Goal: Task Accomplishment & Management: Use online tool/utility

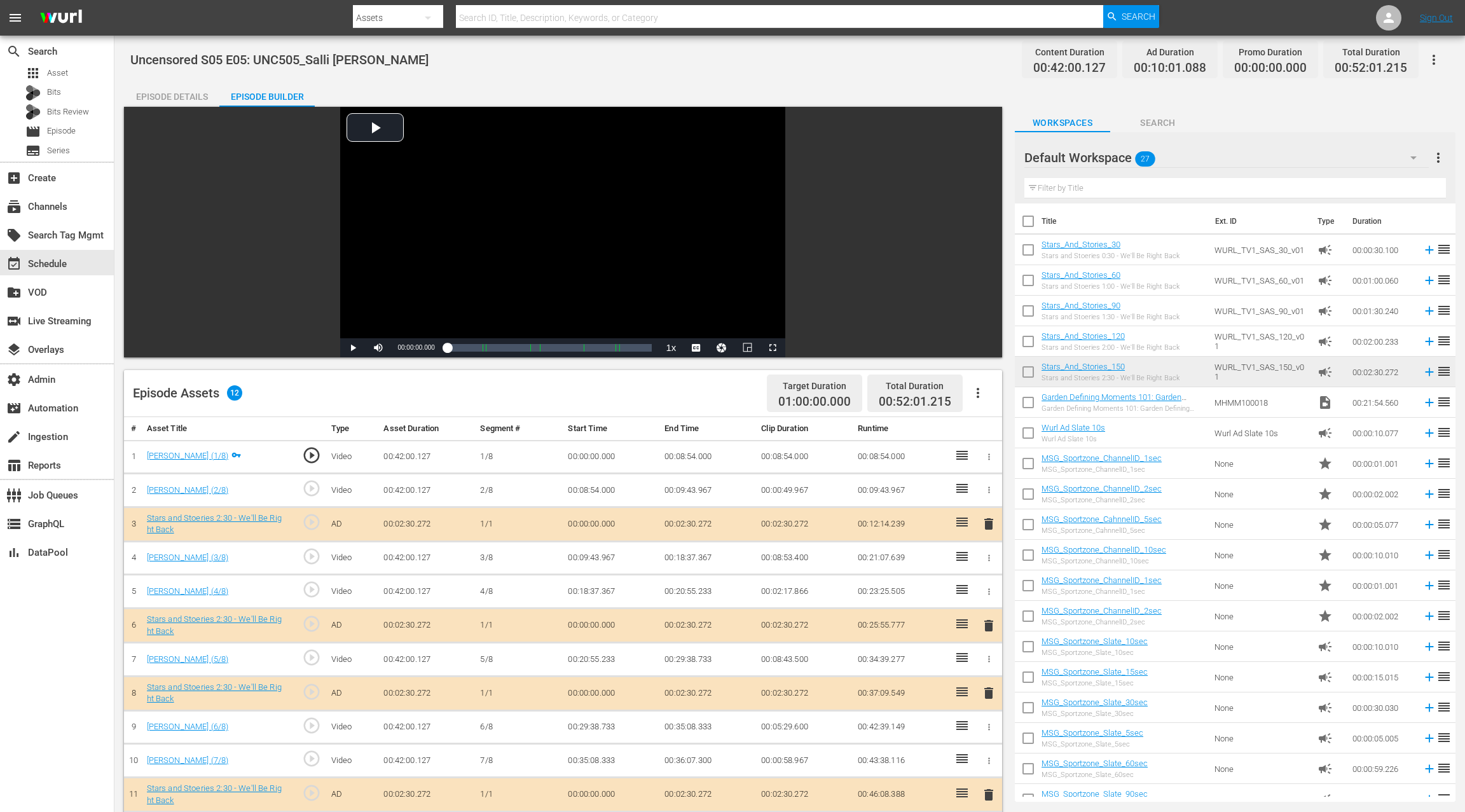
scroll to position [5, 0]
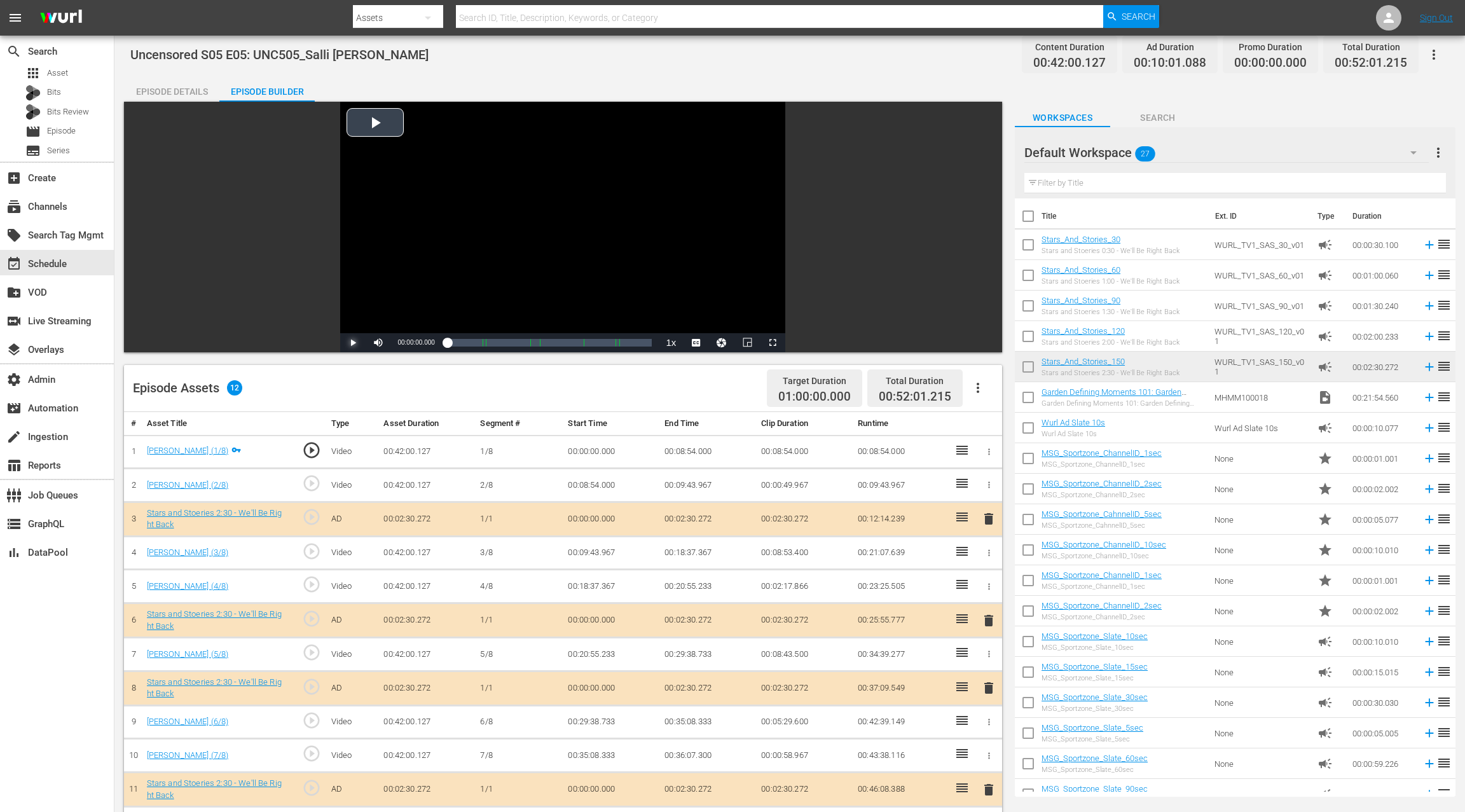
click at [353, 342] on span "Video Player" at bounding box center [353, 342] width 0 height 0
drag, startPoint x: 452, startPoint y: 340, endPoint x: 469, endPoint y: 341, distance: 17.0
click at [462, 341] on div "00:00:46.458" at bounding box center [455, 342] width 14 height 13
click at [472, 341] on div "00:05:39.815" at bounding box center [460, 342] width 24 height 13
drag, startPoint x: 474, startPoint y: 340, endPoint x: 481, endPoint y: 340, distance: 7.0
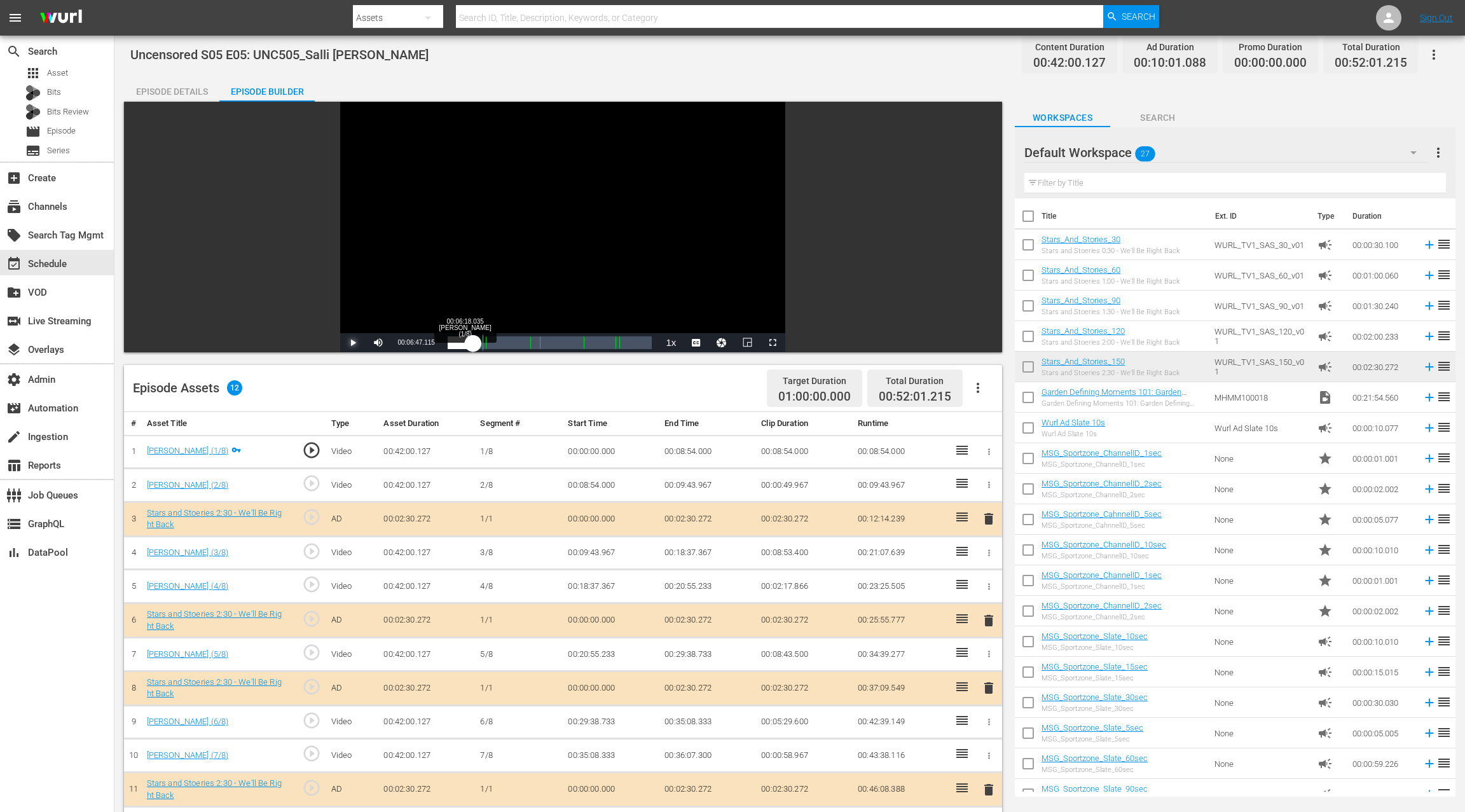
click at [481, 340] on div "Loaded : 14.78% 00:06:18.035 Salli Richardson-Whitfield (1/8) 00:06:08.733" at bounding box center [550, 342] width 204 height 13
click at [490, 339] on div "Loaded : 21.45% 00:08:33.740 Salli Richardson-Whitfield (1/8) 00:08:53.515 Cue …" at bounding box center [550, 342] width 204 height 13
drag, startPoint x: 490, startPoint y: 339, endPoint x: 471, endPoint y: 340, distance: 19.0
click at [471, 340] on div "00:00:55.785" at bounding box center [460, 342] width 24 height 13
drag, startPoint x: 471, startPoint y: 340, endPoint x: 464, endPoint y: 341, distance: 7.1
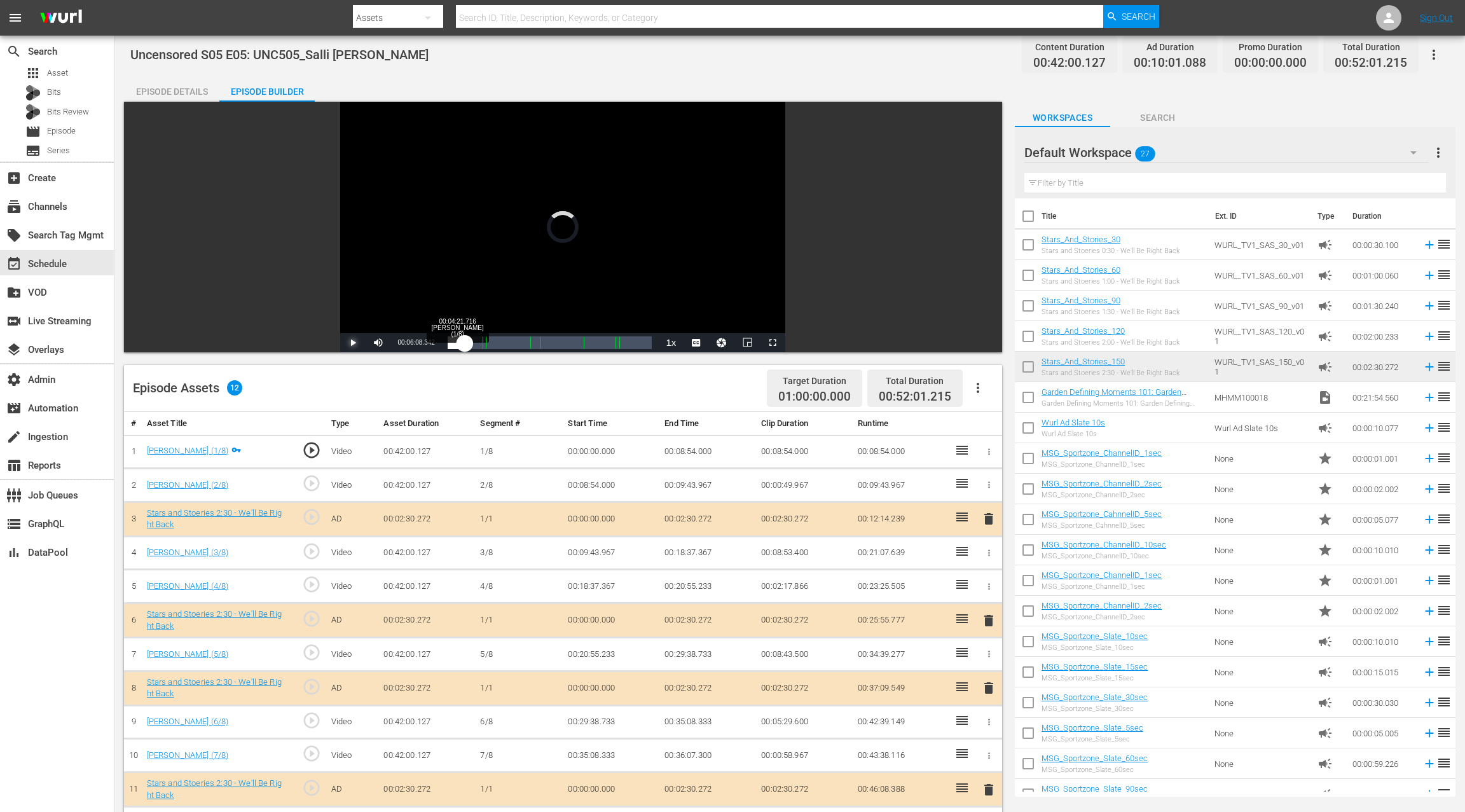
click at [464, 341] on div "00:06:08.342" at bounding box center [456, 342] width 18 height 13
click at [460, 342] on div "00:04:21.836" at bounding box center [454, 342] width 12 height 13
drag, startPoint x: 460, startPoint y: 342, endPoint x: 452, endPoint y: 342, distance: 8.0
click at [452, 342] on div "00:03:04.251" at bounding box center [451, 342] width 6 height 13
drag, startPoint x: 452, startPoint y: 342, endPoint x: 512, endPoint y: 339, distance: 60.1
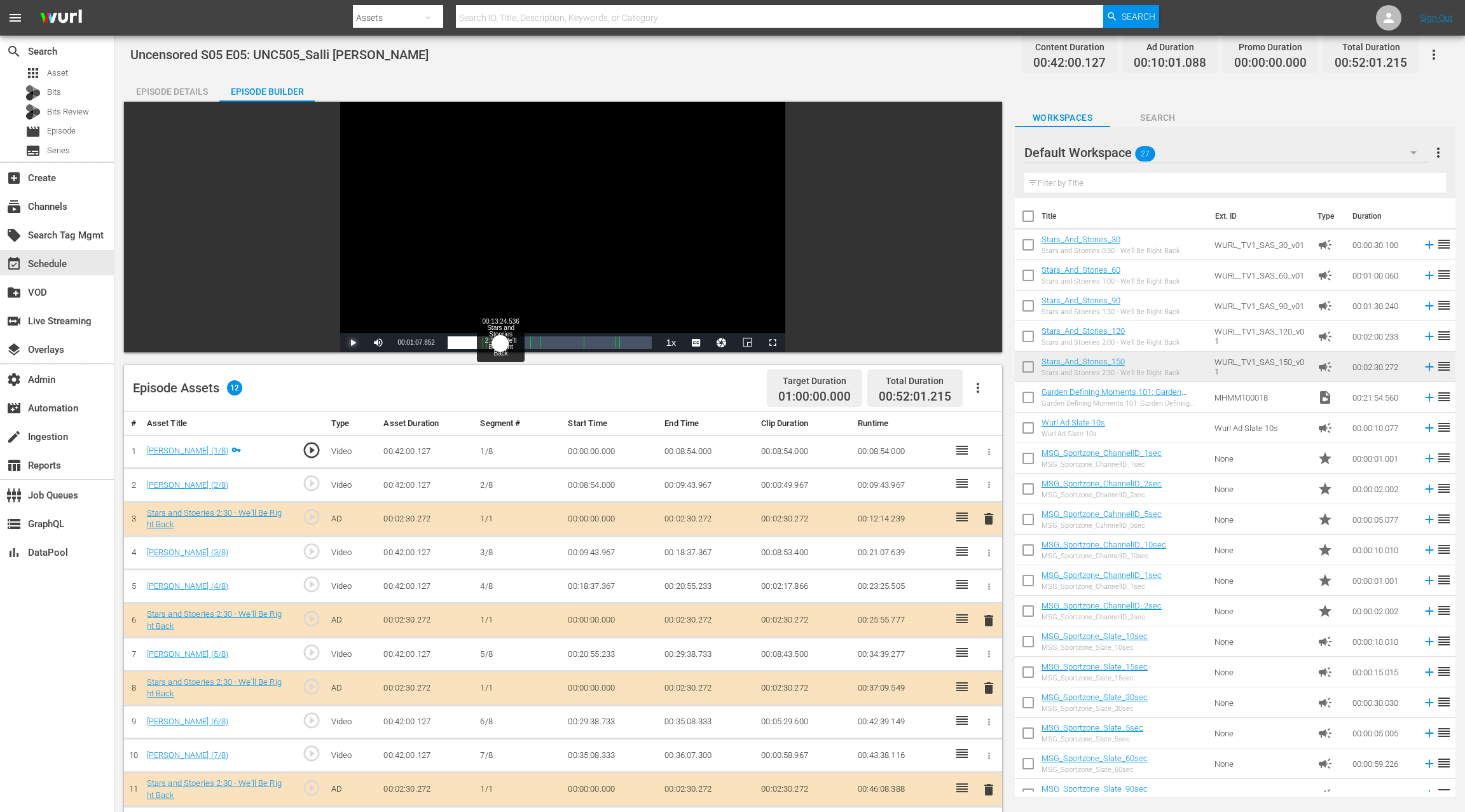
click at [500, 339] on div "00:01:20.977" at bounding box center [474, 342] width 53 height 13
click at [517, 339] on div "00:14:00.559" at bounding box center [483, 342] width 70 height 13
click at [353, 342] on span "Video Player" at bounding box center [353, 342] width 0 height 0
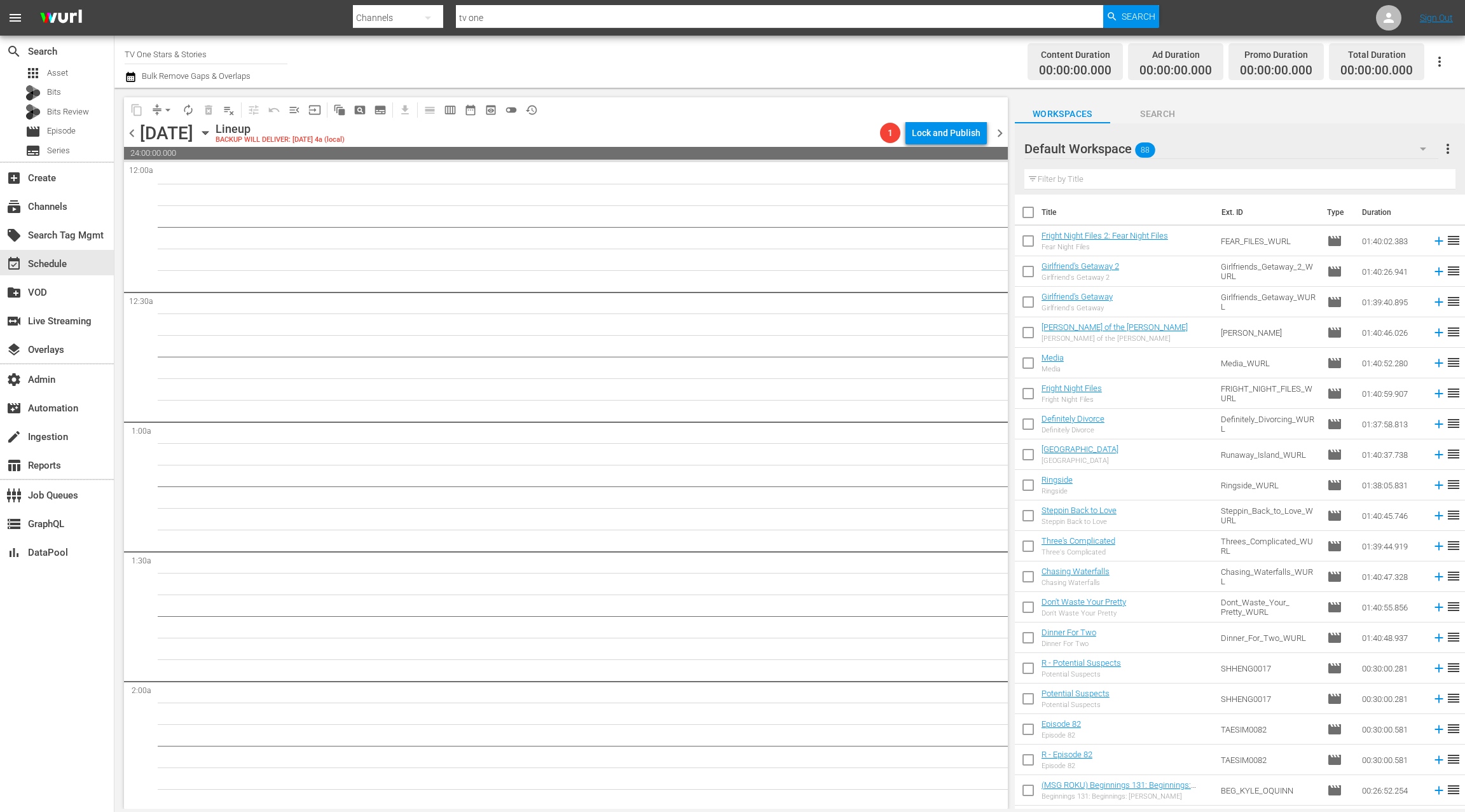
scroll to position [21, 0]
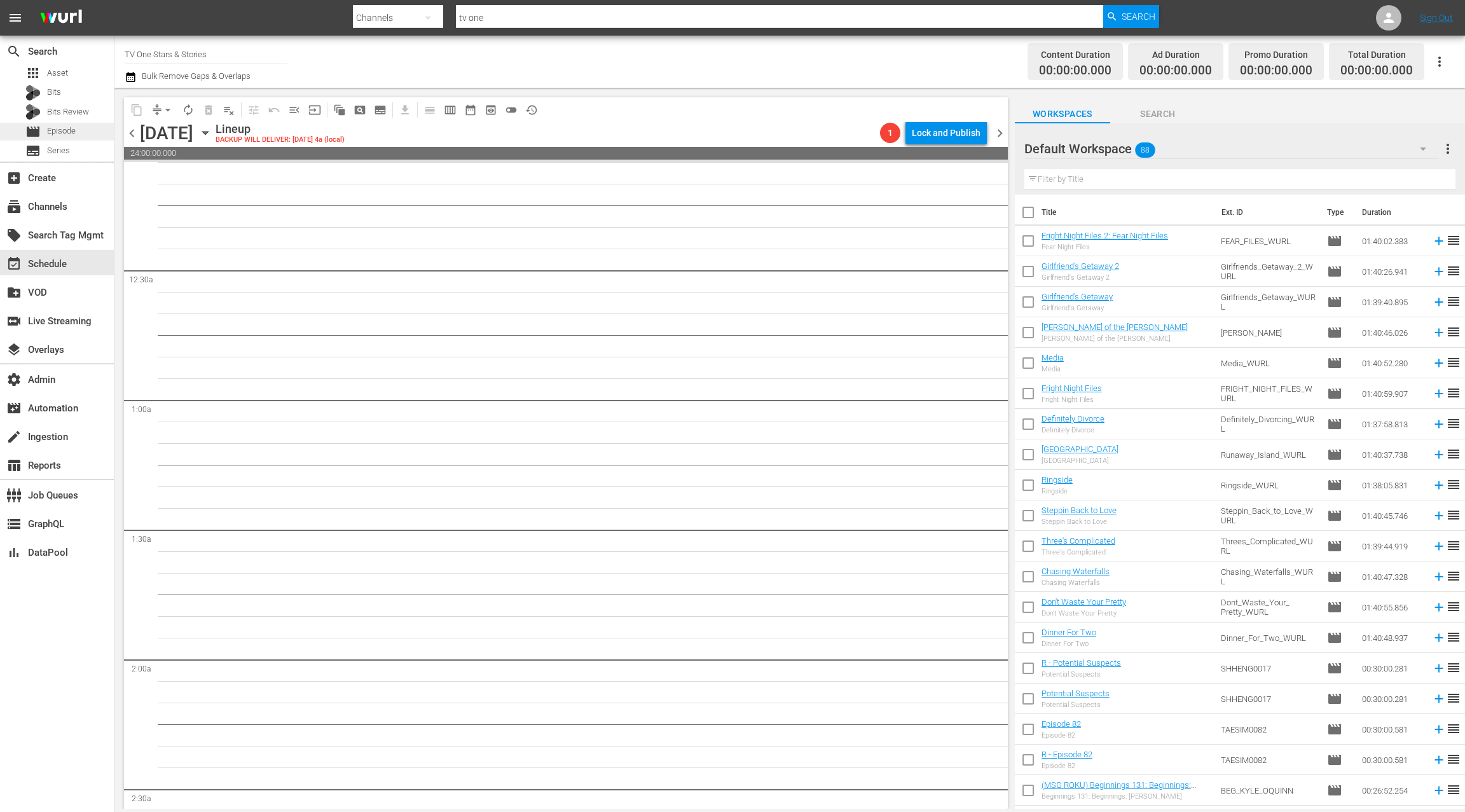
click at [90, 129] on div "movie Episode" at bounding box center [56, 131] width 114 height 18
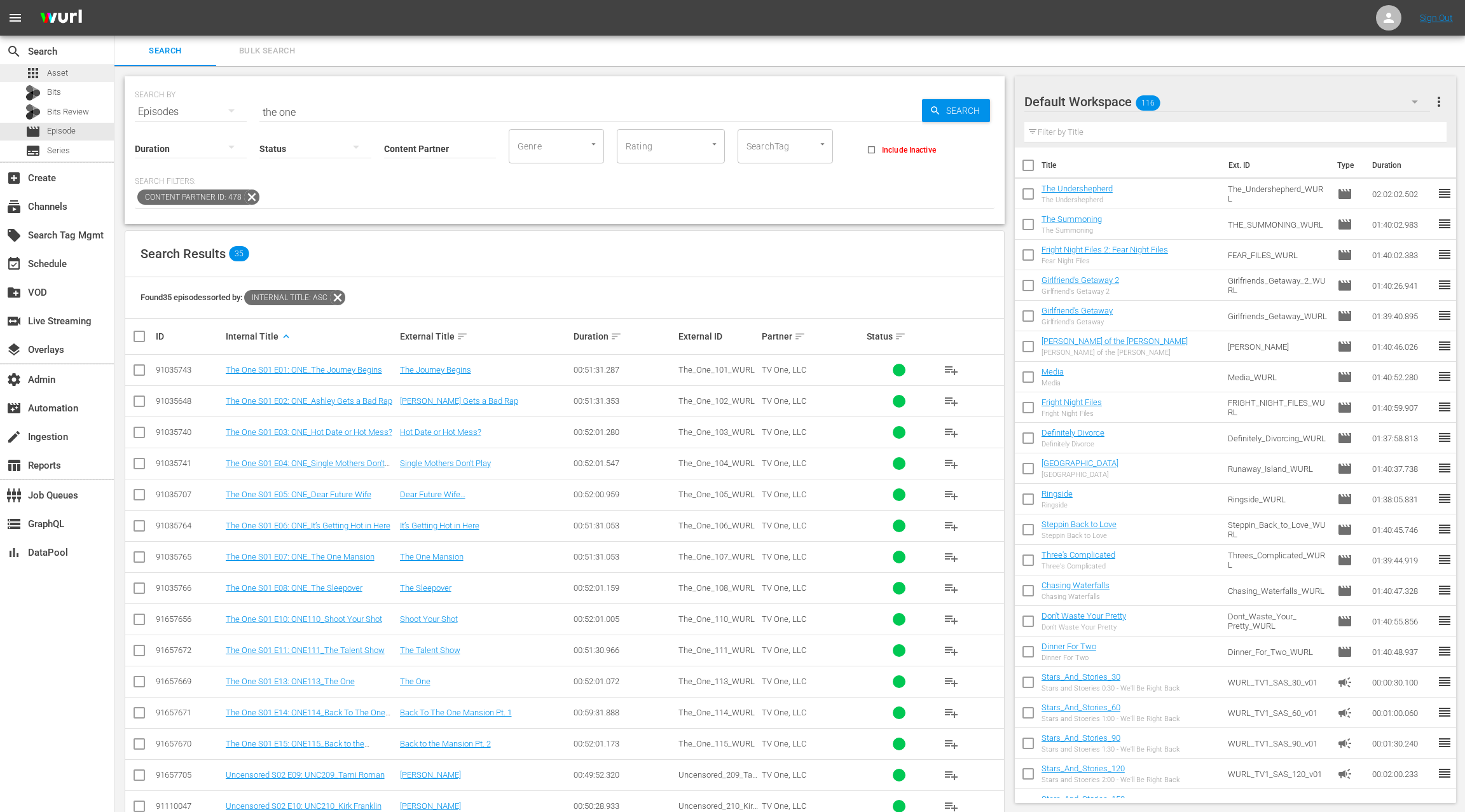
click at [56, 75] on span "Asset" at bounding box center [58, 73] width 21 height 13
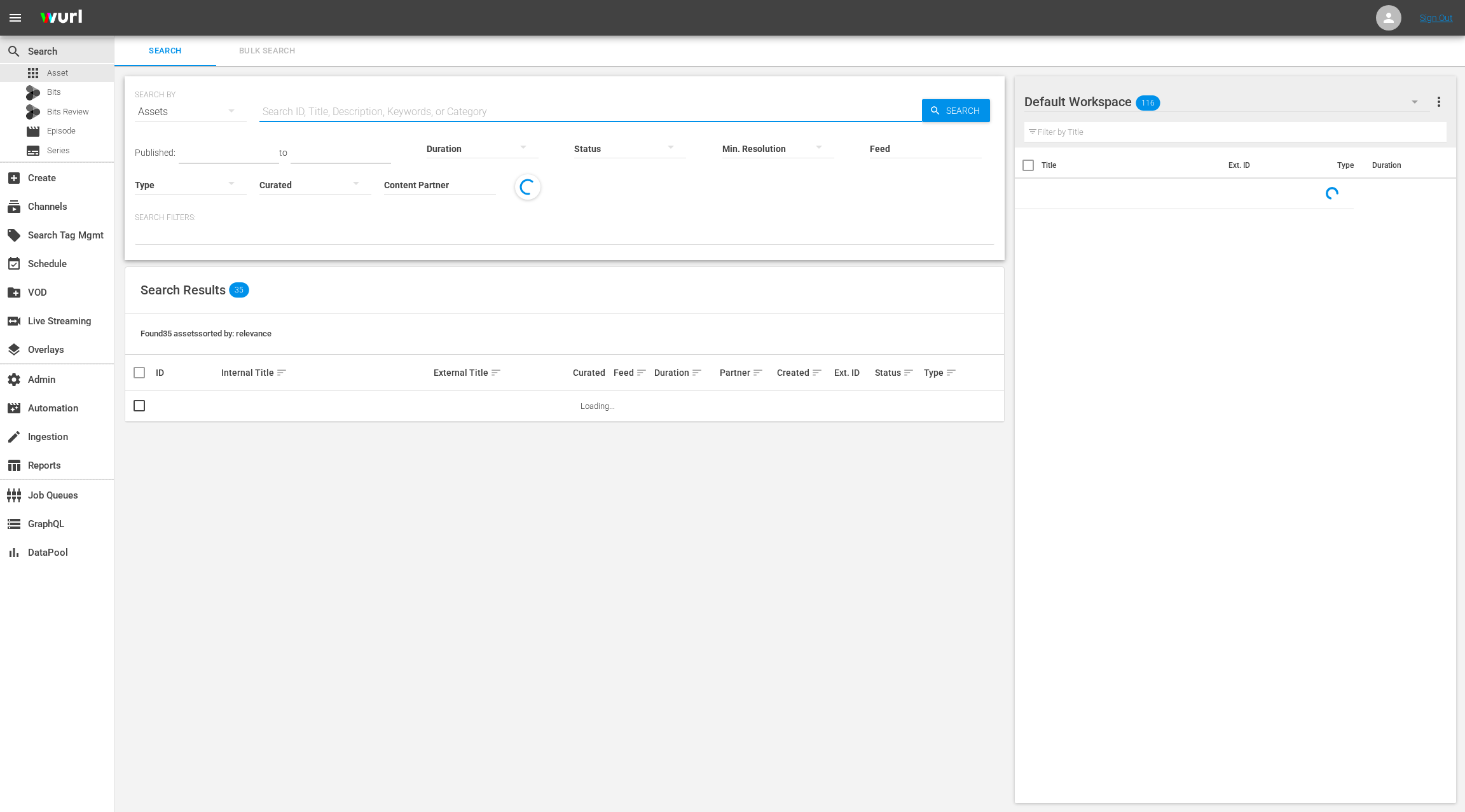
click at [342, 111] on input "text" at bounding box center [590, 112] width 663 height 30
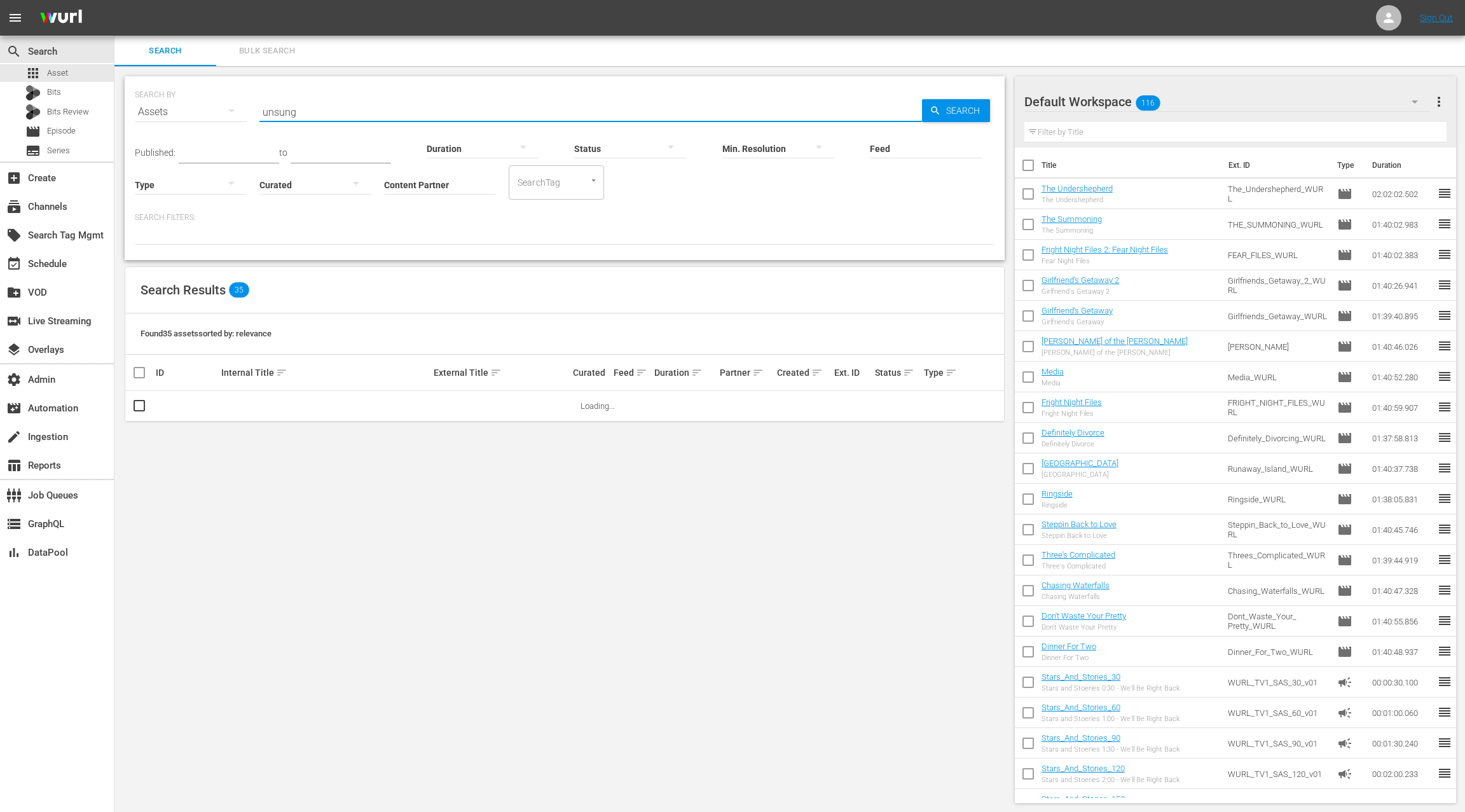
scroll to position [2, 0]
type input "unsung"
click at [426, 178] on input "Content Partner" at bounding box center [440, 185] width 112 height 46
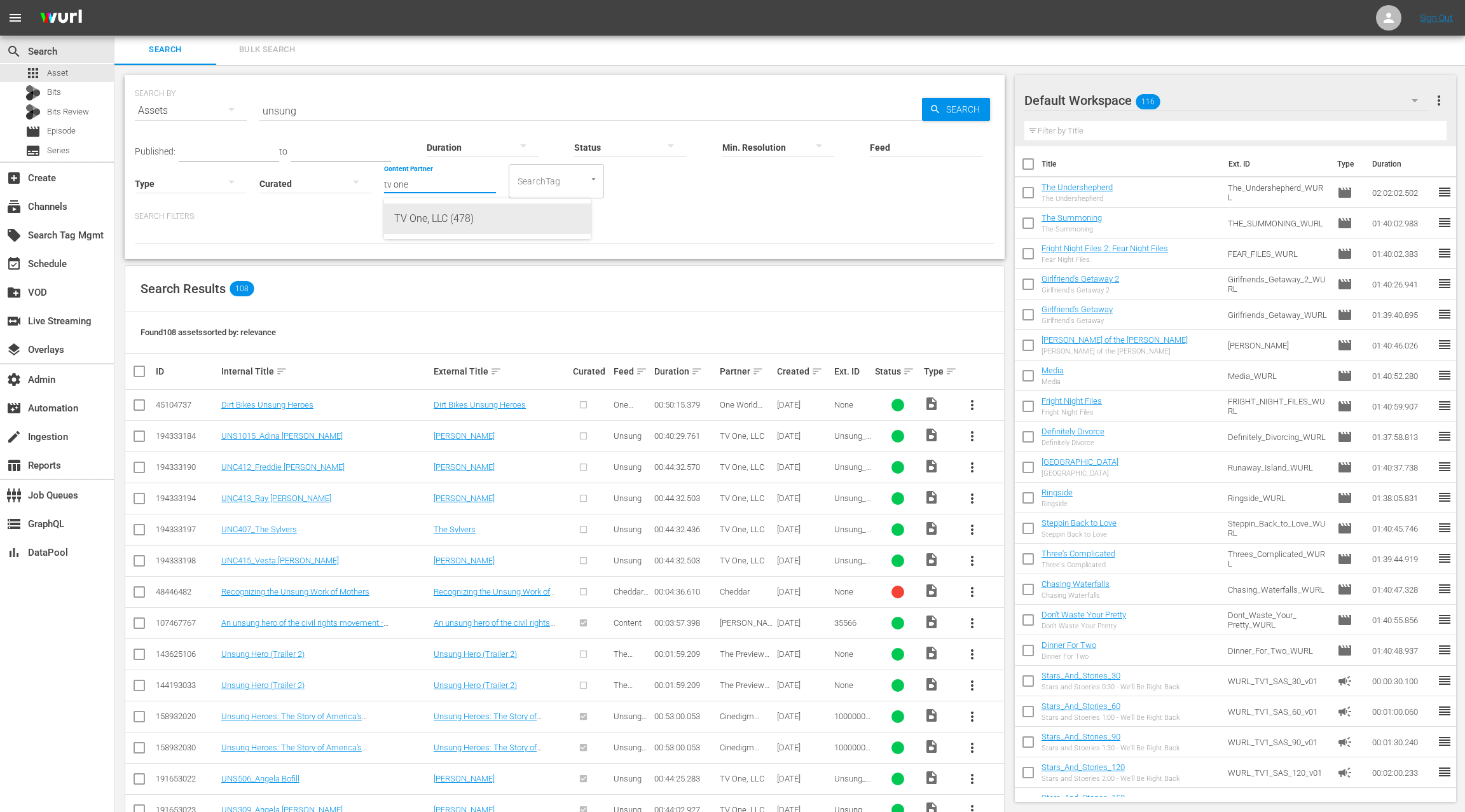
click at [469, 217] on div "TV One, LLC (478)" at bounding box center [487, 219] width 186 height 30
type input "TV One, LLC (478)"
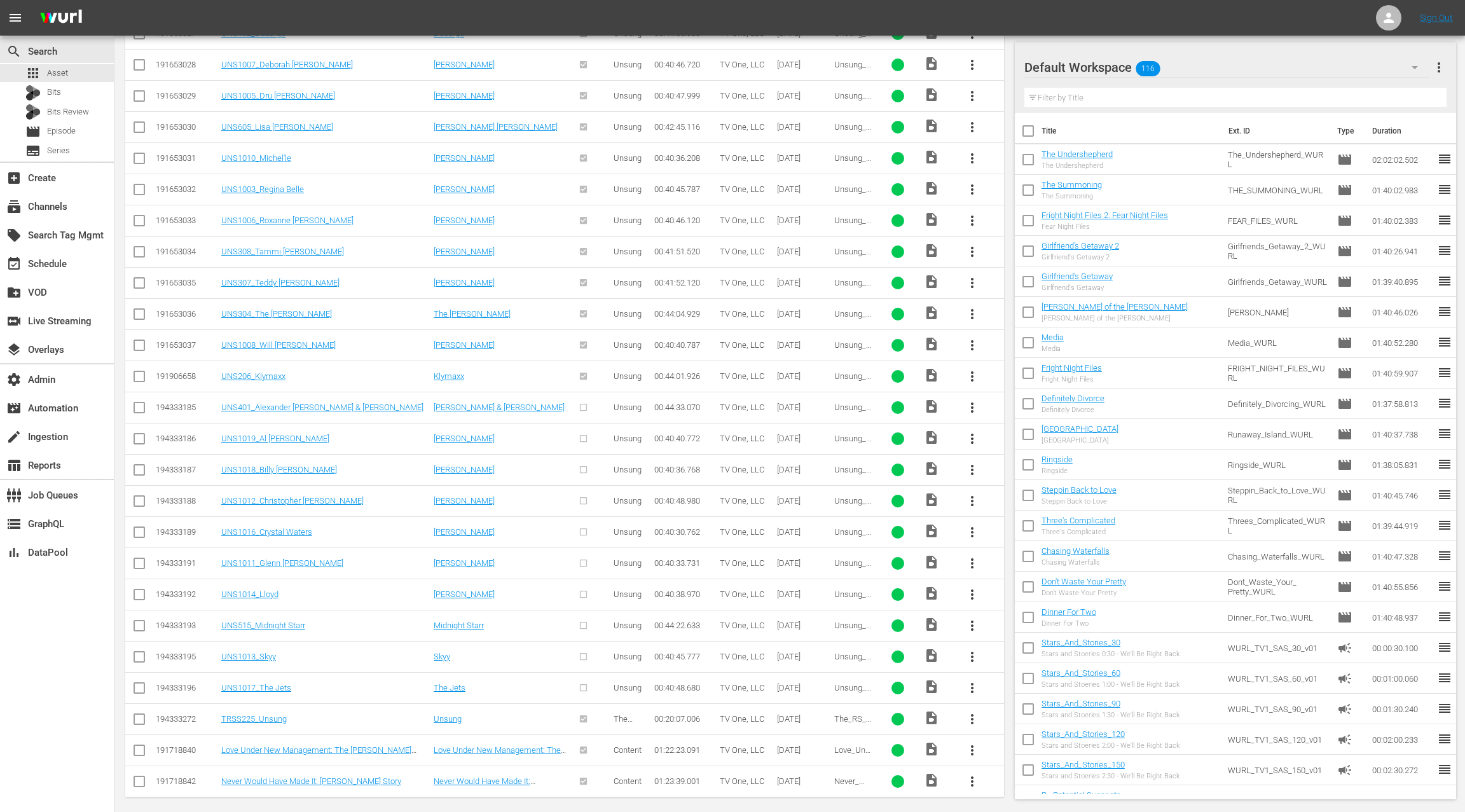
scroll to position [274, 0]
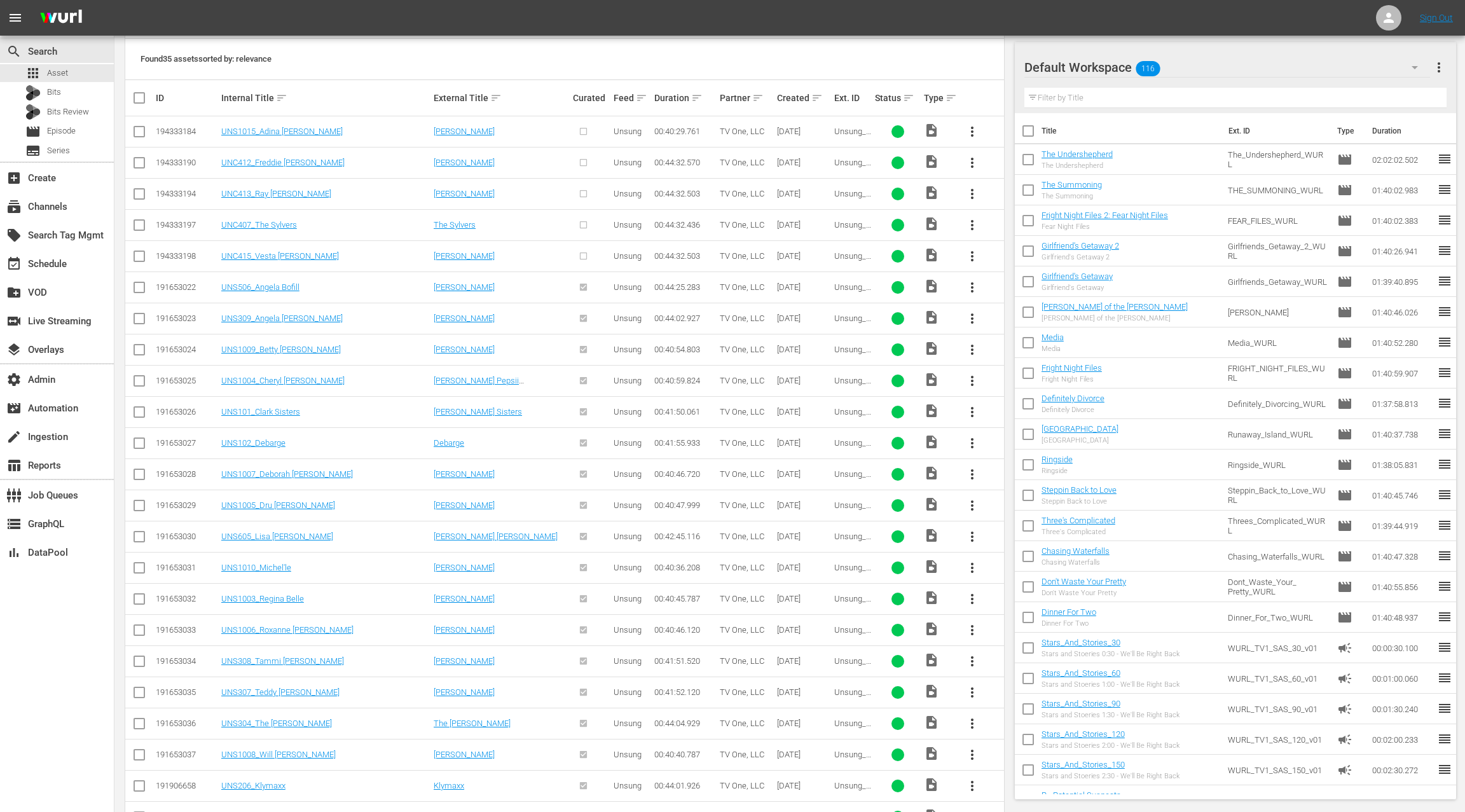
drag, startPoint x: 137, startPoint y: 128, endPoint x: 140, endPoint y: 140, distance: 12.4
click at [137, 128] on input "checkbox" at bounding box center [140, 134] width 15 height 15
checkbox input "true"
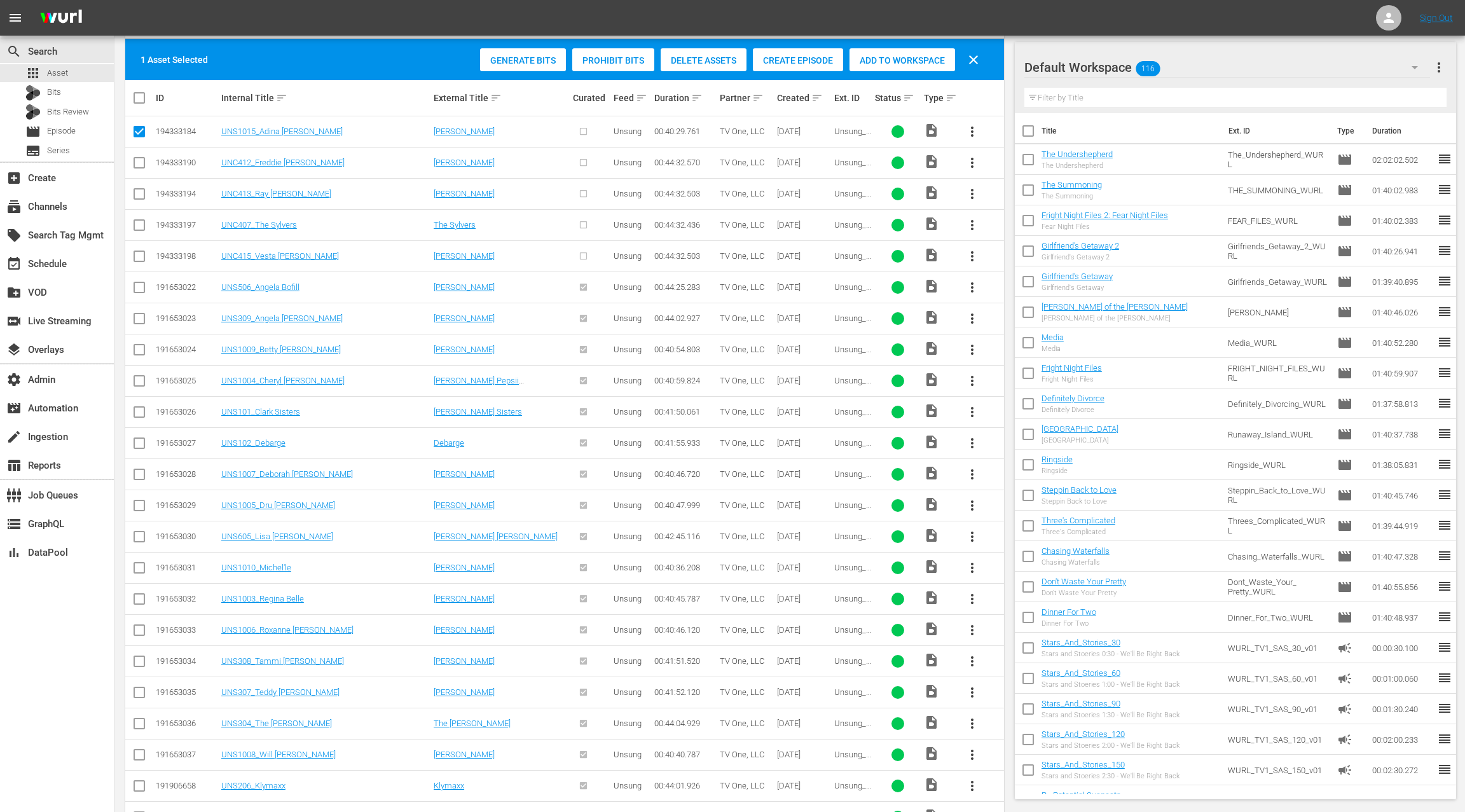
click at [140, 162] on input "checkbox" at bounding box center [140, 165] width 15 height 15
checkbox input "true"
click at [140, 200] on input "checkbox" at bounding box center [140, 197] width 15 height 15
checkbox input "true"
drag, startPoint x: 143, startPoint y: 224, endPoint x: 142, endPoint y: 249, distance: 25.0
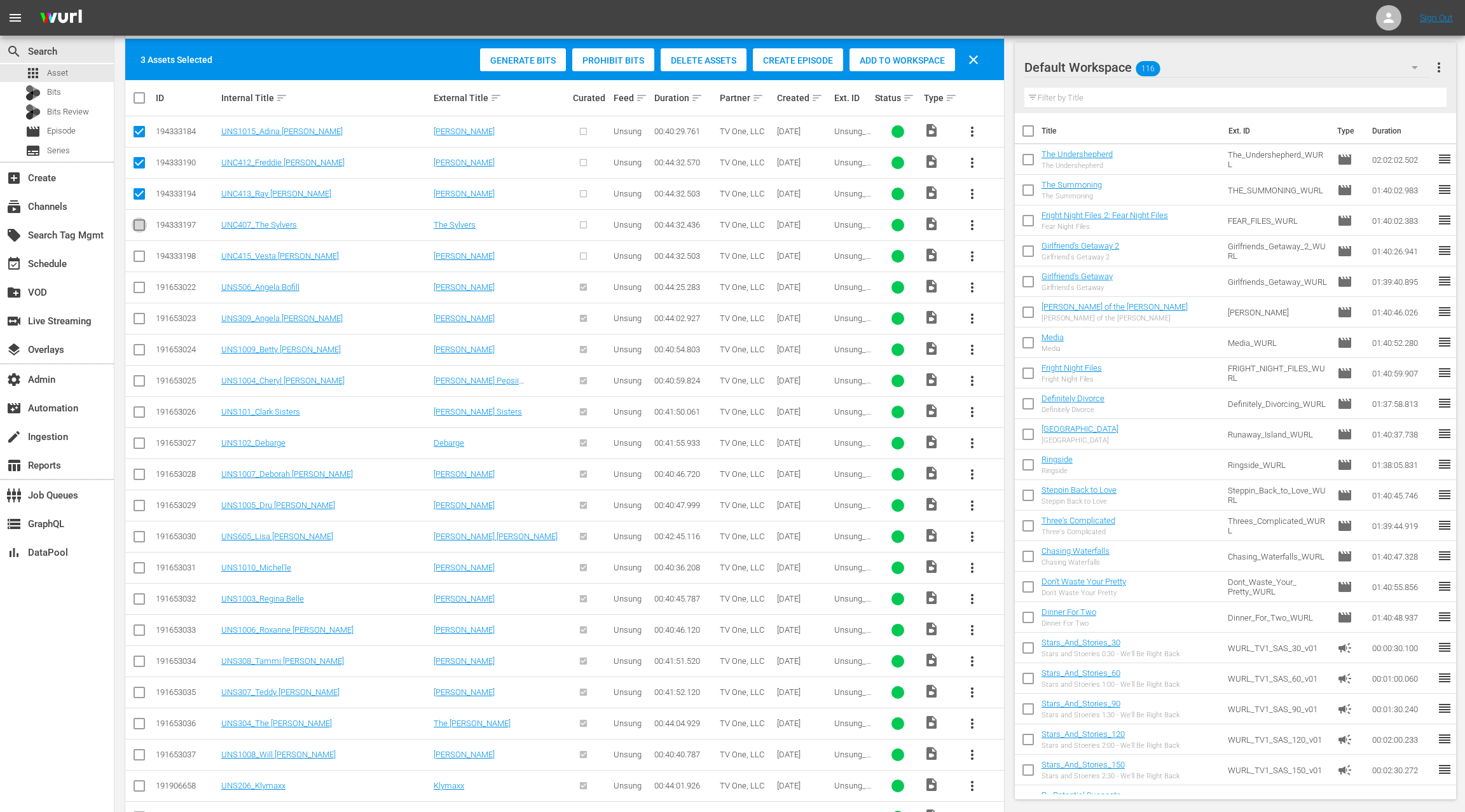
click at [142, 224] on input "checkbox" at bounding box center [140, 227] width 15 height 15
checkbox input "true"
click at [142, 252] on input "checkbox" at bounding box center [140, 258] width 15 height 15
checkbox input "true"
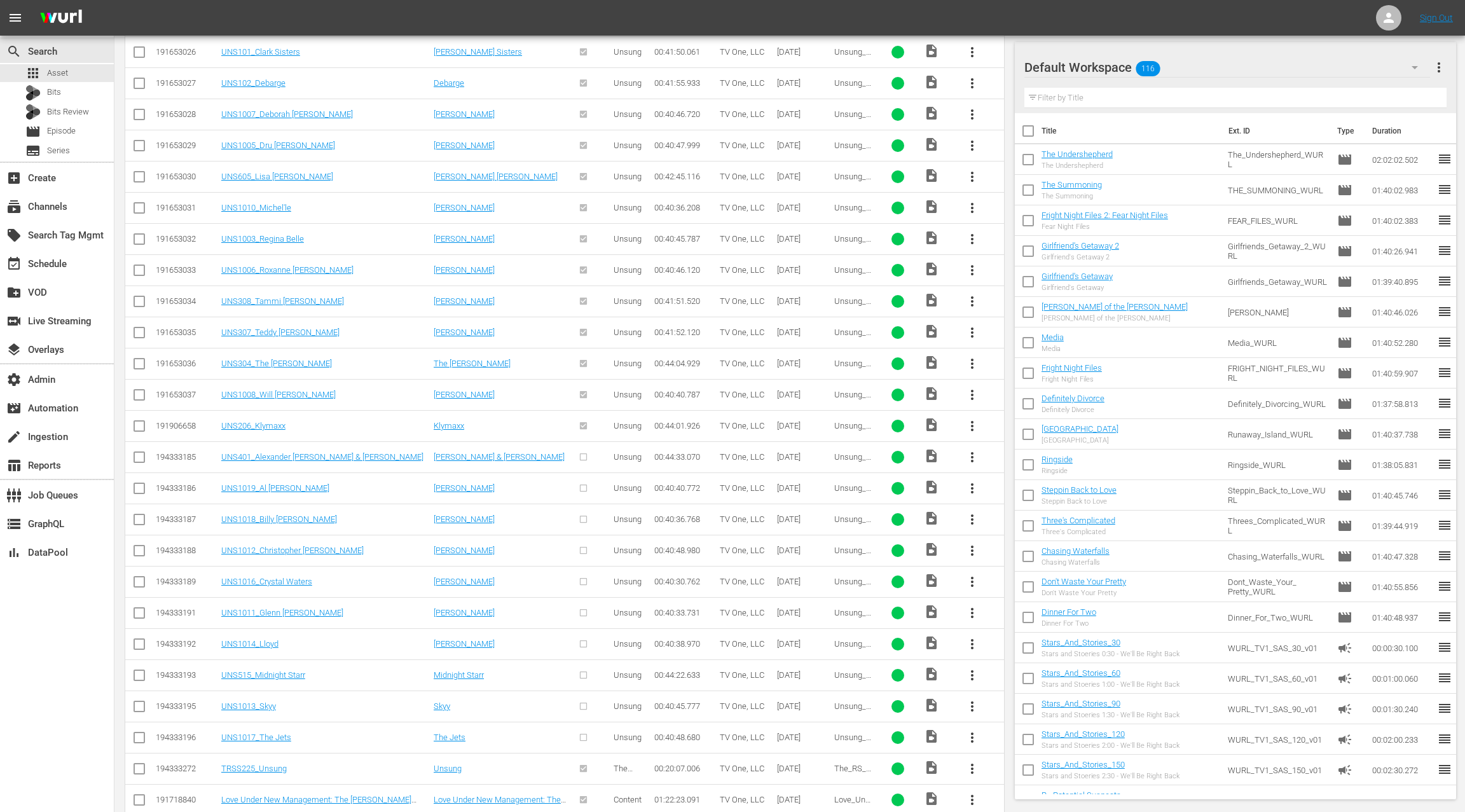
scroll to position [684, 0]
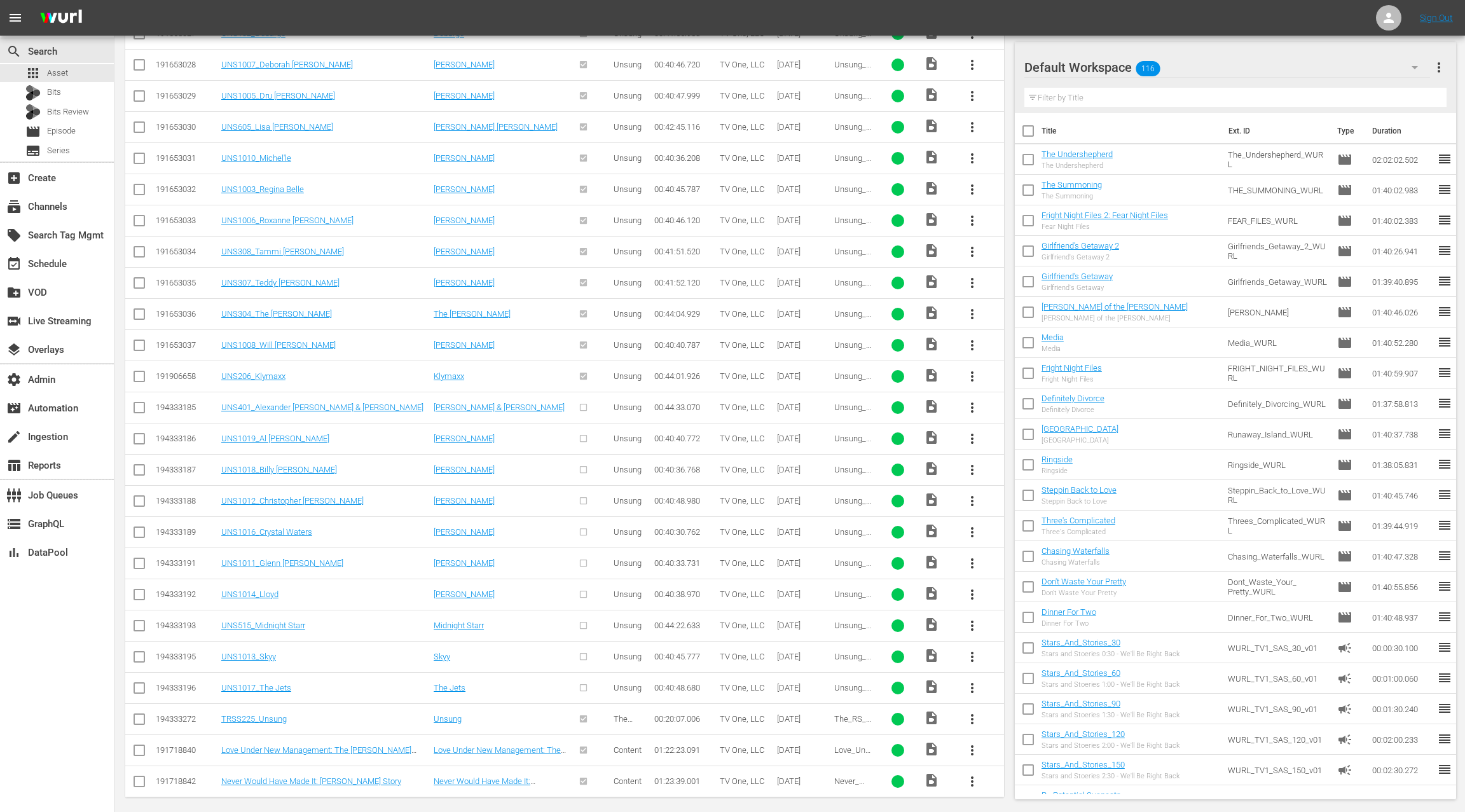
drag, startPoint x: 136, startPoint y: 400, endPoint x: 136, endPoint y: 410, distance: 10.0
click at [135, 403] on input "checkbox" at bounding box center [140, 410] width 15 height 15
checkbox input "true"
click at [136, 434] on input "checkbox" at bounding box center [140, 441] width 15 height 15
checkbox input "true"
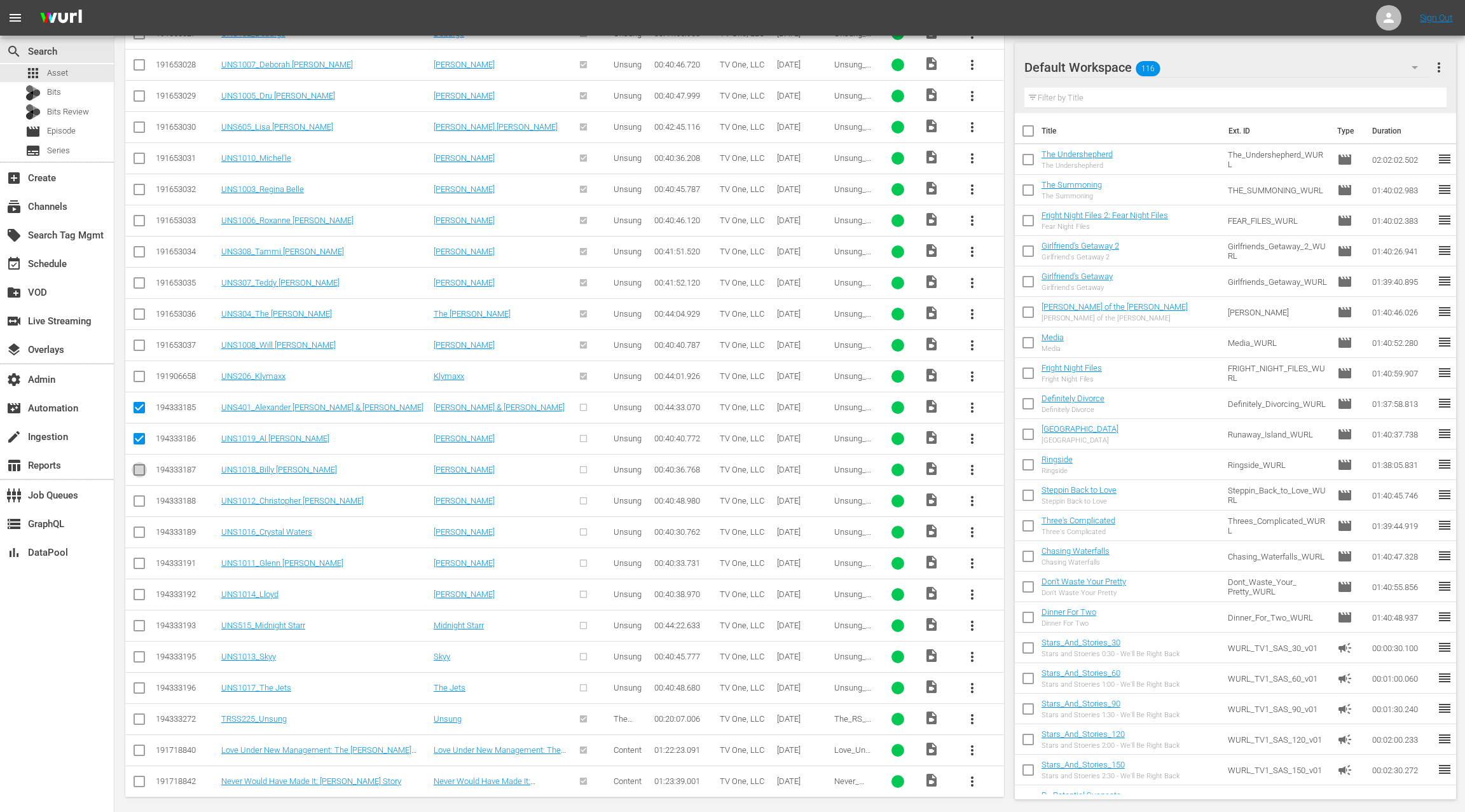
drag, startPoint x: 137, startPoint y: 462, endPoint x: 137, endPoint y: 486, distance: 24.0
click at [136, 464] on input "checkbox" at bounding box center [140, 472] width 15 height 15
checkbox input "true"
click at [137, 496] on input "checkbox" at bounding box center [140, 503] width 15 height 15
checkbox input "true"
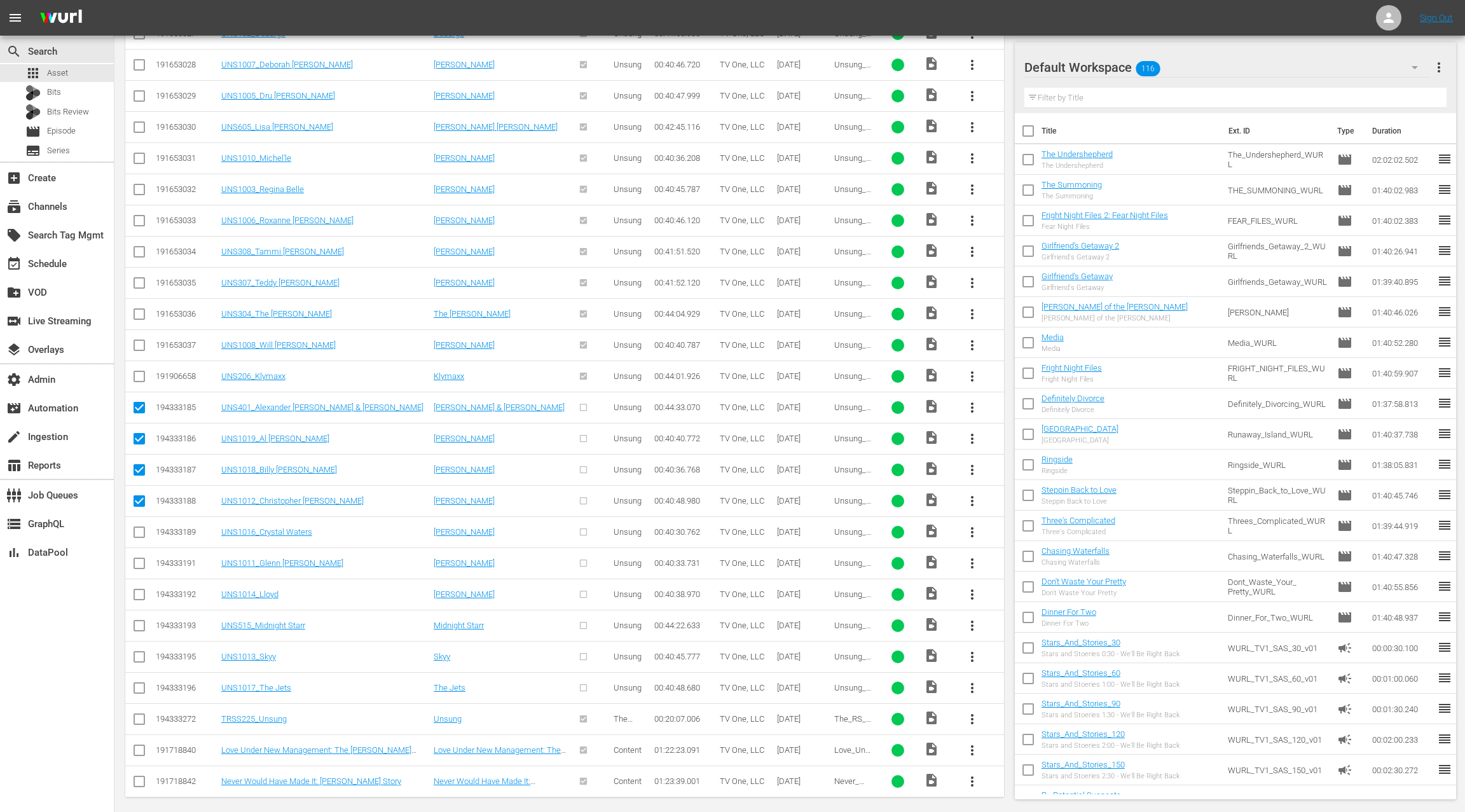
click at [140, 527] on input "checkbox" at bounding box center [140, 534] width 15 height 15
checkbox input "true"
click at [140, 558] on input "checkbox" at bounding box center [140, 566] width 15 height 15
checkbox input "true"
drag, startPoint x: 139, startPoint y: 589, endPoint x: 132, endPoint y: 605, distance: 17.5
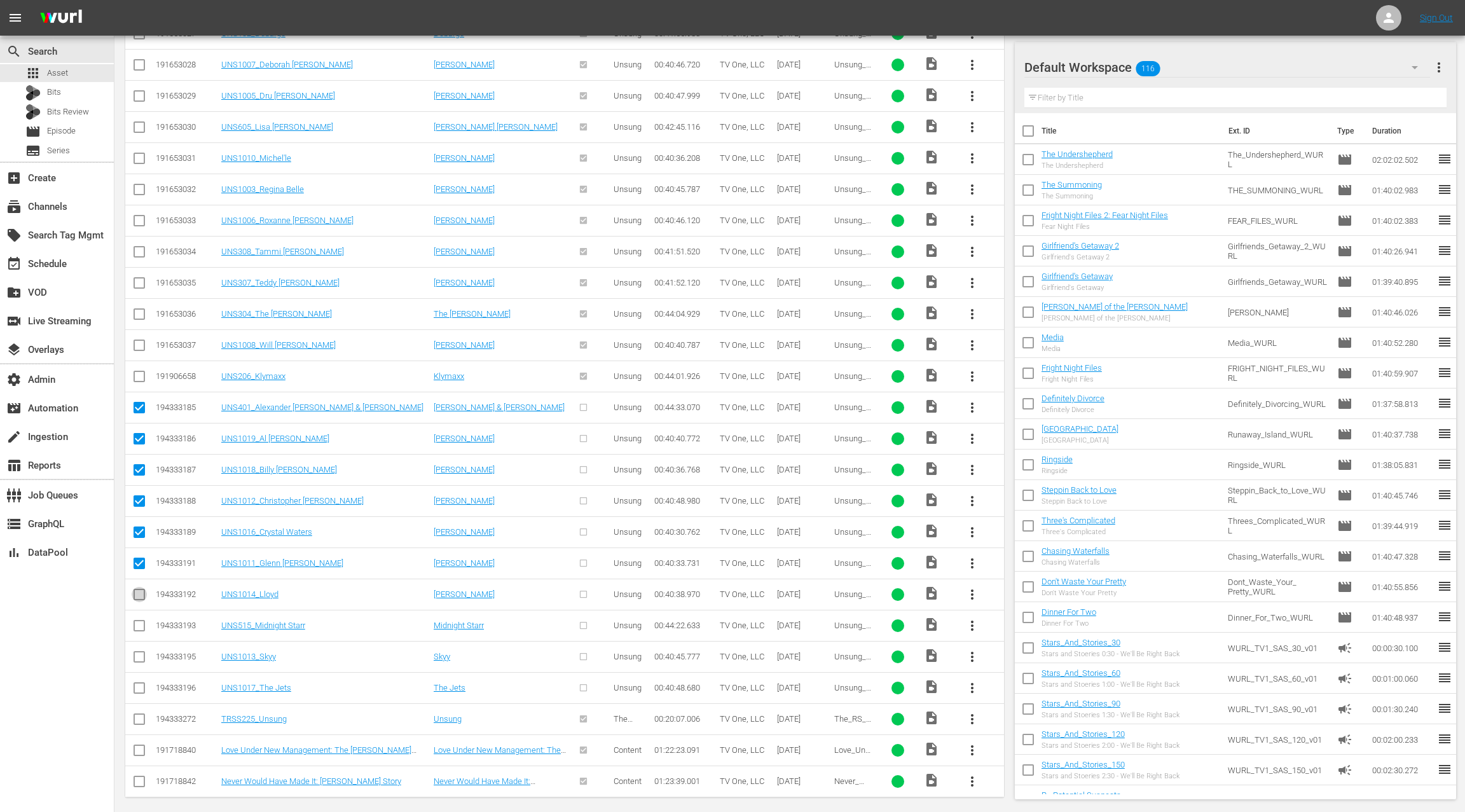
click at [137, 589] on input "checkbox" at bounding box center [140, 597] width 15 height 15
checkbox input "true"
click at [137, 621] on input "checkbox" at bounding box center [140, 628] width 15 height 15
checkbox input "true"
click at [145, 652] on input "checkbox" at bounding box center [140, 660] width 15 height 15
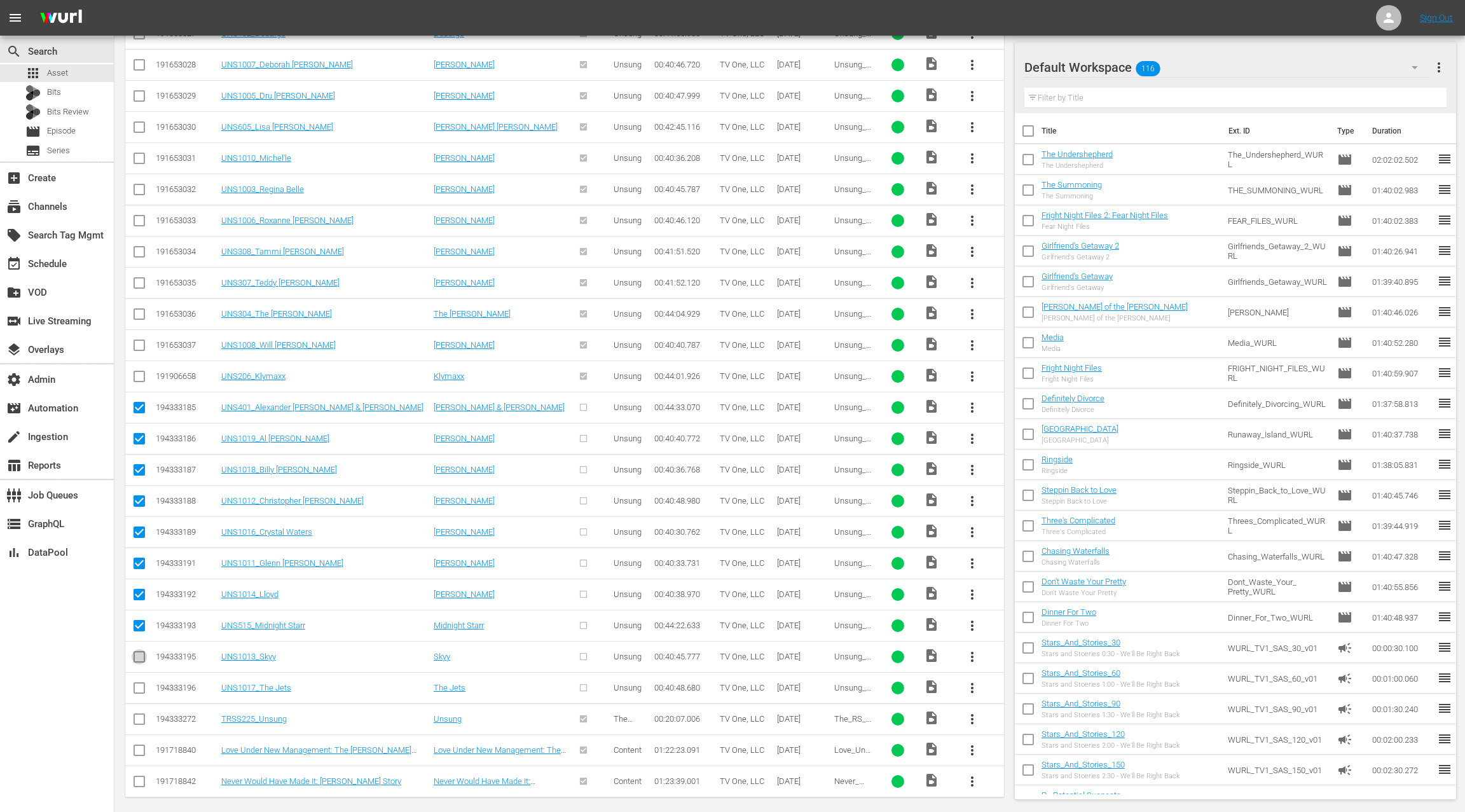
checkbox input "true"
drag, startPoint x: 141, startPoint y: 682, endPoint x: 168, endPoint y: 680, distance: 27.1
click at [141, 682] on input "checkbox" at bounding box center [140, 690] width 15 height 15
checkbox input "true"
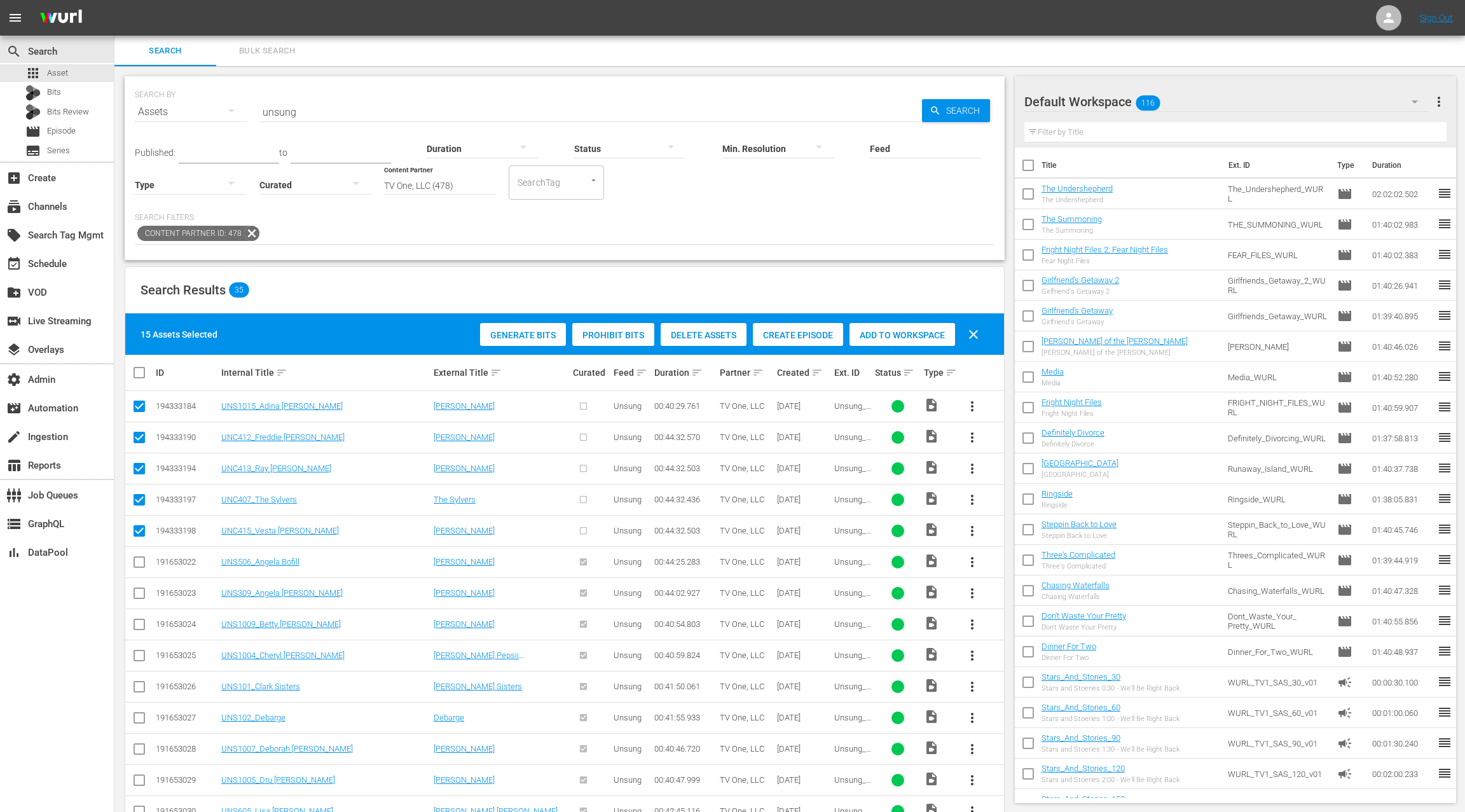
click at [798, 339] on span "Create Episode" at bounding box center [798, 335] width 90 height 10
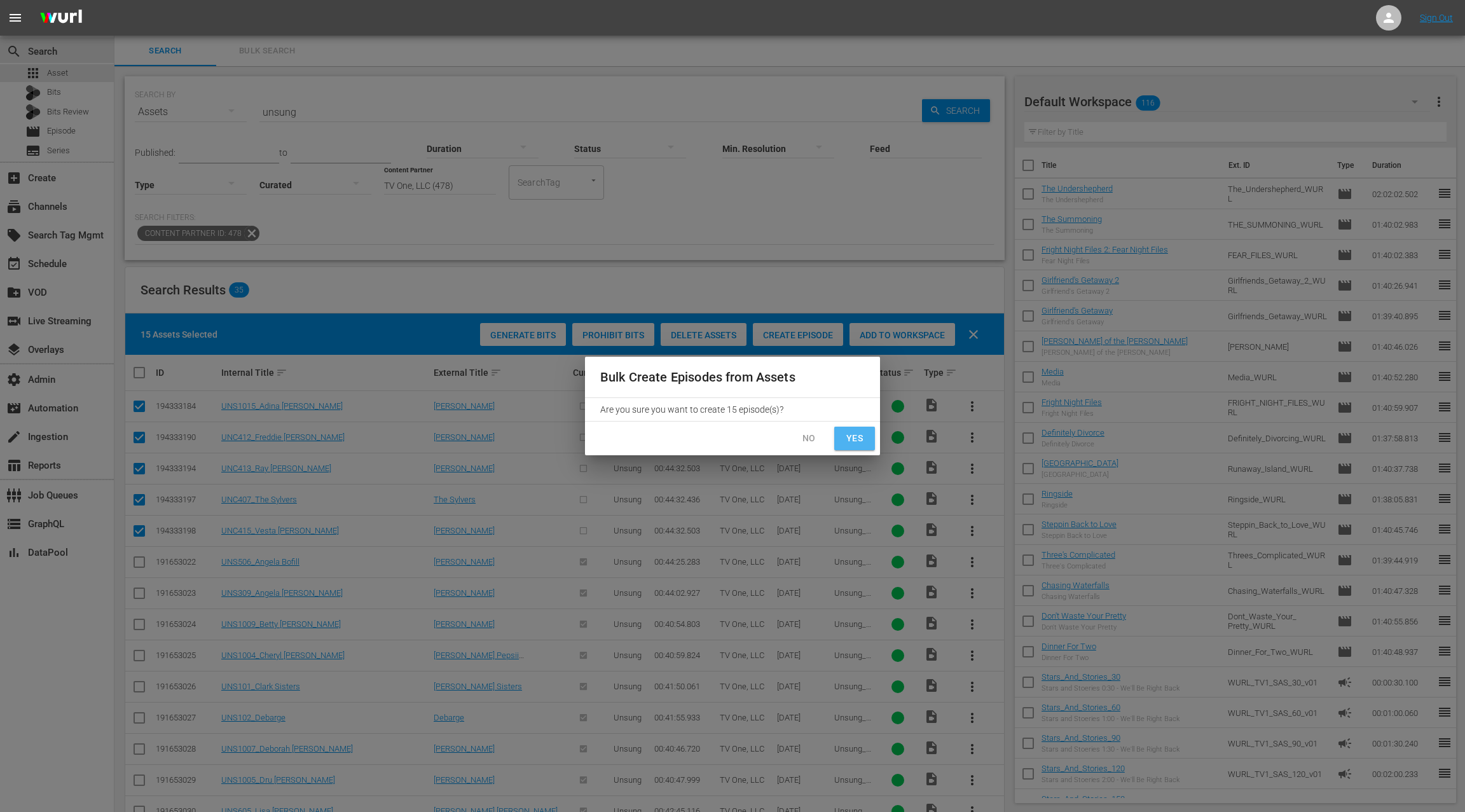
click at [854, 442] on span "Yes" at bounding box center [854, 438] width 21 height 16
checkbox input "false"
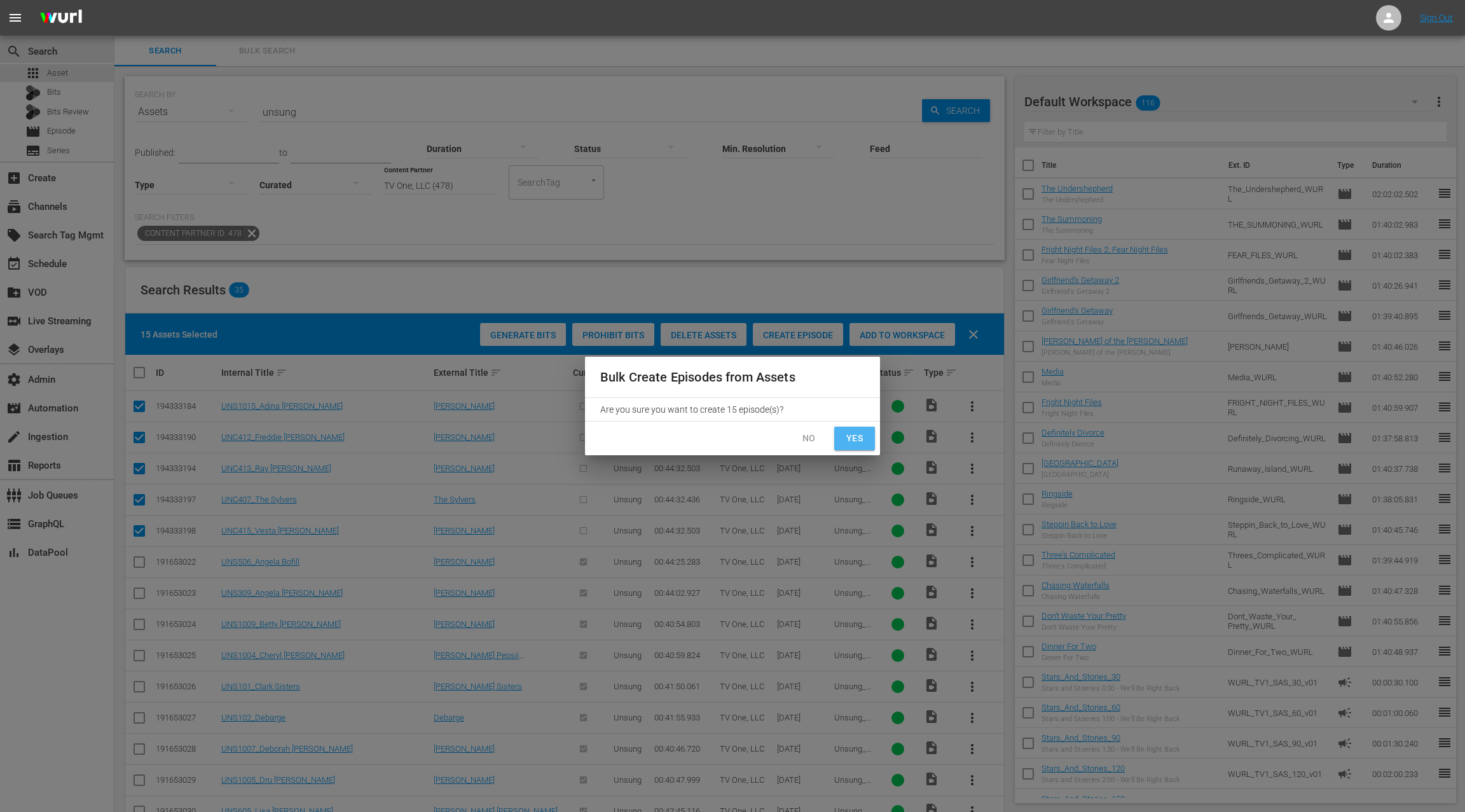
checkbox input "false"
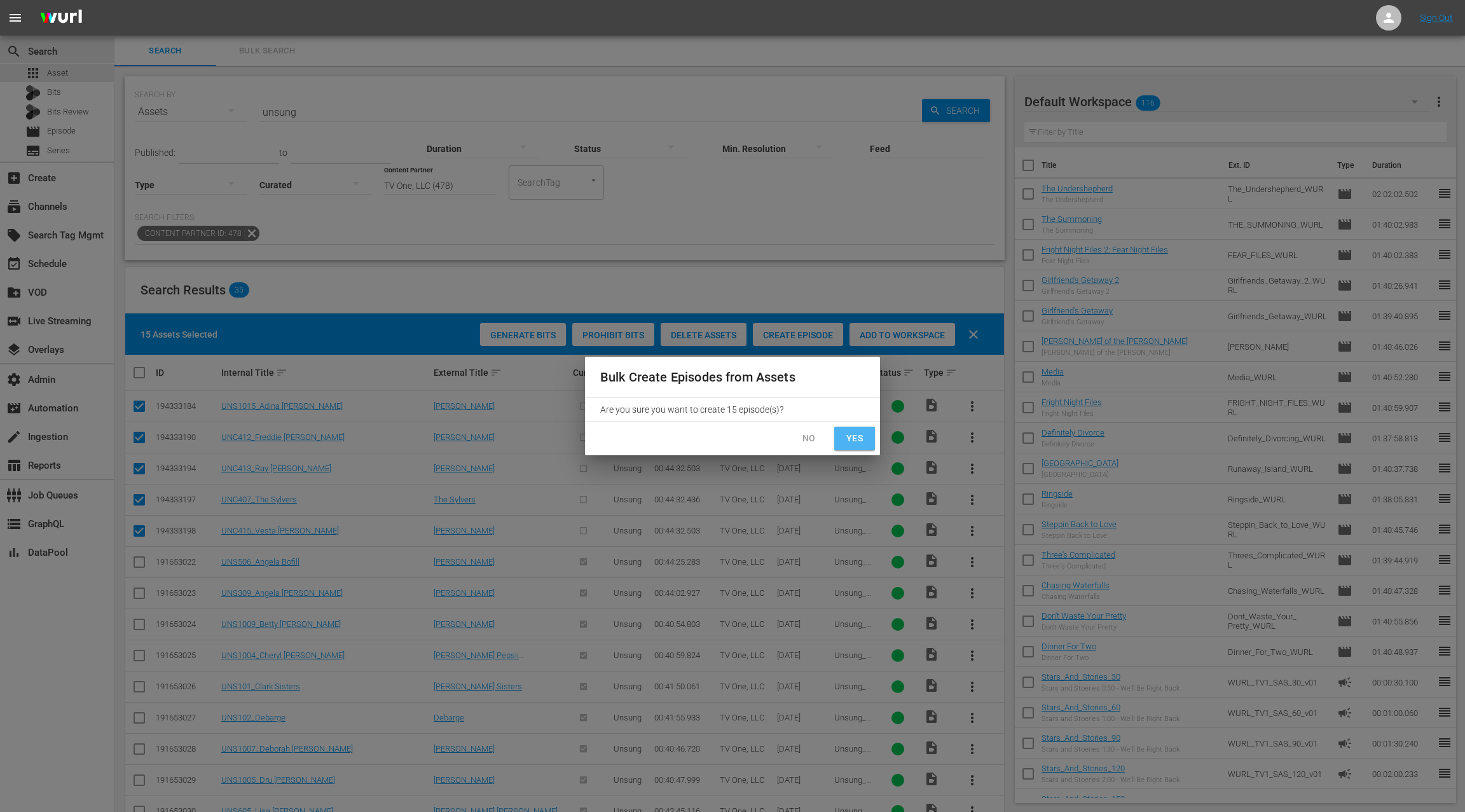
checkbox input "false"
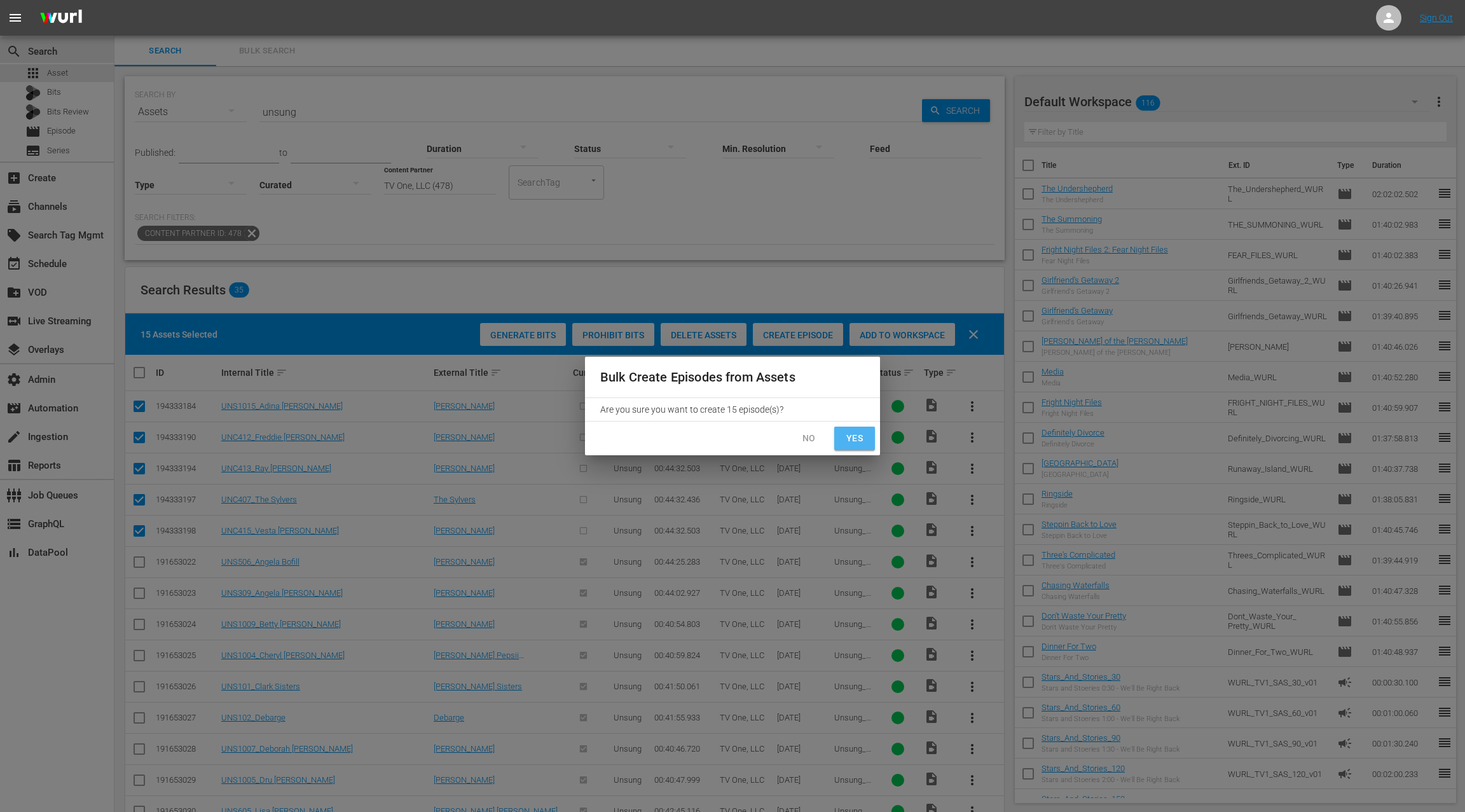
checkbox input "false"
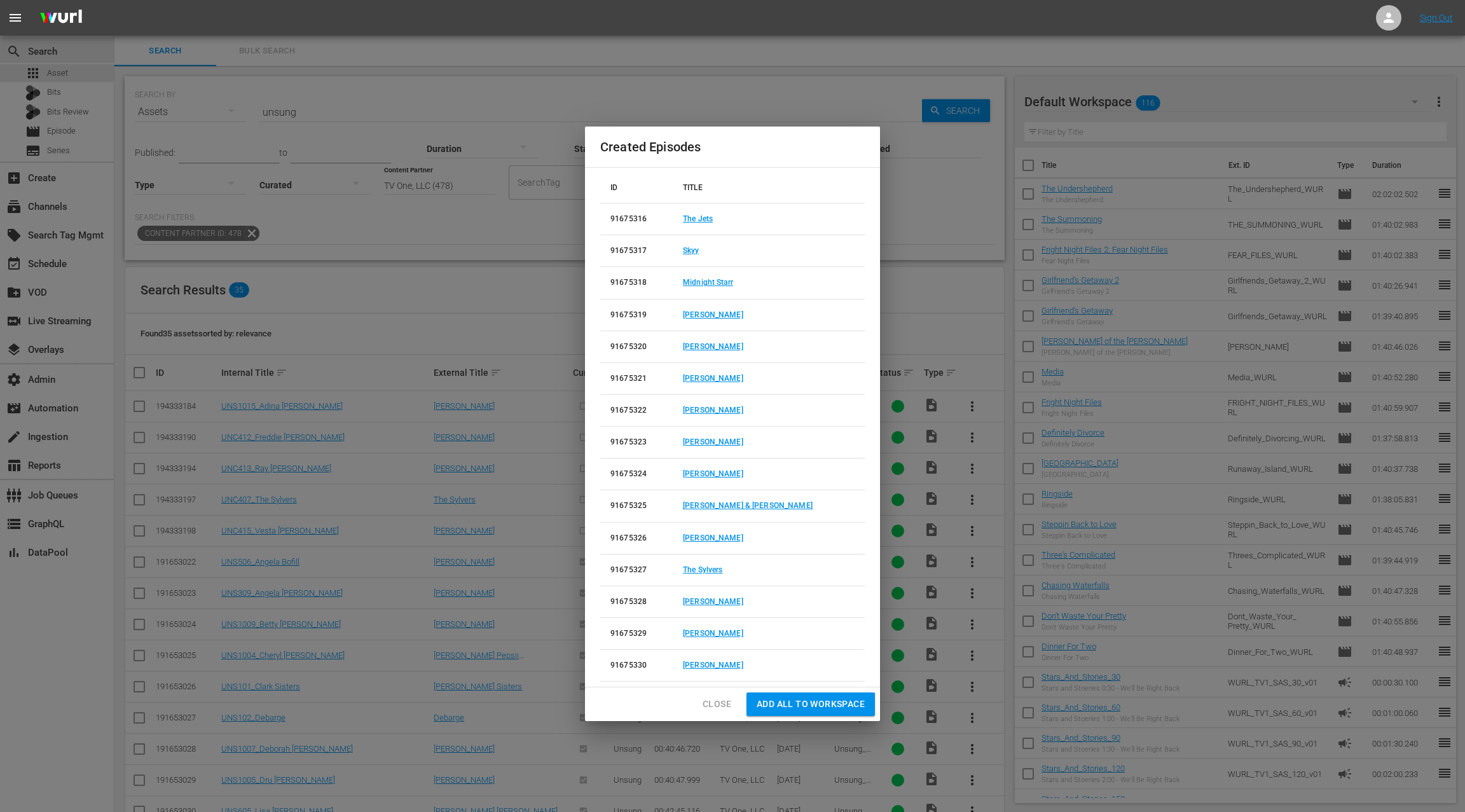
click at [715, 704] on span "Close" at bounding box center [717, 704] width 29 height 16
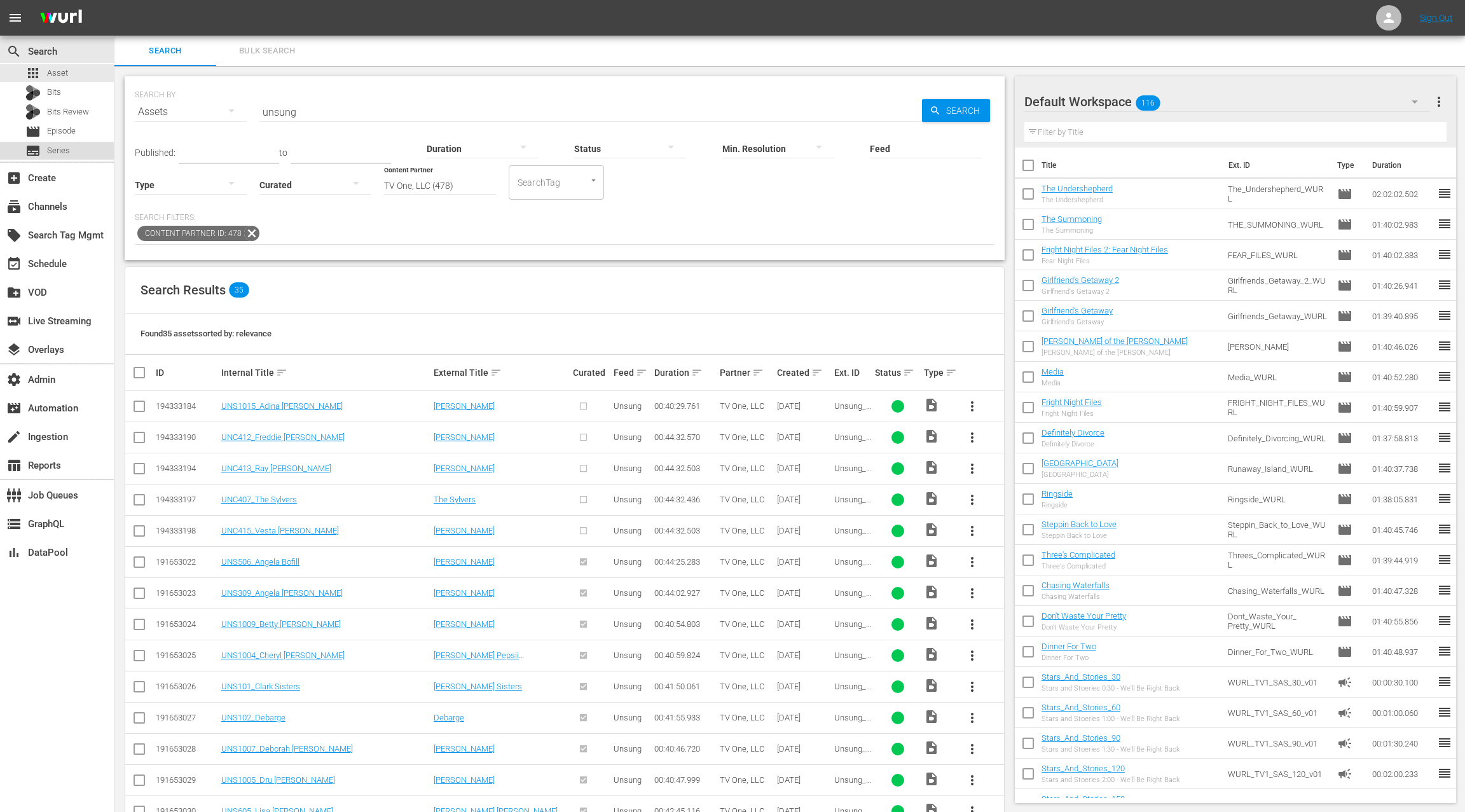
click at [79, 152] on div "subtitles Series" at bounding box center [56, 150] width 114 height 18
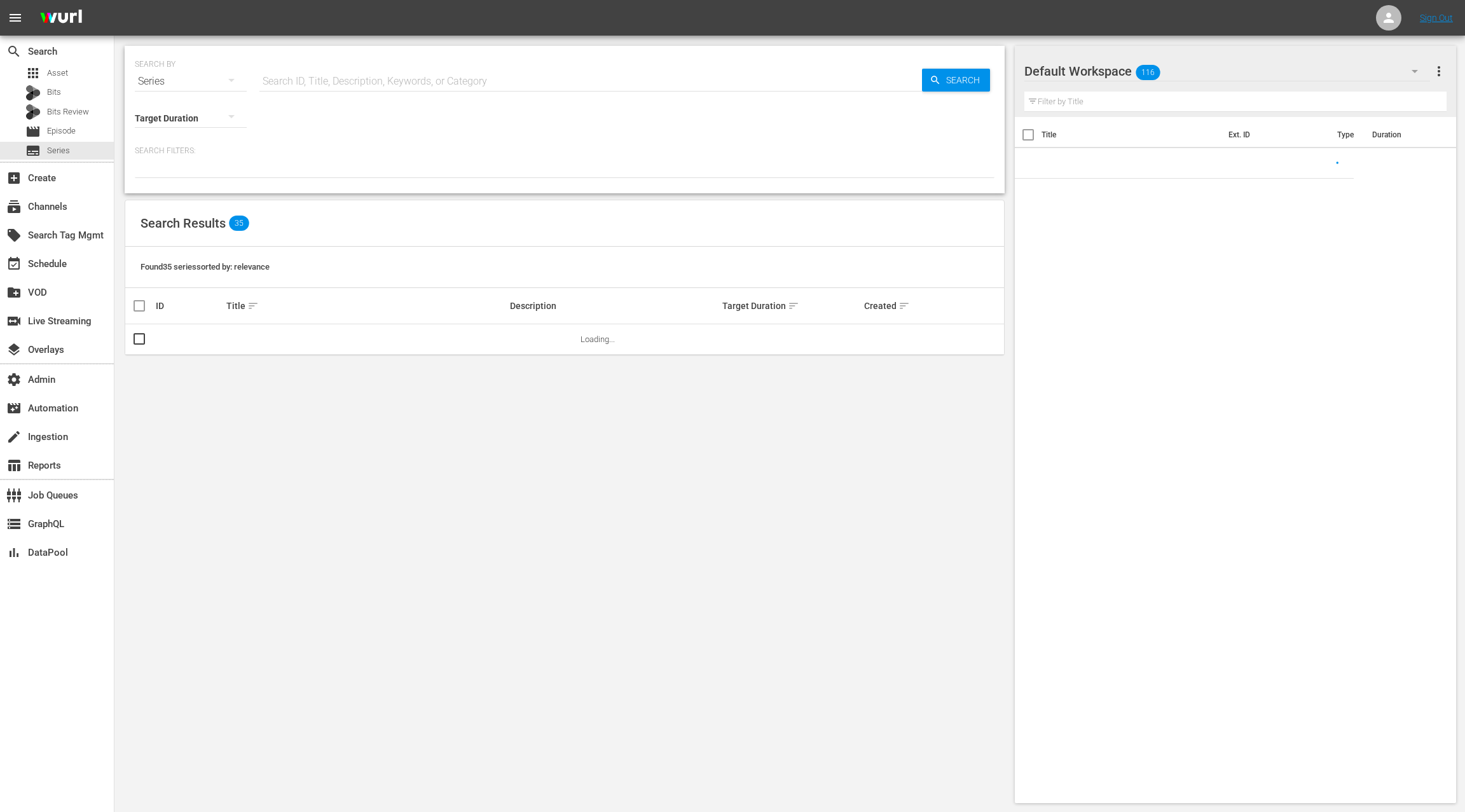
click at [294, 79] on input "text" at bounding box center [590, 82] width 663 height 30
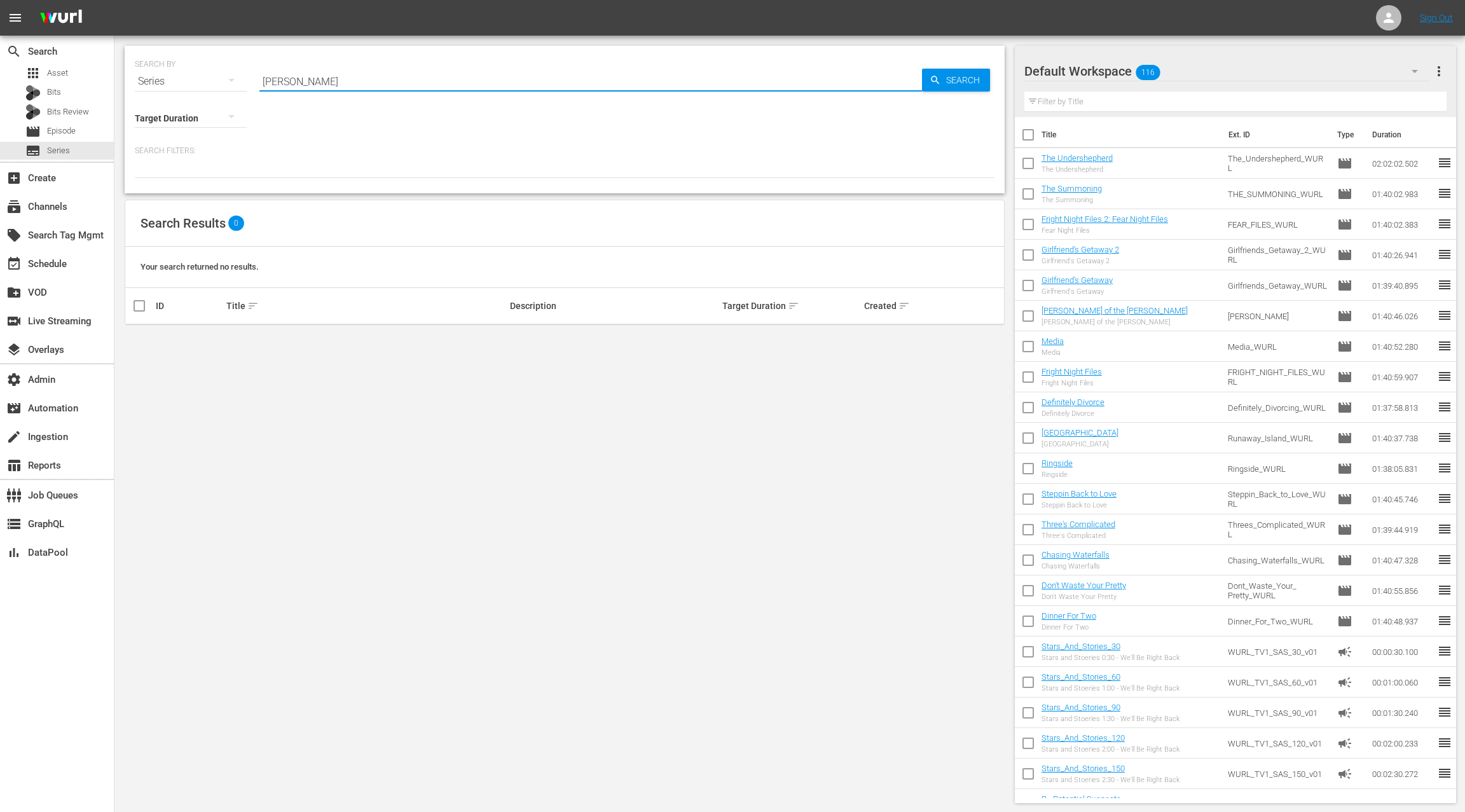
drag, startPoint x: 271, startPoint y: 81, endPoint x: 272, endPoint y: 69, distance: 12.0
click at [271, 79] on input "rockey smiley" at bounding box center [590, 82] width 663 height 30
type input "rickey smiley"
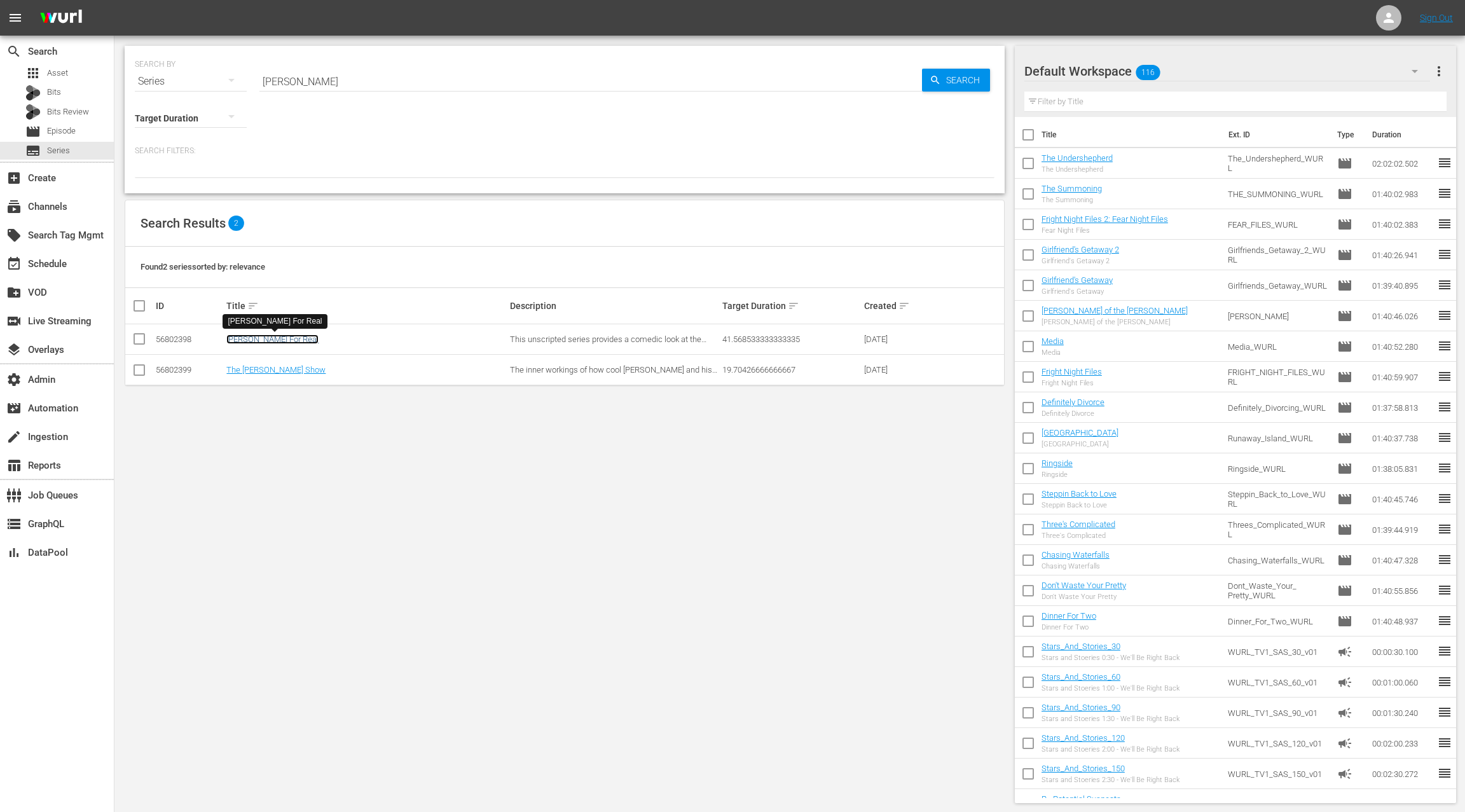
click at [282, 338] on link "Rickey Smiley For Real" at bounding box center [272, 339] width 92 height 10
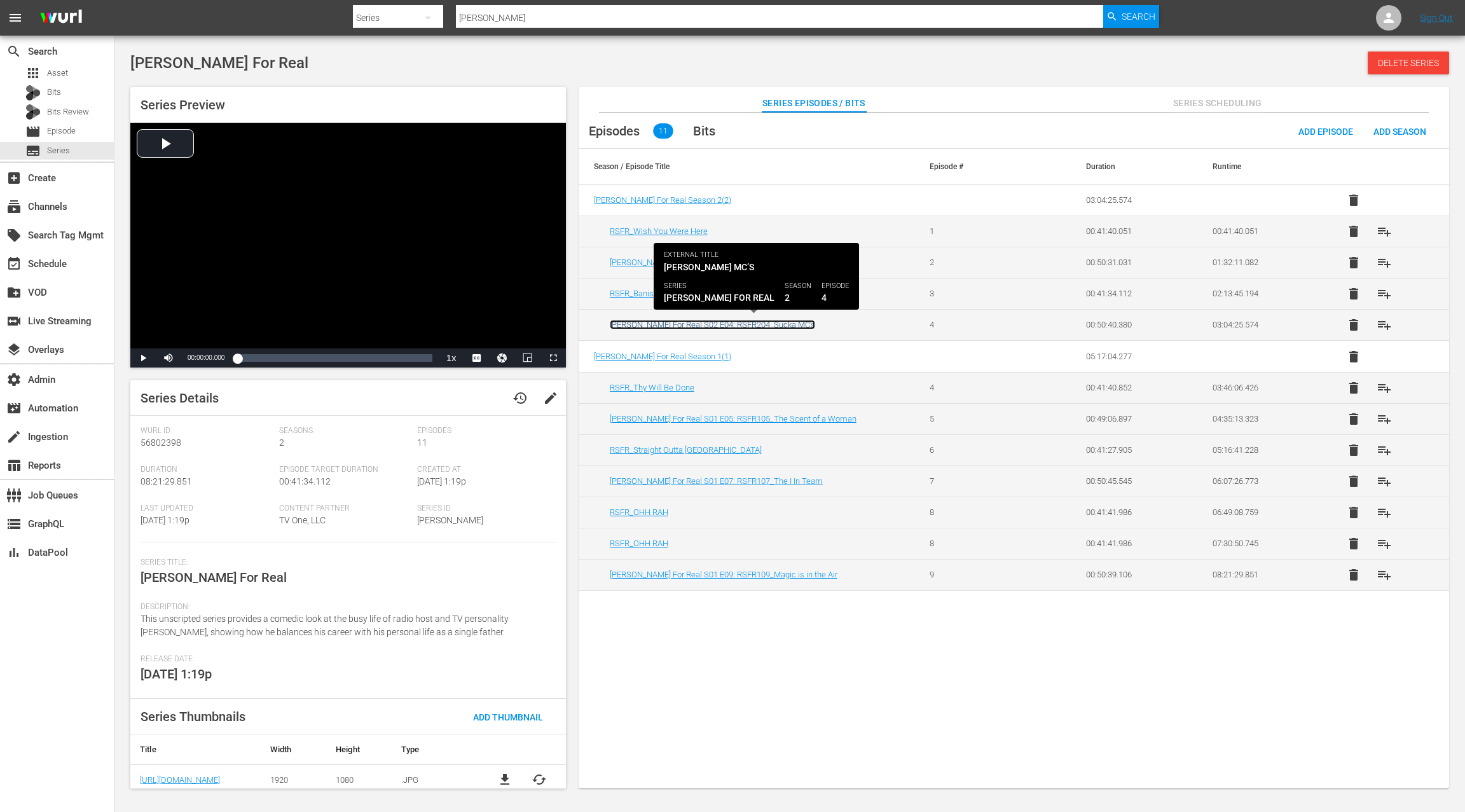
click at [753, 326] on link "Rickey Smiley For Real S02 E04: RSFR204_Sucka MC’s" at bounding box center [712, 324] width 205 height 10
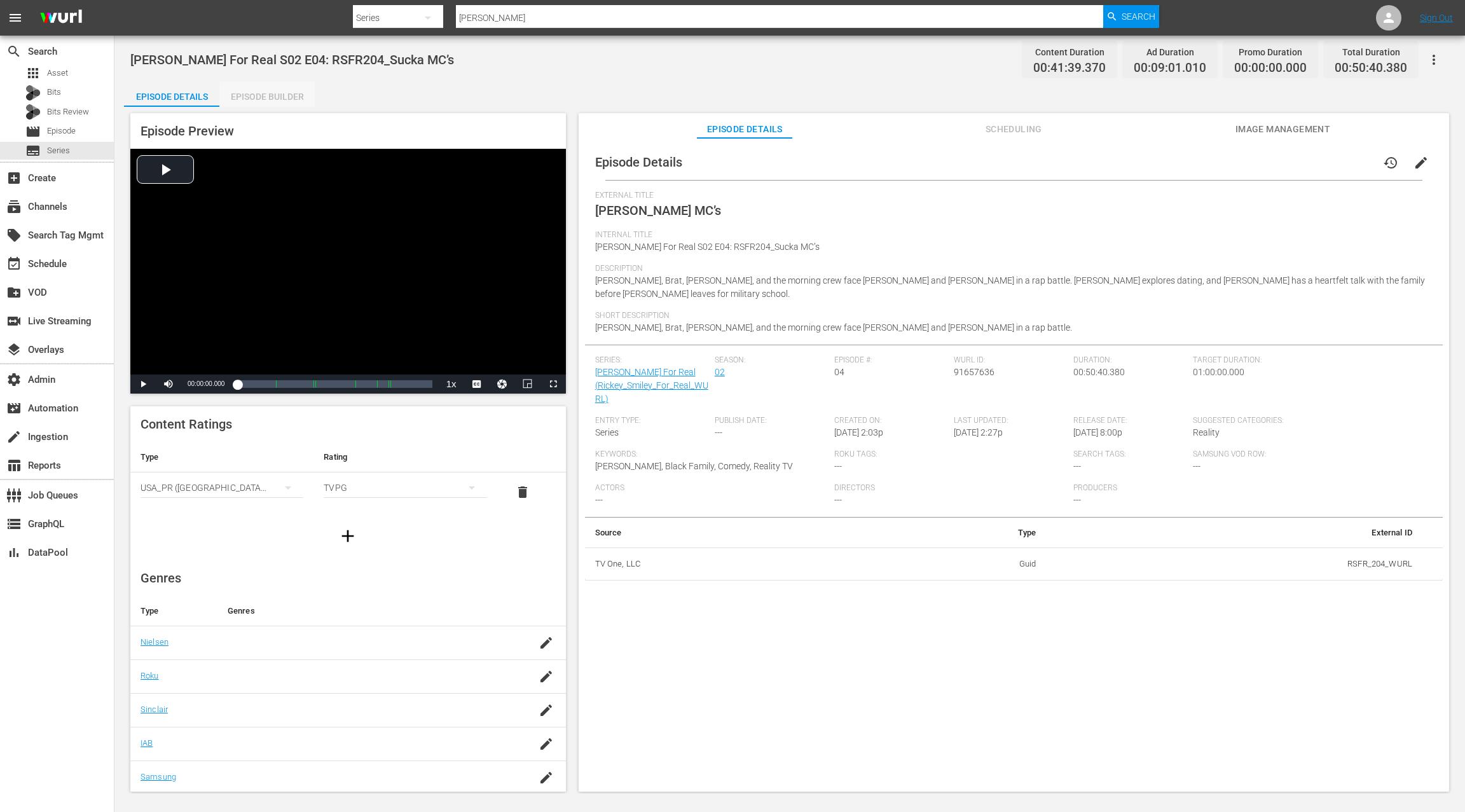
click at [274, 103] on div "Episode Builder" at bounding box center [267, 97] width 95 height 30
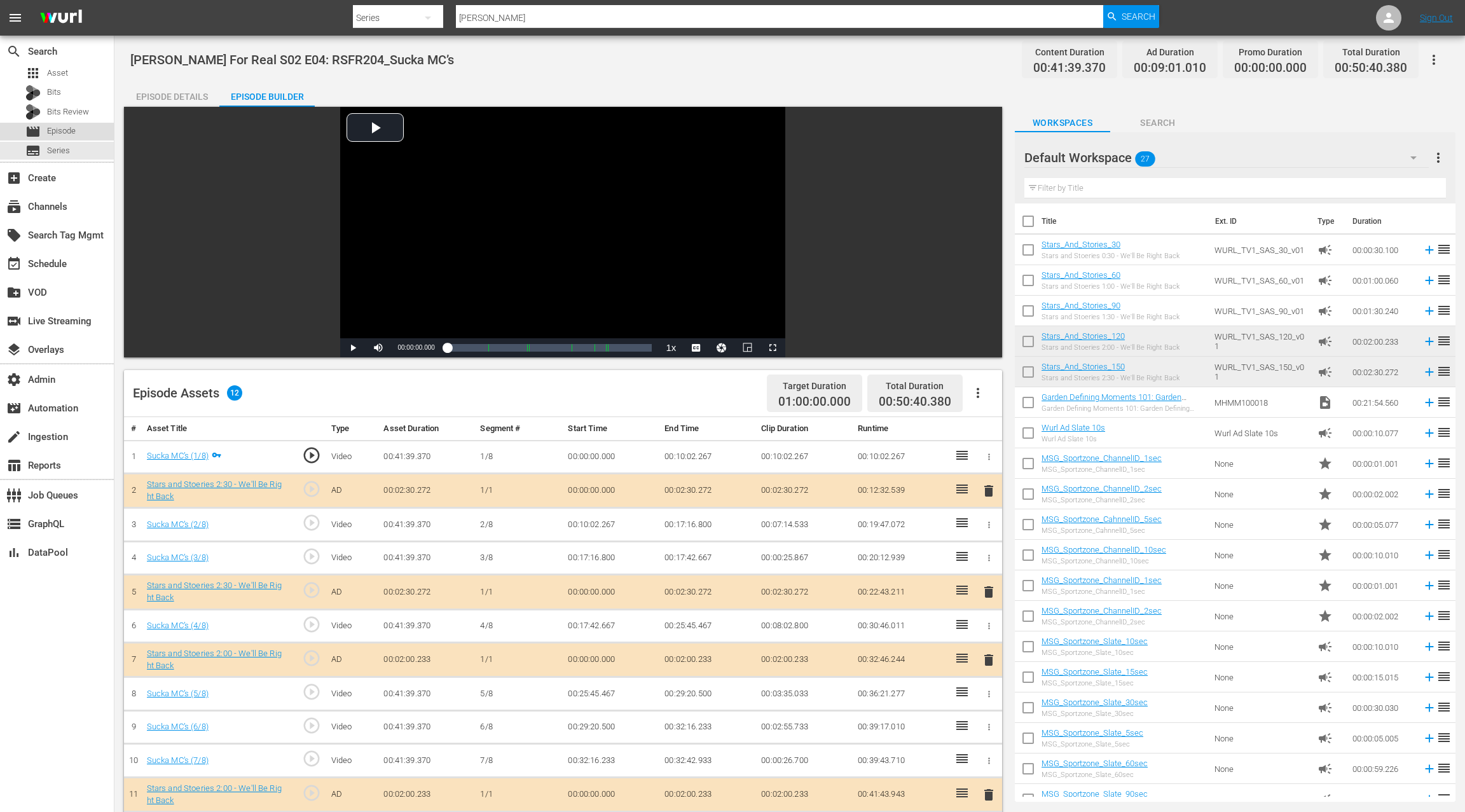
click at [62, 134] on span "Episode" at bounding box center [62, 130] width 29 height 13
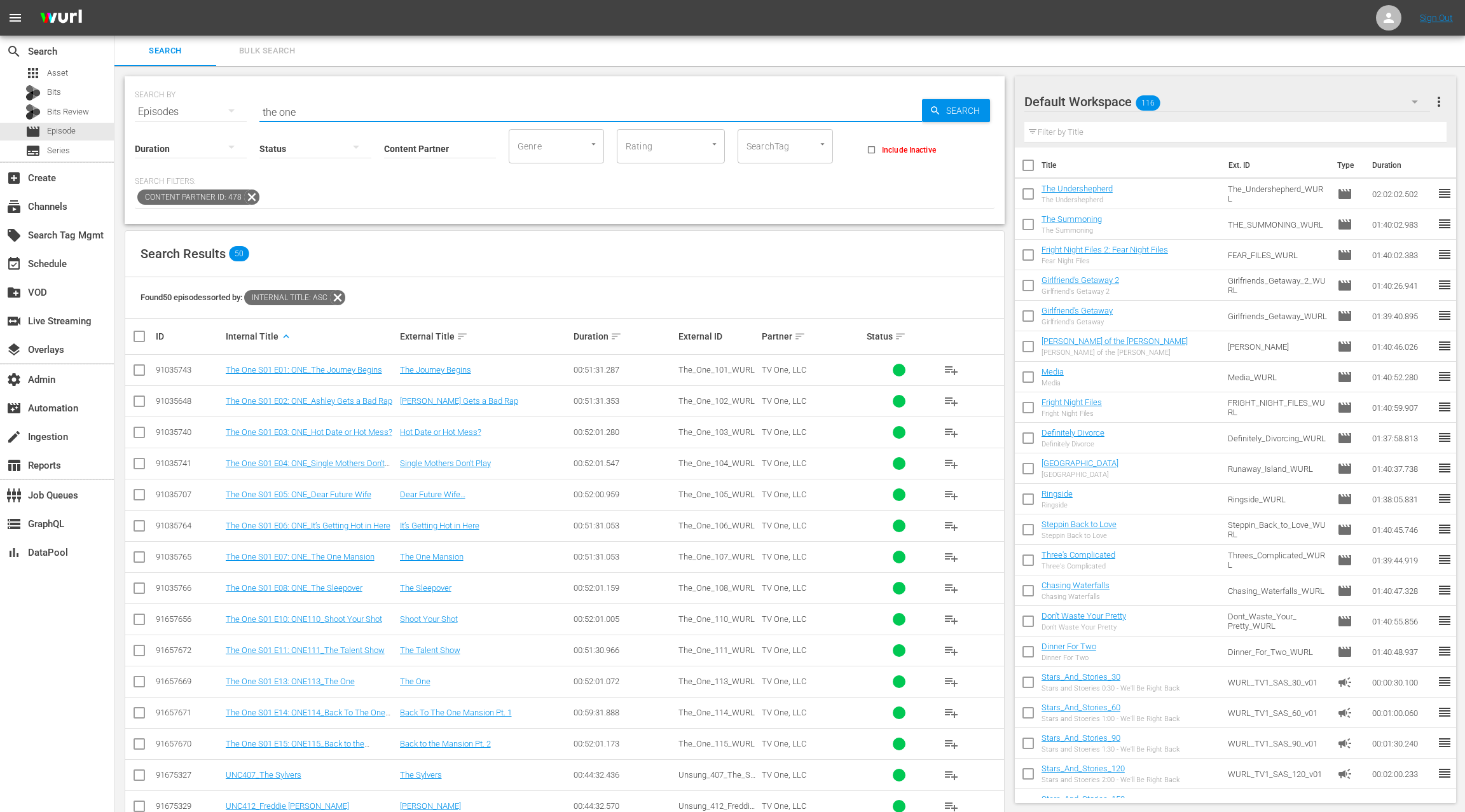
drag, startPoint x: 268, startPoint y: 108, endPoint x: 240, endPoint y: 101, distance: 28.9
click at [240, 101] on div "SEARCH BY Search By Episodes Search ID, Title, Description, Keywords, or Catego…" at bounding box center [564, 104] width 859 height 46
paste input "Con Funk Shun"
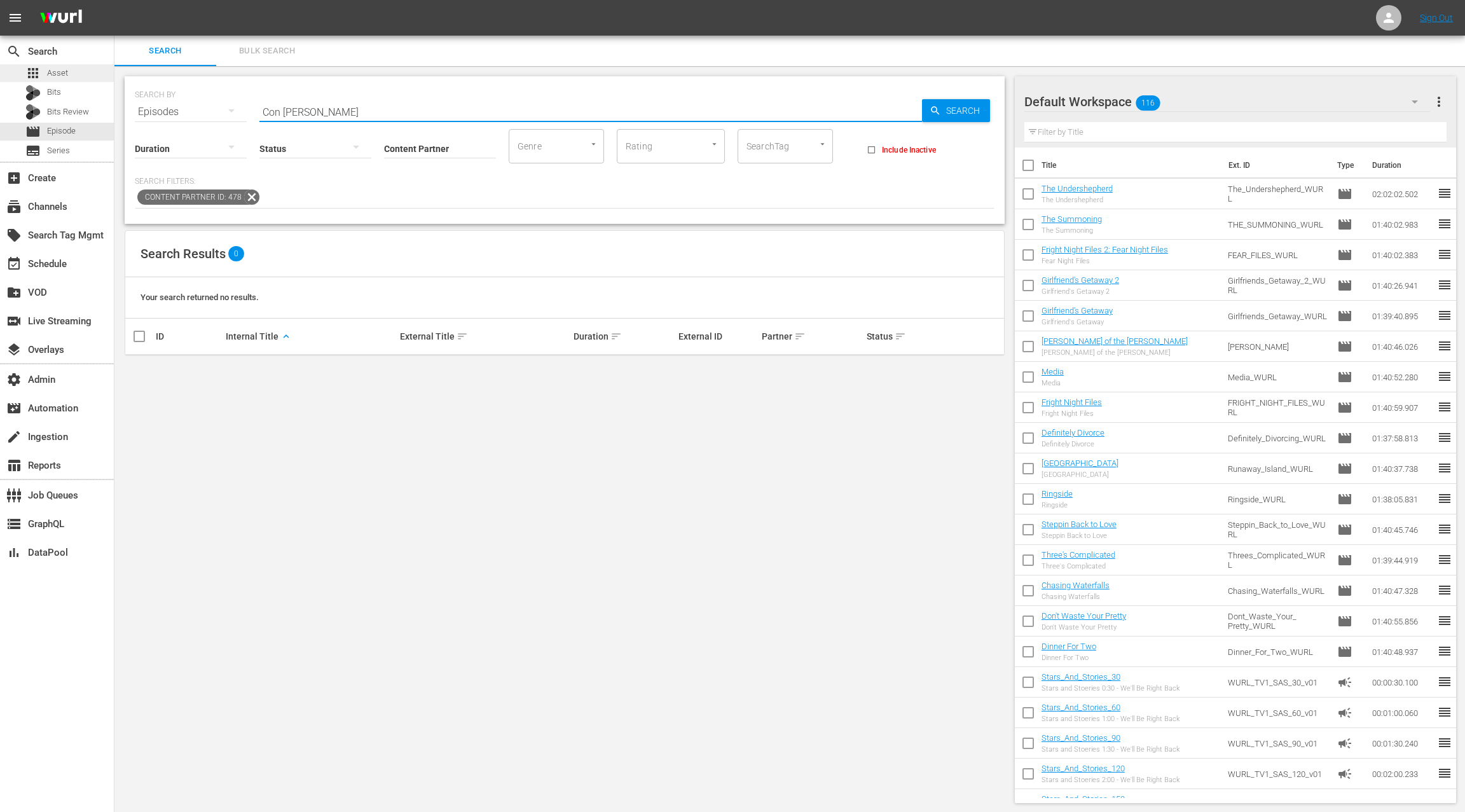
type input "Con Funk Shun"
click at [79, 75] on div "apps Asset" at bounding box center [56, 72] width 114 height 18
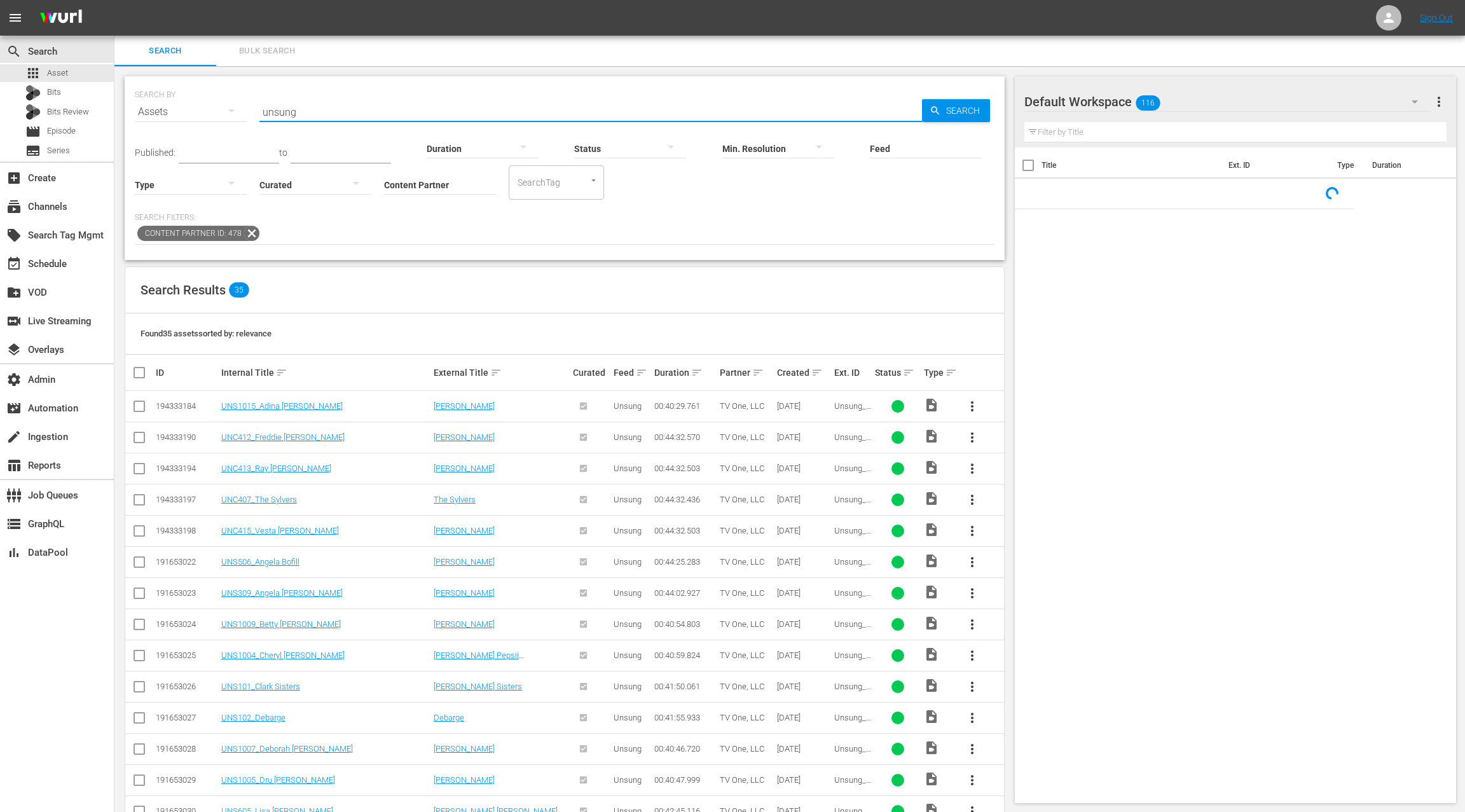
click at [286, 112] on input "unsung" at bounding box center [590, 112] width 663 height 30
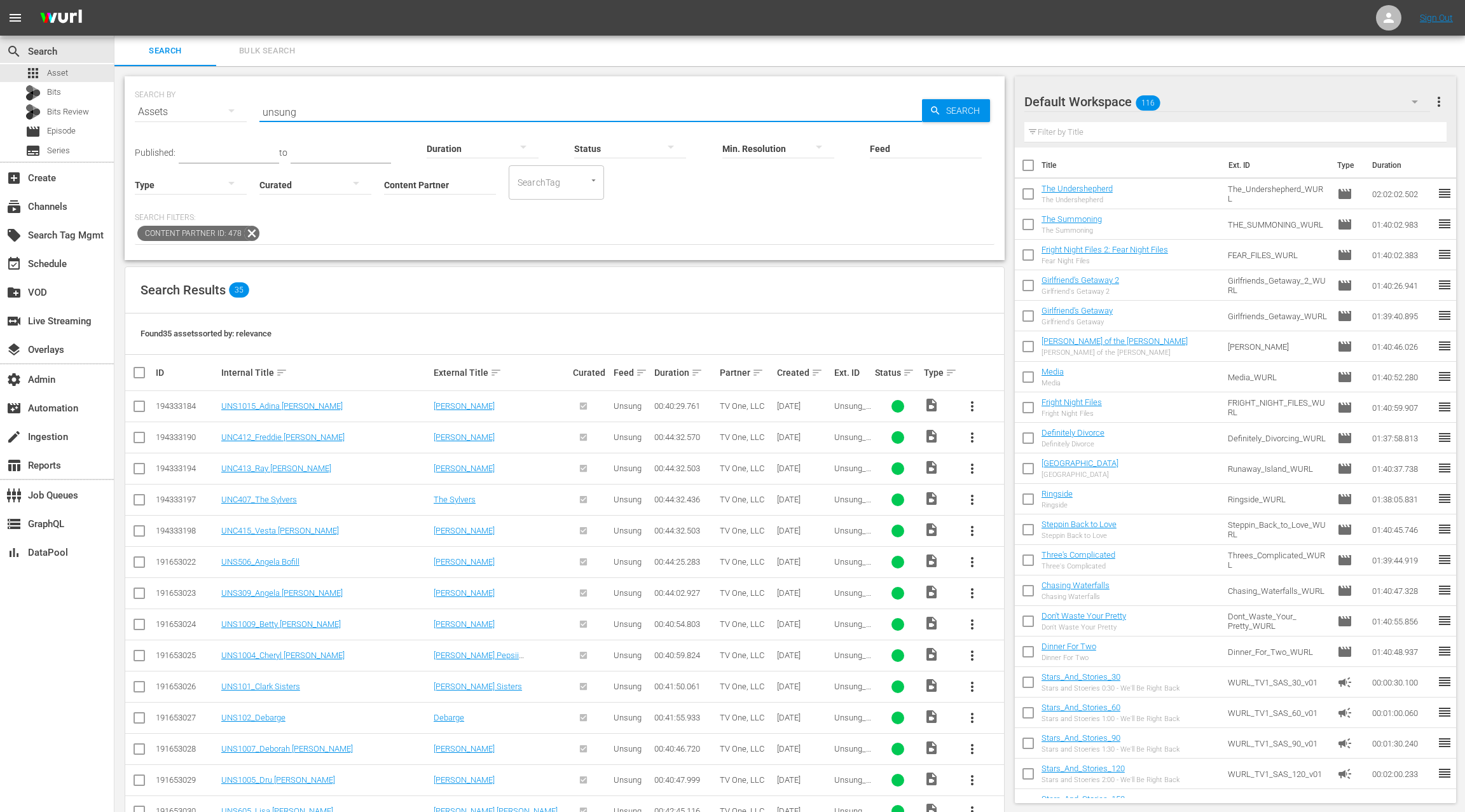
paste input "Con Funk Shun"
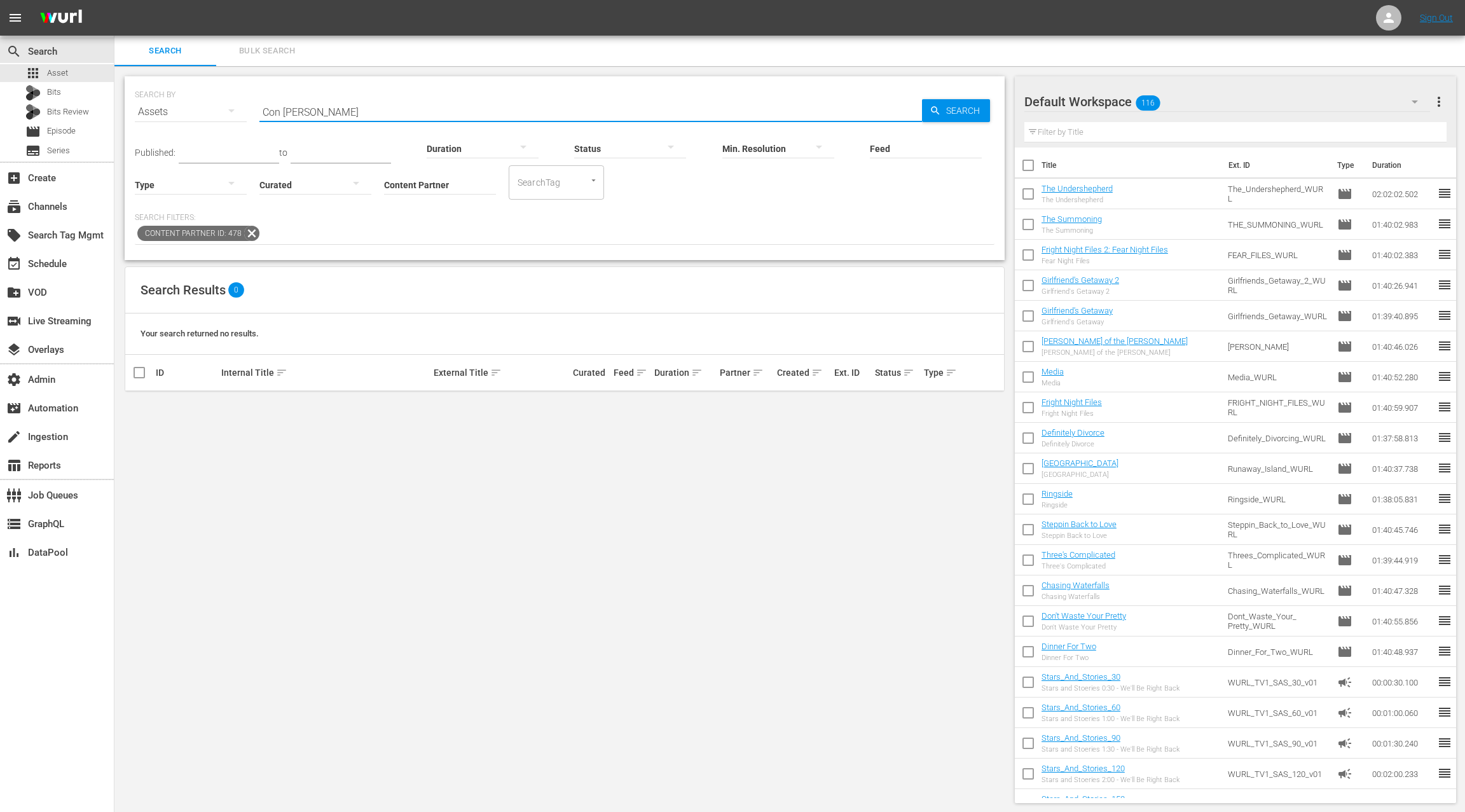
click at [273, 113] on input "Con Funk Shun" at bounding box center [590, 112] width 663 height 30
drag, startPoint x: 273, startPoint y: 113, endPoint x: 369, endPoint y: 113, distance: 96.0
click at [369, 113] on input "Con Funk Shun" at bounding box center [590, 112] width 663 height 30
type input "unsung"
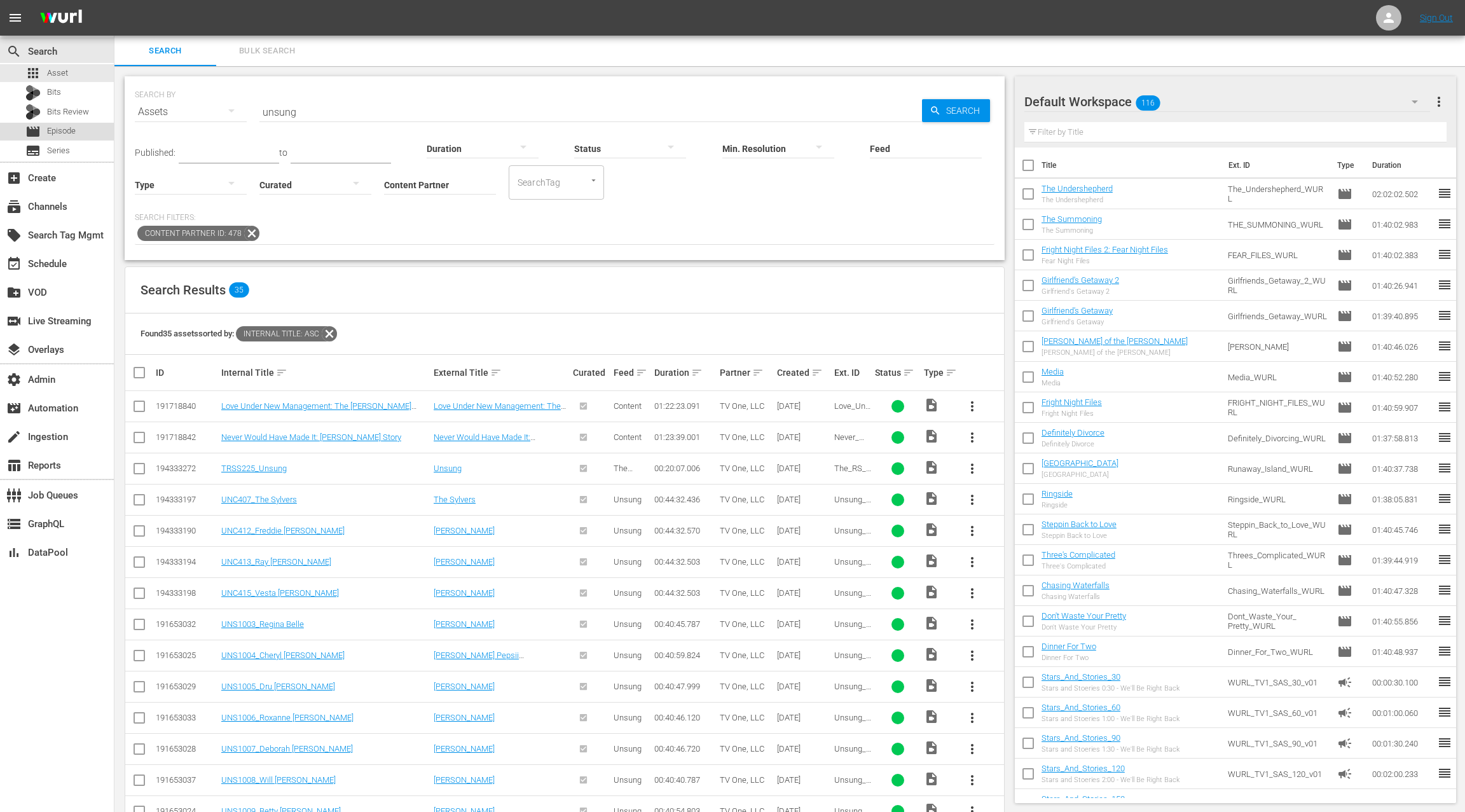
click at [85, 133] on div "movie Episode" at bounding box center [56, 131] width 114 height 18
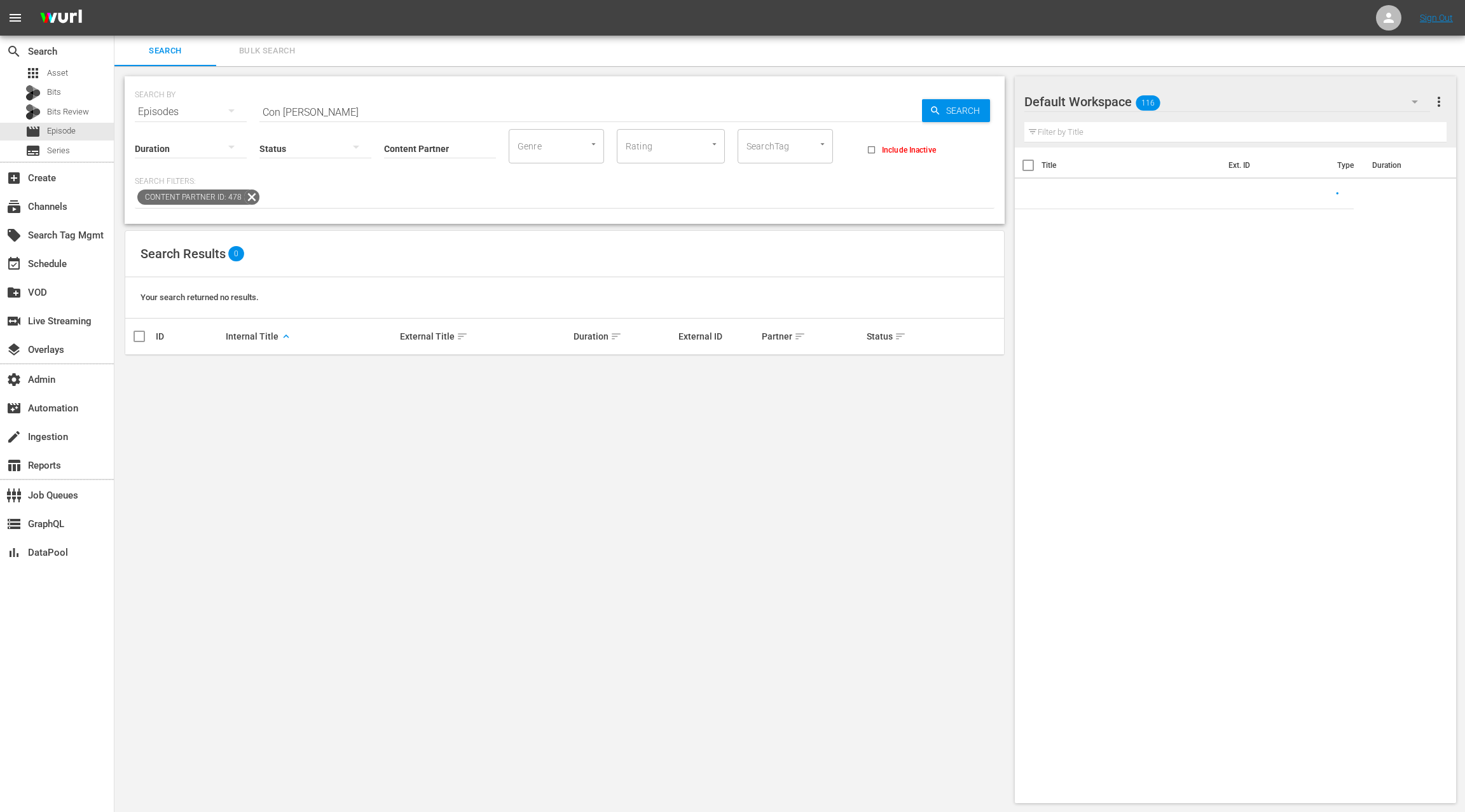
click at [265, 113] on input "Con Funk Shun" at bounding box center [590, 112] width 663 height 30
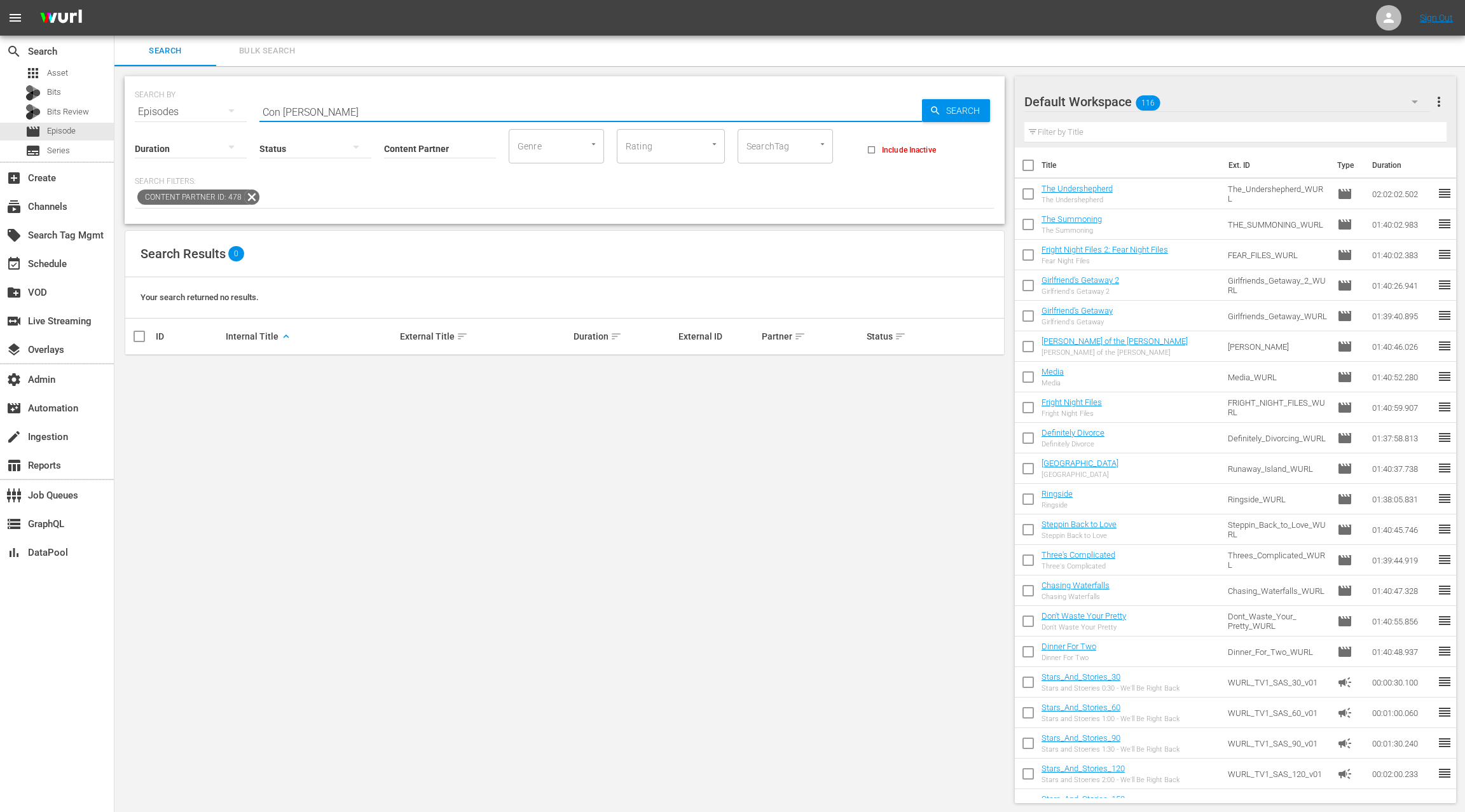
drag, startPoint x: 269, startPoint y: 113, endPoint x: 359, endPoint y: 111, distance: 90.0
click at [359, 111] on input "Con Funk Shun" at bounding box center [590, 112] width 663 height 30
type input "C"
type input "unsung"
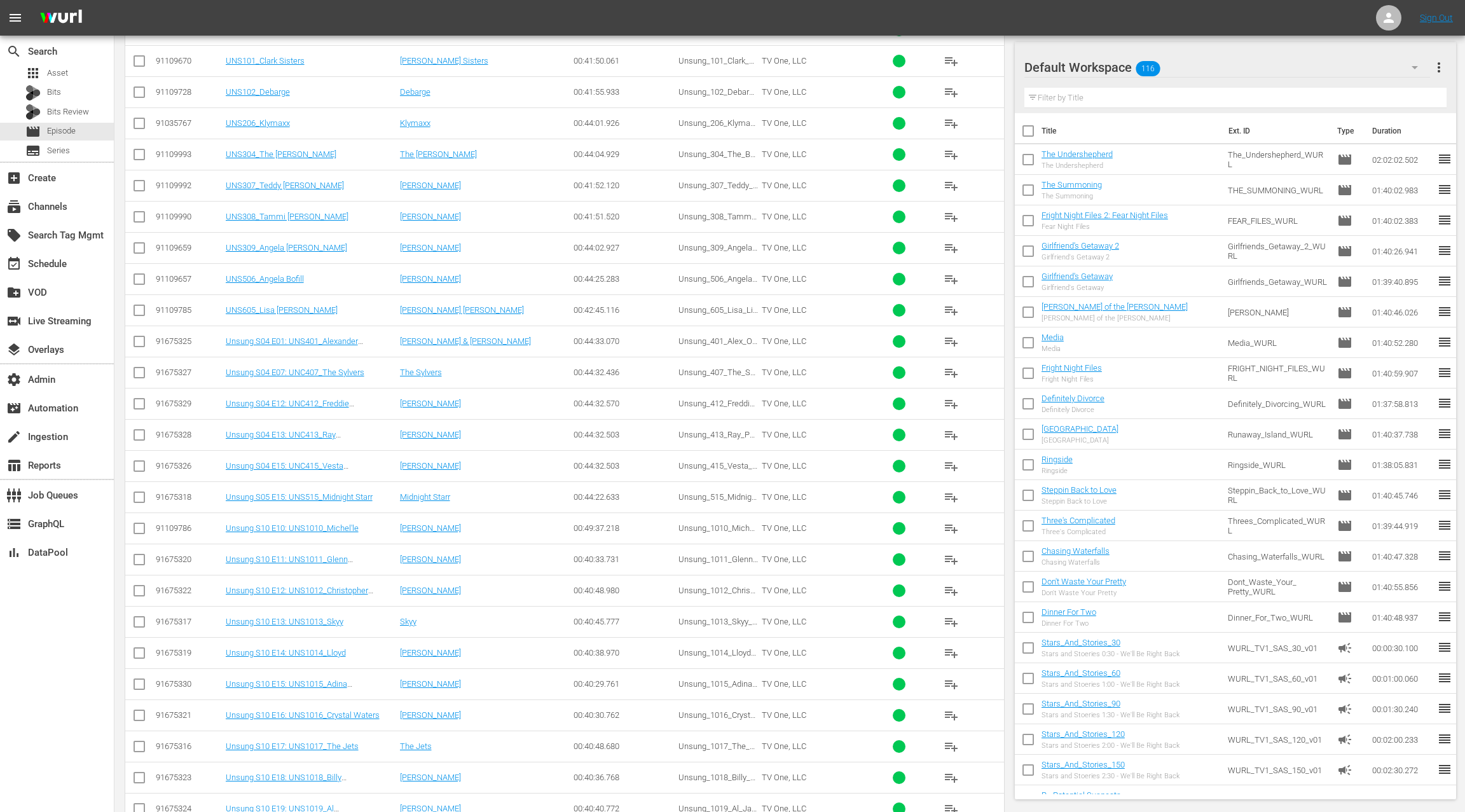
scroll to position [586, 0]
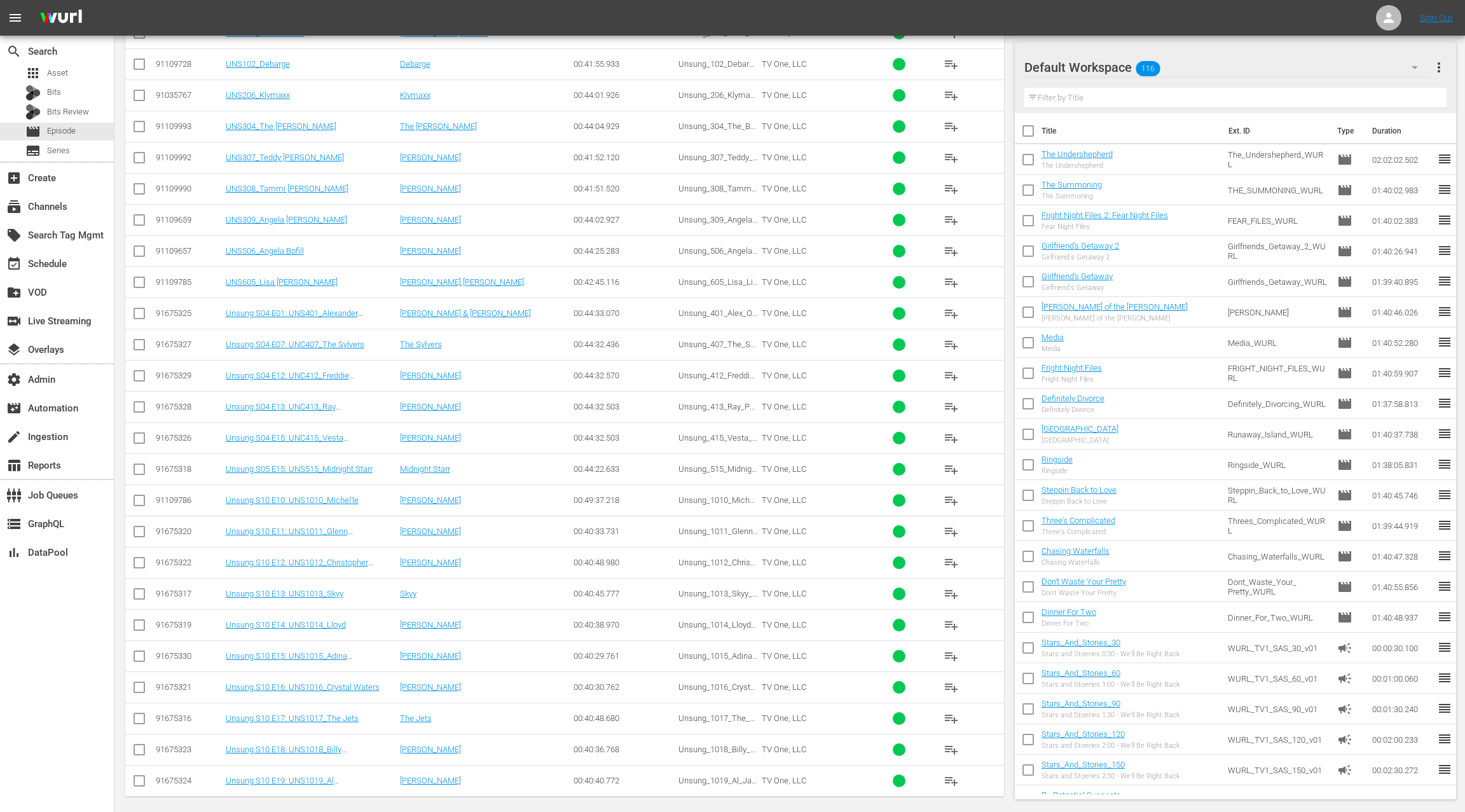
click at [1319, 75] on div "Default Workspace 116" at bounding box center [1227, 67] width 406 height 36
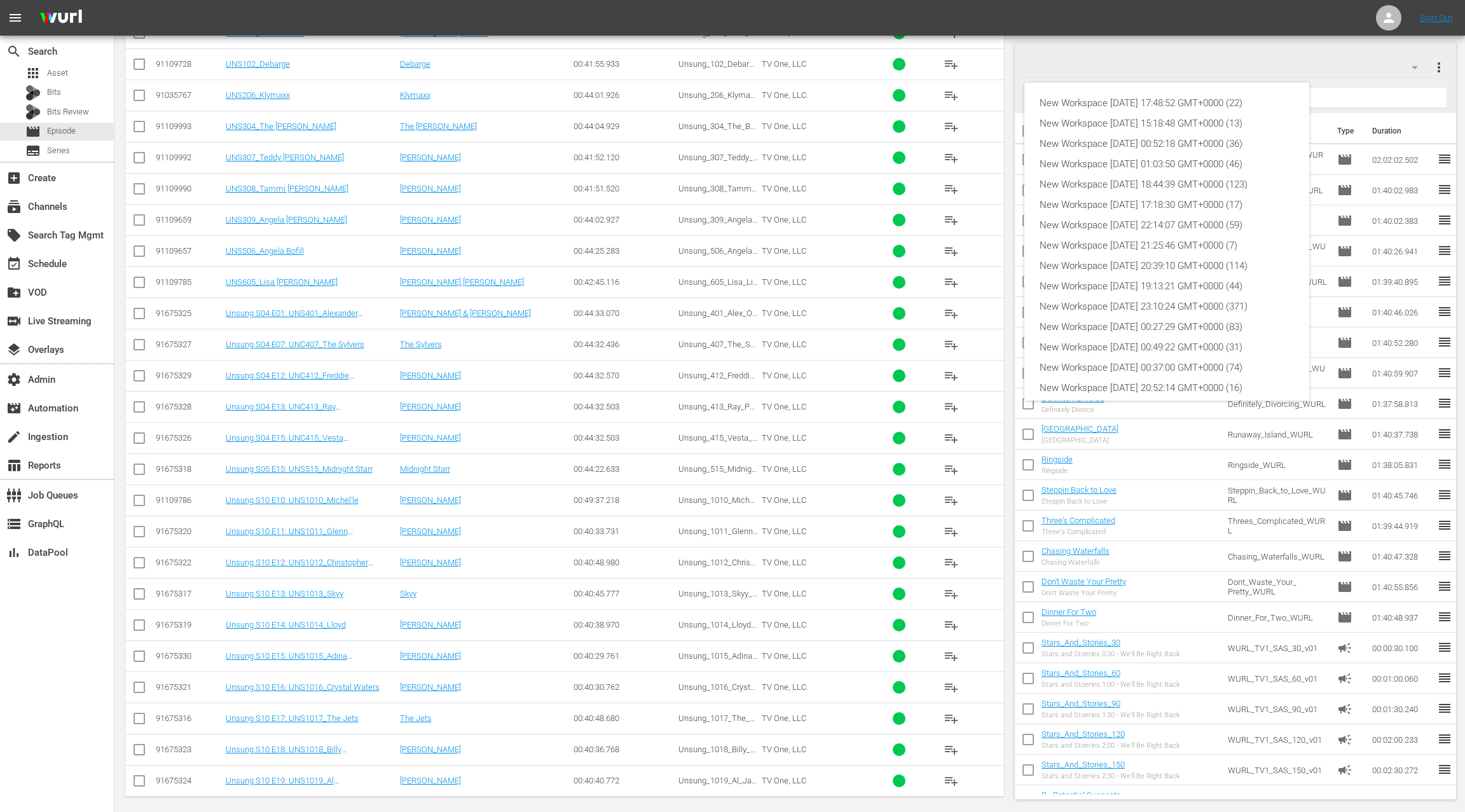
scroll to position [69, 0]
click at [1216, 101] on div "New Workspace Sat Oct 04 2025 17:48:52 GMT+0000 (22)" at bounding box center [1166, 103] width 254 height 21
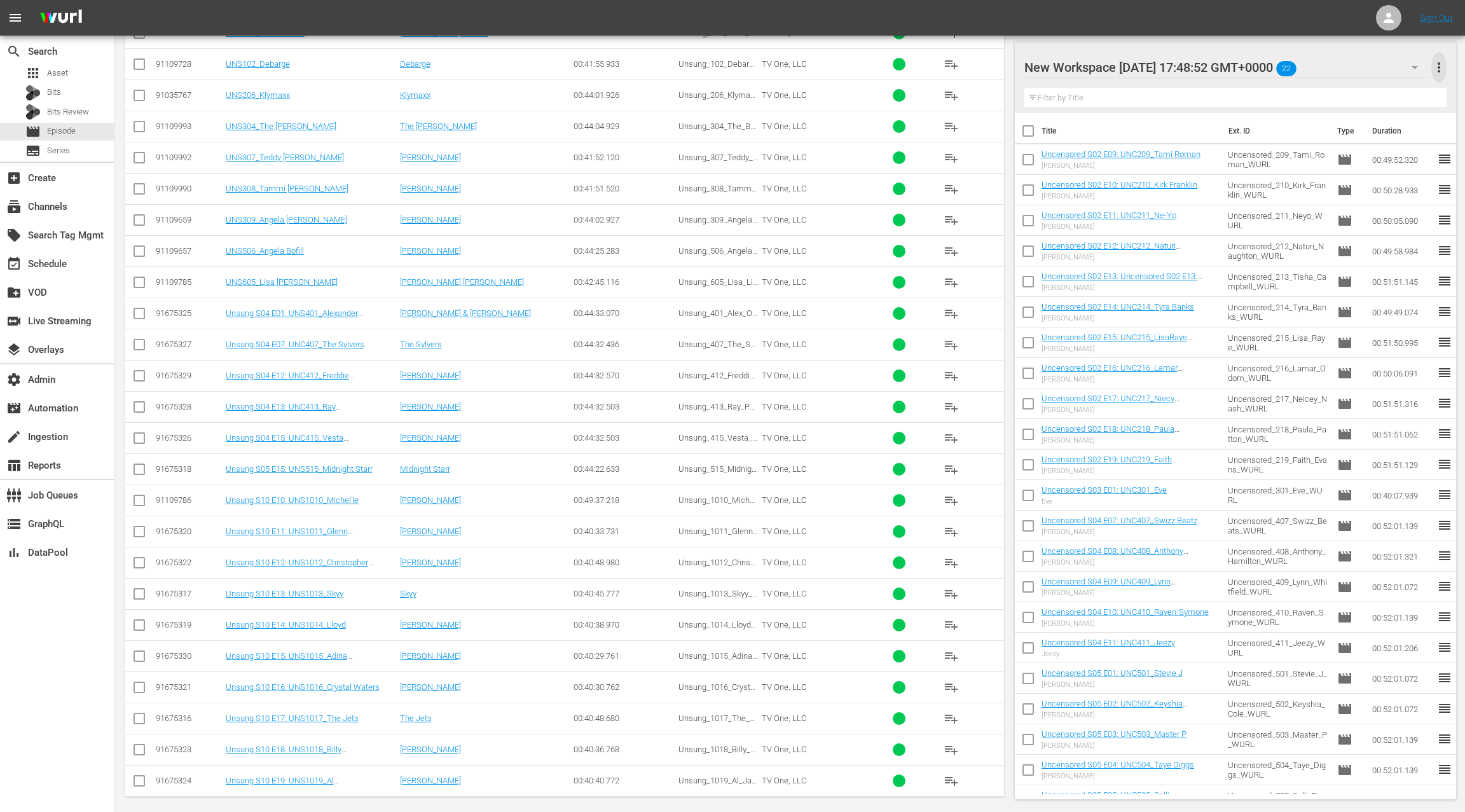
drag, startPoint x: 1441, startPoint y: 69, endPoint x: 1422, endPoint y: 70, distance: 19.0
click at [1441, 69] on span "more_vert" at bounding box center [1439, 67] width 15 height 15
click at [1378, 91] on div "Clear All Workspace Items" at bounding box center [1357, 91] width 149 height 23
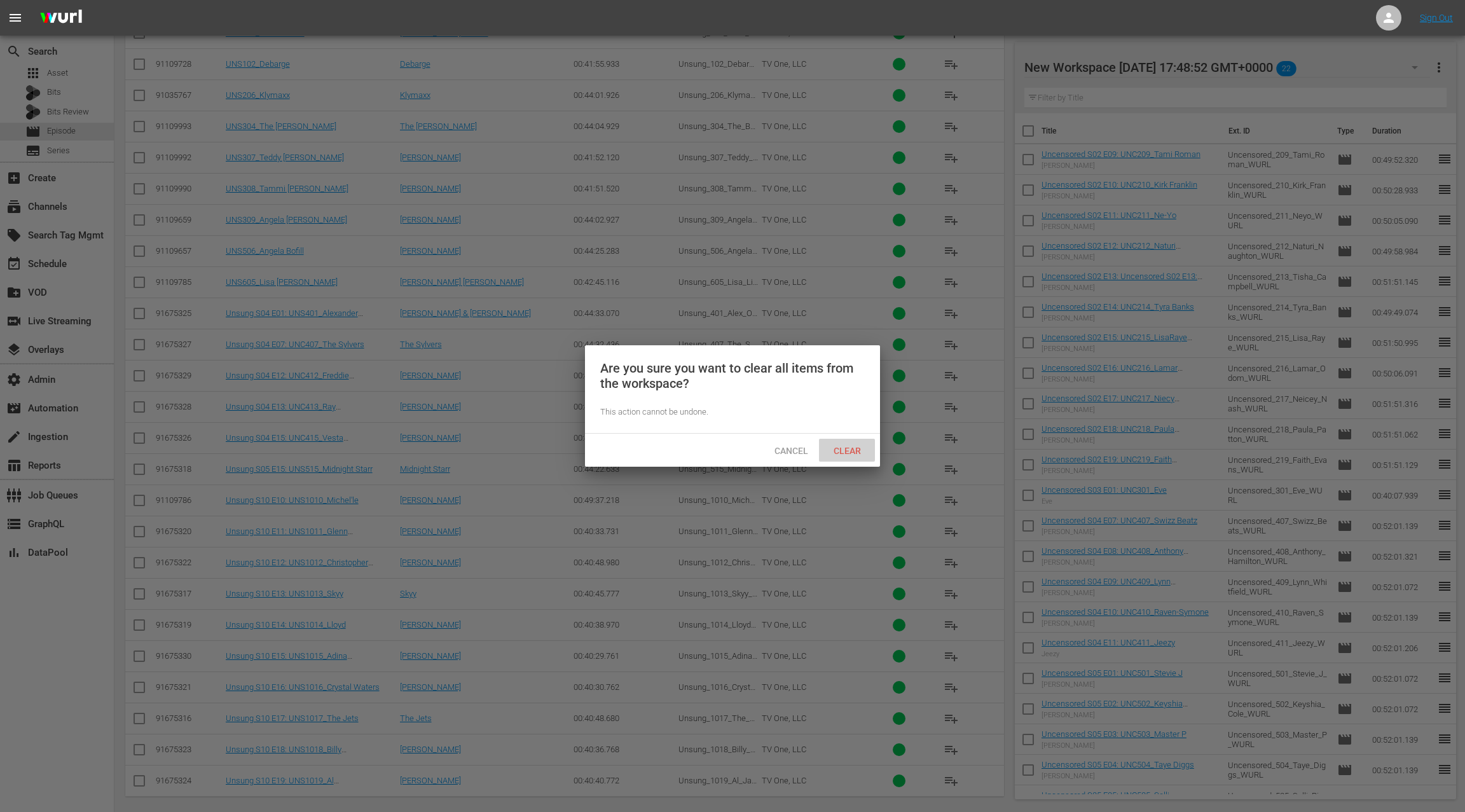
click at [855, 447] on span "Clear" at bounding box center [847, 450] width 48 height 10
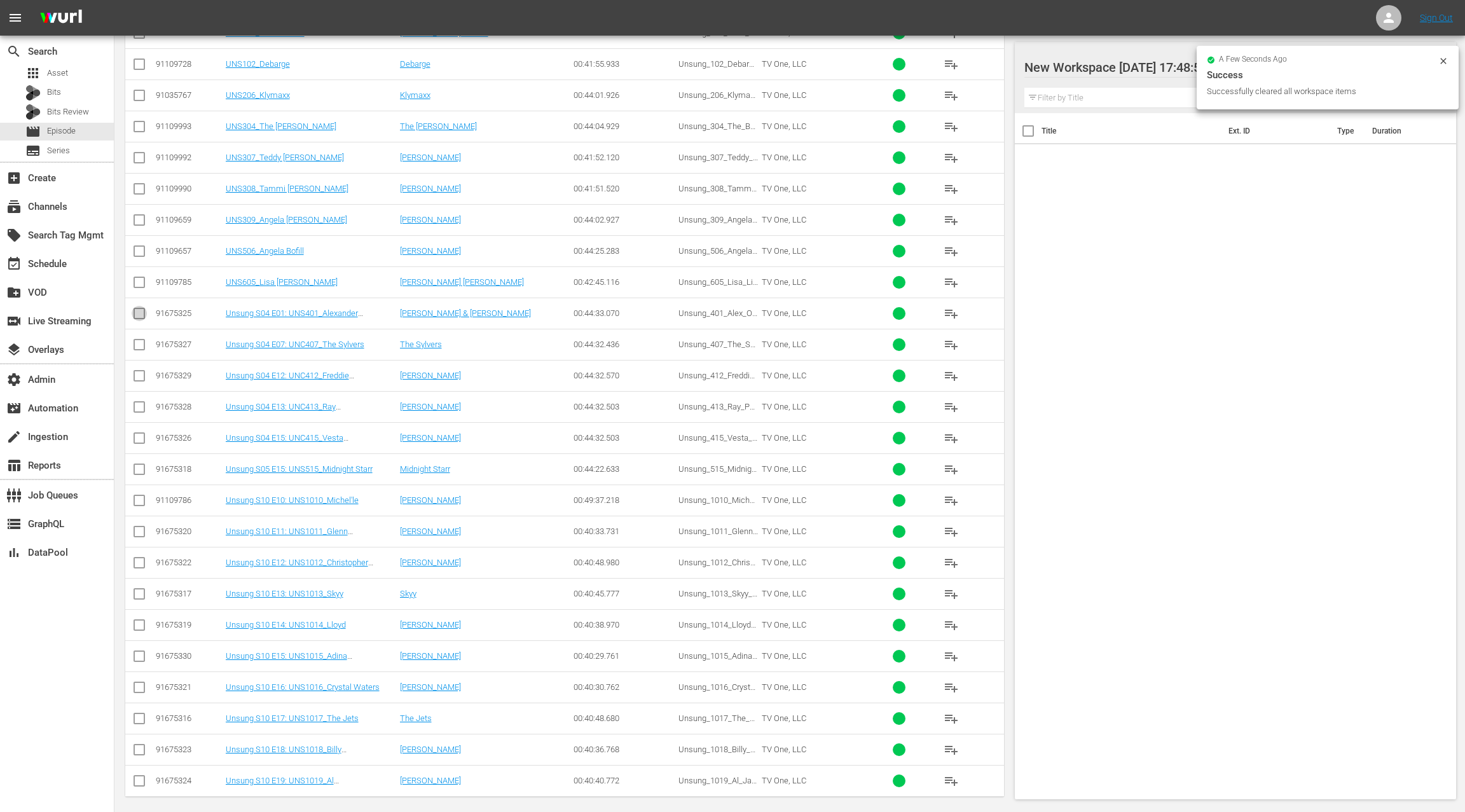
drag, startPoint x: 140, startPoint y: 312, endPoint x: 140, endPoint y: 323, distance: 11.0
click at [140, 312] on input "checkbox" at bounding box center [140, 316] width 15 height 15
checkbox input "true"
drag, startPoint x: 140, startPoint y: 341, endPoint x: 140, endPoint y: 348, distance: 7.0
click at [140, 341] on input "checkbox" at bounding box center [140, 347] width 15 height 15
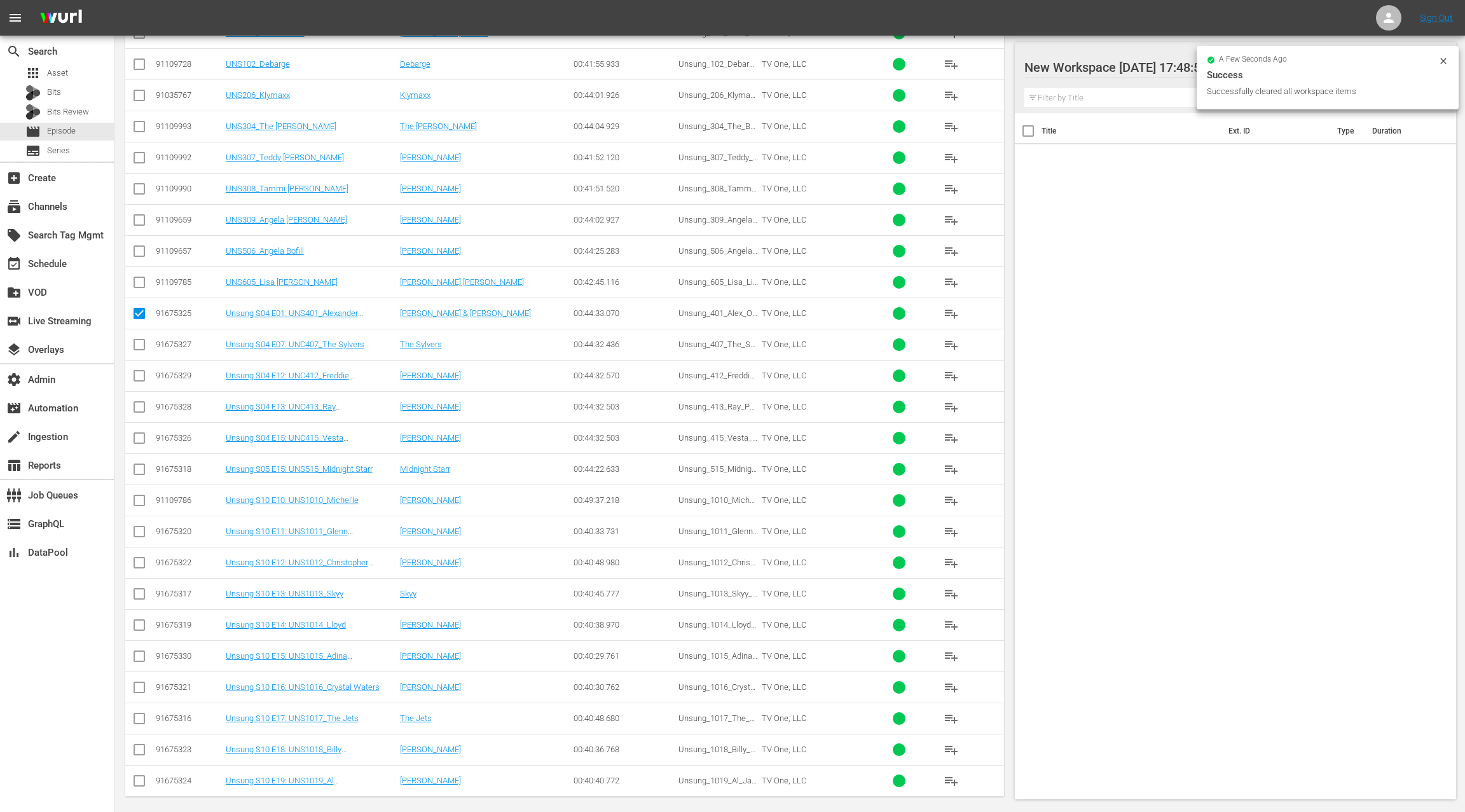
checkbox input "true"
click at [139, 371] on input "checkbox" at bounding box center [140, 378] width 15 height 15
checkbox input "true"
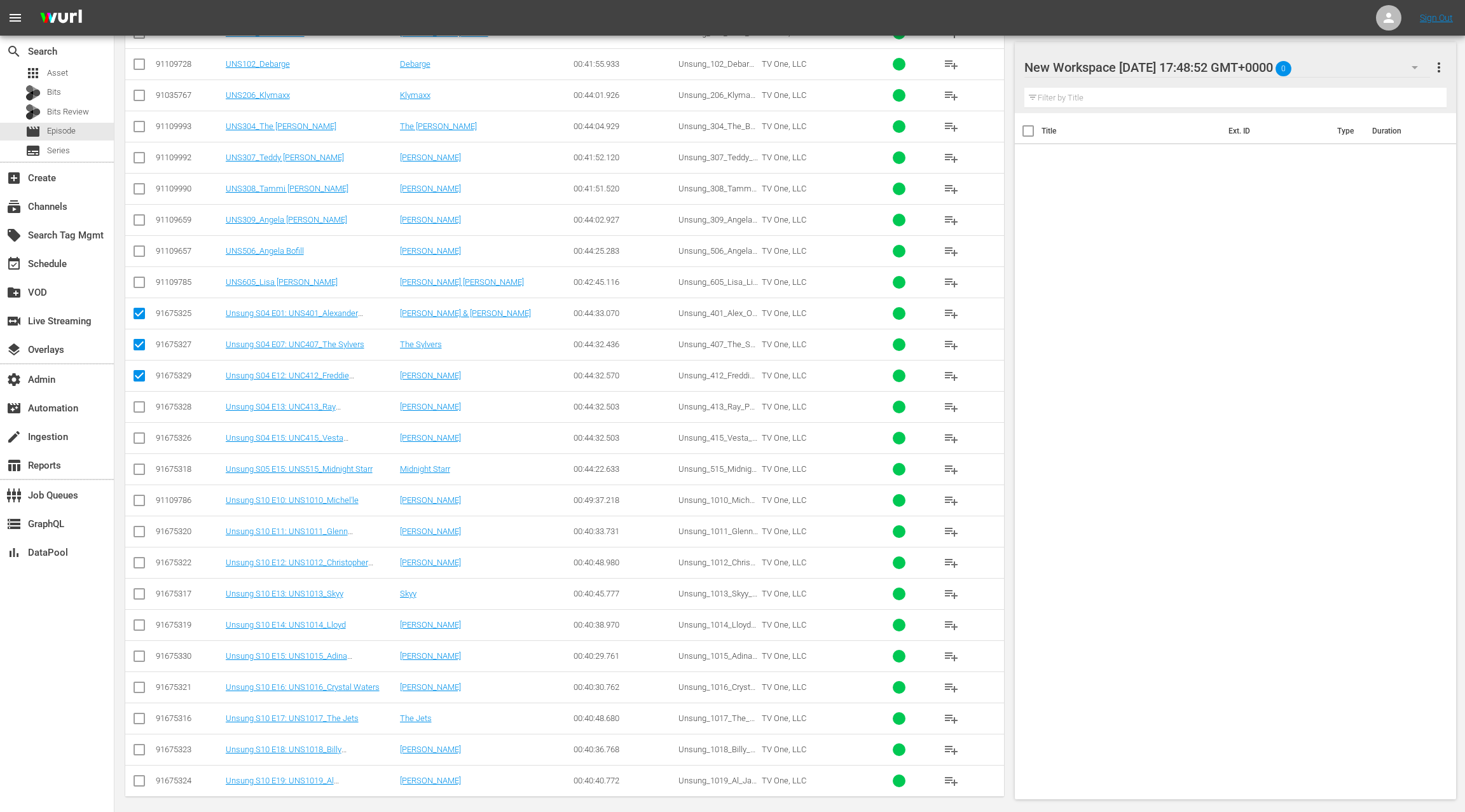
click at [139, 402] on input "checkbox" at bounding box center [140, 409] width 15 height 15
checkbox input "true"
click at [137, 435] on input "checkbox" at bounding box center [140, 441] width 15 height 15
checkbox input "true"
drag, startPoint x: 143, startPoint y: 465, endPoint x: 149, endPoint y: 465, distance: 6.0
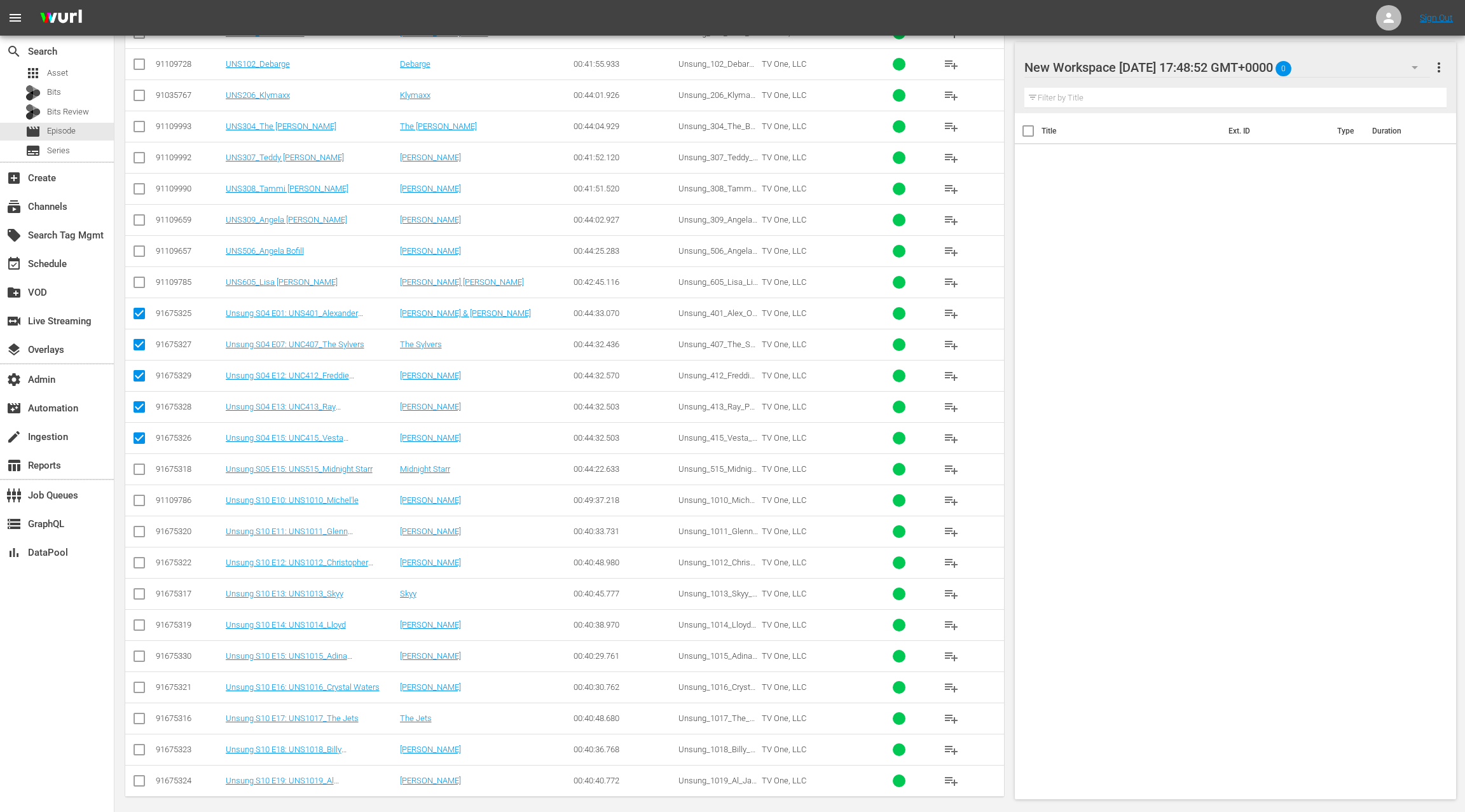
click at [143, 465] on input "checkbox" at bounding box center [140, 472] width 15 height 15
checkbox input "true"
drag, startPoint x: 139, startPoint y: 501, endPoint x: 140, endPoint y: 526, distance: 25.0
click at [139, 501] on input "checkbox" at bounding box center [140, 502] width 15 height 15
checkbox input "true"
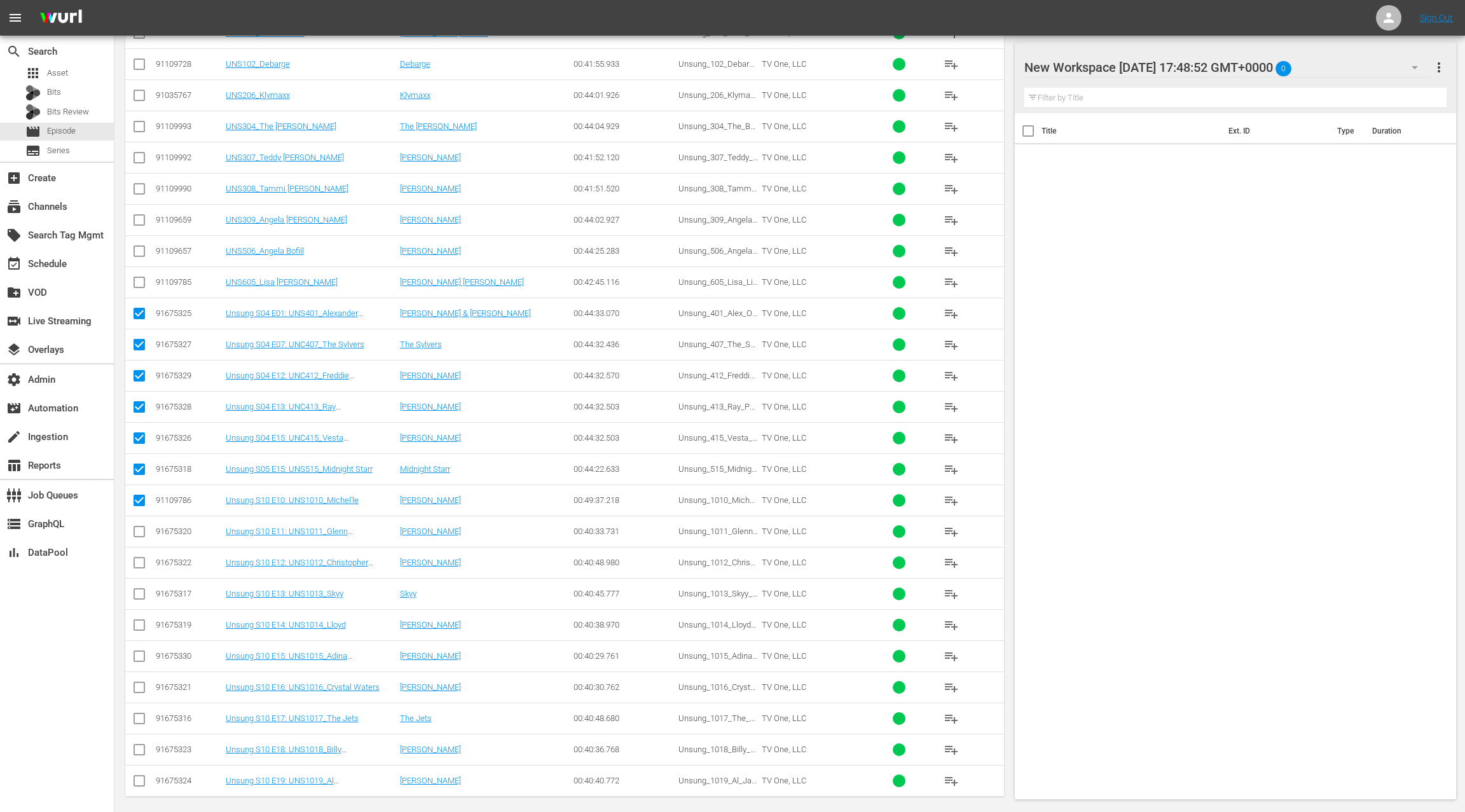
click at [140, 528] on input "checkbox" at bounding box center [140, 534] width 15 height 15
checkbox input "true"
click at [140, 560] on input "checkbox" at bounding box center [140, 565] width 15 height 15
checkbox input "true"
click at [138, 591] on input "checkbox" at bounding box center [140, 596] width 15 height 15
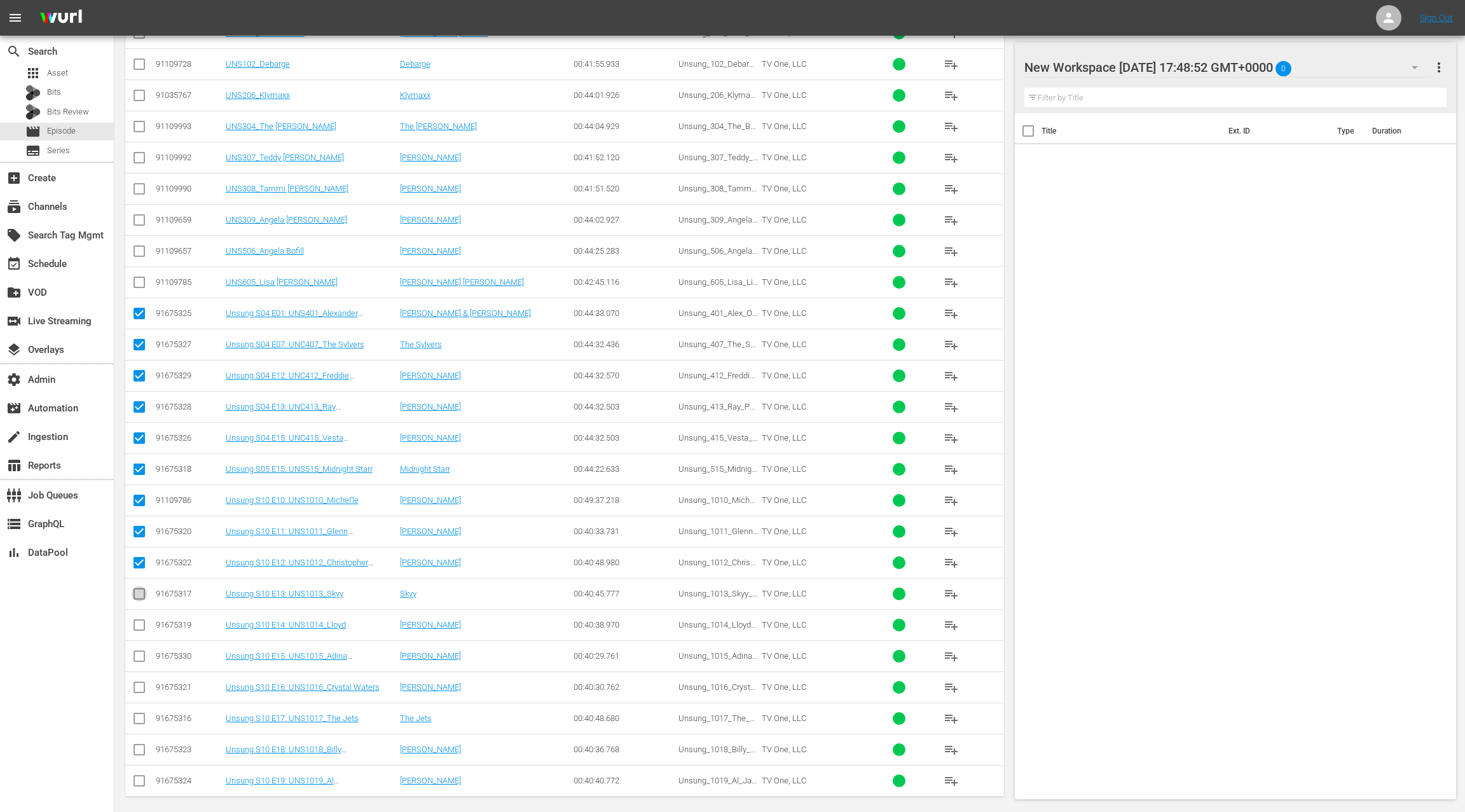
checkbox input "true"
click at [136, 621] on input "checkbox" at bounding box center [140, 627] width 15 height 15
checkbox input "true"
click at [140, 651] on input "checkbox" at bounding box center [140, 659] width 15 height 15
checkbox input "true"
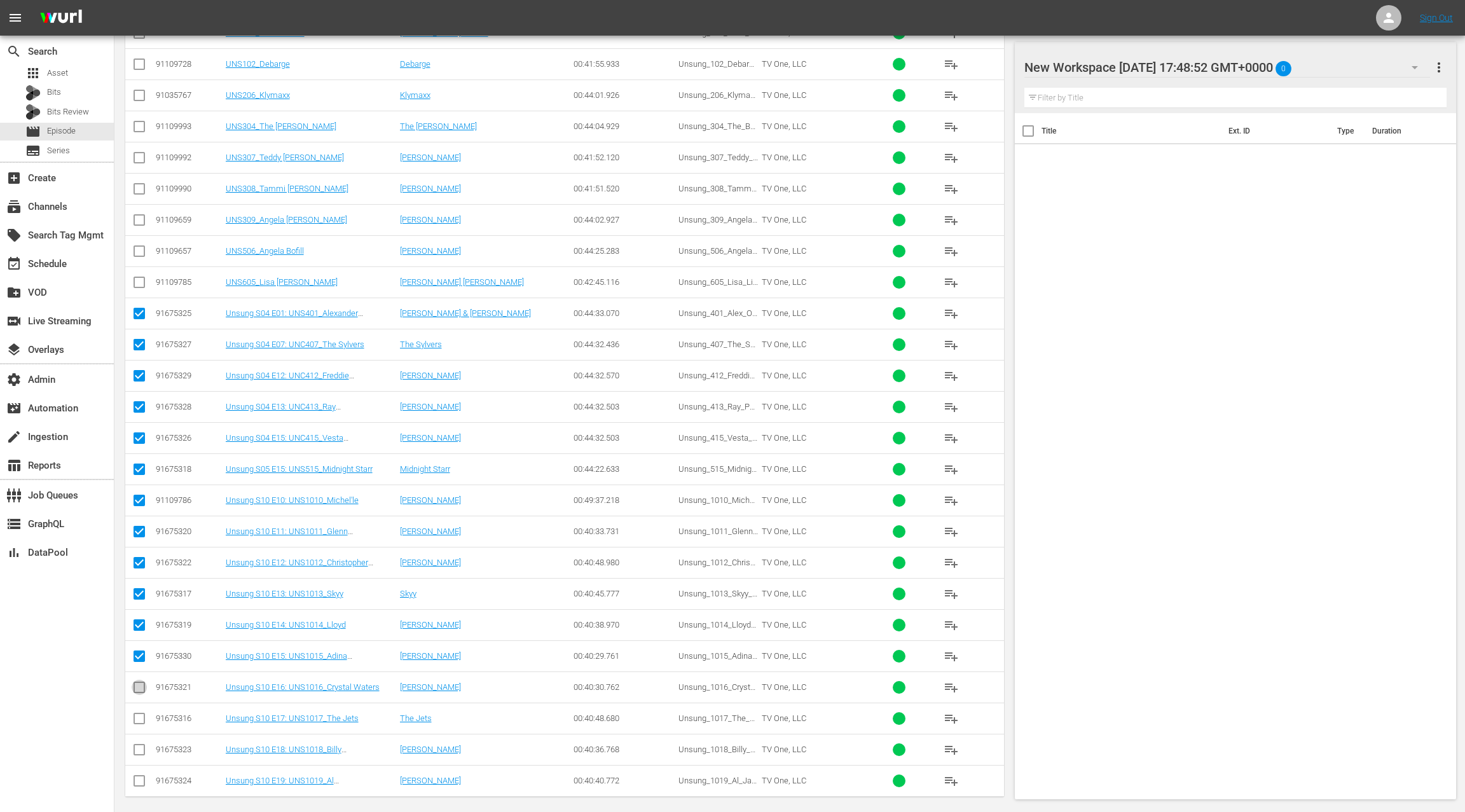
click at [140, 685] on input "checkbox" at bounding box center [140, 690] width 15 height 15
checkbox input "true"
click at [139, 713] on input "checkbox" at bounding box center [140, 721] width 15 height 15
checkbox input "true"
drag, startPoint x: 140, startPoint y: 743, endPoint x: 143, endPoint y: 762, distance: 19.2
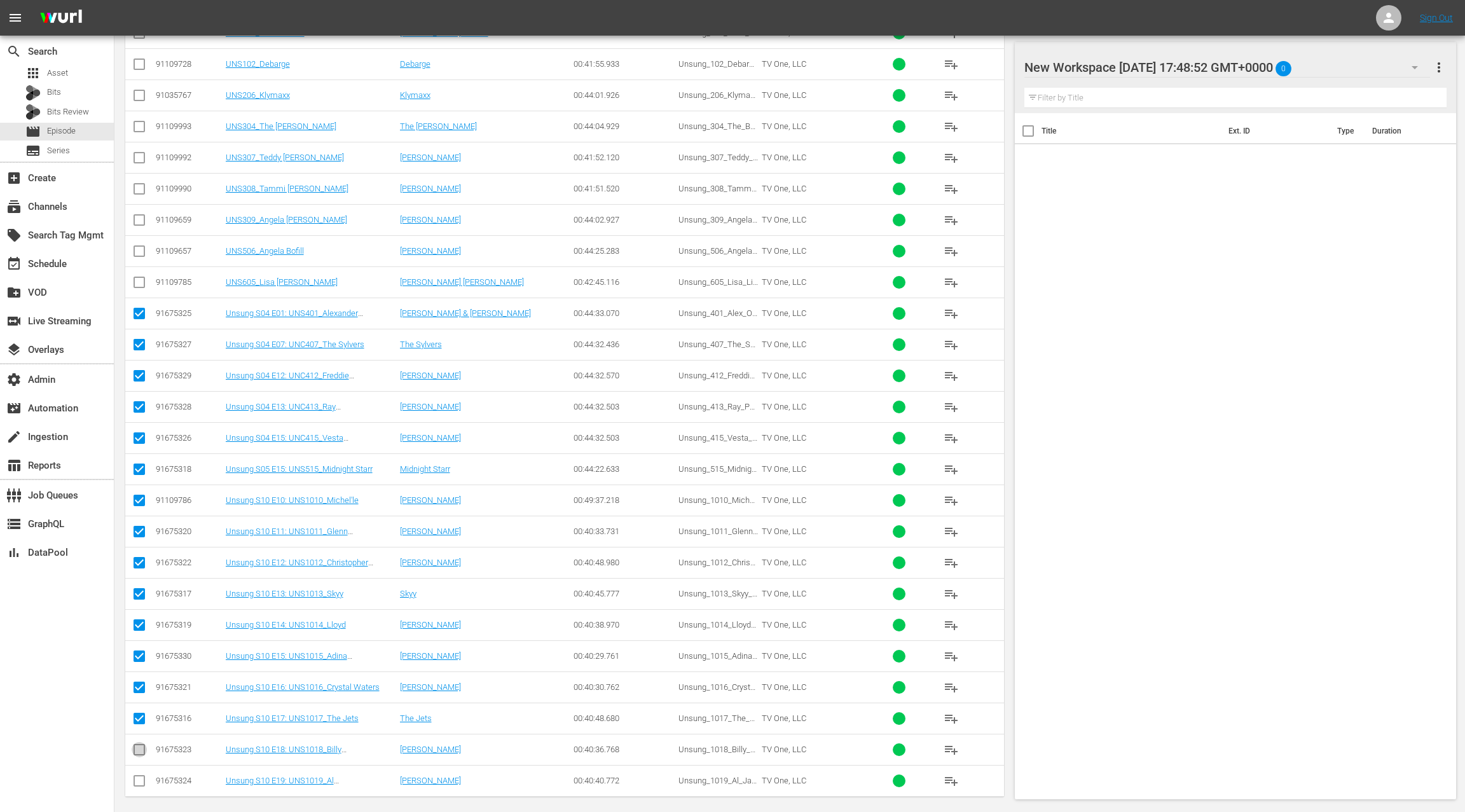
click at [140, 744] on input "checkbox" at bounding box center [140, 752] width 15 height 15
checkbox input "true"
drag, startPoint x: 141, startPoint y: 773, endPoint x: 155, endPoint y: 759, distance: 19.8
click at [141, 775] on input "checkbox" at bounding box center [140, 783] width 15 height 15
checkbox input "true"
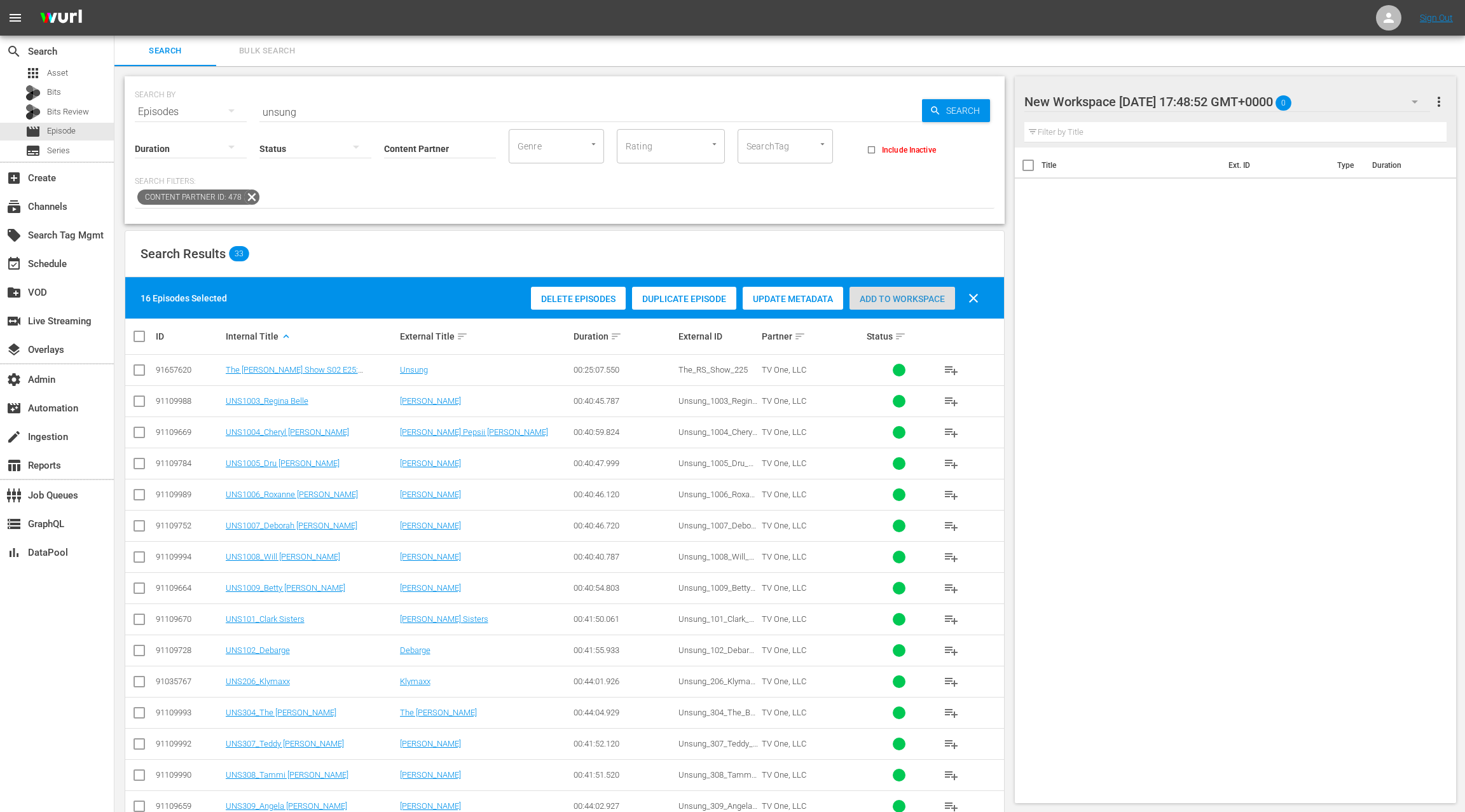
click at [911, 302] on span "Add to Workspace" at bounding box center [902, 298] width 105 height 10
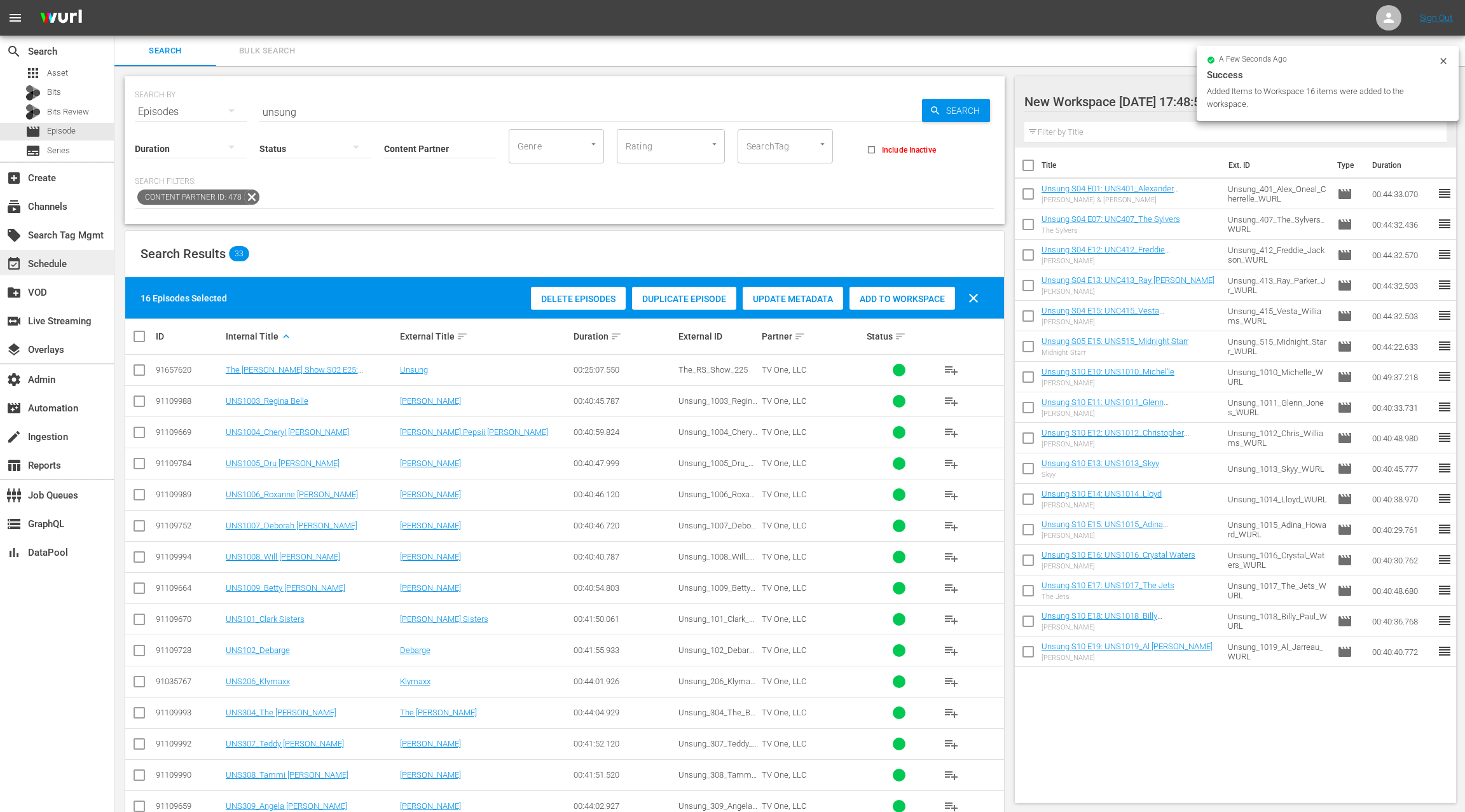
click at [65, 265] on div "event_available Schedule" at bounding box center [35, 262] width 71 height 11
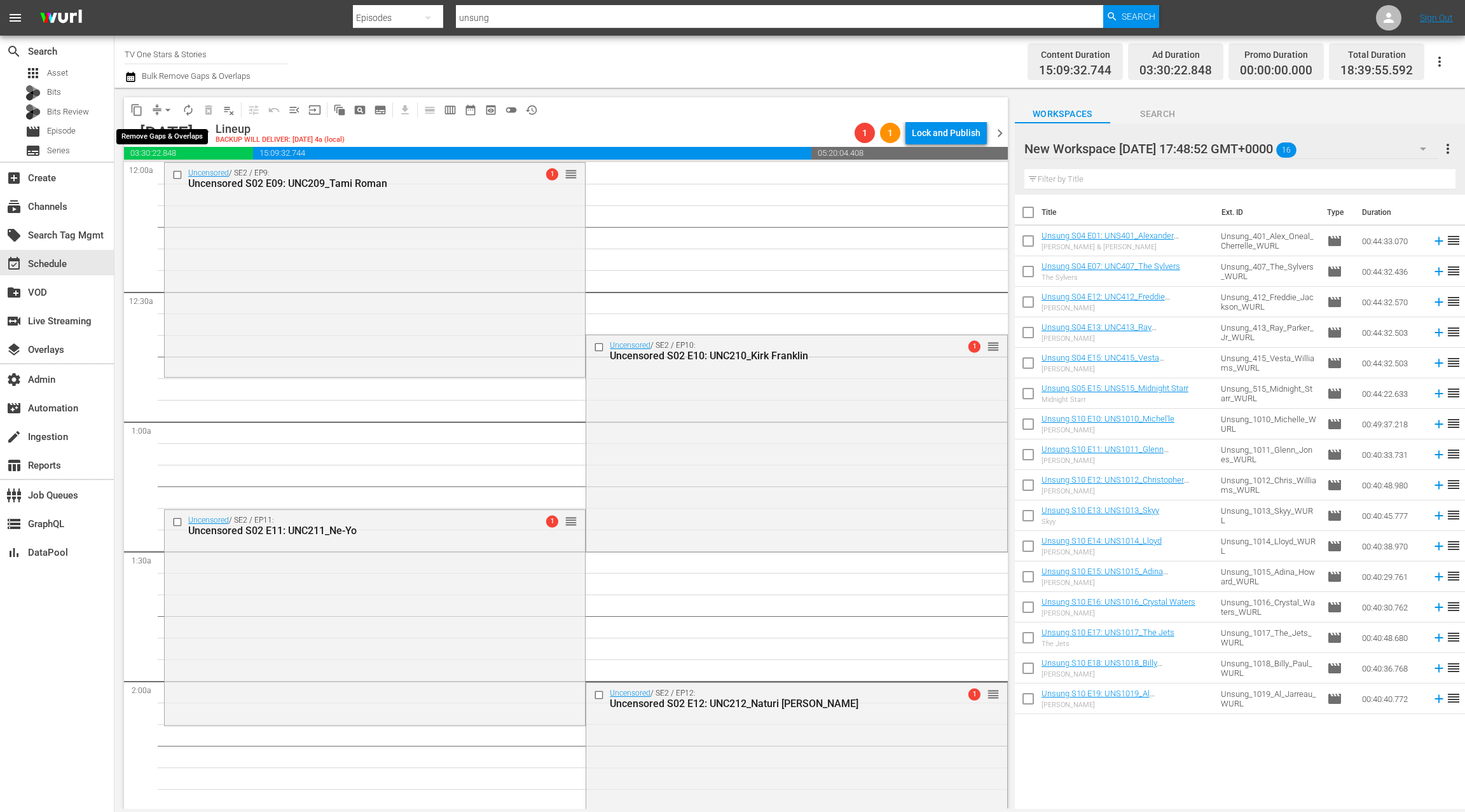
click at [159, 112] on button "arrow_drop_down" at bounding box center [168, 110] width 21 height 21
click at [167, 137] on li "Align to Midnight" at bounding box center [169, 136] width 105 height 21
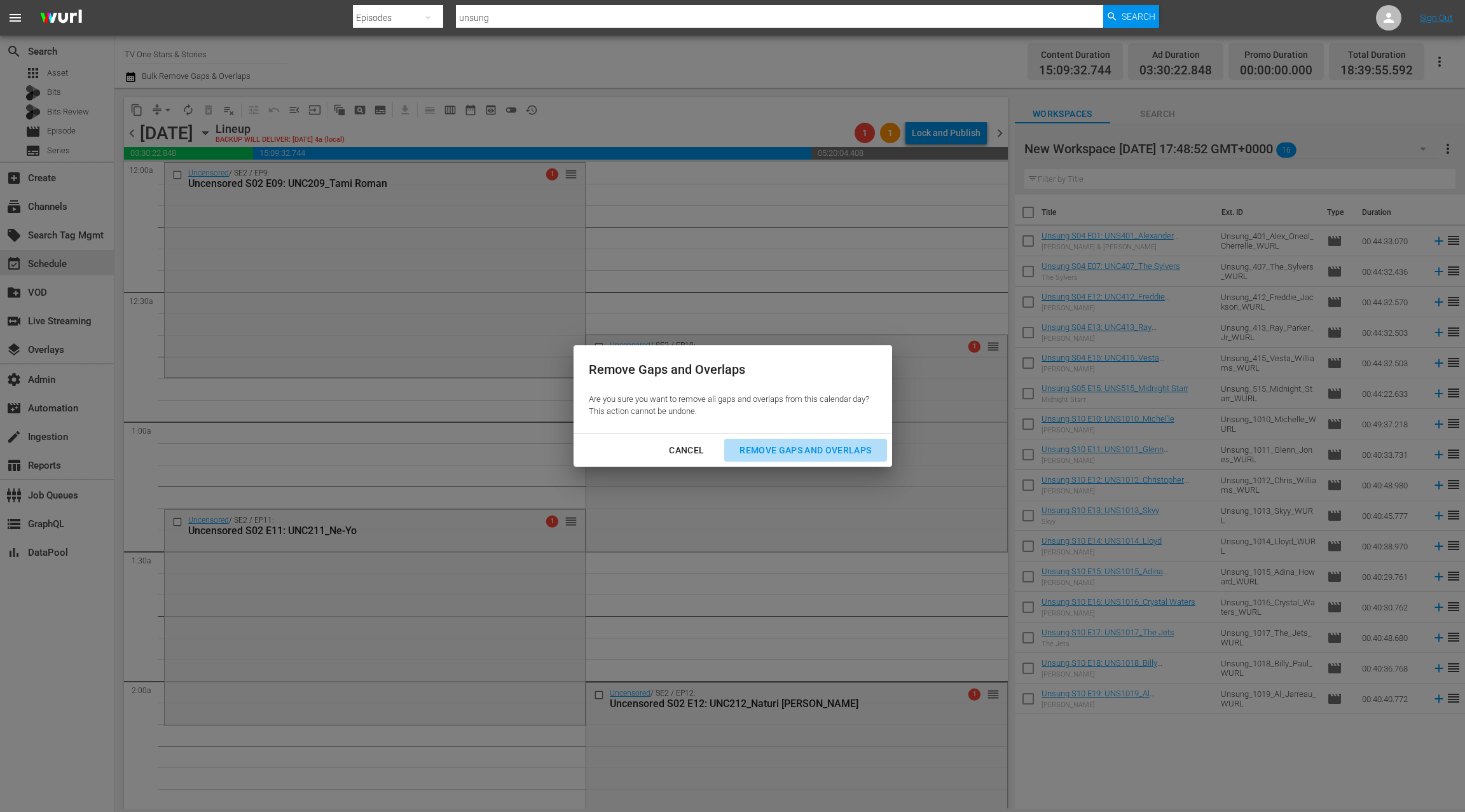
click at [782, 447] on div "Remove Gaps and Overlaps" at bounding box center [805, 450] width 152 height 16
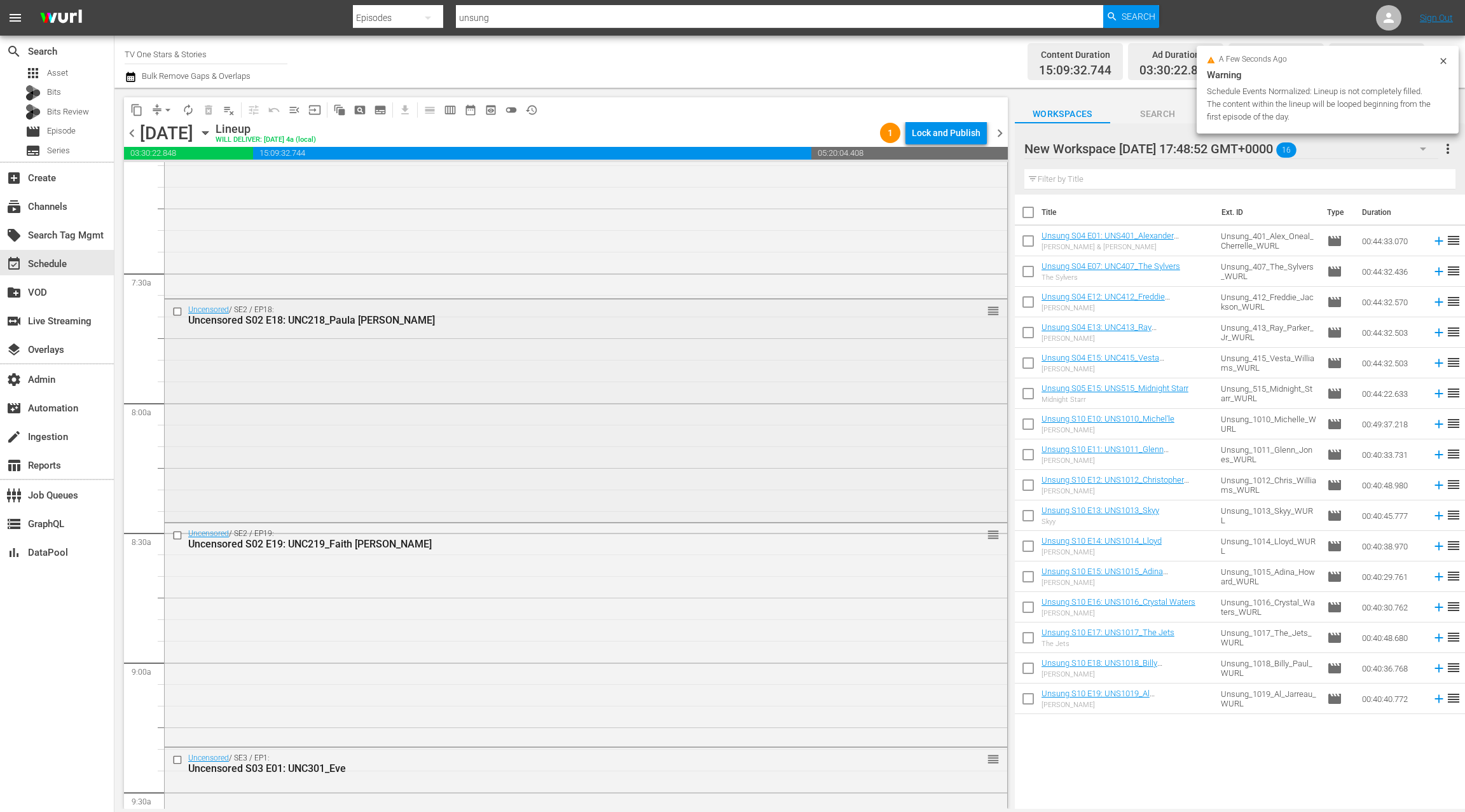
scroll to position [1900, 0]
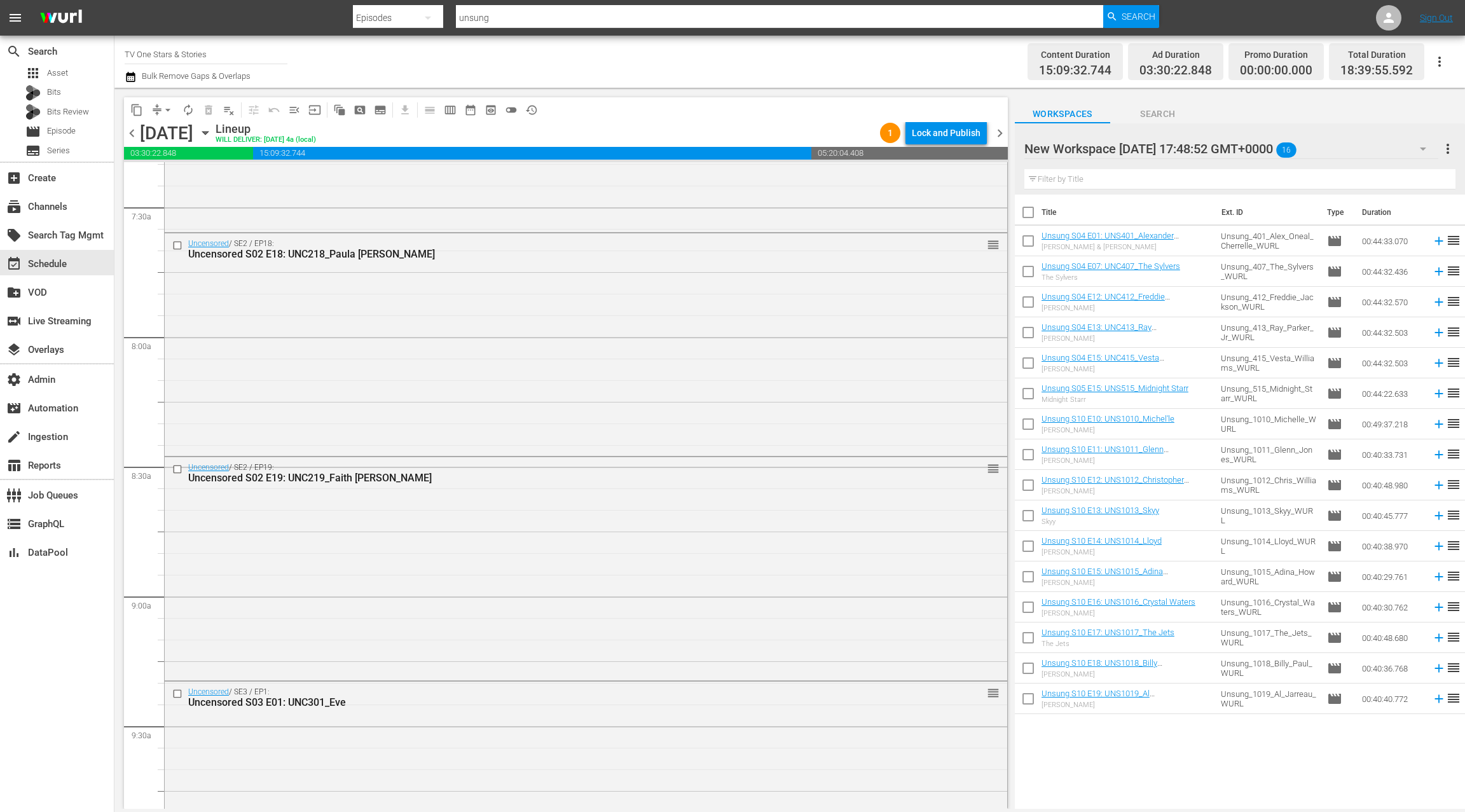
click at [196, 113] on button "autorenew_outlined" at bounding box center [188, 110] width 21 height 21
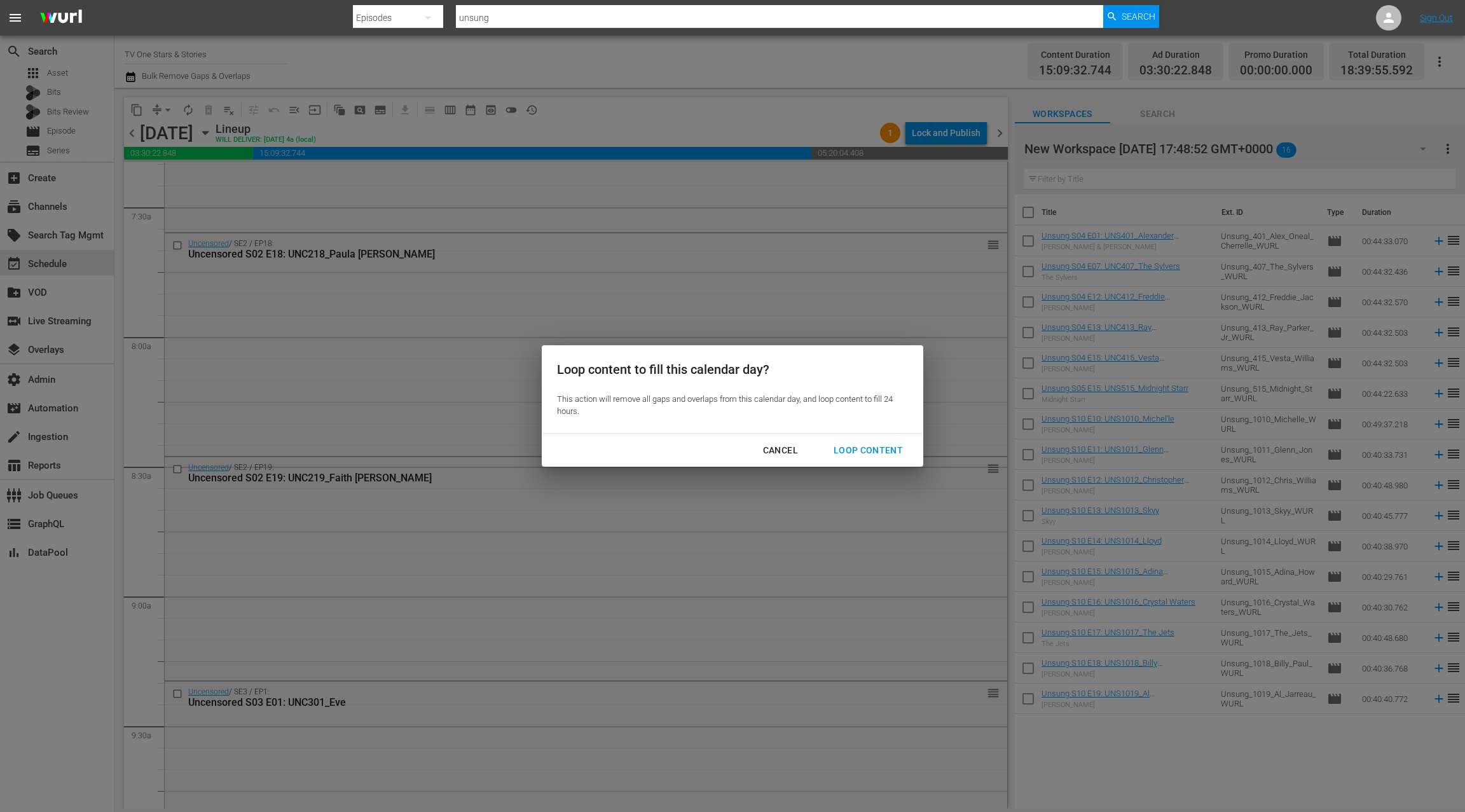
drag, startPoint x: 863, startPoint y: 457, endPoint x: 858, endPoint y: 451, distance: 7.8
click at [863, 457] on div "Loop Content" at bounding box center [869, 450] width 90 height 16
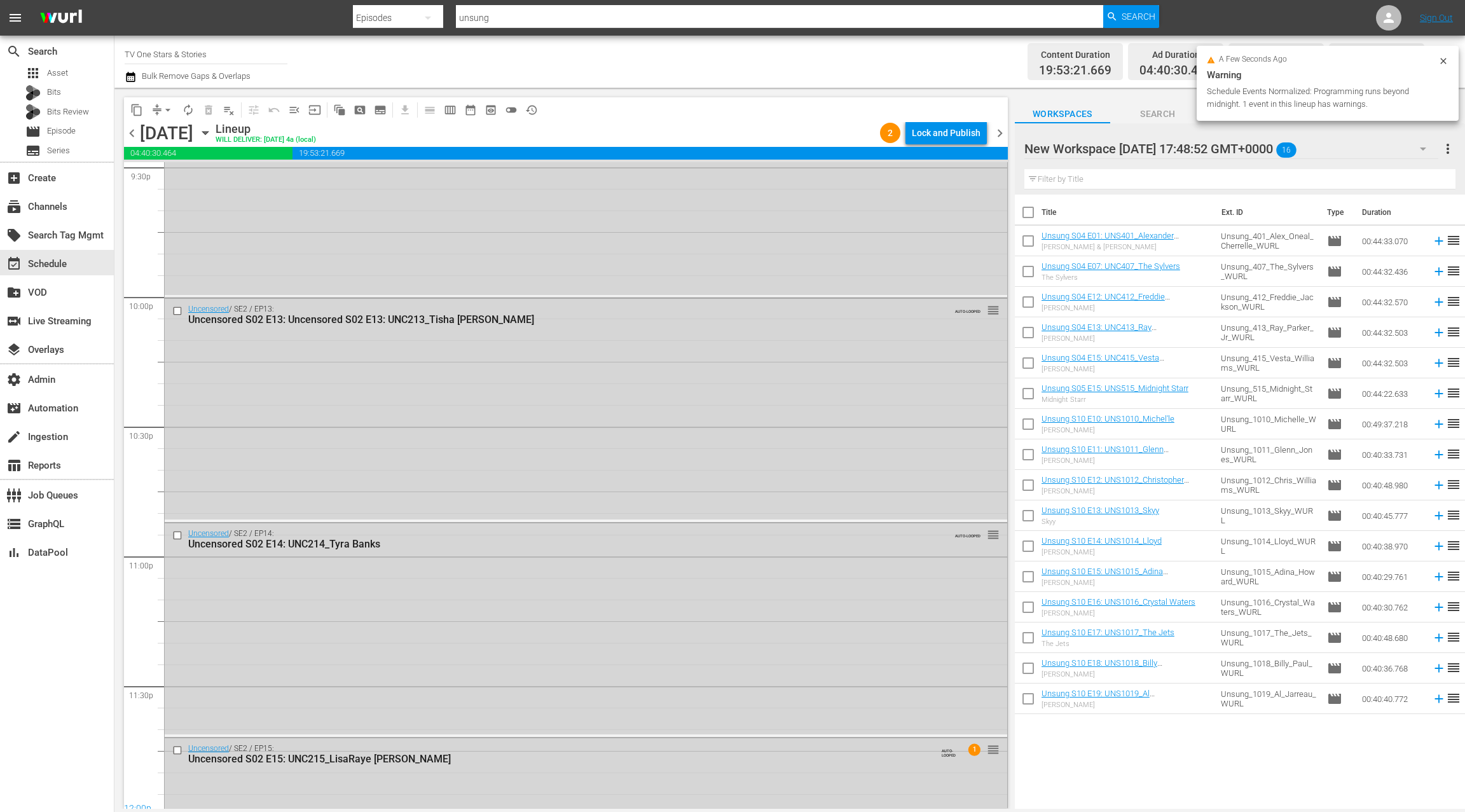
scroll to position [5724, 0]
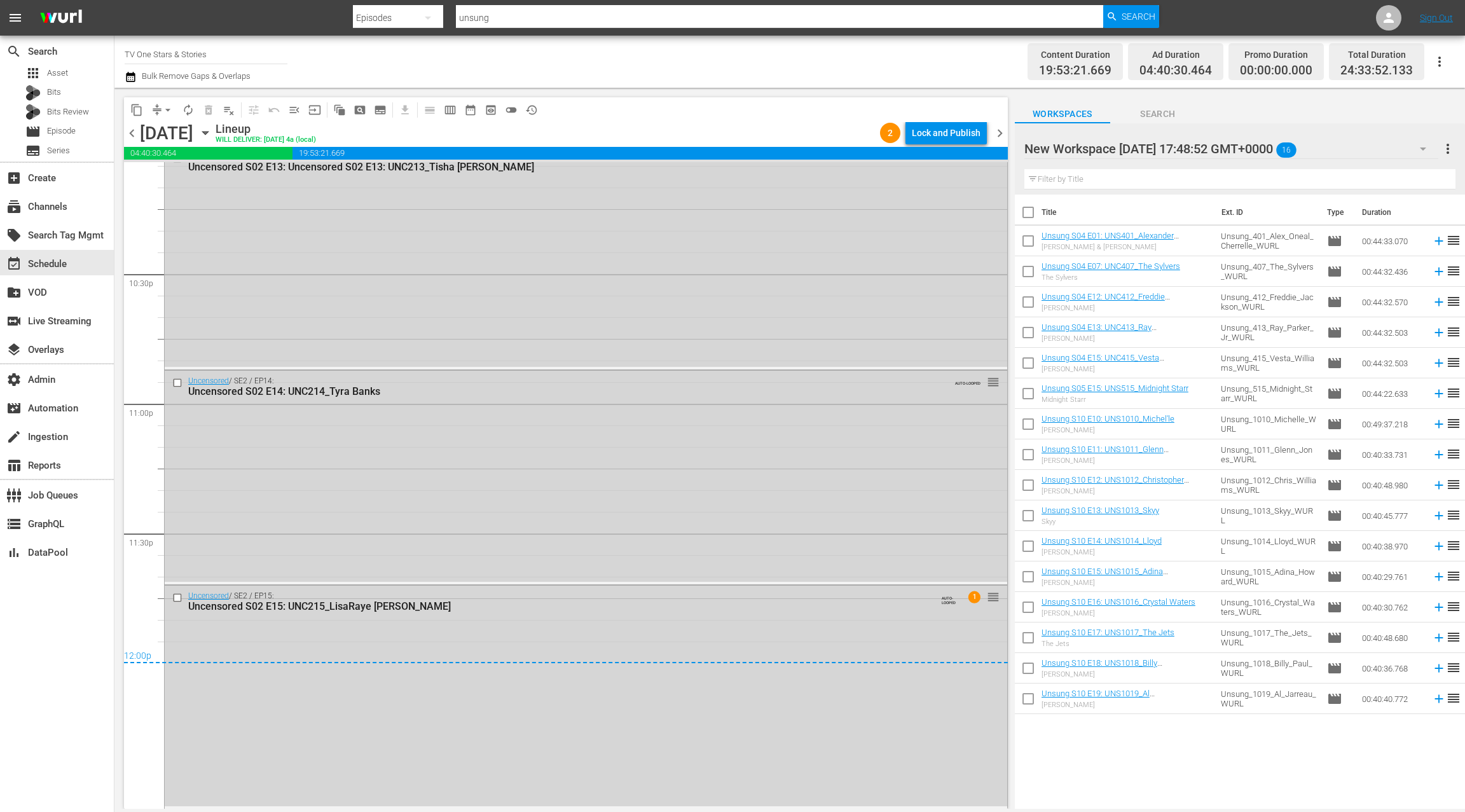
click at [673, 419] on div "Uncensored / SE2 / EP14: Uncensored S02 E14: UNC214_Tyra Banks AUTO-LOOPED reor…" at bounding box center [586, 477] width 843 height 212
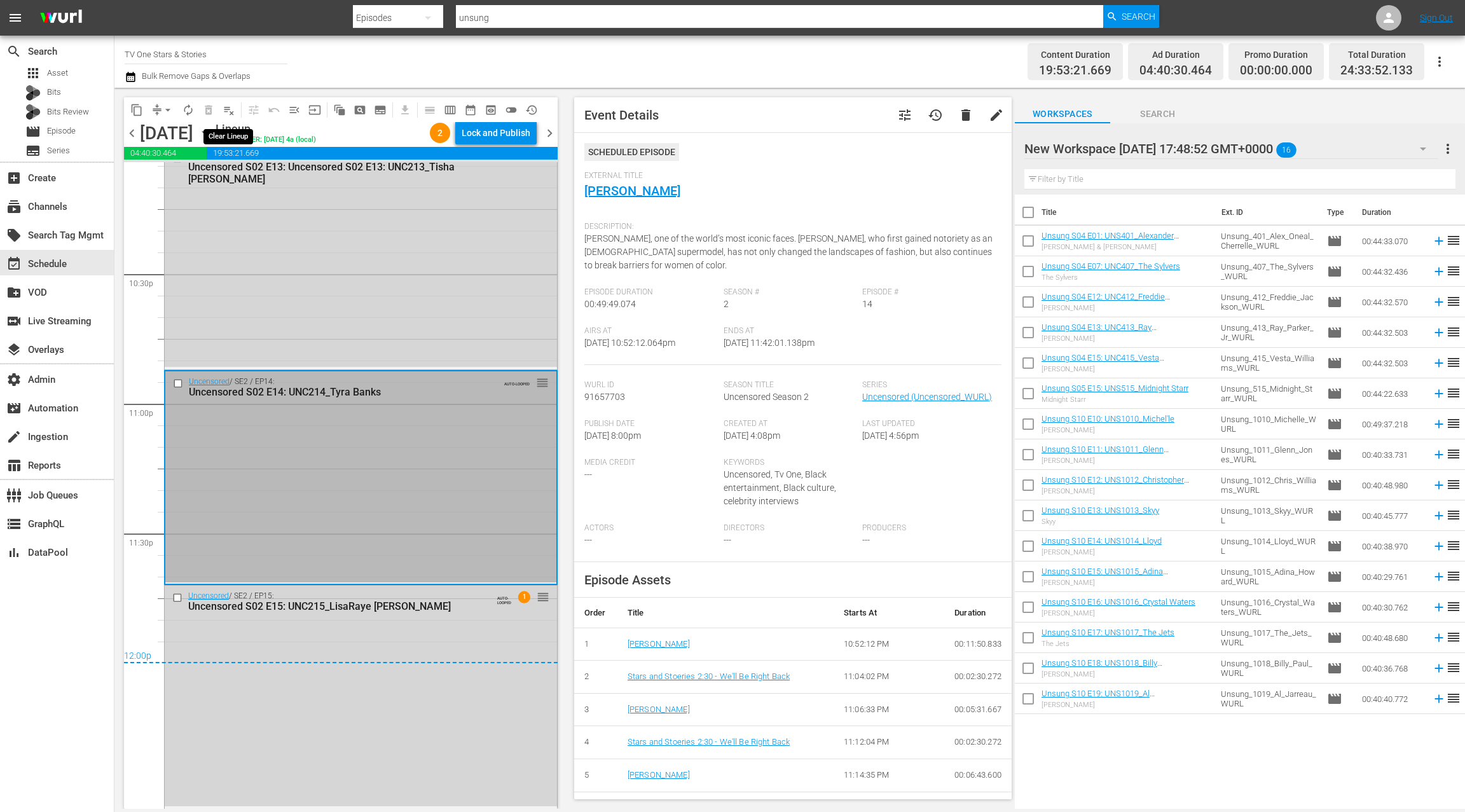
click at [230, 113] on span "playlist_remove_outlined" at bounding box center [229, 110] width 13 height 13
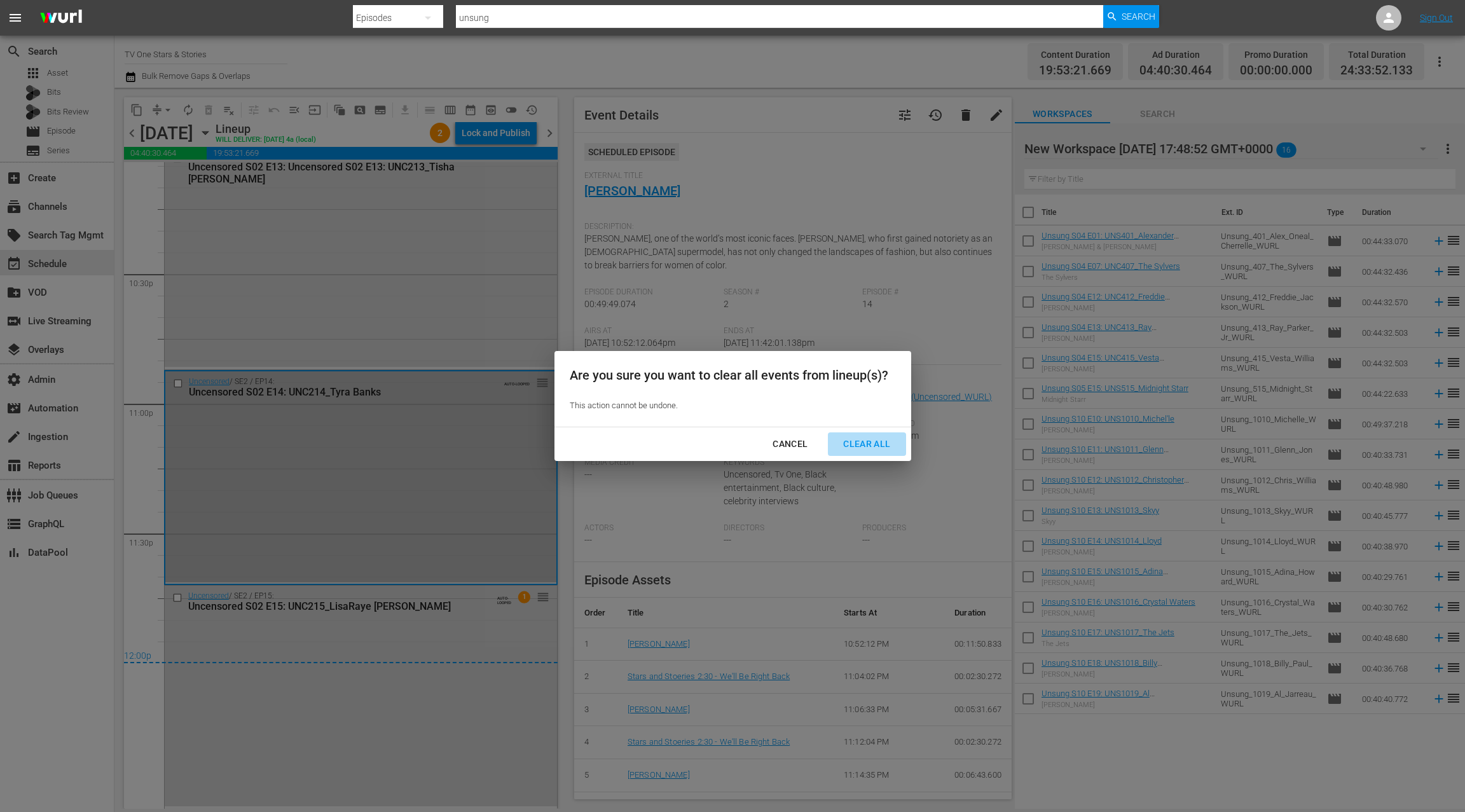
click at [858, 441] on div "Clear All" at bounding box center [866, 444] width 67 height 16
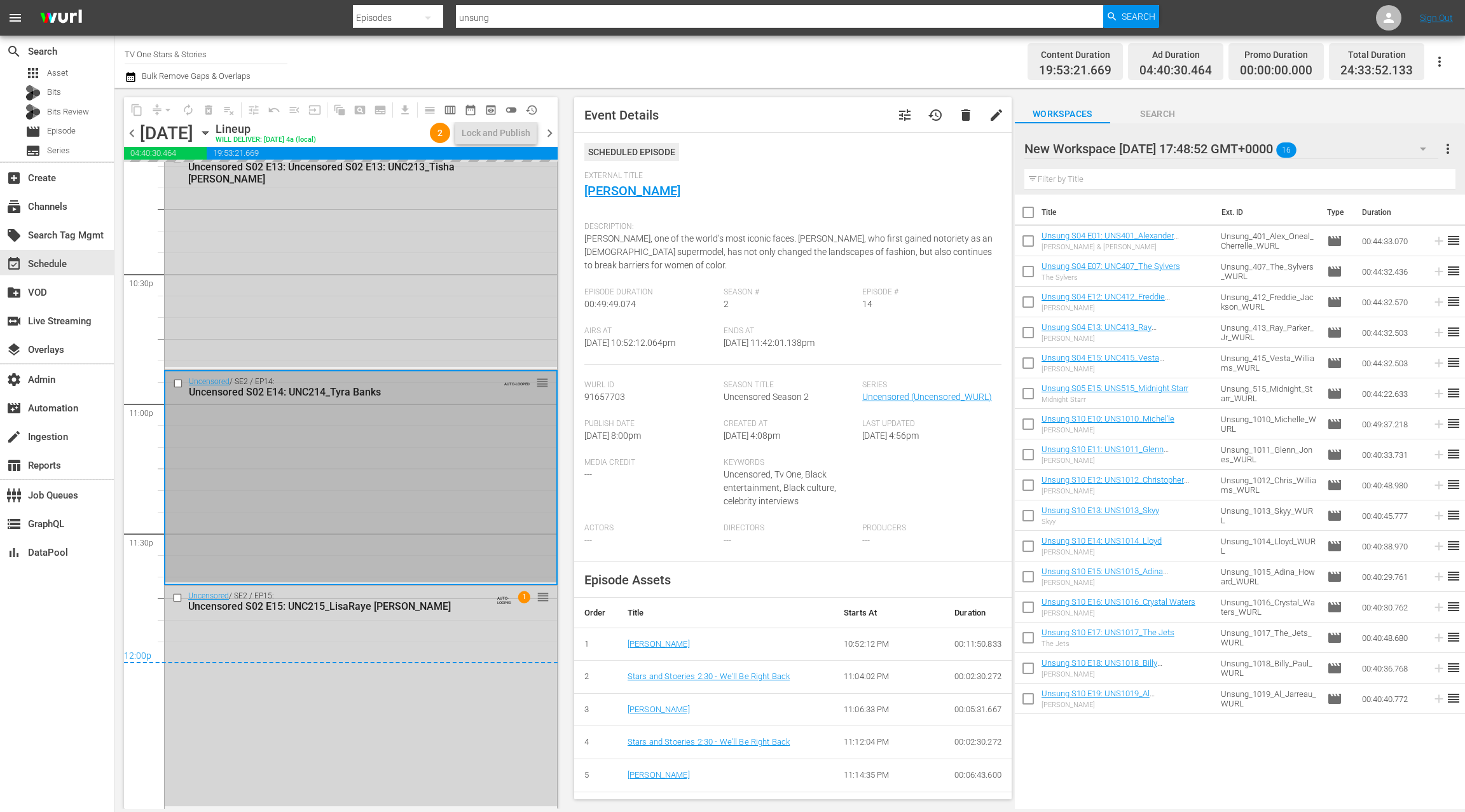
click at [480, 305] on div "Uncensored / SE2 / EP13: Uncensored S02 E13: Uncensored S02 E13: UNC213_Tisha C…" at bounding box center [361, 256] width 392 height 220
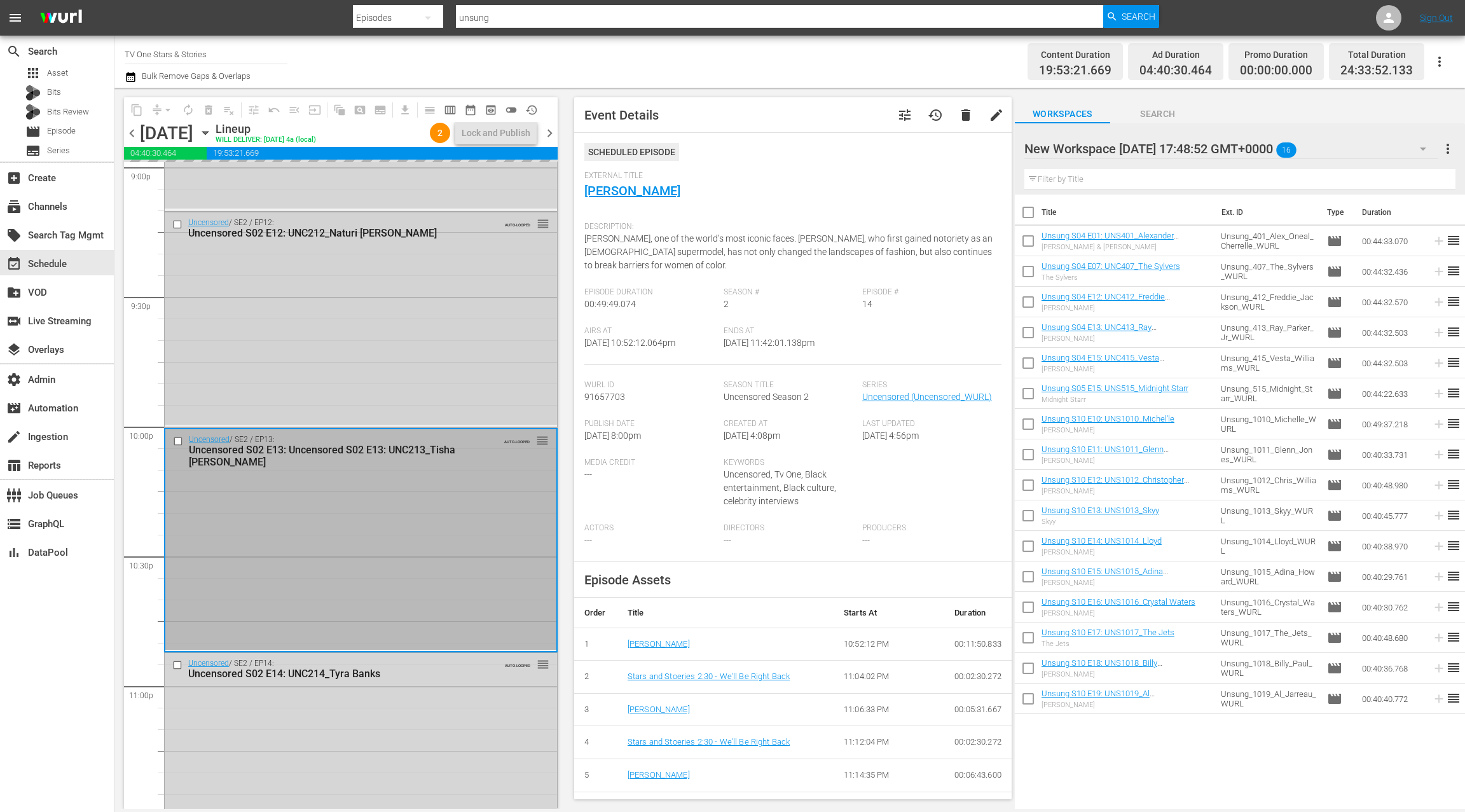
click at [480, 305] on div "Uncensored / SE2 / EP12: Uncensored S02 E12: UNC212_Naturi Naughton AUTO-LOOPED…" at bounding box center [361, 318] width 392 height 212
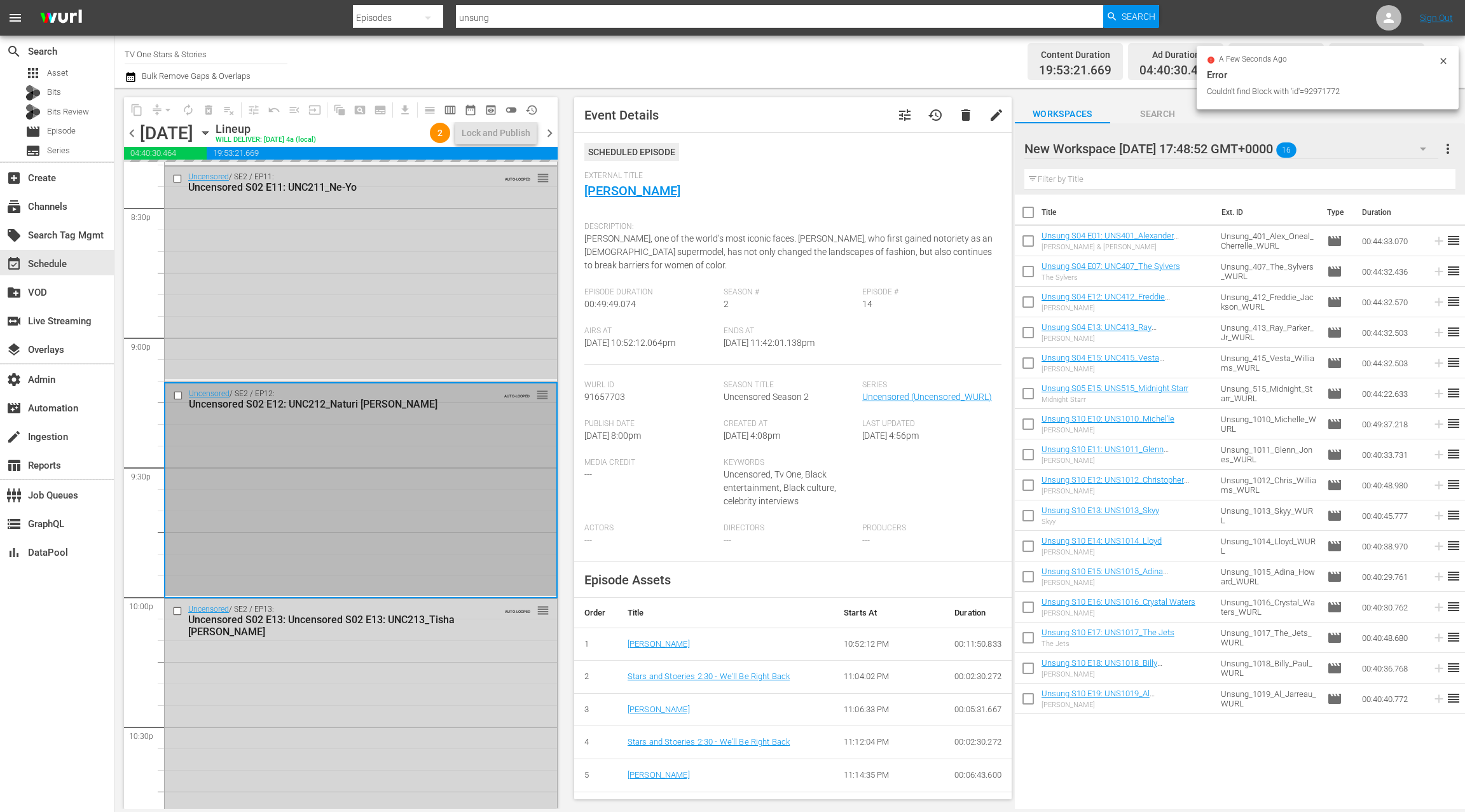
click at [480, 305] on div "Uncensored / SE2 / EP11: Uncensored S02 E11: UNC211_Ne-Yo AUTO-LOOPED reorder" at bounding box center [361, 272] width 392 height 213
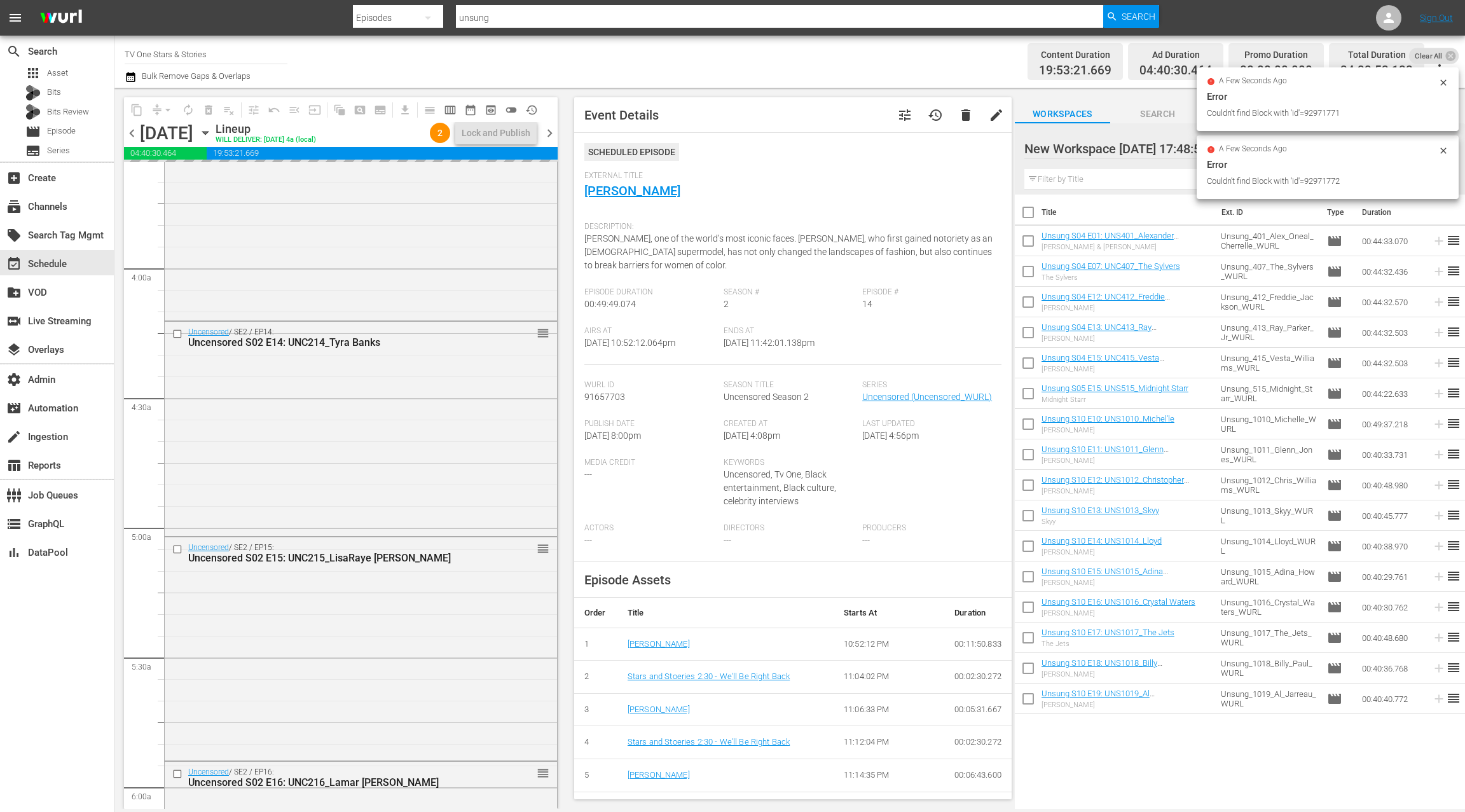
scroll to position [0, 0]
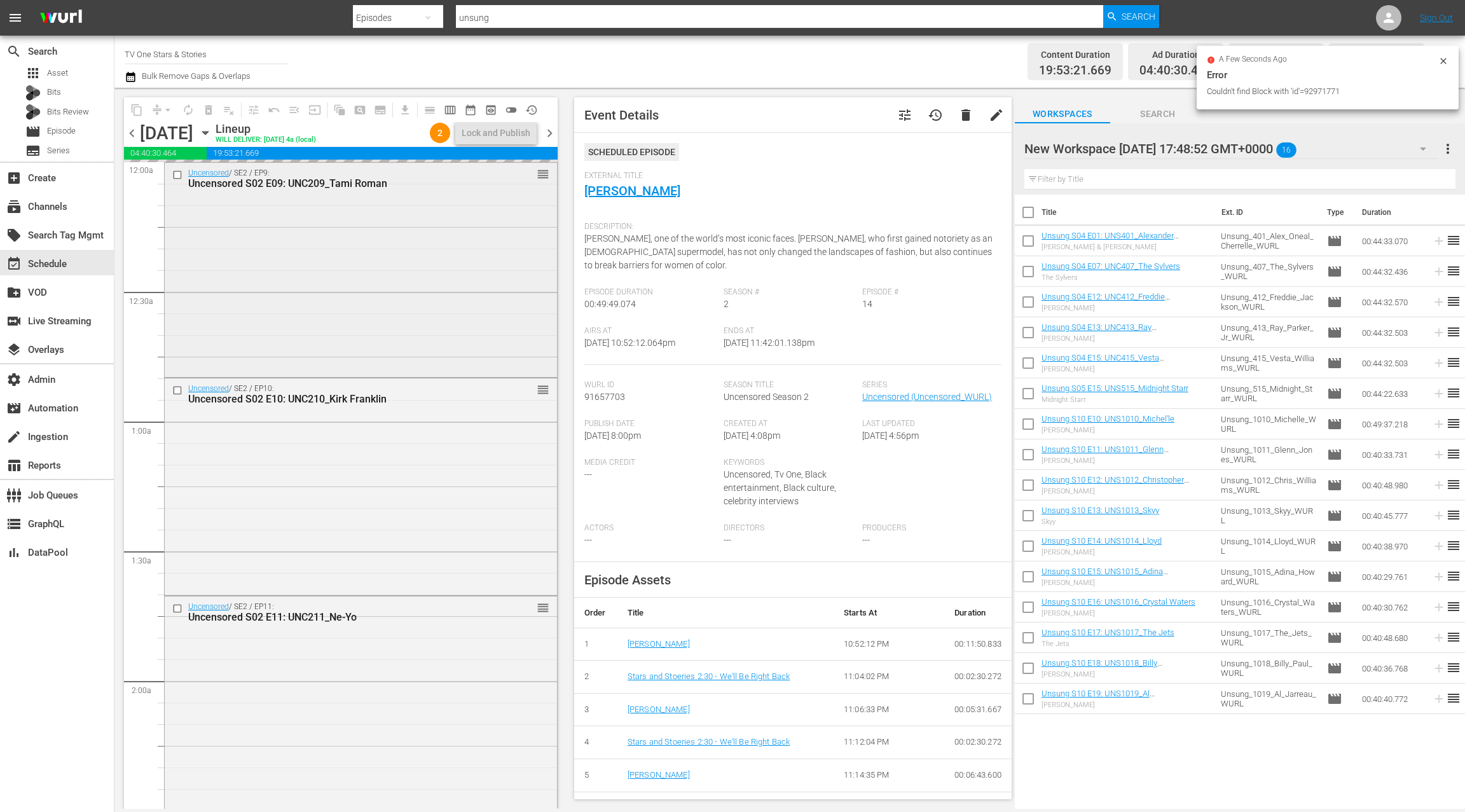
click at [410, 319] on div "Uncensored / SE2 / EP9: Uncensored S02 E09: UNC209_Tami Roman reorder" at bounding box center [361, 268] width 392 height 212
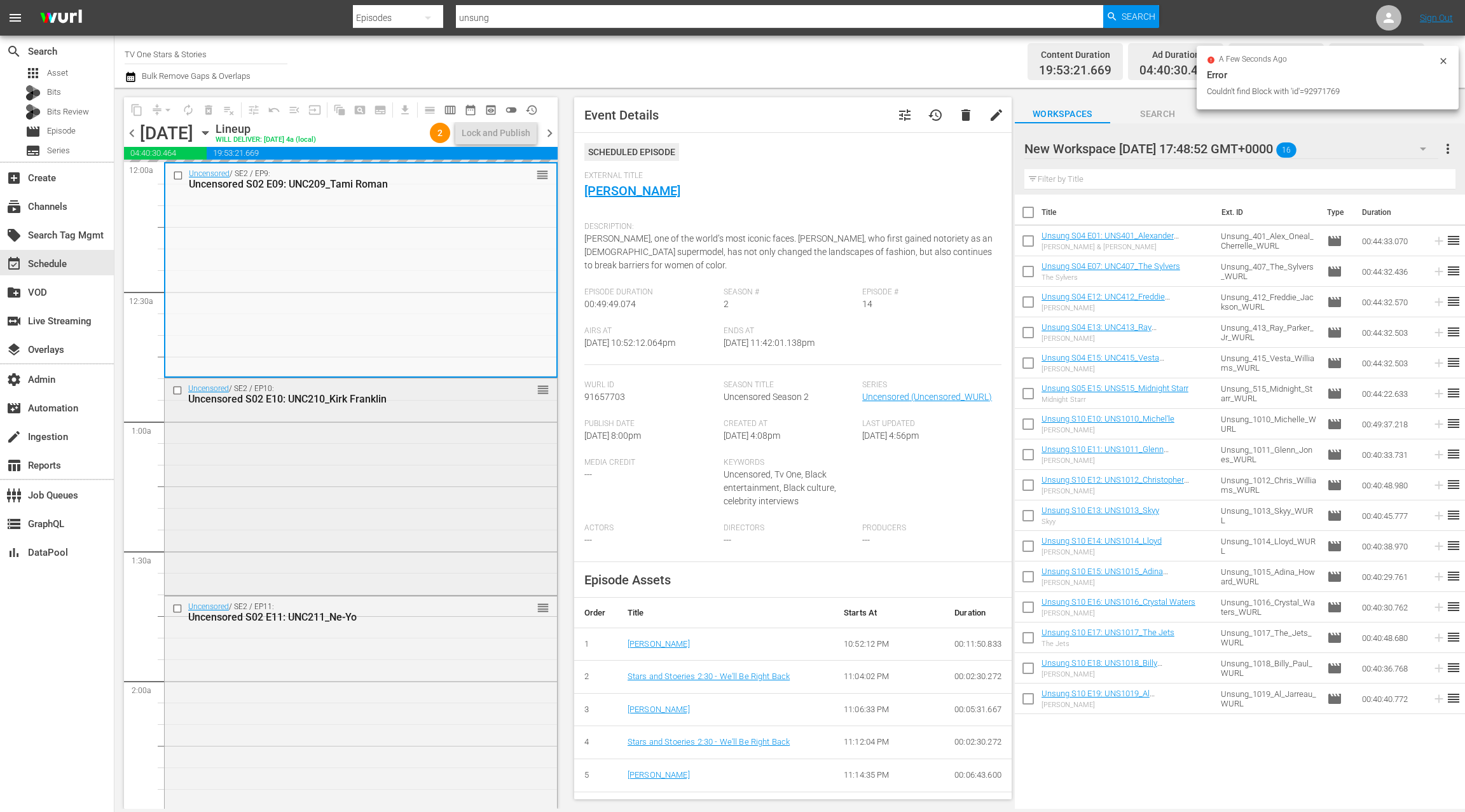
click at [415, 438] on div "Uncensored / SE2 / EP10: Uncensored S02 E10: UNC210_Kirk Franklin reorder" at bounding box center [361, 485] width 392 height 214
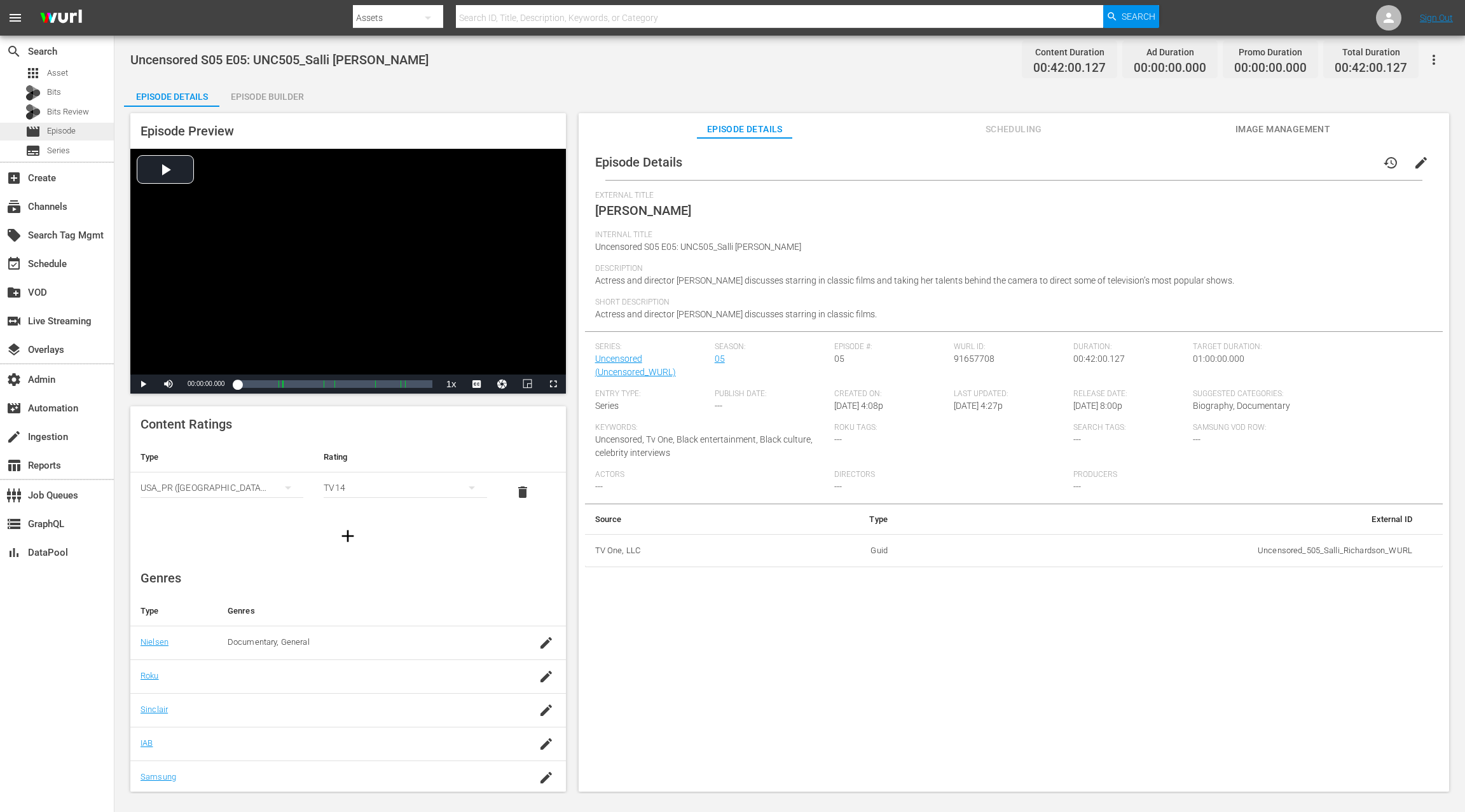
click at [67, 133] on span "Episode" at bounding box center [62, 130] width 29 height 13
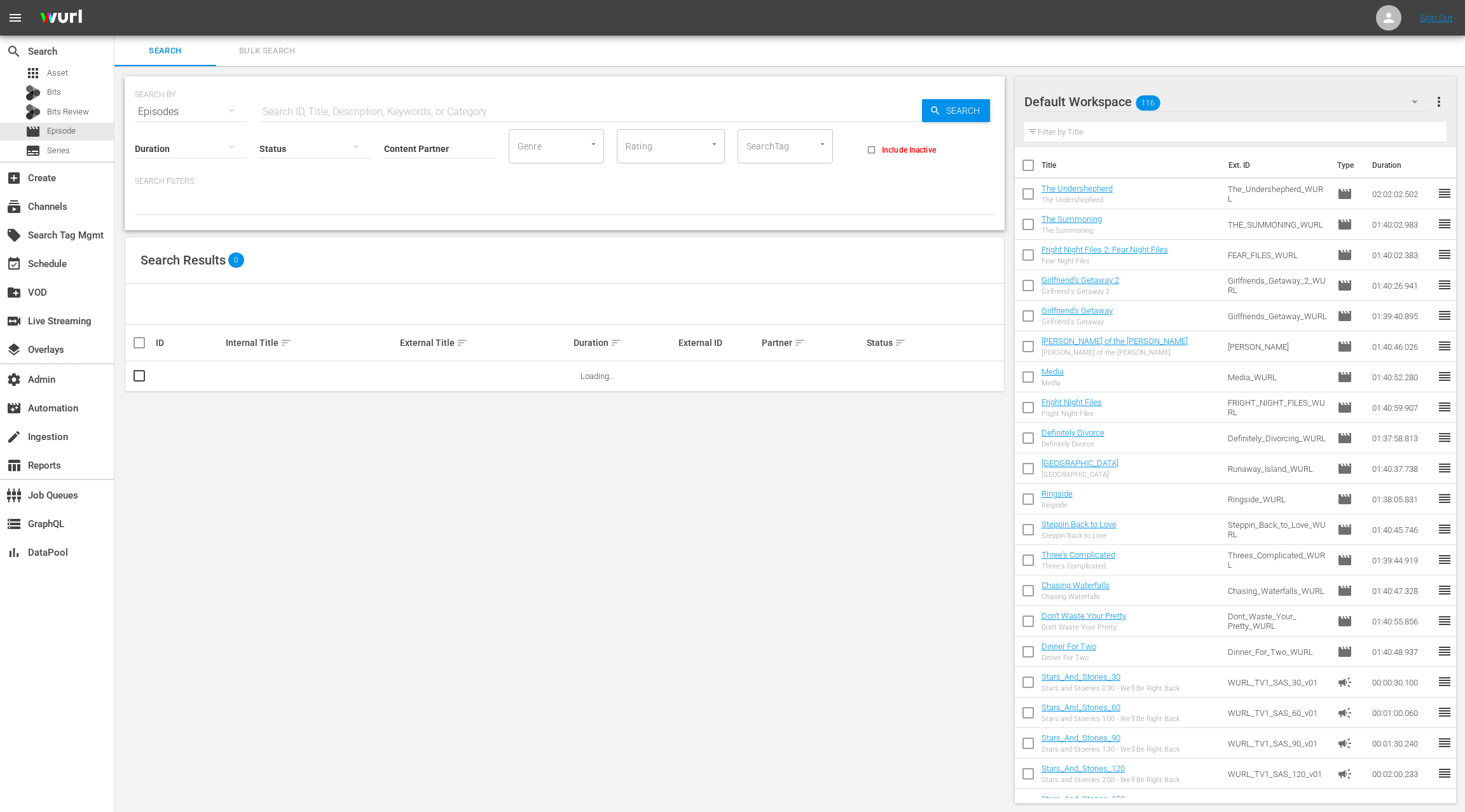
click at [395, 142] on input "Content Partner" at bounding box center [440, 149] width 112 height 46
click at [423, 189] on div "TV One, LLC (478)" at bounding box center [487, 184] width 186 height 30
type input "TV One, LLC (478)"
click at [323, 109] on input "text" at bounding box center [590, 112] width 663 height 30
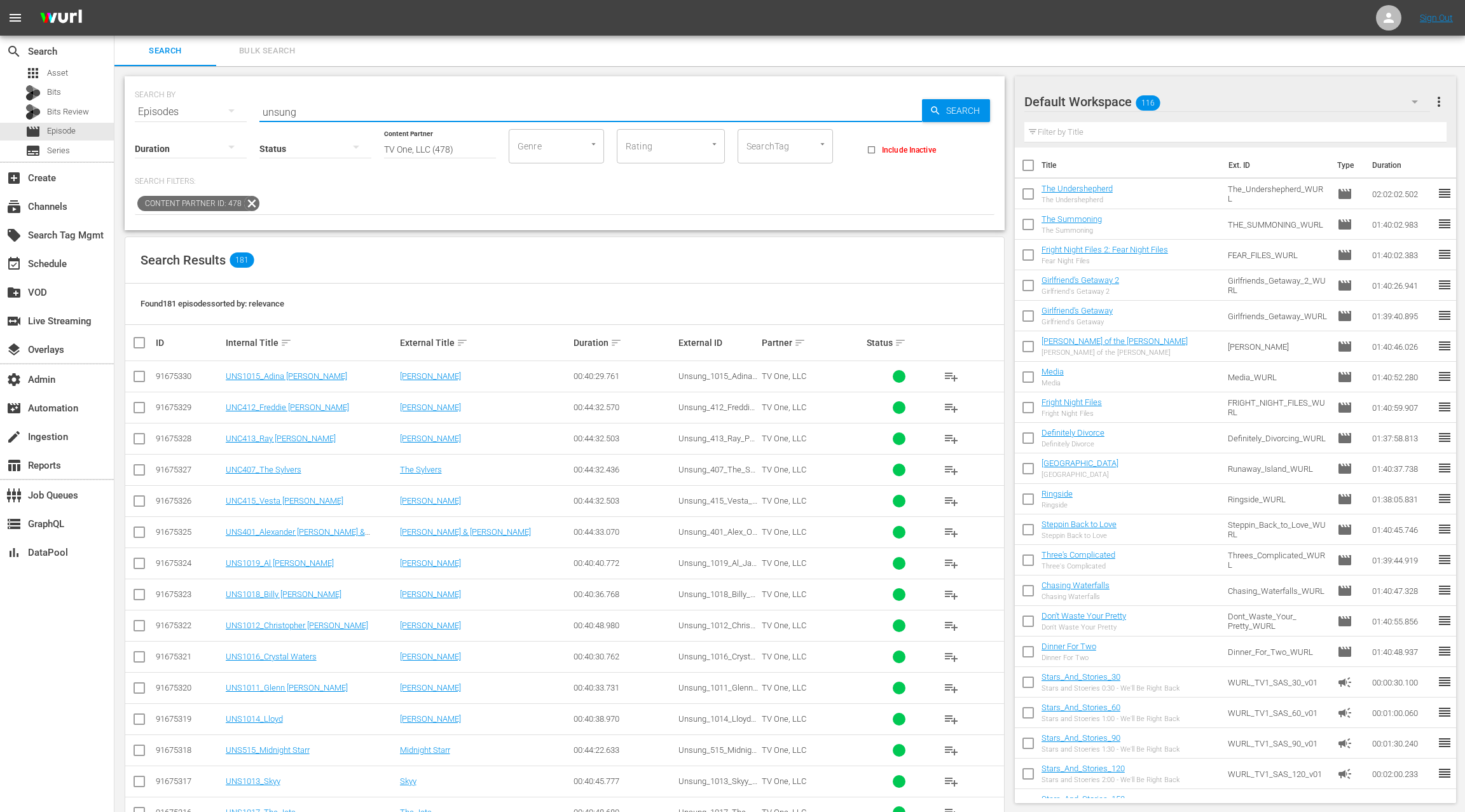
type input "unsung"
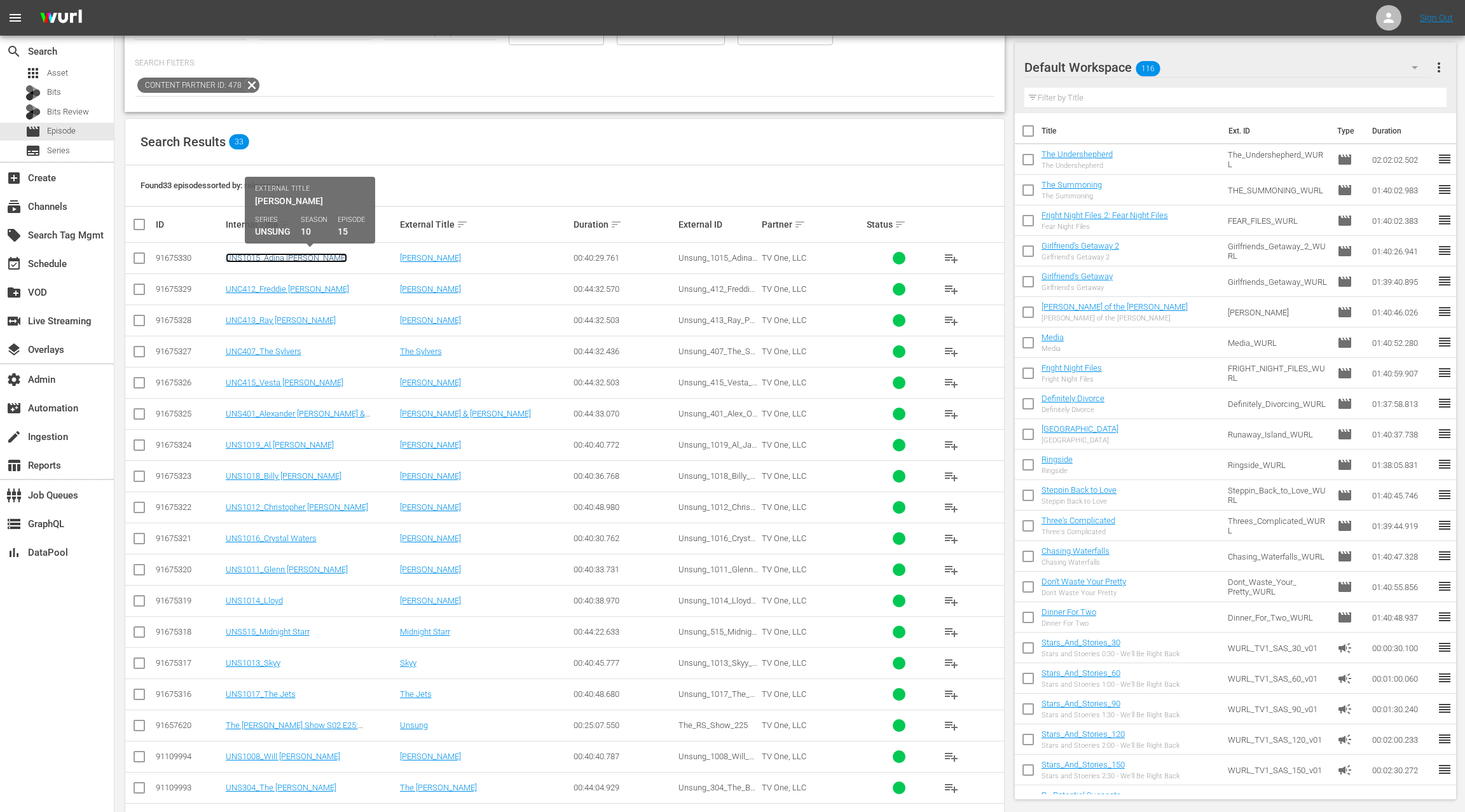
click at [281, 261] on link "UNS1015_Adina [PERSON_NAME]" at bounding box center [286, 258] width 121 height 10
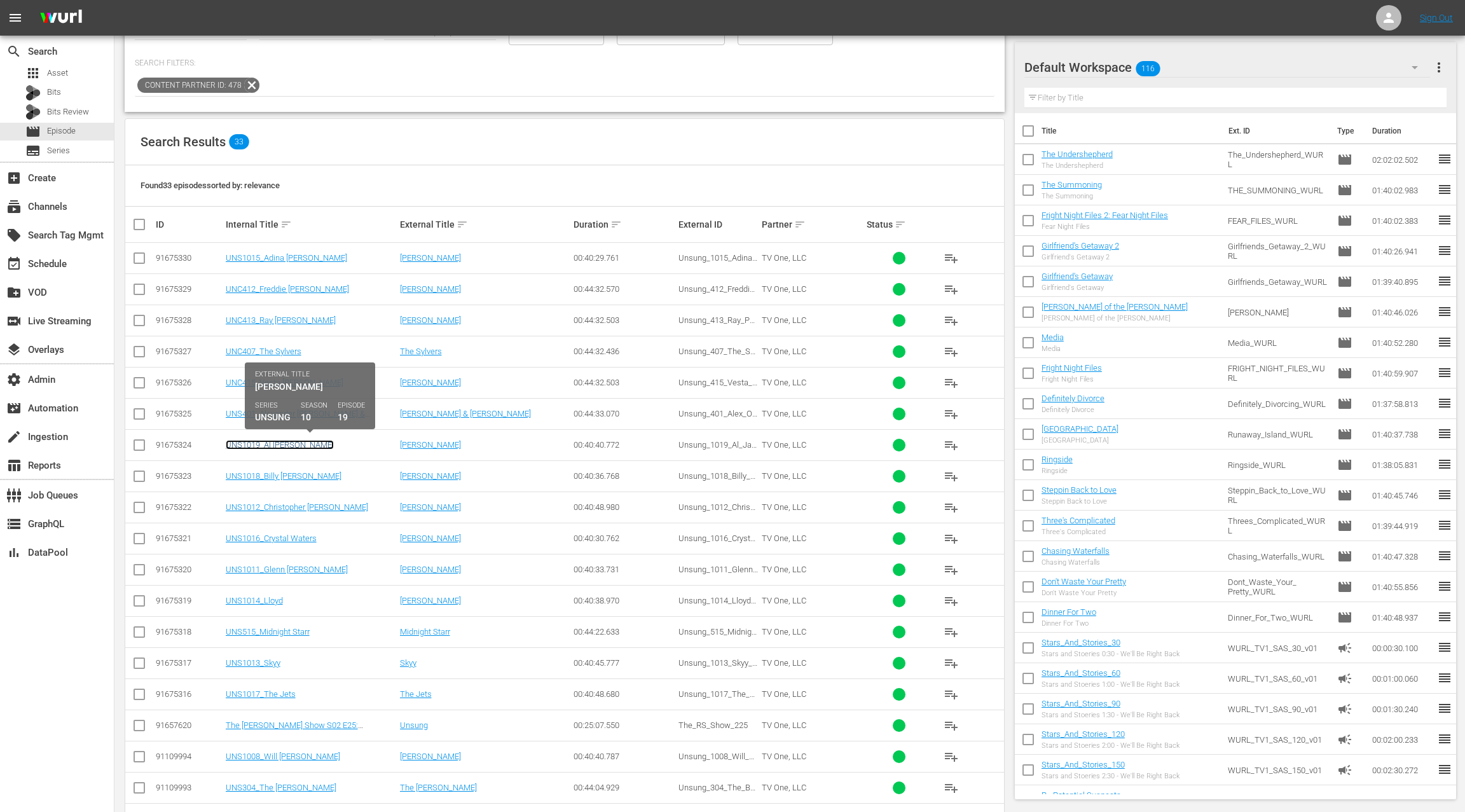
click at [266, 441] on link "UNS1019_Al [PERSON_NAME]" at bounding box center [280, 445] width 108 height 10
click at [265, 474] on link "UNS1018_Billy [PERSON_NAME]" at bounding box center [284, 476] width 116 height 10
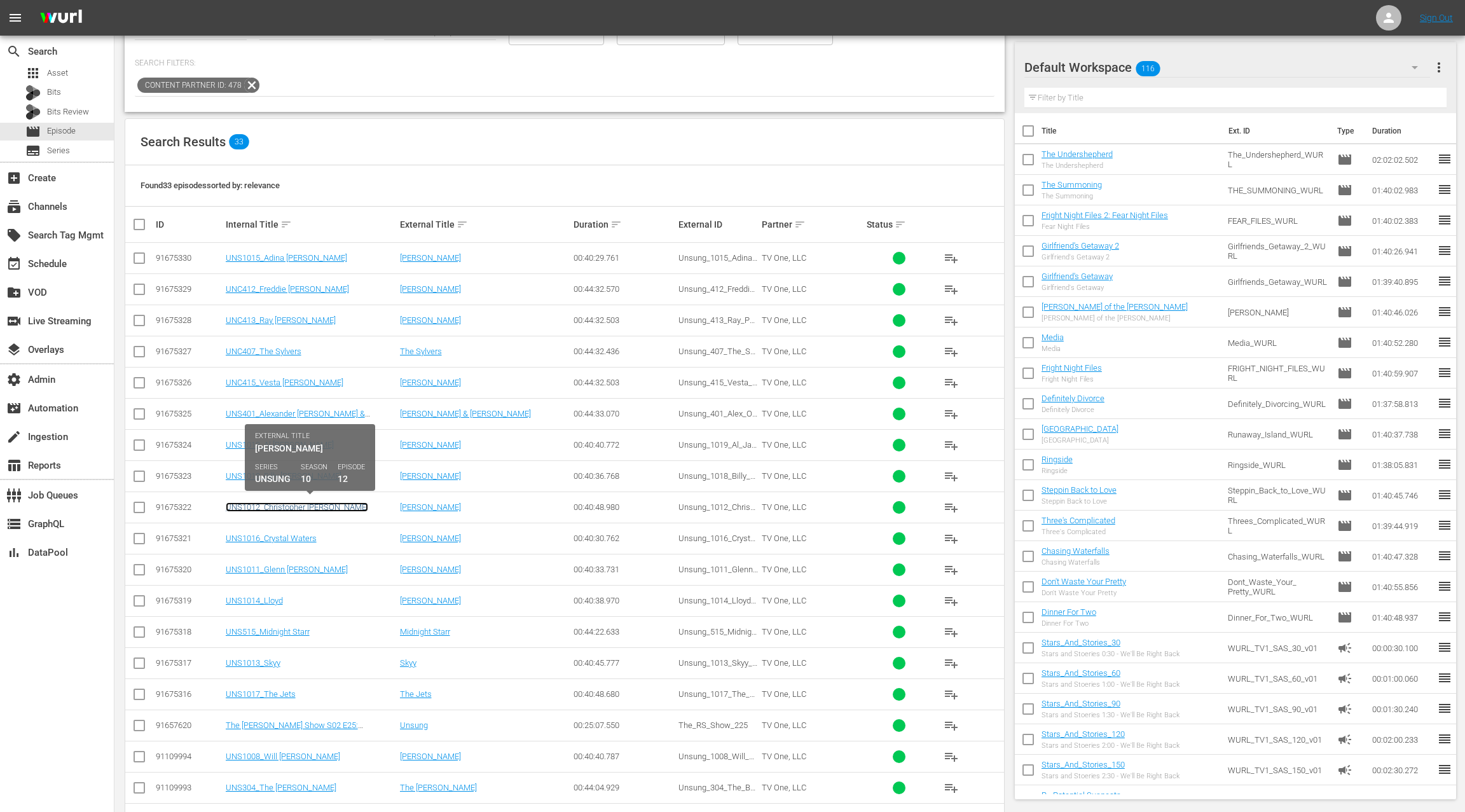
click at [264, 502] on link "UNS1012_Christopher [PERSON_NAME]" at bounding box center [297, 507] width 143 height 10
click at [267, 533] on link "UNS1016_Crystal Waters" at bounding box center [271, 538] width 91 height 10
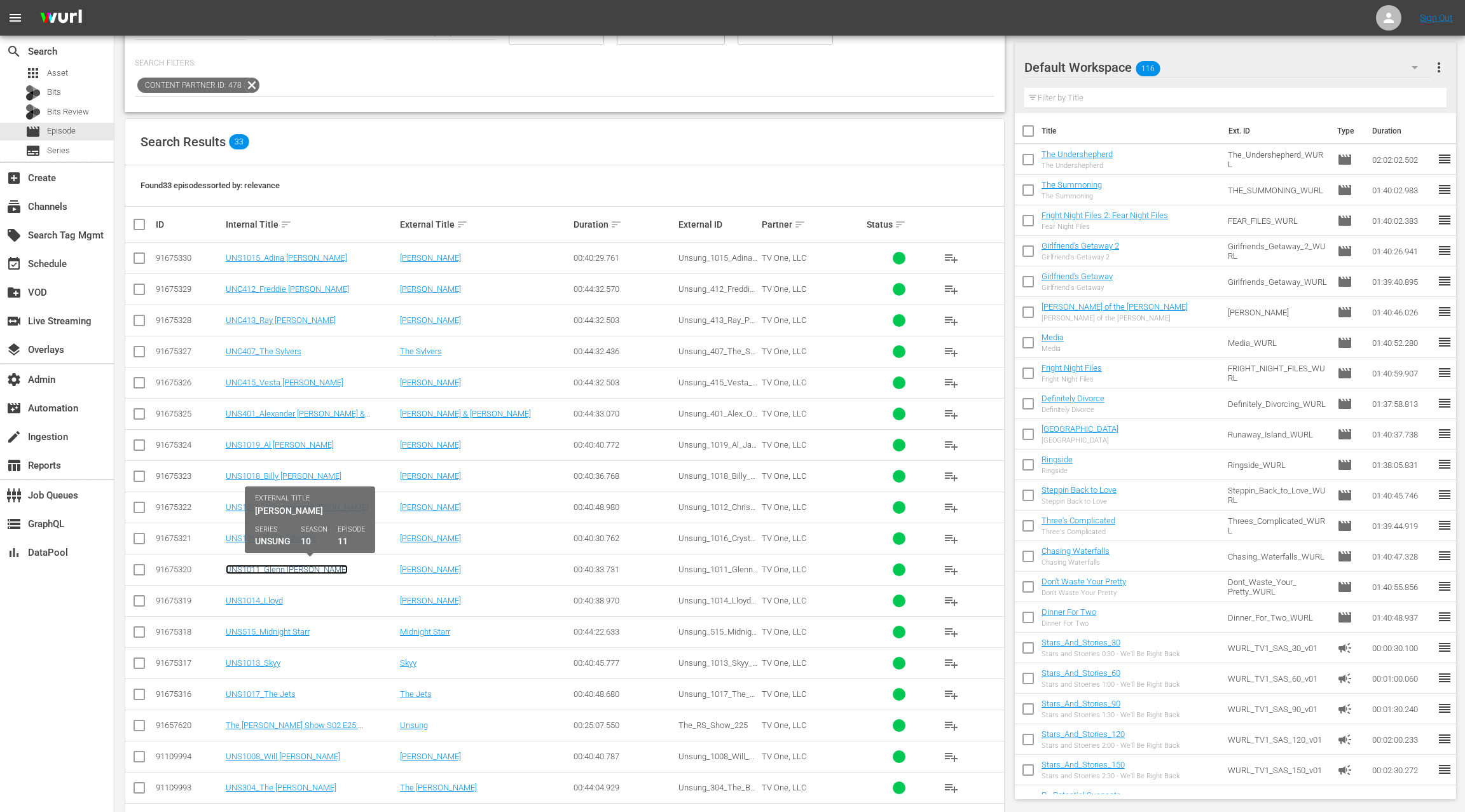
click at [274, 566] on link "UNS1011_Glenn [PERSON_NAME]" at bounding box center [287, 569] width 122 height 10
click at [259, 595] on link "UNS1014_Lloyd" at bounding box center [254, 600] width 57 height 10
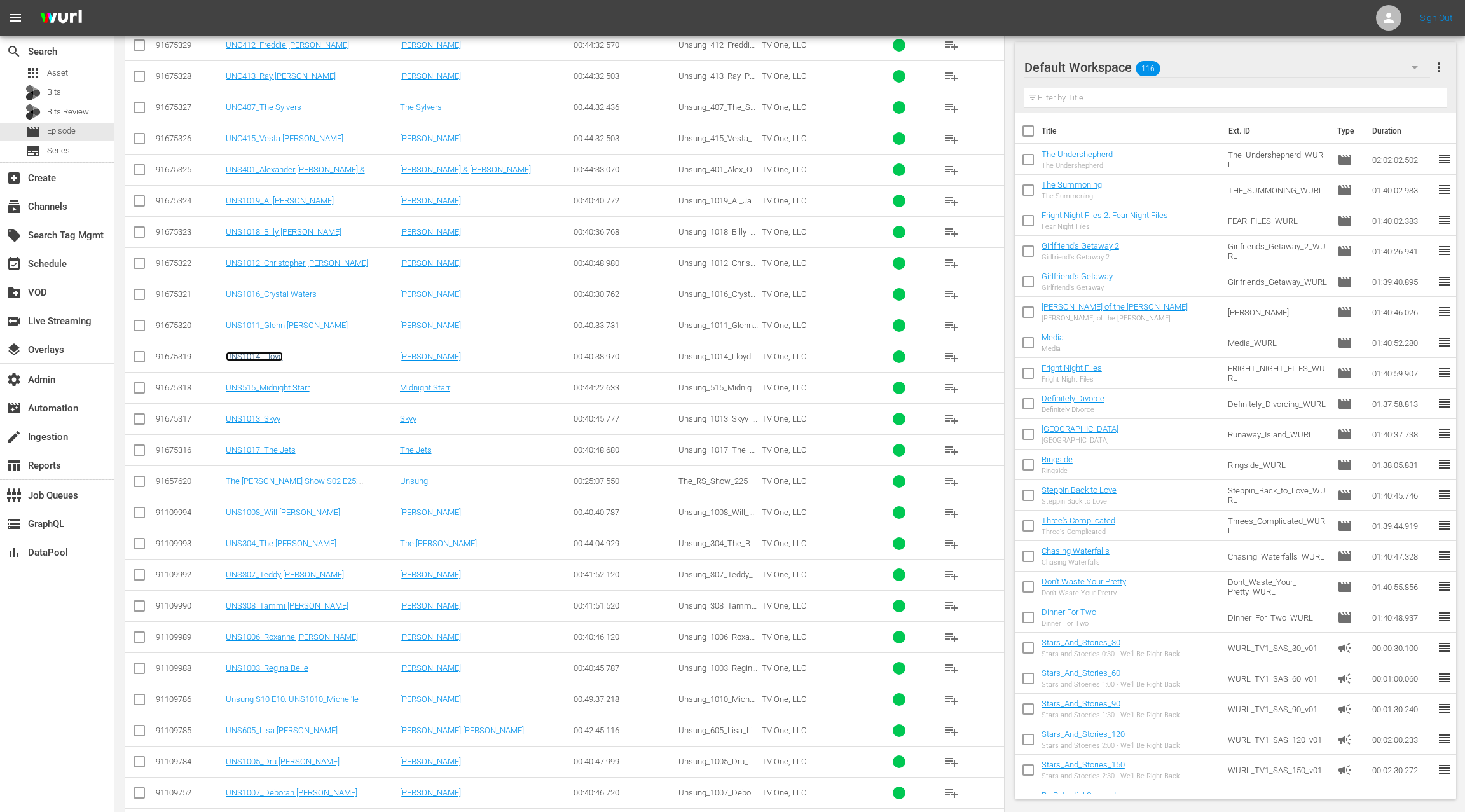
scroll to position [384, 0]
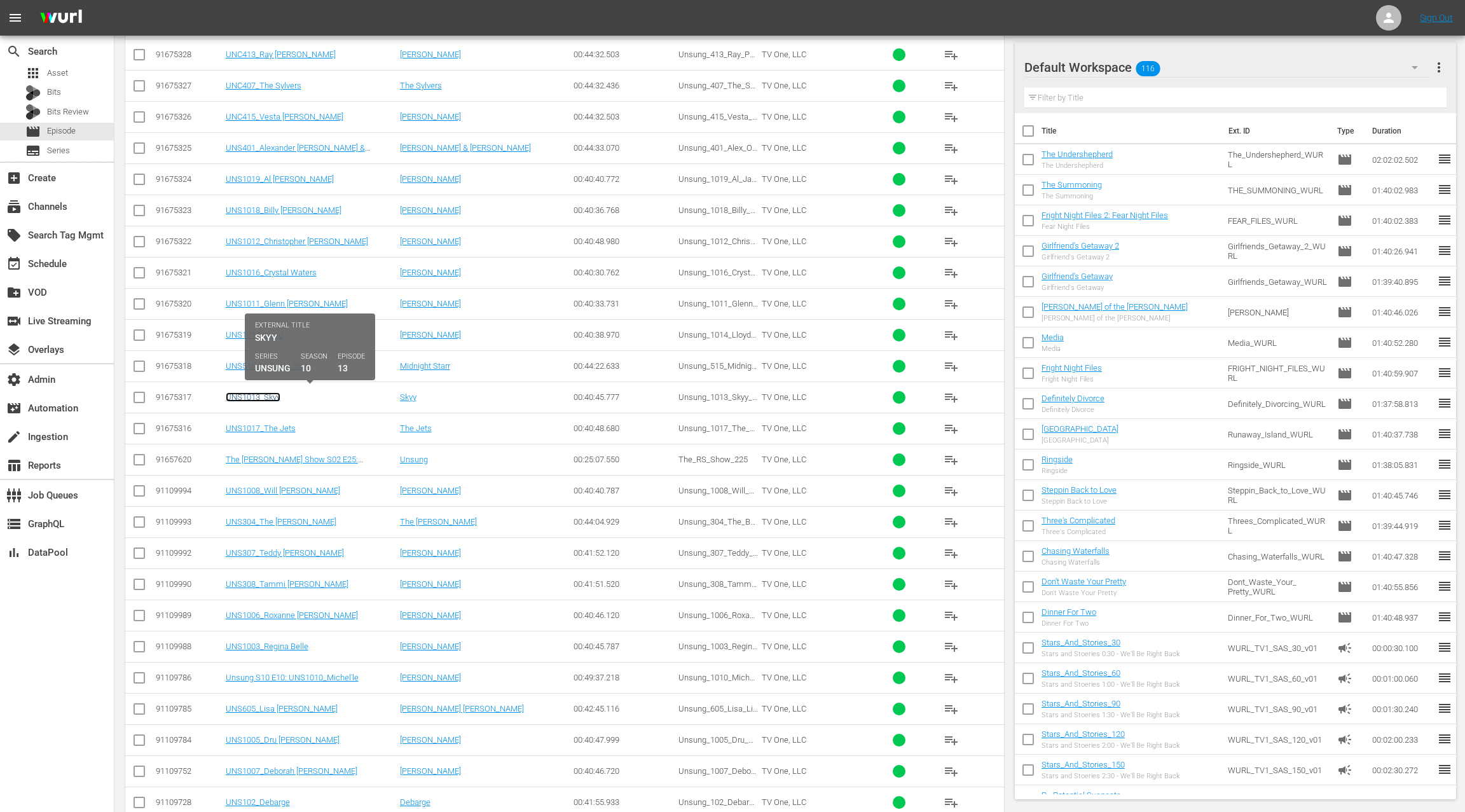
click at [259, 397] on link "UNS1013_Skyy" at bounding box center [253, 396] width 55 height 10
click at [258, 426] on link "UNS1017_The Jets" at bounding box center [261, 428] width 70 height 10
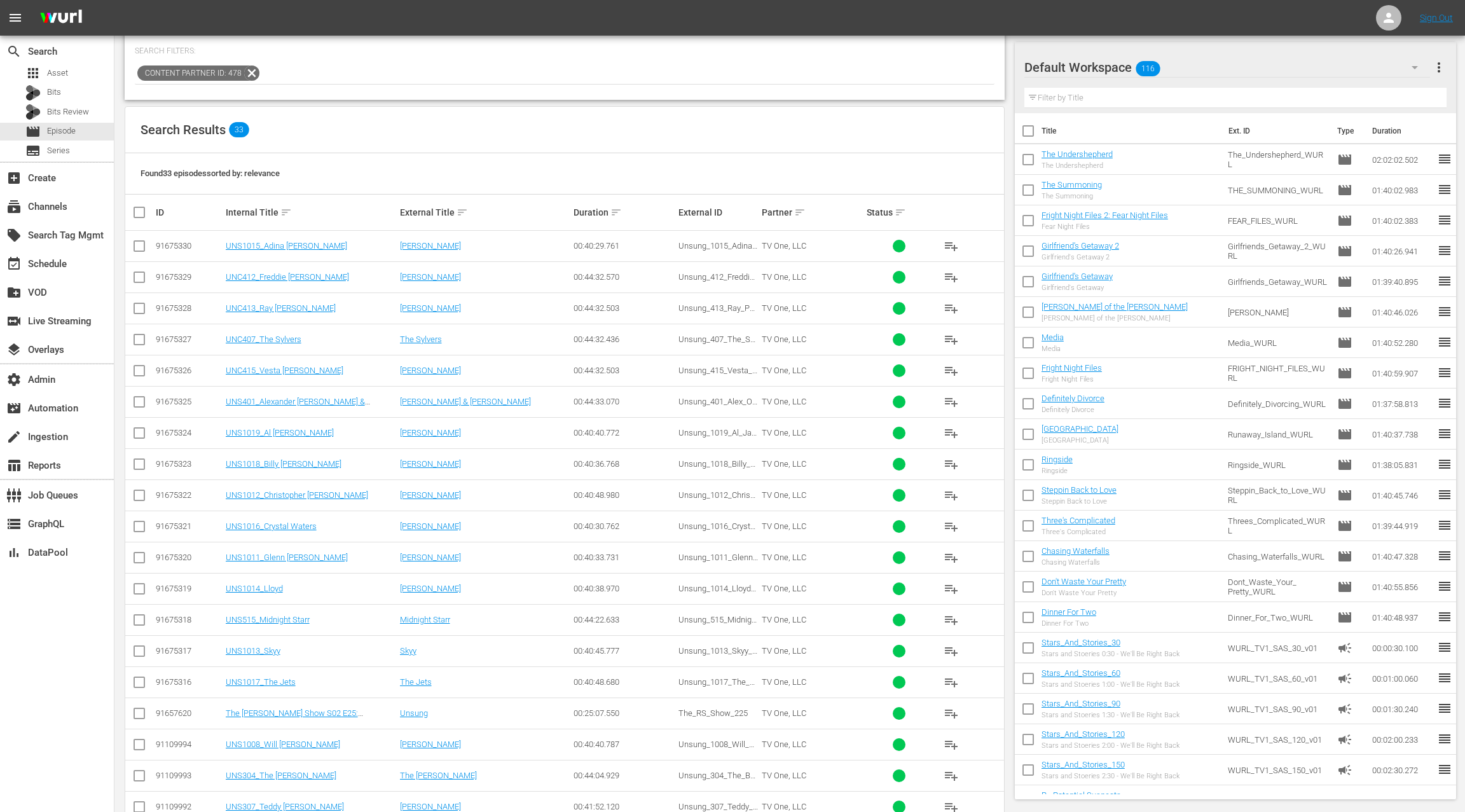
scroll to position [141, 0]
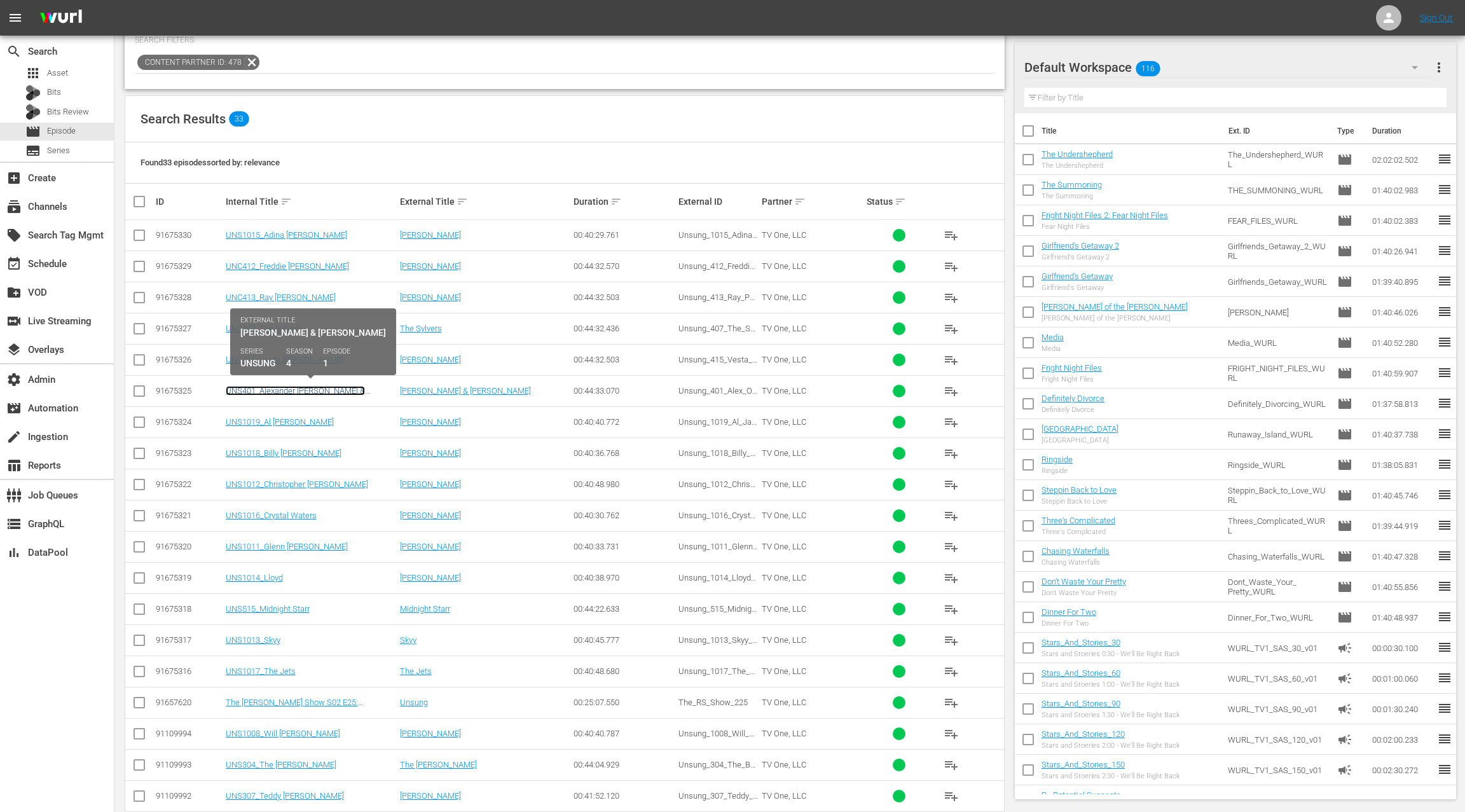
click at [277, 391] on link "UNS401_Alexander [PERSON_NAME] & [PERSON_NAME]" at bounding box center [295, 395] width 140 height 19
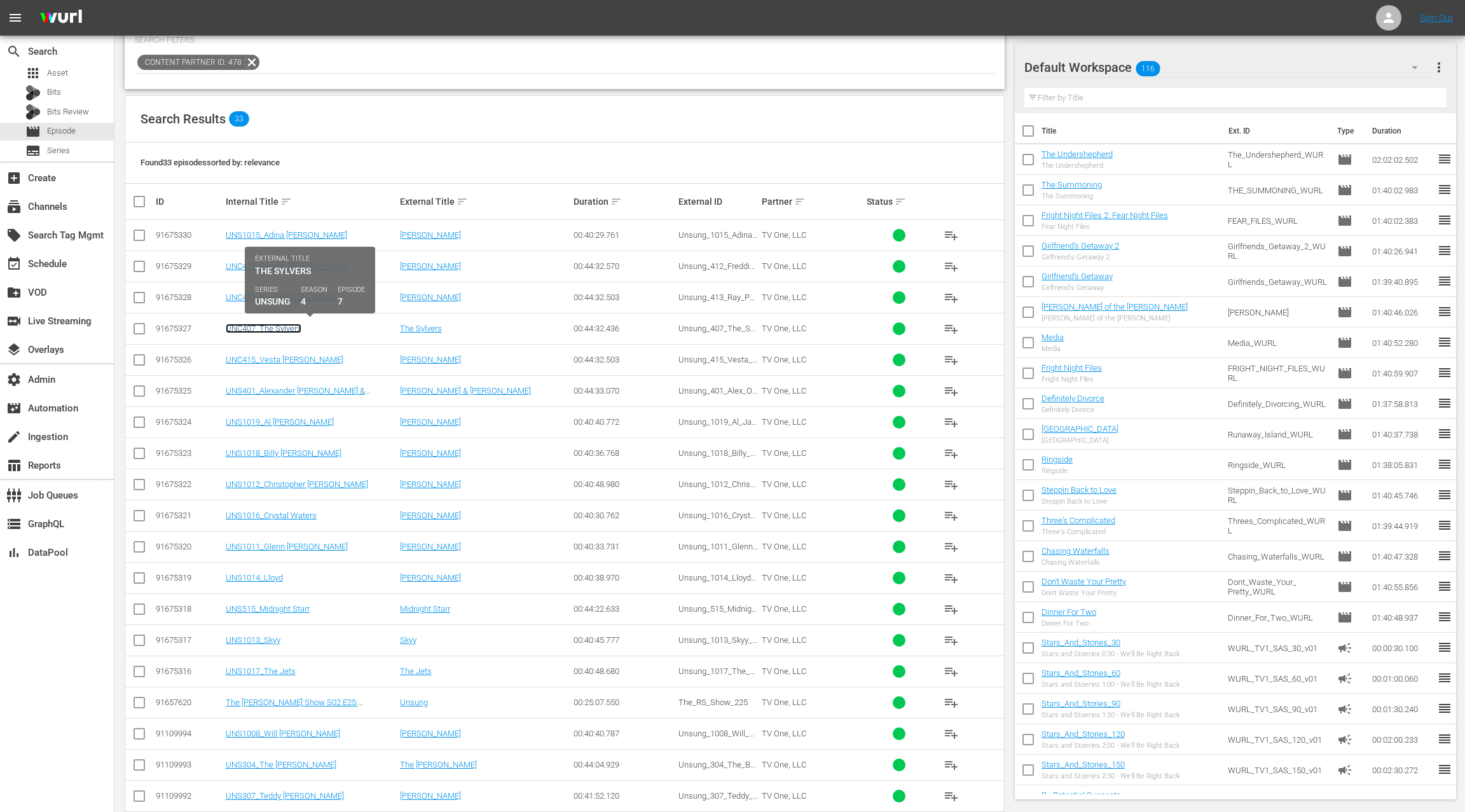
click at [265, 326] on link "UNC407_The Sylvers" at bounding box center [263, 328] width 75 height 10
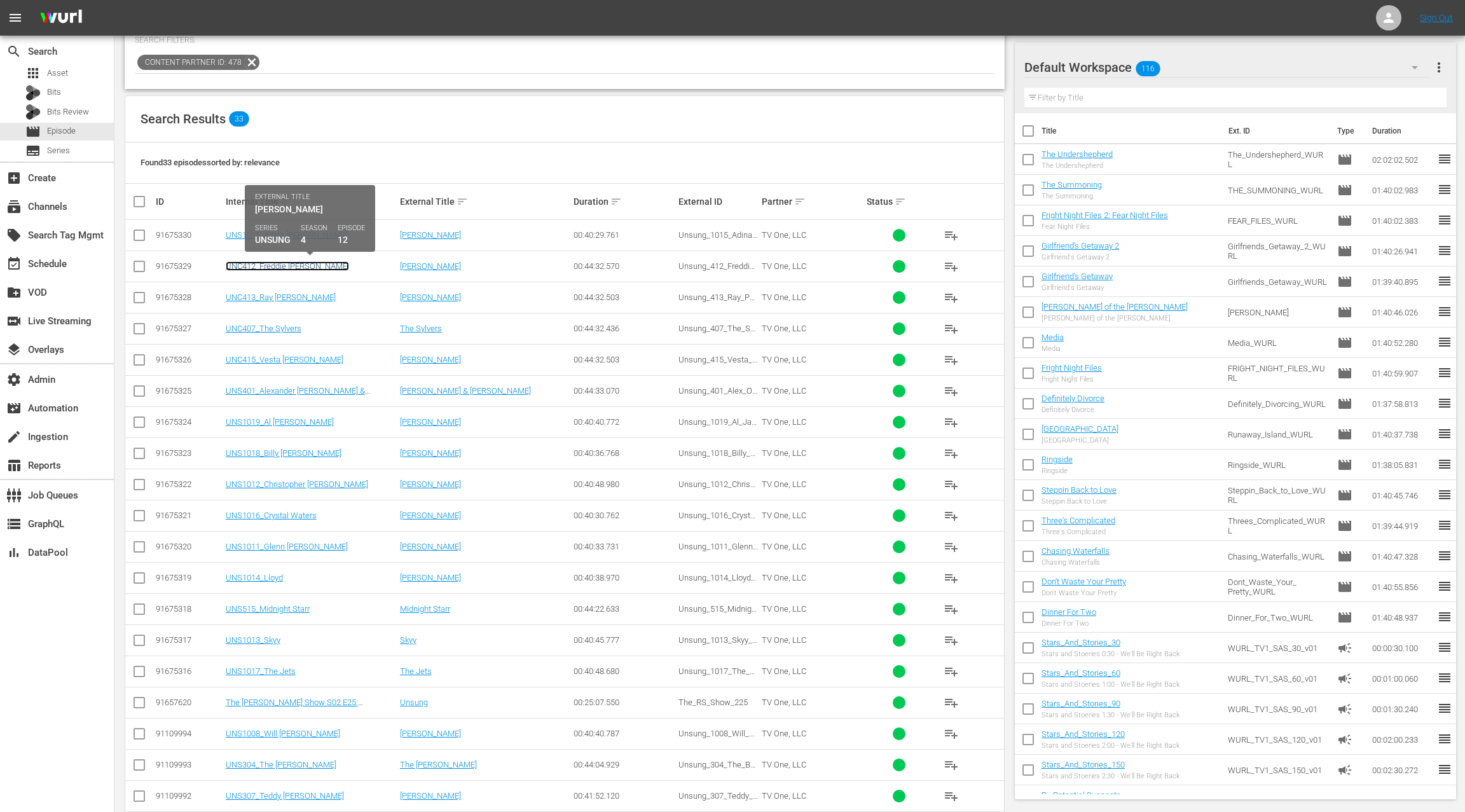
click at [272, 266] on link "UNC412_Freddie [PERSON_NAME]" at bounding box center [288, 266] width 124 height 10
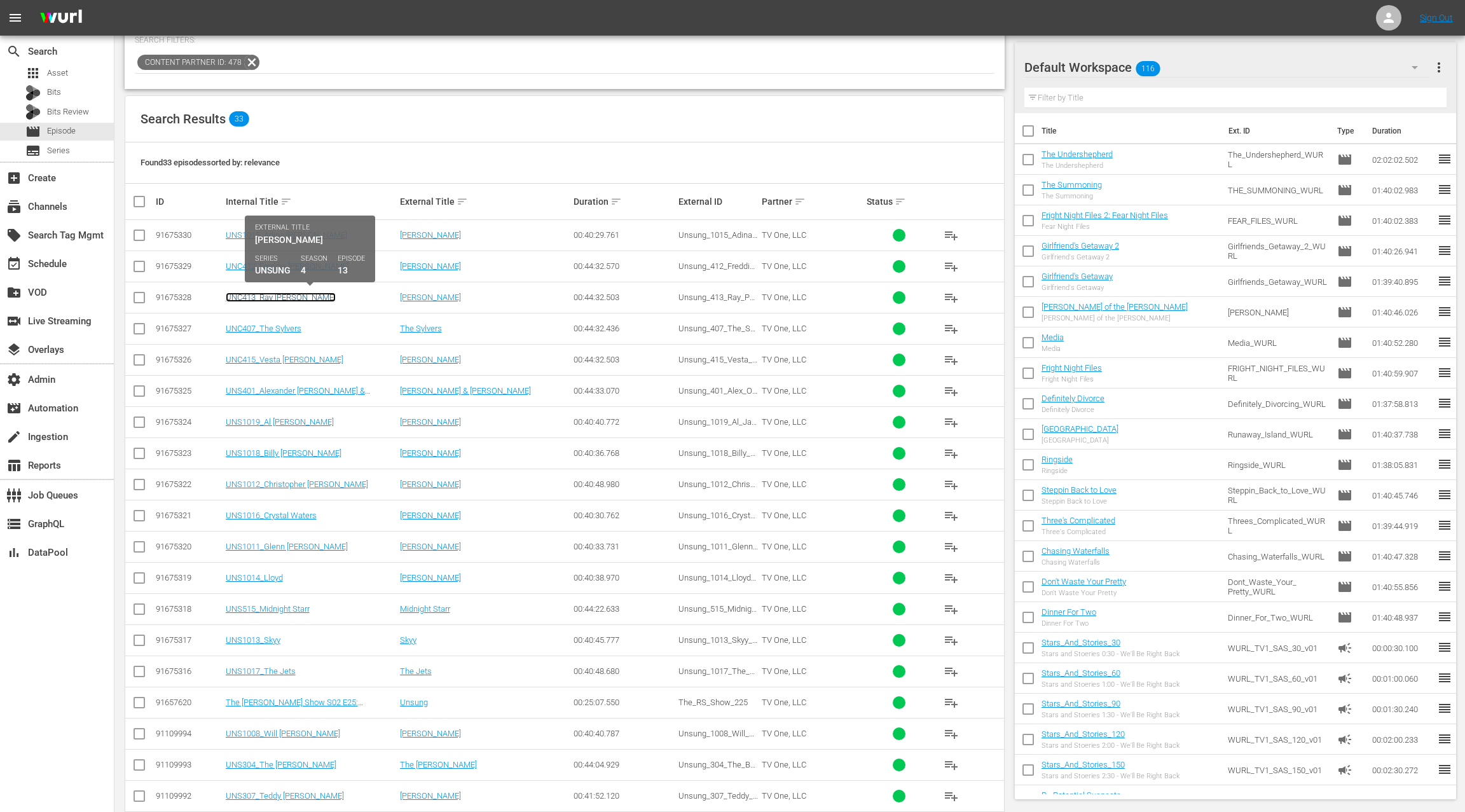
click at [269, 294] on link "UNC413_Ray [PERSON_NAME]" at bounding box center [281, 297] width 110 height 10
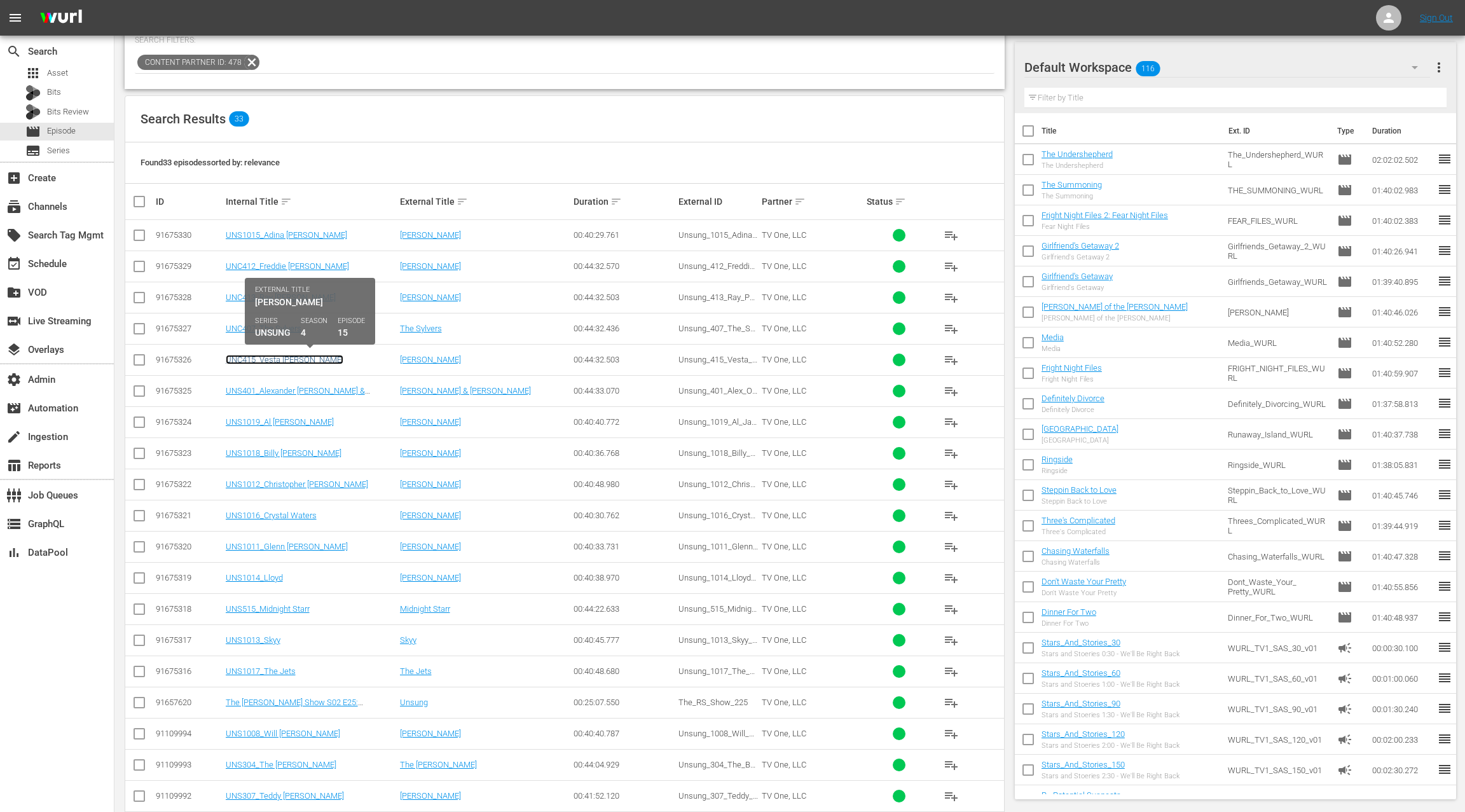
click at [271, 357] on link "UNC415_Vesta Williams" at bounding box center [284, 359] width 117 height 10
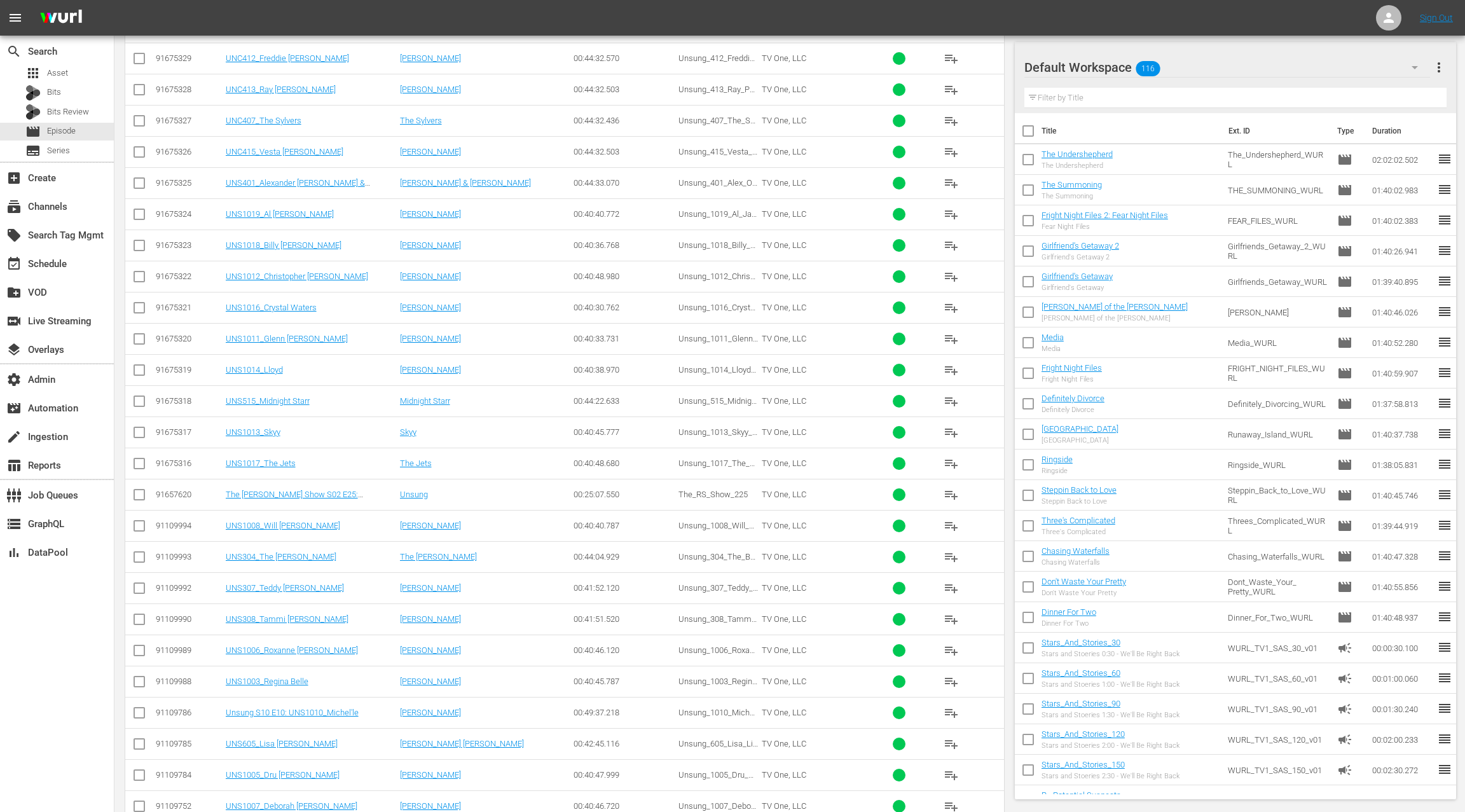
scroll to position [350, 0]
click at [291, 397] on link "UNS515_Midnight Starr" at bounding box center [268, 400] width 84 height 10
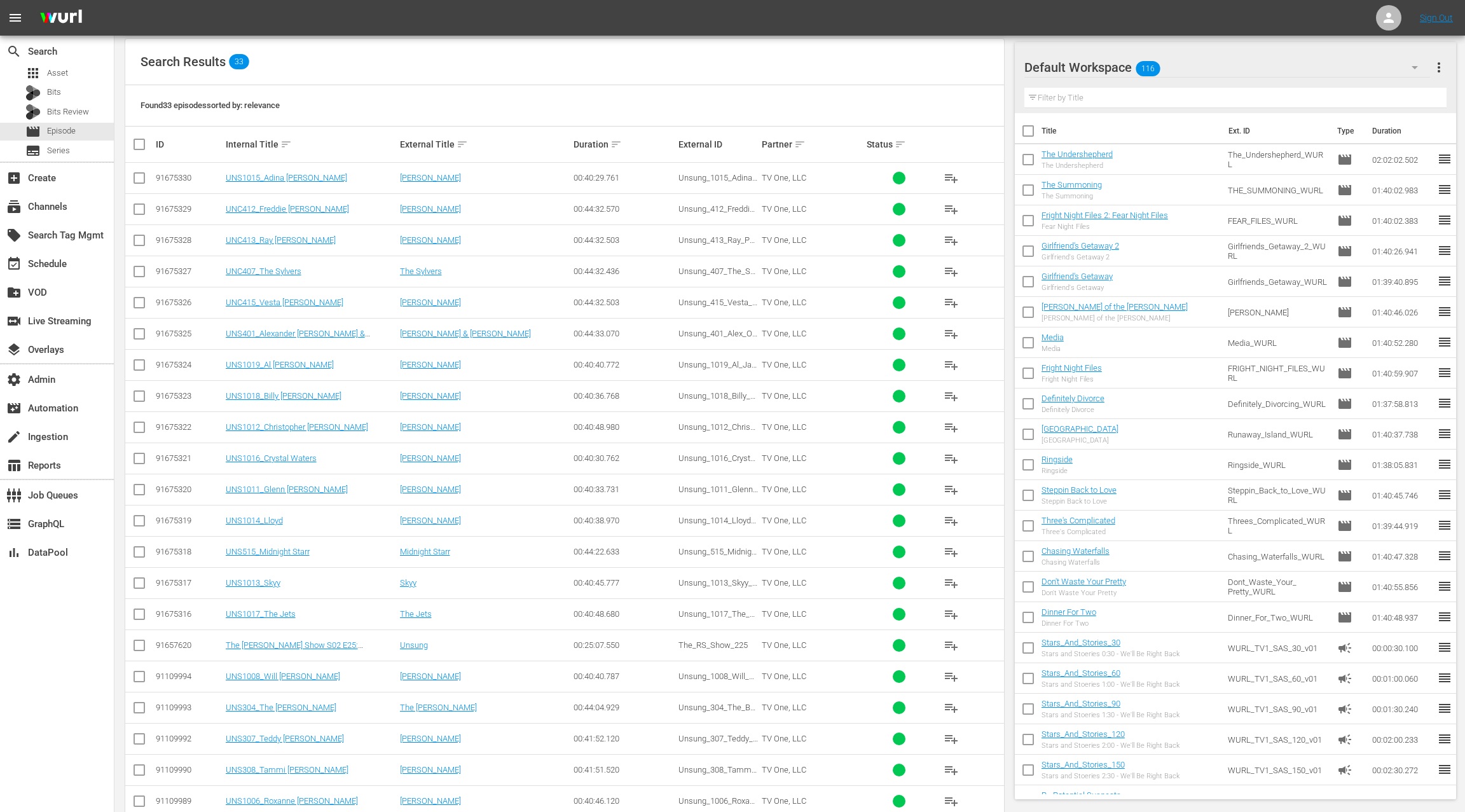
scroll to position [0, 0]
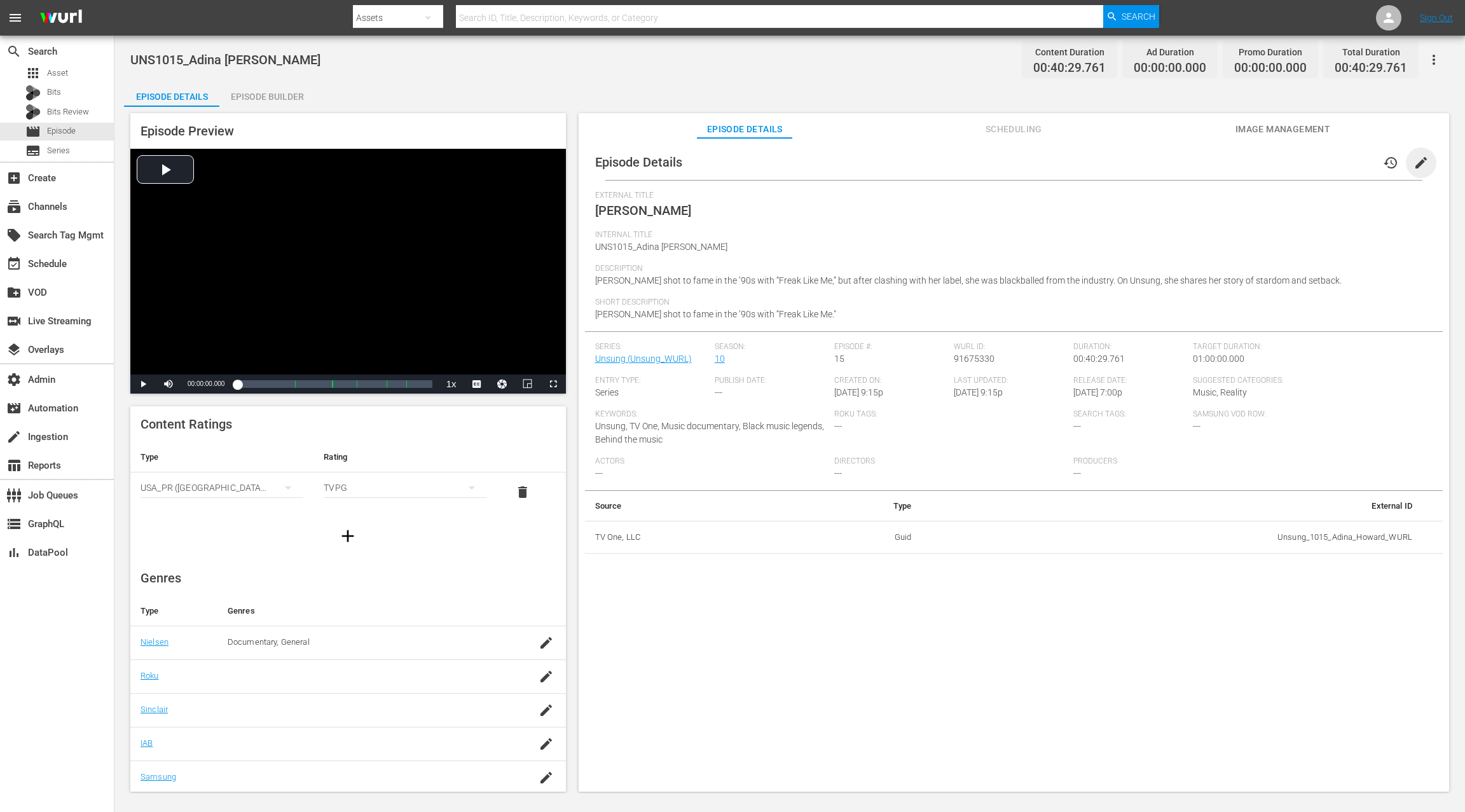
click at [1098, 169] on span "edit" at bounding box center [1421, 162] width 15 height 15
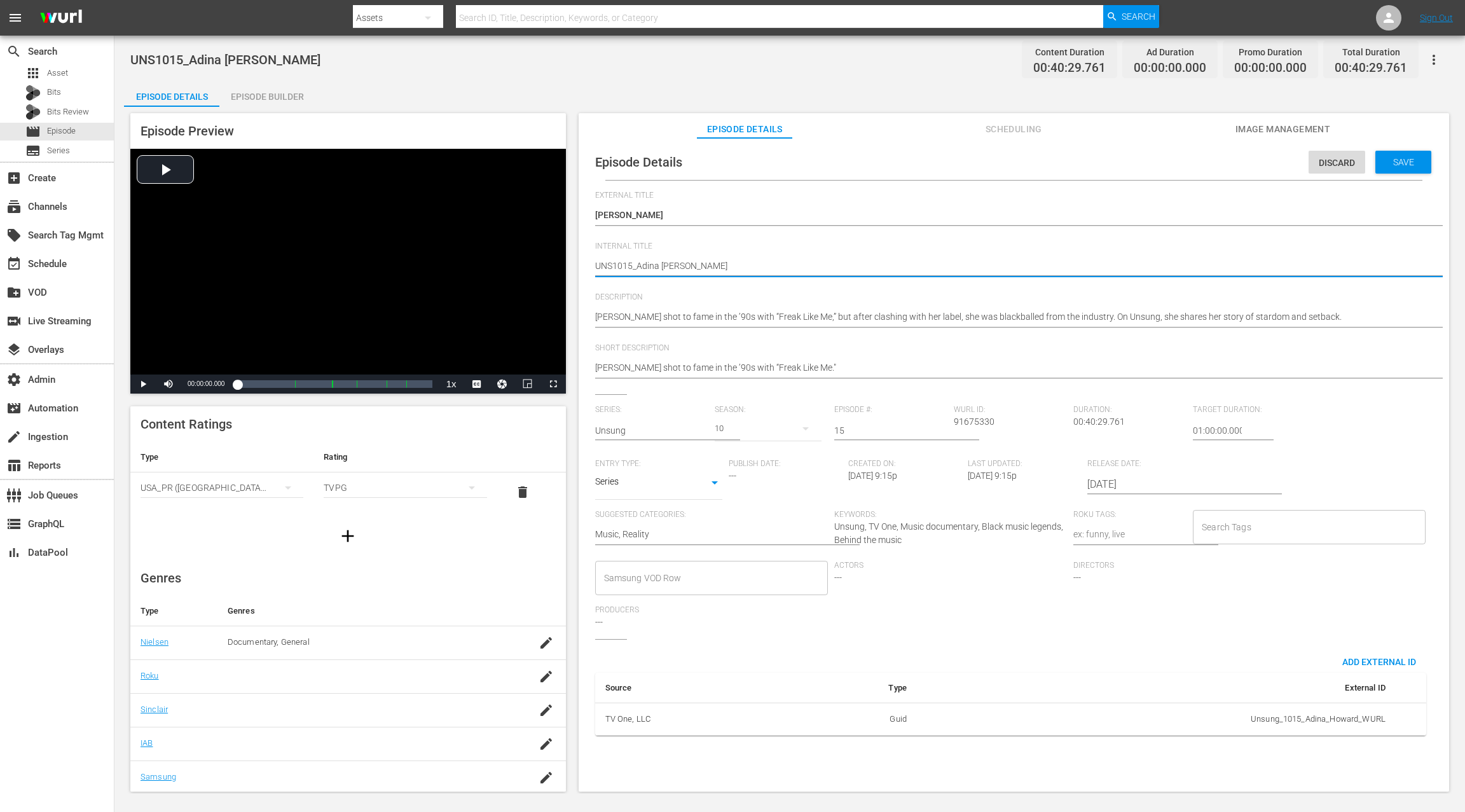
type textarea "UUNS1015_Adina Howard"
type textarea "UnUNS1015_Adina Howard"
type textarea "UnsUNS1015_Adina Howard"
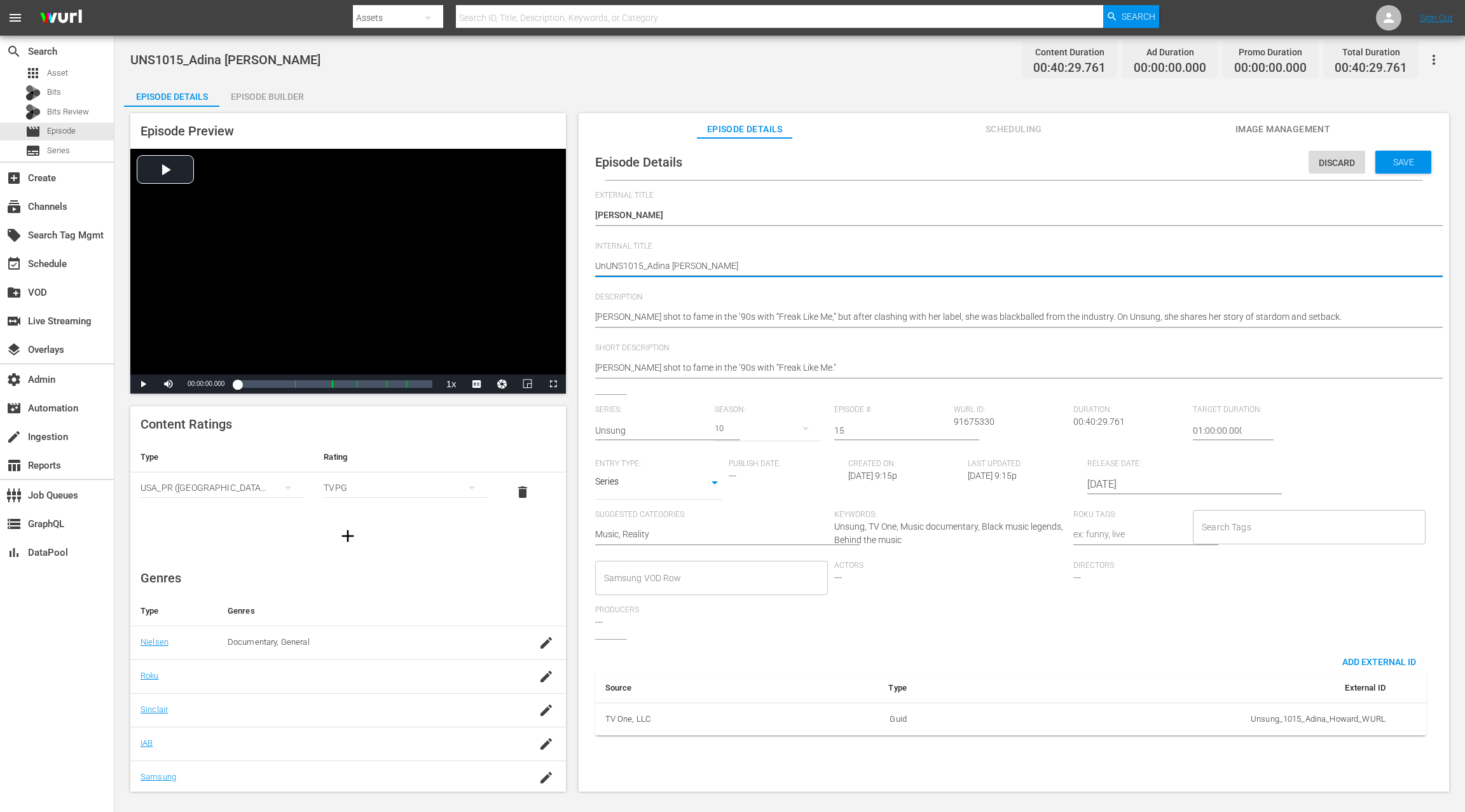
type textarea "UnsUNS1015_Adina Howard"
type textarea "UnsuUNS1015_Adina Howard"
type textarea "UnsunUNS1015_Adina Howard"
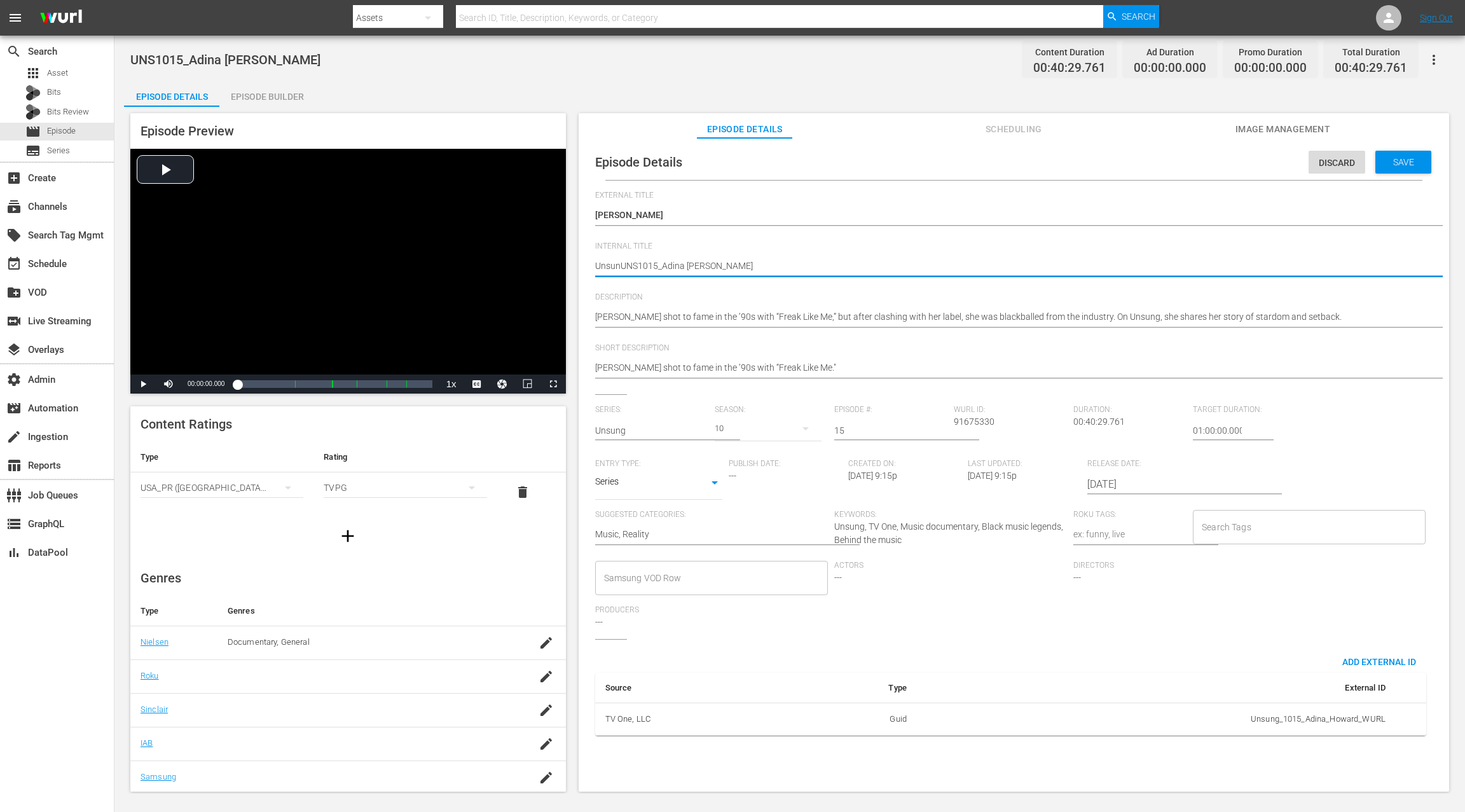
type textarea "UnsungUNS1015_Adina Howard"
type textarea "Unsung UNS1015_Adina Howard"
type textarea "Unsung SUNS1015_Adina Howard"
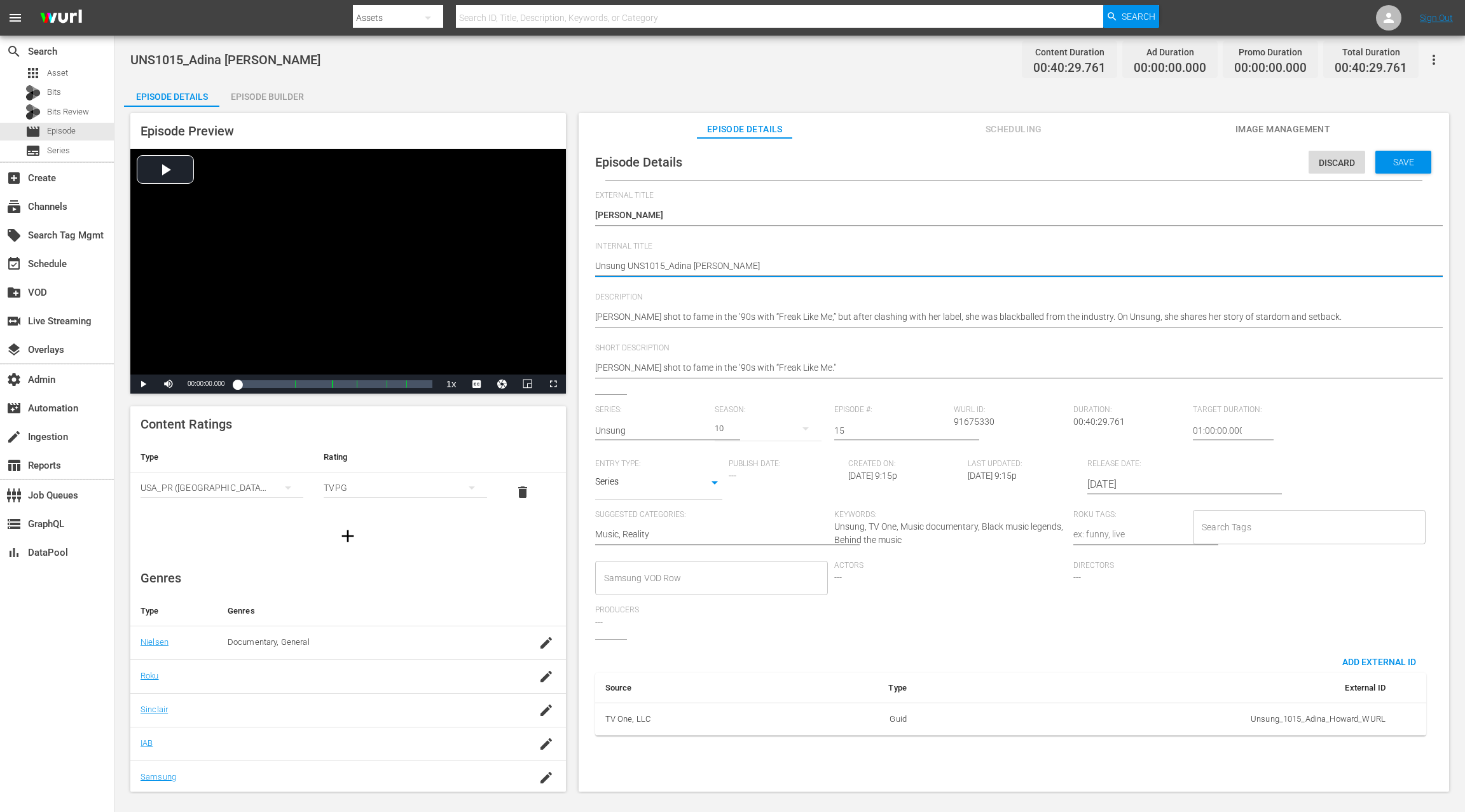
type textarea "Unsung SUNS1015_Adina Howard"
type textarea "Unsung S1UNS1015_Adina Howard"
type textarea "Unsung S10UNS1015_Adina Howard"
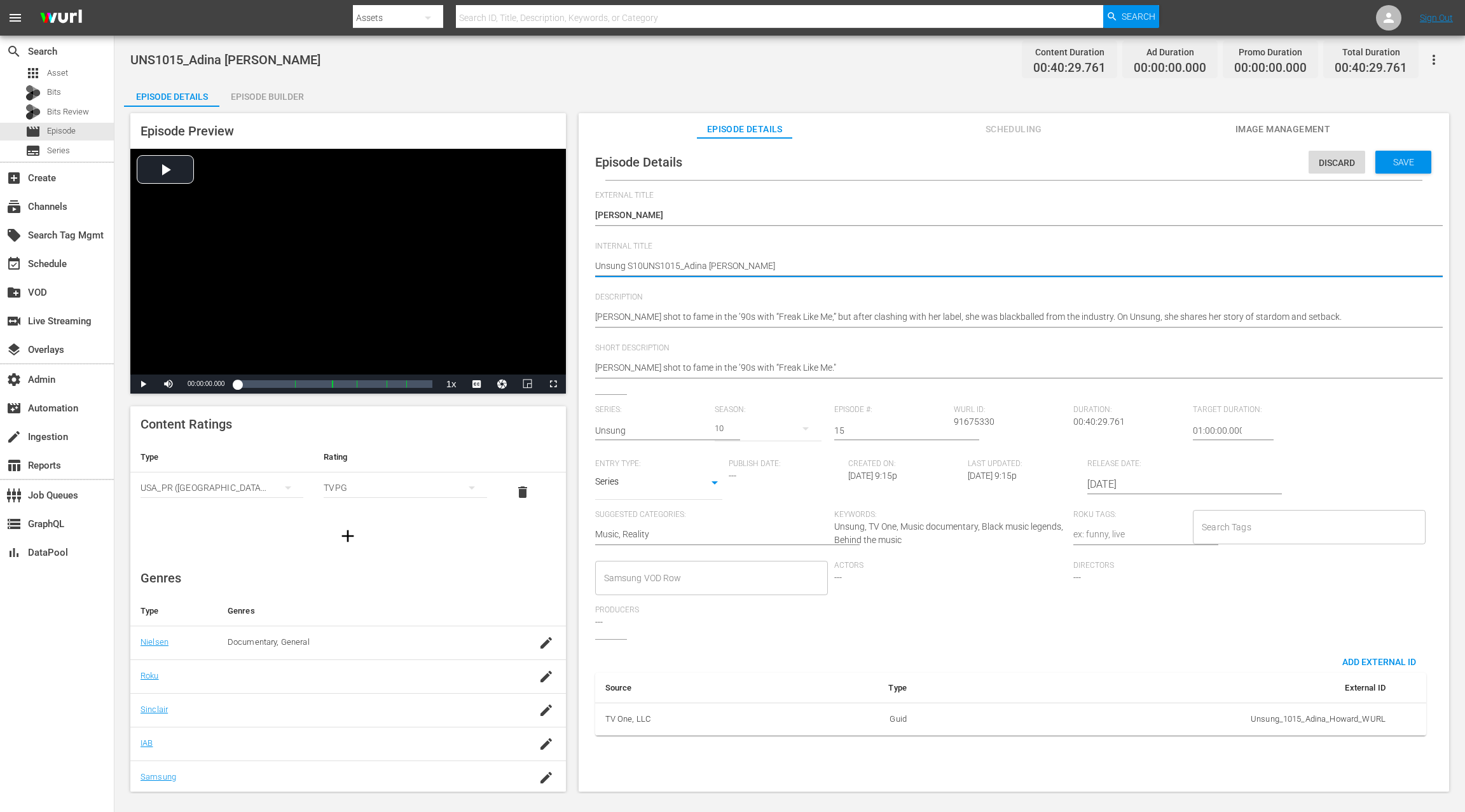
type textarea "Unsung S10 UNS1015_Adina Howard"
type textarea "Unsung S10 EUNS1015_Adina Howard"
type textarea "Unsung S10 E1UNS1015_Adina Howard"
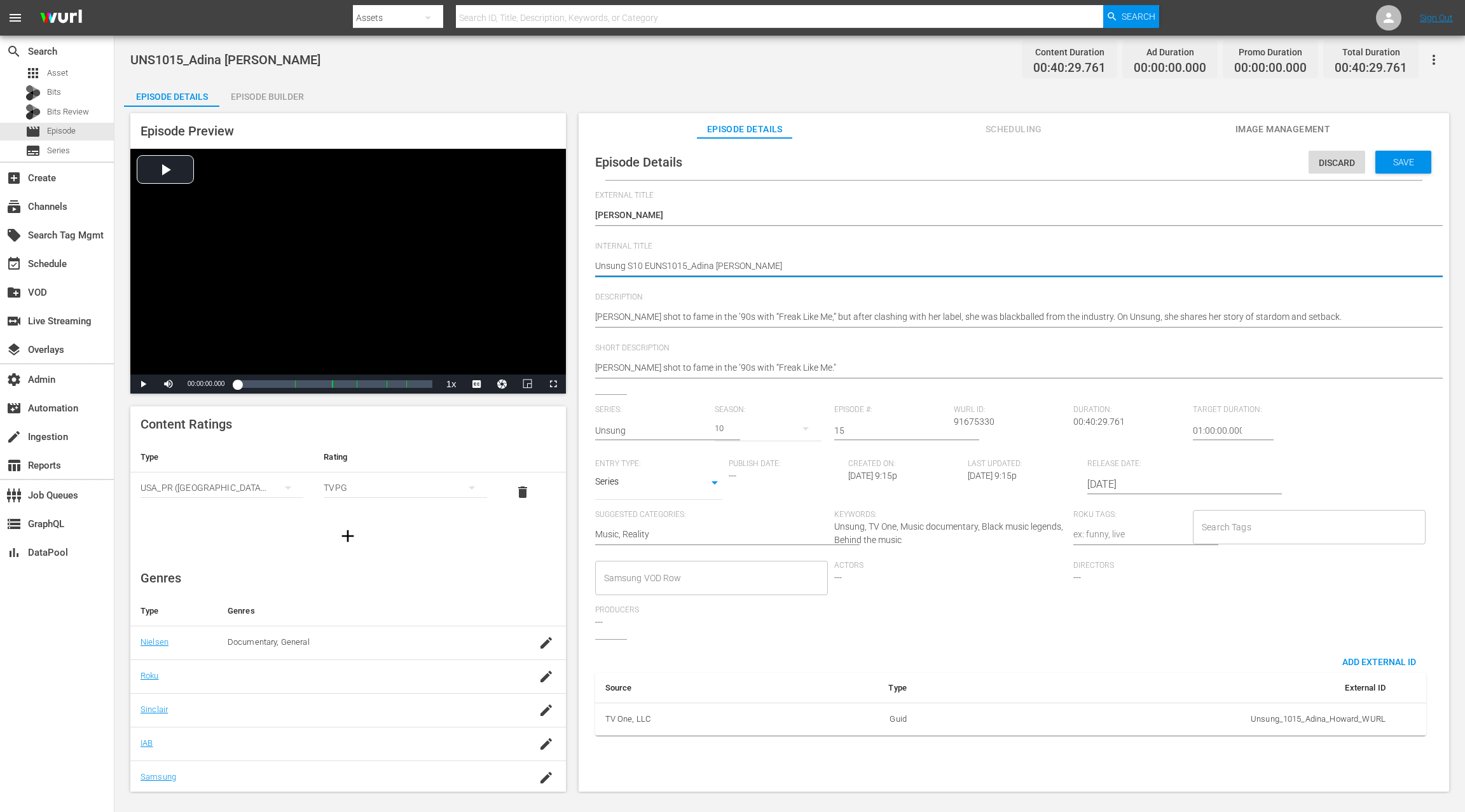
type textarea "Unsung S10 E1UNS1015_Adina Howard"
type textarea "Unsung S10 E15UNS1015_Adina Howard"
type textarea "Unsung S10 E15:UNS1015_Adina Howard"
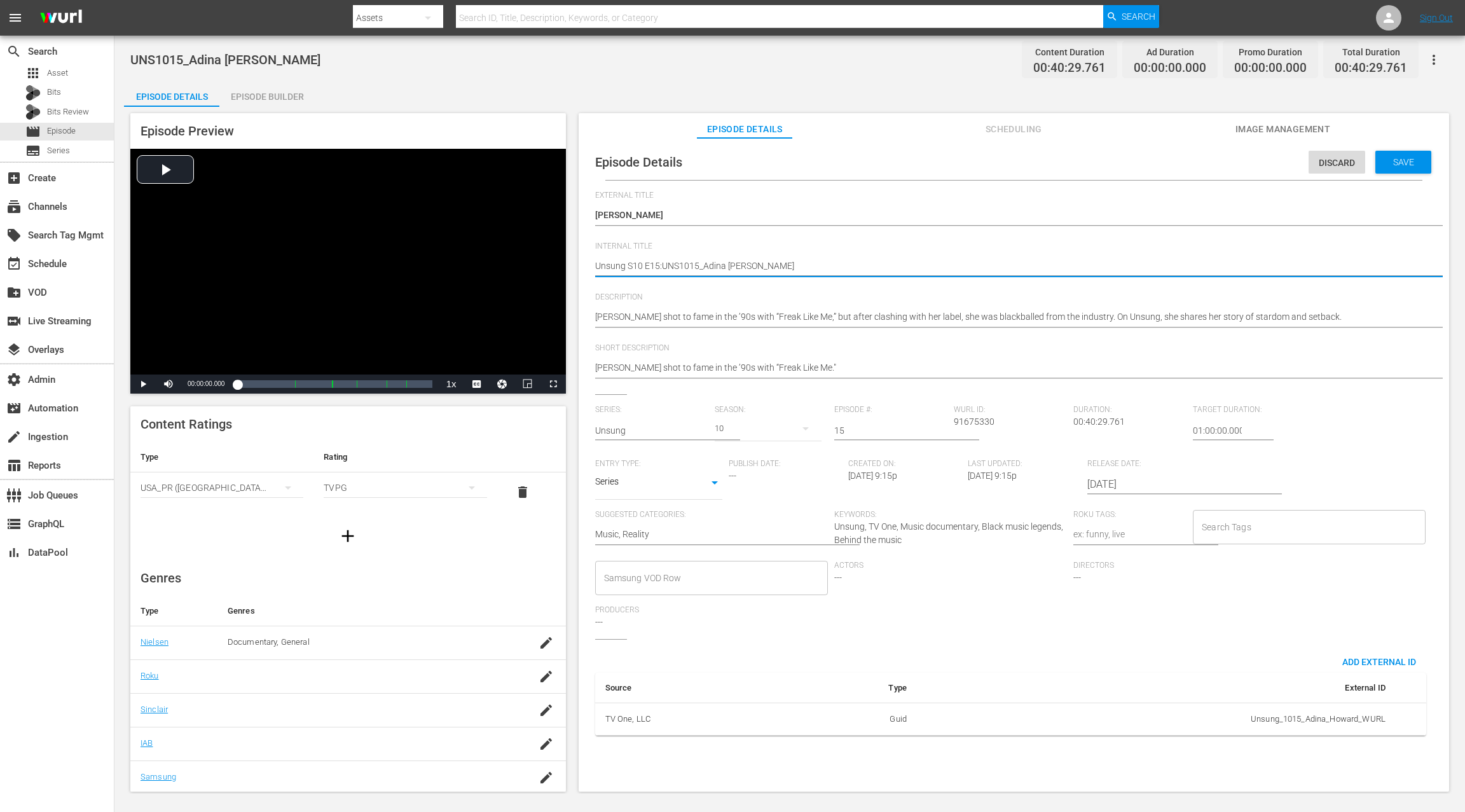
type textarea "Unsung S10 E15: UNS1015_Adina [PERSON_NAME]"
click at [1098, 162] on span "Save" at bounding box center [1403, 162] width 41 height 10
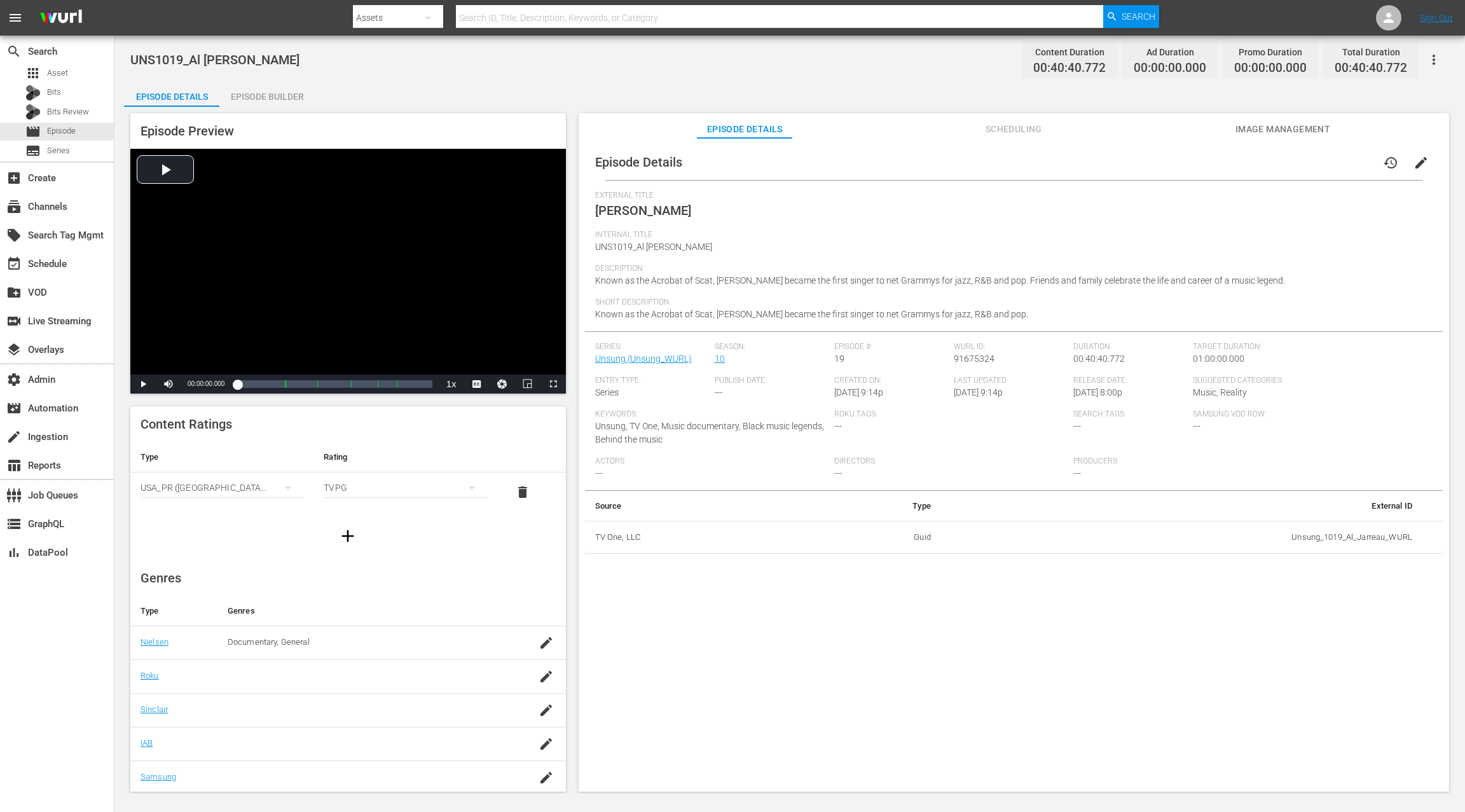
click at [1098, 162] on button "edit" at bounding box center [1421, 162] width 31 height 30
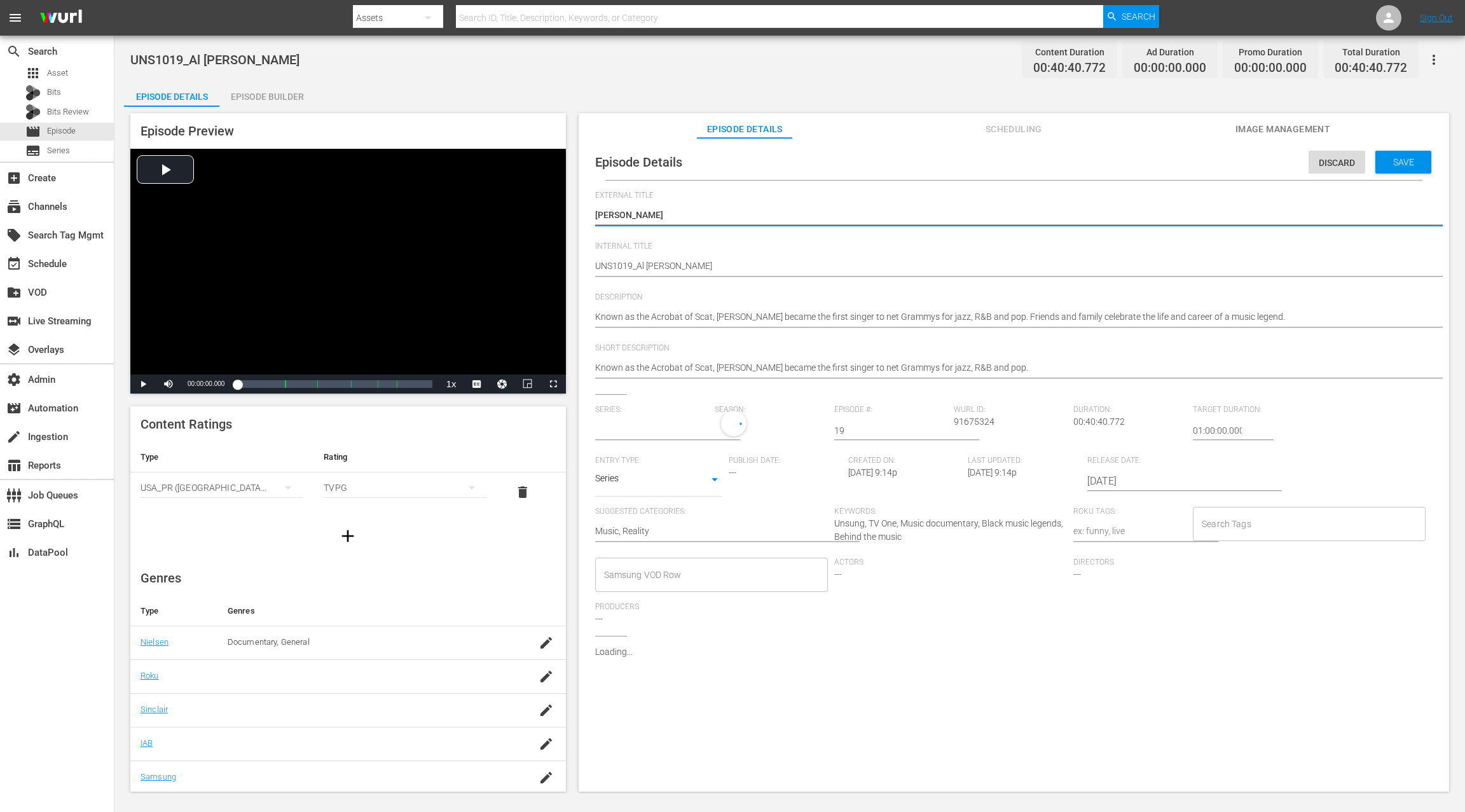
type input "Unsung"
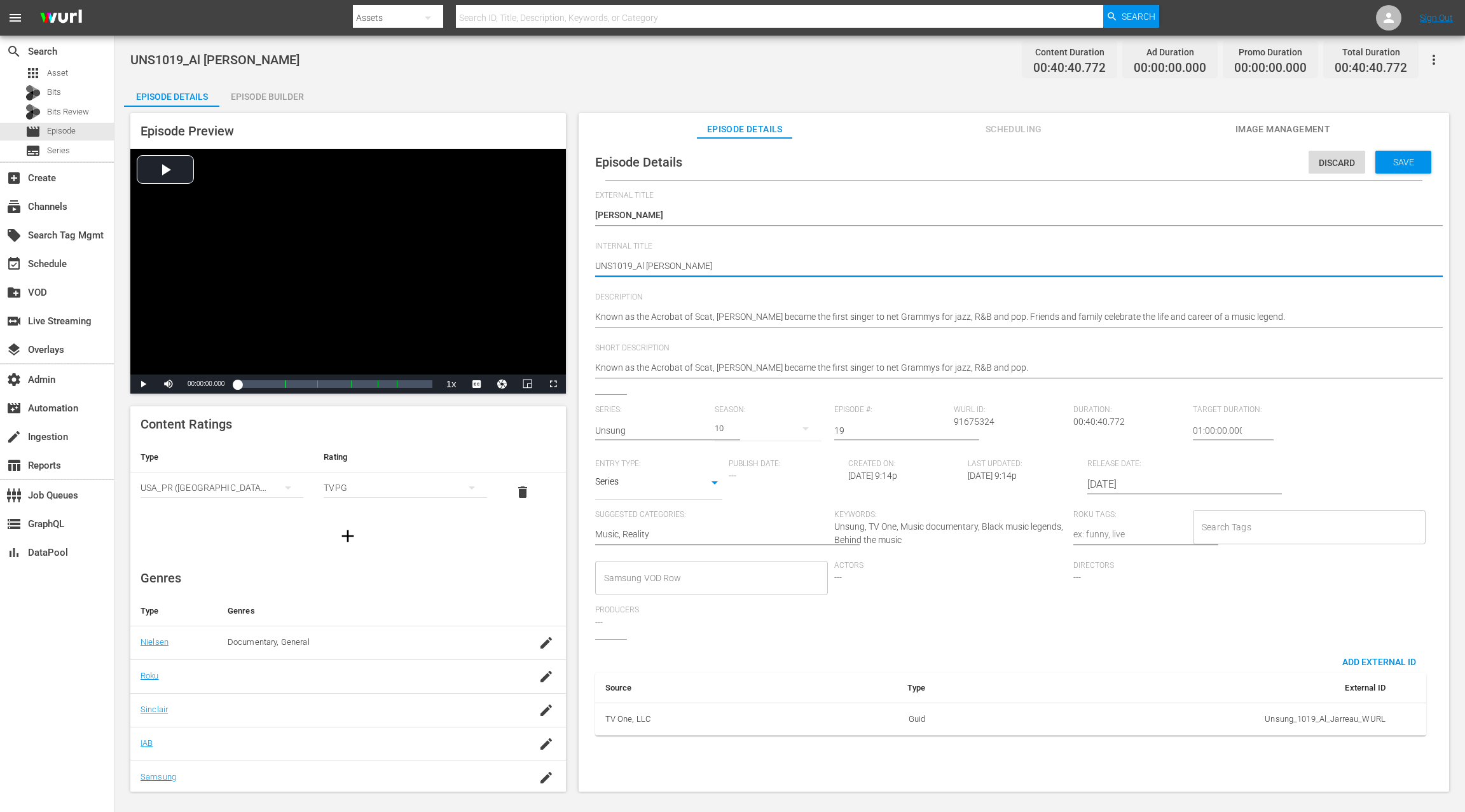
paste textarea "Unsung S10 E15:"
type textarea "Unsung S10 E15: UNS1019_Al Jarreau"
drag, startPoint x: 656, startPoint y: 265, endPoint x: 670, endPoint y: 252, distance: 19.1
click at [656, 265] on textarea "UNS1019_Al Jarreau" at bounding box center [1010, 267] width 831 height 15
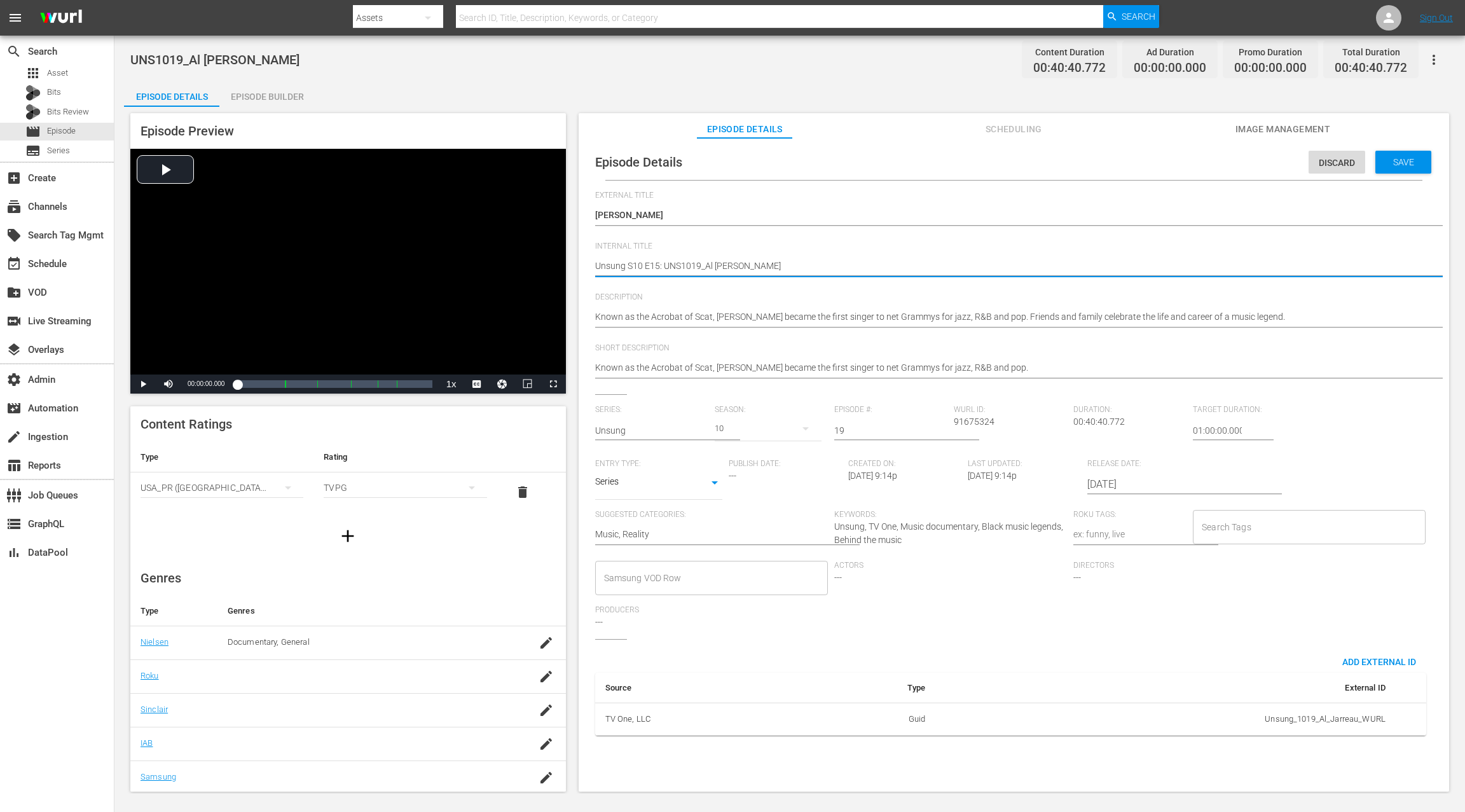
type textarea "Unsung S10 E1: UNS1019_Al Jarreau"
type textarea "Unsung S10 E19: UNS1019_Al Jarreau"
click at [1098, 162] on span "Save" at bounding box center [1403, 162] width 41 height 10
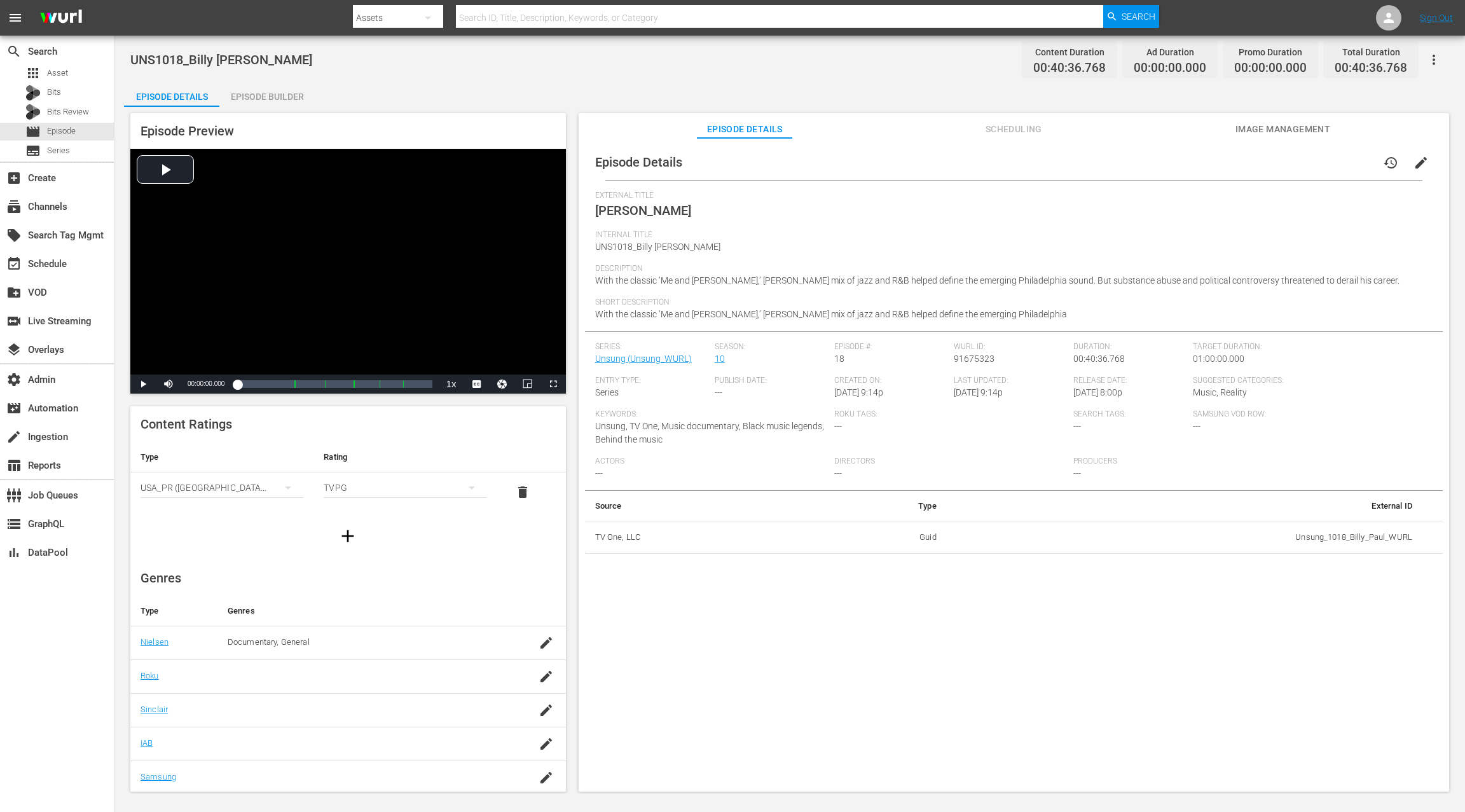
click at [1098, 163] on span "edit" at bounding box center [1421, 162] width 15 height 15
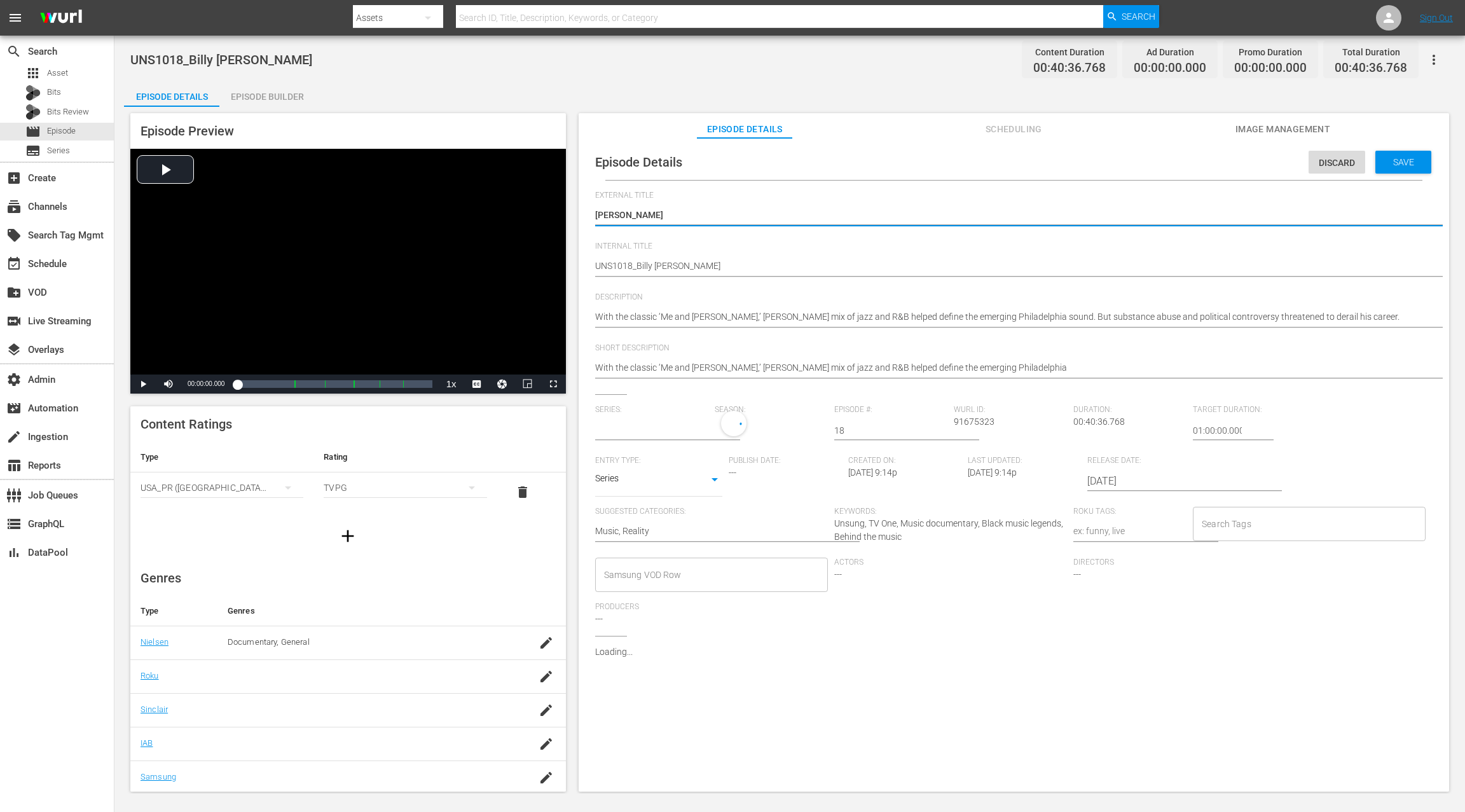
type input "Unsung"
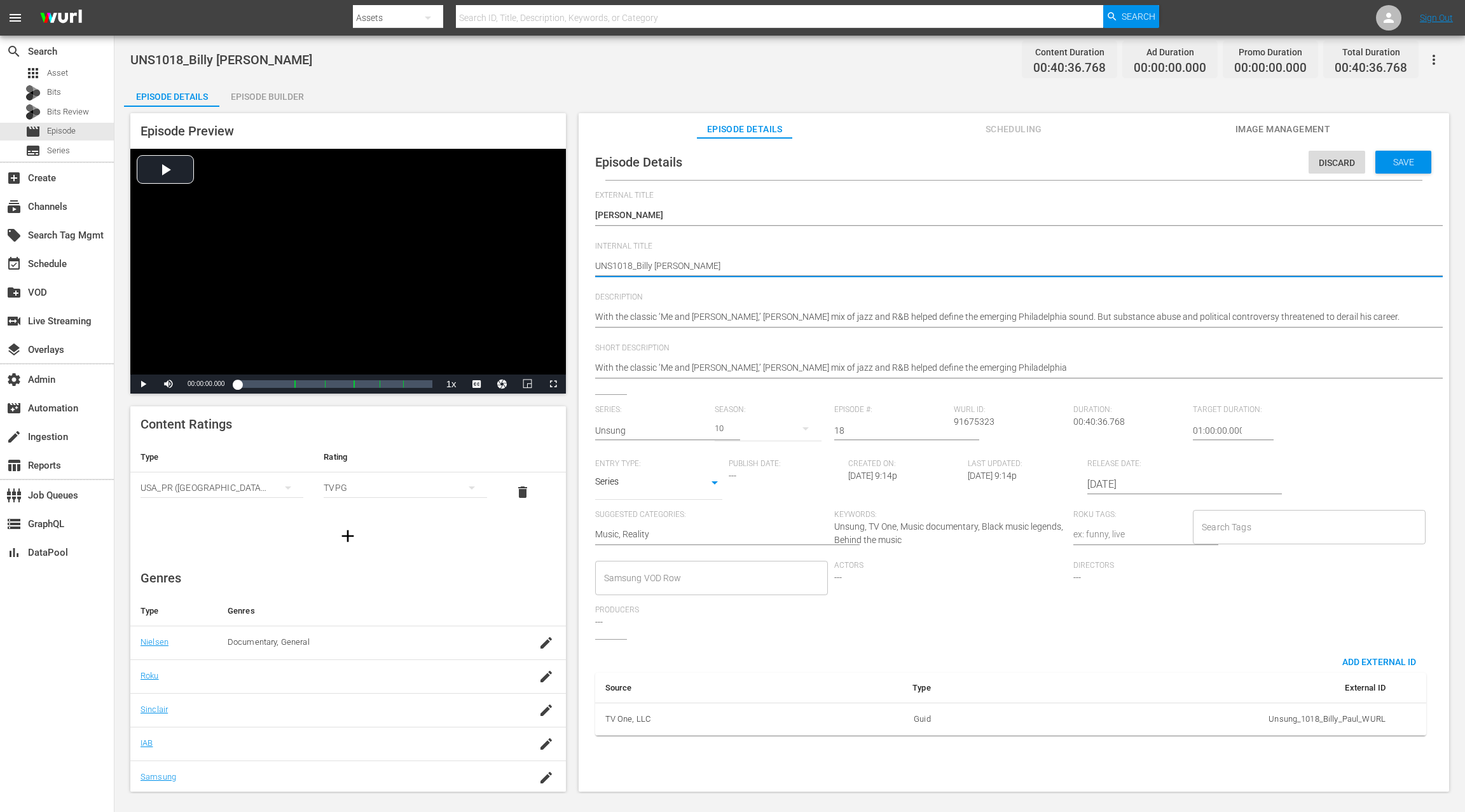
click at [595, 268] on textarea "UNS1018_Billy [PERSON_NAME]" at bounding box center [1010, 267] width 831 height 15
paste textarea "Unsung S10 E15:"
type textarea "Unsung S10 E15: UNS1018_Billy [PERSON_NAME]"
click at [657, 263] on textarea "UNS1018_Billy [PERSON_NAME]" at bounding box center [1010, 267] width 831 height 15
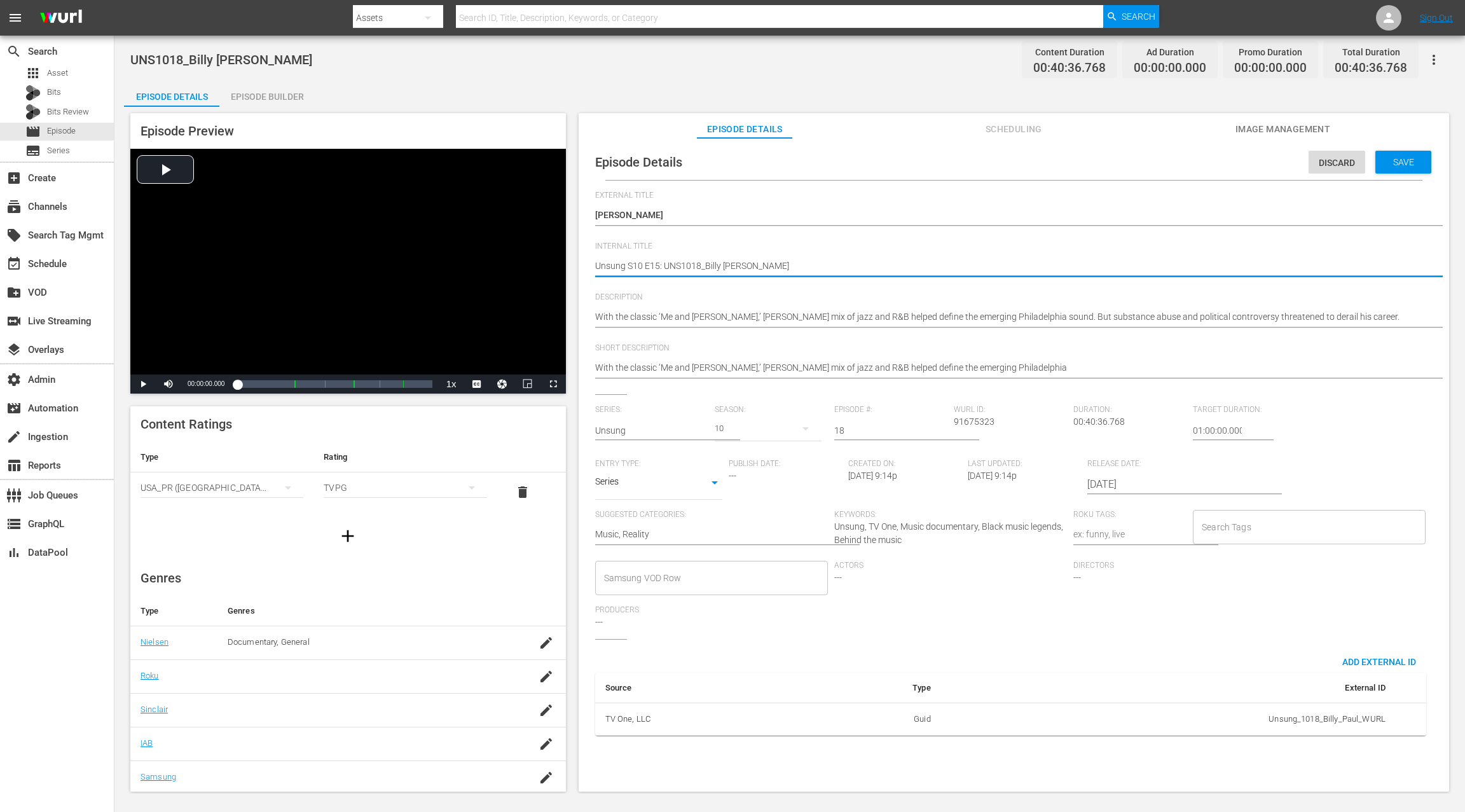
type textarea "Unsung S10 E1: UNS1018_Billy [PERSON_NAME]"
type textarea "Unsung S10 E18: UNS1018_Billy [PERSON_NAME]"
click at [1098, 162] on span "Save" at bounding box center [1403, 162] width 41 height 10
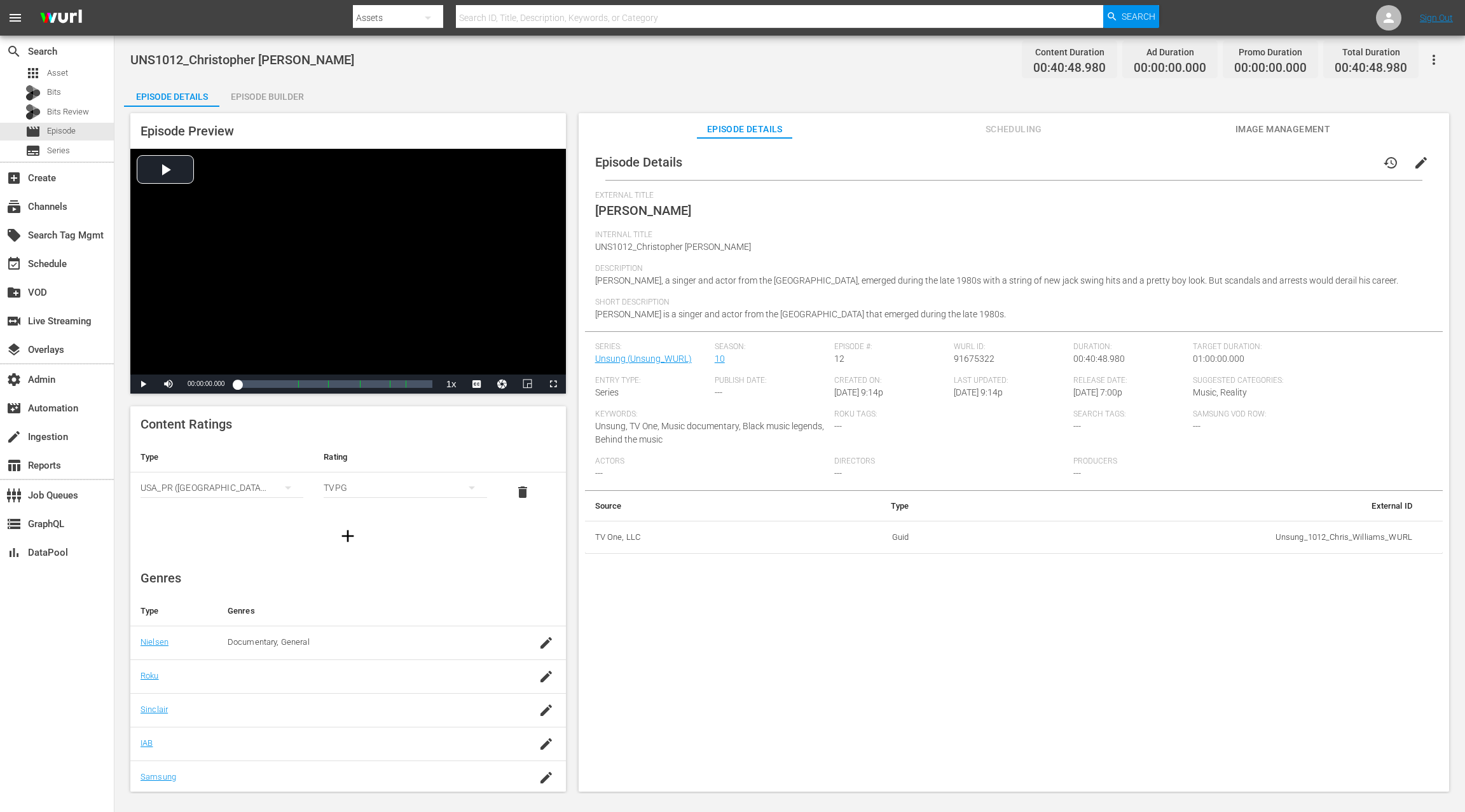
click at [1098, 162] on span "edit" at bounding box center [1421, 162] width 15 height 15
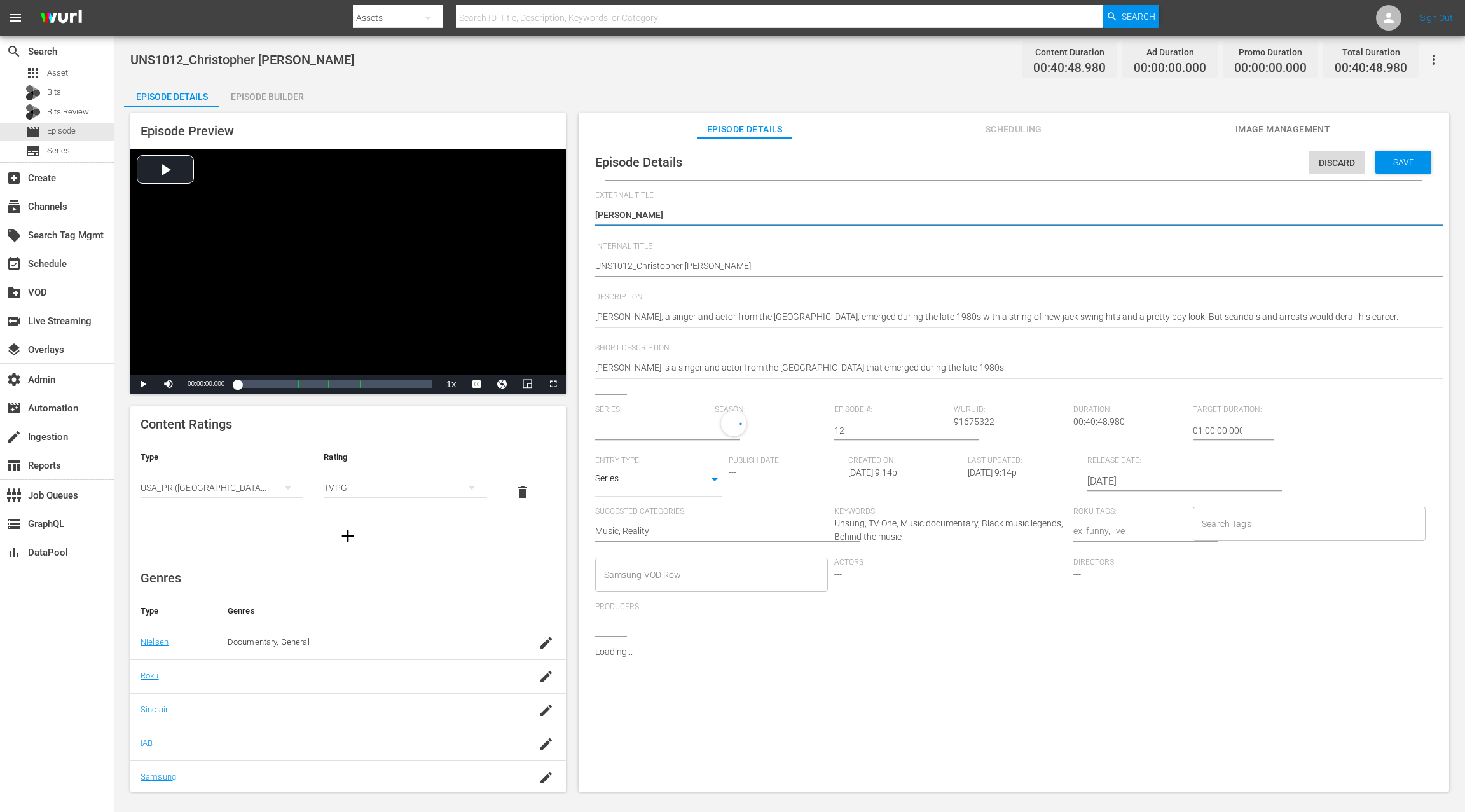
type input "Unsung"
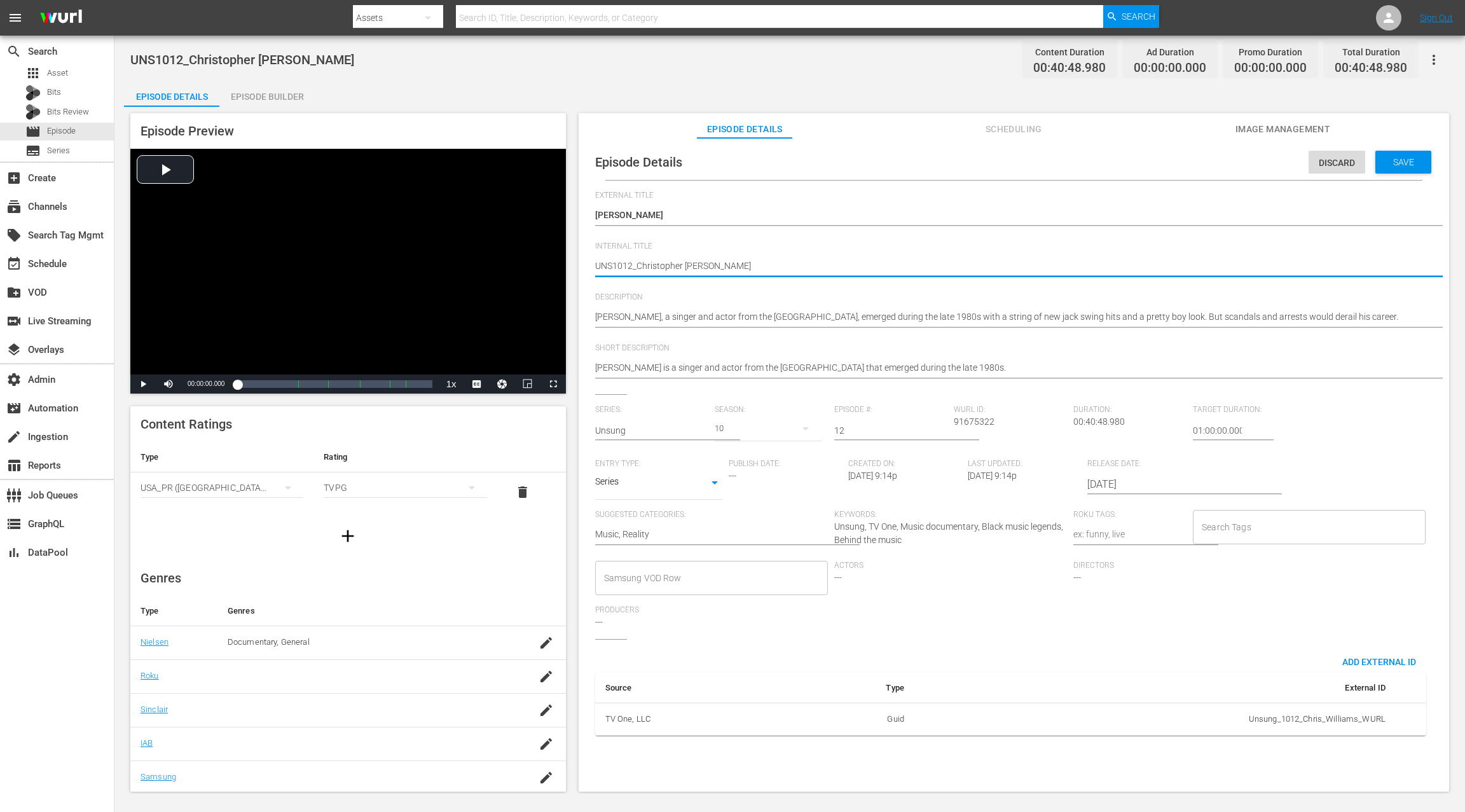
paste textarea "Unsung S10 E15:"
type textarea "Unsung S10 E15: UNS1012_Christopher Williams"
click at [658, 267] on textarea "UNS1012_Christopher Williams" at bounding box center [1010, 267] width 831 height 15
type textarea "Unsung S10 E1: UNS1012_Christopher Williams"
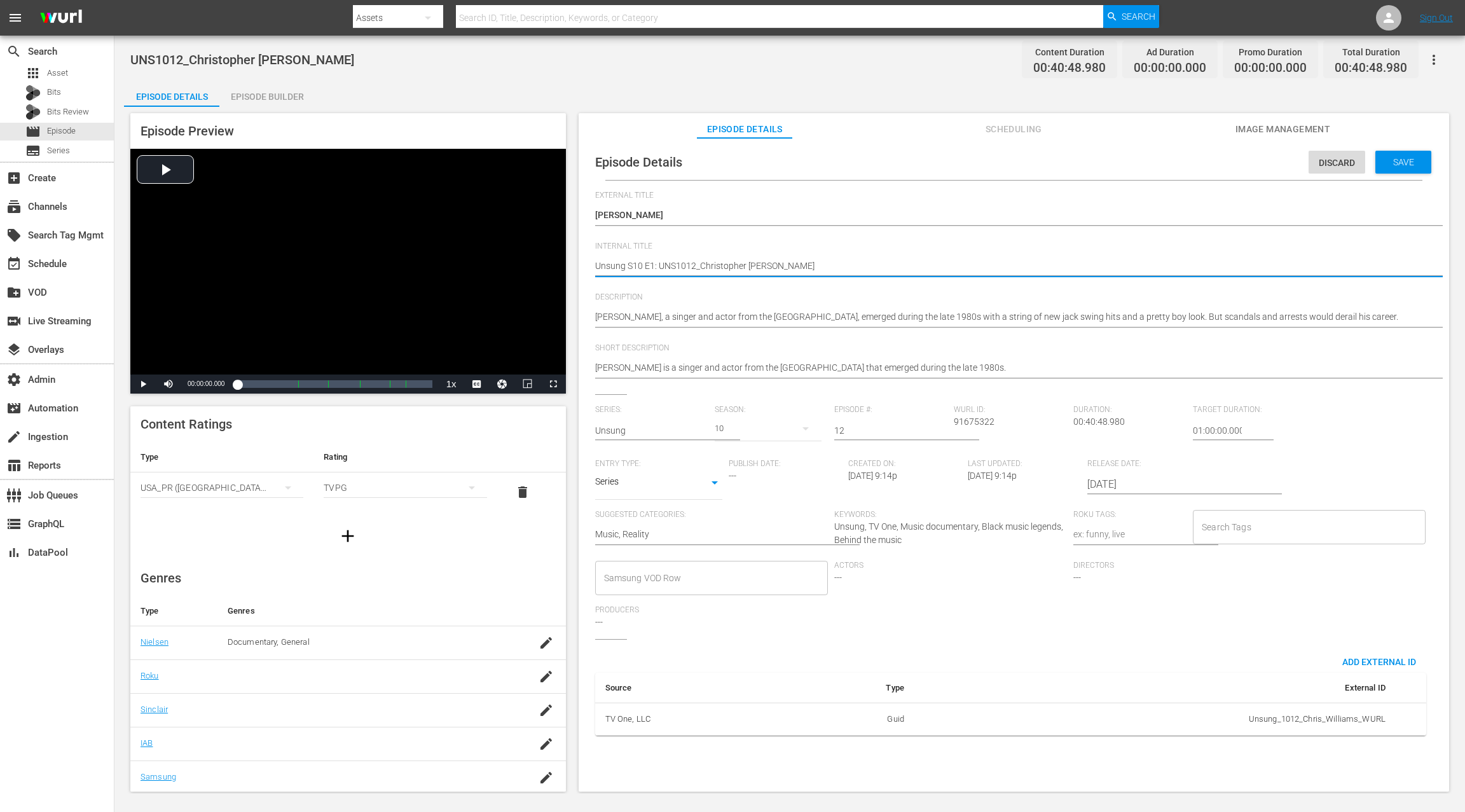
type textarea "Unsung S10 E12: UNS1012_Christopher Williams"
click at [1098, 164] on span "Save" at bounding box center [1403, 162] width 41 height 10
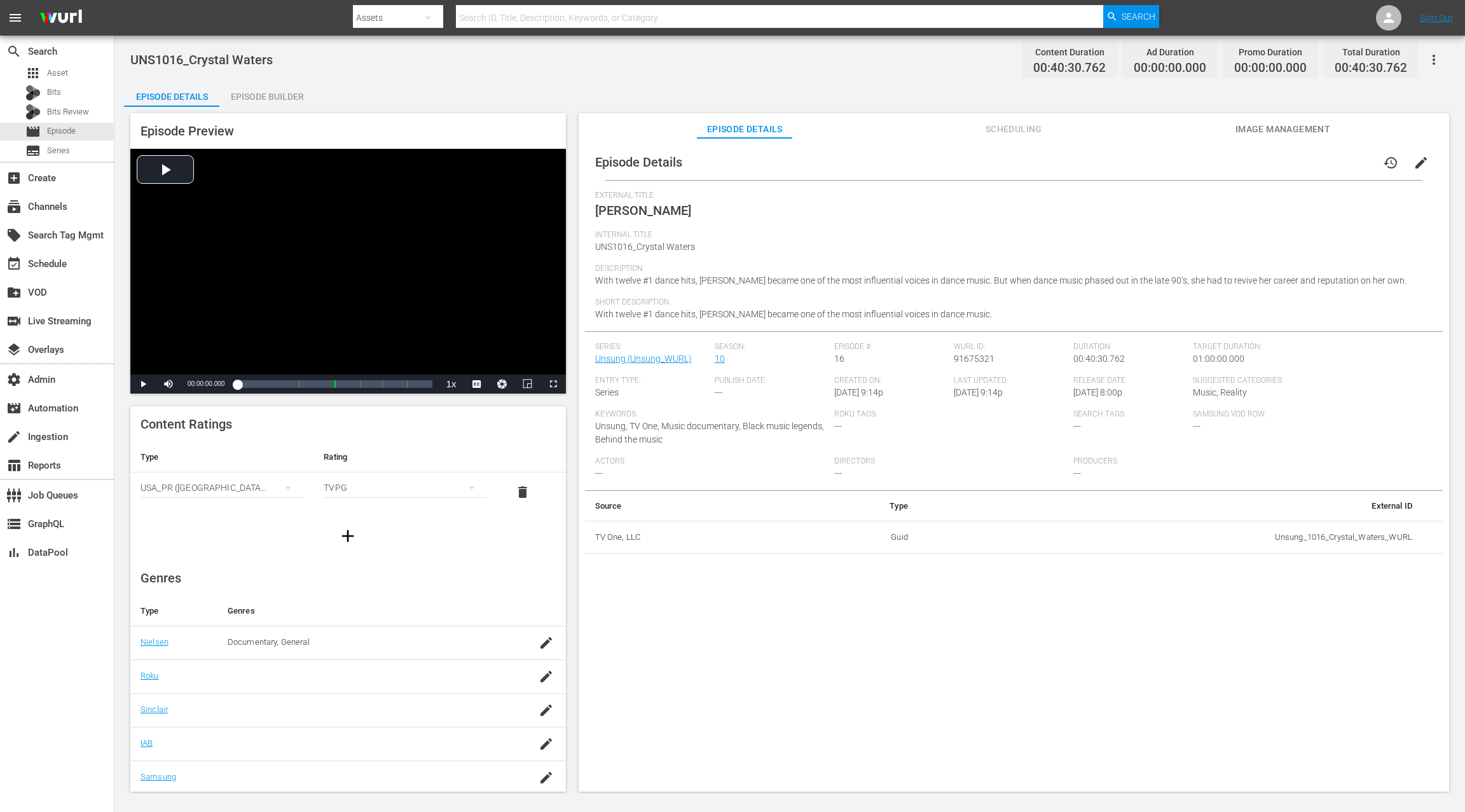
click at [1098, 166] on span "edit" at bounding box center [1421, 162] width 15 height 15
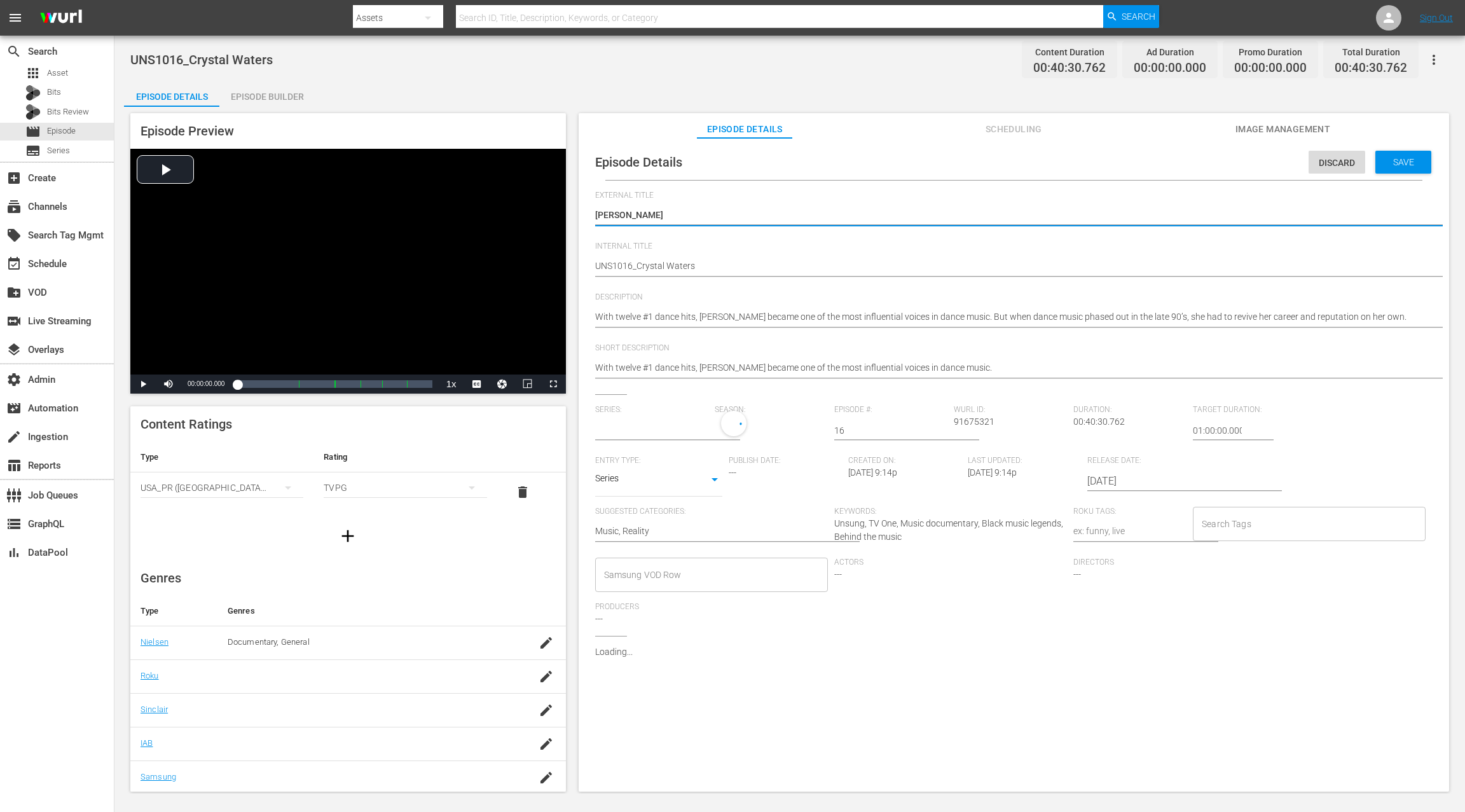
type input "Unsung"
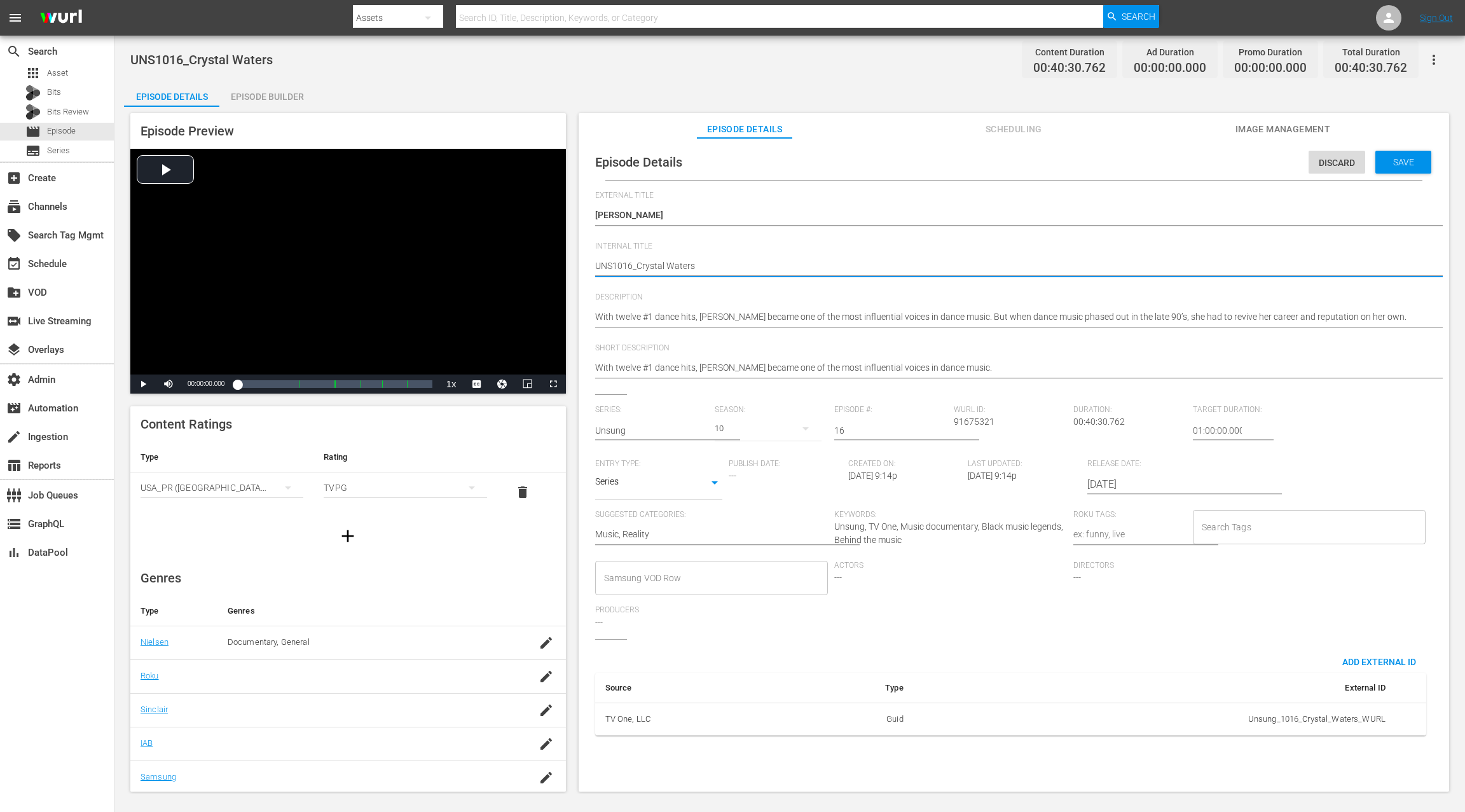
paste textarea "Unsung S10 E15:"
type textarea "Unsung S10 E15: UNS1016_Crystal Waters"
drag, startPoint x: 659, startPoint y: 264, endPoint x: 663, endPoint y: 258, distance: 7.2
click at [659, 264] on textarea "UNS1016_Crystal Waters" at bounding box center [1010, 267] width 831 height 15
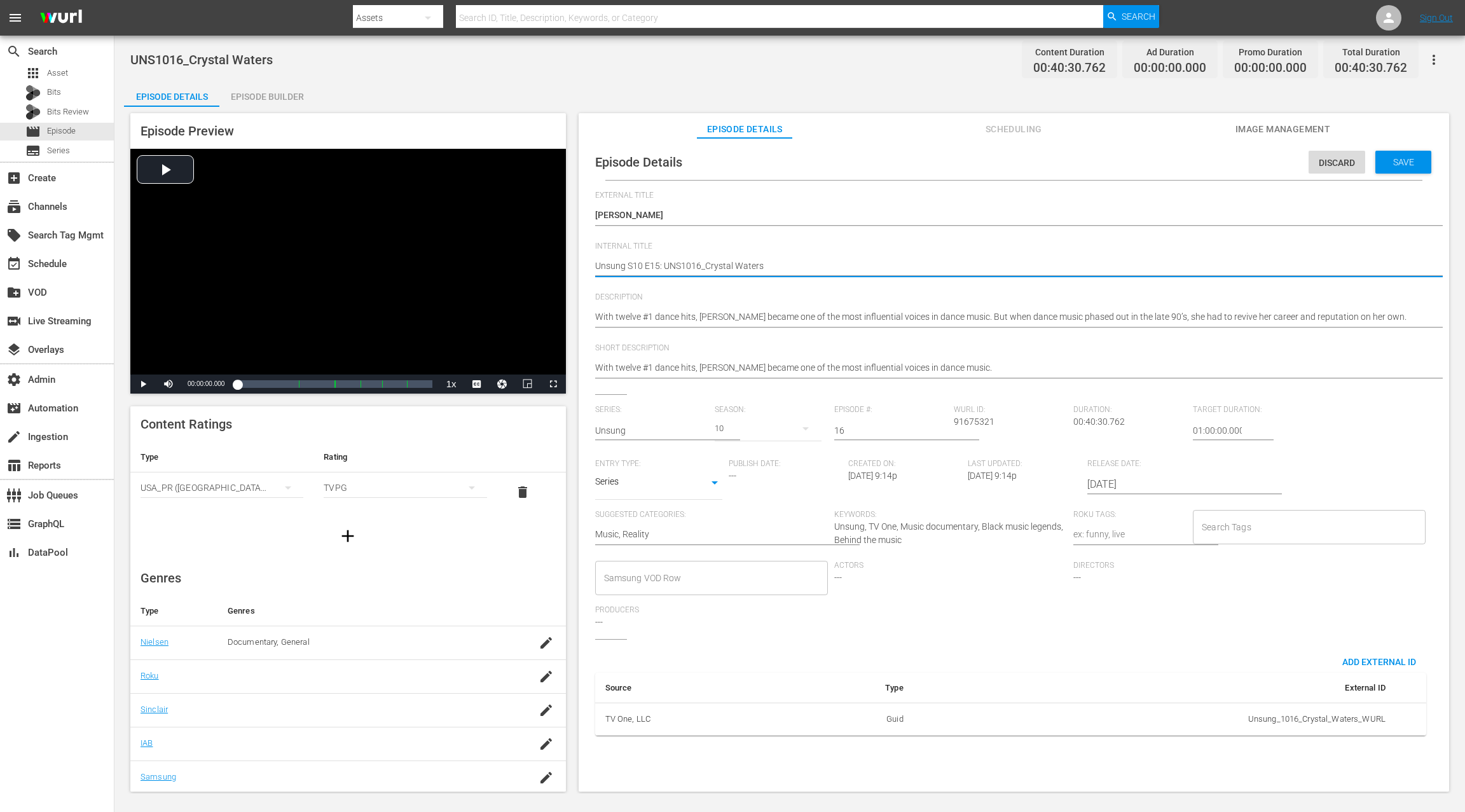
type textarea "Unsung S10 E1: UNS1016_Crystal Waters"
type textarea "Unsung S10 E16: UNS1016_Crystal Waters"
click at [1098, 162] on span "Save" at bounding box center [1403, 162] width 41 height 10
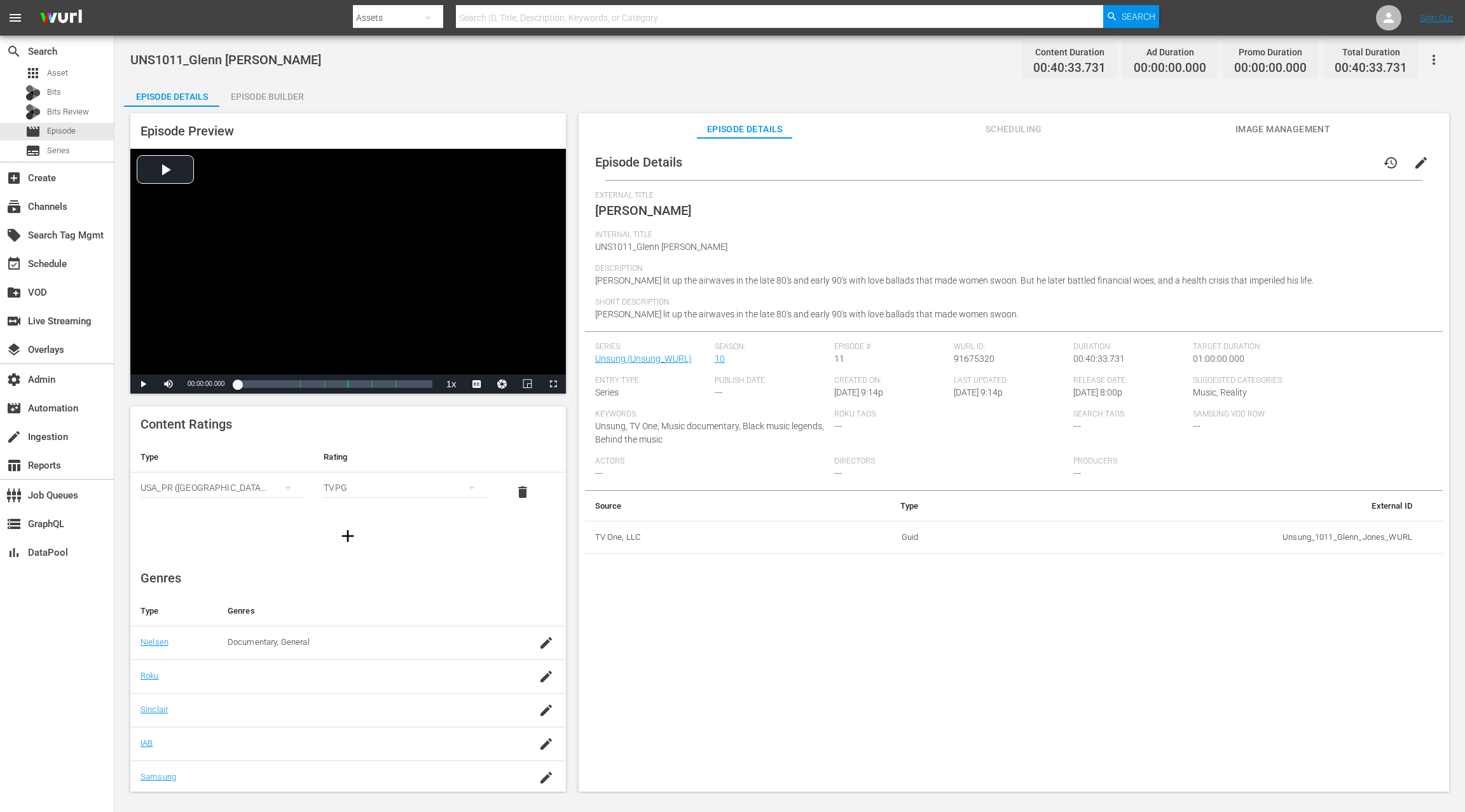
click at [1098, 166] on span "edit" at bounding box center [1421, 162] width 15 height 15
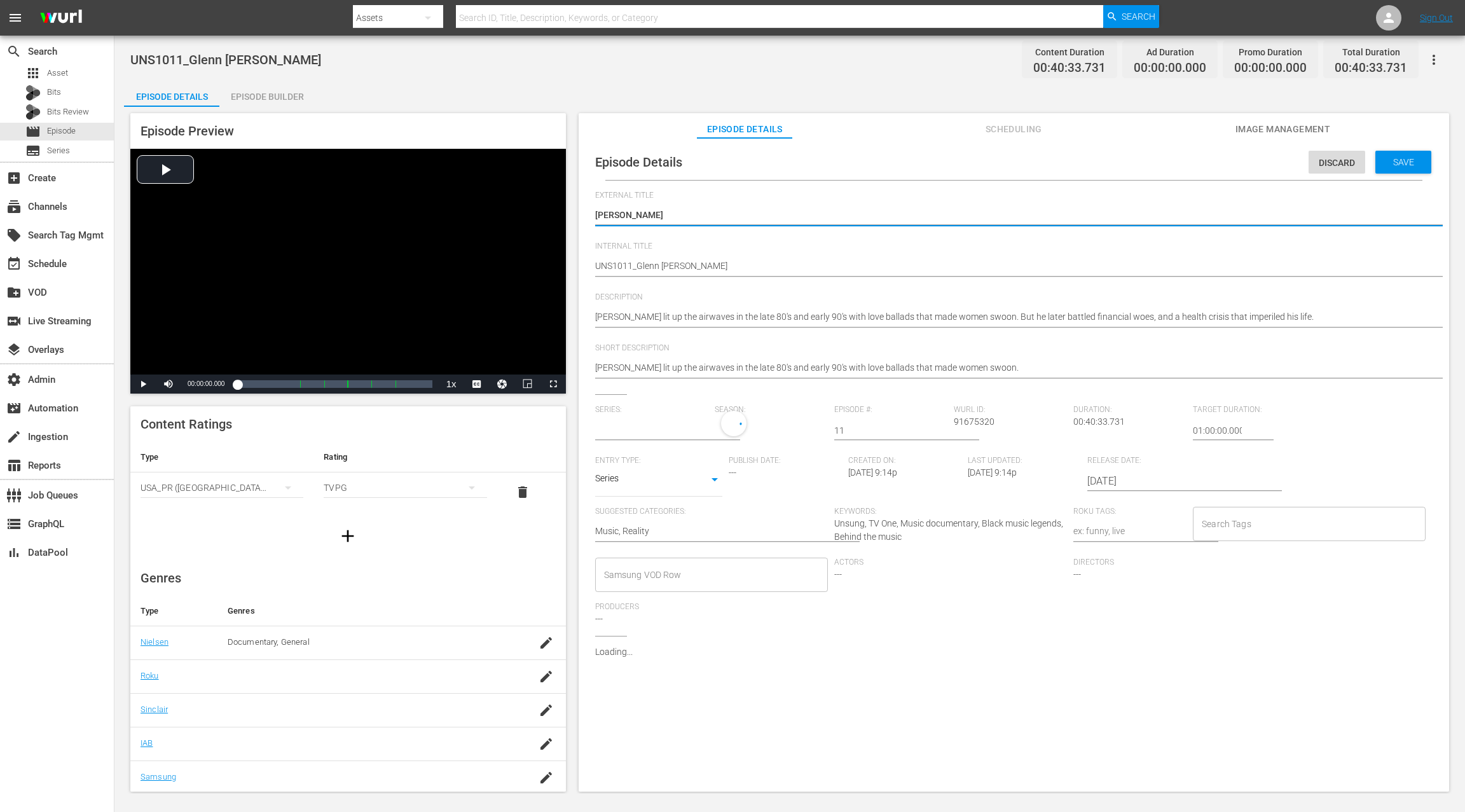
type input "Unsung"
click at [593, 265] on div "Episode Details Discard Save External Title Glenn Jones Glenn Jones Internal Ti…" at bounding box center [1014, 445] width 858 height 602
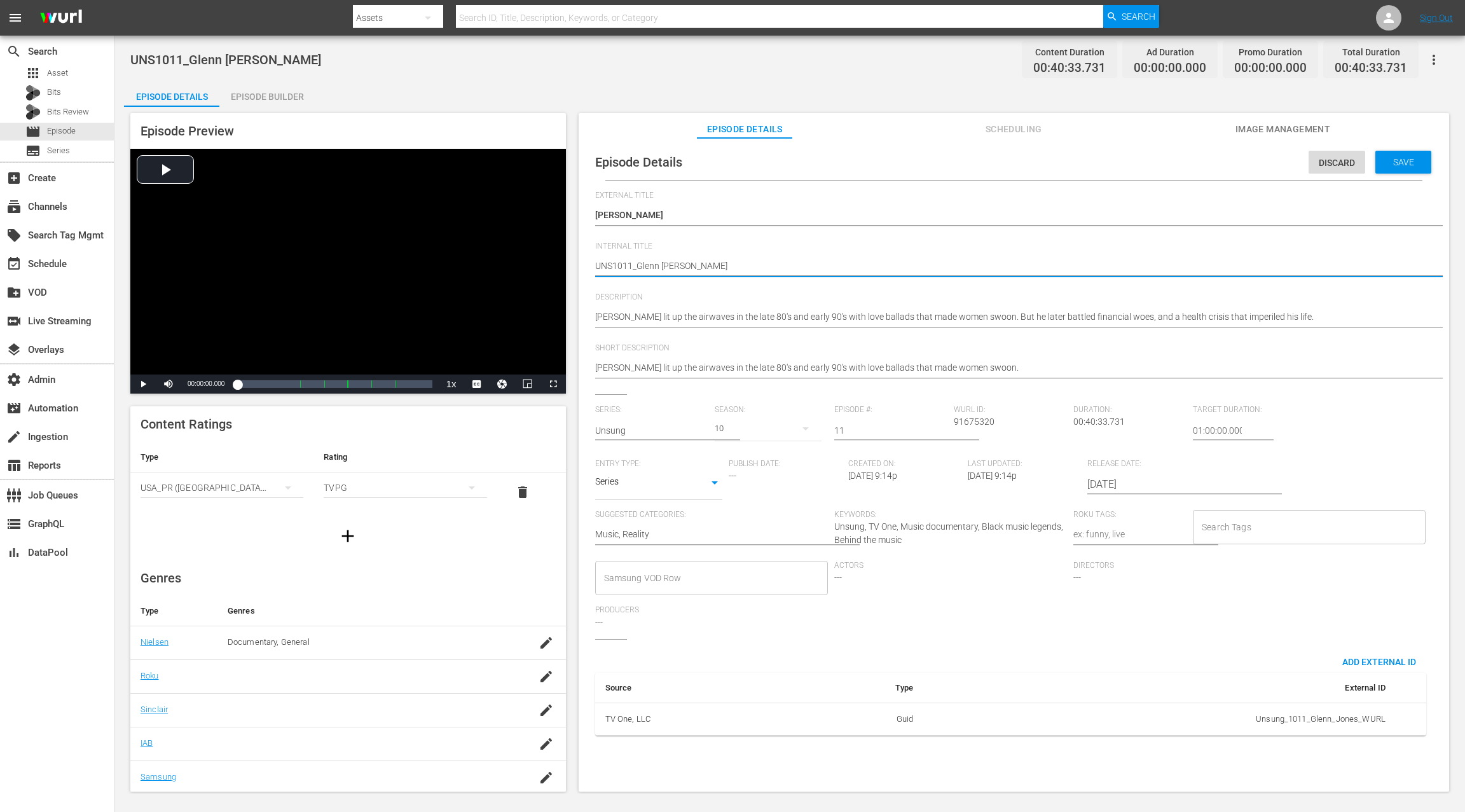
paste textarea "Unsung S10 E15:"
type textarea "Unsung S10 E15: UNS1011_Glenn Jones"
click at [657, 265] on textarea "UNS1011_Glenn Jones" at bounding box center [1010, 267] width 831 height 15
type textarea "Unsung S10 E1: UNS1011_Glenn Jones"
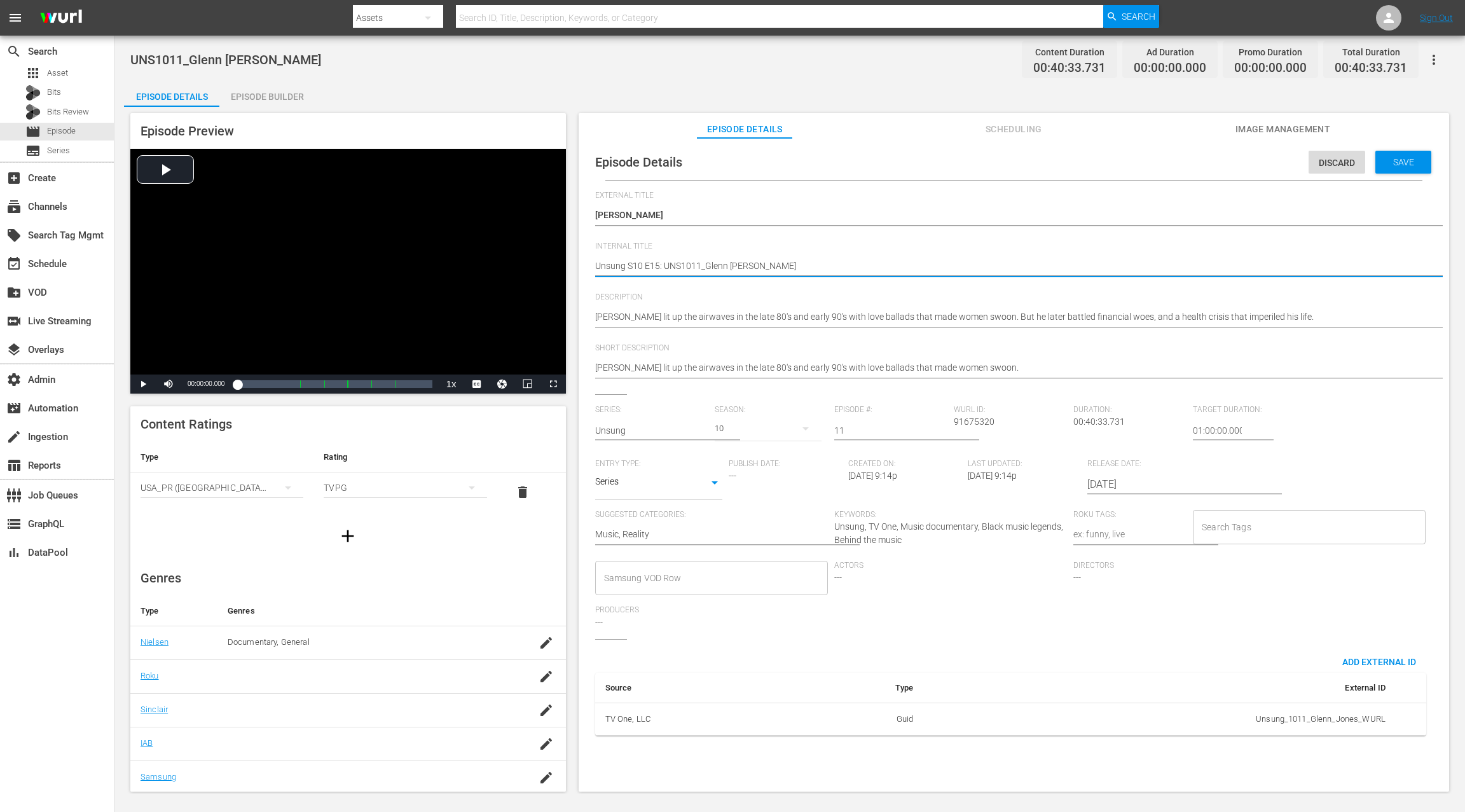
type textarea "Unsung S10 E1: UNS1011_Glenn Jones"
type textarea "Unsung S10 E11: UNS1011_Glenn Jones"
click at [1098, 169] on div "Save" at bounding box center [1402, 162] width 56 height 23
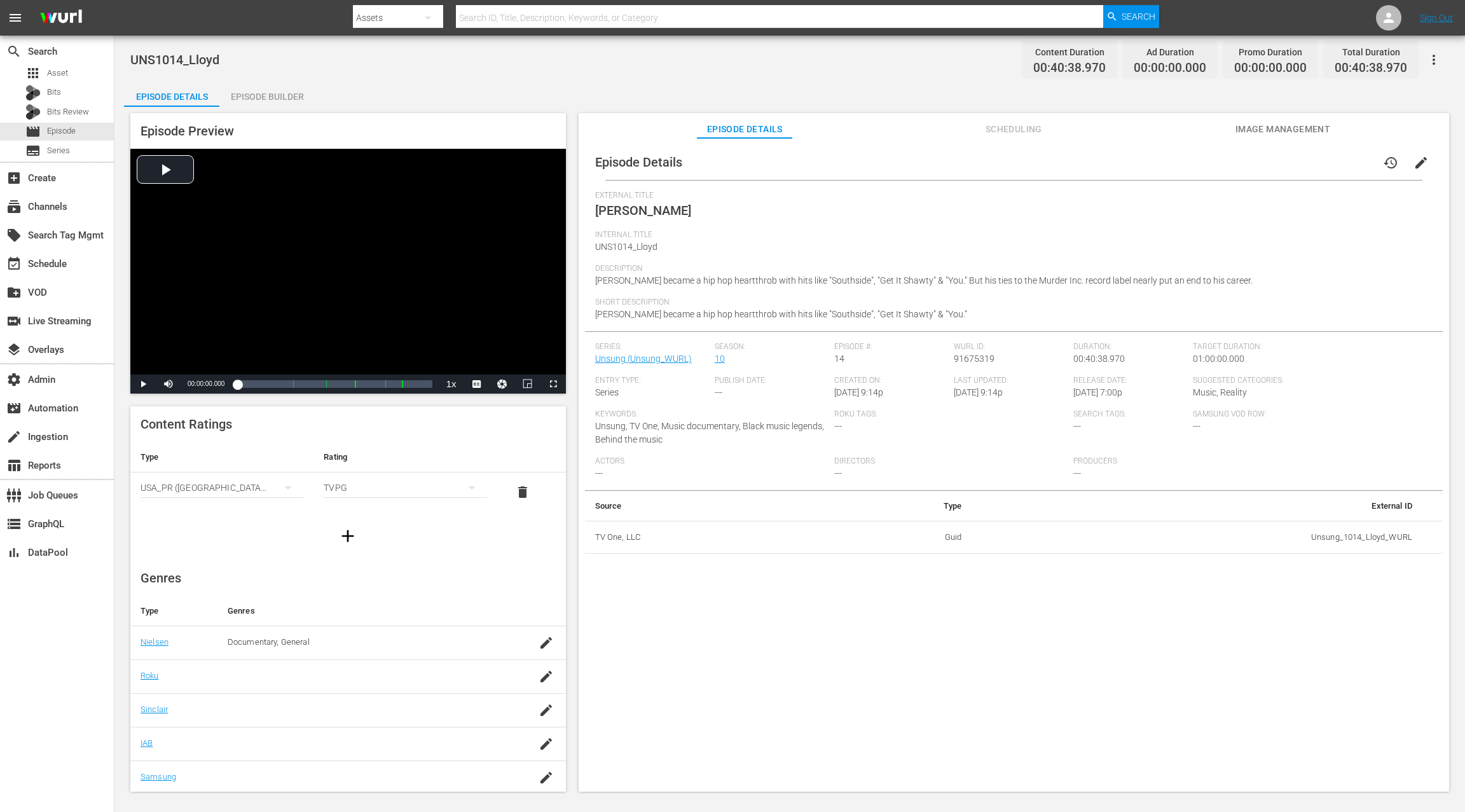
click at [1098, 166] on span "edit" at bounding box center [1421, 162] width 15 height 15
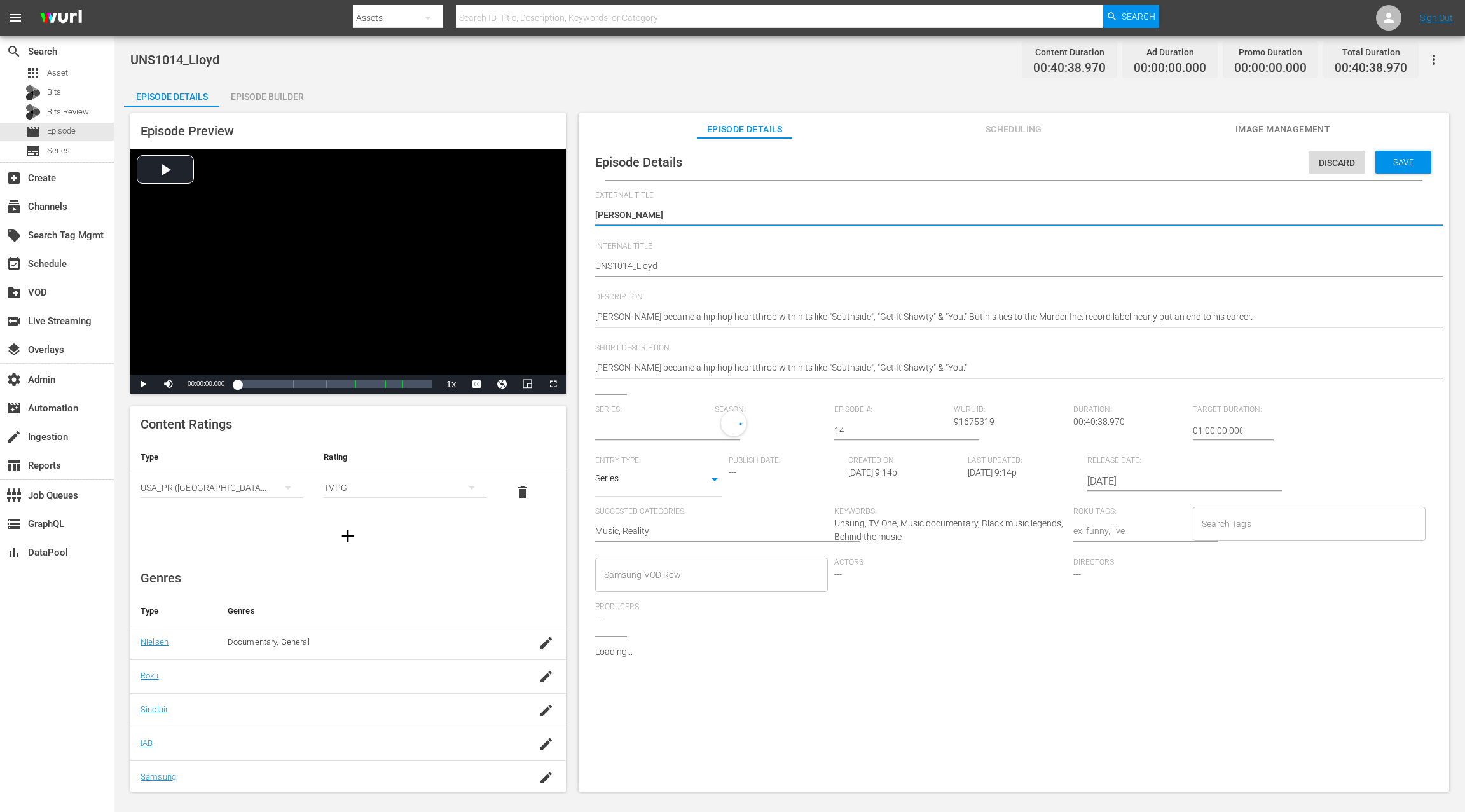
type input "Unsung"
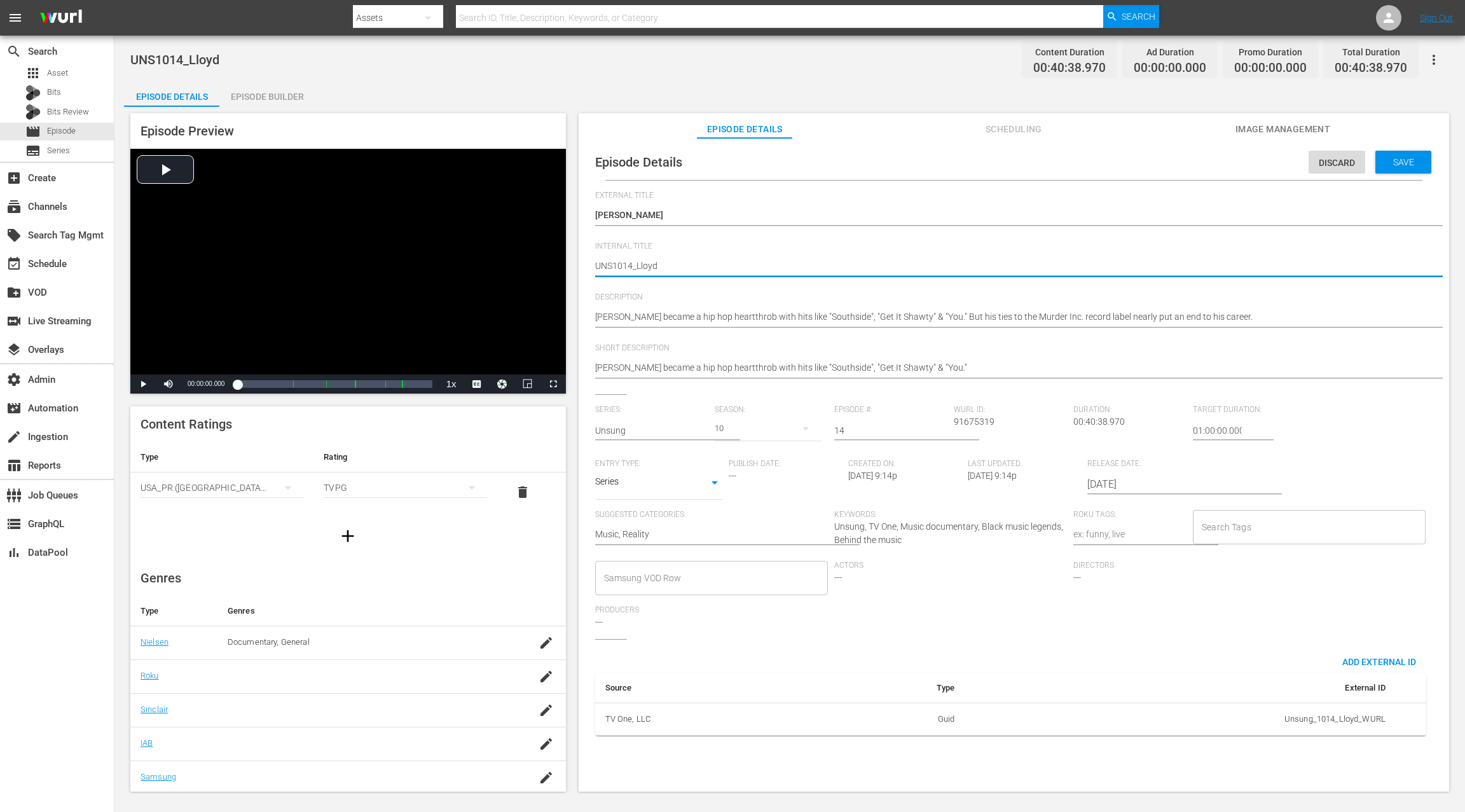
paste textarea "Unsung S10 E15:"
type textarea "Unsung S10 E15: UNS1014_Lloyd"
drag, startPoint x: 658, startPoint y: 266, endPoint x: 671, endPoint y: 249, distance: 21.4
click at [658, 265] on textarea "UNS1014_Lloyd" at bounding box center [1010, 267] width 831 height 15
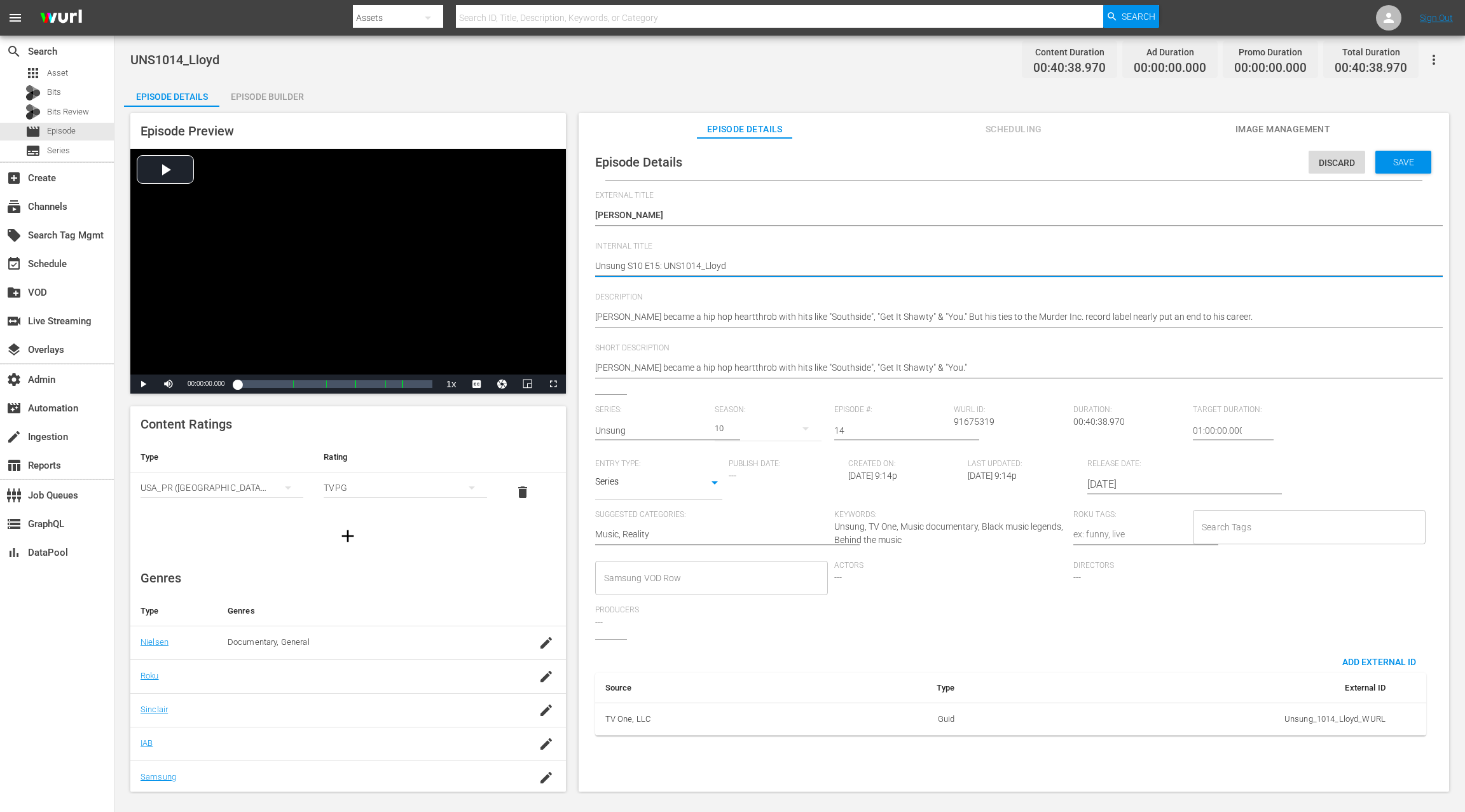
type textarea "Unsung S10 E1: UNS1014_Lloyd"
type textarea "Unsung S10 E14: UNS1014_Lloyd"
click at [1098, 165] on span "Save" at bounding box center [1403, 162] width 41 height 10
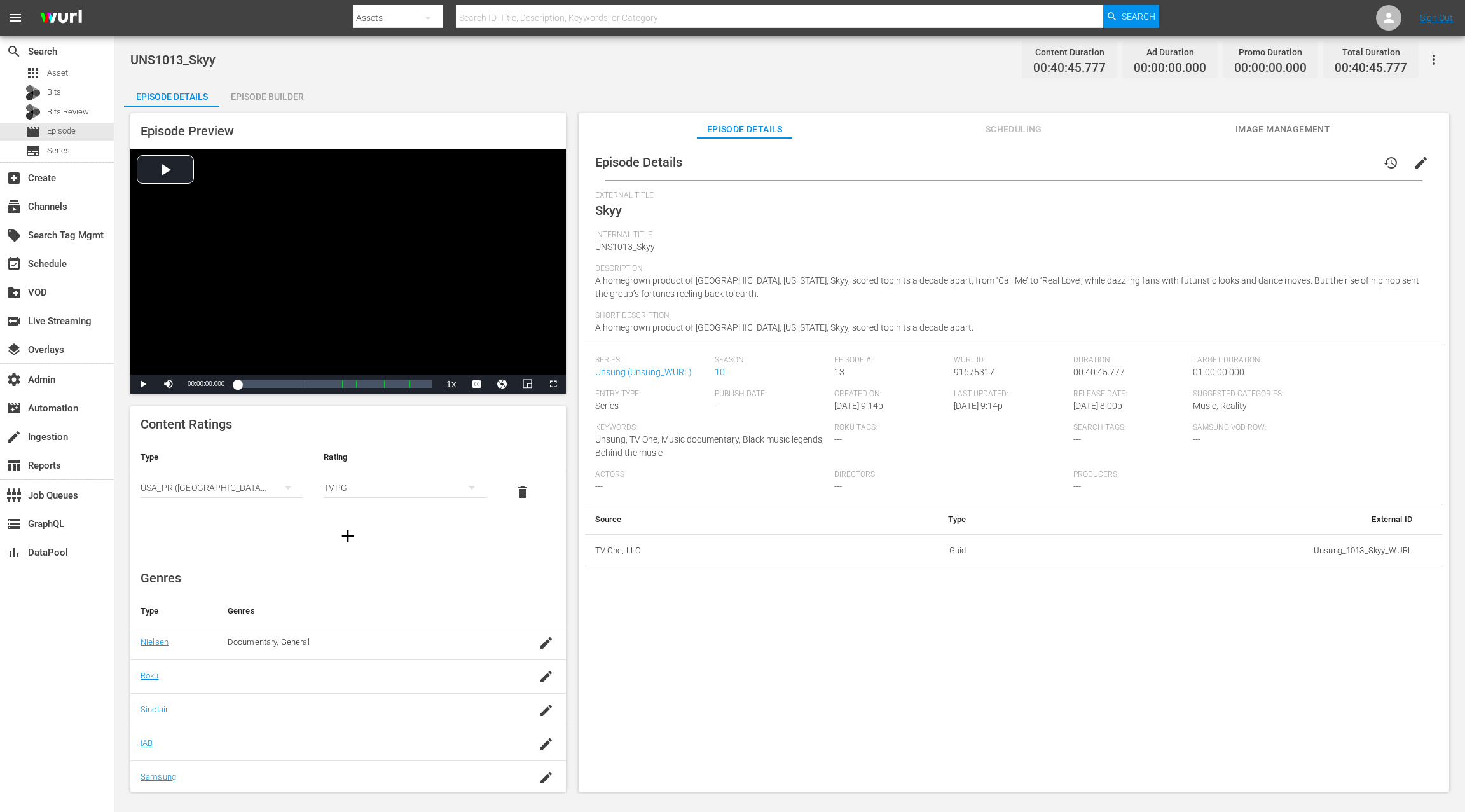
click at [1098, 164] on span "edit" at bounding box center [1421, 162] width 15 height 15
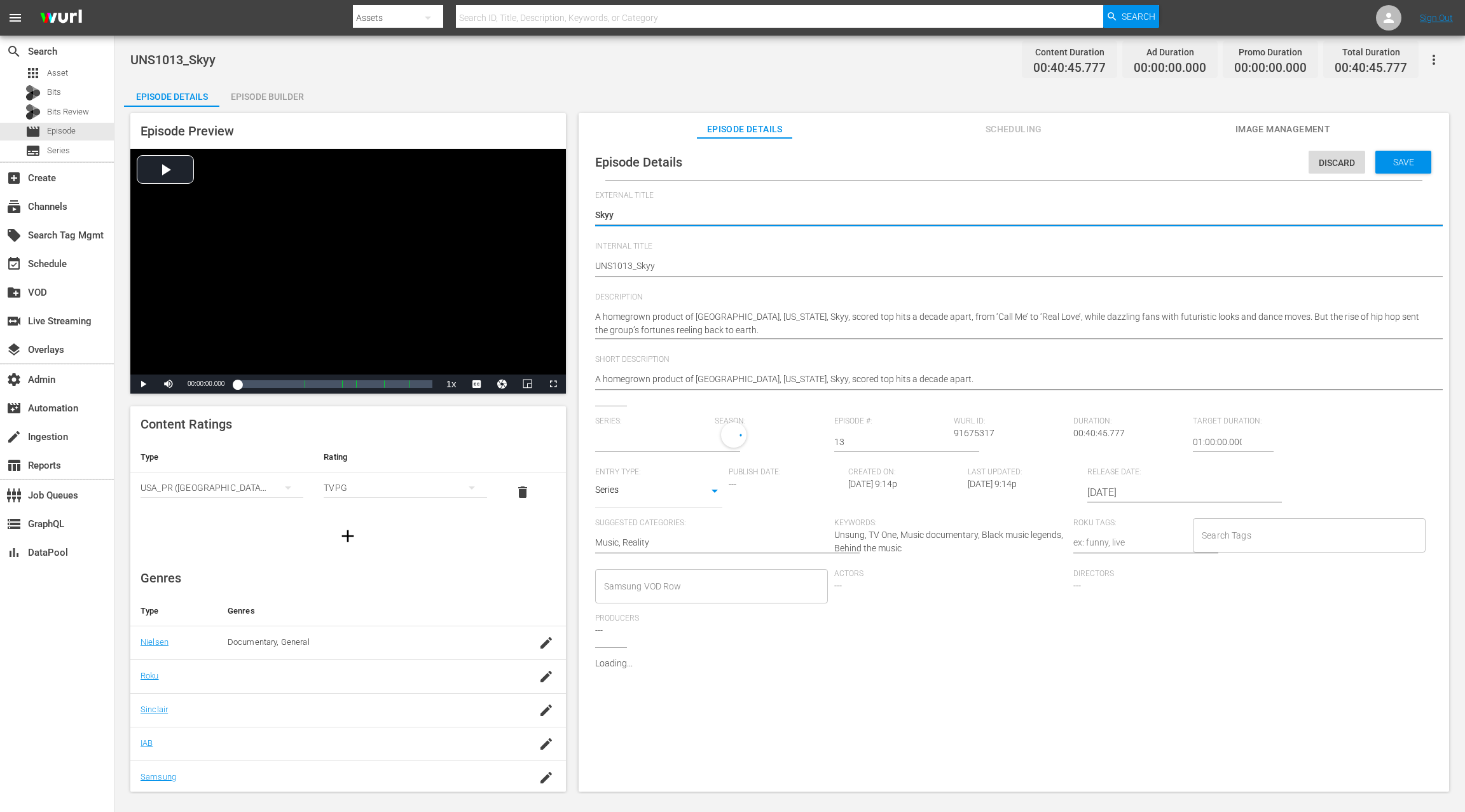
type input "Unsung"
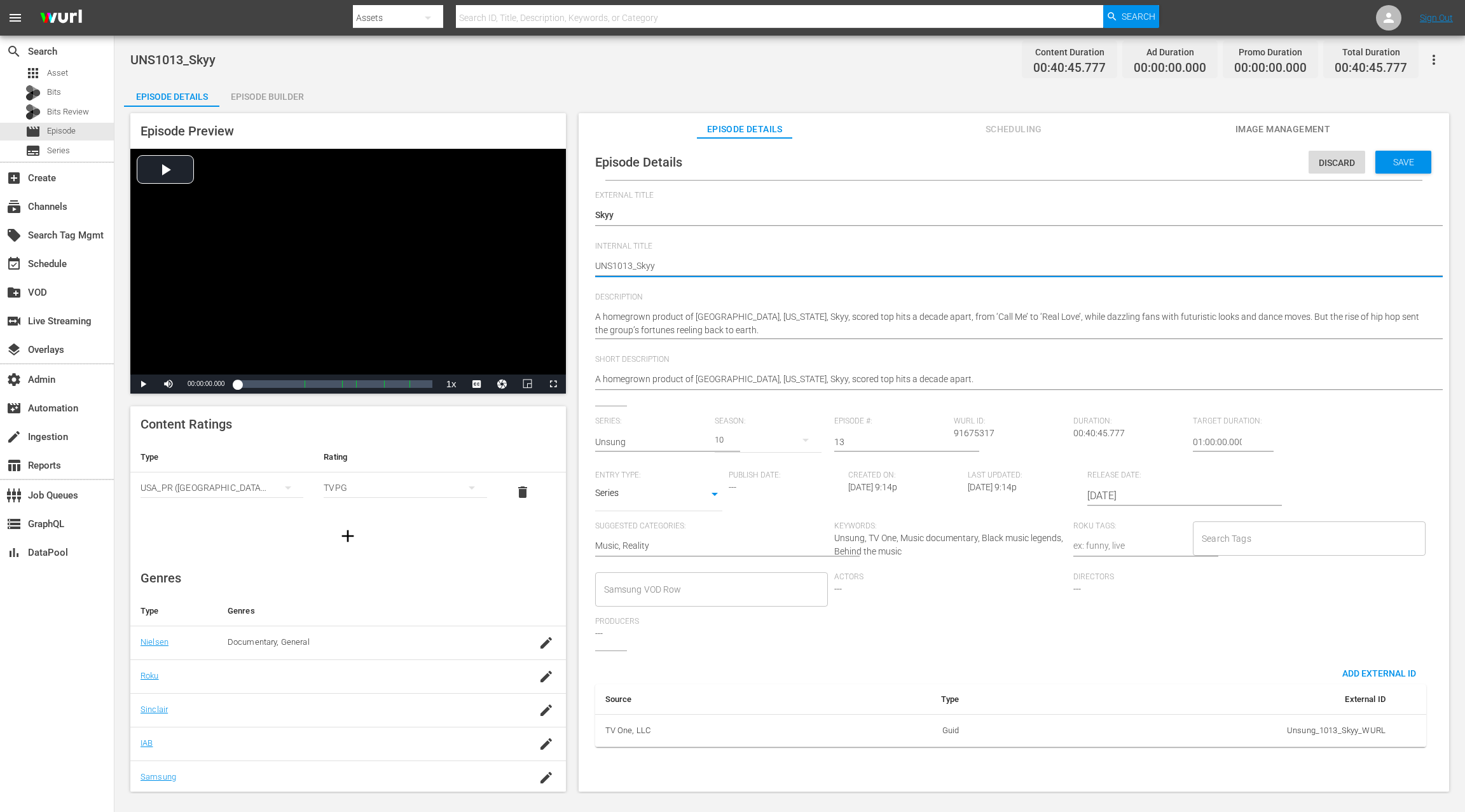
paste textarea "Unsung S10 E15:"
type textarea "Unsung S10 E15: UNS1013_Skyy"
drag, startPoint x: 660, startPoint y: 262, endPoint x: 662, endPoint y: 243, distance: 19.1
click at [660, 262] on textarea "UNS1013_Skyy" at bounding box center [1010, 267] width 831 height 15
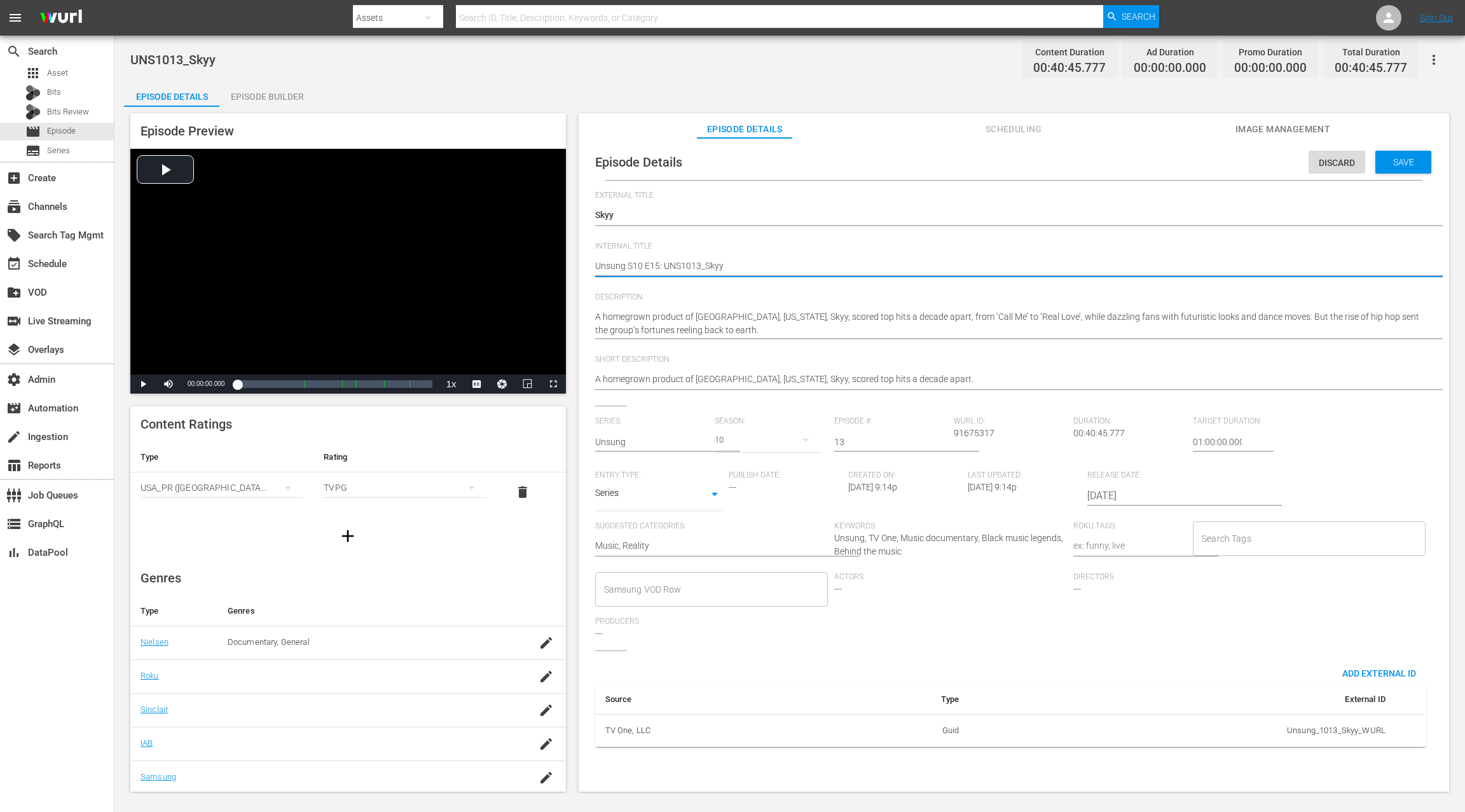
type textarea "Unsung S10 E1: UNS1013_Skyy"
type textarea "Unsung S10 E13: UNS1013_Skyy"
click at [1098, 166] on span "Save" at bounding box center [1403, 162] width 41 height 10
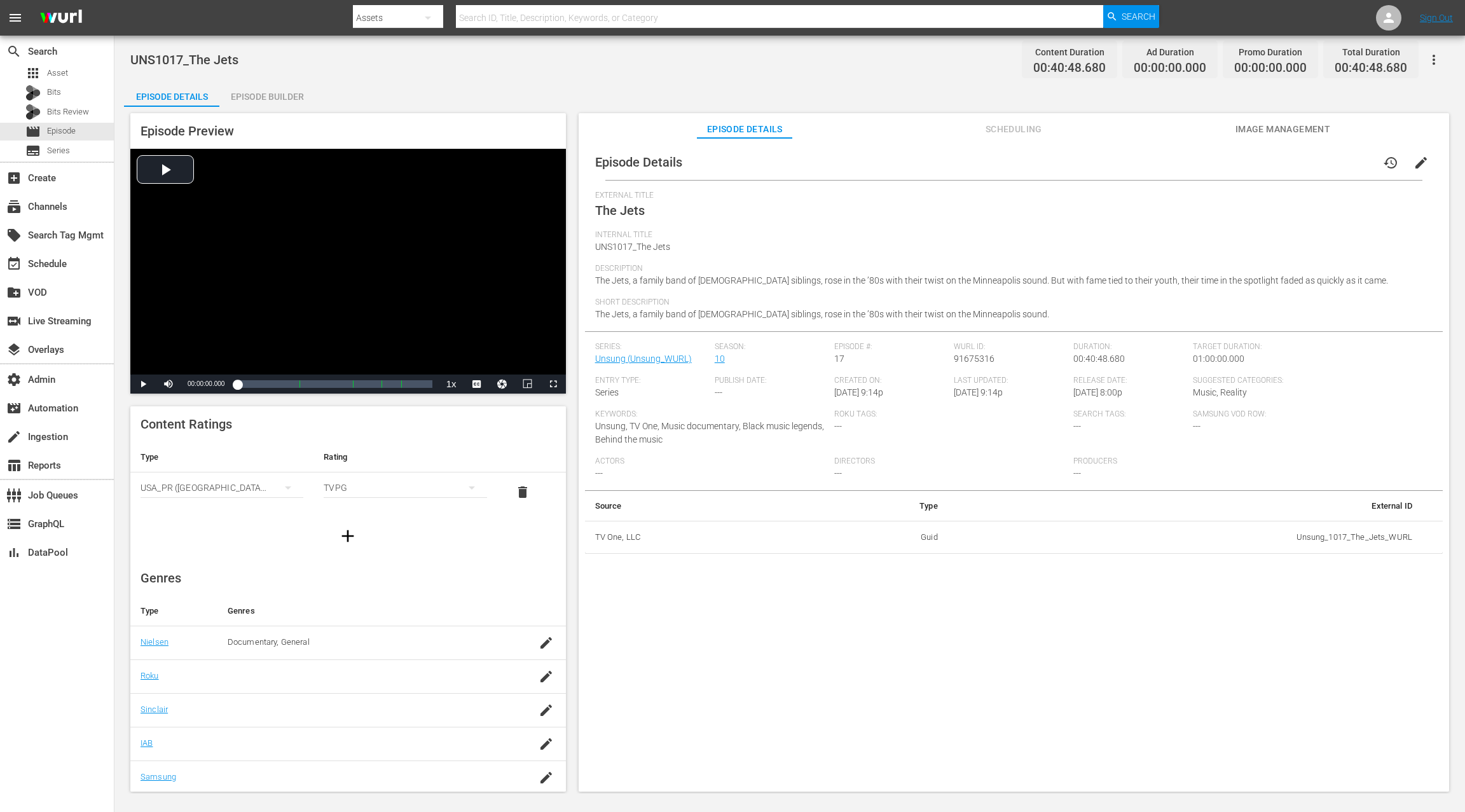
click at [1098, 164] on span "edit" at bounding box center [1421, 162] width 15 height 15
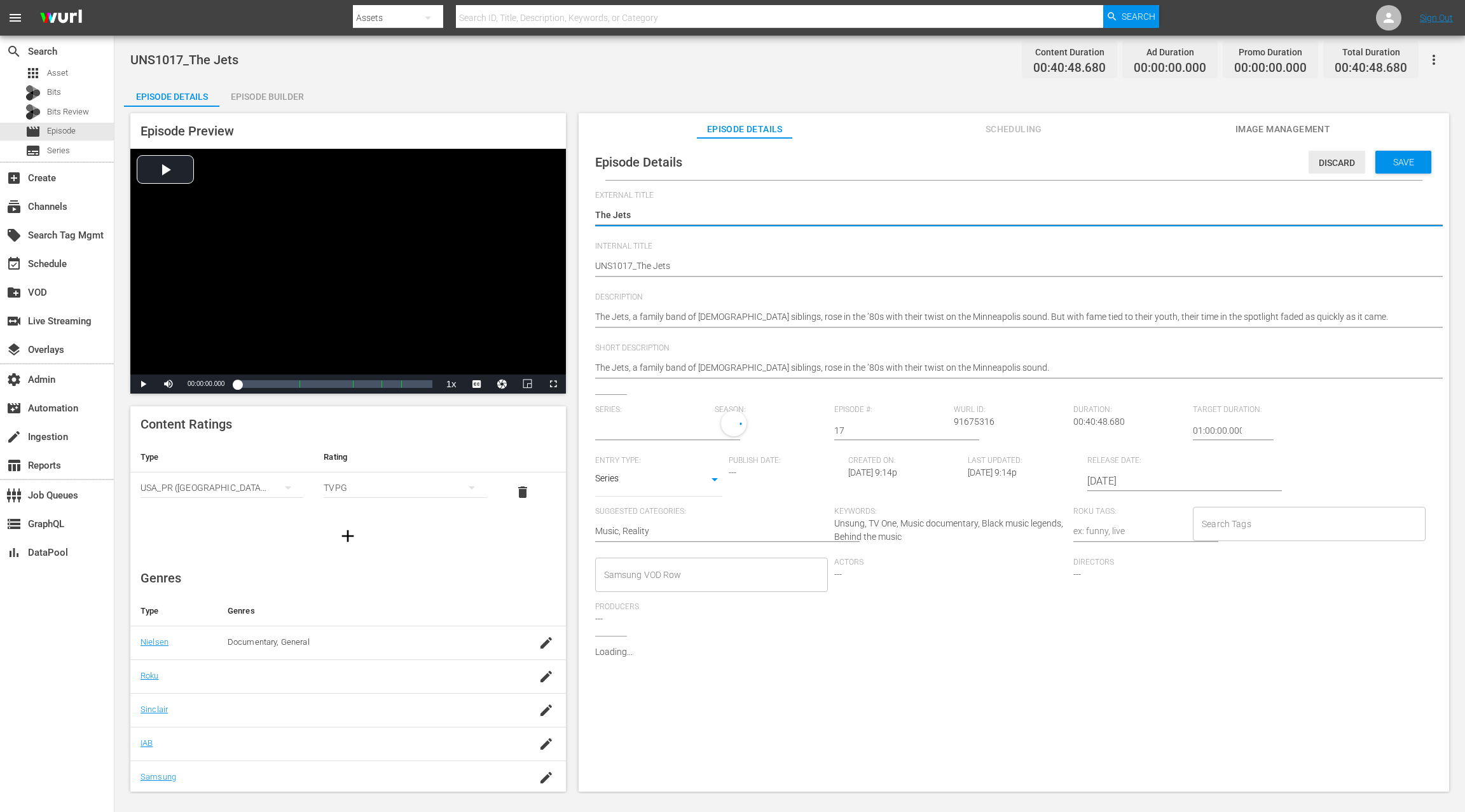
type input "Unsung"
drag, startPoint x: 596, startPoint y: 265, endPoint x: 560, endPoint y: 278, distance: 38.3
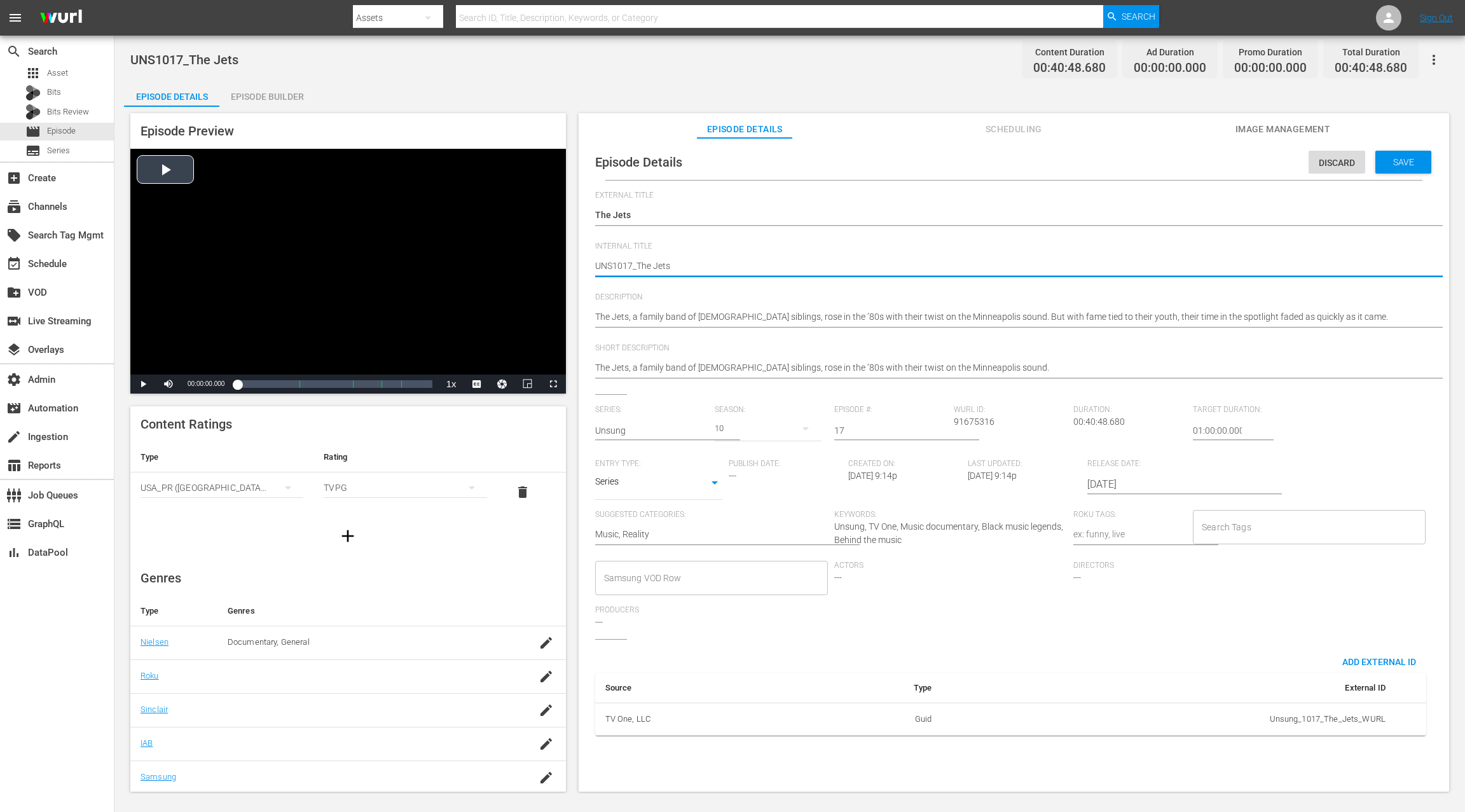
paste textarea "nsung S10 E15:"
type textarea "Unsung S10 E15:"
drag, startPoint x: 1325, startPoint y: 164, endPoint x: 1352, endPoint y: 167, distance: 27.2
click at [1098, 164] on span "Discard" at bounding box center [1337, 162] width 56 height 10
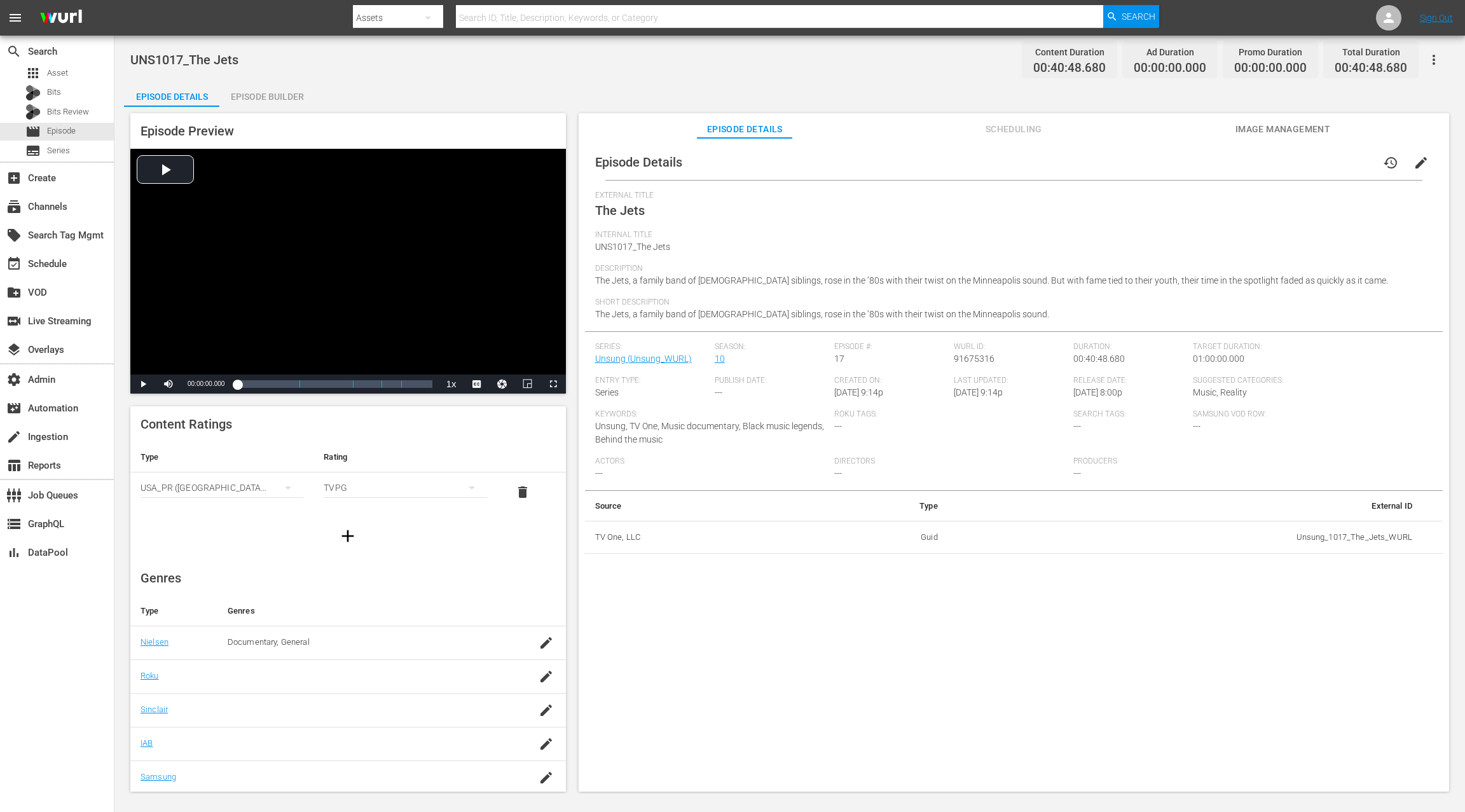
click at [1098, 162] on button "edit" at bounding box center [1421, 162] width 31 height 30
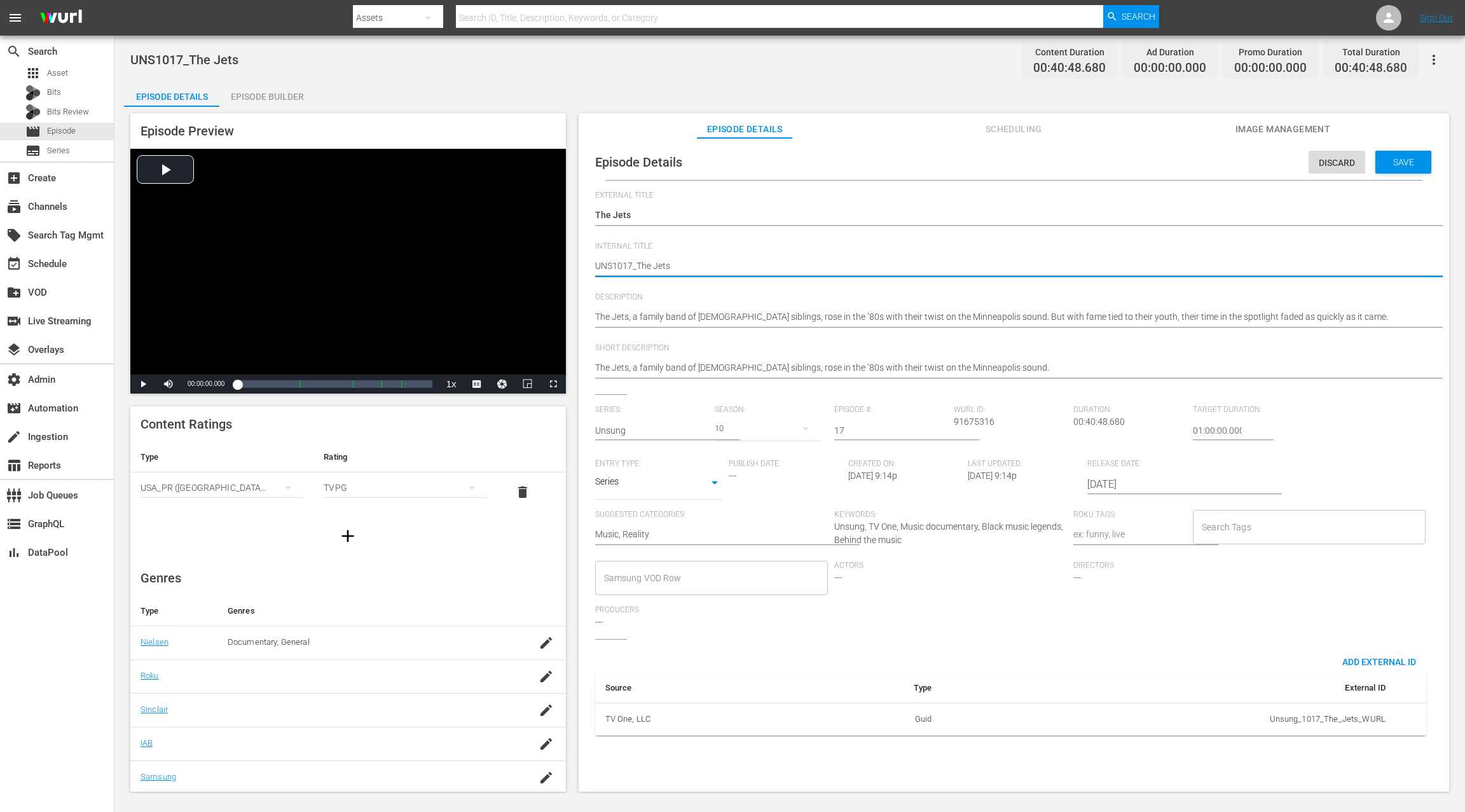
paste textarea "Unsung S10 E15:"
type textarea "Unsung S10 E15: UNS1017_The Jets"
click at [659, 264] on textarea "UNS1017_The Jets" at bounding box center [1010, 267] width 831 height 15
type textarea "Unsung S10 E1: UNS1017_The Jets"
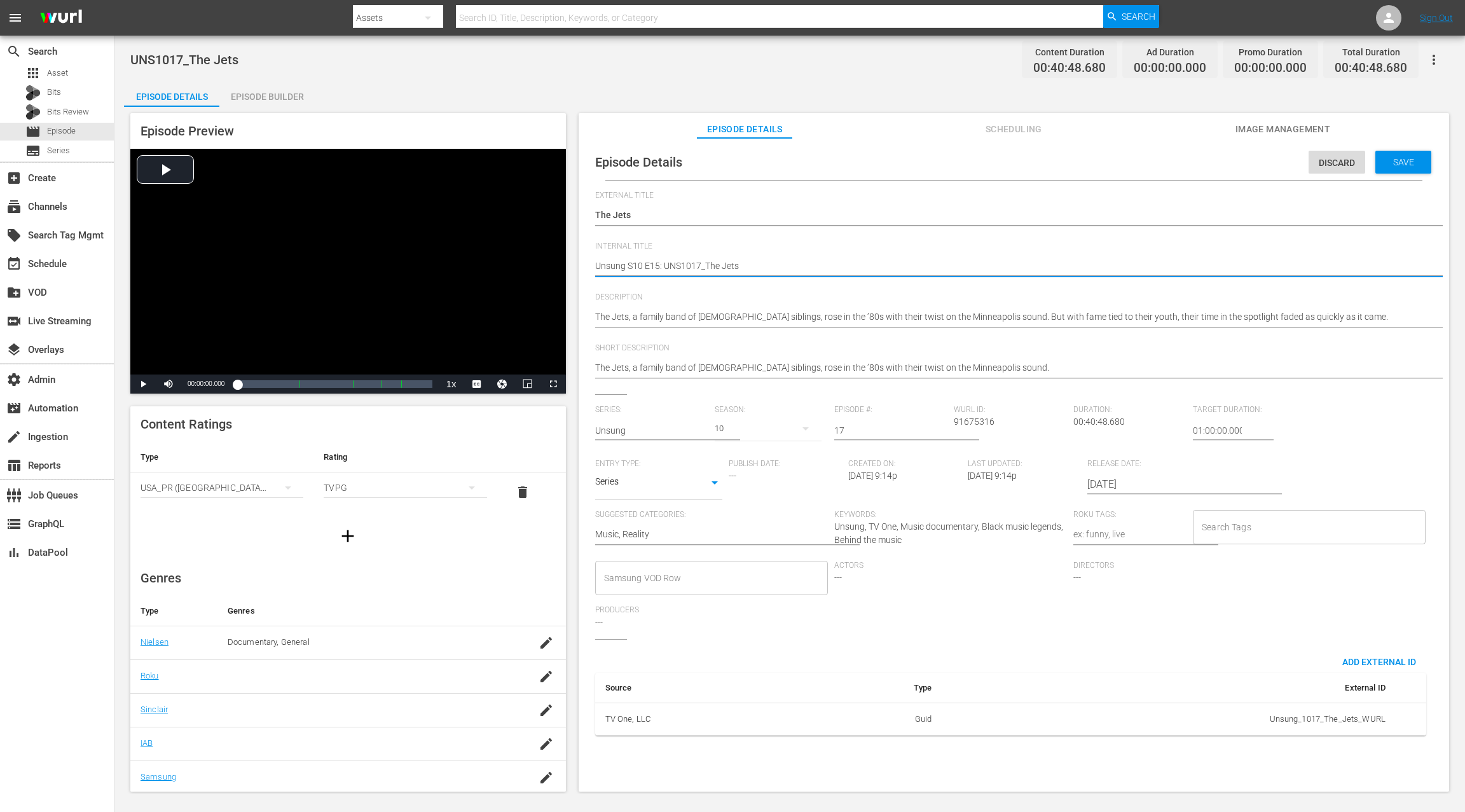
type textarea "Unsung S10 E1: UNS1017_The Jets"
type textarea "Unsung S10 E17: UNS1017_The Jets"
click at [1098, 159] on span "Save" at bounding box center [1403, 162] width 41 height 10
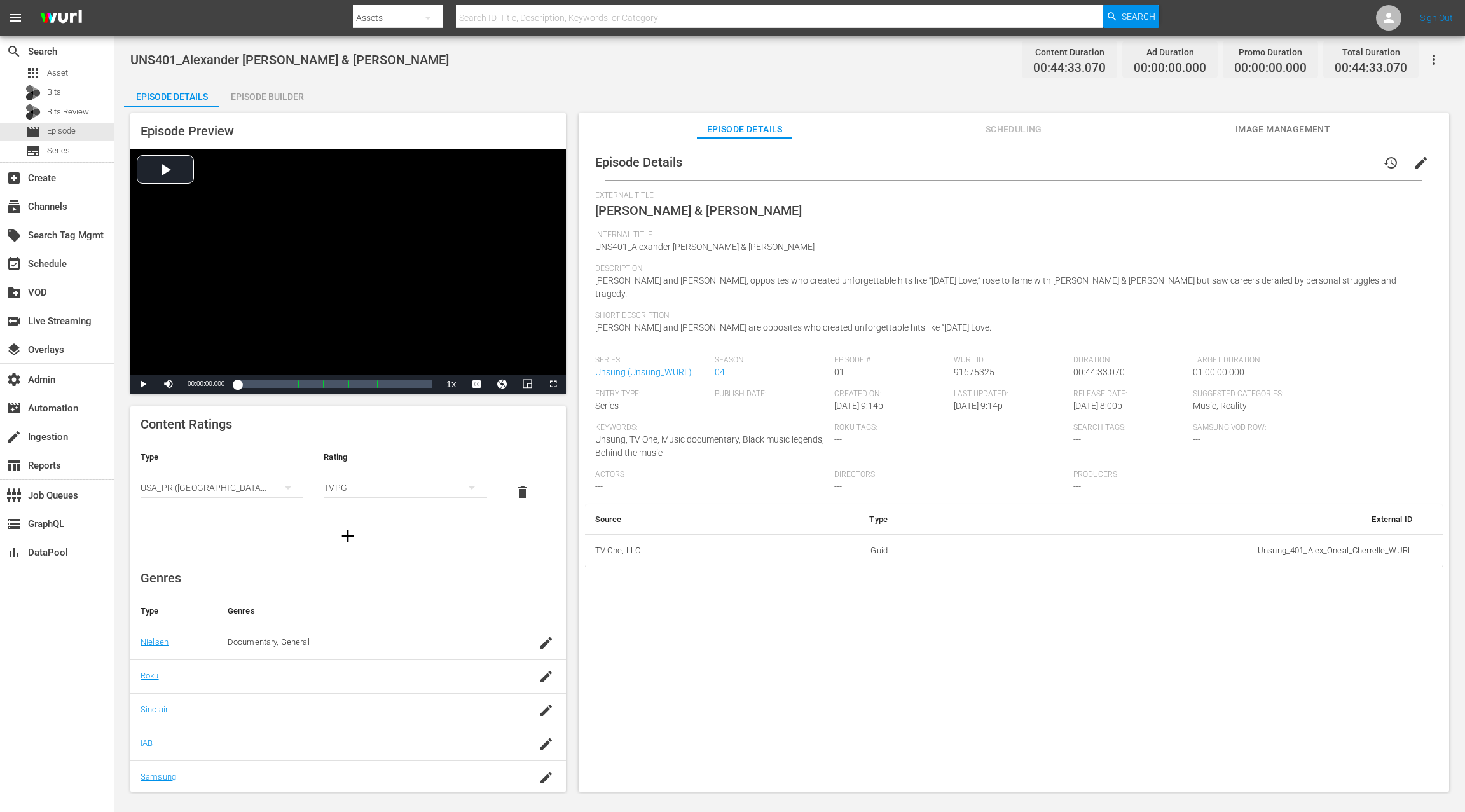
click at [1098, 162] on span "edit" at bounding box center [1421, 162] width 15 height 15
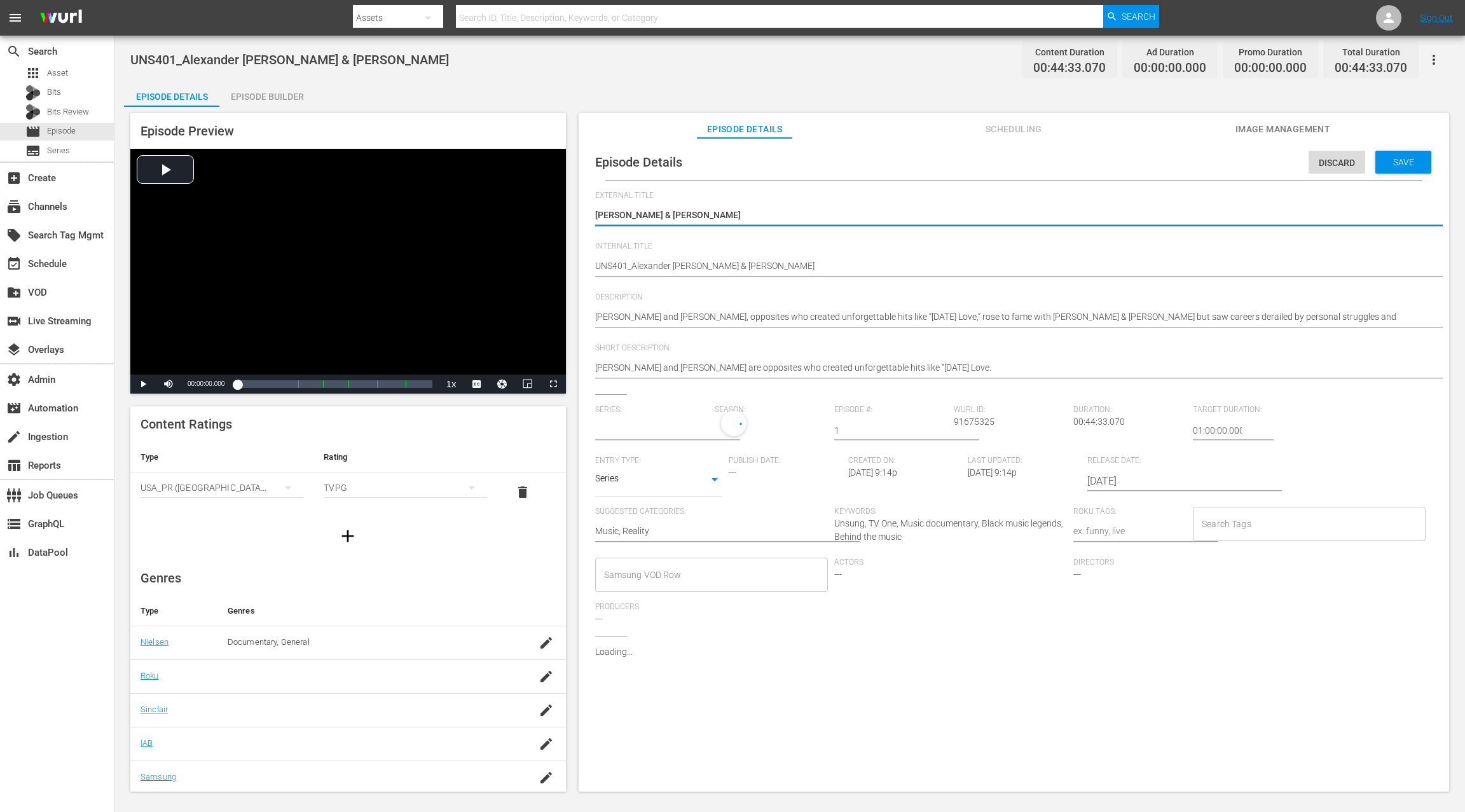
type input "Unsung"
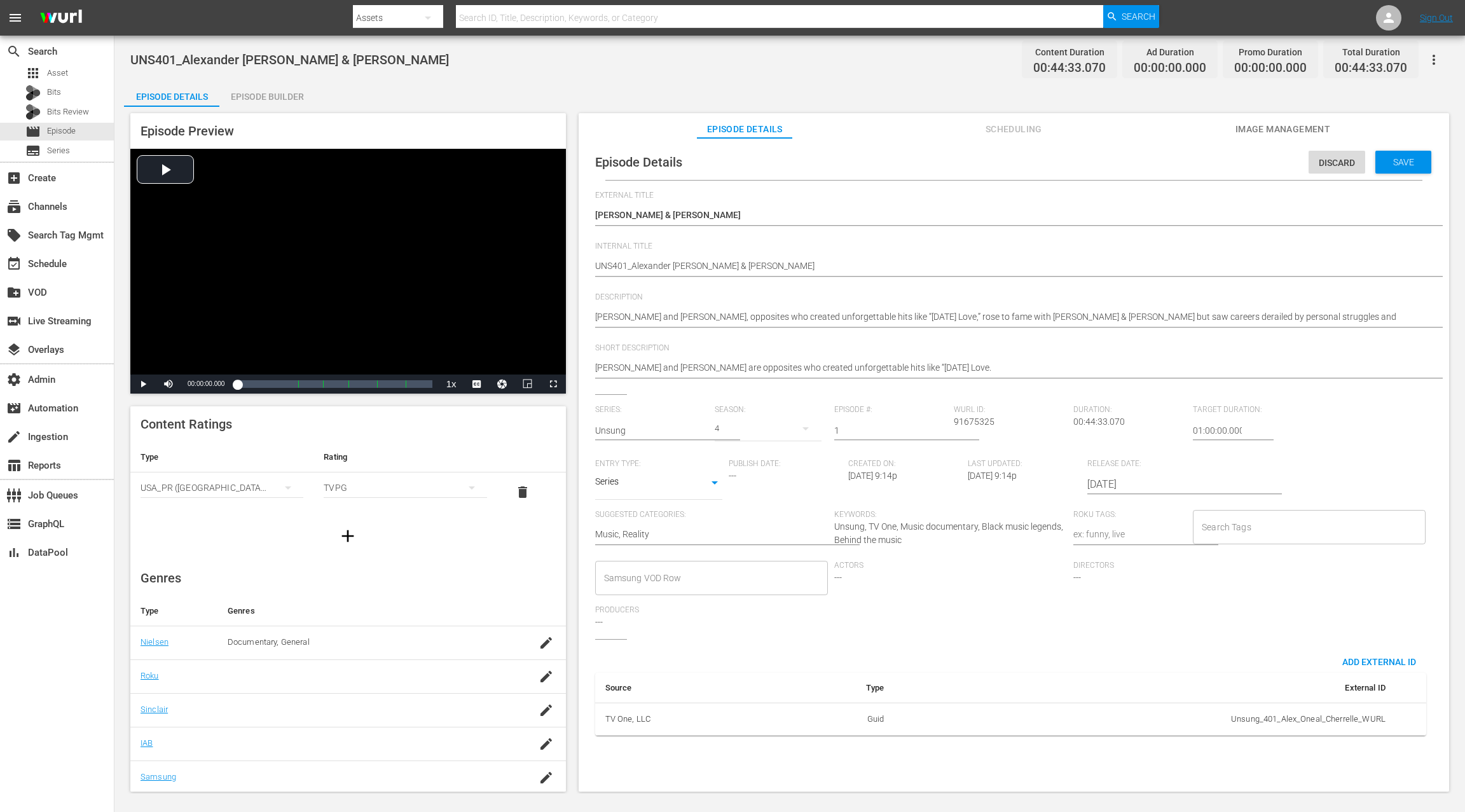
click at [593, 268] on div "Episode Details Discard Save External Title [PERSON_NAME] & [PERSON_NAME] & [PE…" at bounding box center [1014, 445] width 858 height 602
paste textarea "Unsung S10 E15:"
type textarea "Unsung S10 E15: UNS401_Alexander [PERSON_NAME] & [PERSON_NAME]"
click at [663, 265] on textarea "UNS401_Alexander [PERSON_NAME] & [PERSON_NAME]" at bounding box center [1010, 267] width 831 height 15
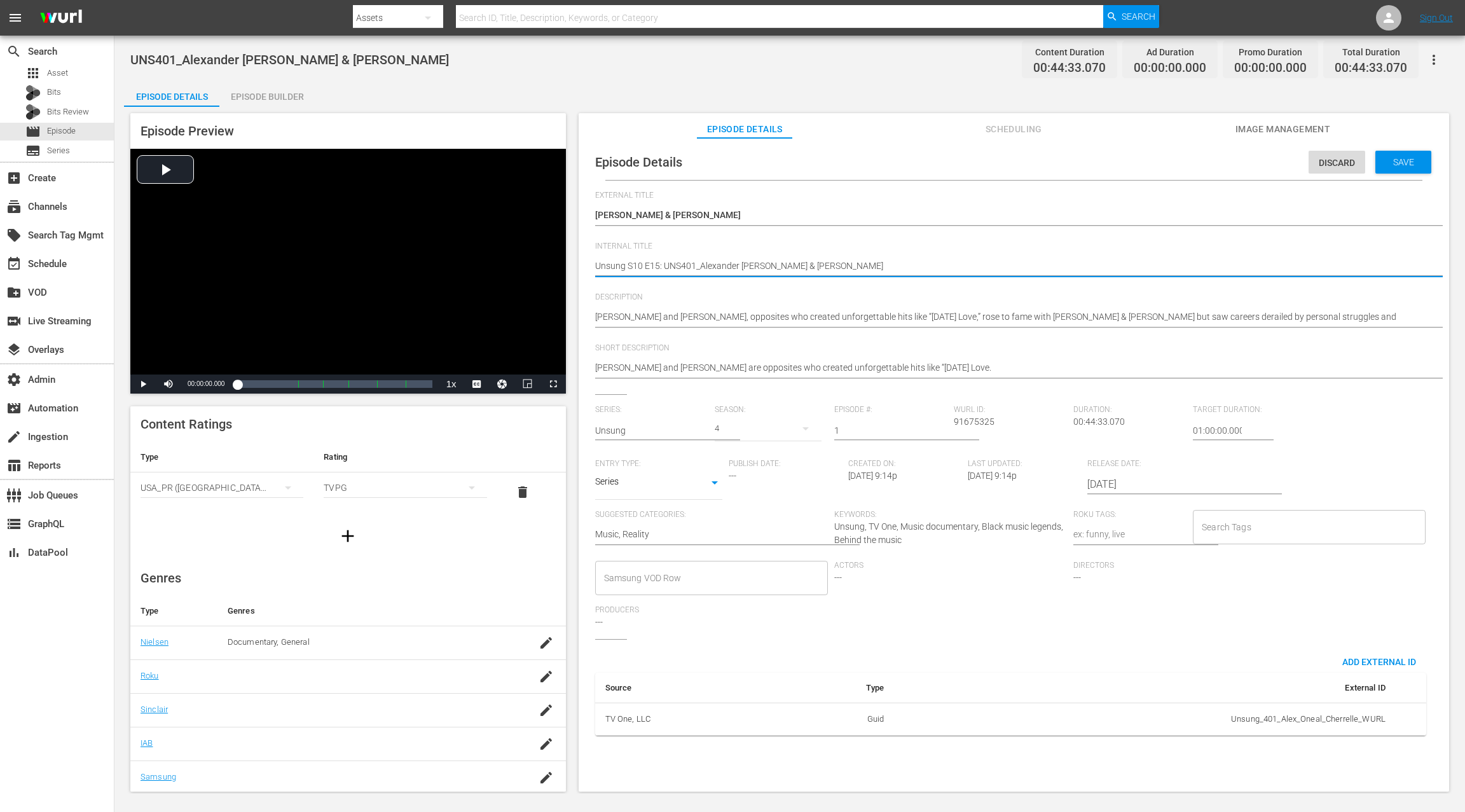
type textarea "Unsung S0 E15: UNS401_Alexander [PERSON_NAME] & [PERSON_NAME]"
type textarea "Unsung S04 E15: UNS401_Alexander [PERSON_NAME] & [PERSON_NAME]"
type textarea "Unsung S04 E1: UNS401_Alexander [PERSON_NAME] & [PERSON_NAME]"
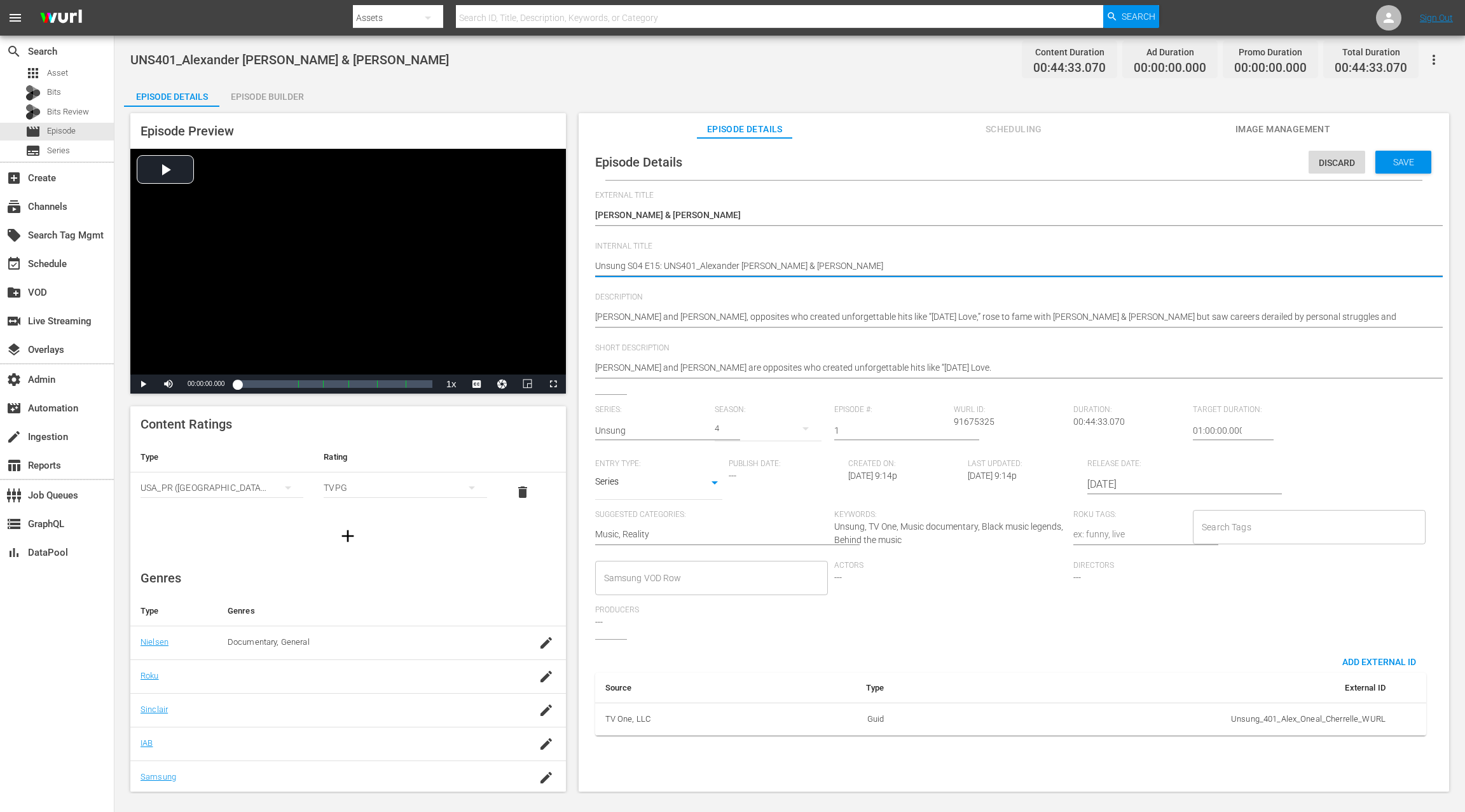
type textarea "Unsung S04 E1: UNS401_Alexander [PERSON_NAME] & [PERSON_NAME]"
type textarea "Unsung S04 E: UNS401_Alexander [PERSON_NAME] & [PERSON_NAME]"
type textarea "Unsung S04 E0: UNS401_Alexander [PERSON_NAME] & [PERSON_NAME]"
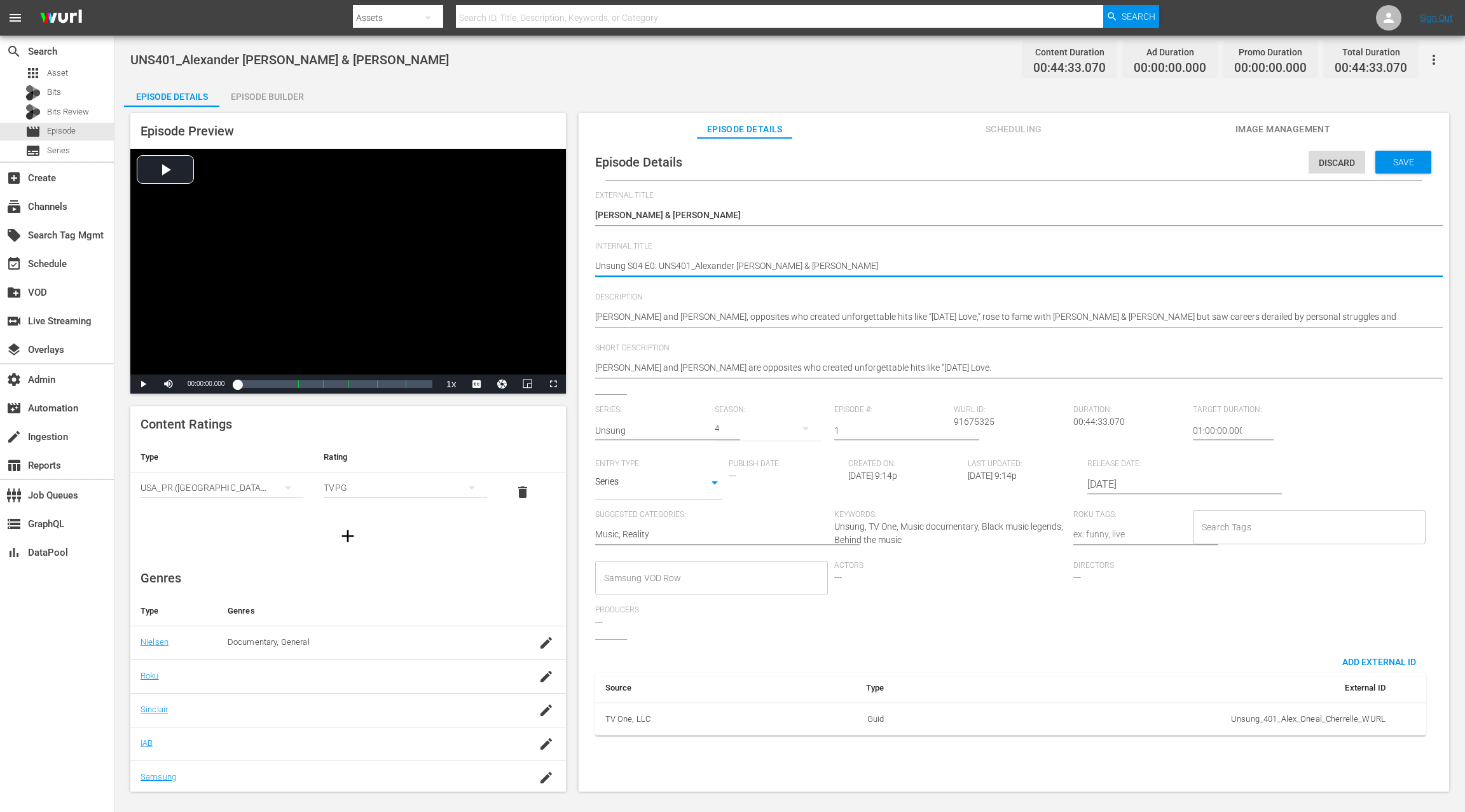
type textarea "Unsung S04 E01: UNS401_Alexander [PERSON_NAME] & [PERSON_NAME]"
click at [1098, 165] on span "Save" at bounding box center [1403, 162] width 41 height 10
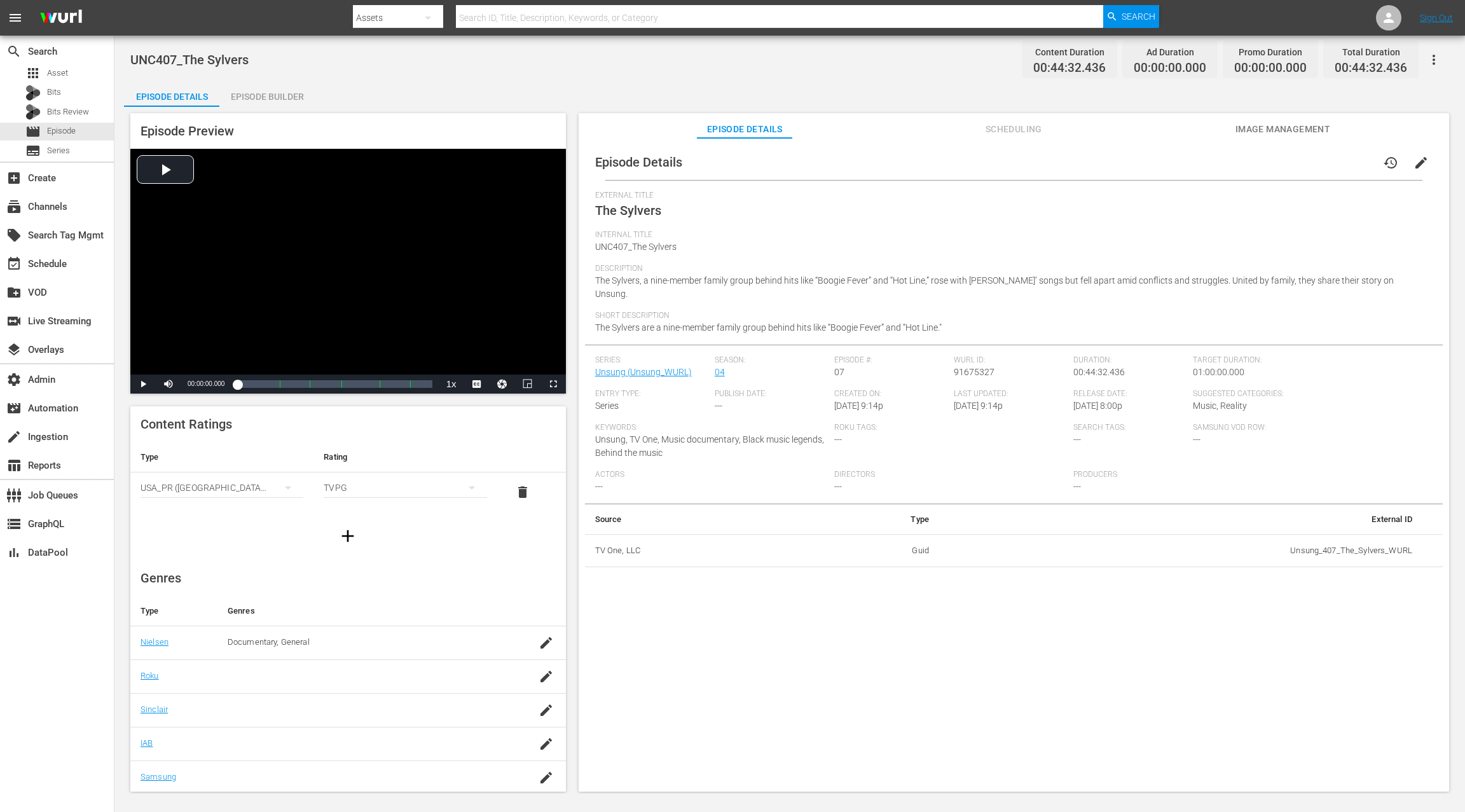
click at [1098, 162] on span "edit" at bounding box center [1421, 162] width 15 height 15
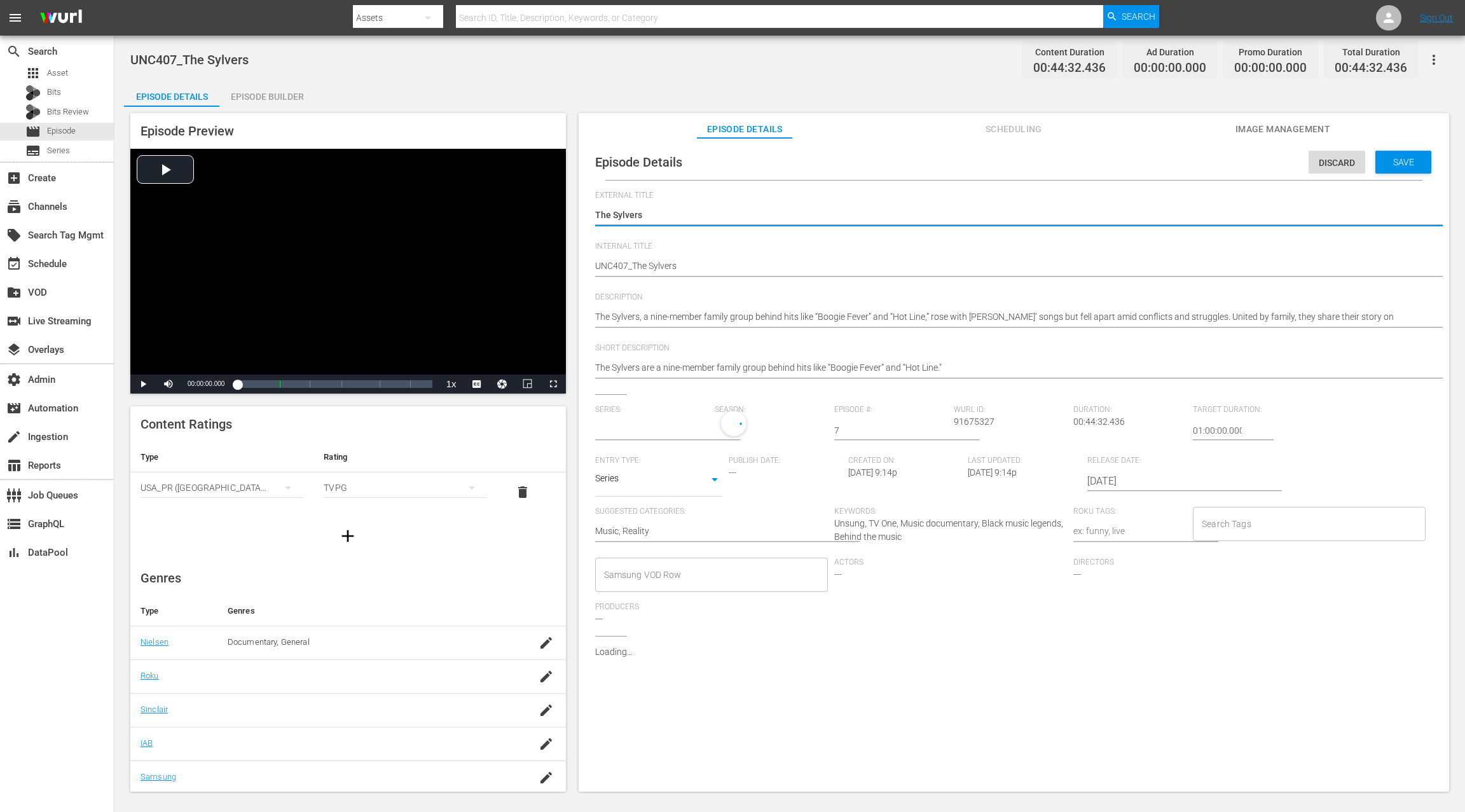
type input "Unsung"
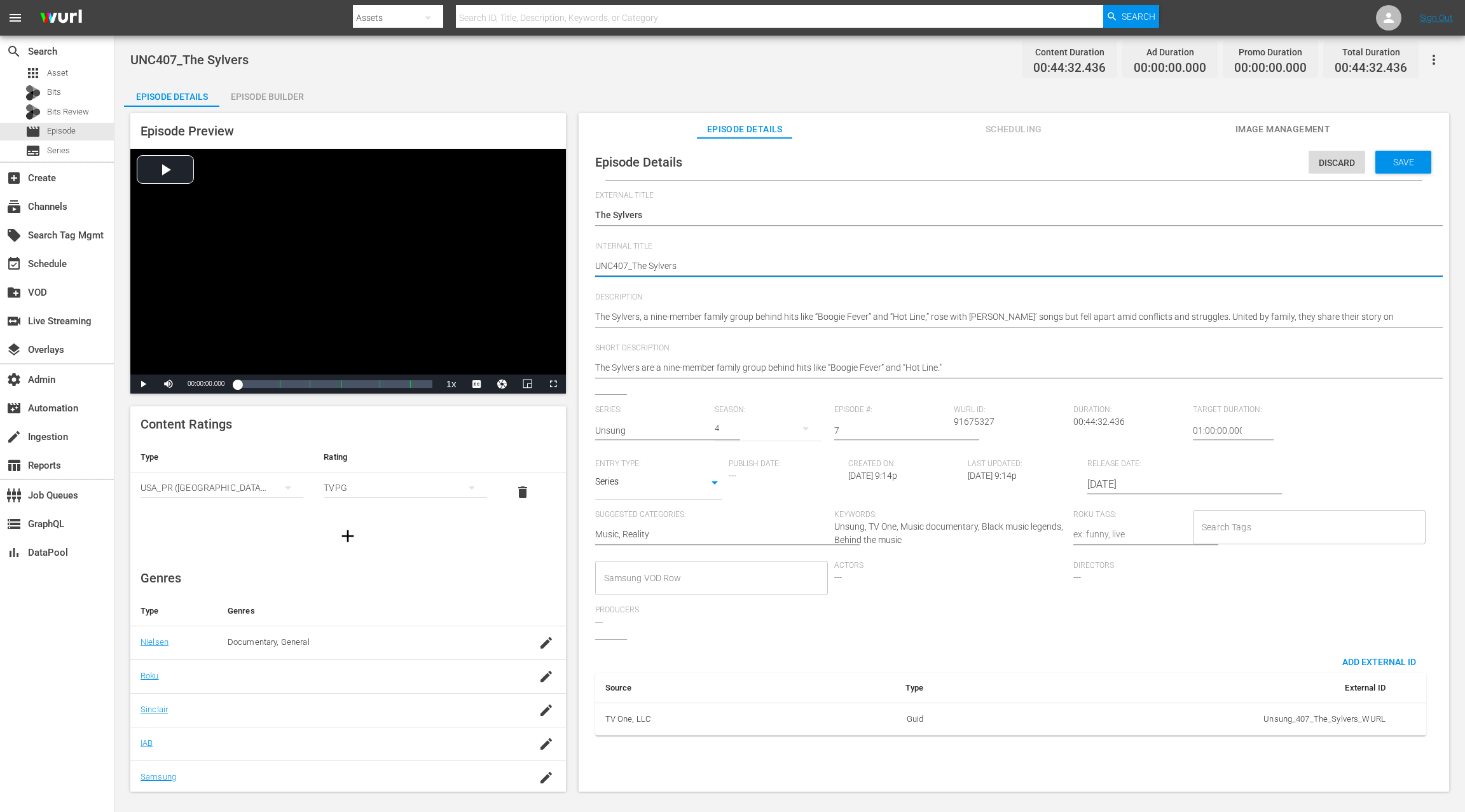
paste textarea "Unsung S10 E15:"
type textarea "Unsung S10 E15: UNC407_The Sylvers"
click at [640, 266] on textarea "UNC407_The Sylvers" at bounding box center [1010, 267] width 831 height 15
type textarea "Unsung S0 E15: UNC407_The Sylvers"
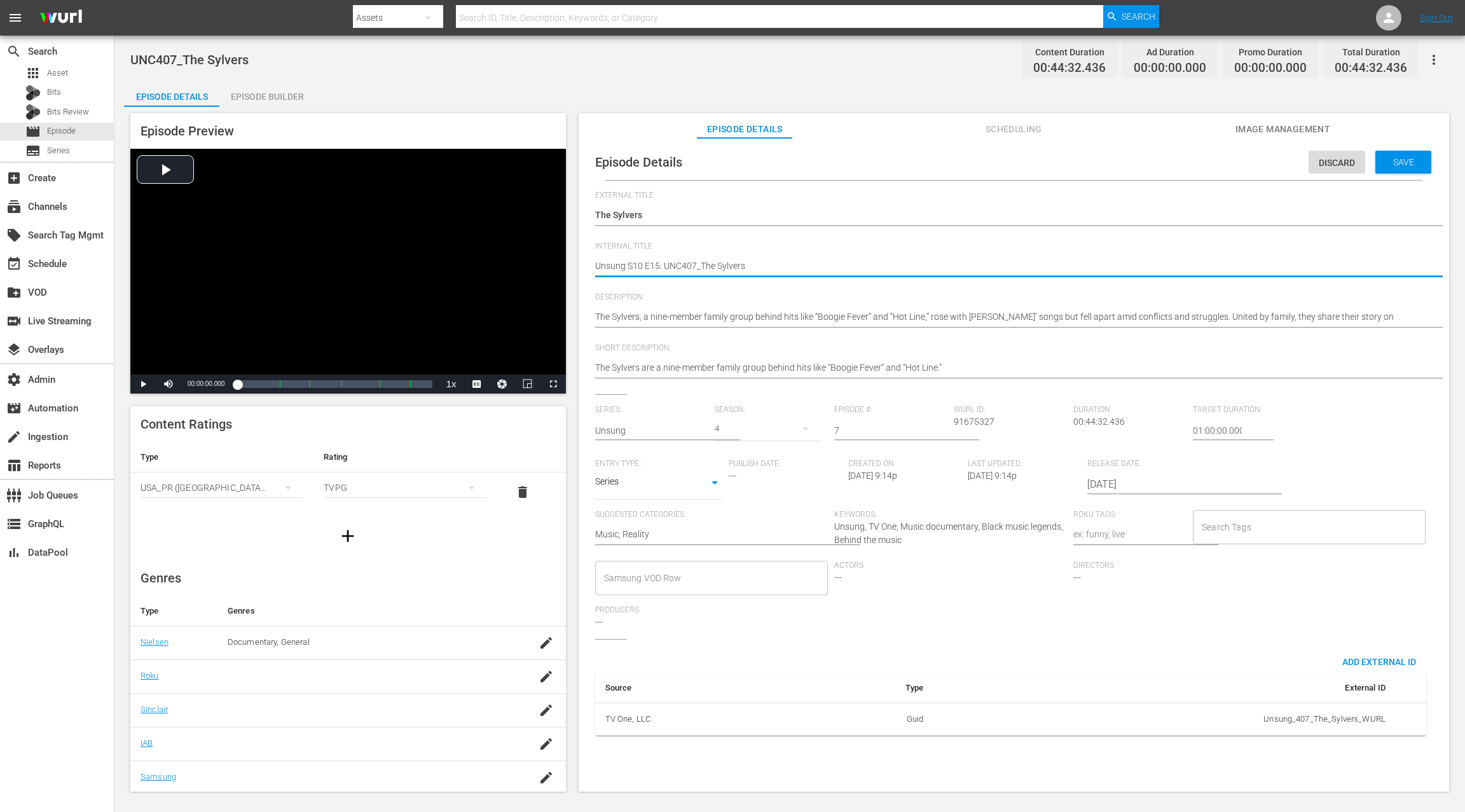
type textarea "Unsung S0 E15: UNC407_The Sylvers"
type textarea "Unsung S04 E15: UNC407_The Sylvers"
type textarea "Unsung S04 E1: UNC407_The Sylvers"
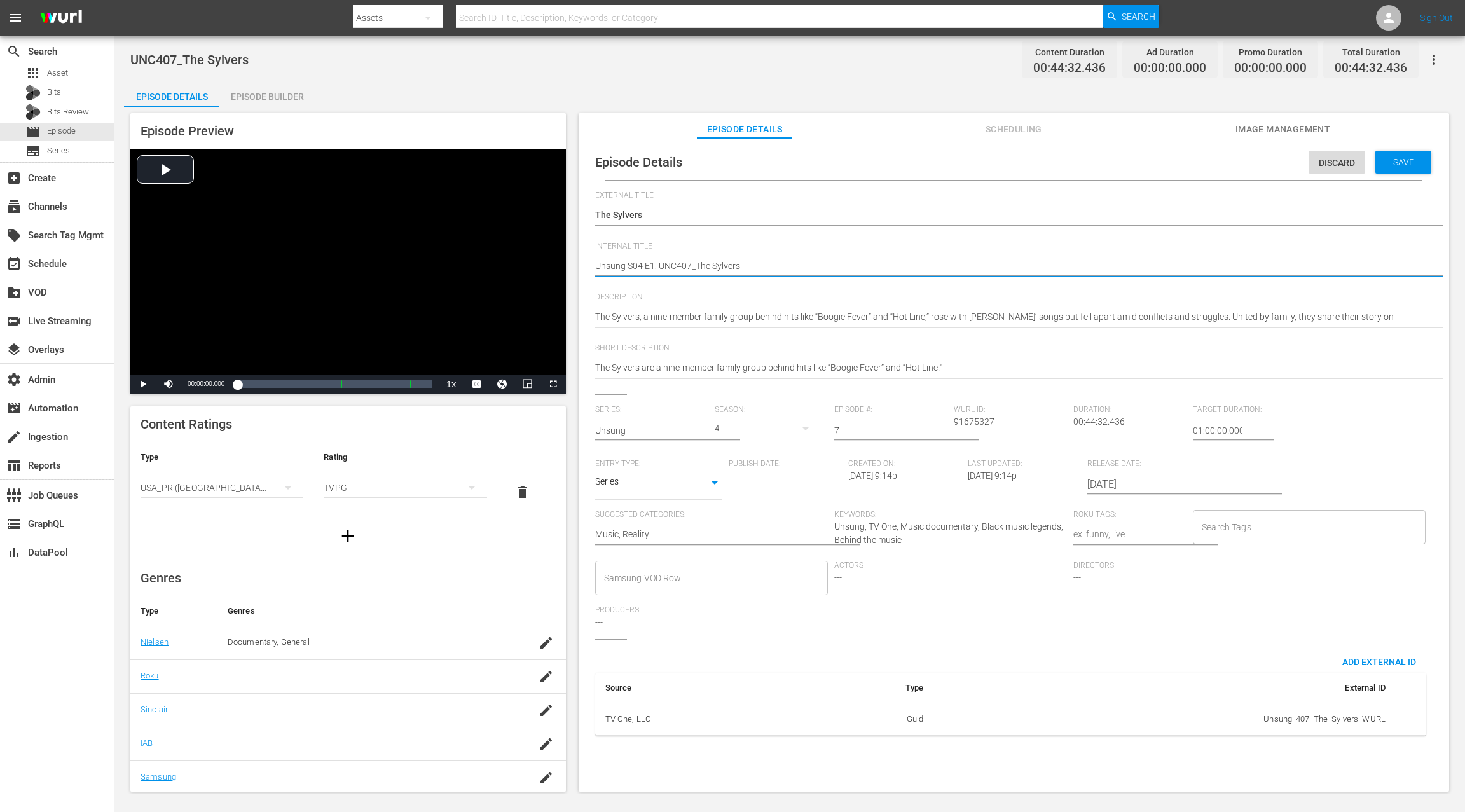
type textarea "Unsung S04 E: UNC407_The Sylvers"
type textarea "Unsung S04 E0: UNC407_The Sylvers"
type textarea "Unsung S04 E07: UNC407_The Sylvers"
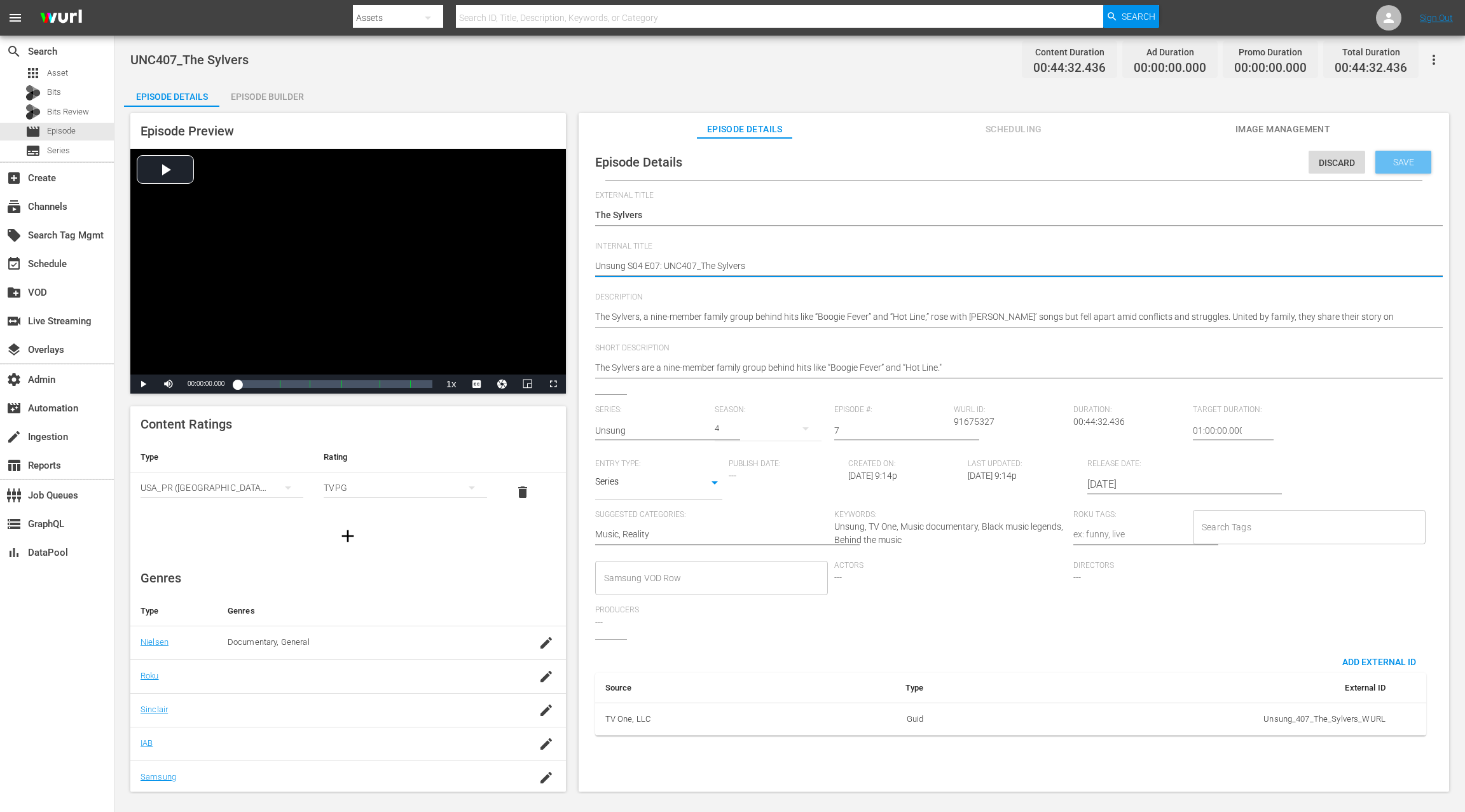
type textarea "Unsung S04 E07: UNC407_The Sylvers"
click at [1098, 162] on span "Save" at bounding box center [1403, 162] width 41 height 10
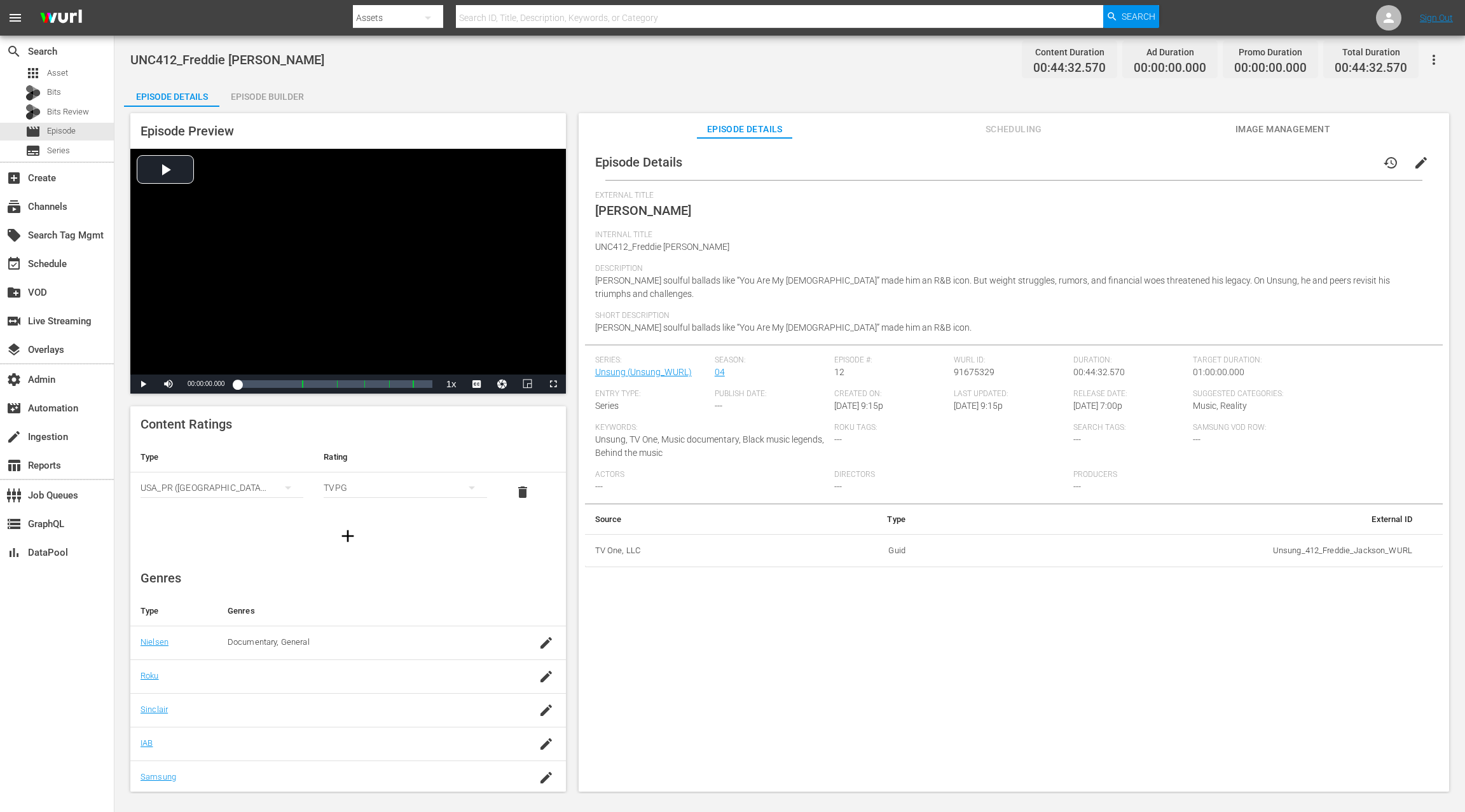
click at [1098, 168] on span "edit" at bounding box center [1421, 162] width 15 height 15
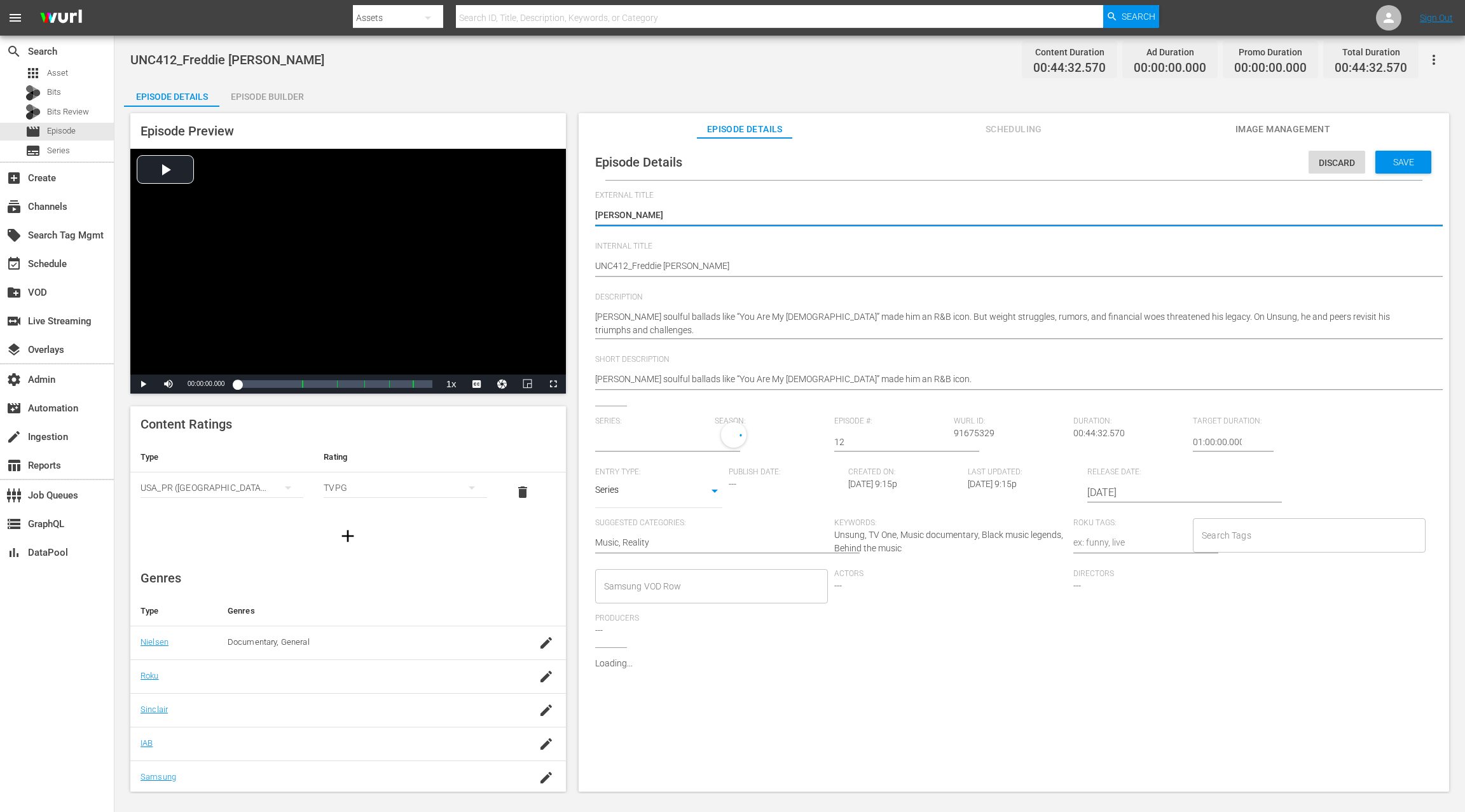
type input "Unsung"
drag, startPoint x: 597, startPoint y: 264, endPoint x: 607, endPoint y: 258, distance: 11.7
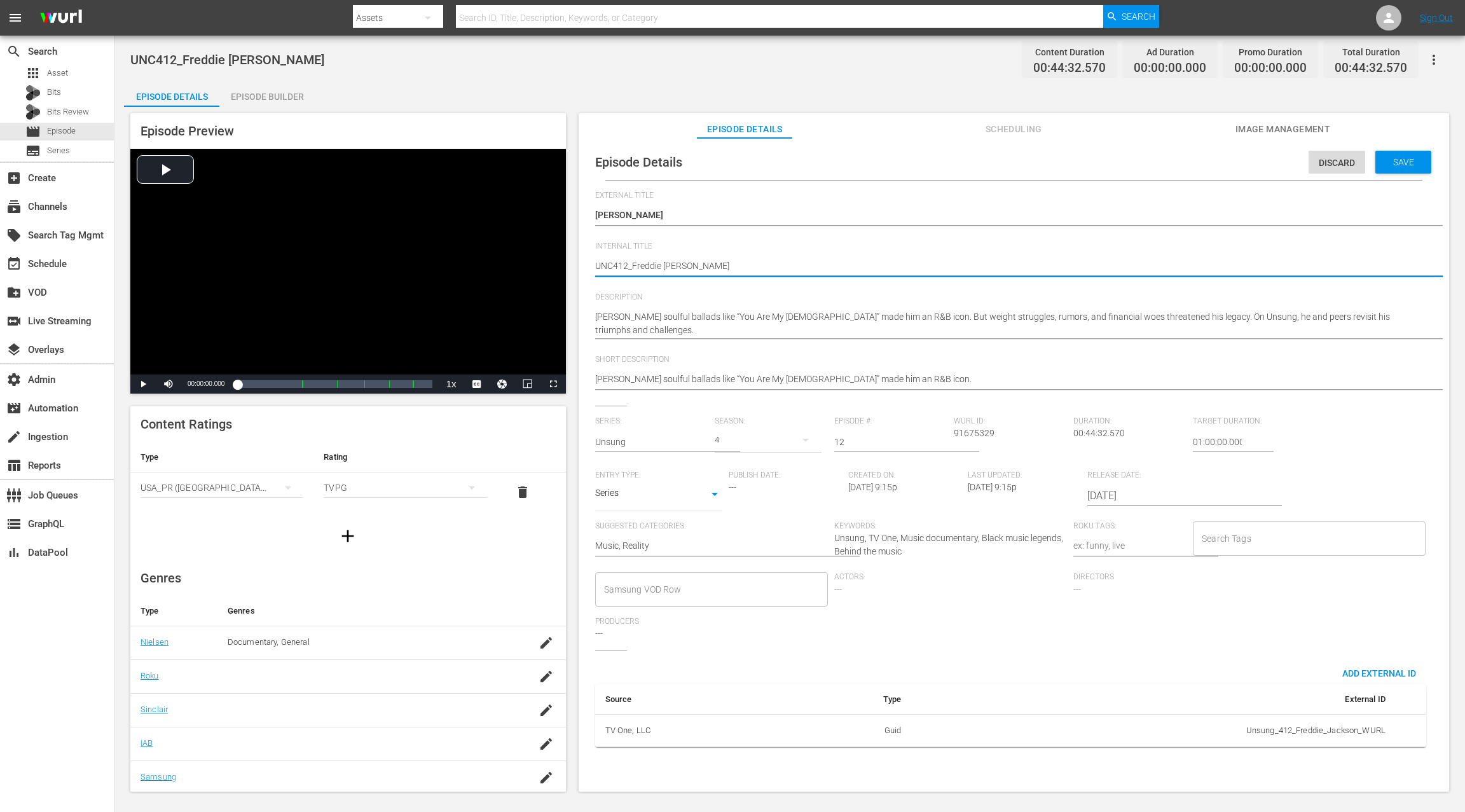
paste textarea "Unsung S10 E15:"
type textarea "Unsung S10 E15: UNC412_Freddie [PERSON_NAME]"
drag, startPoint x: 638, startPoint y: 263, endPoint x: 642, endPoint y: 251, distance: 12.6
click at [638, 262] on textarea "UNC412_Freddie [PERSON_NAME]" at bounding box center [1010, 267] width 831 height 15
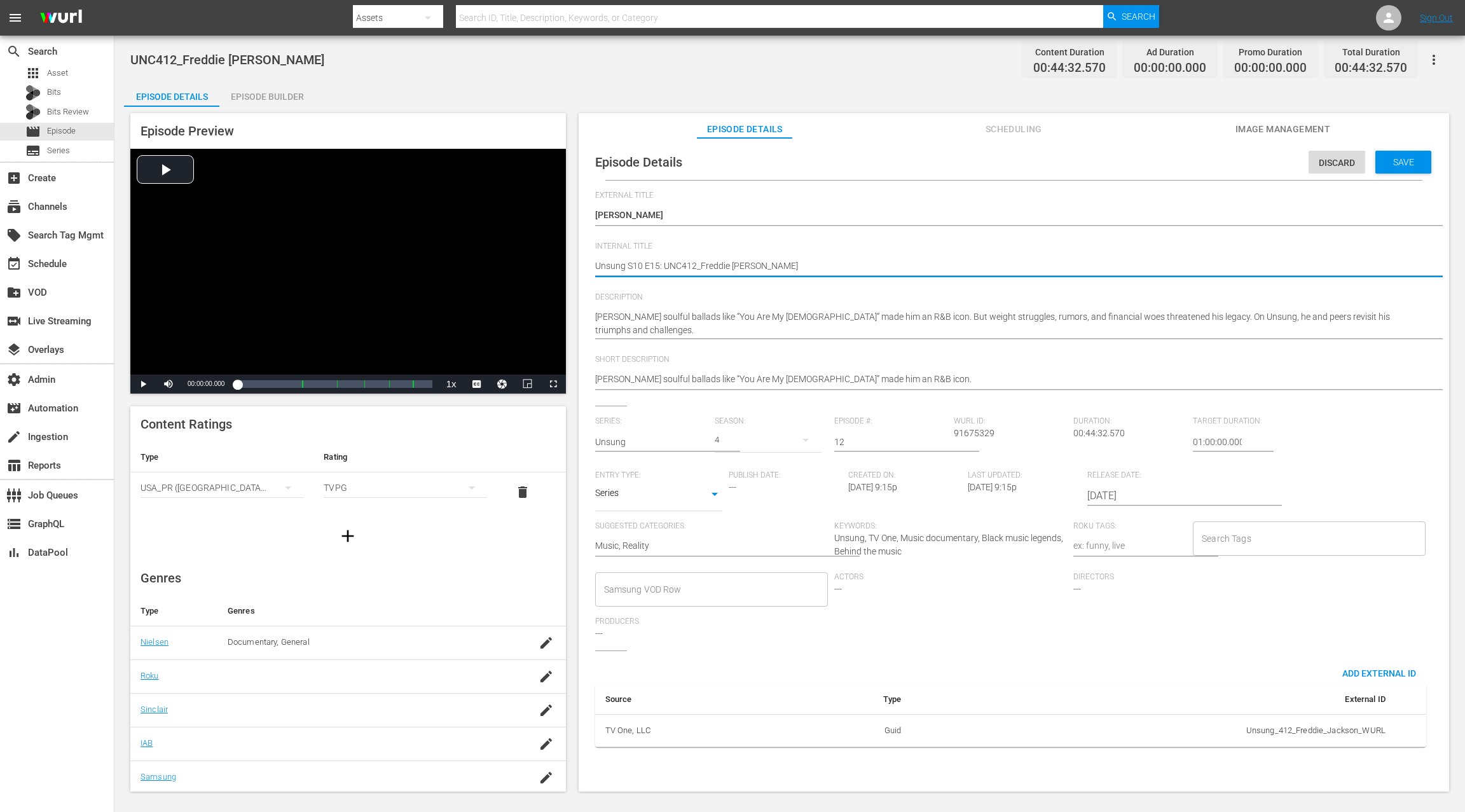
type textarea "Unsung S0 E15: UNC412_Freddie [PERSON_NAME]"
type textarea "Unsung S04 E15: UNC412_Freddie [PERSON_NAME]"
type textarea "Unsung S04 E1: UNC412_Freddie [PERSON_NAME]"
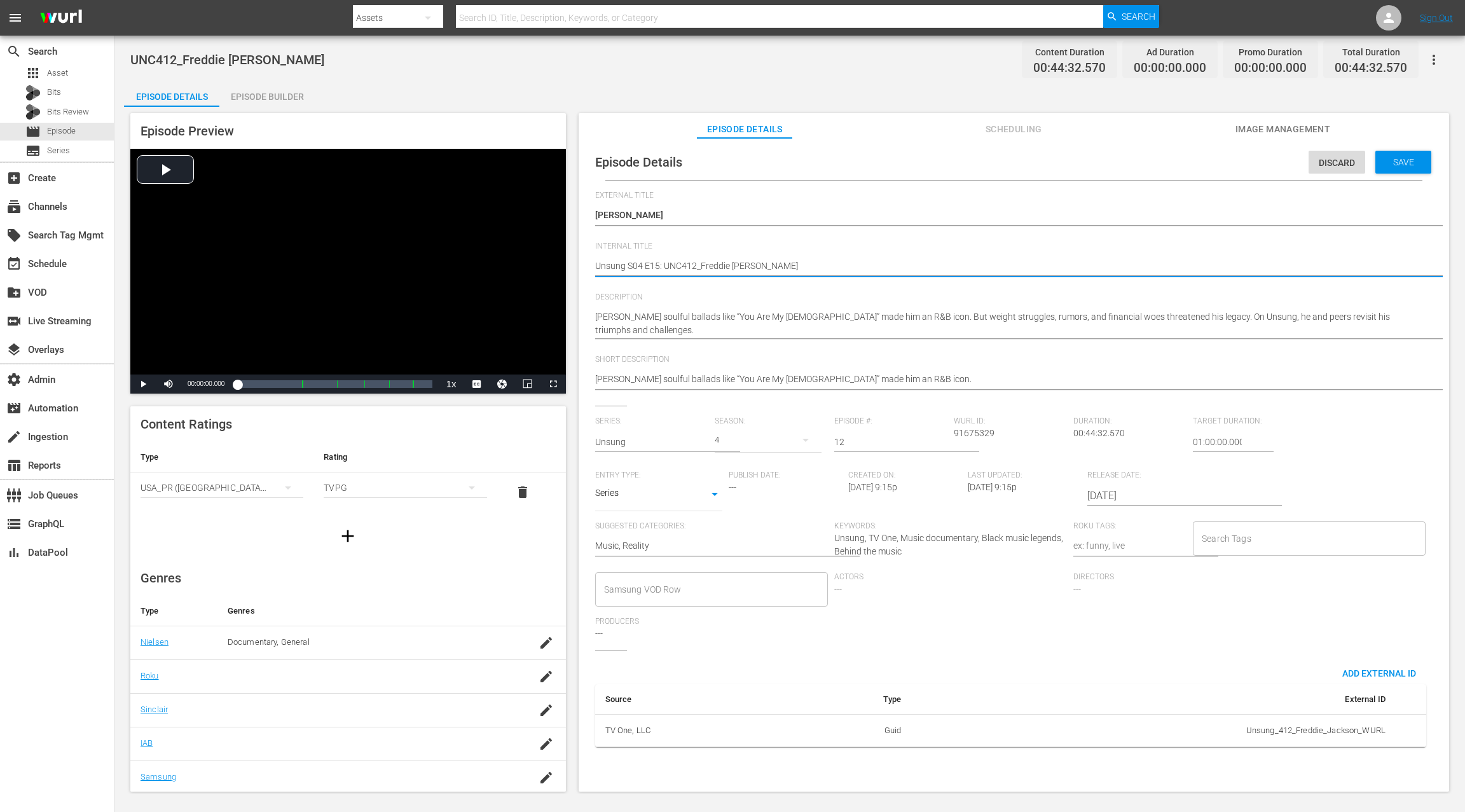
type textarea "Unsung S04 E1: UNC412_Freddie [PERSON_NAME]"
type textarea "Unsung S04 E12: UNC412_Freddie [PERSON_NAME]"
type textarea "Unsung S04 E12: UNC412_Freddie Jackson"
click at [1098, 159] on span "Save" at bounding box center [1403, 162] width 41 height 10
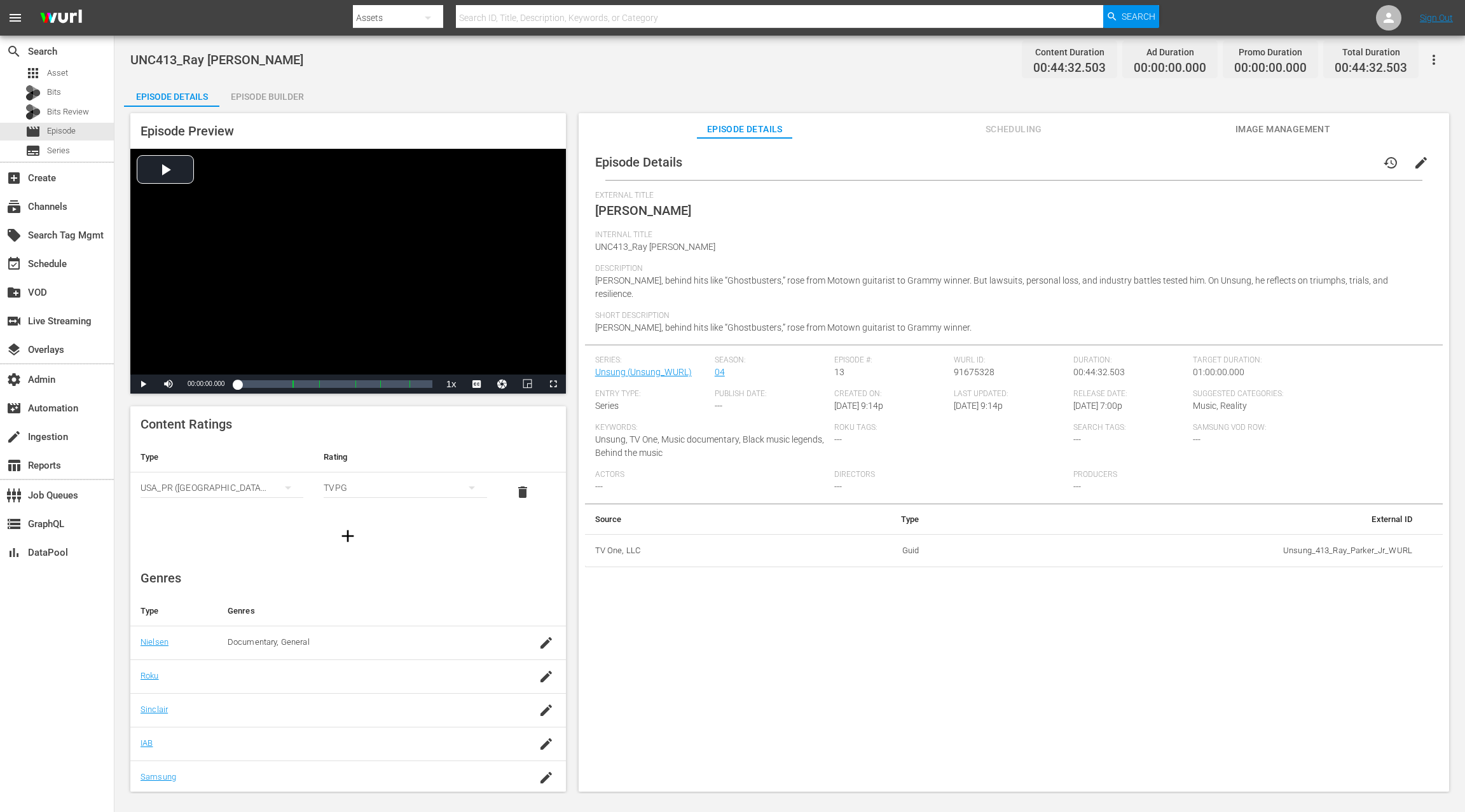
click at [1098, 160] on span "edit" at bounding box center [1421, 162] width 15 height 15
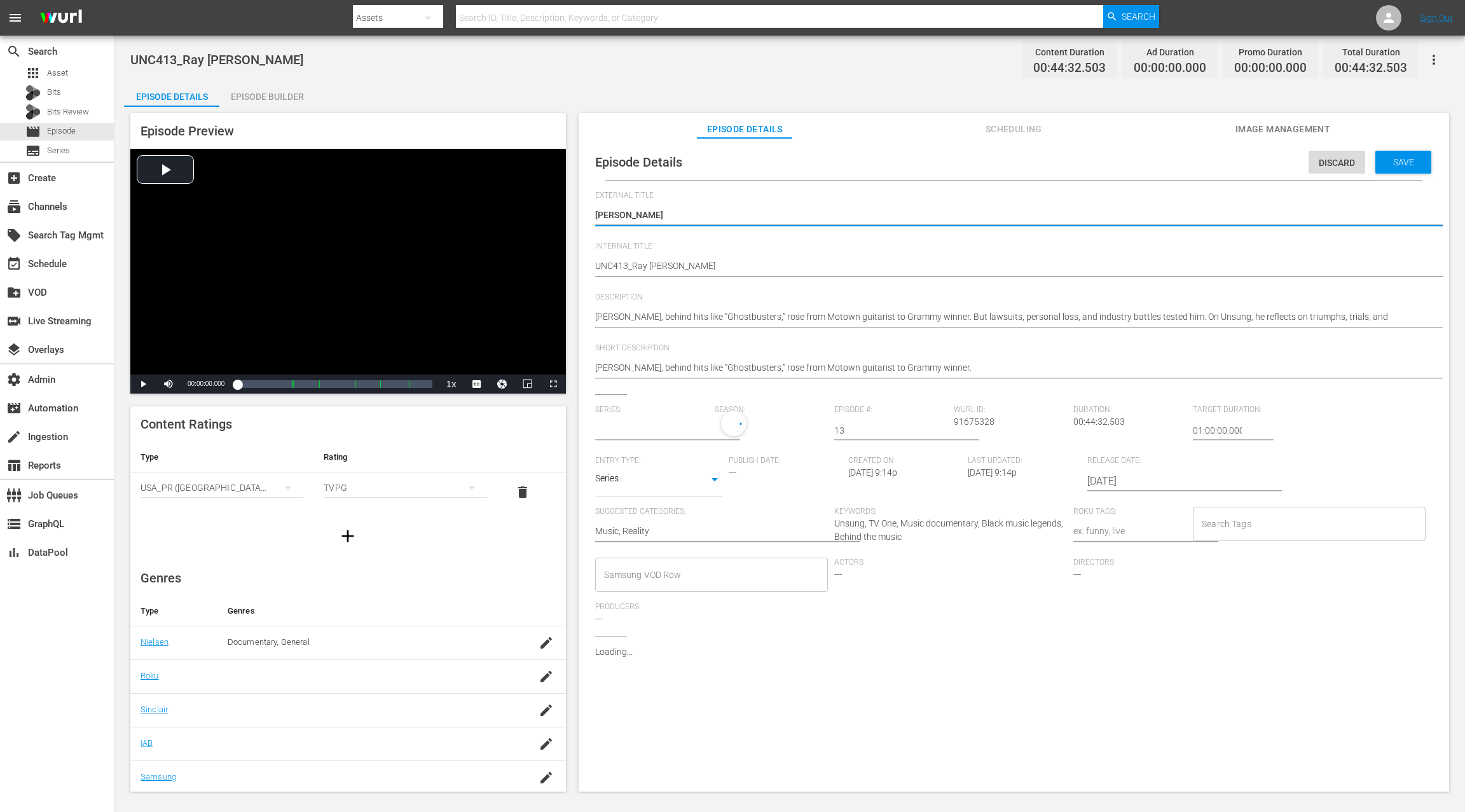
scroll to position [0, 1]
type input "Unsung"
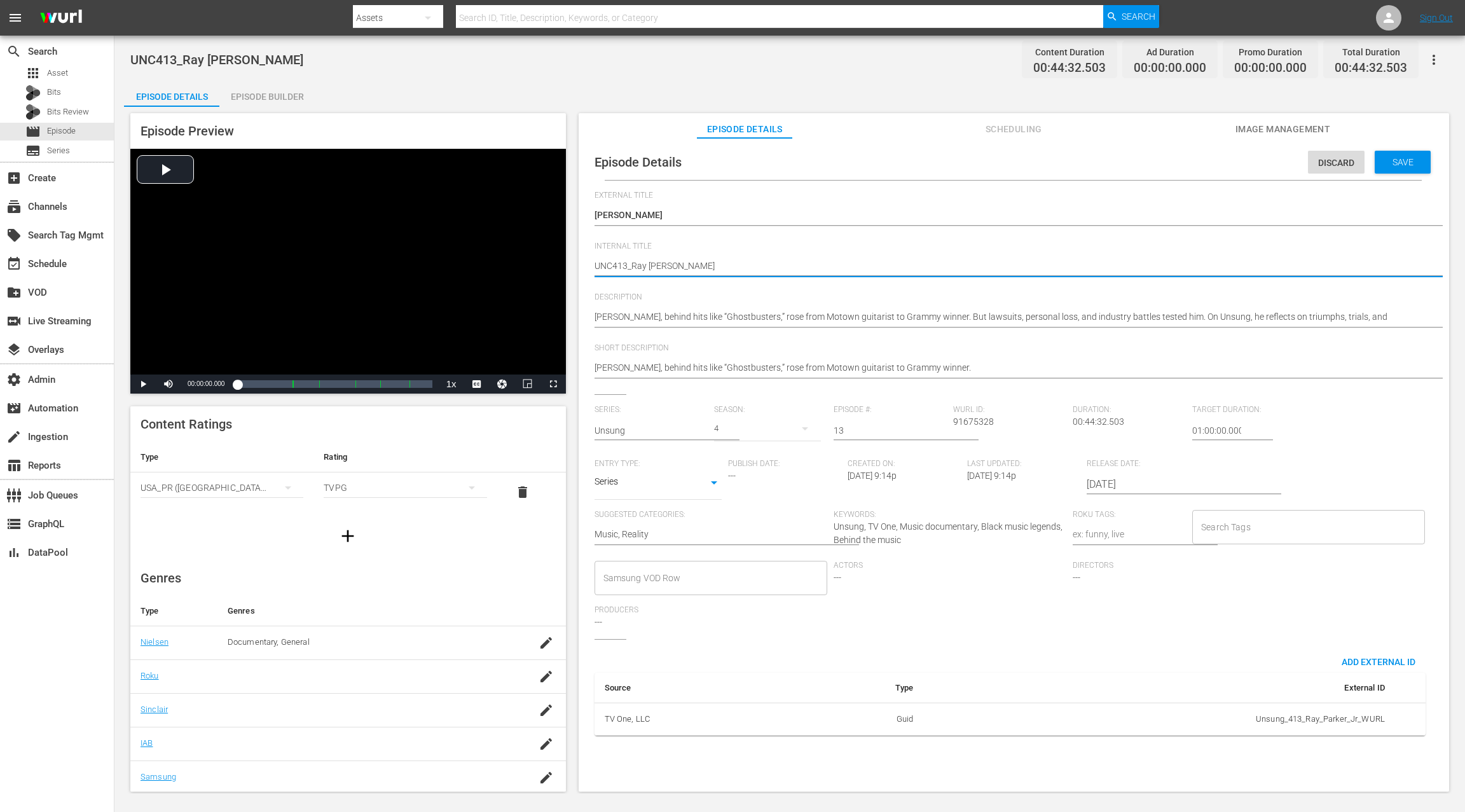
drag, startPoint x: 595, startPoint y: 266, endPoint x: 598, endPoint y: 261, distance: 5.8
paste textarea "Unsung S10 E15:"
type textarea "Unsung S10 E15: UNC413_Ray Parker Jr."
drag, startPoint x: 640, startPoint y: 265, endPoint x: 648, endPoint y: 251, distance: 16.1
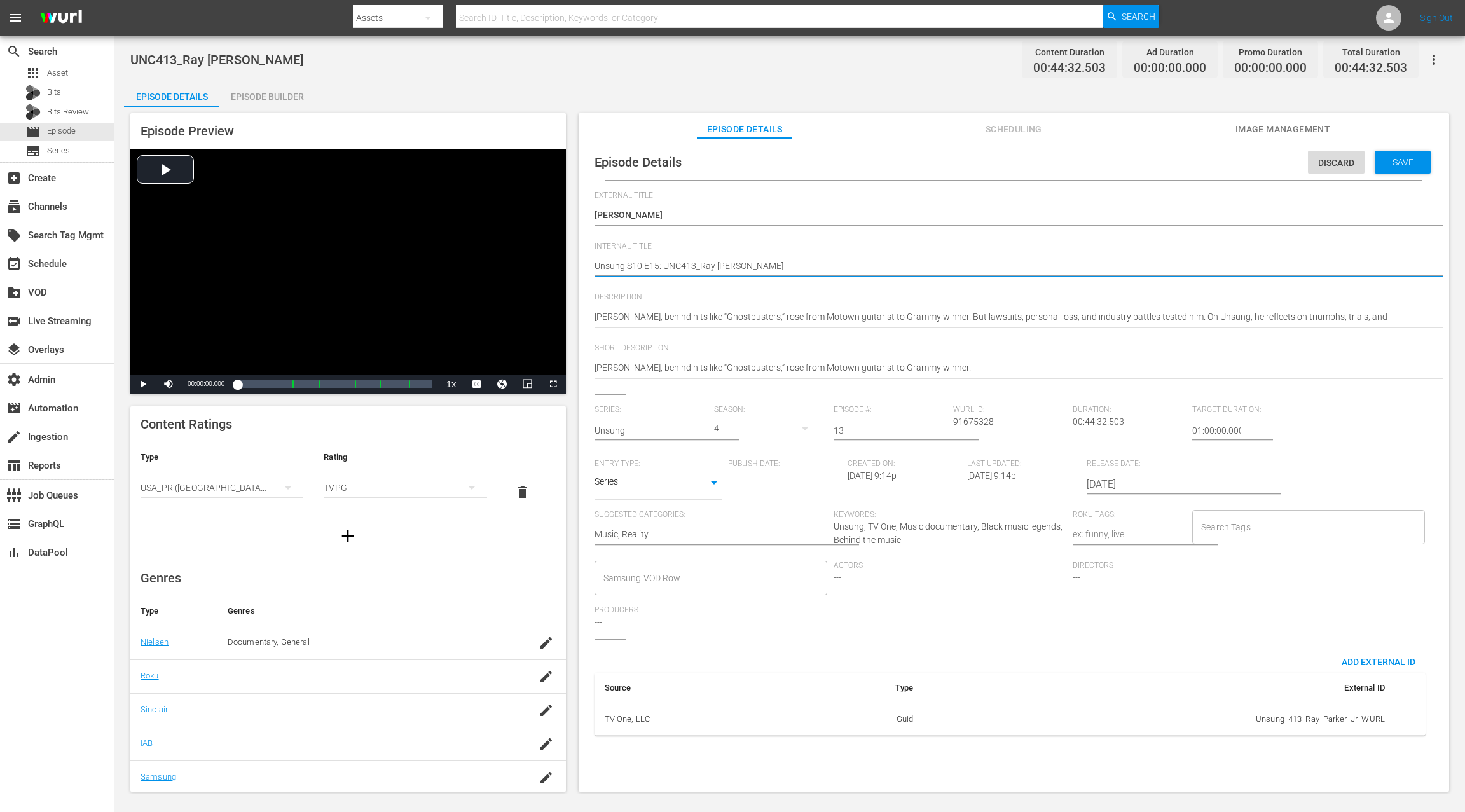
click at [641, 264] on textarea "UNC413_Ray Parker Jr." at bounding box center [1010, 267] width 831 height 15
type textarea "Unsung S1 E15: UNC413_Ray Parker Jr."
type textarea "Unsung S E15: UNC413_Ray Parker Jr."
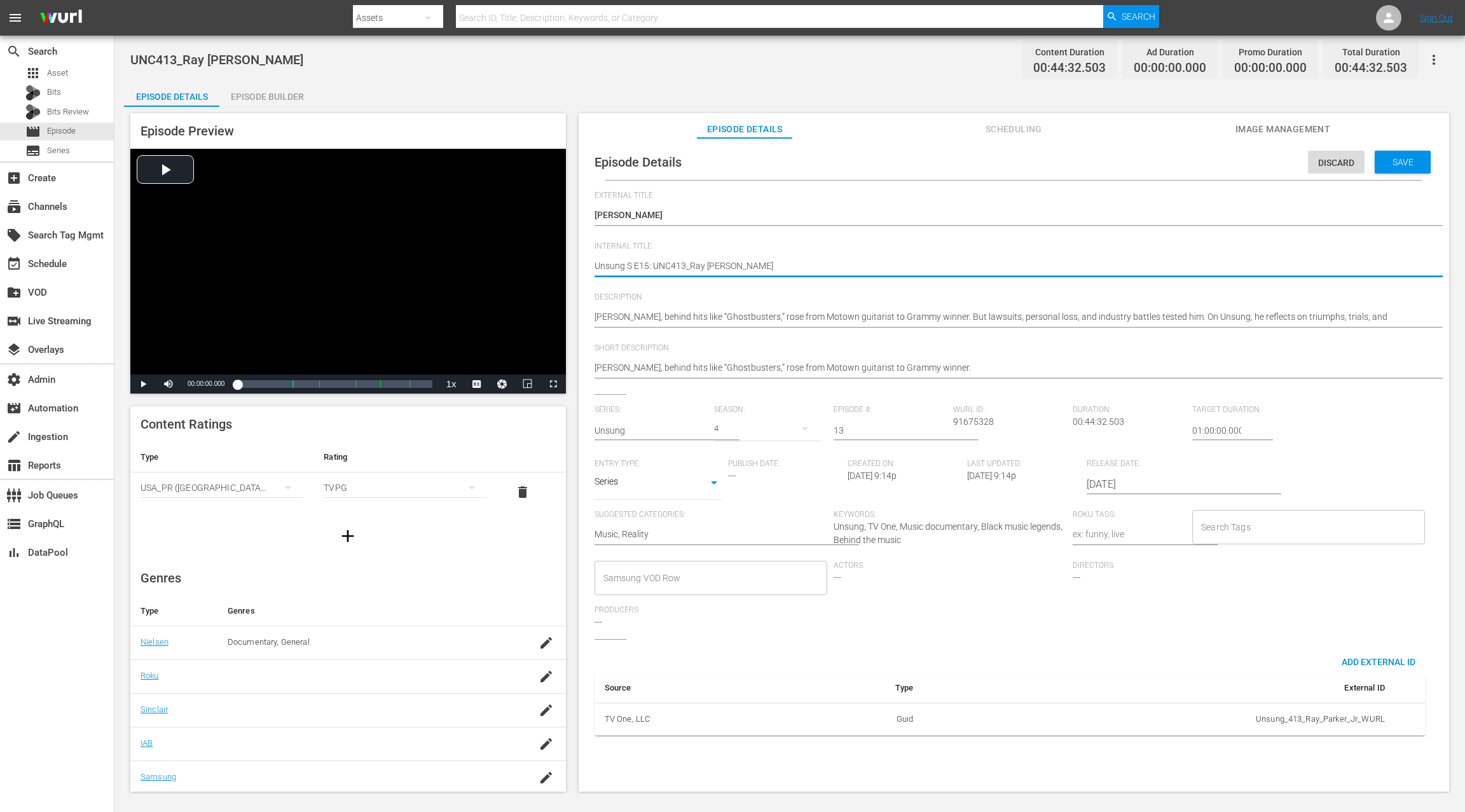
type textarea "Unsung S0 E15: UNC413_Ray Parker Jr."
type textarea "Unsung S04 E15: UNC413_Ray Parker Jr."
click at [656, 264] on textarea "UNC413_Ray Parker Jr." at bounding box center [1010, 267] width 831 height 15
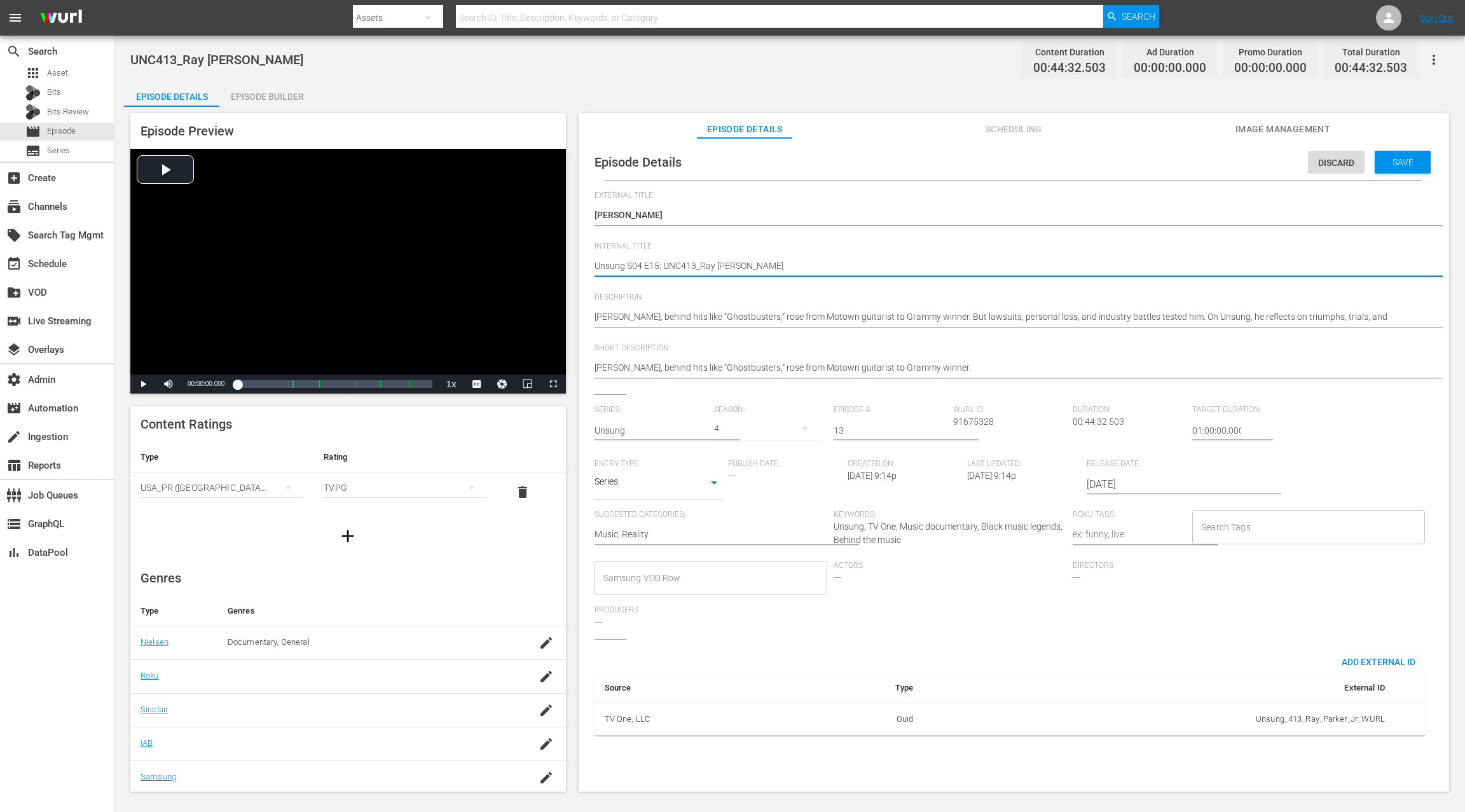
type textarea "Unsung S04 E1: UNC413_Ray Parker Jr."
type textarea "Unsung S04 E13: UNC413_Ray [PERSON_NAME]"
click at [1098, 166] on span "Save" at bounding box center [1402, 162] width 41 height 10
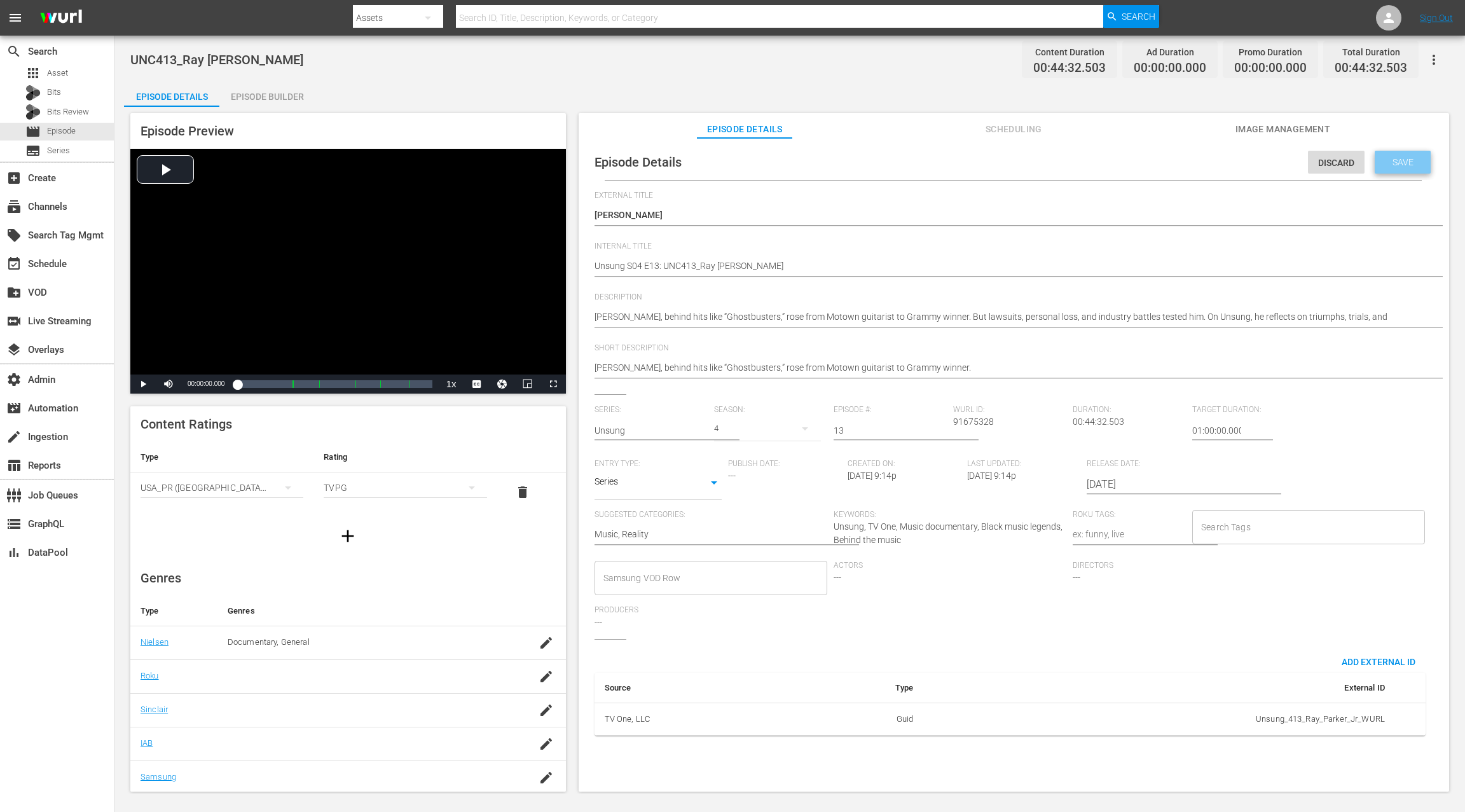
scroll to position [0, 0]
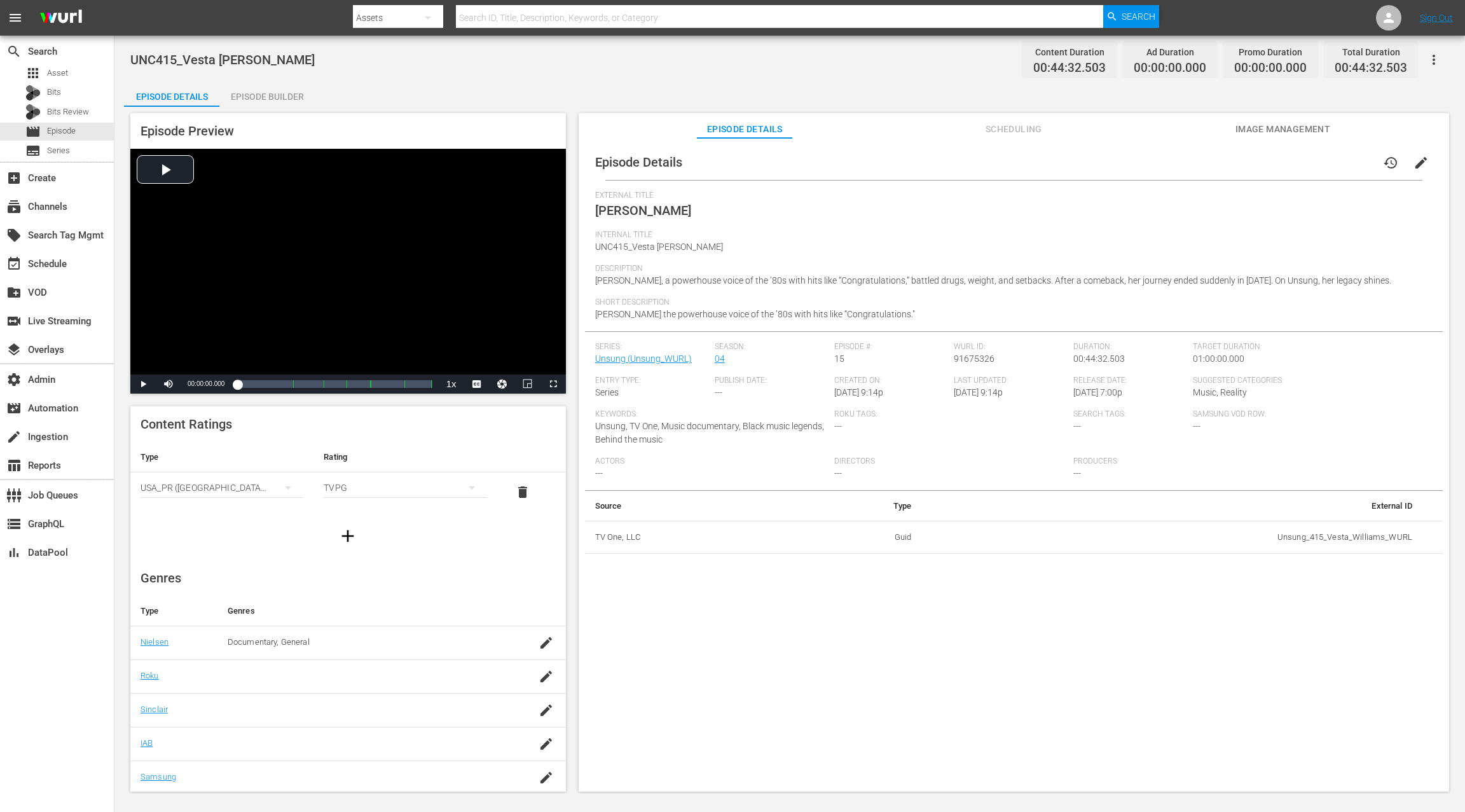
click at [1098, 156] on span "edit" at bounding box center [1421, 162] width 15 height 15
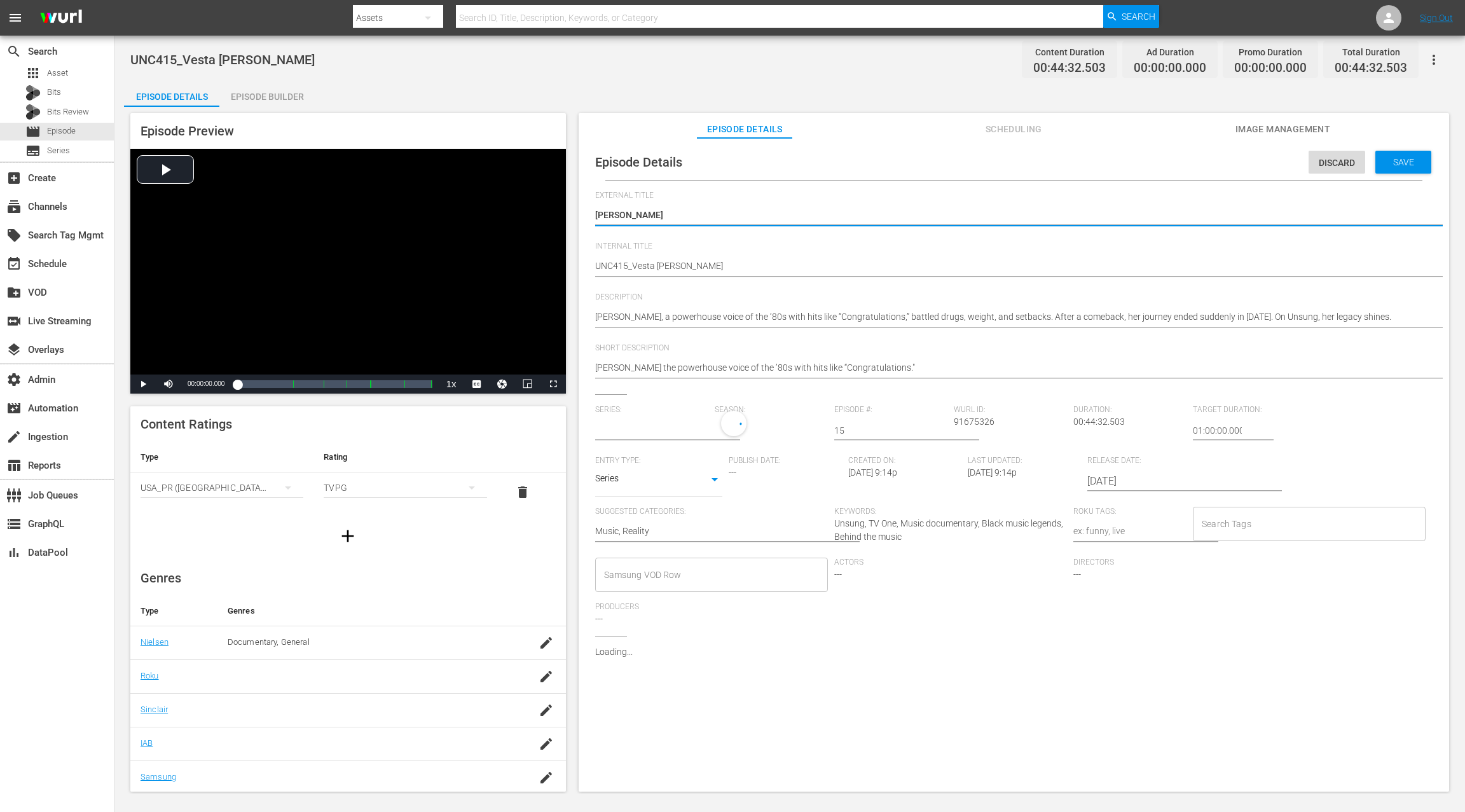
type input "Unsung"
click at [594, 266] on div "Episode Details Discard Save External Title Vesta Williams Vesta Williams Inter…" at bounding box center [1014, 445] width 858 height 602
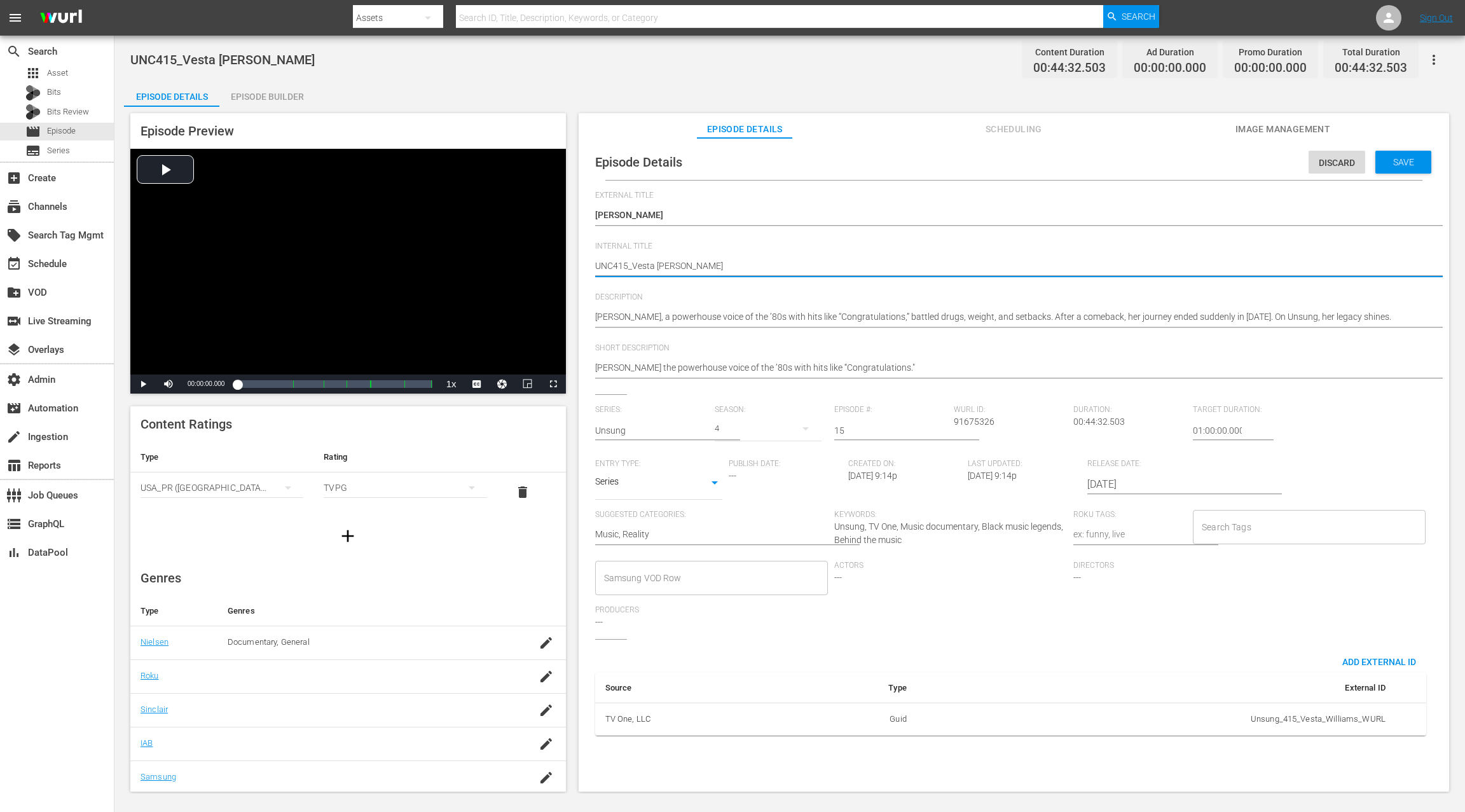
paste textarea "Unsung S10 E15:"
type textarea "Unsung S10 E15: UNC415_Vesta Williams"
click at [641, 263] on textarea "UNC415_Vesta Williams" at bounding box center [1010, 267] width 831 height 15
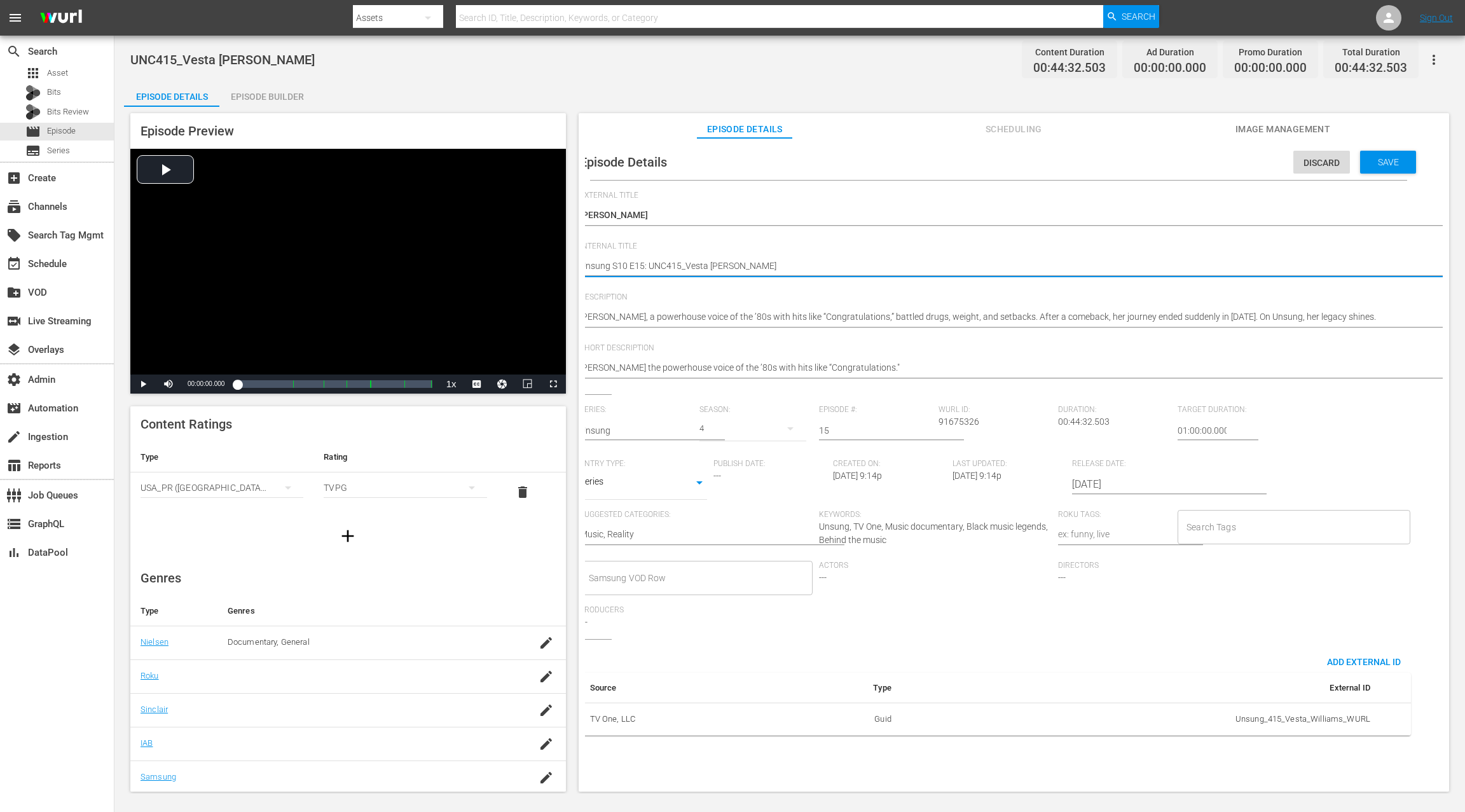
type textarea "Unsung S1 E15: UNC415_Vesta Williams"
type textarea "Unsung S E15: UNC415_Vesta Williams"
type textarea "Unsung S0 E15: UNC415_Vesta Williams"
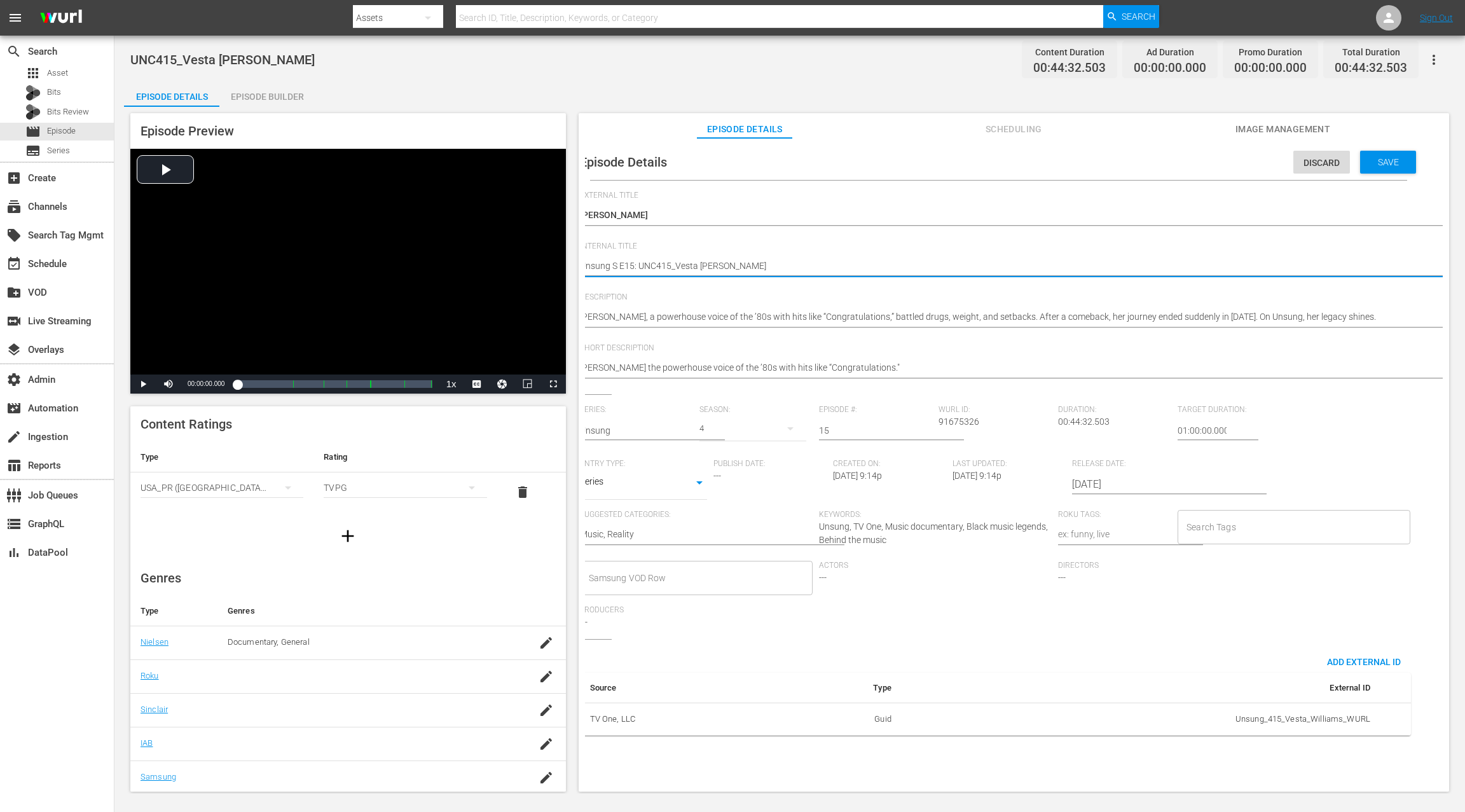
type textarea "Unsung S0 E15: UNC415_Vesta Williams"
type textarea "Unsung S04 E15: UNC415_Vesta [PERSON_NAME]"
type textarea "Unsung S04 E15: UNC415_Vesta Williams"
click at [1098, 163] on span "Save" at bounding box center [1388, 162] width 41 height 10
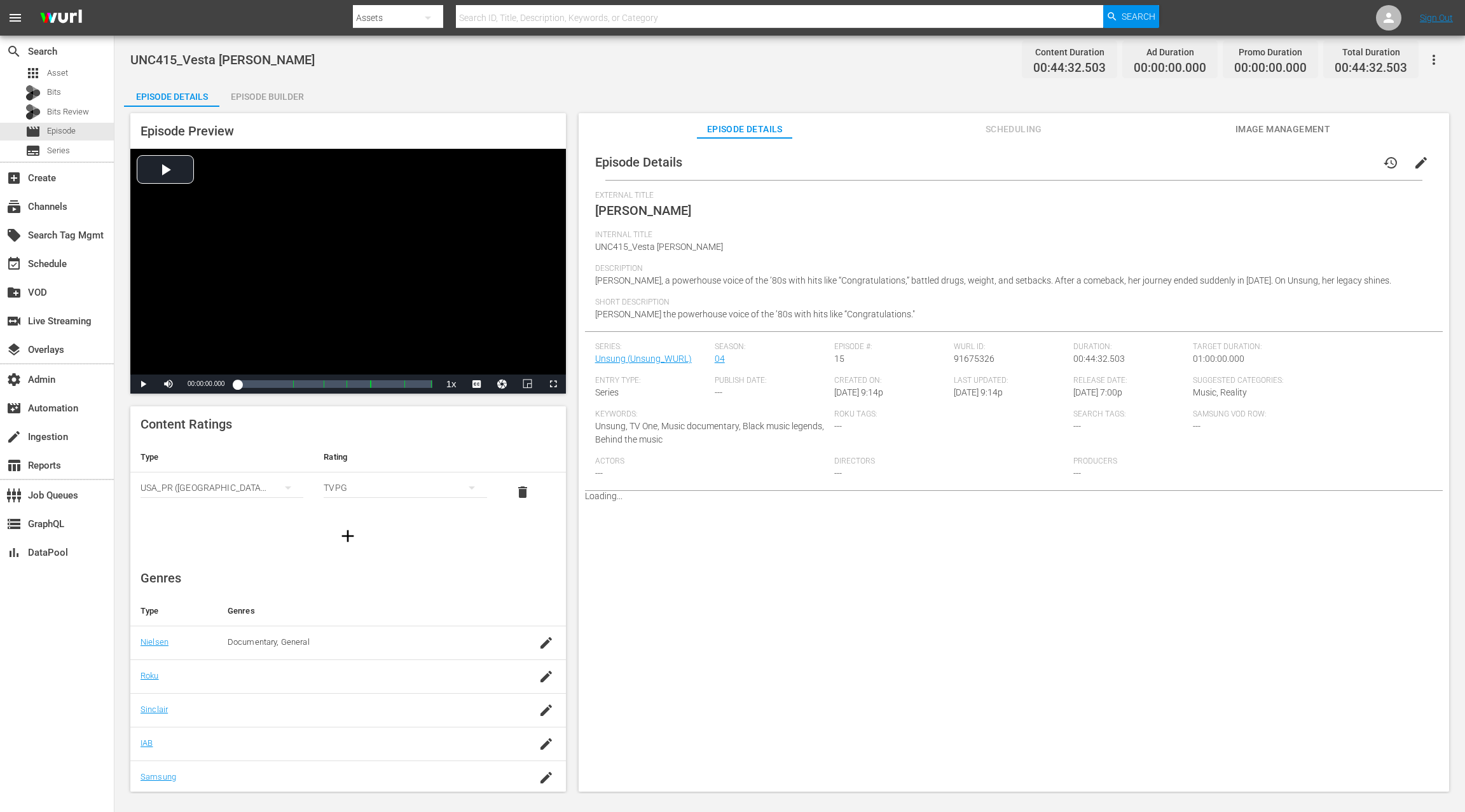
scroll to position [0, 0]
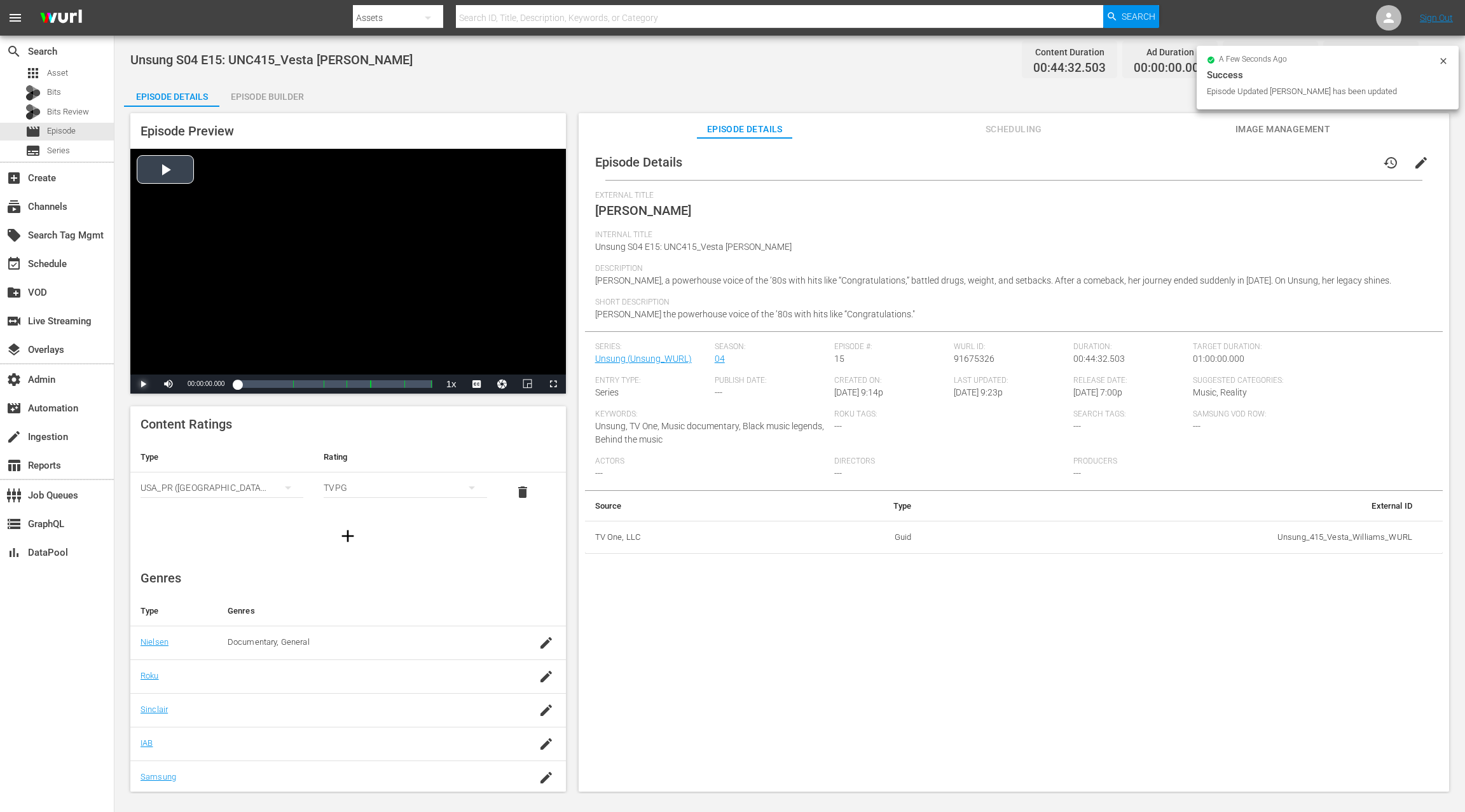
click at [143, 384] on span "Video Player" at bounding box center [143, 384] width 0 height 0
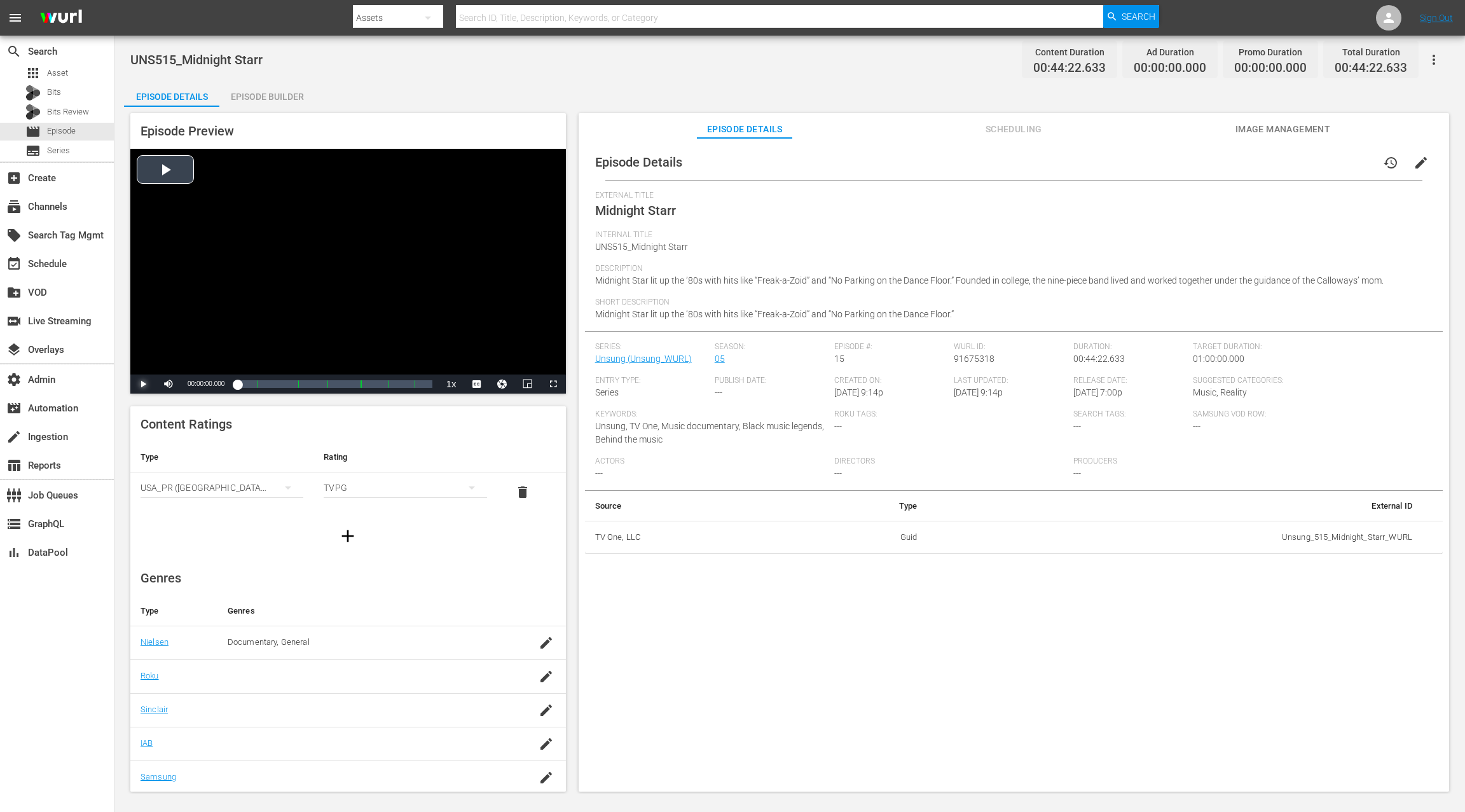
click at [143, 384] on span "Video Player" at bounding box center [143, 384] width 0 height 0
click at [1098, 166] on span "edit" at bounding box center [1421, 162] width 15 height 15
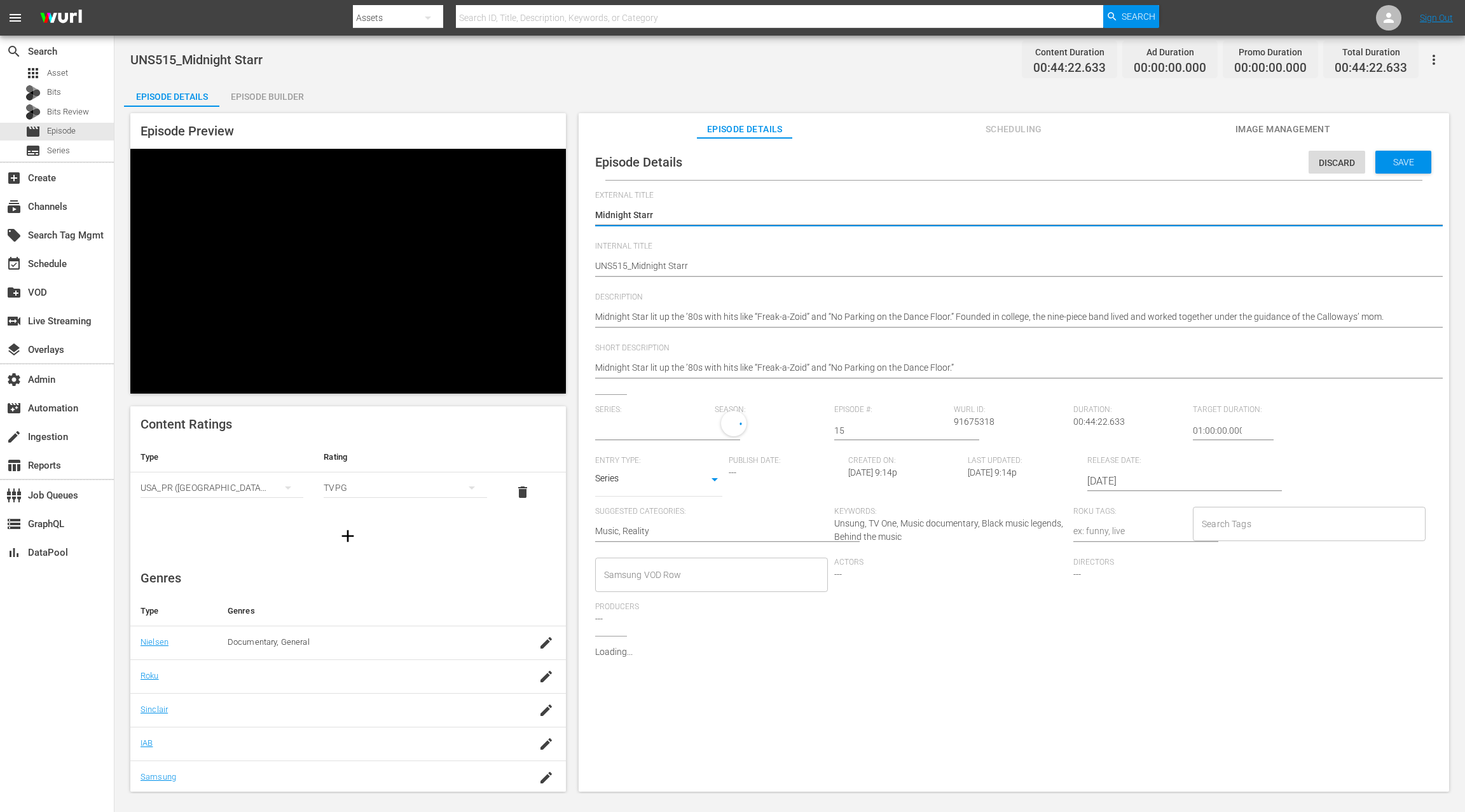
type input "Unsung"
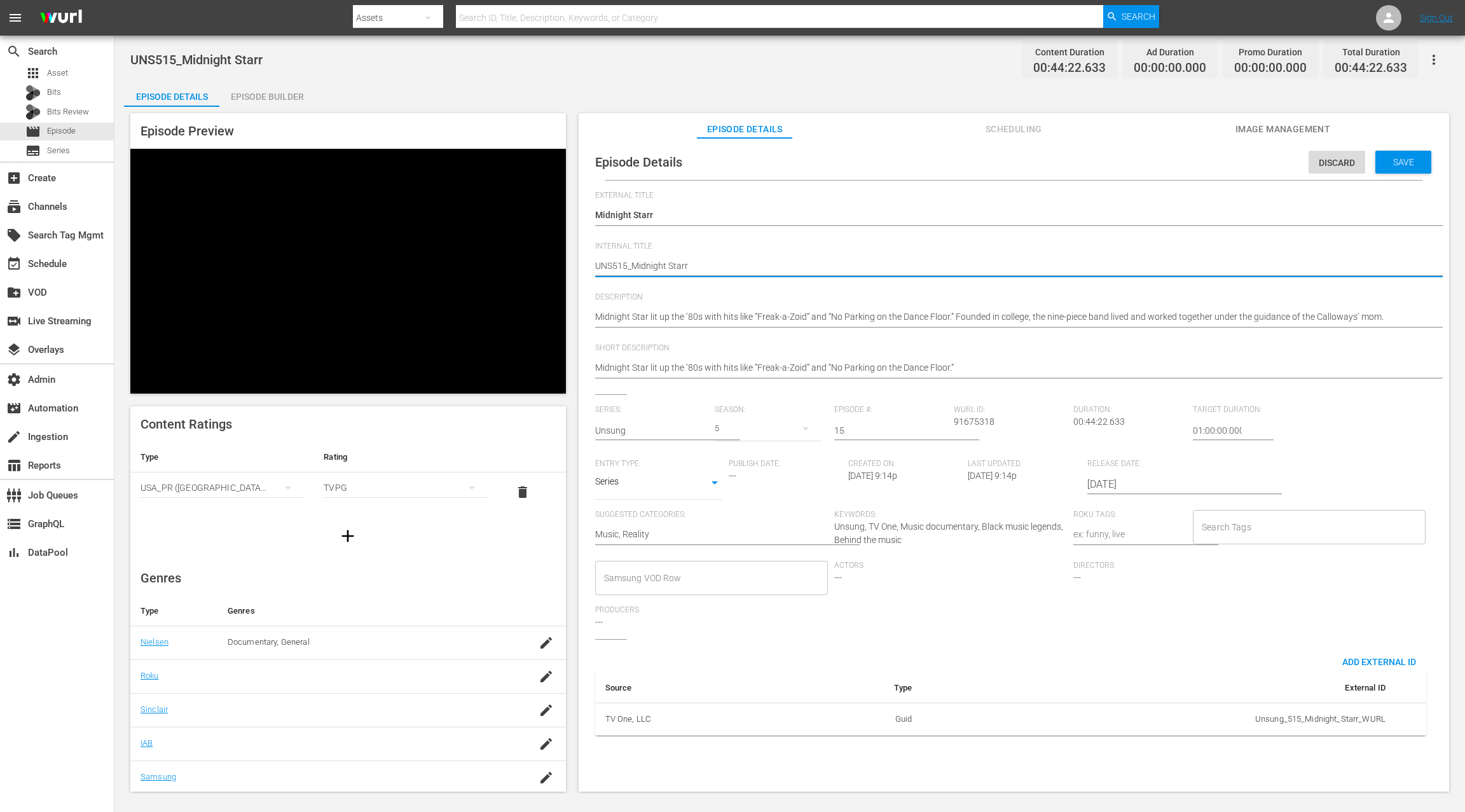
paste textarea "Unsung S10 E15:"
type textarea "Unsung S10 E15: UNS515_Midnight Starr"
click at [636, 267] on textarea "UNS515_Midnight Starr" at bounding box center [1010, 267] width 831 height 15
type textarea "Unsung S0 E15: UNS515_Midnight Starr"
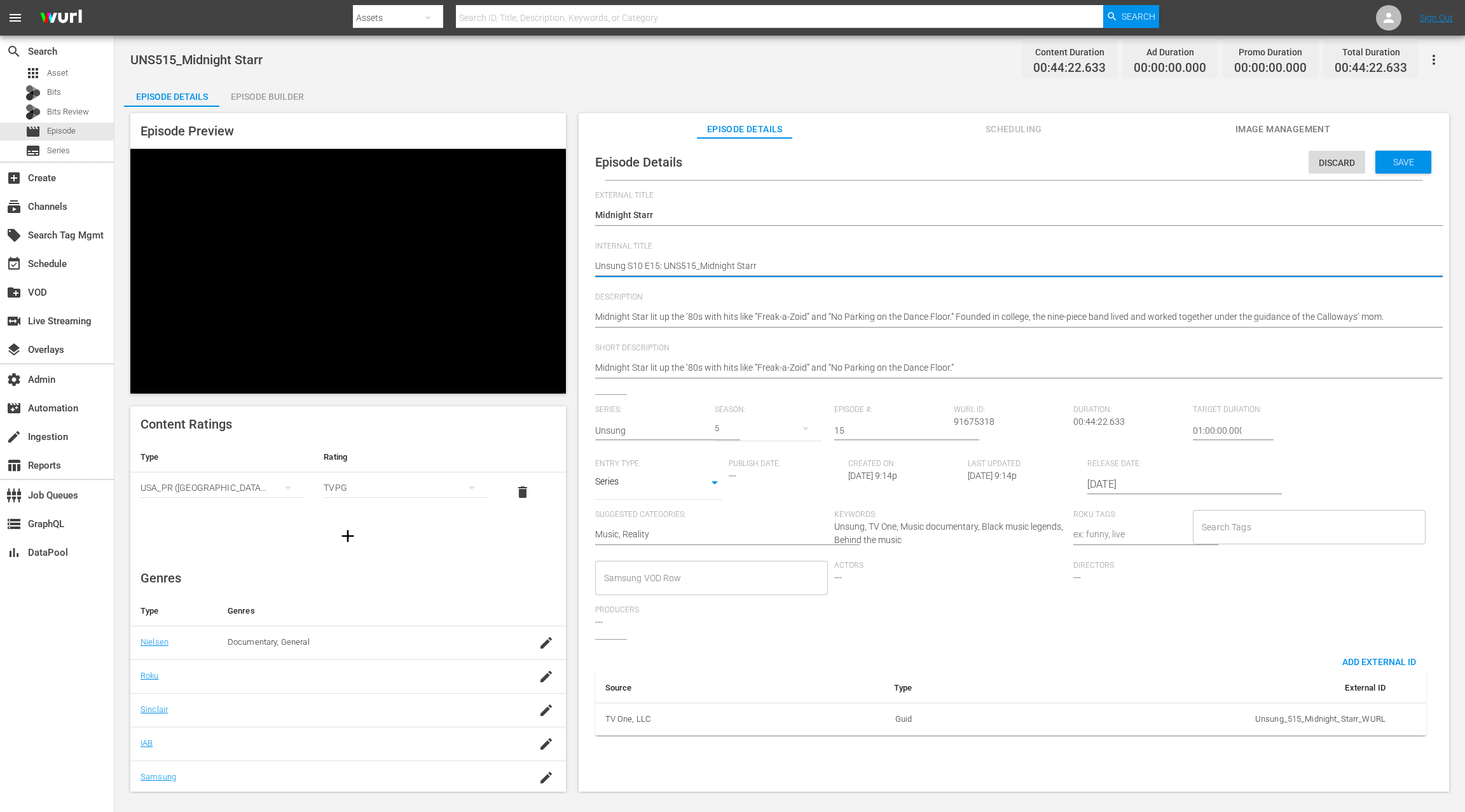
type textarea "Unsung S0 E15: UNS515_Midnight Starr"
type textarea "Unsung S05 E15: UNS515_Midnight Starr"
click at [1098, 169] on div "Save" at bounding box center [1402, 162] width 56 height 23
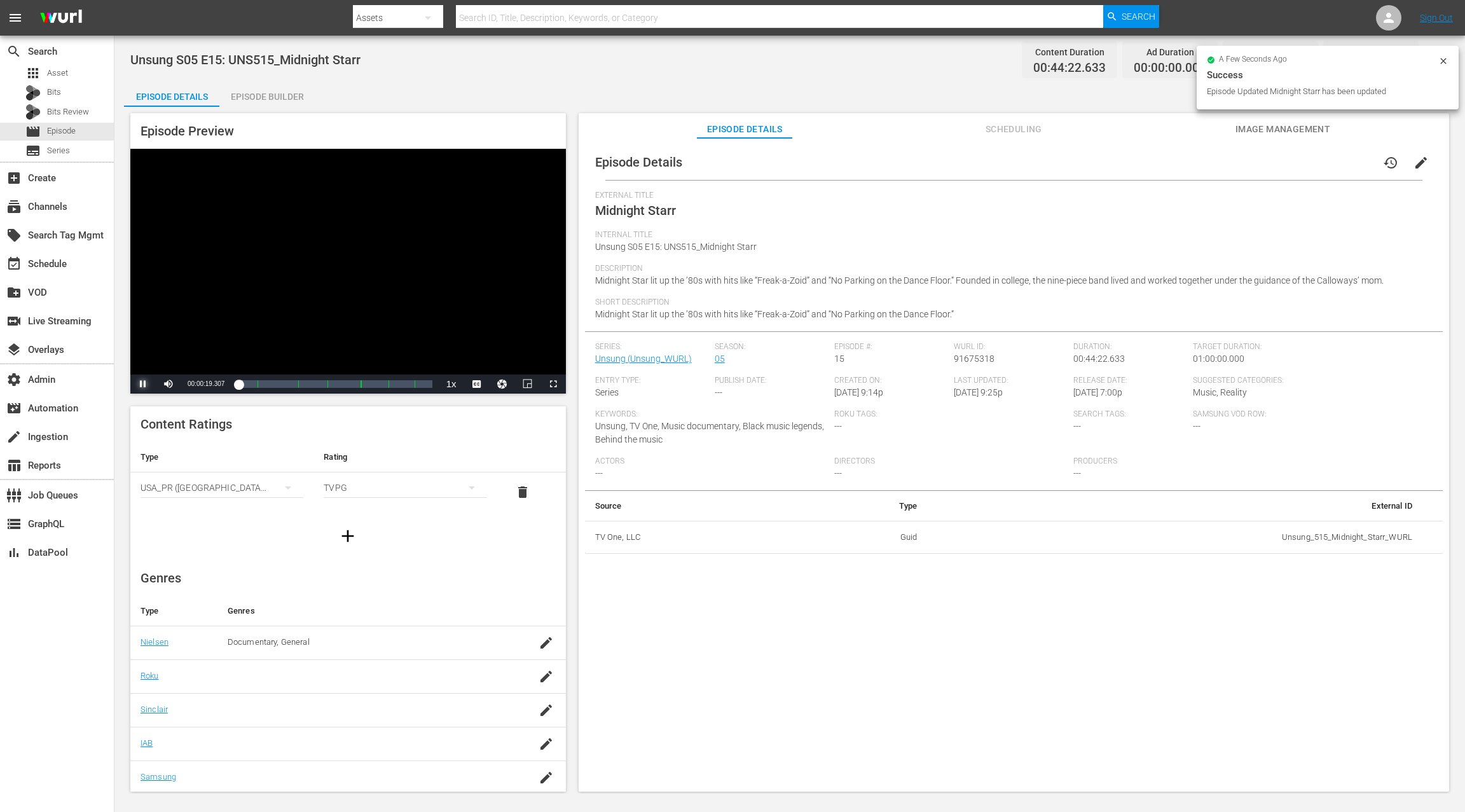
click at [143, 384] on span "Video Player" at bounding box center [143, 384] width 0 height 0
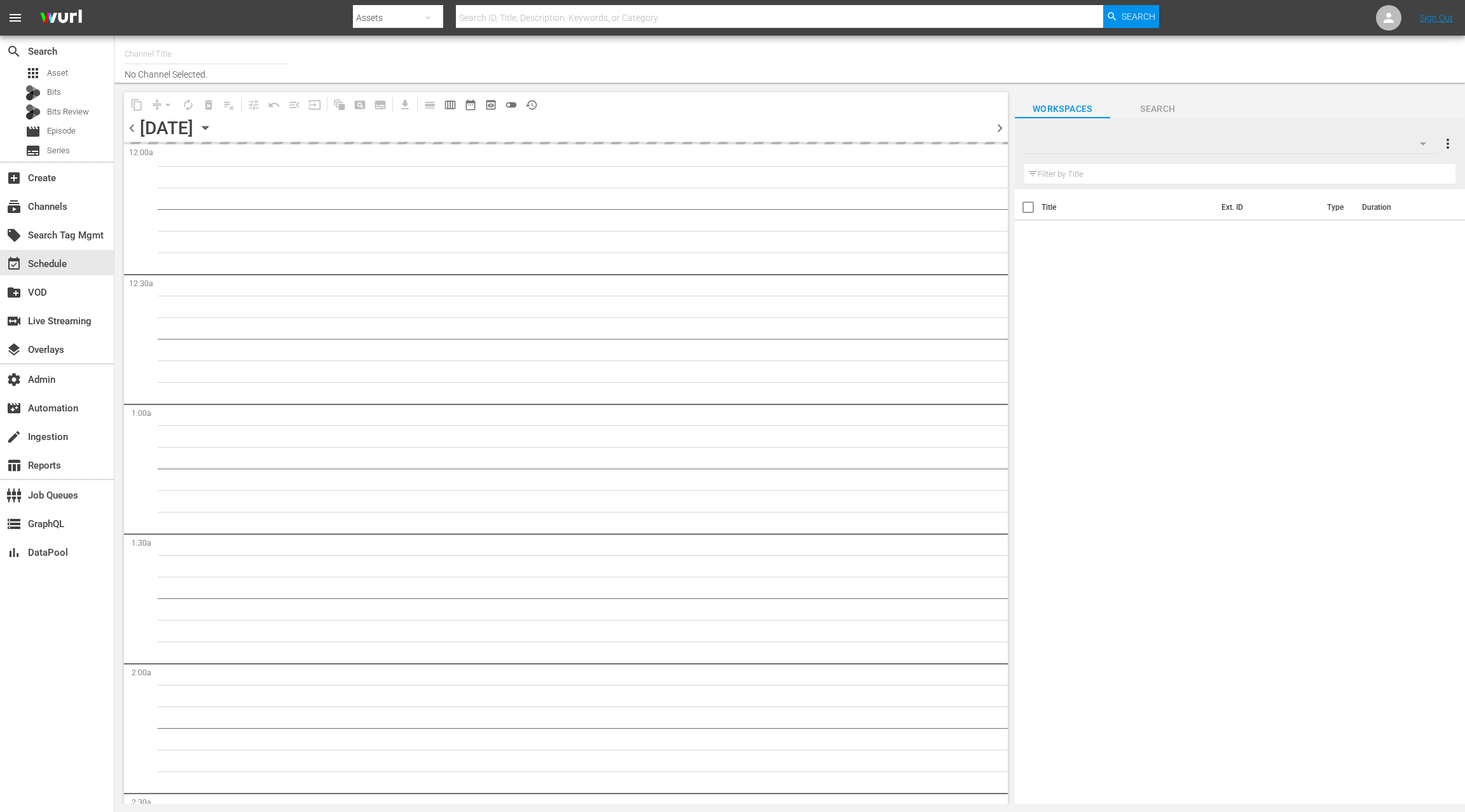
type input "TV One Stars & Stories (2118)"
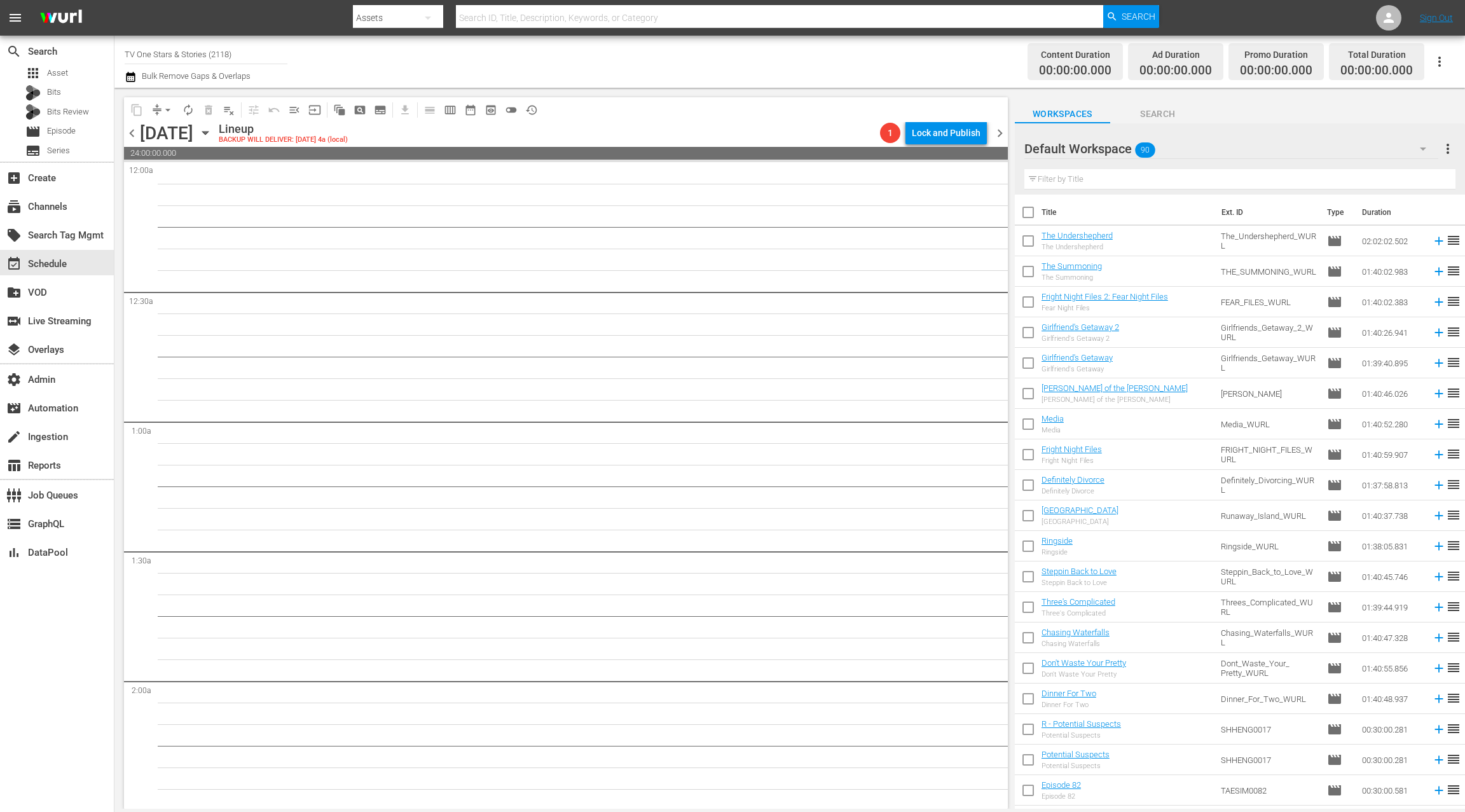
click at [1316, 152] on div "Default Workspace 90" at bounding box center [1231, 149] width 414 height 36
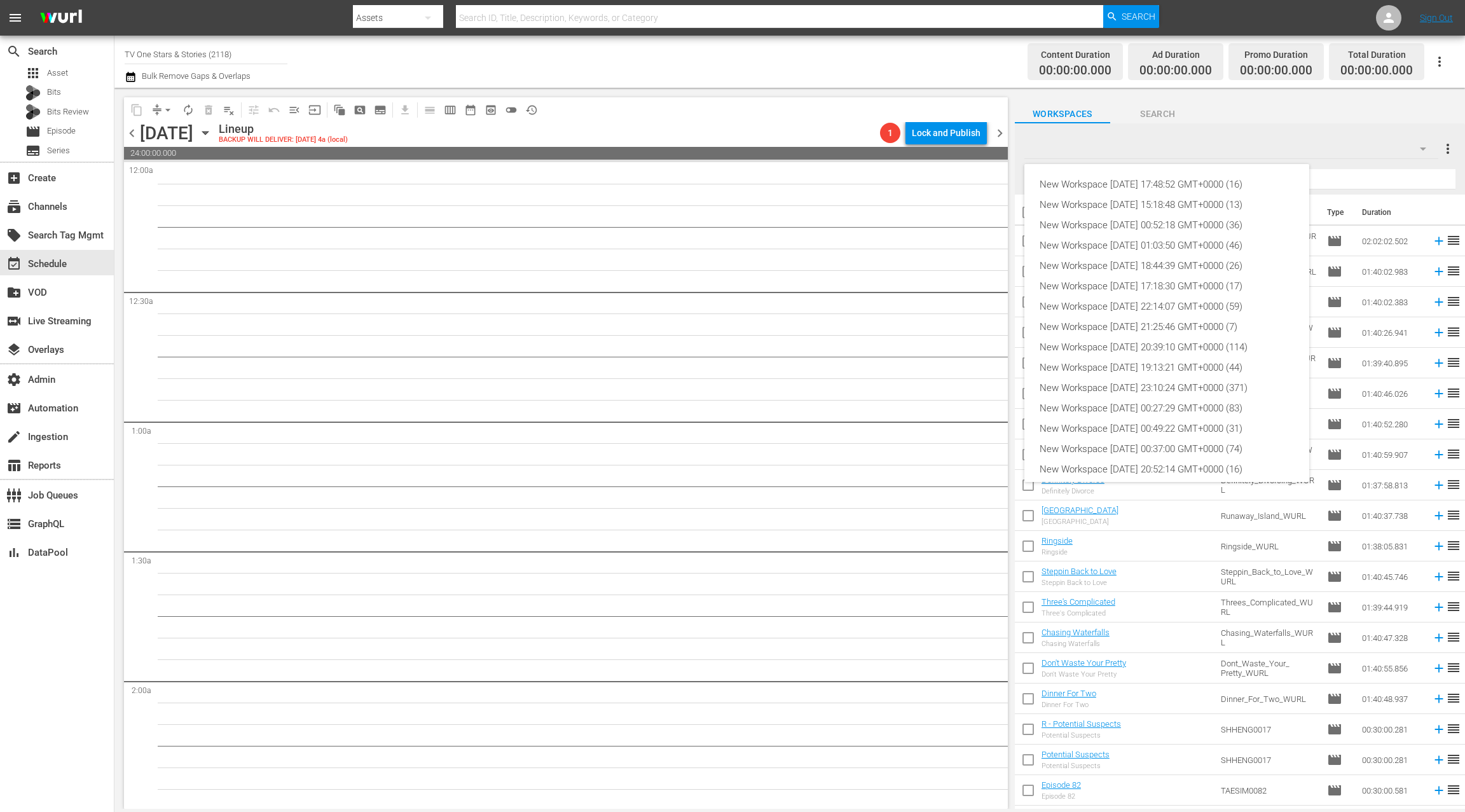
scroll to position [69, 0]
click at [1237, 188] on div "New Workspace Sat Oct 04 2025 17:48:52 GMT+0000 (16)" at bounding box center [1166, 184] width 254 height 21
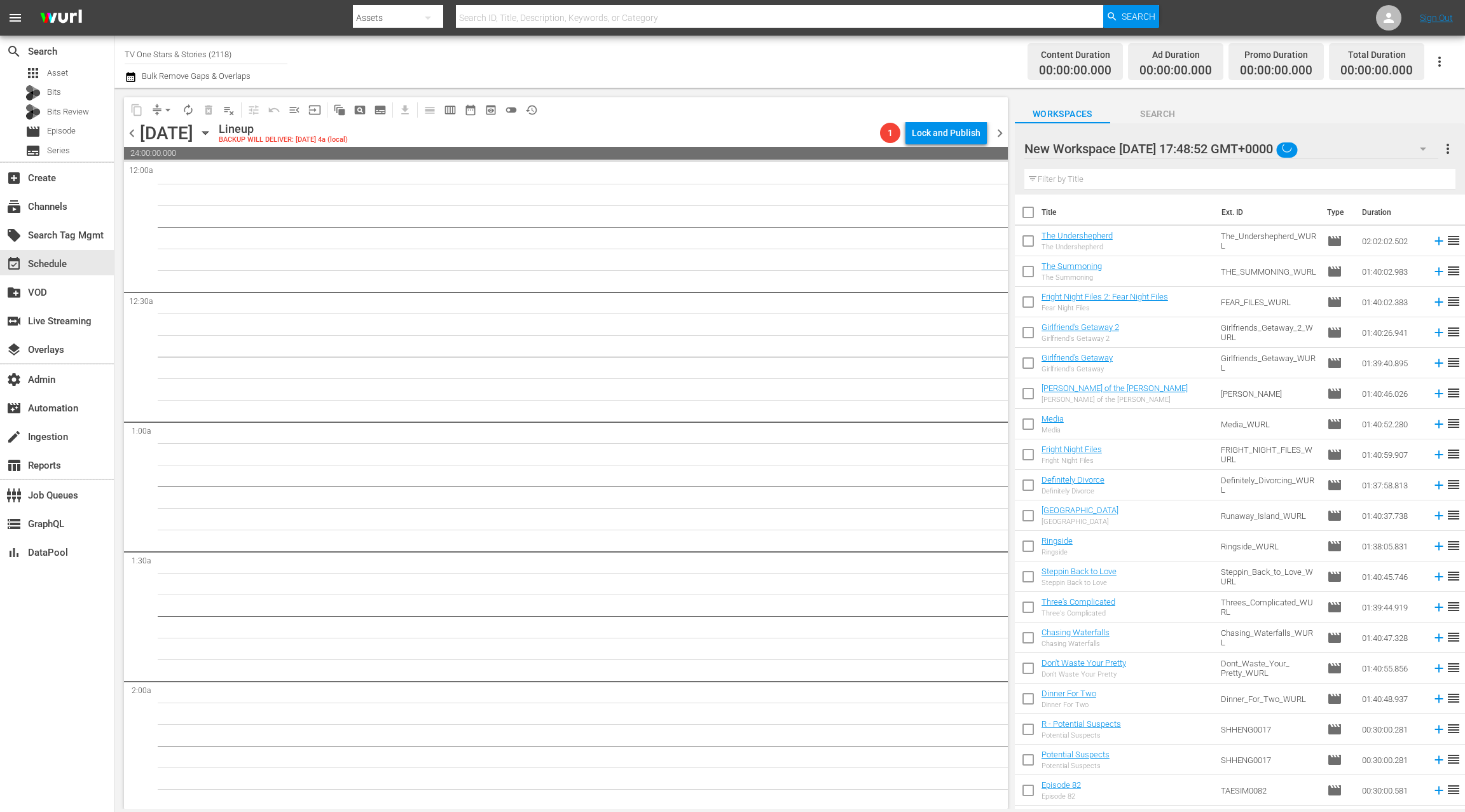
scroll to position [0, 0]
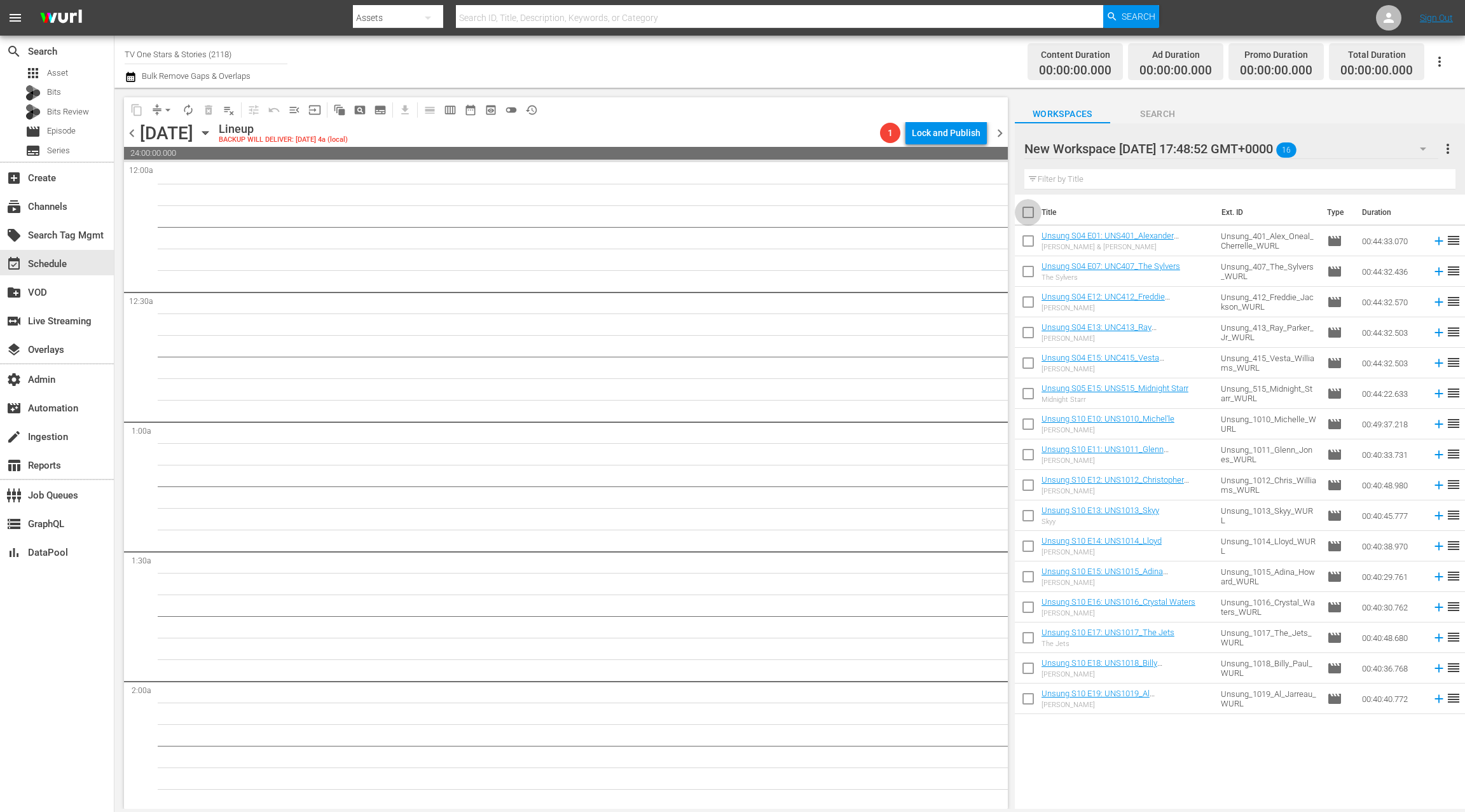
click at [1030, 211] on input "checkbox" at bounding box center [1028, 214] width 27 height 27
checkbox input "true"
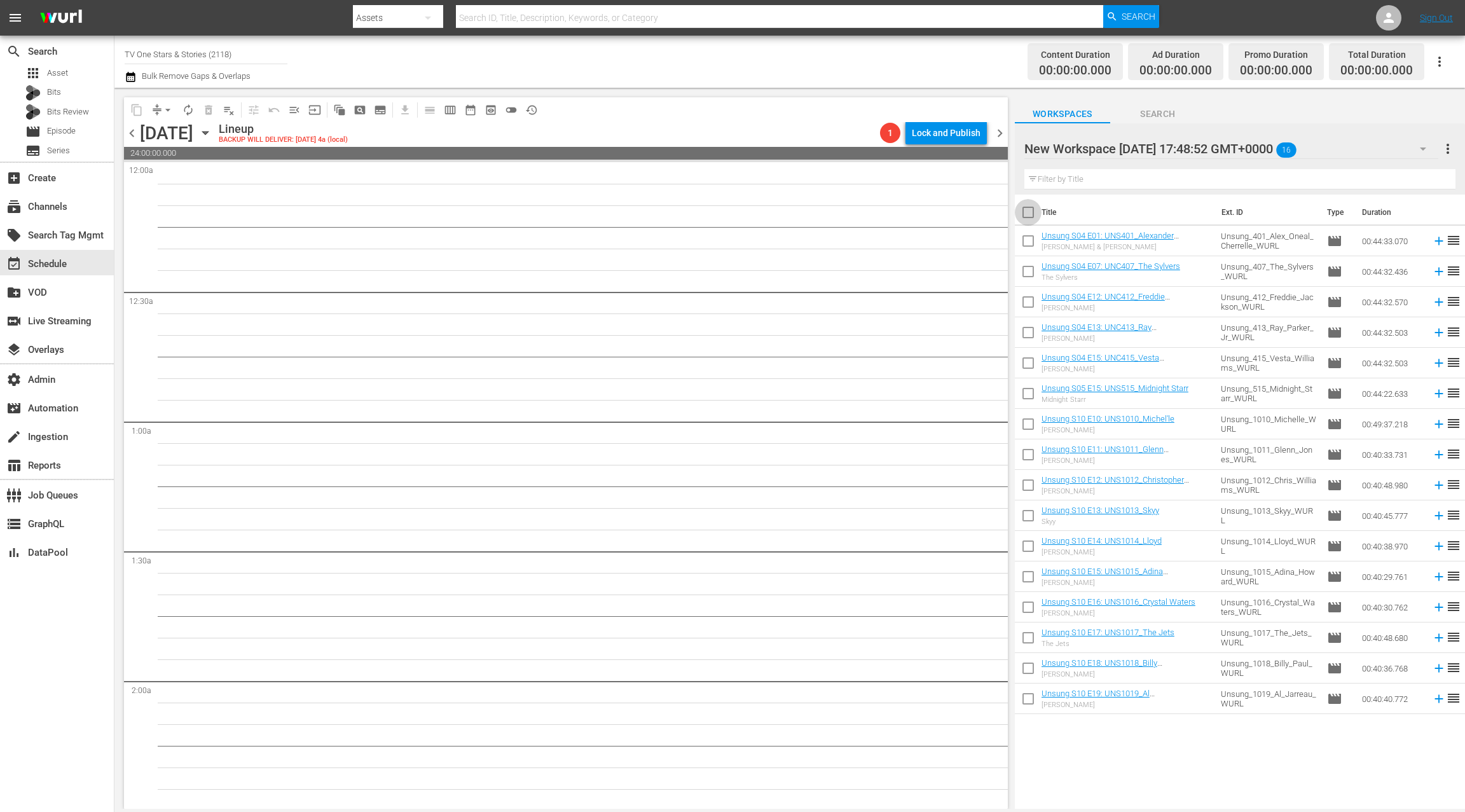
checkbox input "true"
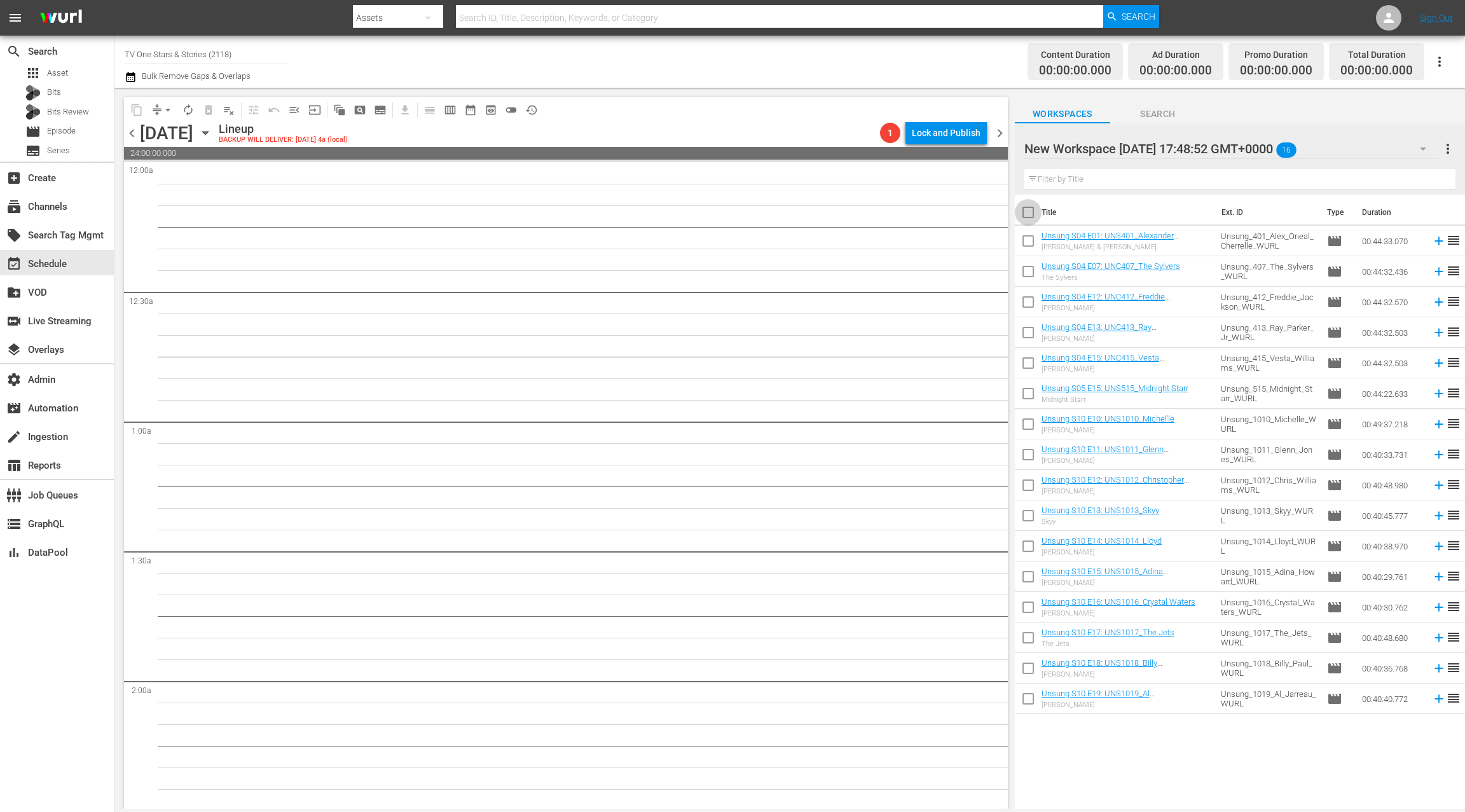
checkbox input "true"
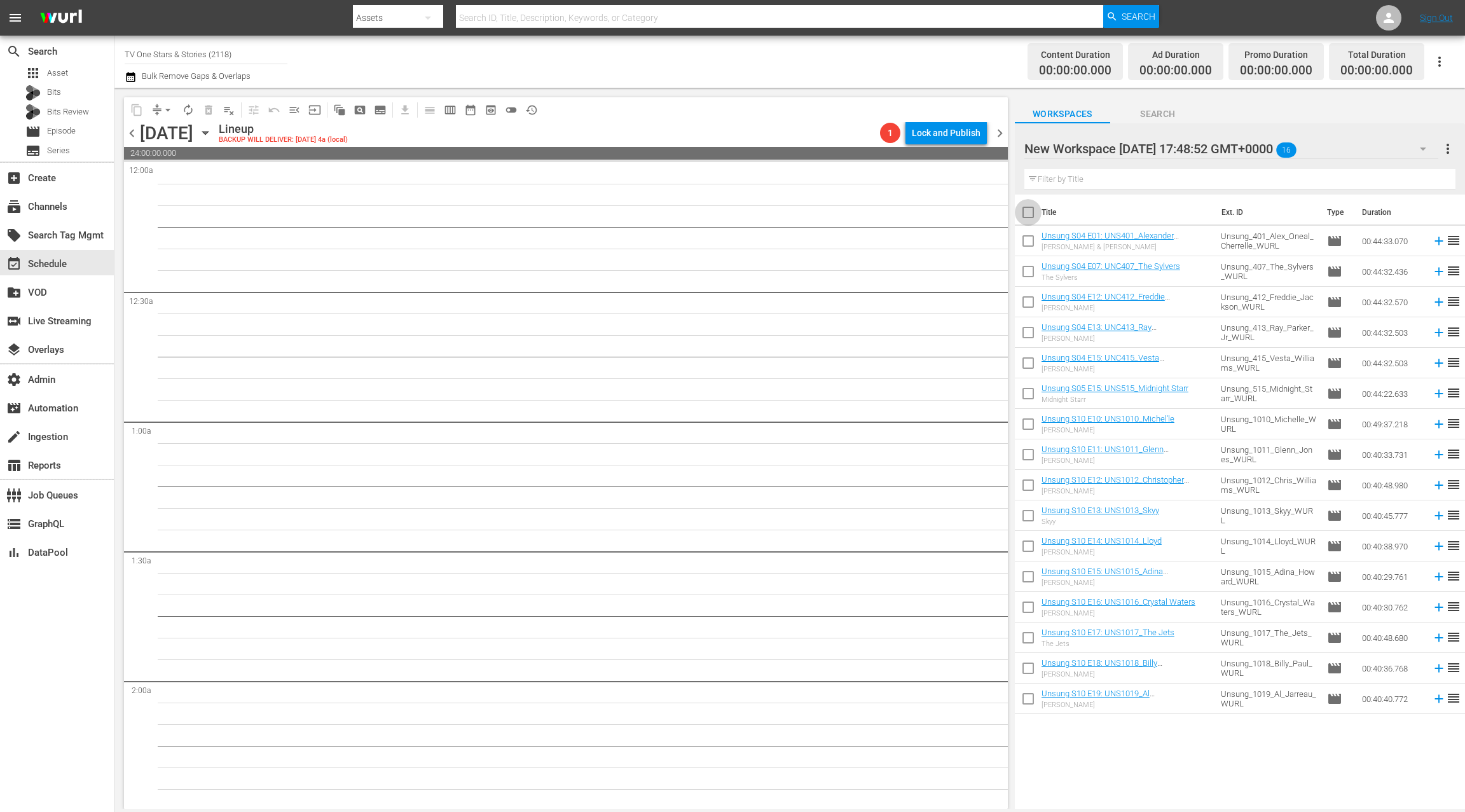
checkbox input "true"
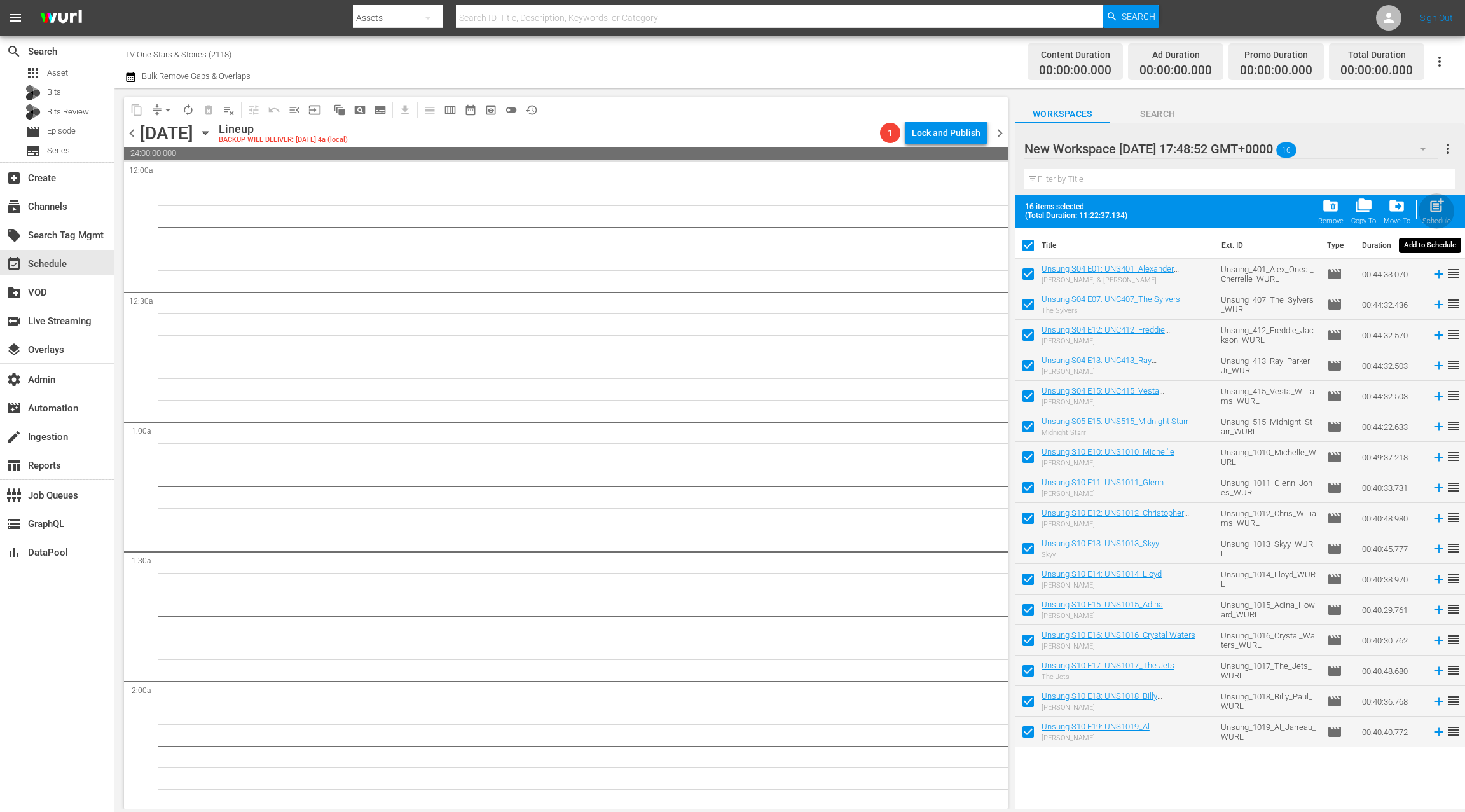
click at [1435, 204] on span "post_add" at bounding box center [1436, 205] width 18 height 18
checkbox input "false"
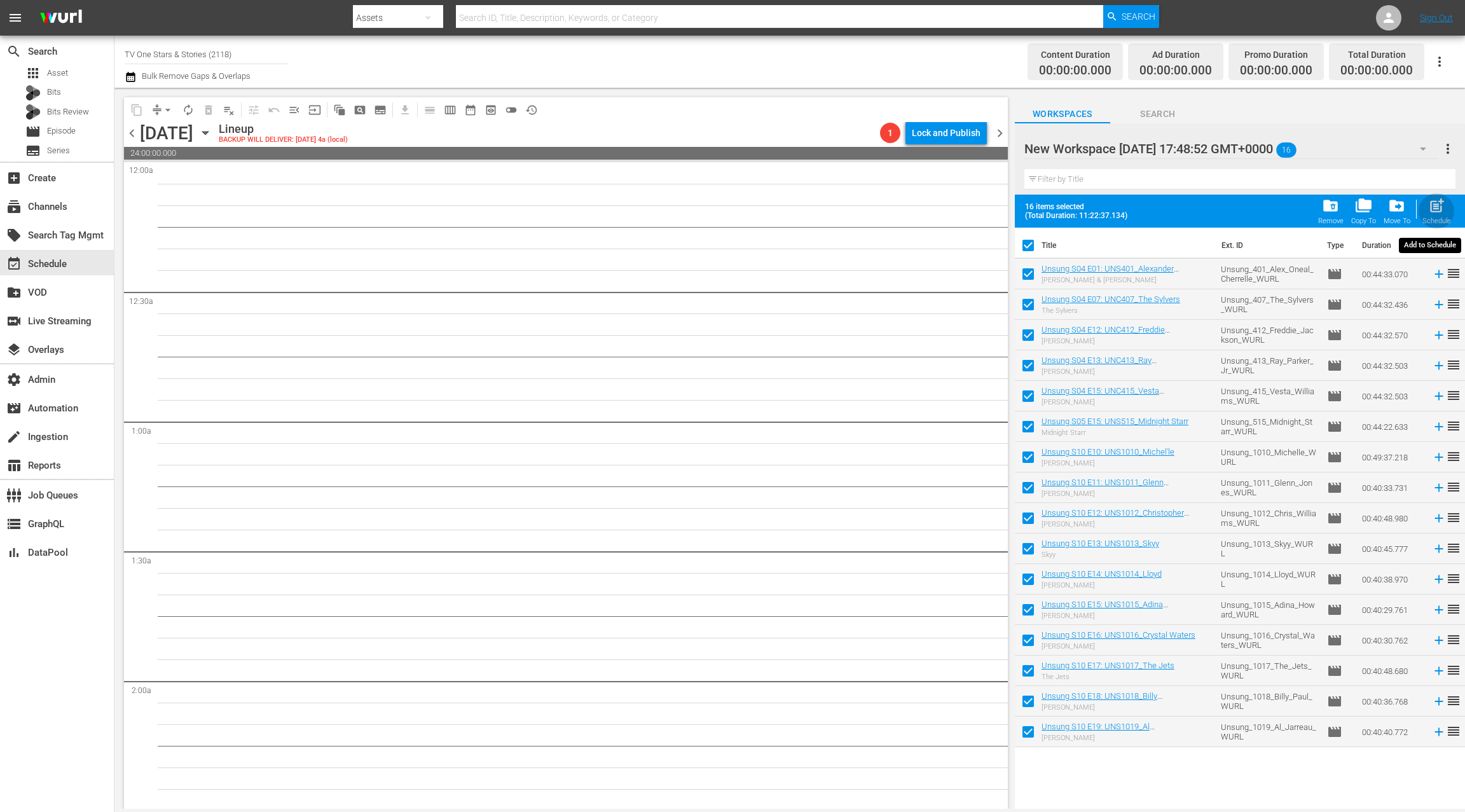
checkbox input "false"
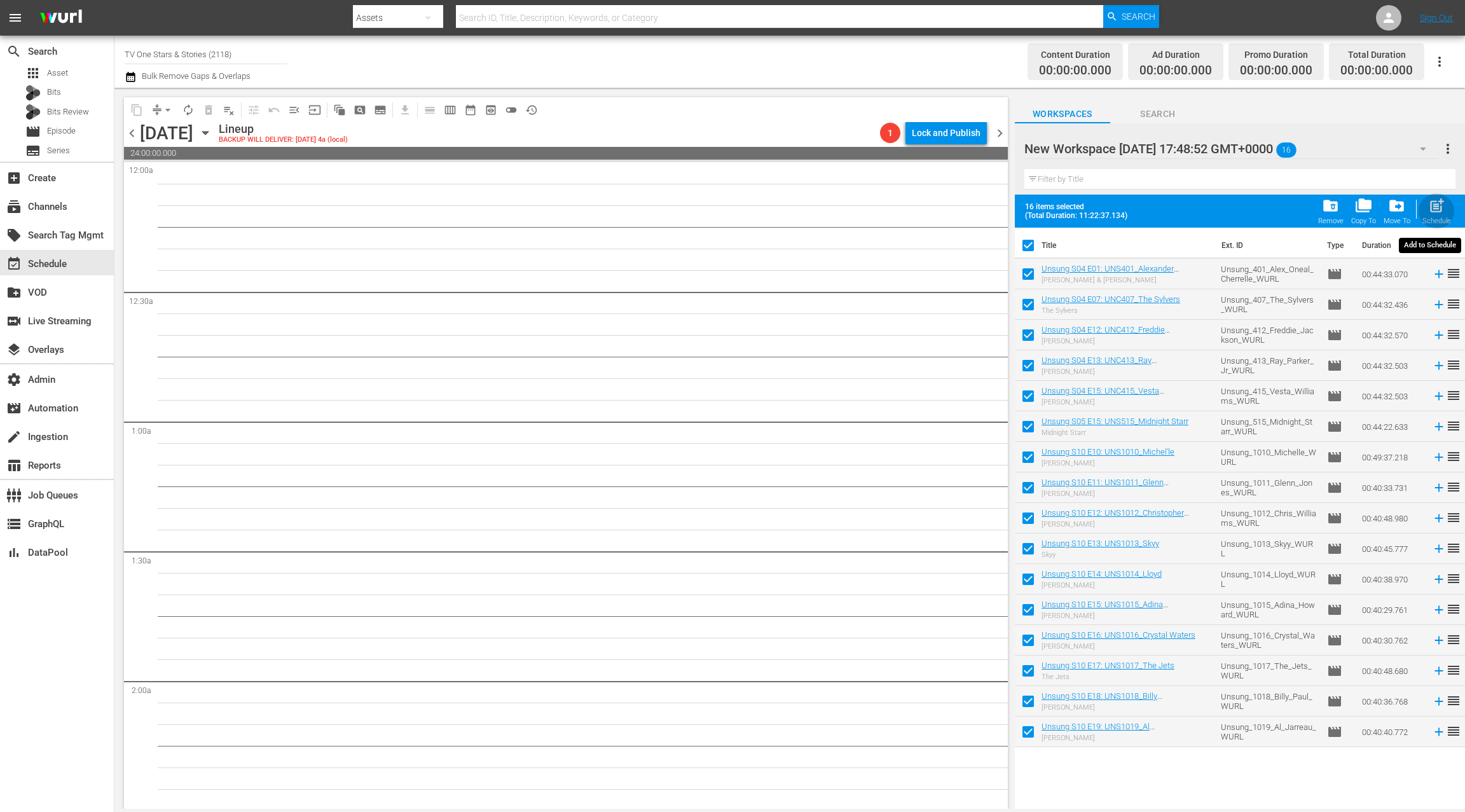
checkbox input "false"
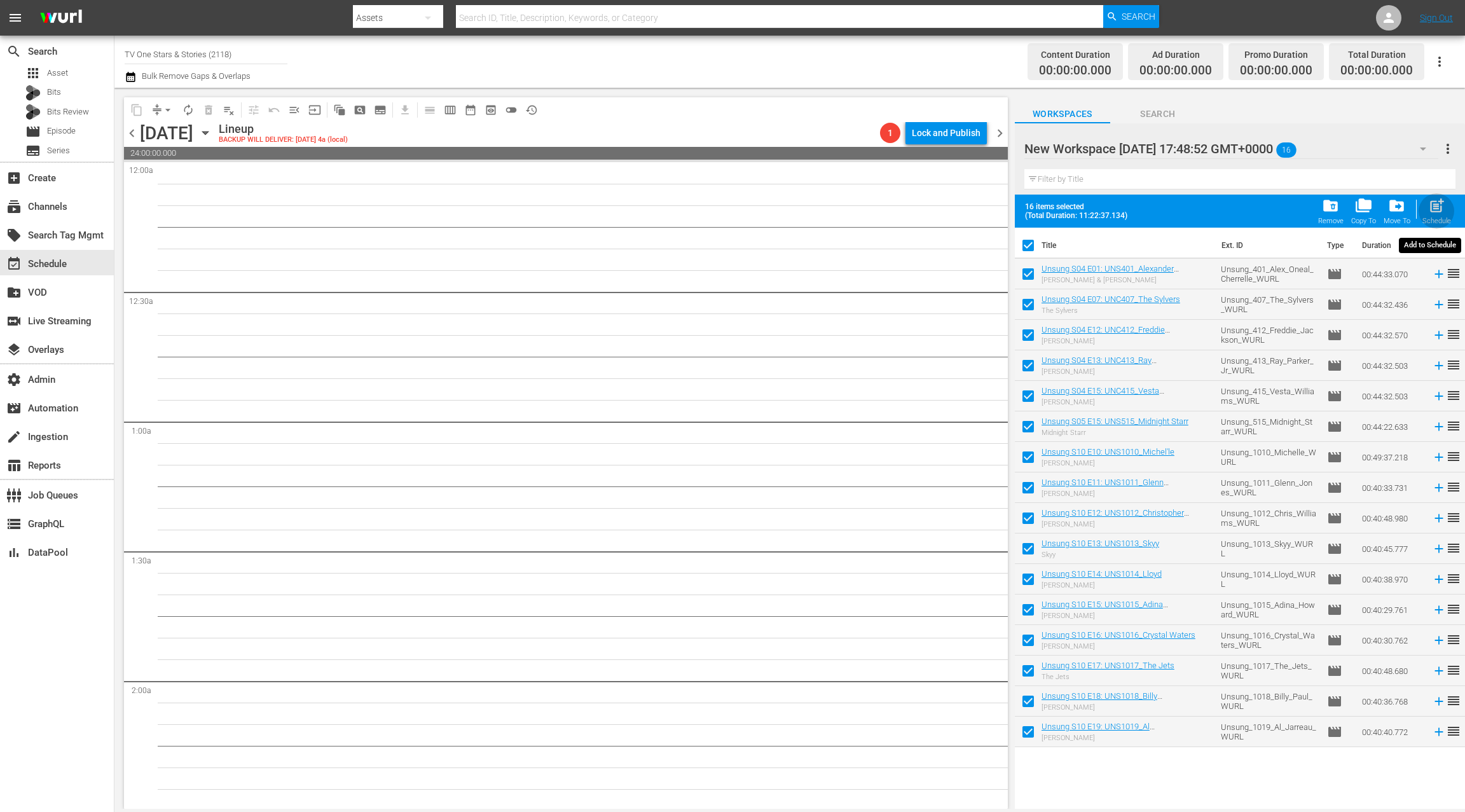
checkbox input "false"
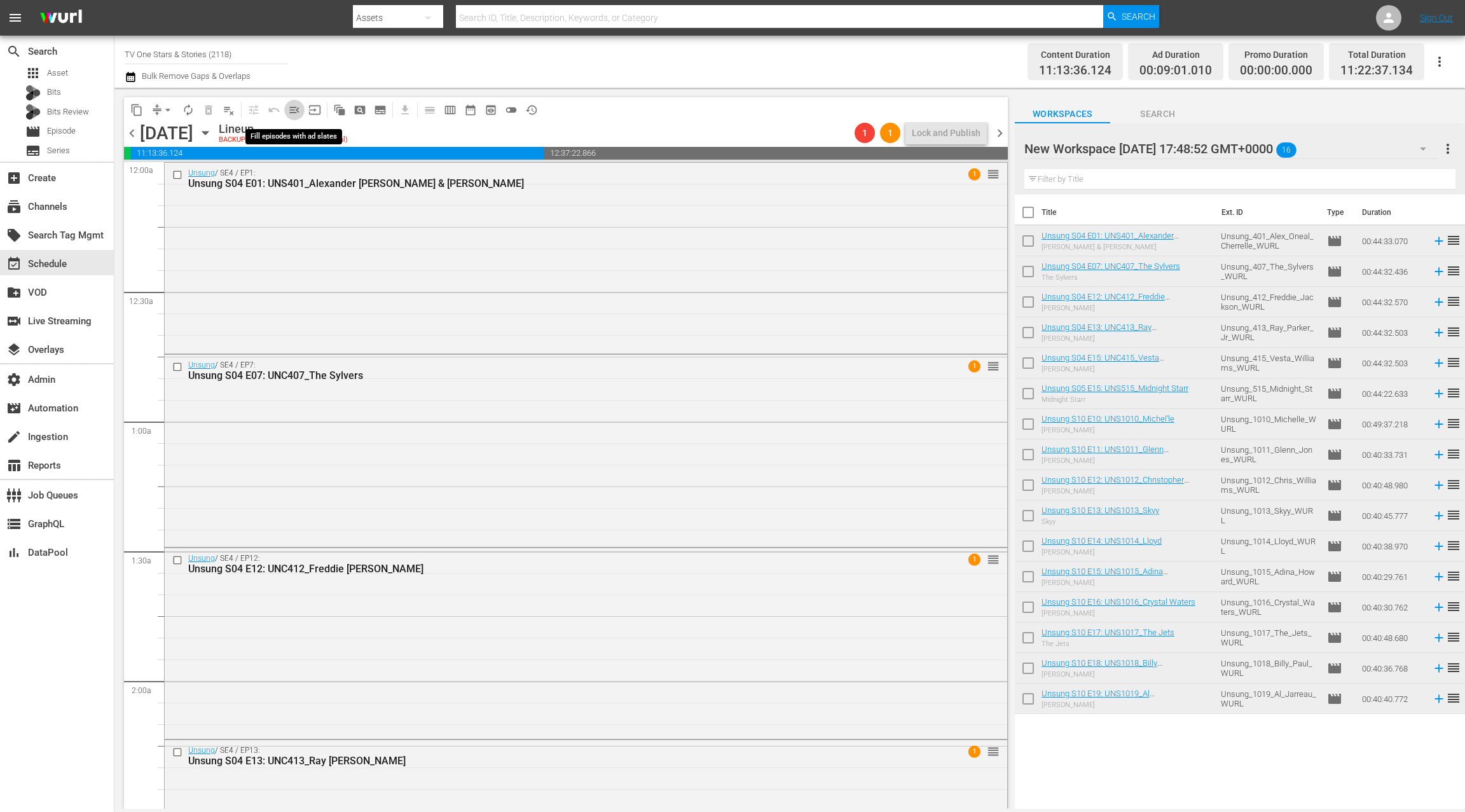
click at [292, 111] on span "menu_open" at bounding box center [294, 110] width 13 height 13
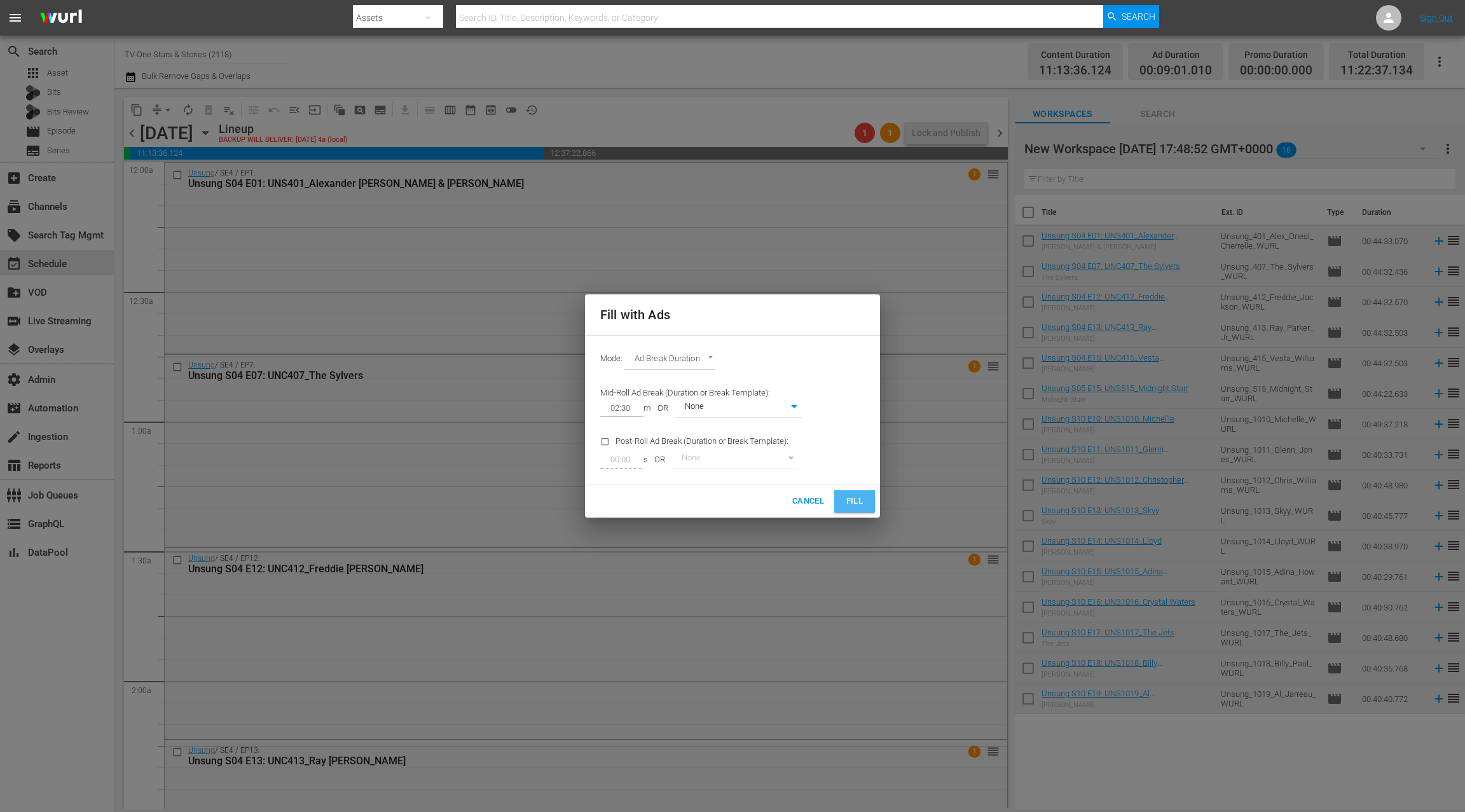
click at [849, 503] on span "Fill" at bounding box center [854, 501] width 21 height 14
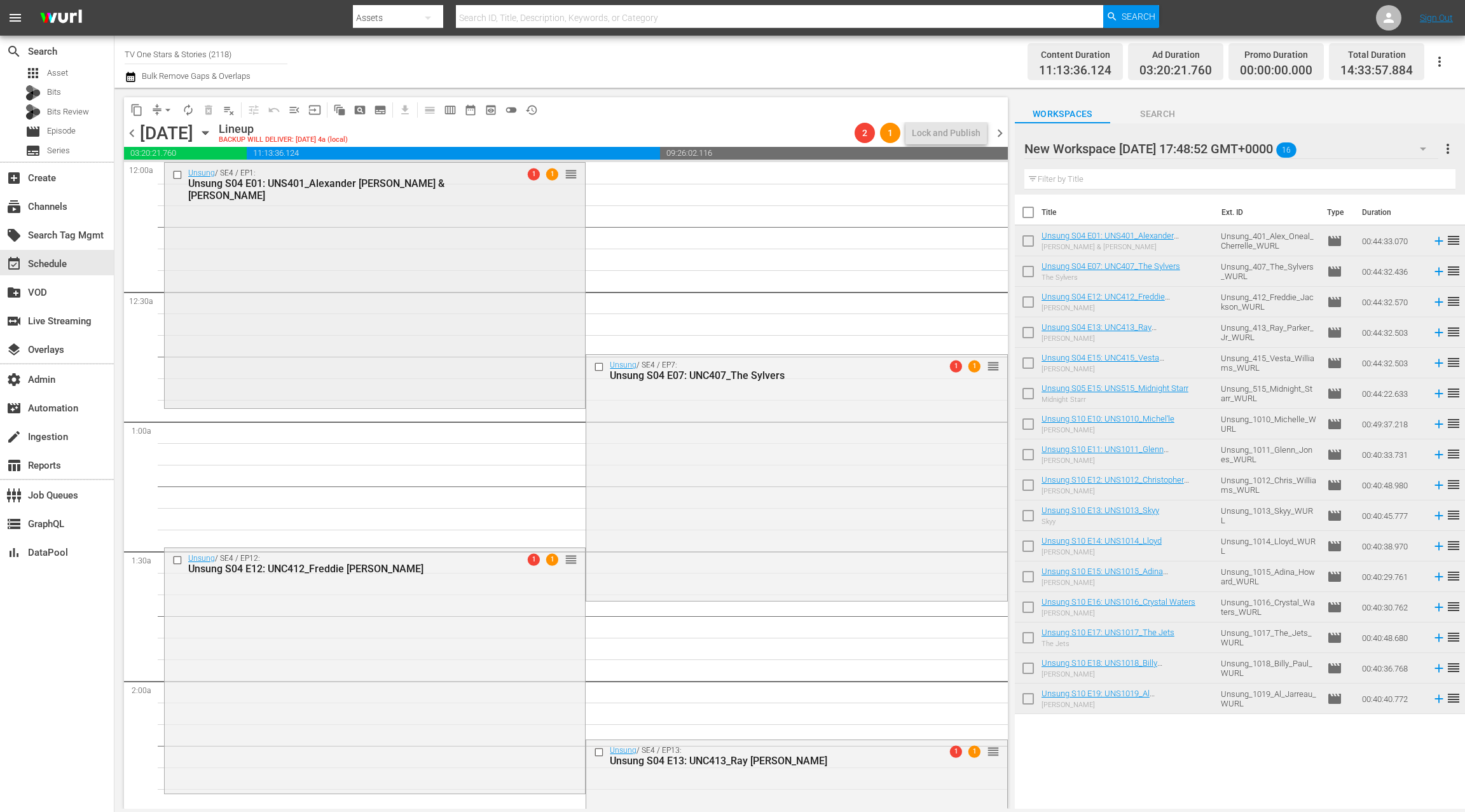
click at [439, 310] on div "Unsung / SE4 / EP1: Unsung S04 E01: UNS401_Alexander O'Neal & Cherrelle 1 1 reo…" at bounding box center [374, 284] width 420 height 242
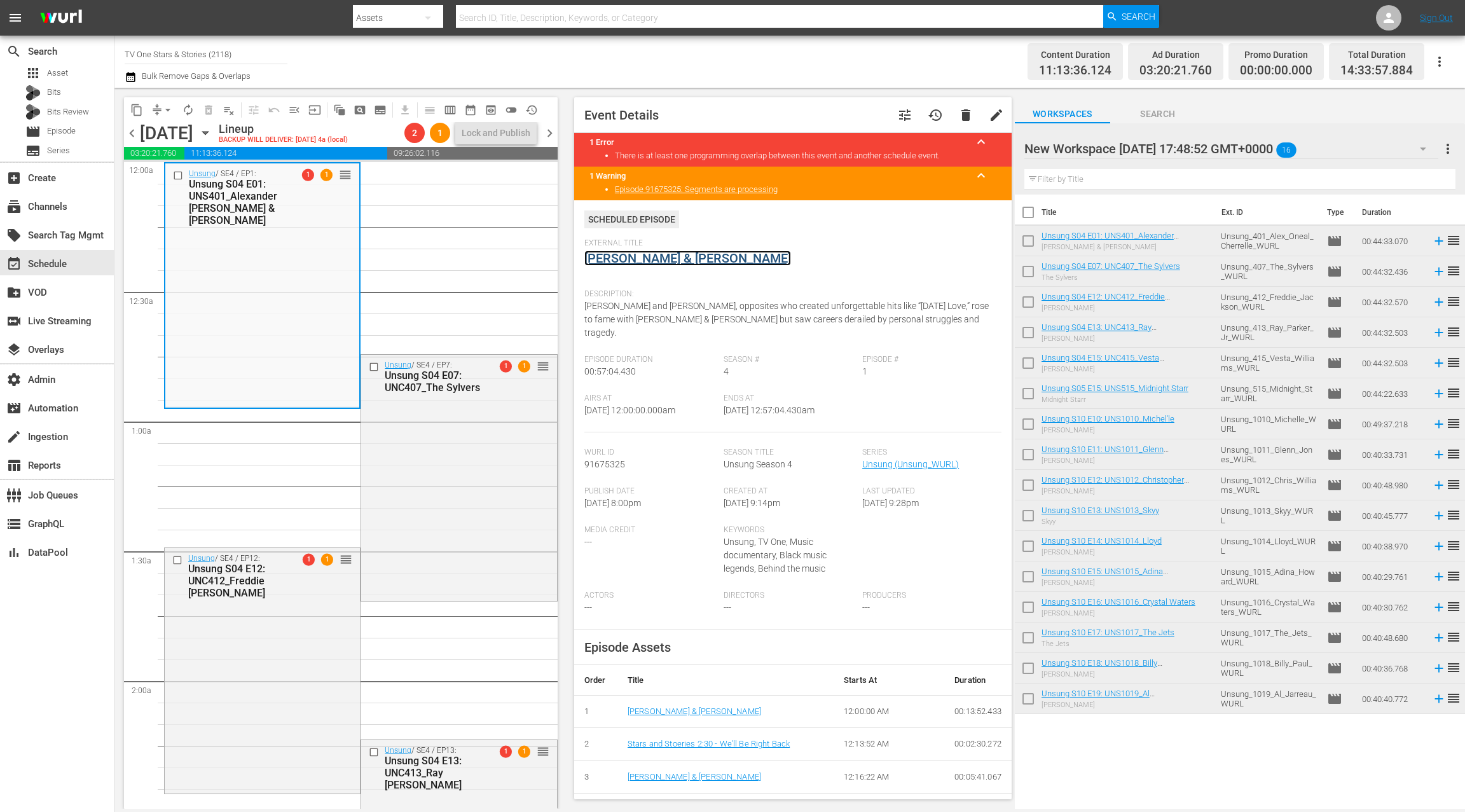
click at [630, 262] on link "Alexander O'Neal & Cherrelle" at bounding box center [687, 258] width 207 height 15
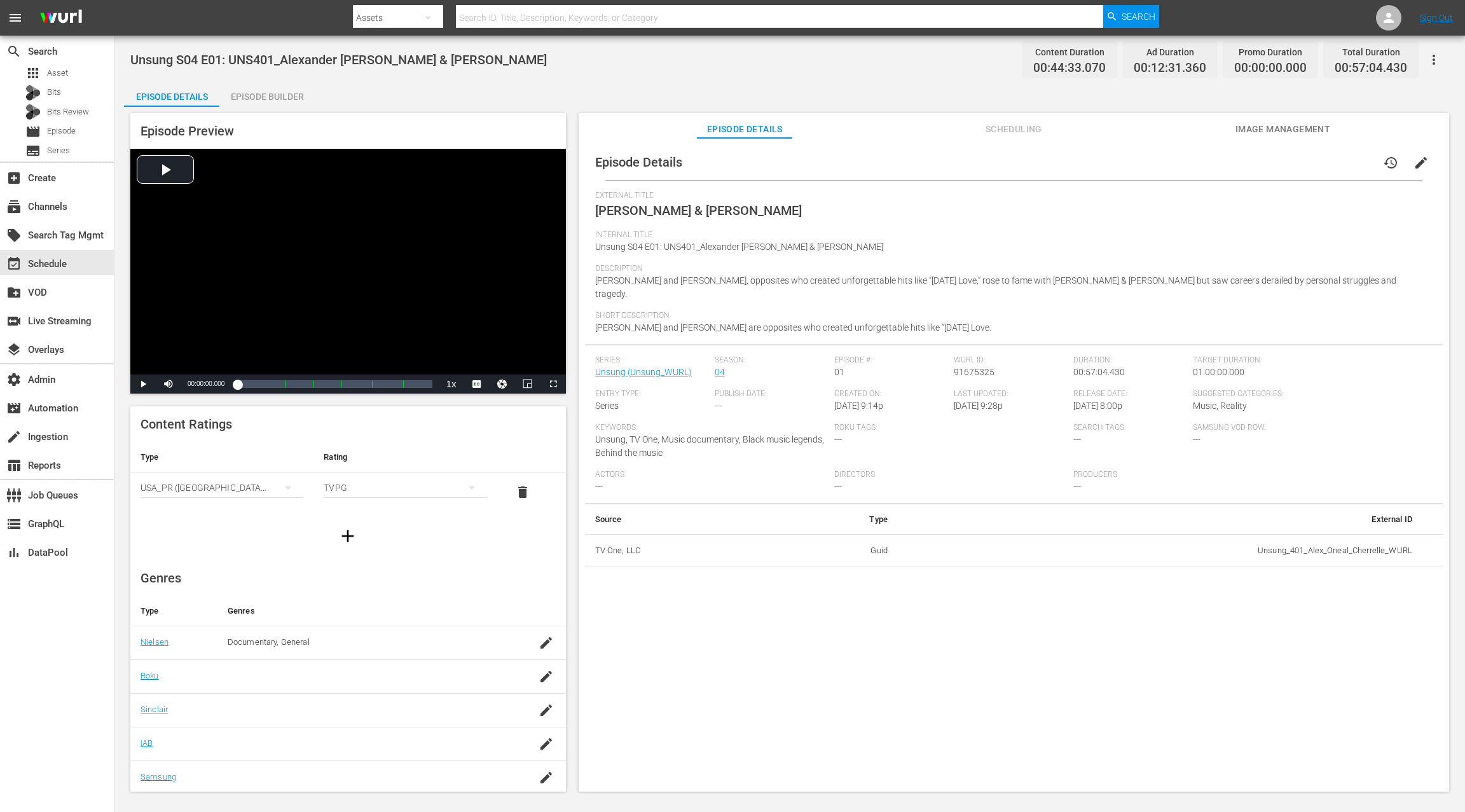
drag, startPoint x: 257, startPoint y: 101, endPoint x: 276, endPoint y: 117, distance: 24.8
click at [256, 101] on div "Episode Builder" at bounding box center [267, 97] width 95 height 30
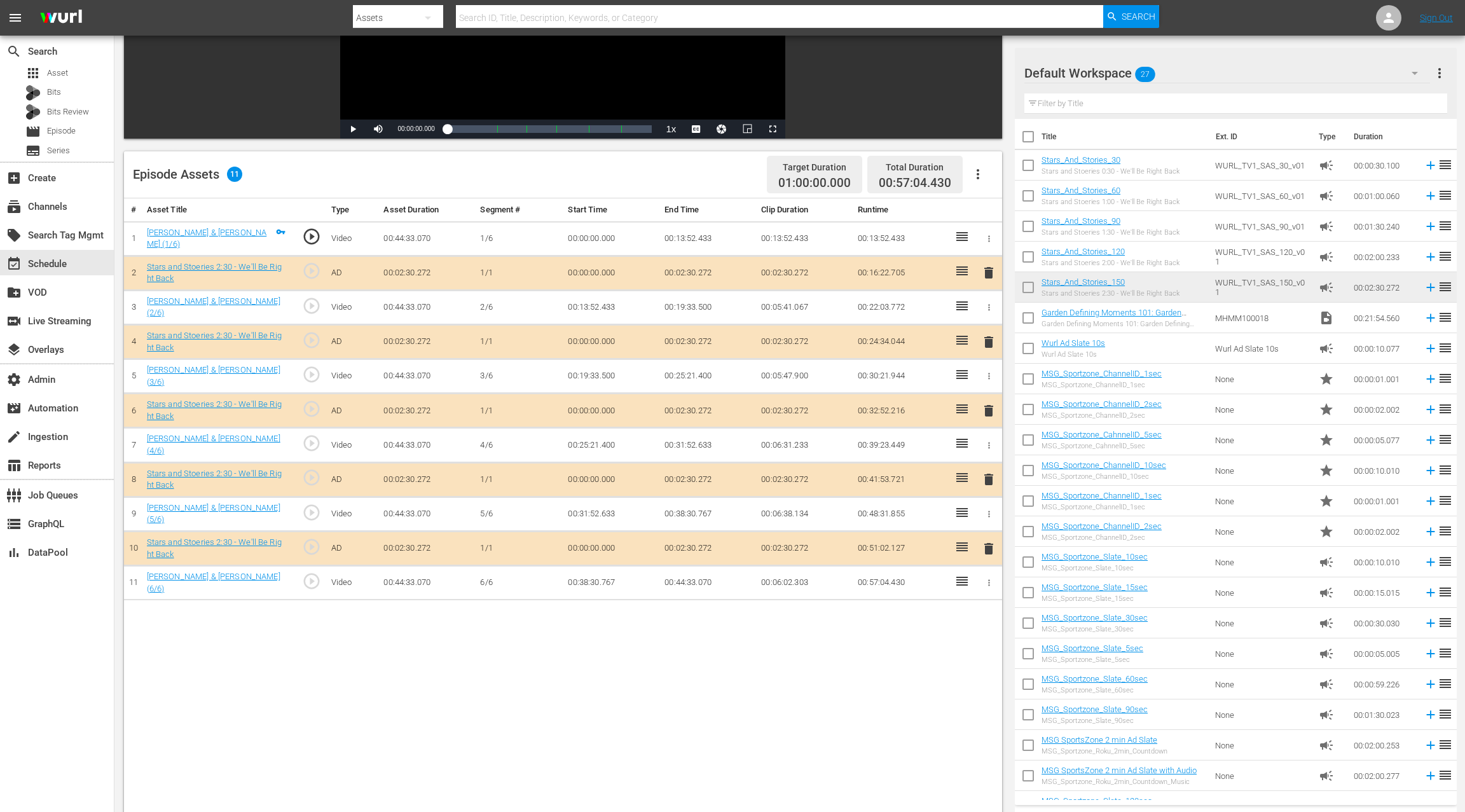
scroll to position [220, 0]
click at [988, 337] on span "delete" at bounding box center [988, 341] width 15 height 15
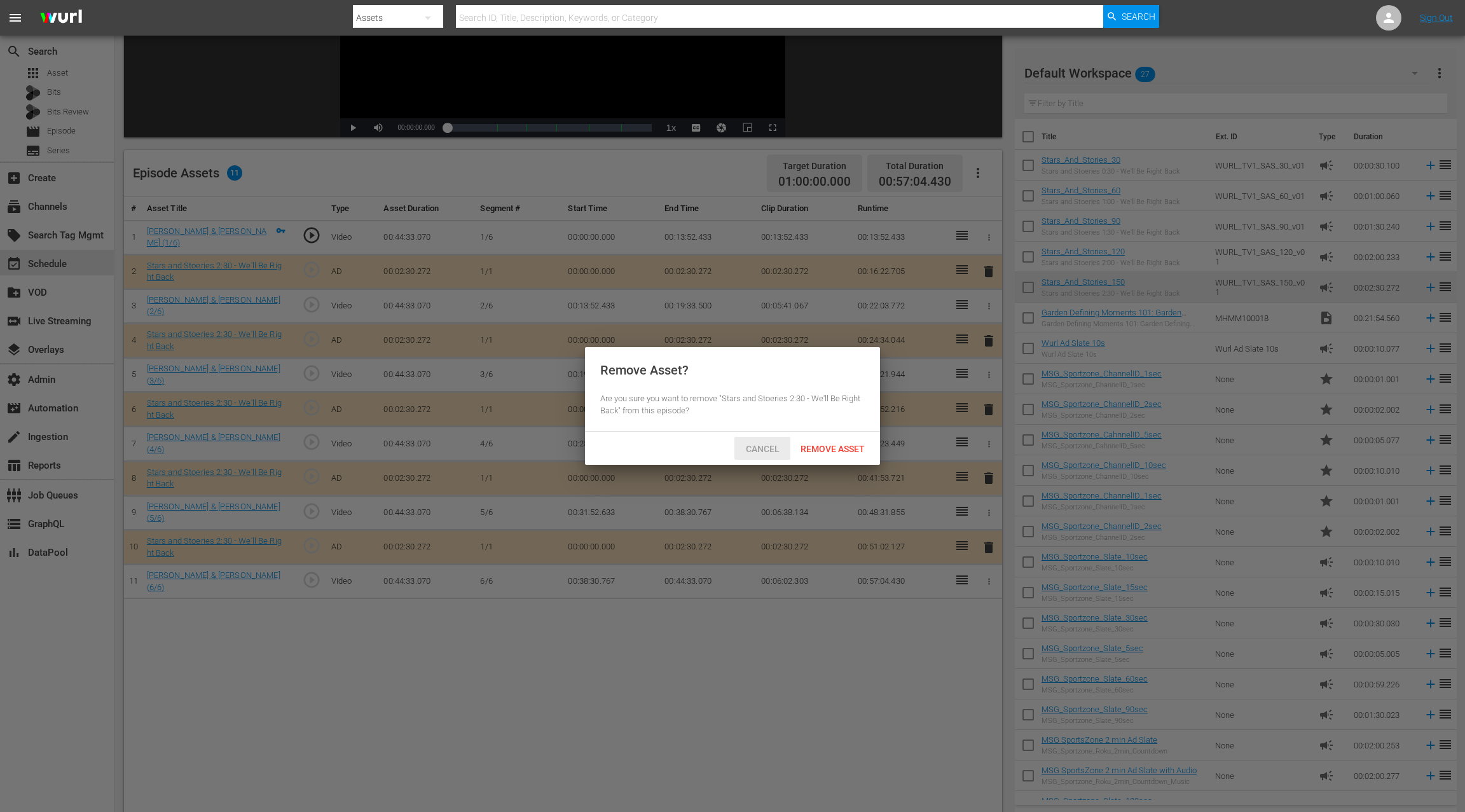
click at [766, 452] on span "Cancel" at bounding box center [763, 448] width 54 height 10
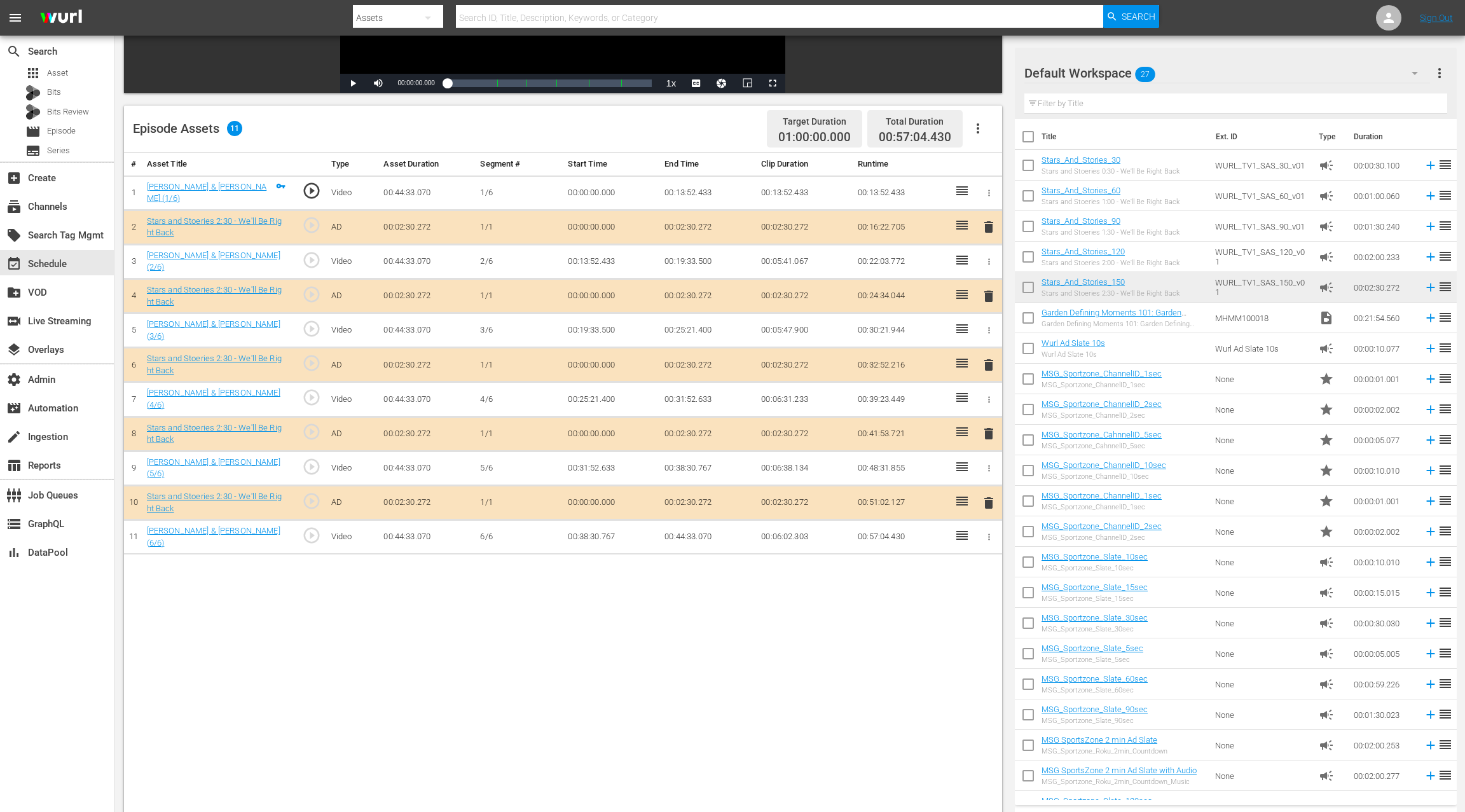
scroll to position [269, 0]
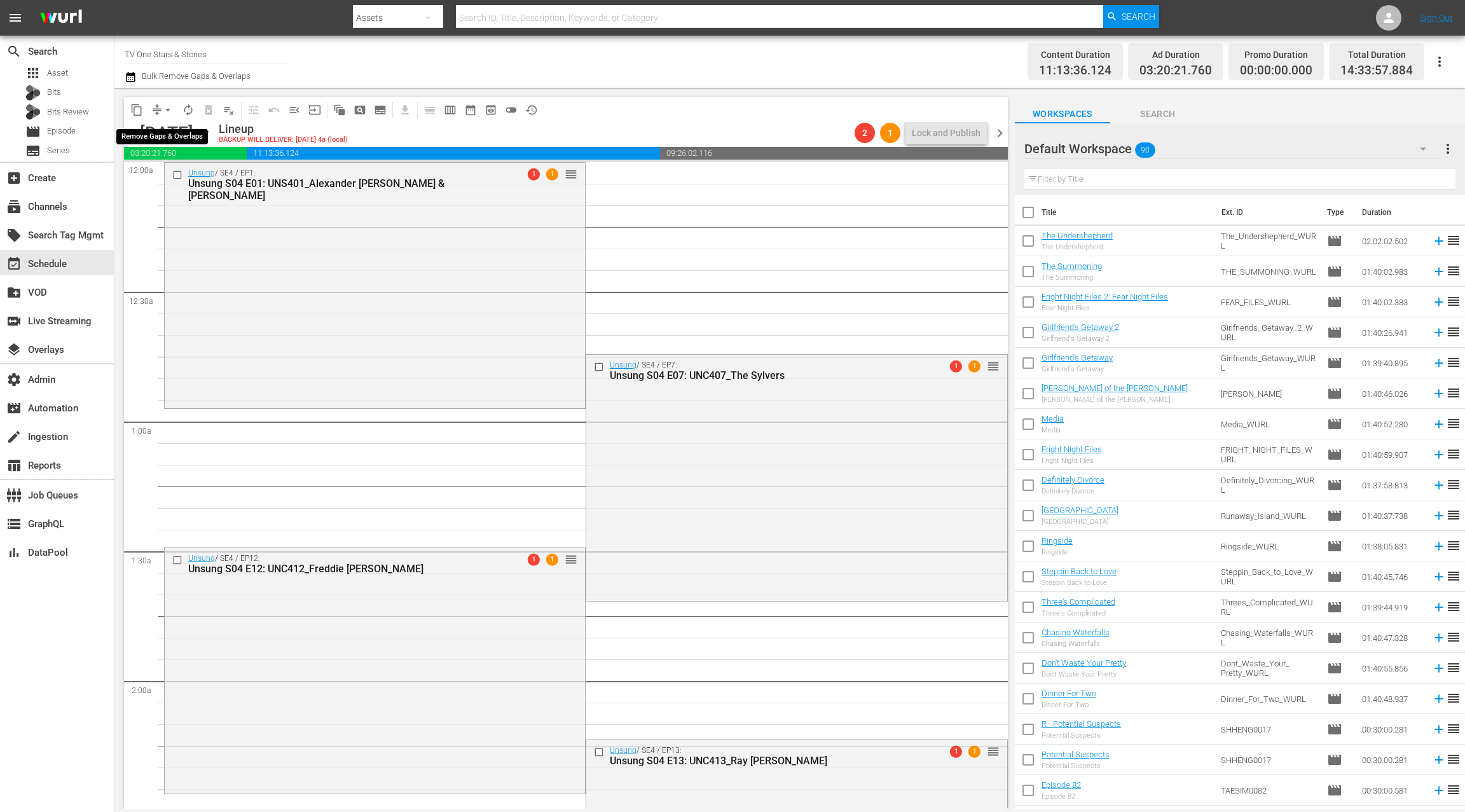
click at [166, 111] on span "arrow_drop_down" at bounding box center [168, 110] width 13 height 13
click at [181, 136] on li "Align to Midnight" at bounding box center [169, 136] width 105 height 21
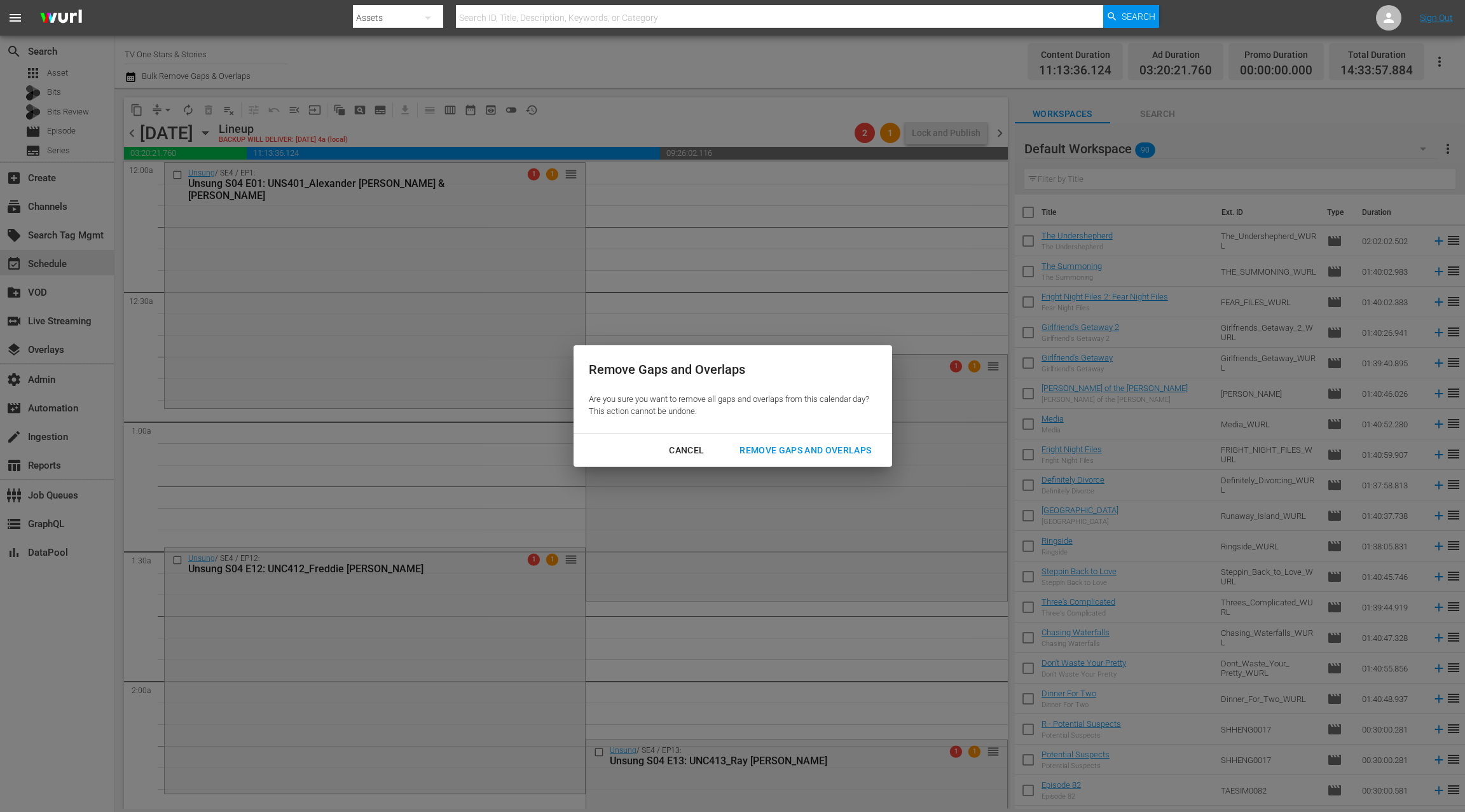
click at [763, 448] on div "Remove Gaps and Overlaps" at bounding box center [805, 450] width 152 height 16
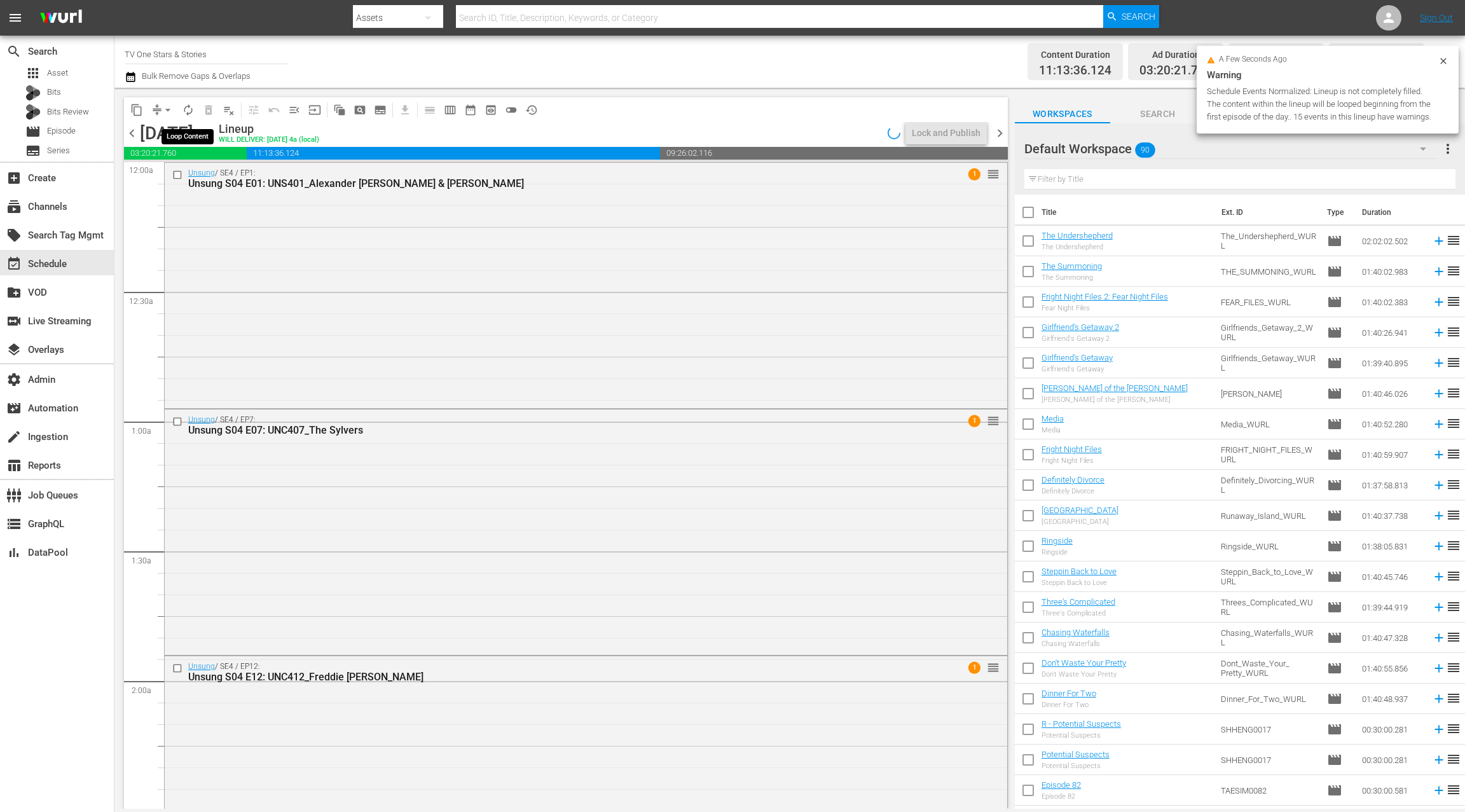
click at [193, 114] on span "autorenew_outlined" at bounding box center [188, 110] width 13 height 13
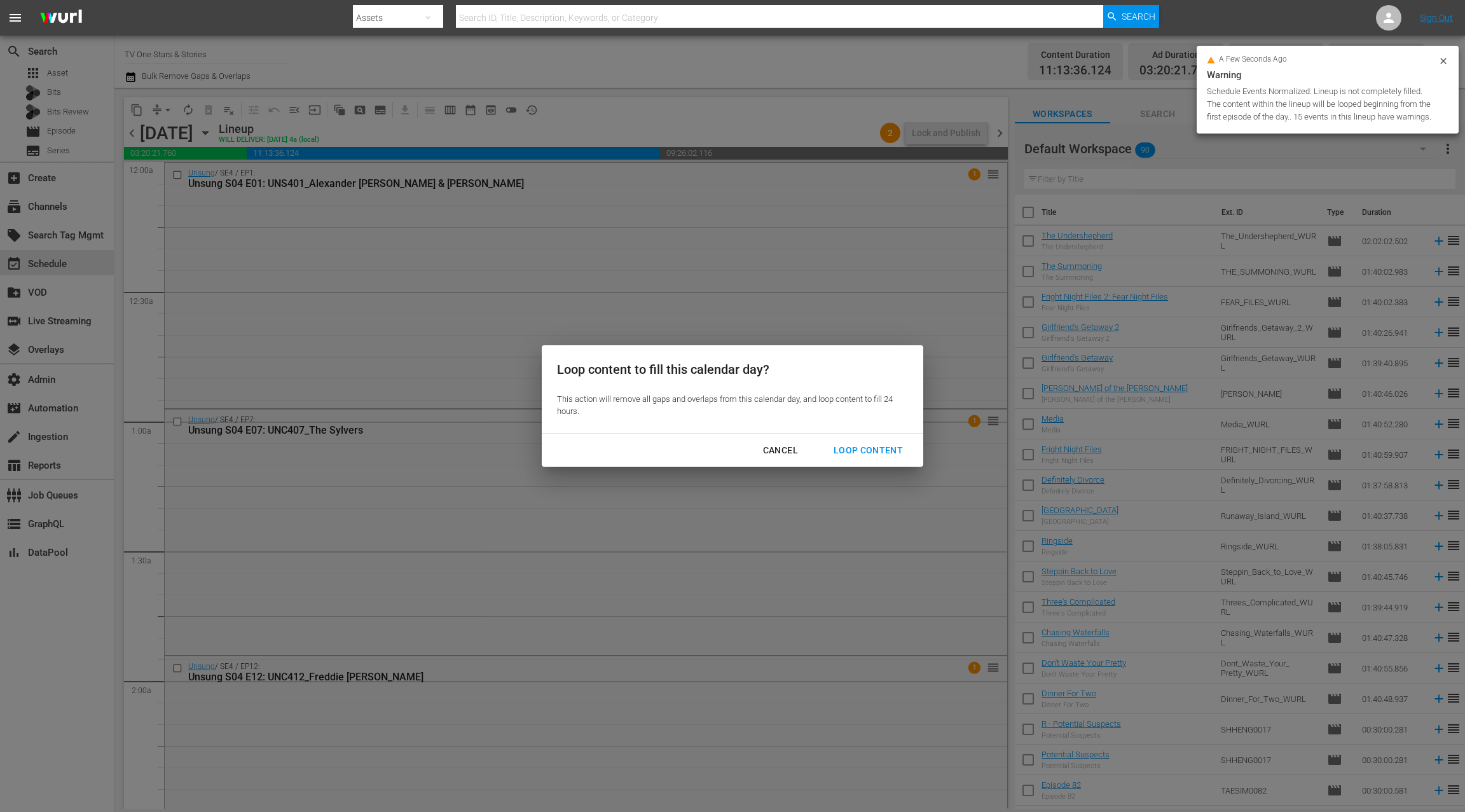
click at [850, 452] on div "Loop Content" at bounding box center [869, 450] width 90 height 16
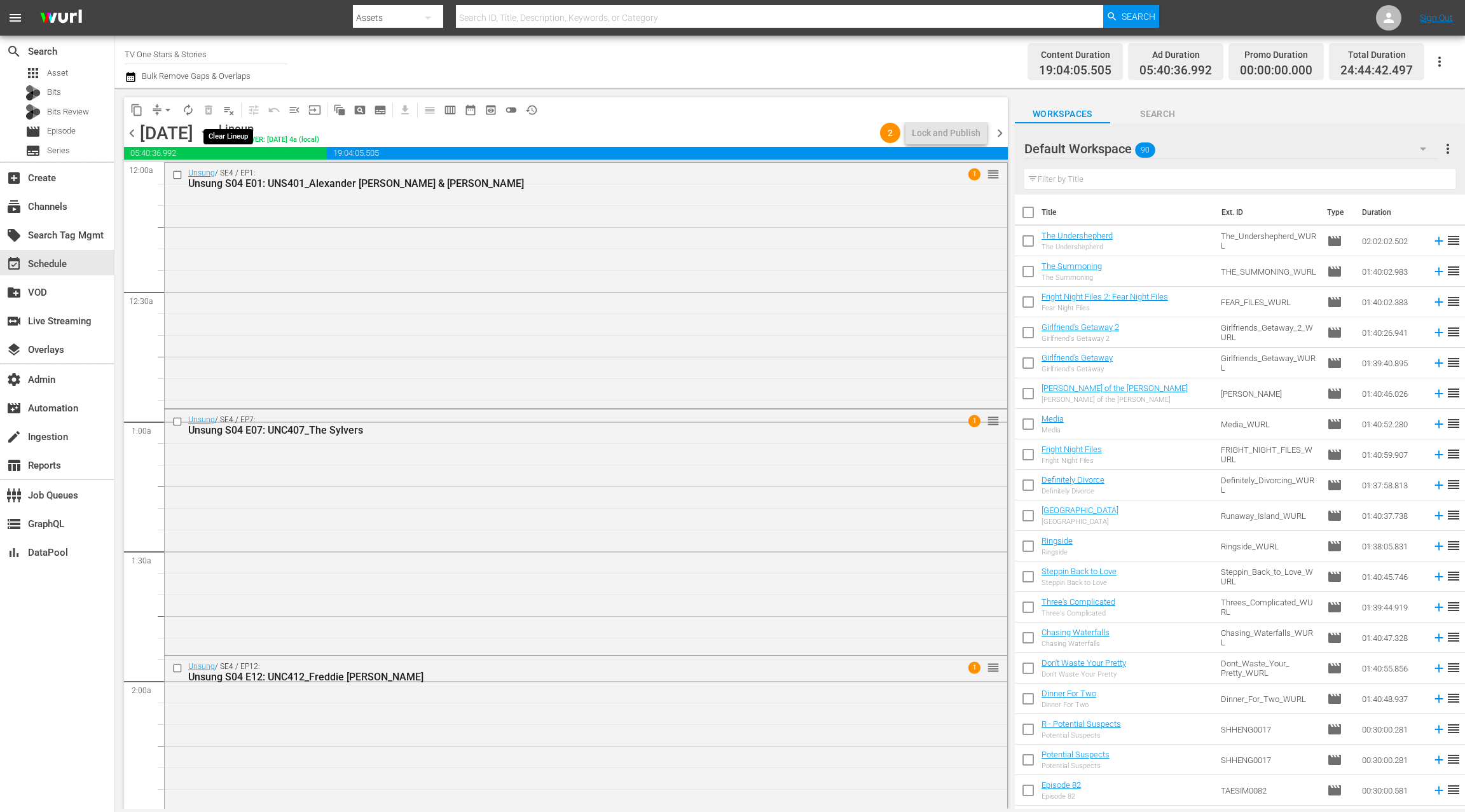
click at [231, 114] on span "playlist_remove_outlined" at bounding box center [229, 110] width 13 height 13
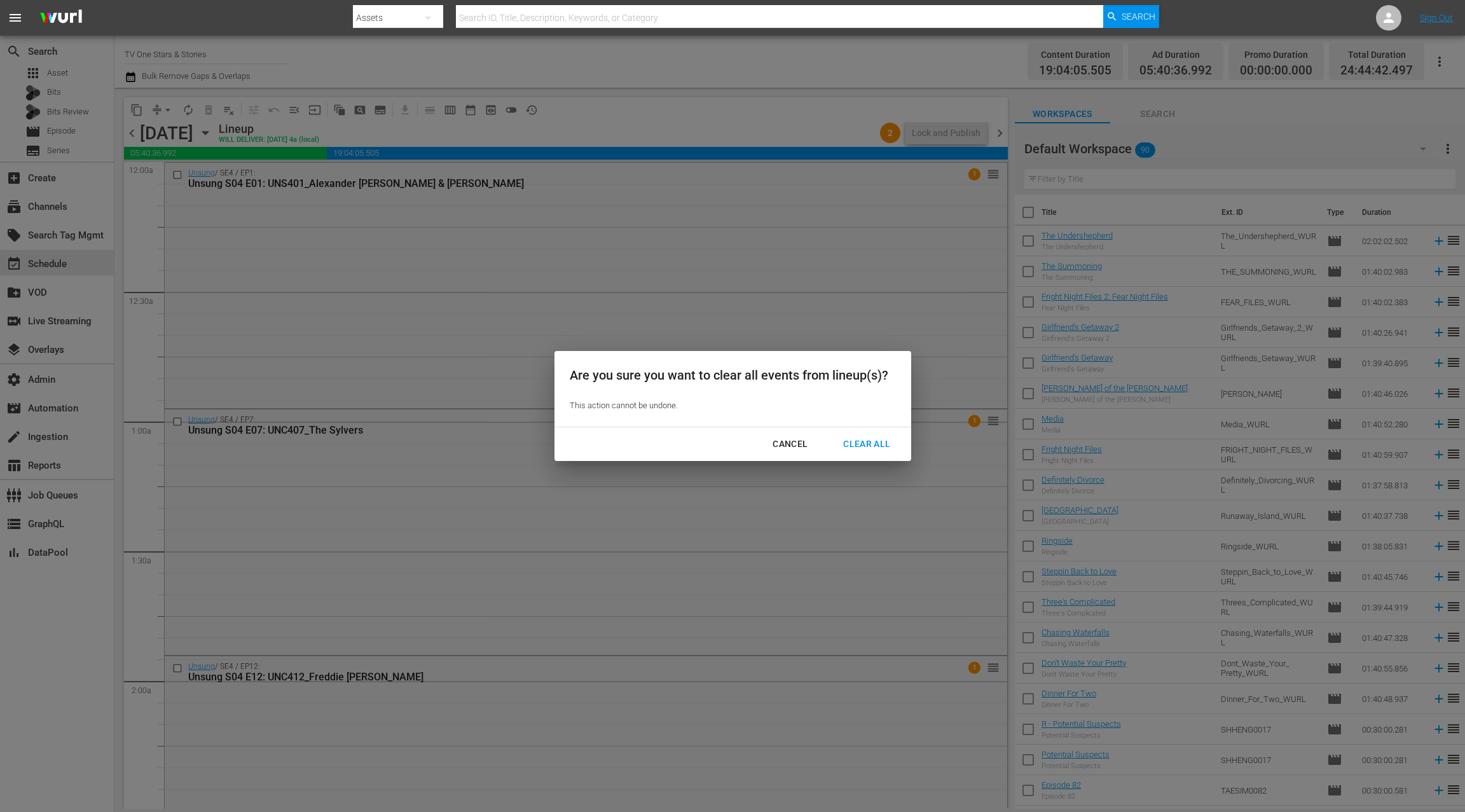
drag, startPoint x: 862, startPoint y: 443, endPoint x: 847, endPoint y: 432, distance: 18.6
click at [859, 437] on div "Clear All" at bounding box center [866, 444] width 67 height 16
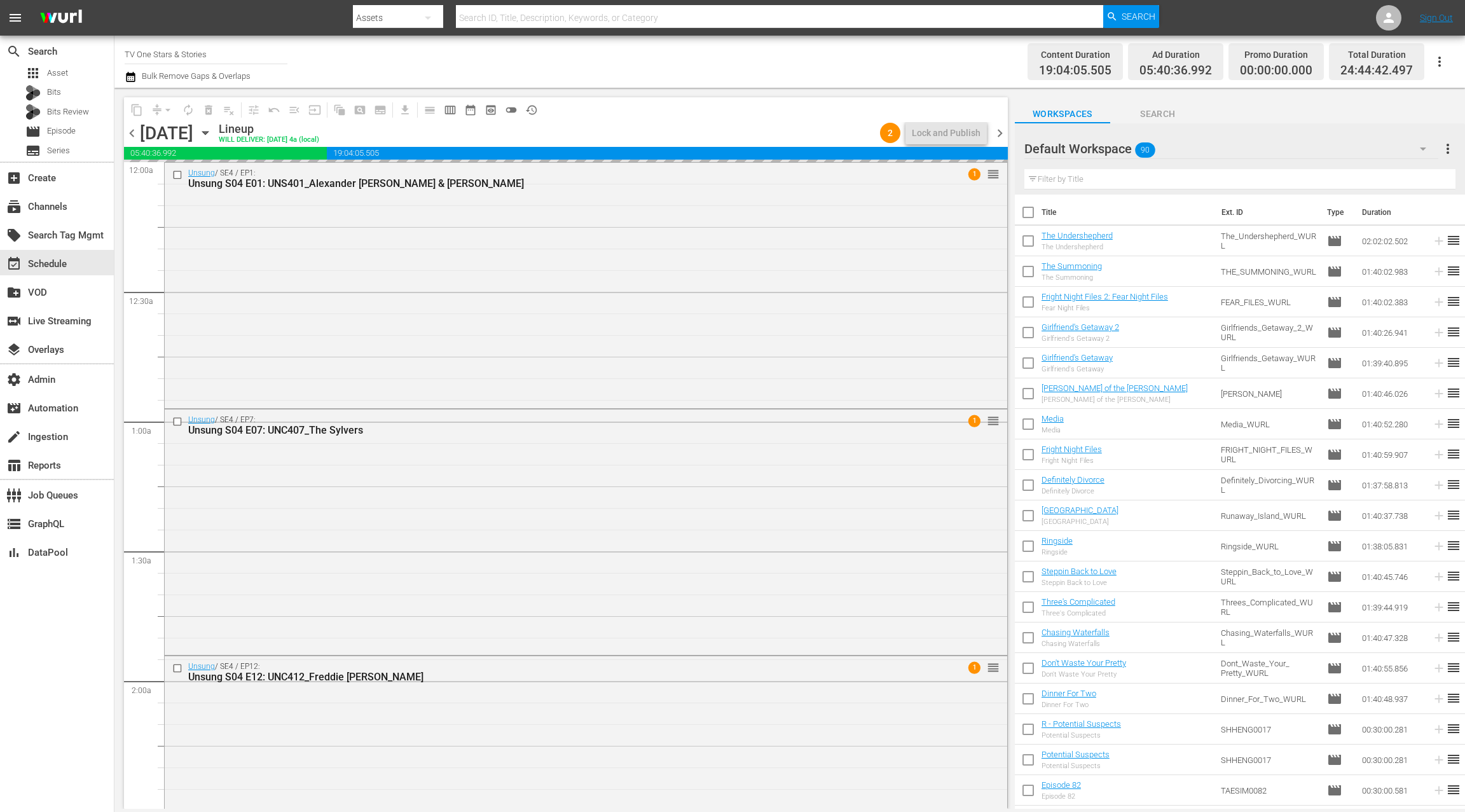
click at [1282, 154] on div "Default Workspace 90" at bounding box center [1231, 149] width 414 height 36
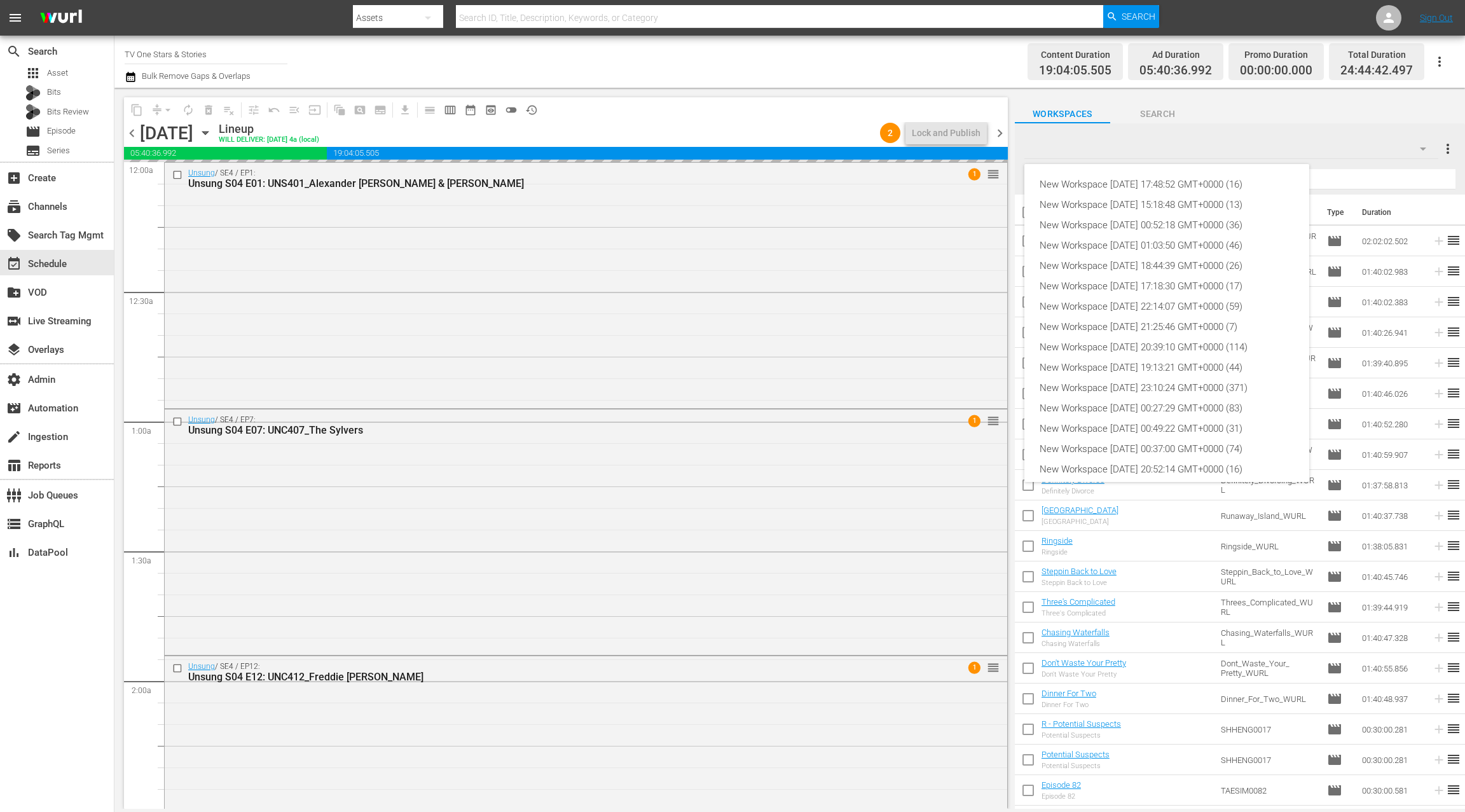
scroll to position [69, 0]
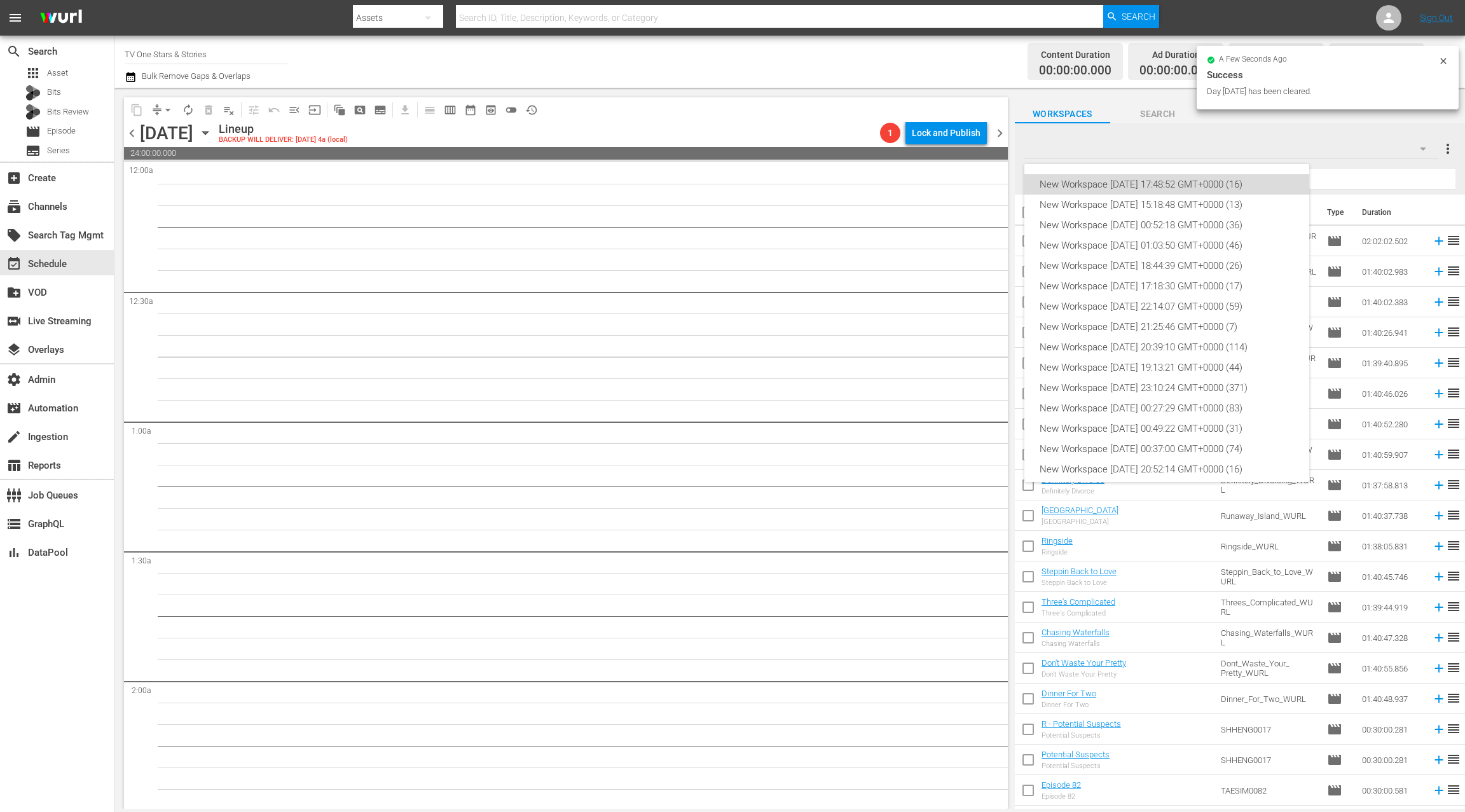
click at [1184, 181] on div "New Workspace Sat Oct 04 2025 17:48:52 GMT+0000 (16)" at bounding box center [1166, 184] width 254 height 21
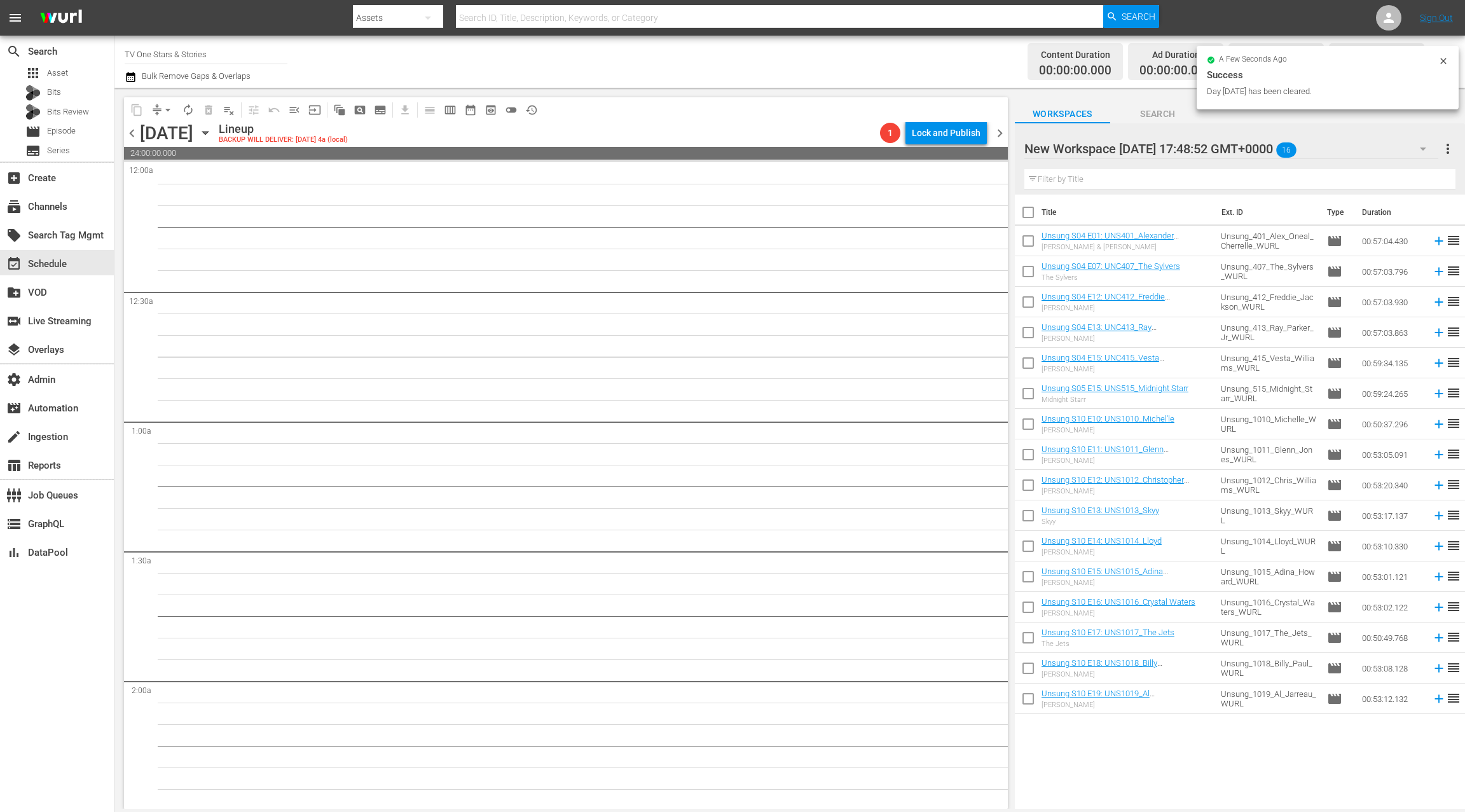
click at [1033, 214] on input "checkbox" at bounding box center [1028, 214] width 27 height 27
checkbox input "true"
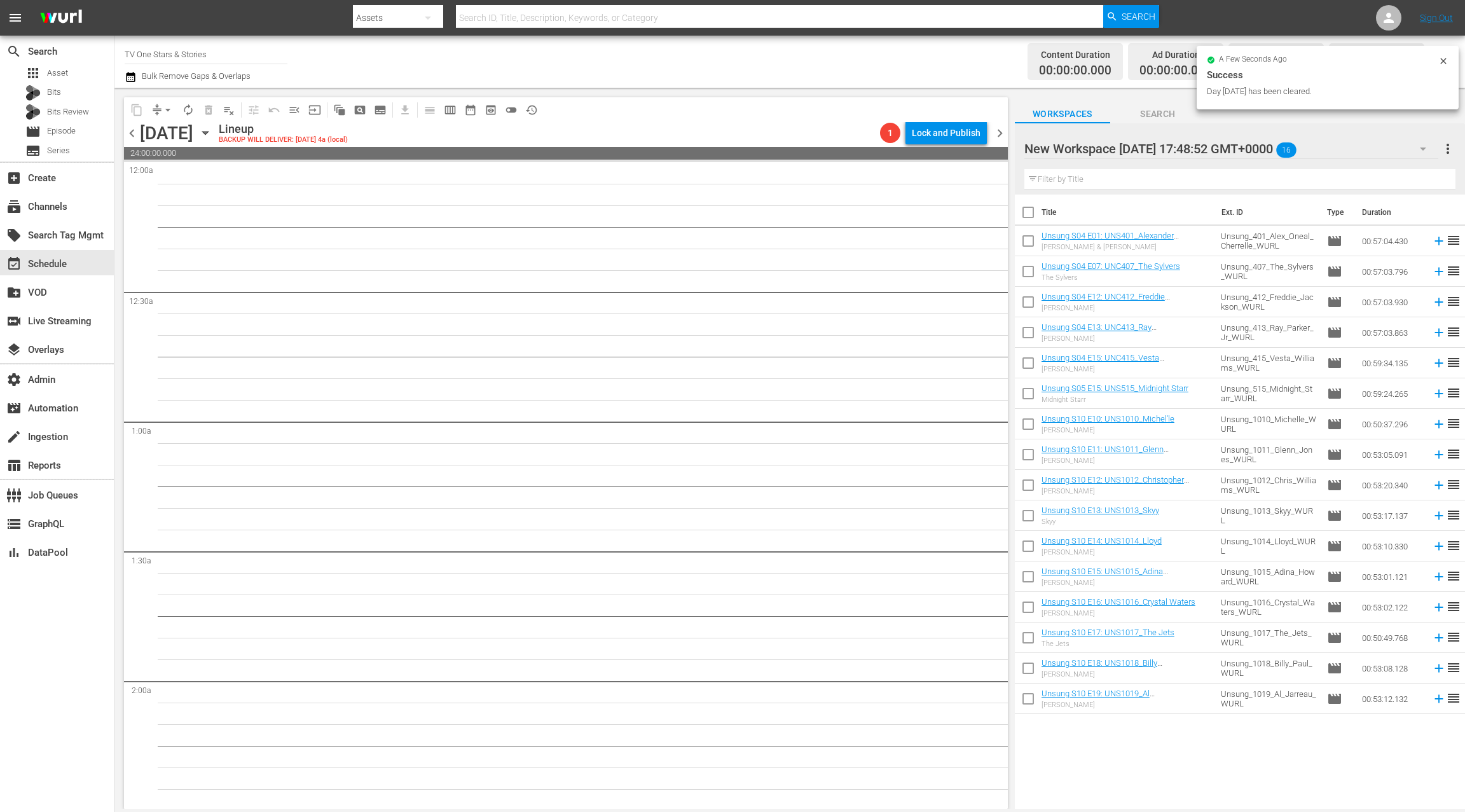
checkbox input "true"
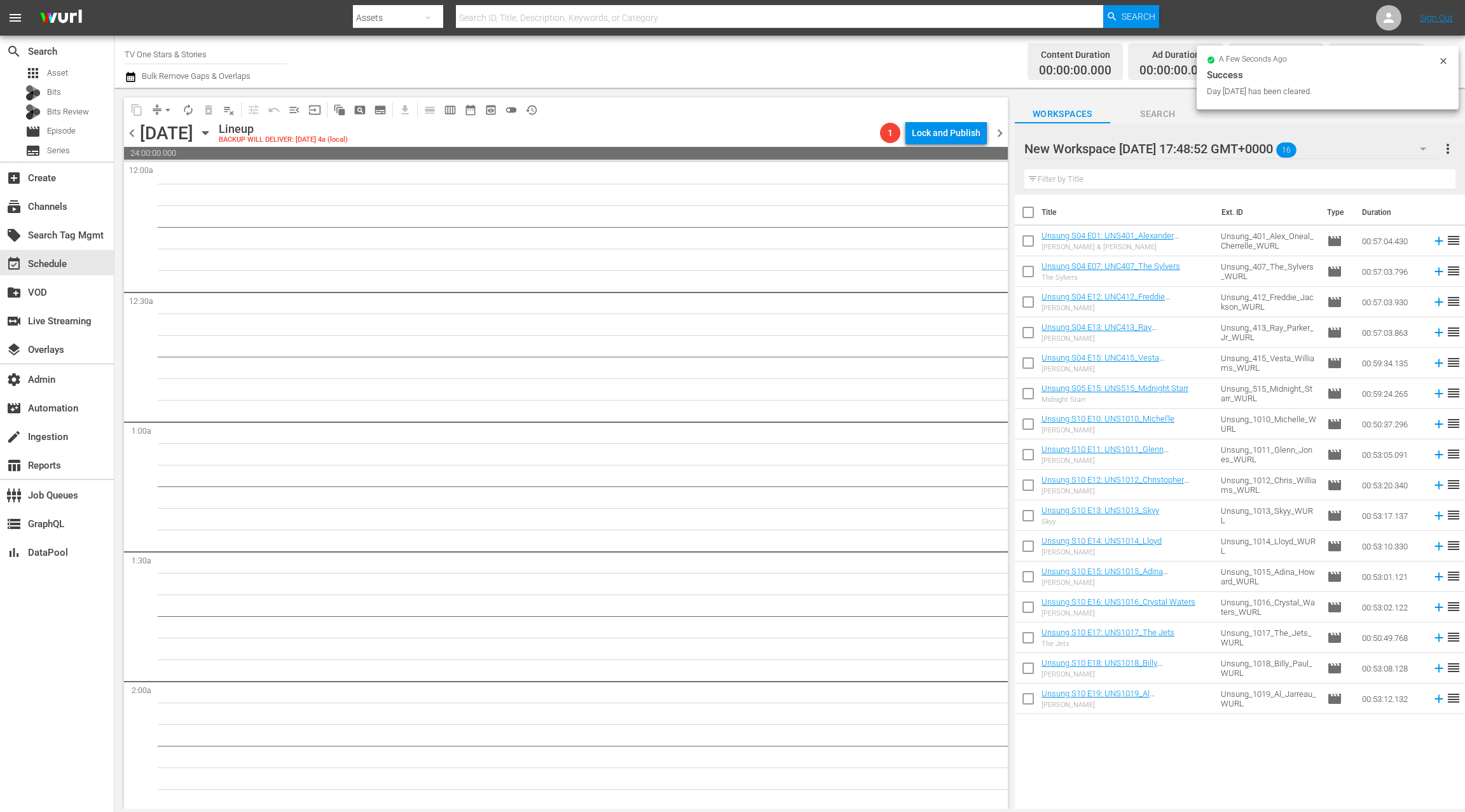
checkbox input "true"
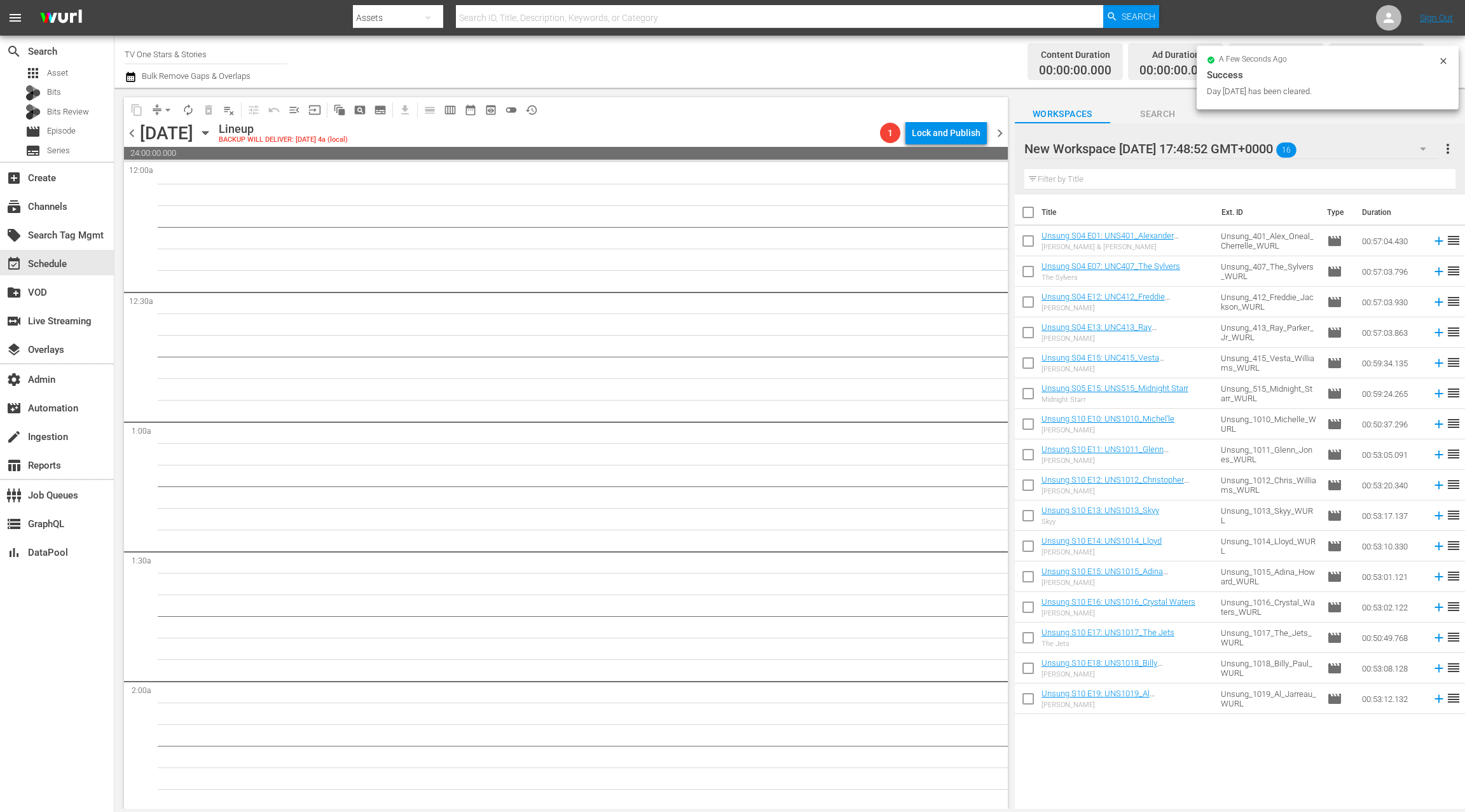
checkbox input "true"
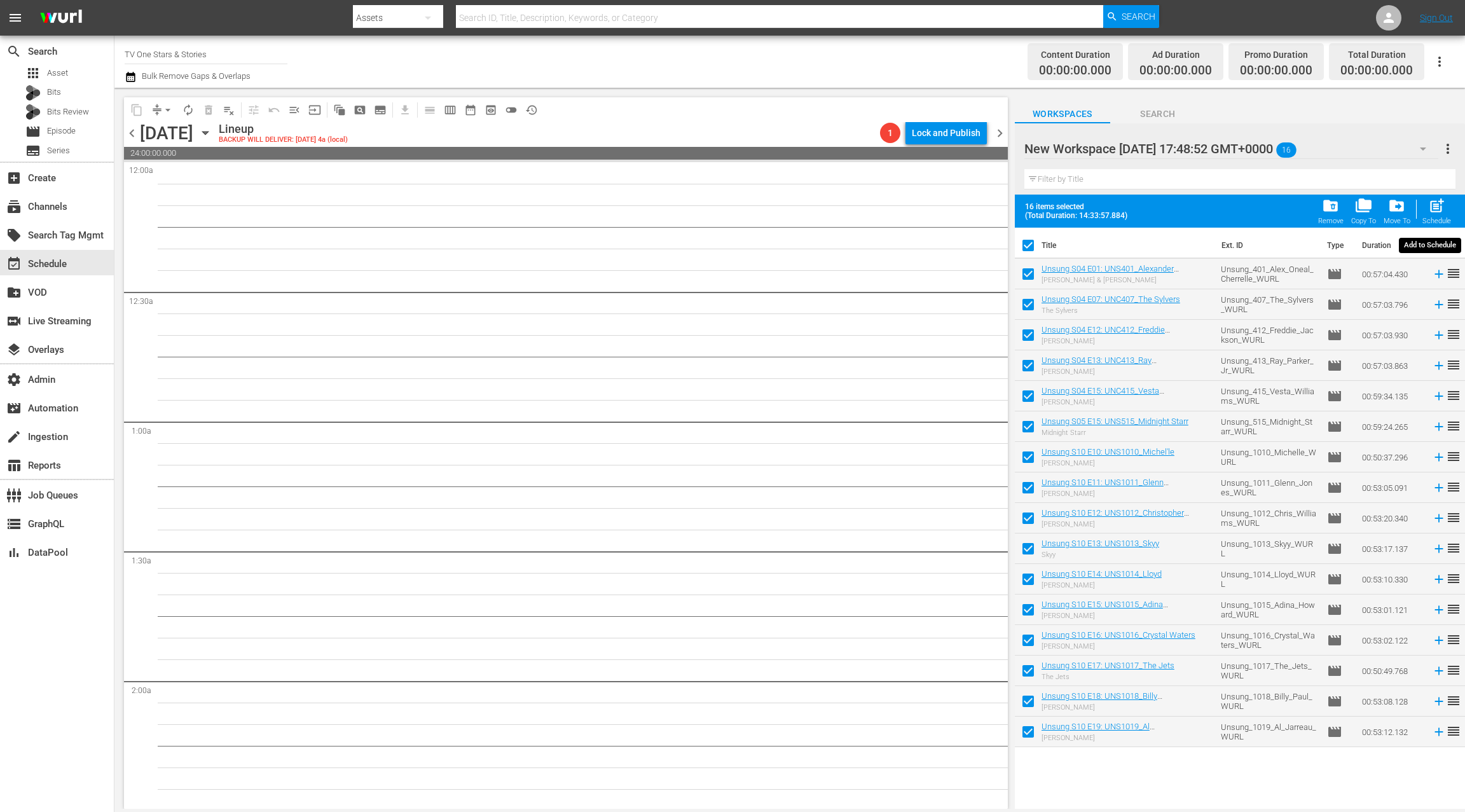
click at [1428, 209] on span "post_add" at bounding box center [1436, 205] width 18 height 18
checkbox input "false"
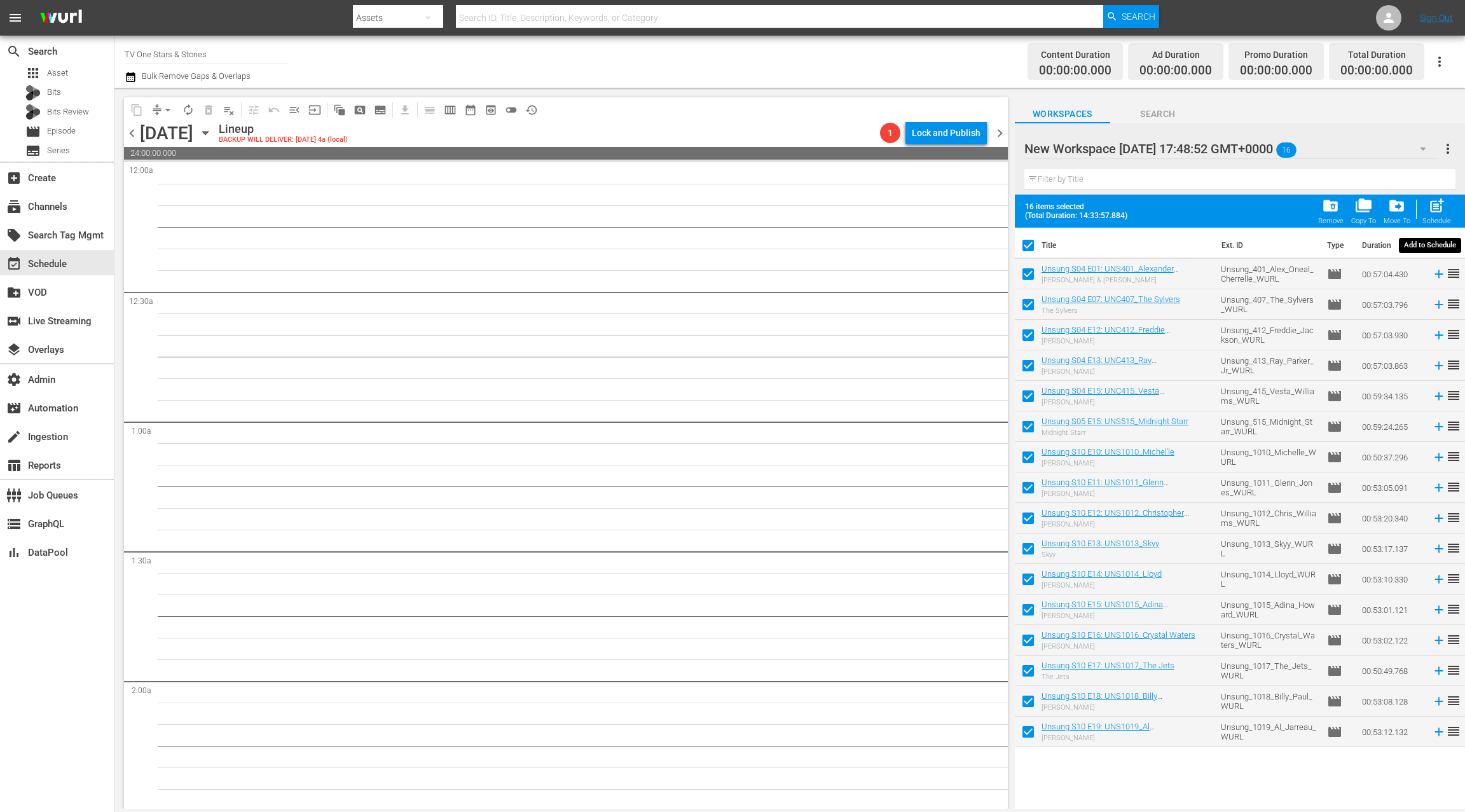
checkbox input "false"
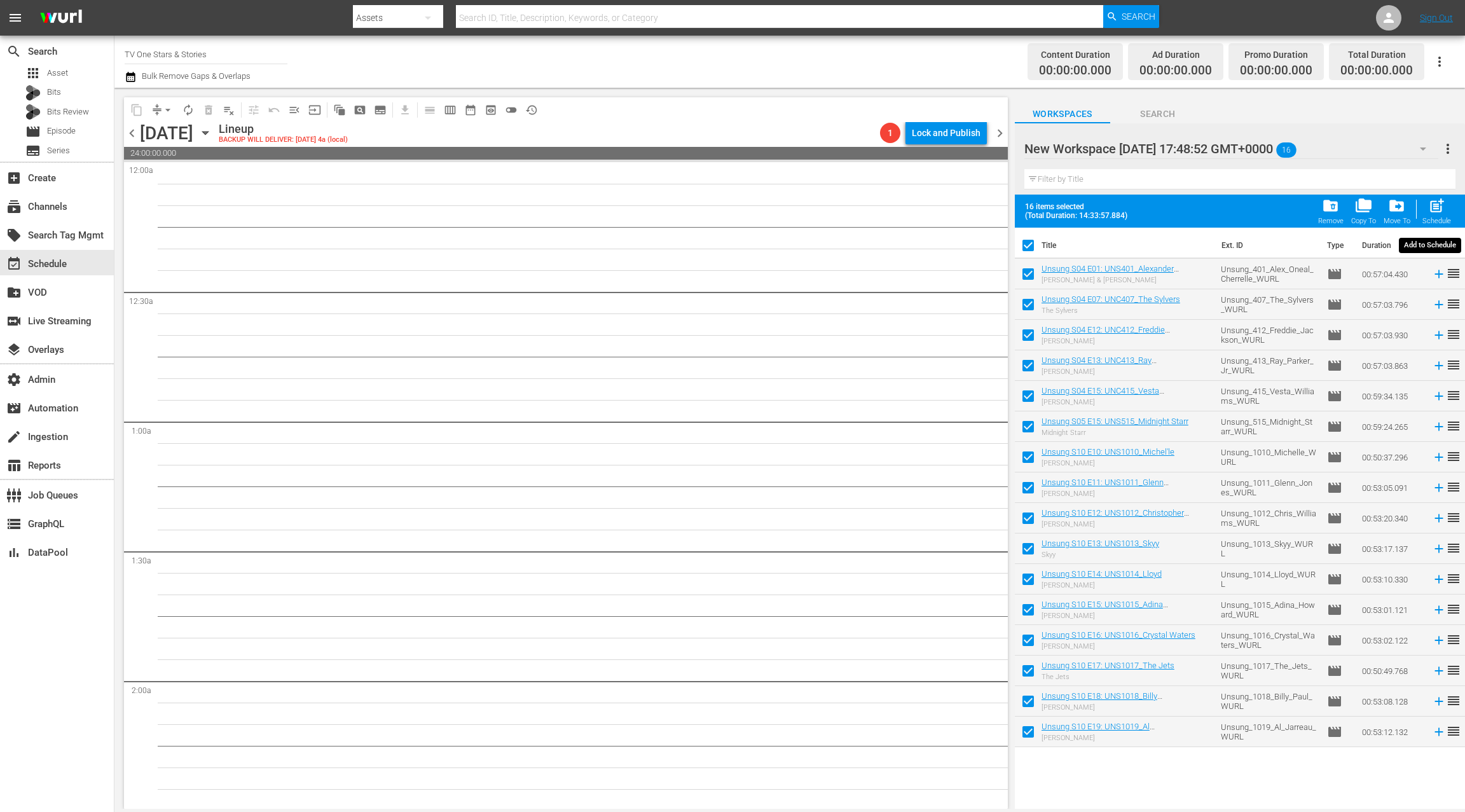
checkbox input "false"
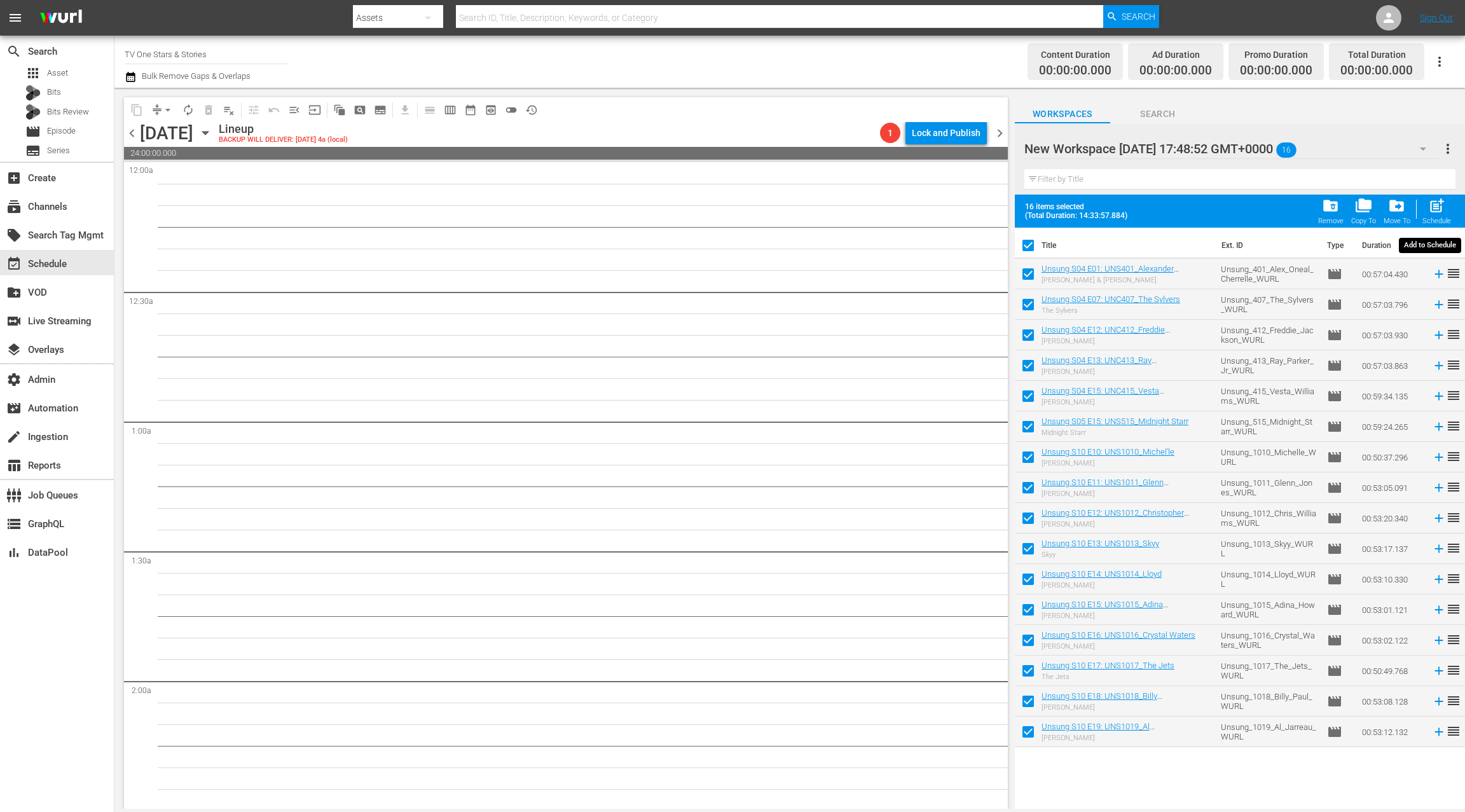
checkbox input "false"
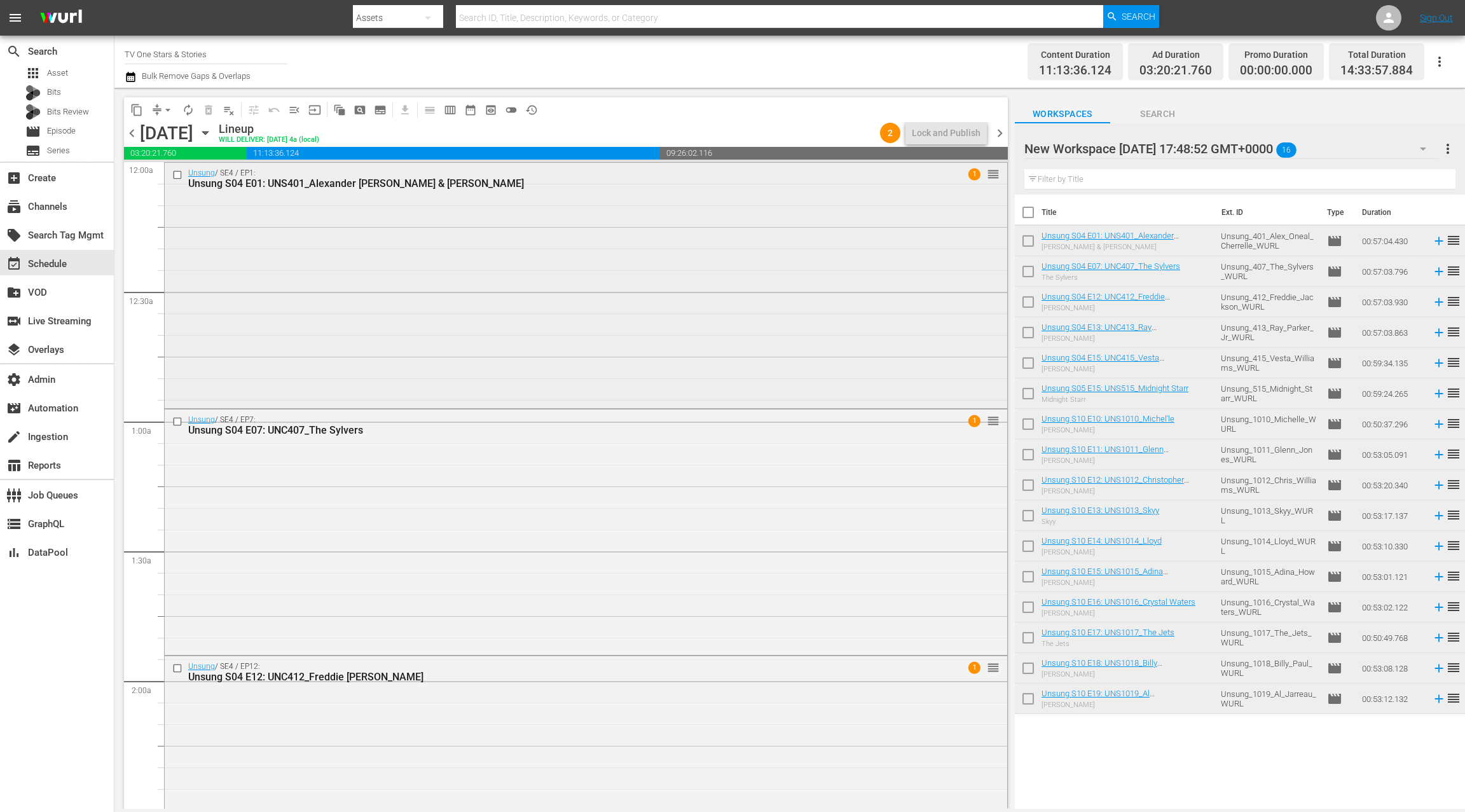
click at [939, 277] on div "Unsung / SE4 / EP1: Unsung S04 E01: UNS401_Alexander O'Neal & Cherrelle 1 reord…" at bounding box center [586, 284] width 843 height 242
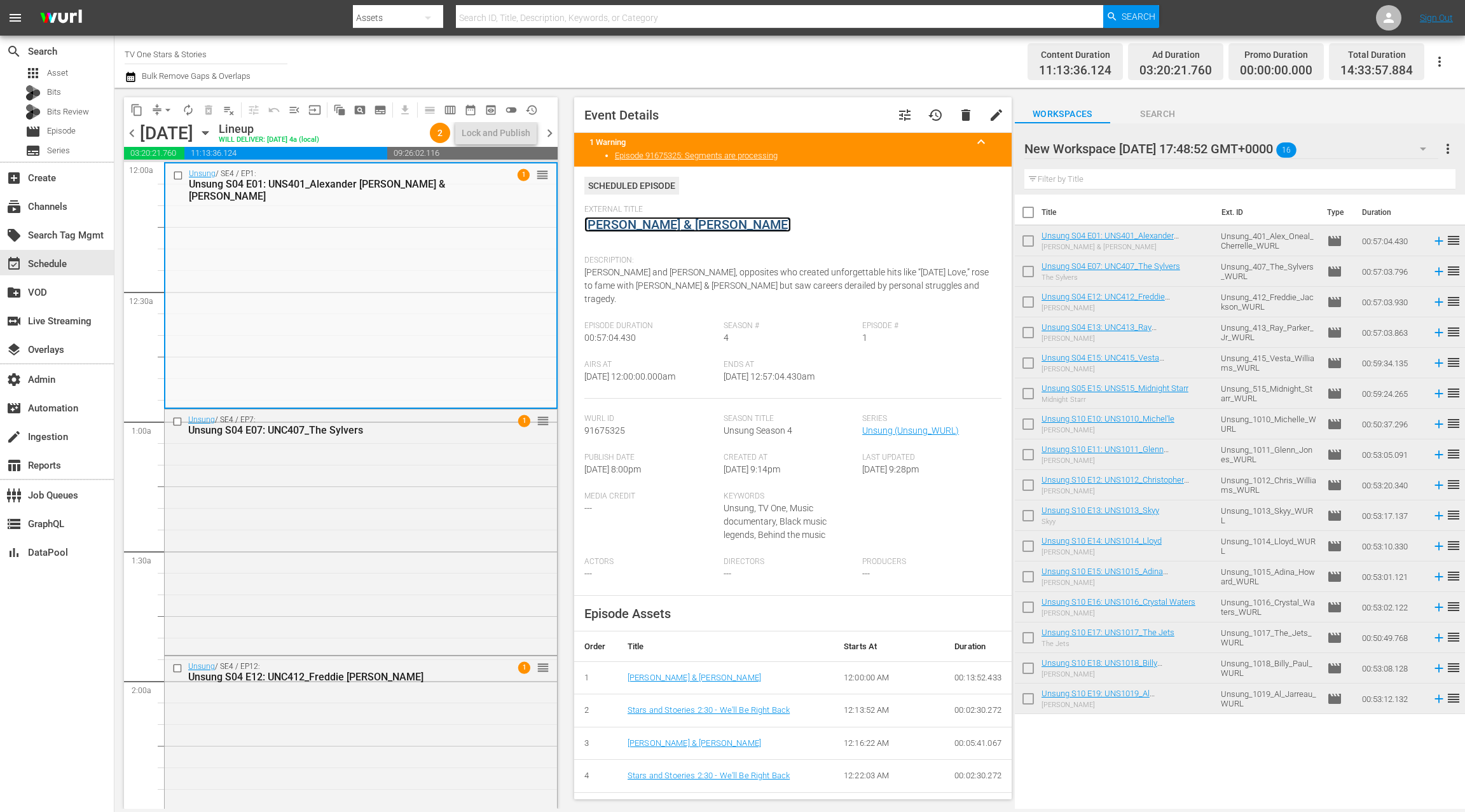
click at [693, 226] on link "Alexander O'Neal & Cherrelle" at bounding box center [687, 224] width 207 height 15
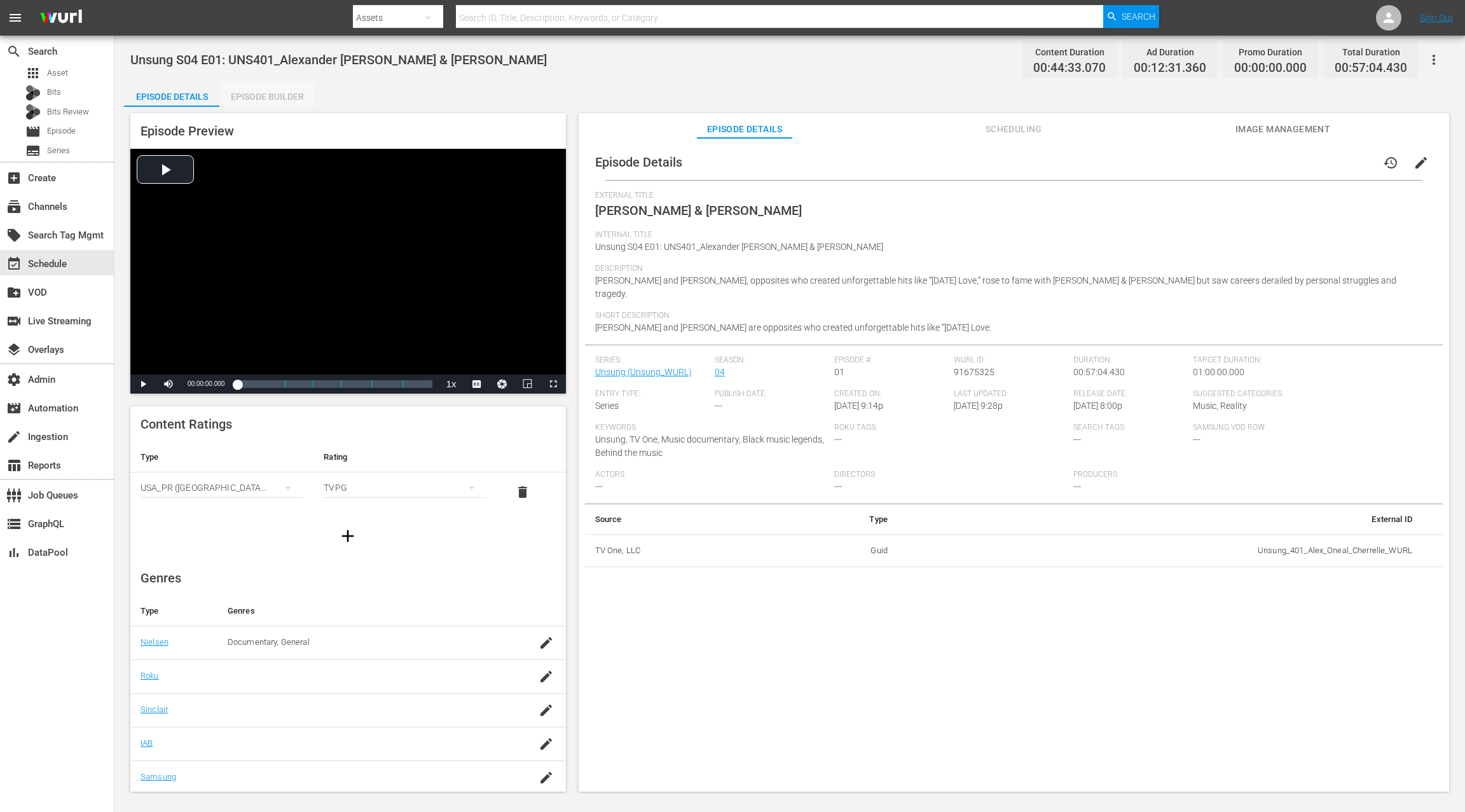
click at [287, 104] on div "Episode Builder" at bounding box center [267, 97] width 95 height 30
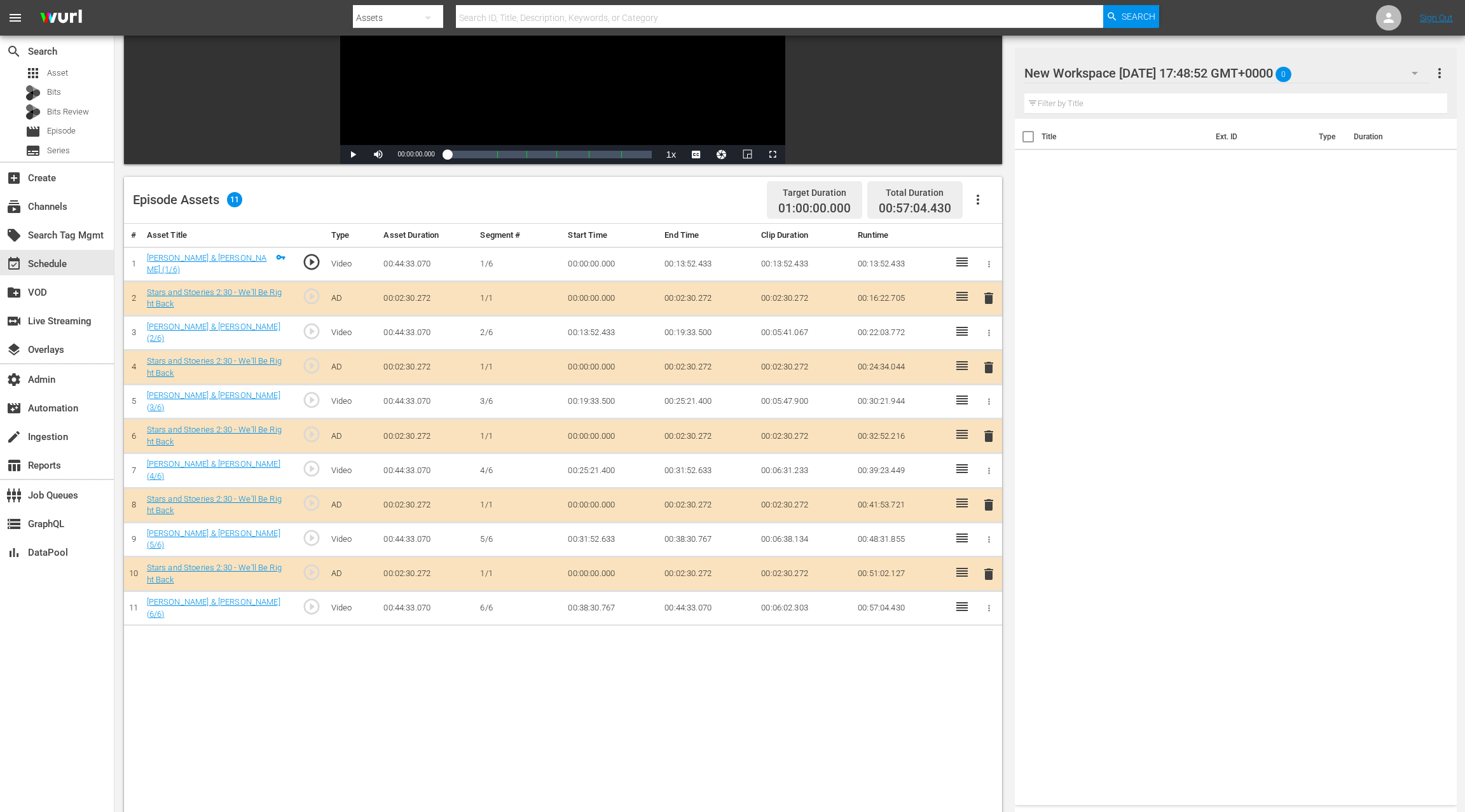
scroll to position [194, 0]
click at [988, 427] on span "delete" at bounding box center [988, 435] width 15 height 15
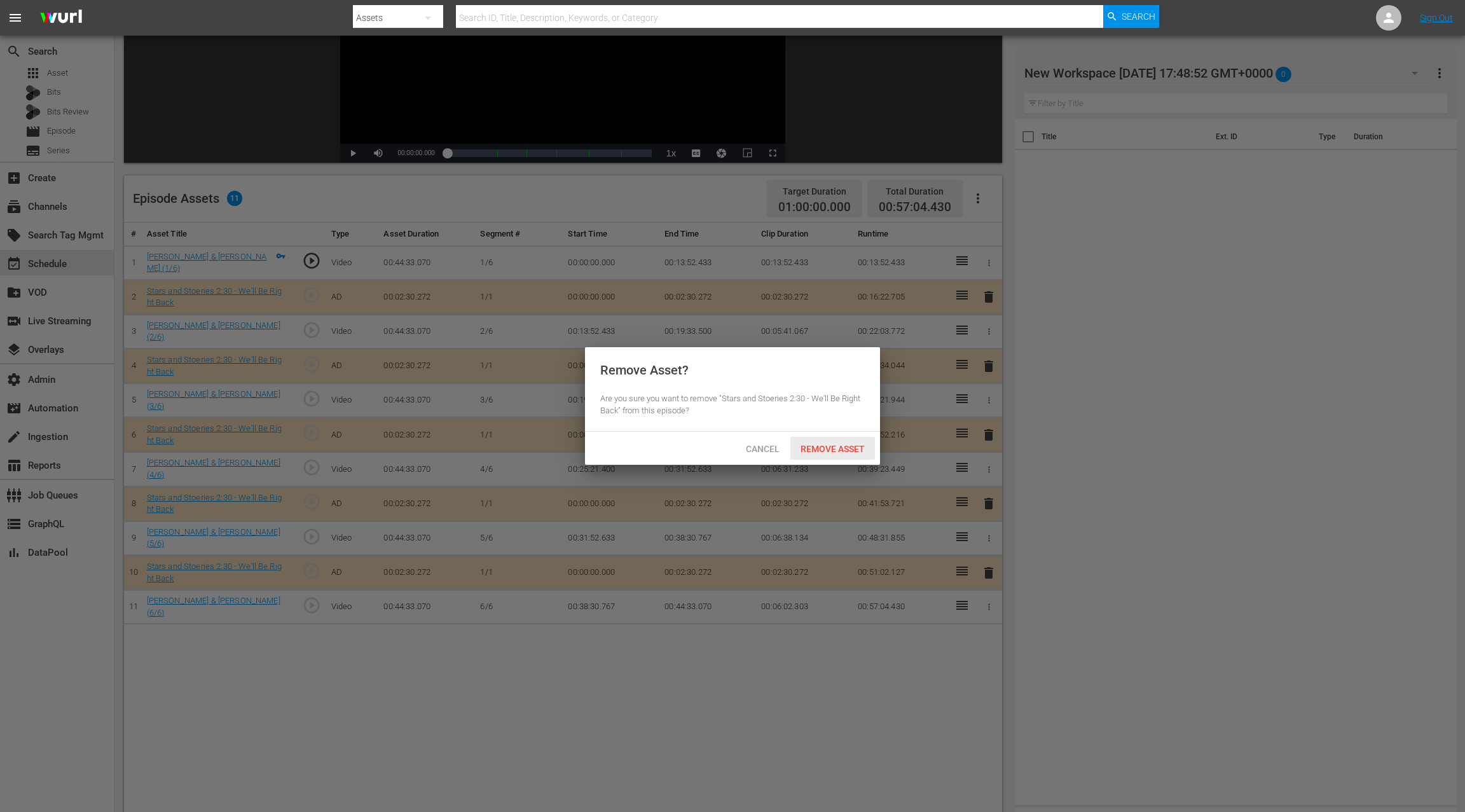
click at [849, 441] on div "Remove Asset" at bounding box center [832, 448] width 85 height 24
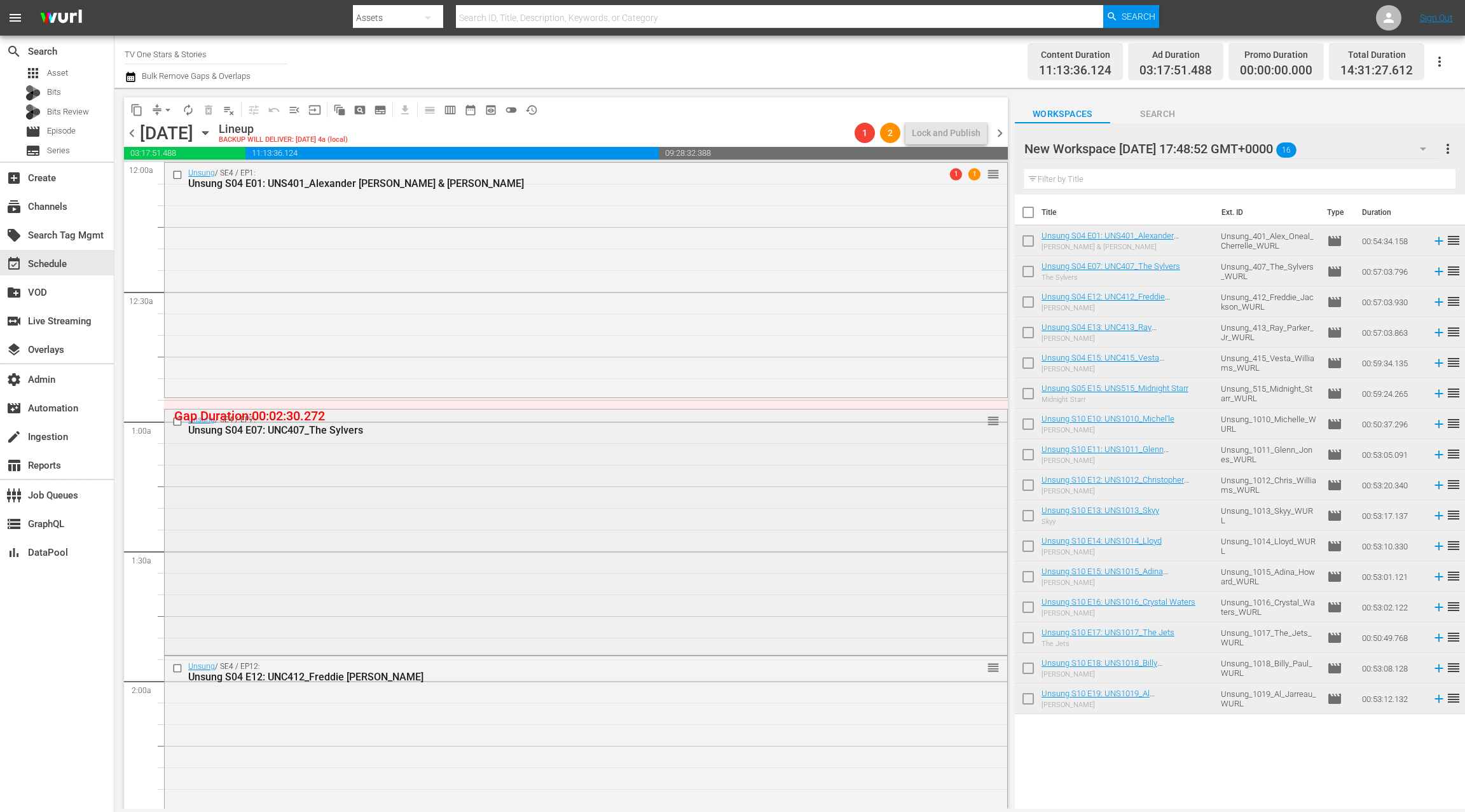
click at [484, 480] on div "Unsung / SE4 / EP7: Unsung S04 E07: UNC407_The Sylvers reorder" at bounding box center [586, 531] width 843 height 242
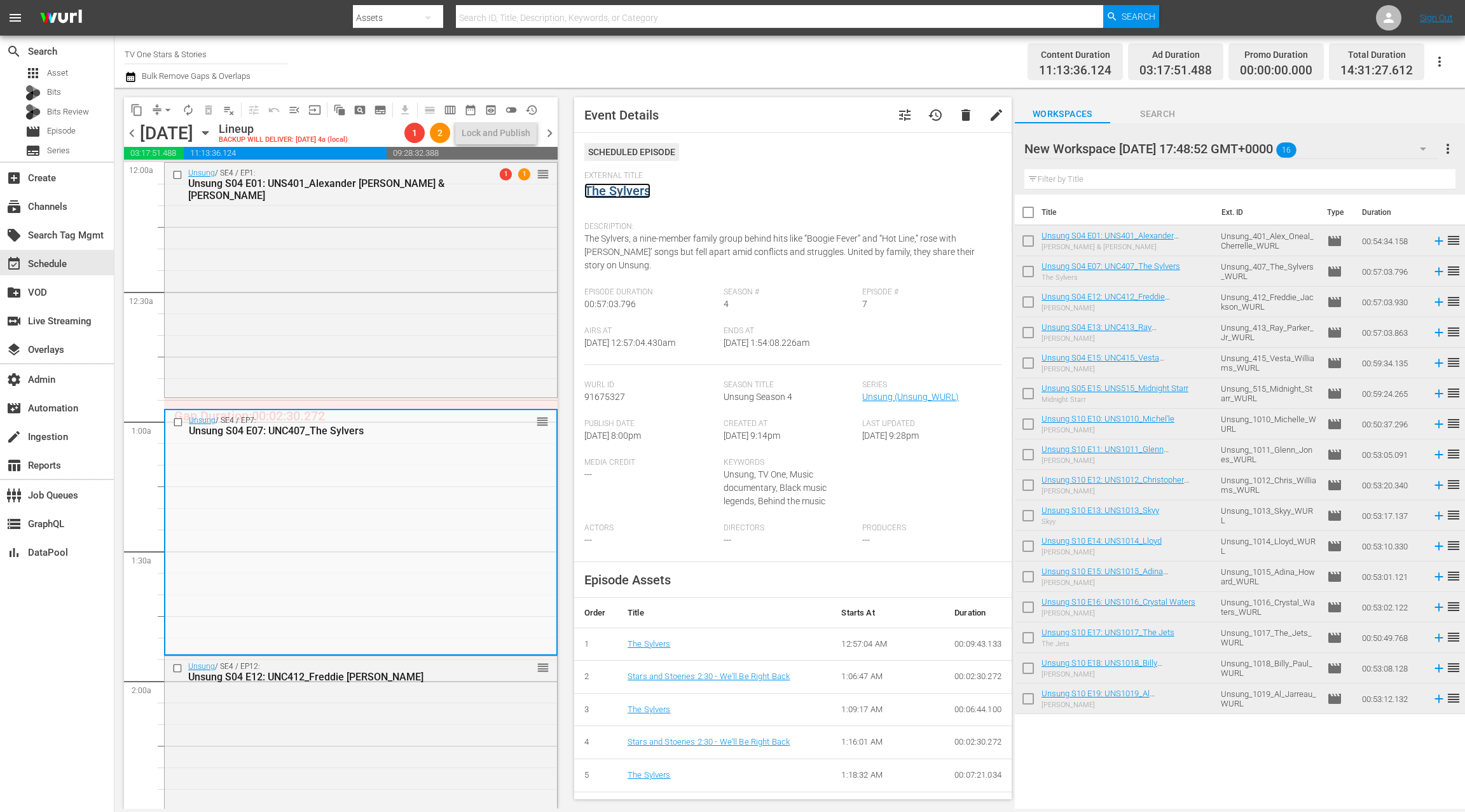
click at [633, 194] on link "The Sylvers" at bounding box center [617, 191] width 66 height 15
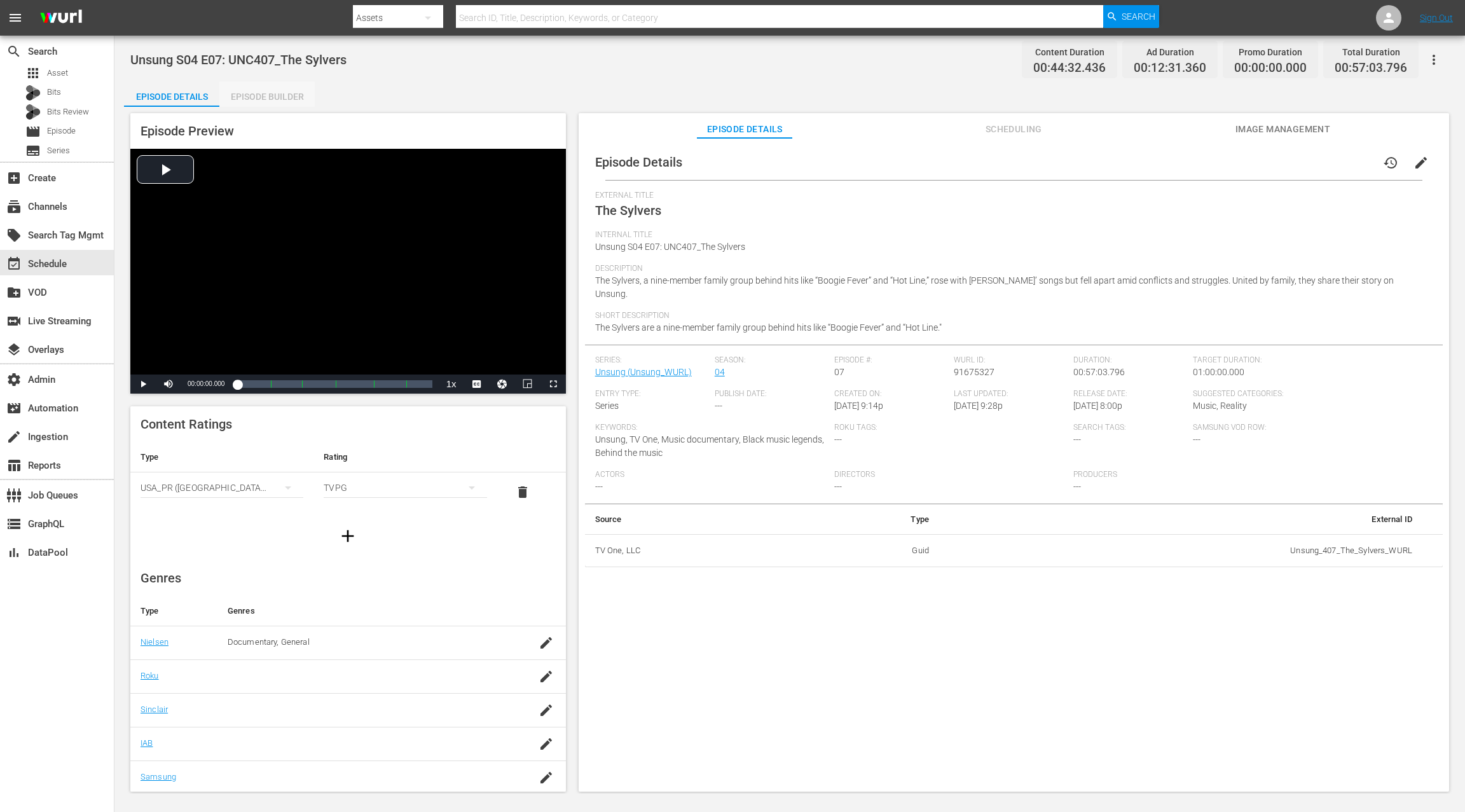
click at [262, 96] on div "Episode Builder" at bounding box center [267, 97] width 95 height 30
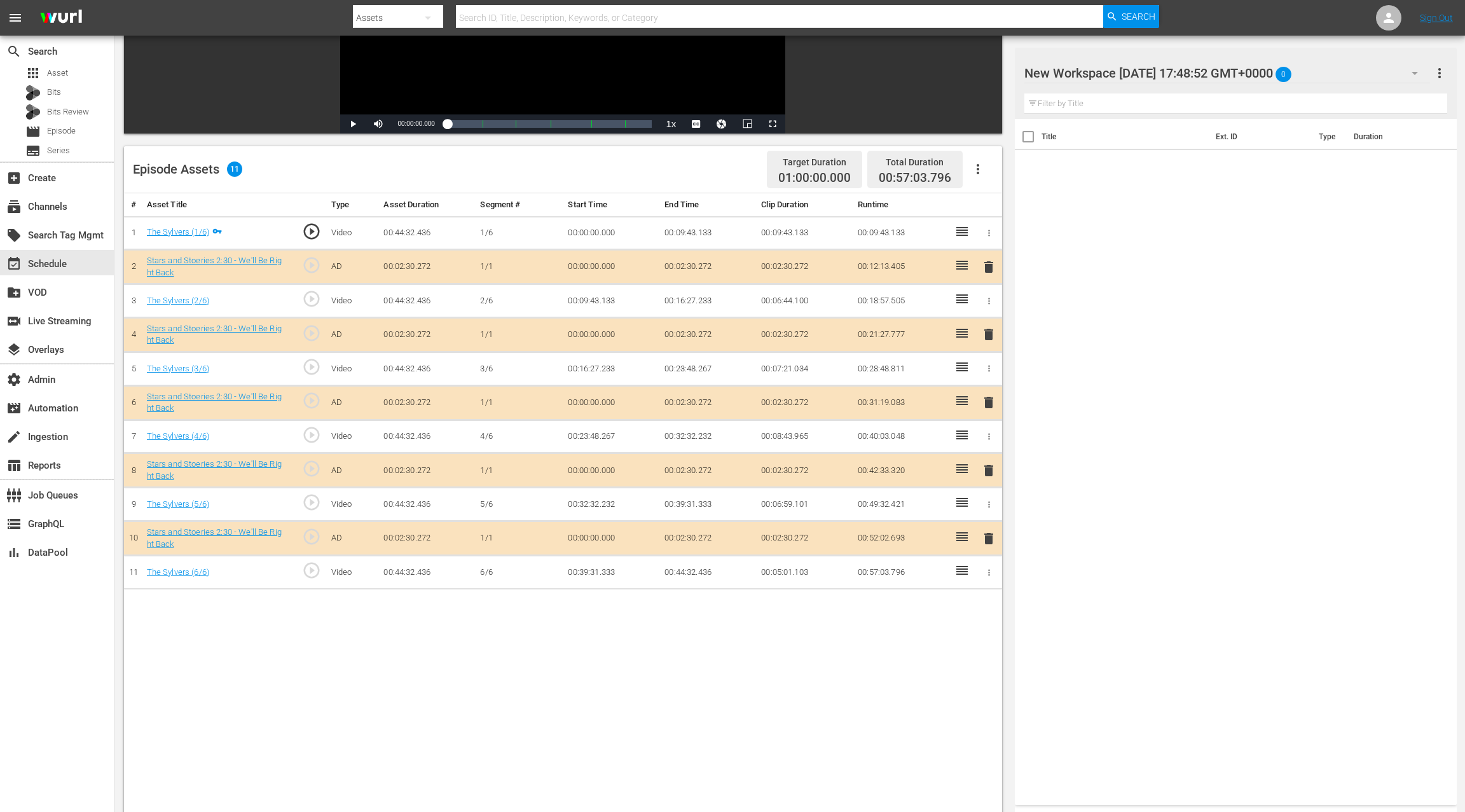
scroll to position [224, 0]
click at [990, 331] on span "delete" at bounding box center [988, 334] width 15 height 15
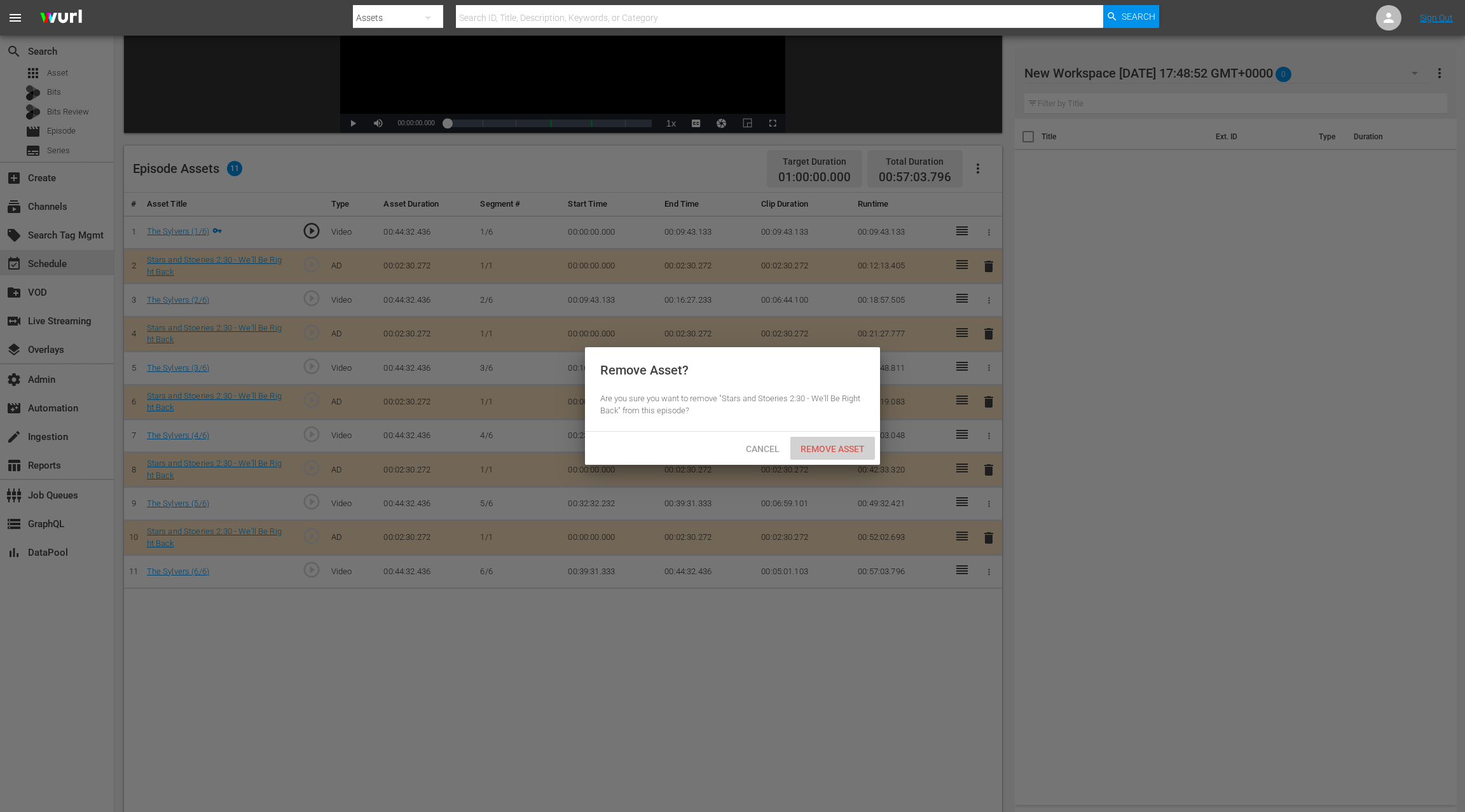
click at [840, 444] on span "Remove Asset" at bounding box center [832, 448] width 85 height 10
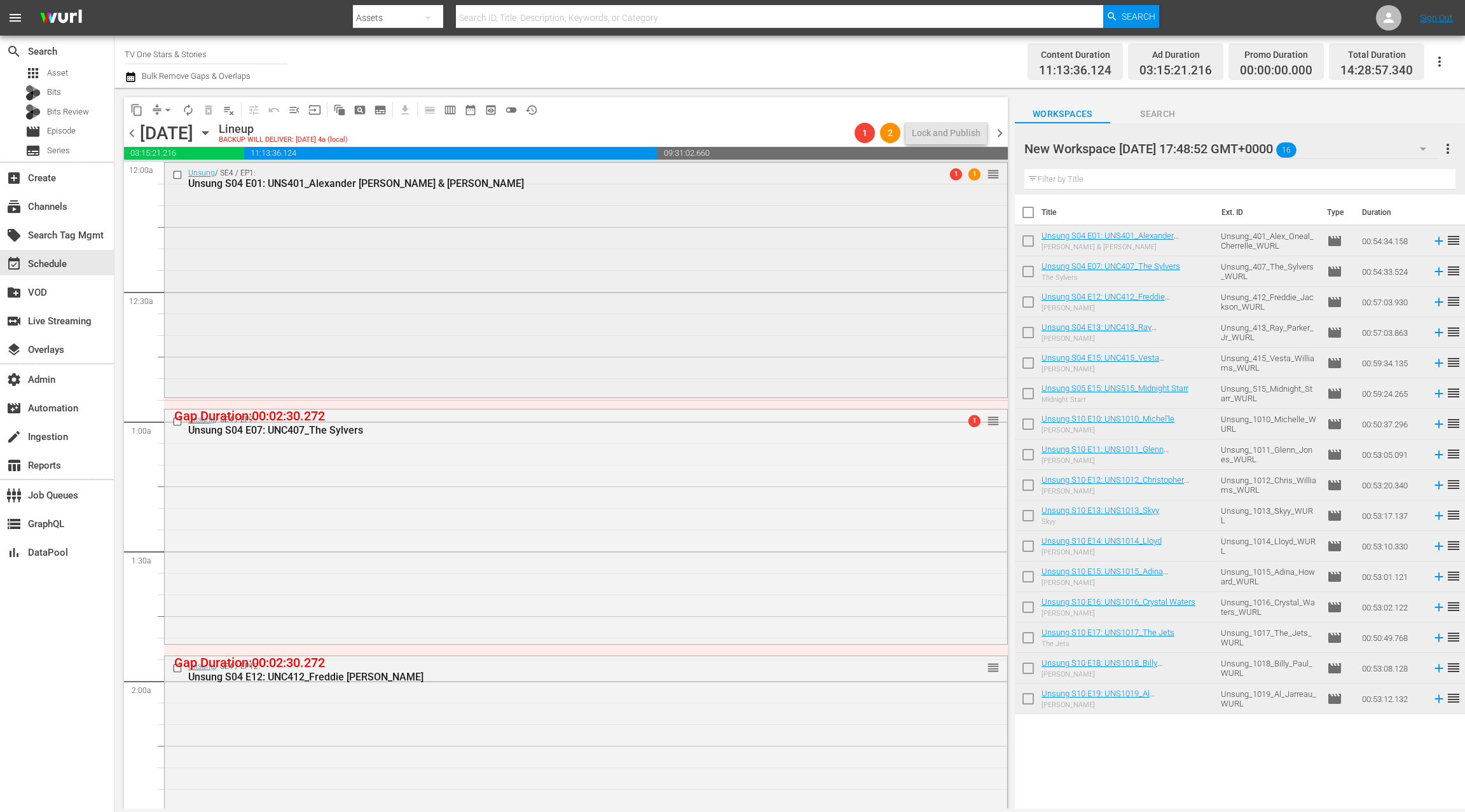
click at [403, 223] on div "Unsung / SE4 / EP1: Unsung S04 E01: UNS401_Alexander O'Neal & Cherrelle 1 1 reo…" at bounding box center [586, 278] width 843 height 232
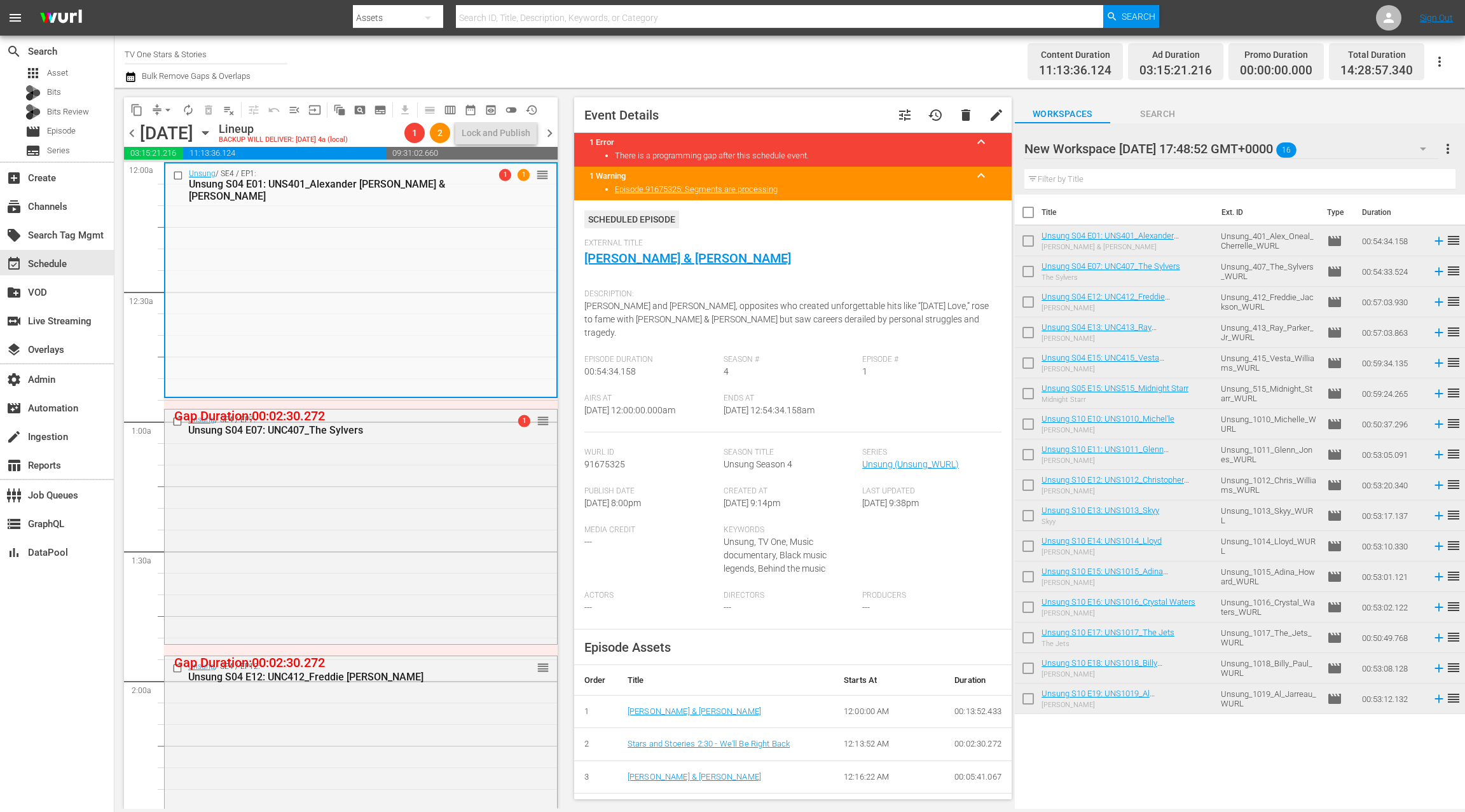
click at [638, 266] on div "External Title Alexander O'Neal & Cherrelle" at bounding box center [792, 261] width 417 height 44
click at [641, 262] on link "Alexander O'Neal & Cherrelle" at bounding box center [687, 258] width 207 height 15
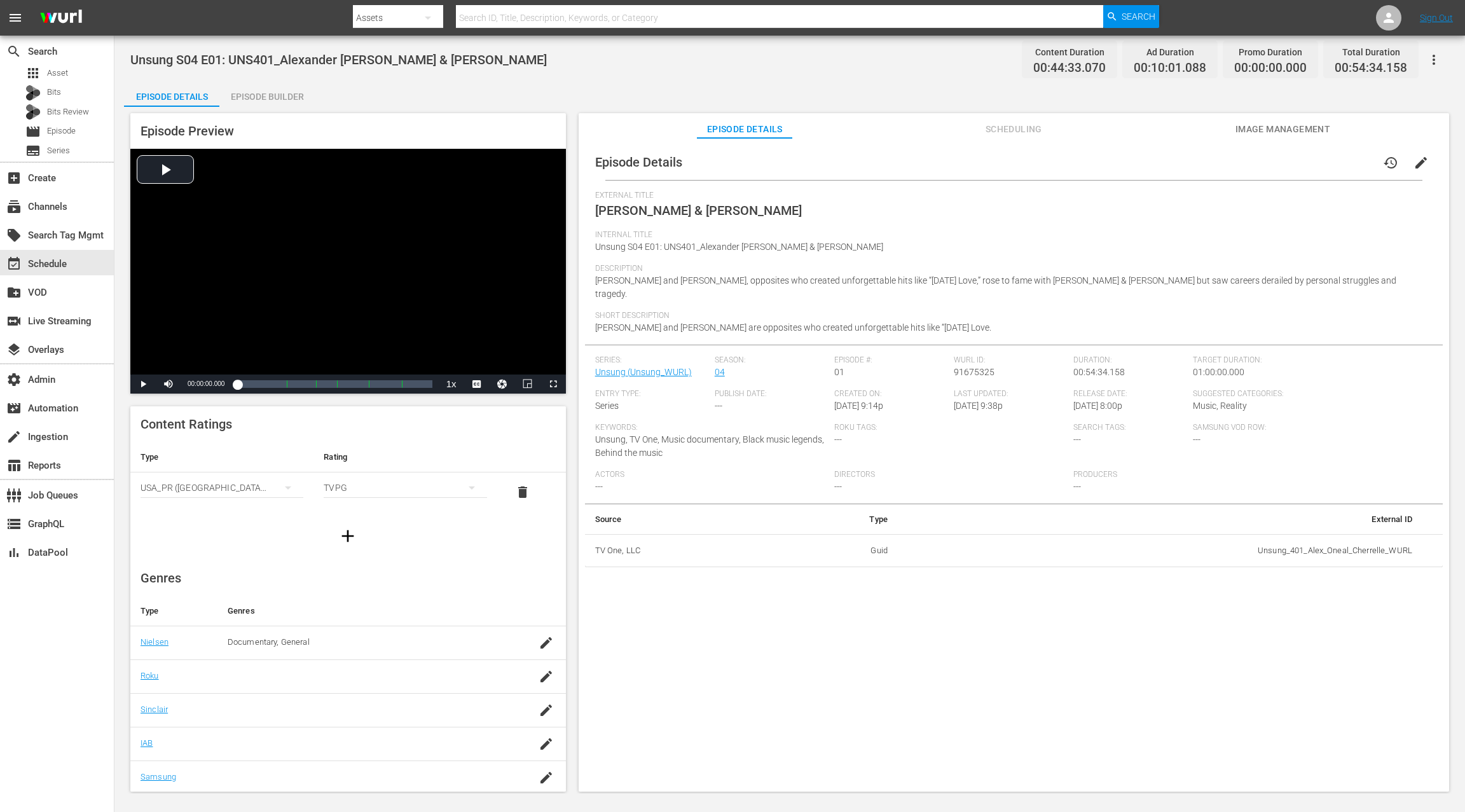
click at [248, 97] on div "Episode Builder" at bounding box center [267, 97] width 95 height 30
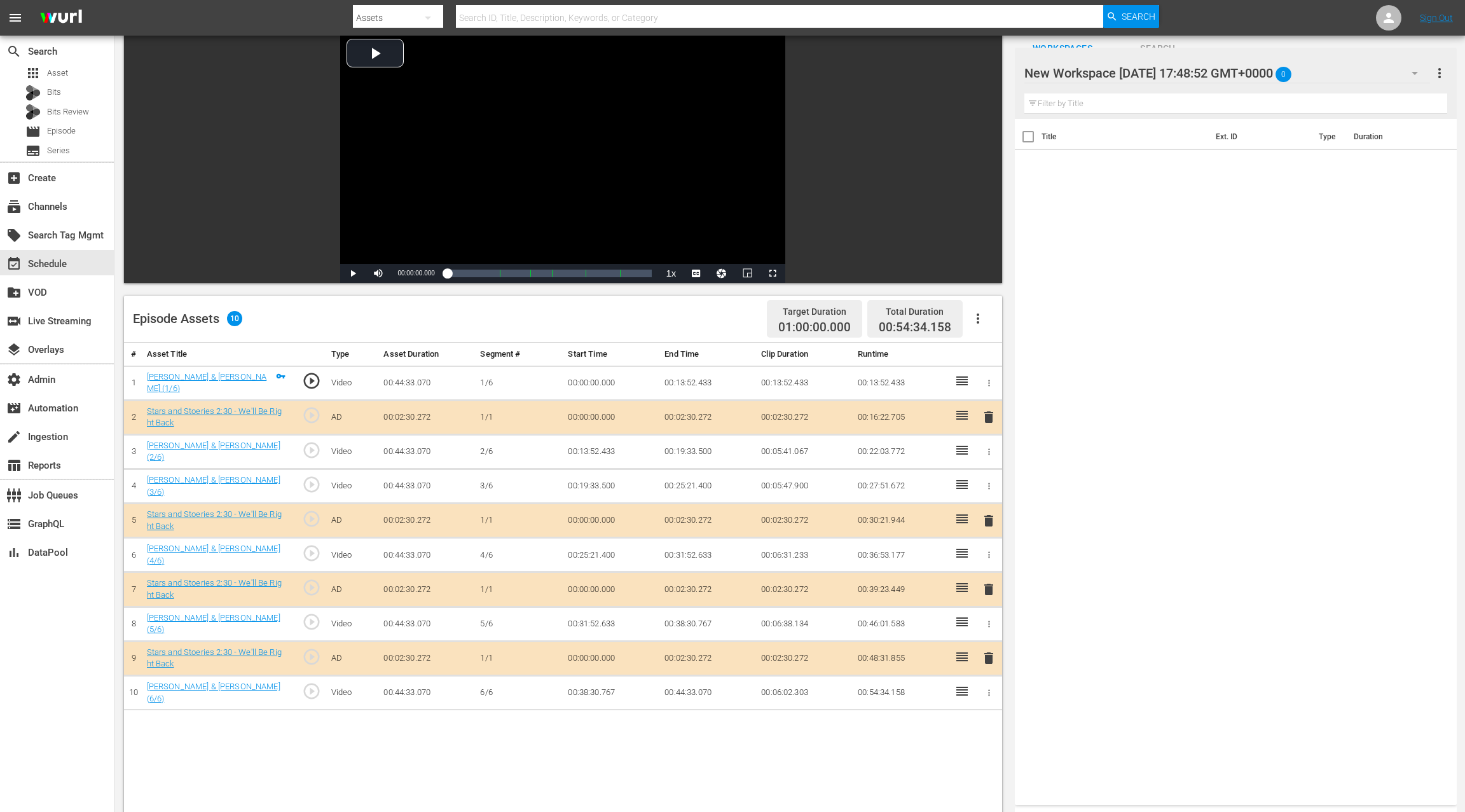
scroll to position [85, 0]
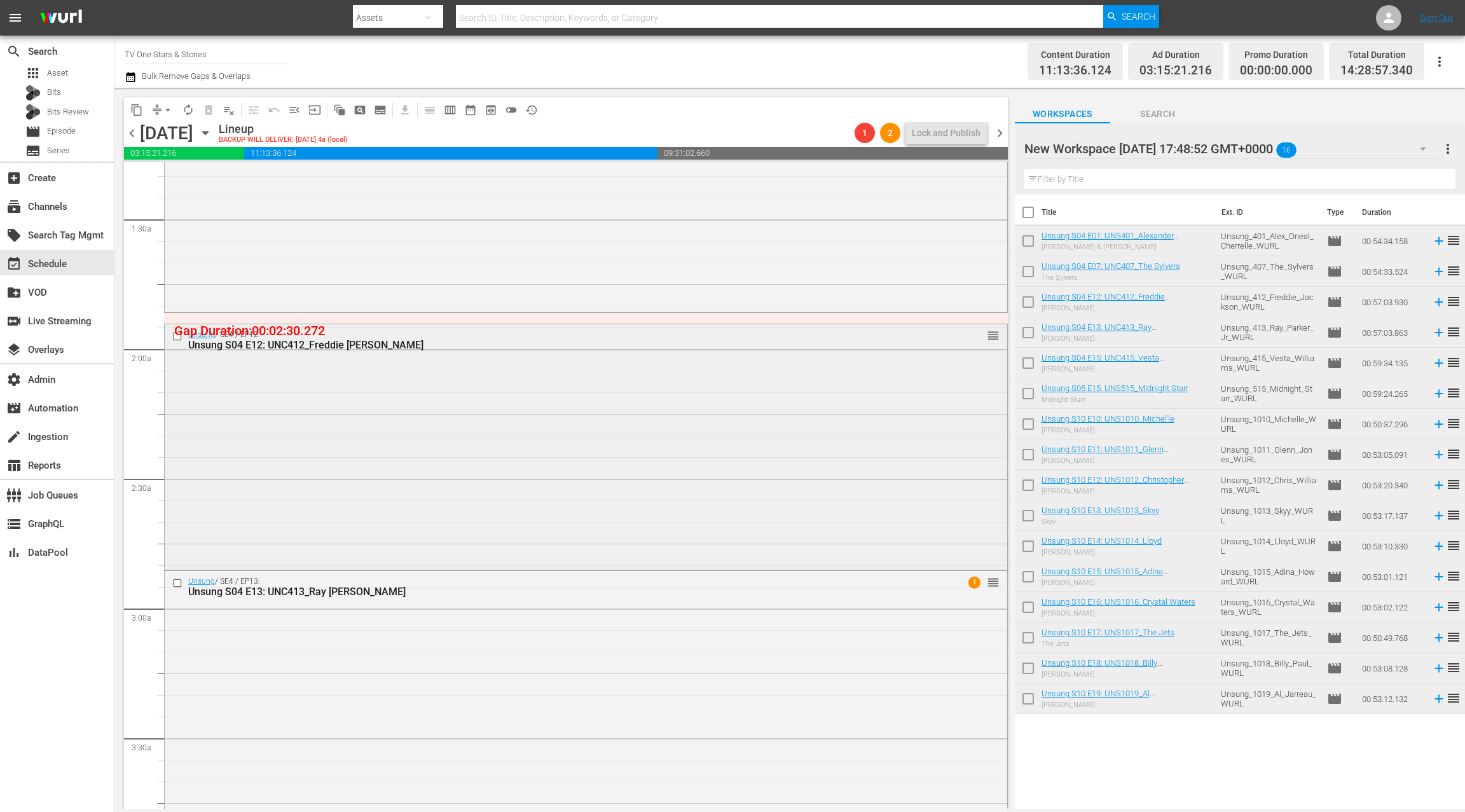
scroll to position [359, 0]
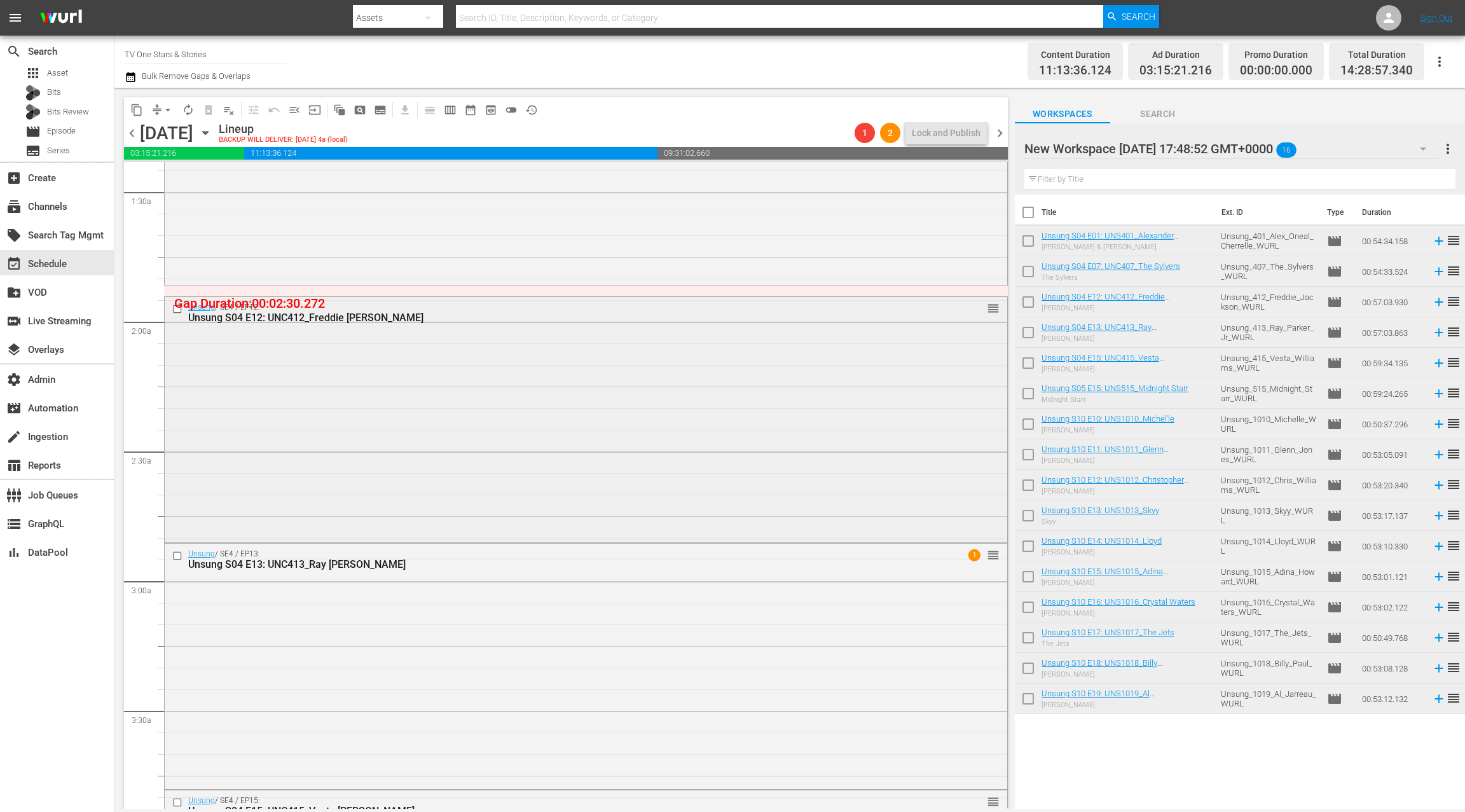
click at [526, 400] on div "Unsung / SE4 / EP12: Unsung S04 E12: UNC412_Freddie Jackson reorder" at bounding box center [586, 418] width 843 height 242
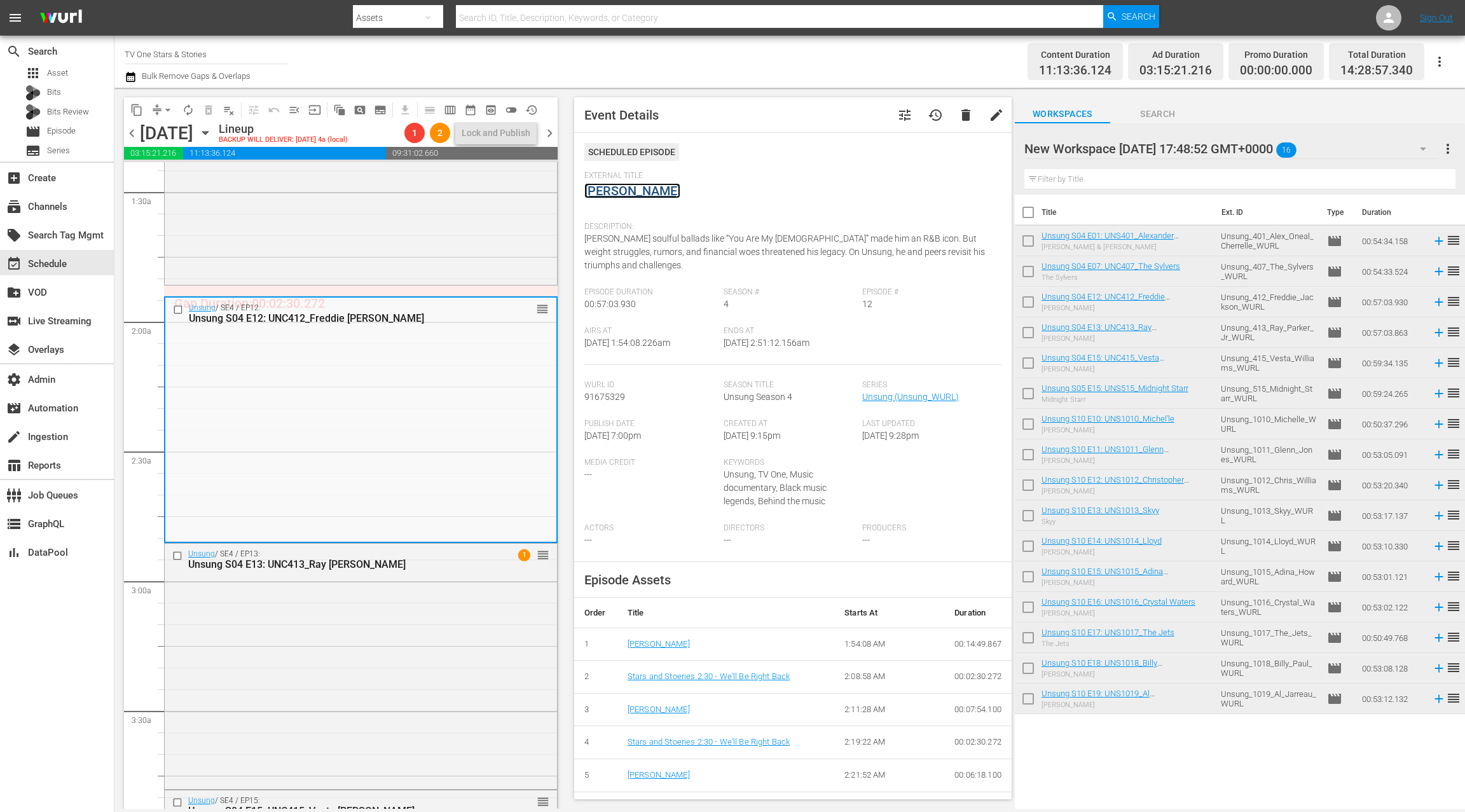
click at [644, 191] on link "Freddie Jackson" at bounding box center [632, 191] width 96 height 15
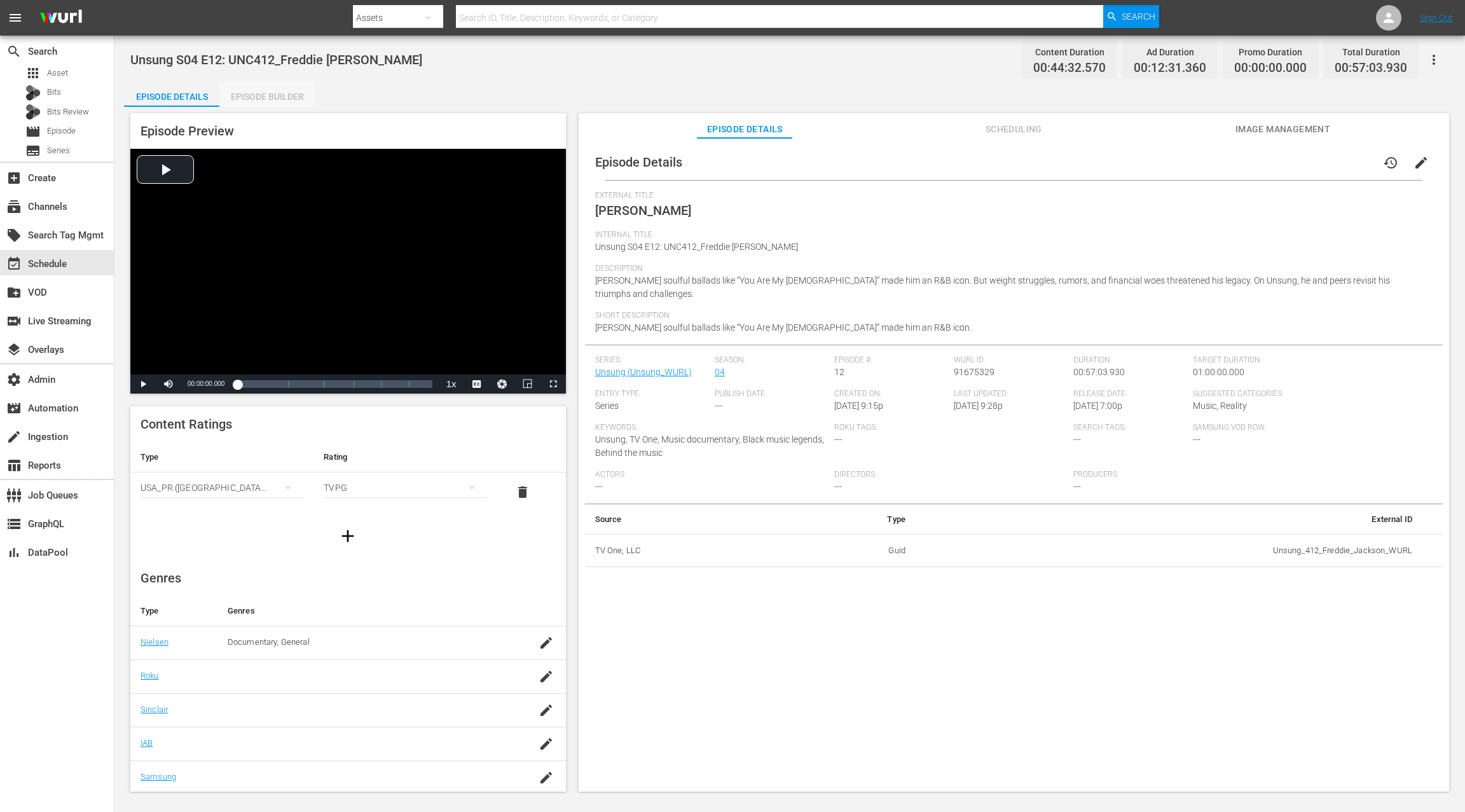
click at [278, 99] on div "Episode Builder" at bounding box center [267, 97] width 95 height 30
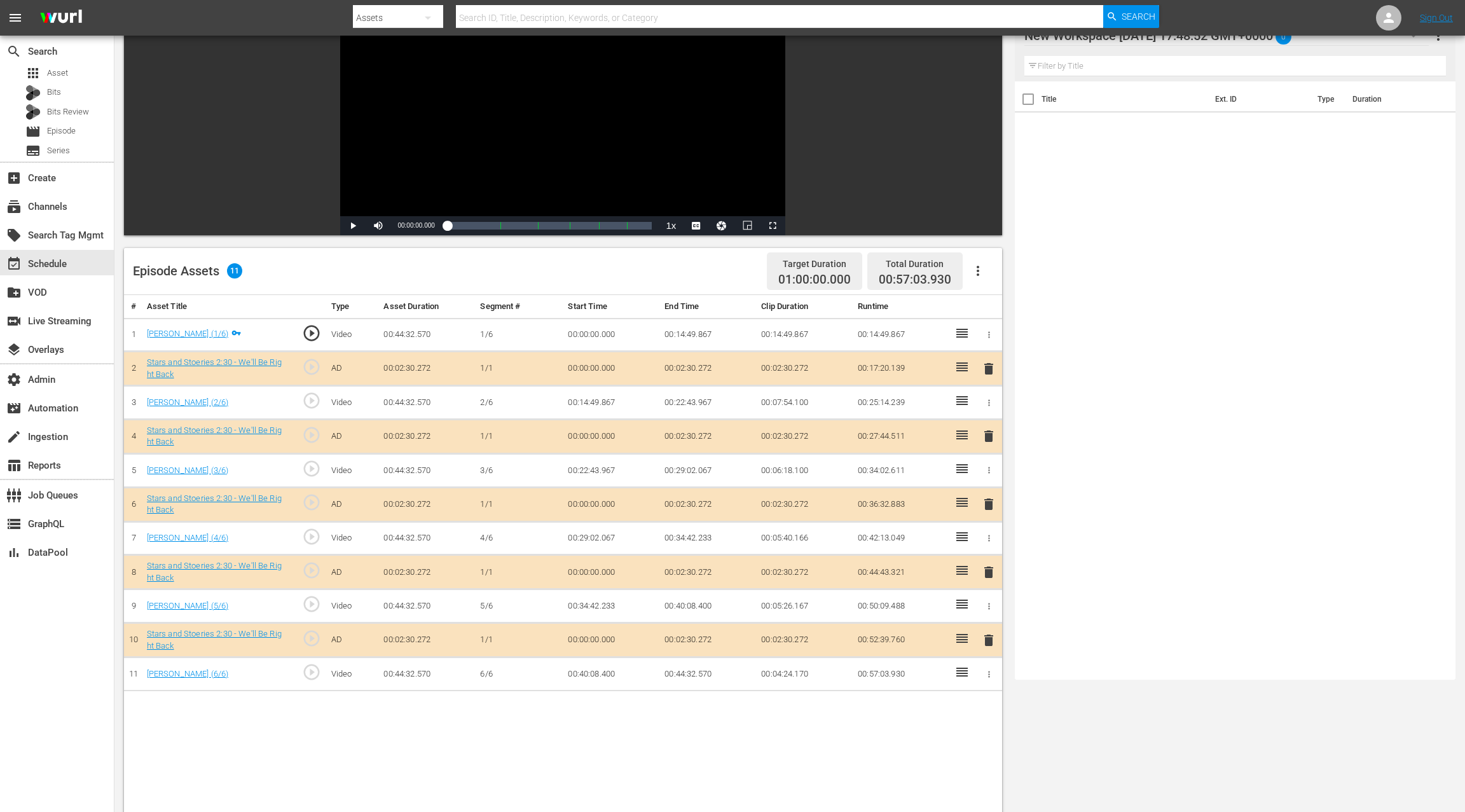
scroll to position [158, 0]
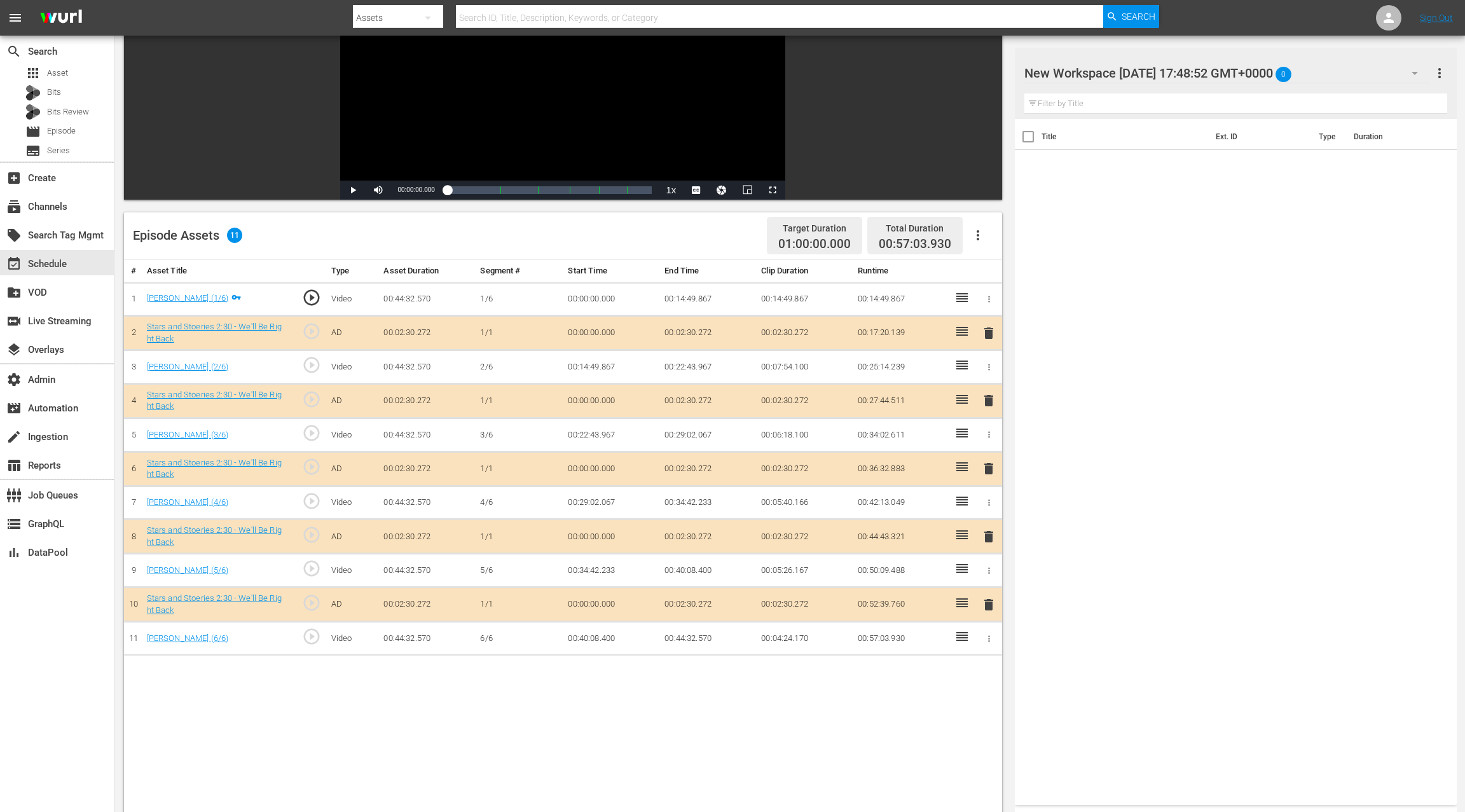
click at [986, 396] on span "delete" at bounding box center [988, 400] width 15 height 15
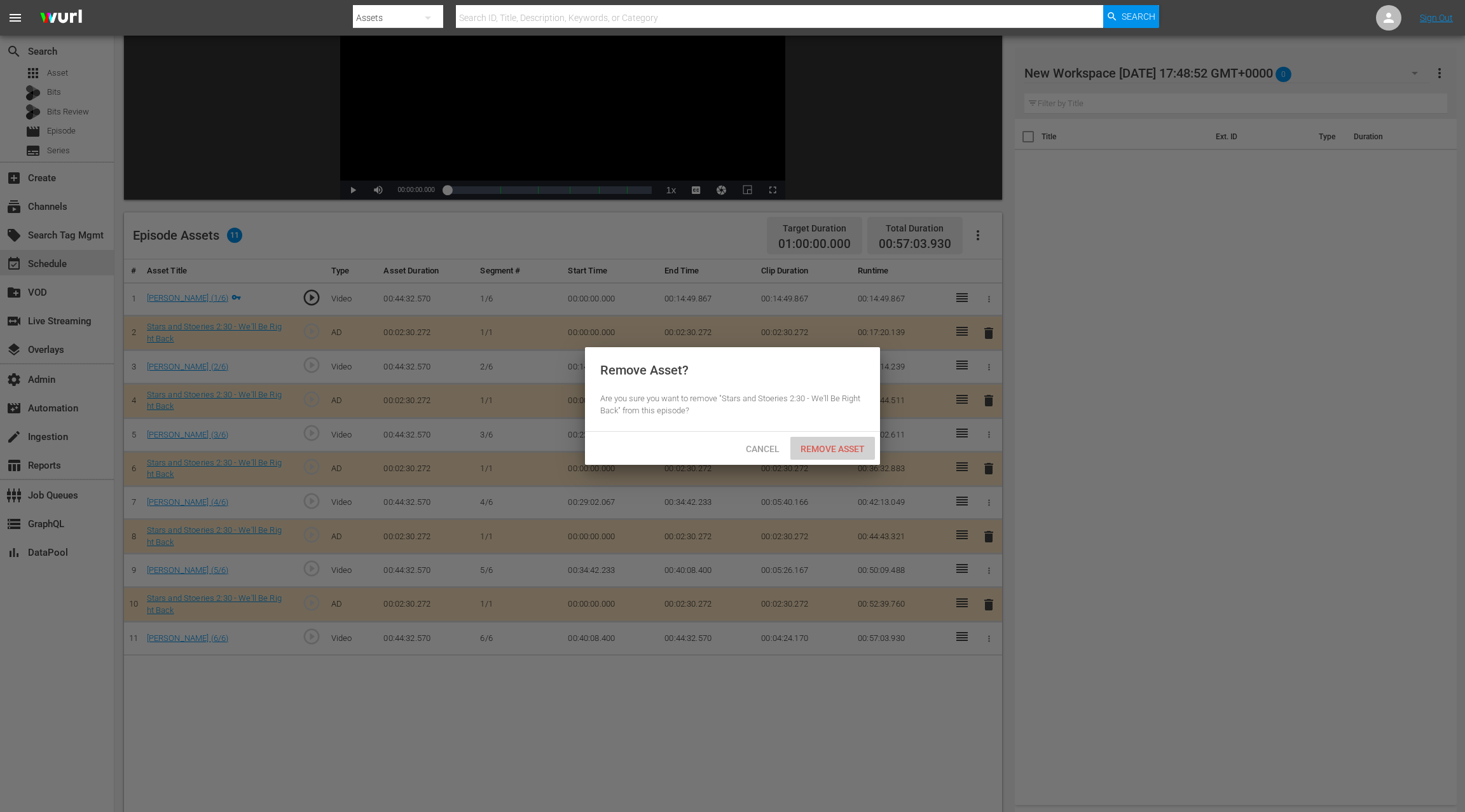
click at [861, 445] on span "Remove Asset" at bounding box center [832, 448] width 85 height 10
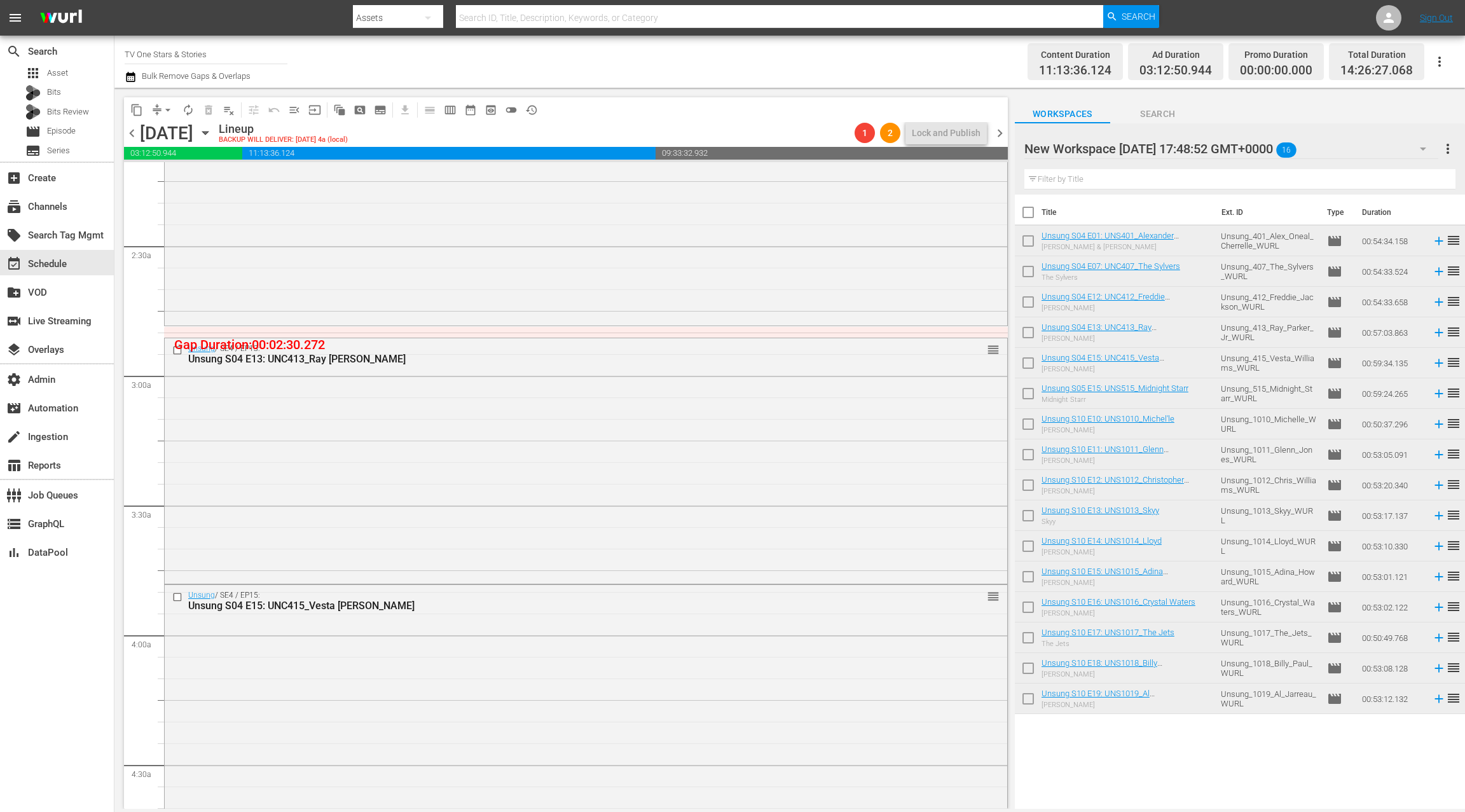
scroll to position [634, 0]
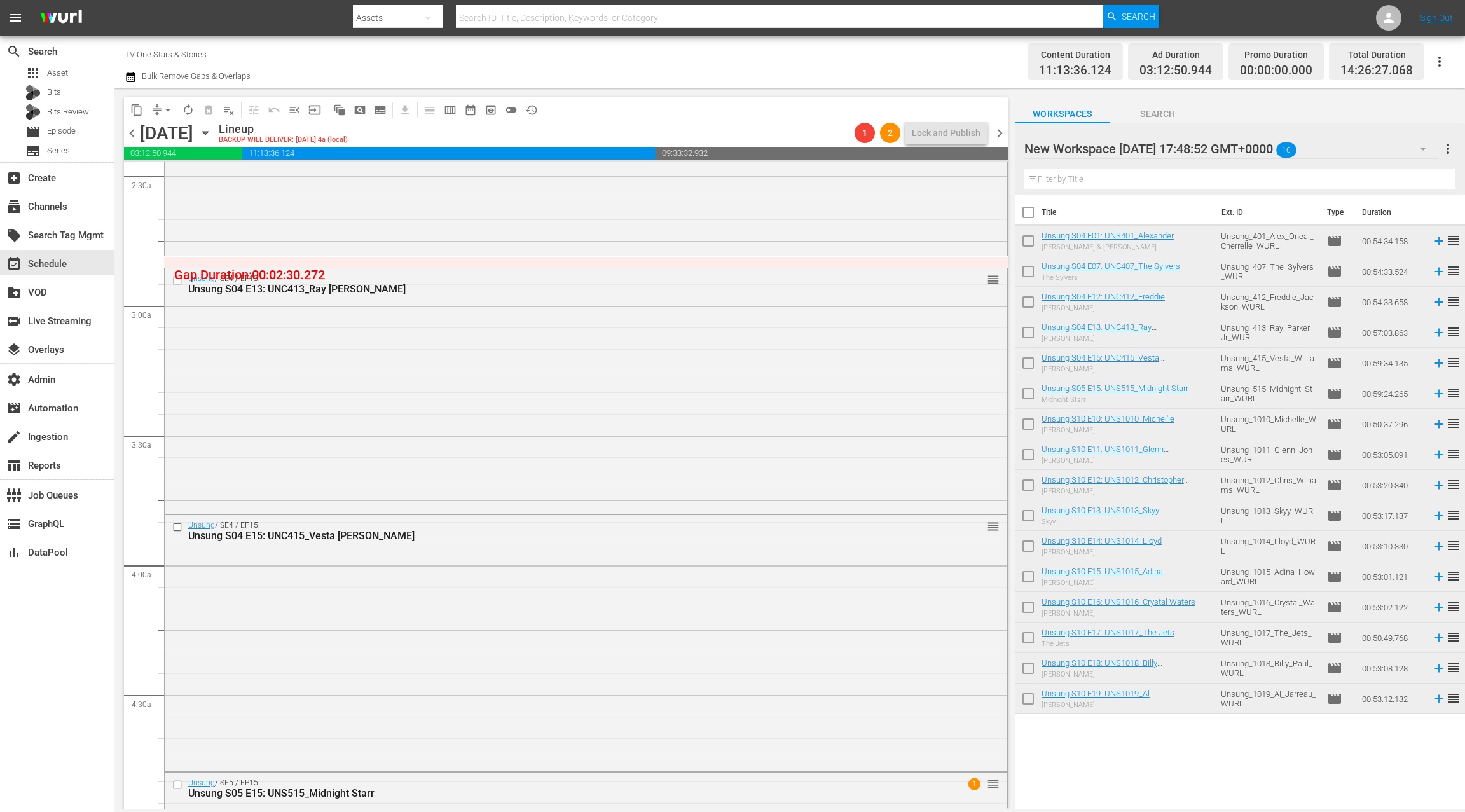
click at [564, 368] on div "Unsung / SE4 / EP13: Unsung S04 E13: UNC413_Ray Parker Jr. reorder" at bounding box center [586, 390] width 843 height 242
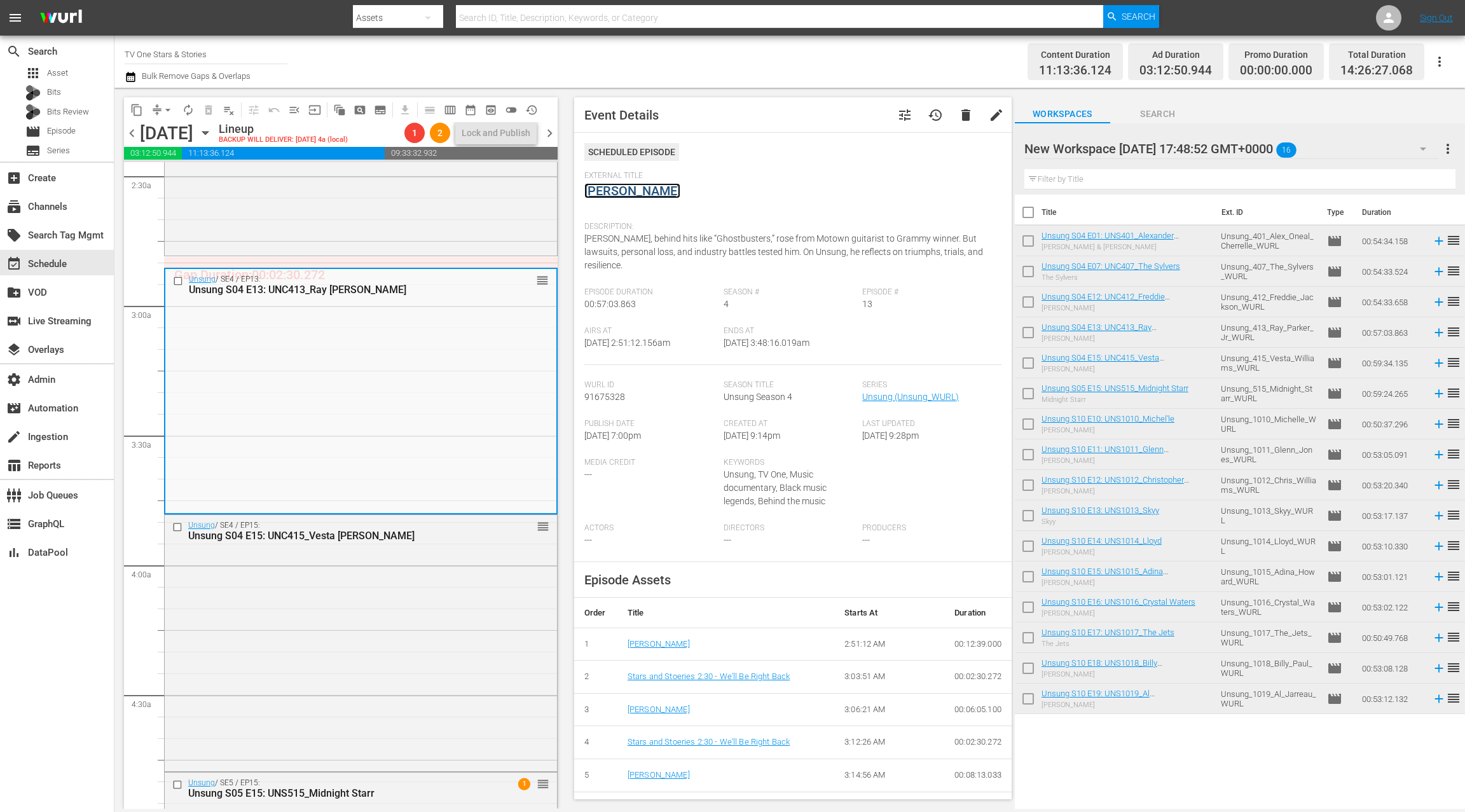
click at [646, 191] on link "Ray Parker Jr." at bounding box center [632, 191] width 96 height 15
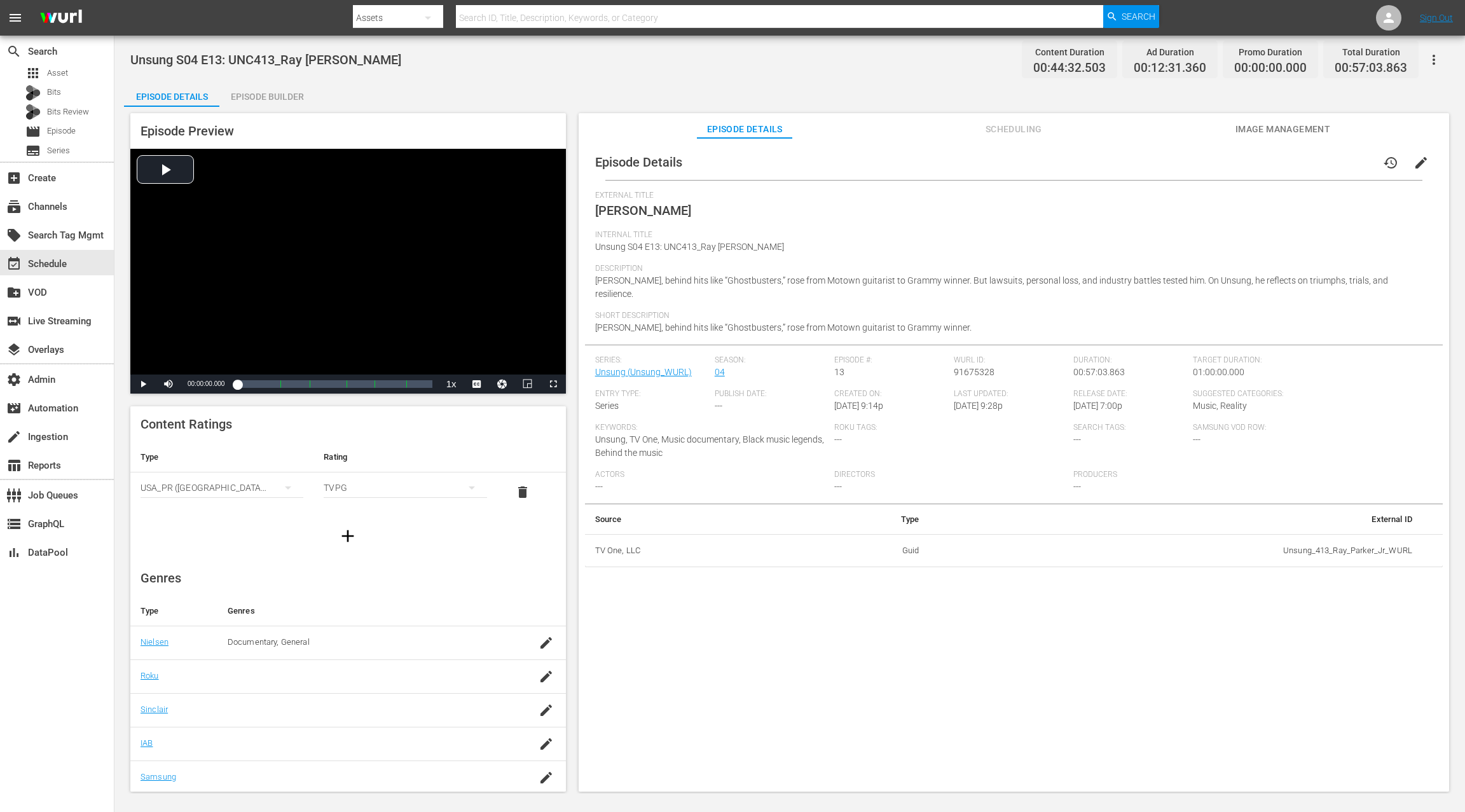
click at [299, 102] on div "Episode Builder" at bounding box center [267, 97] width 95 height 30
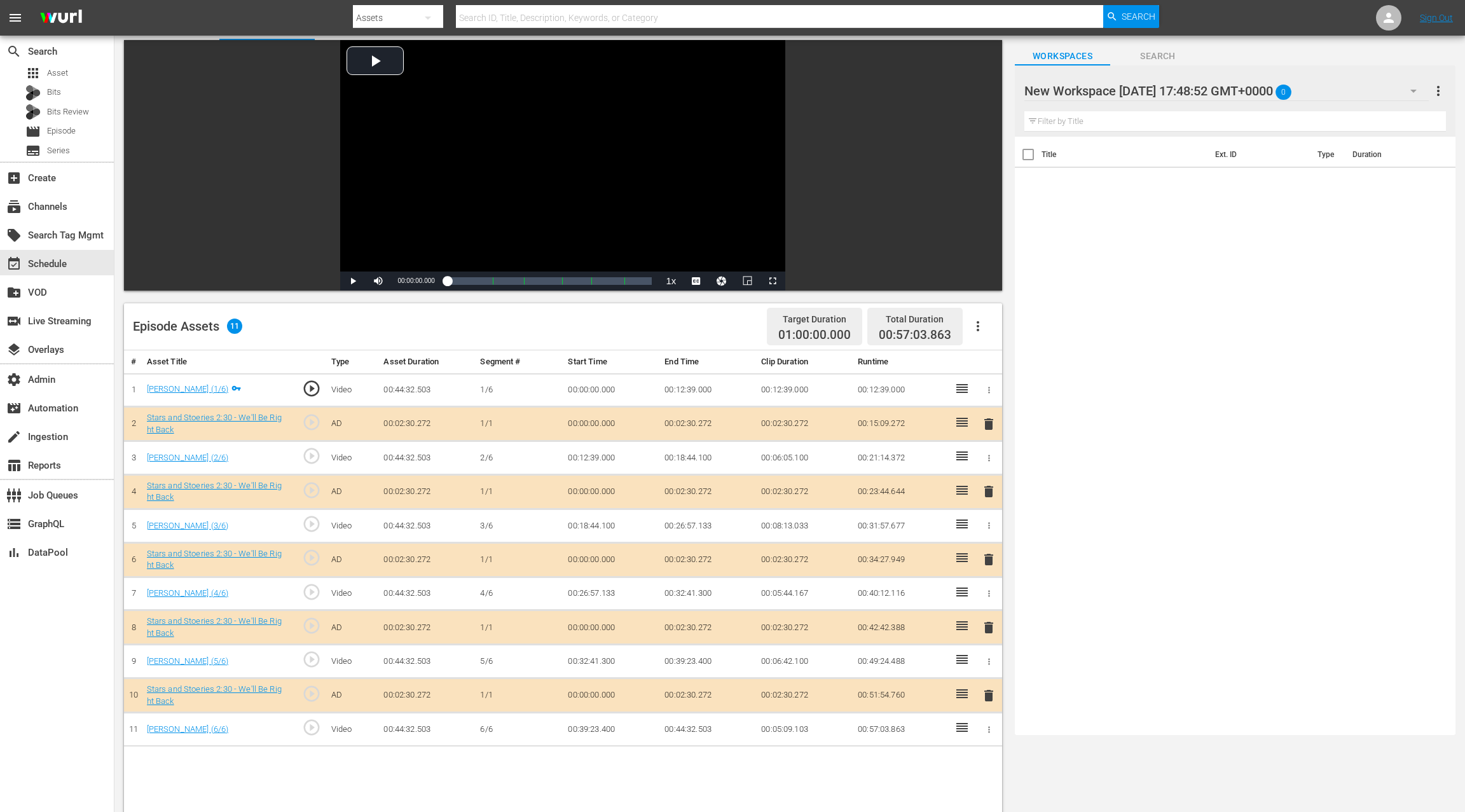
scroll to position [197, 0]
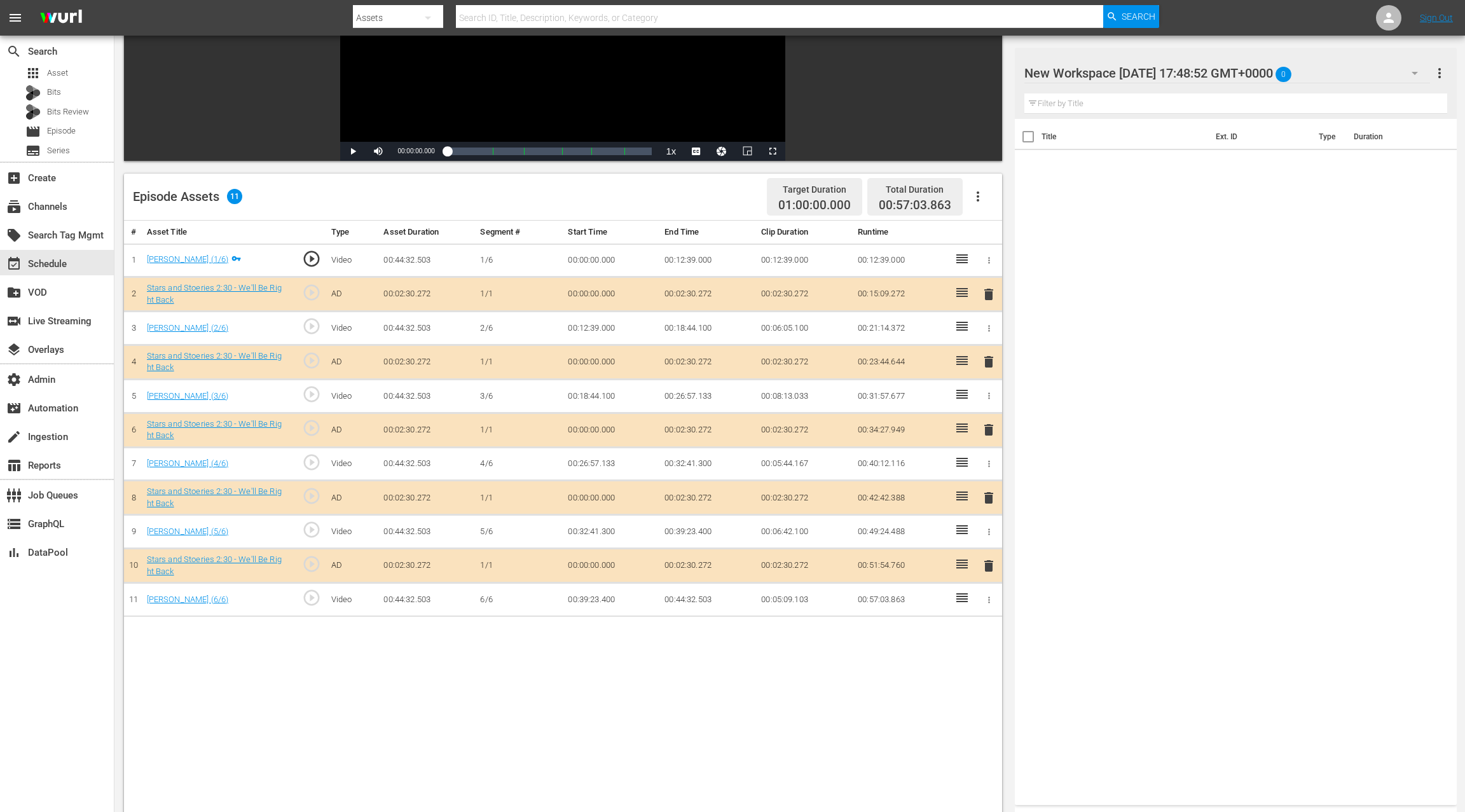
click at [988, 363] on span "delete" at bounding box center [988, 361] width 15 height 15
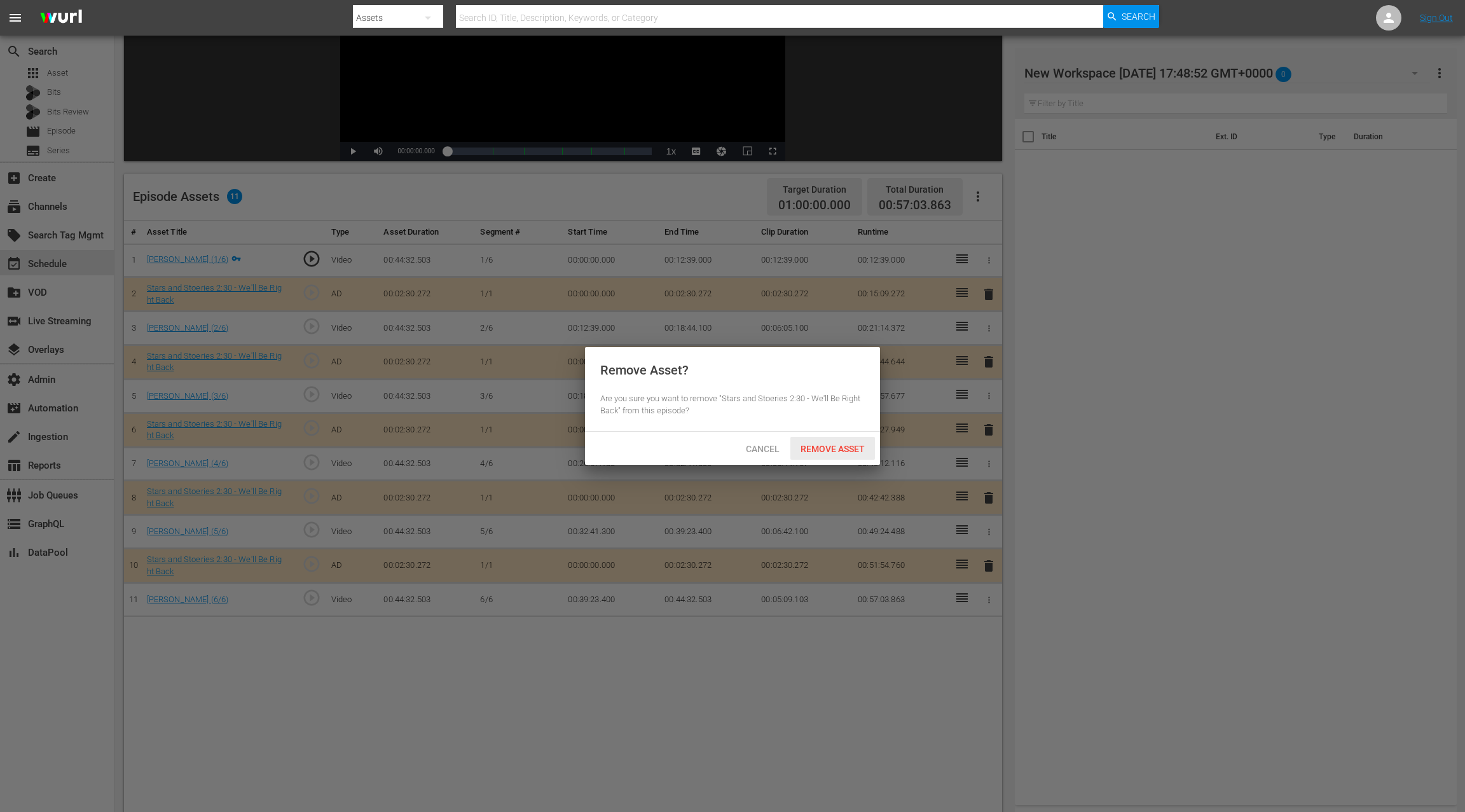
click at [832, 445] on span "Remove Asset" at bounding box center [832, 448] width 85 height 10
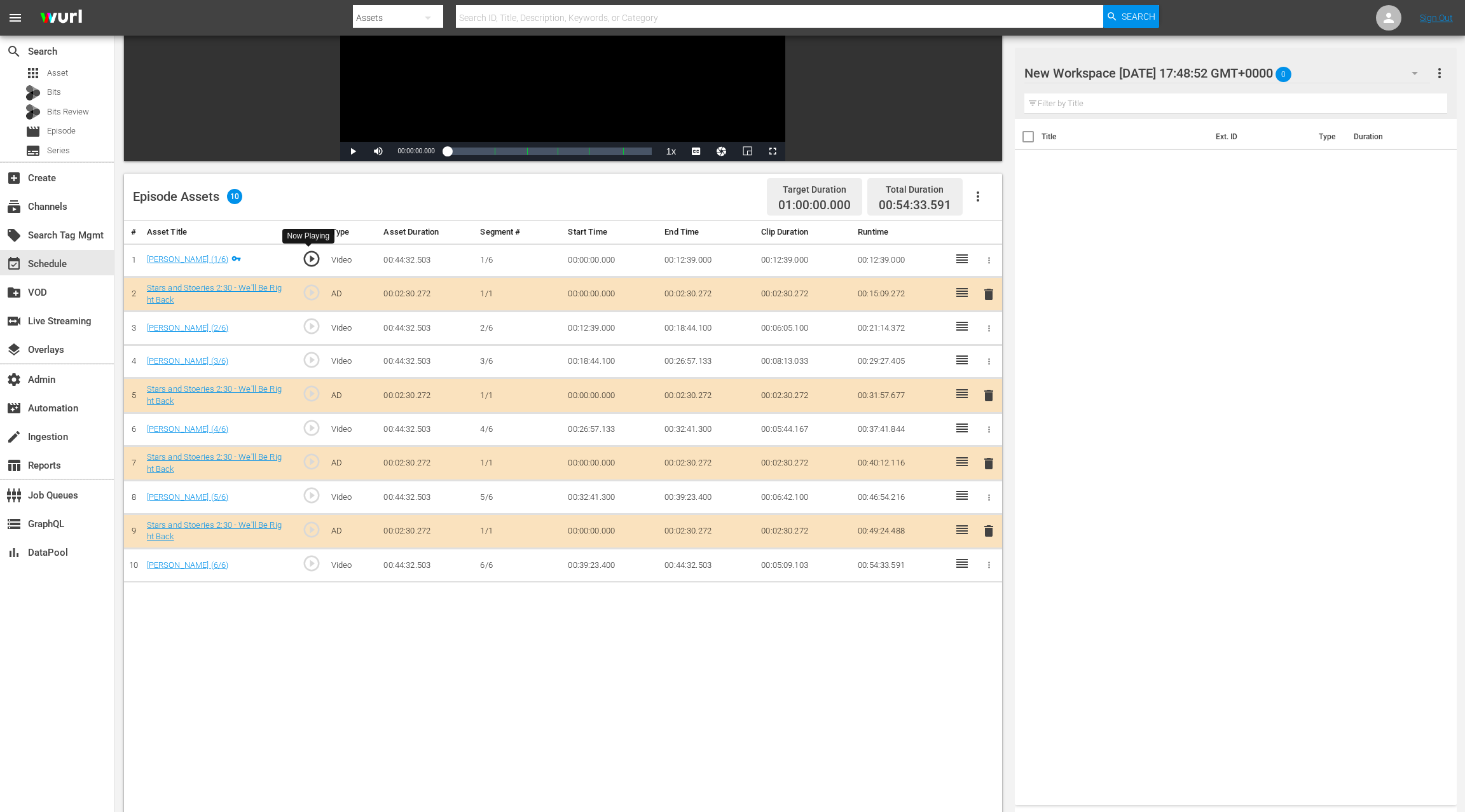
scroll to position [200, 0]
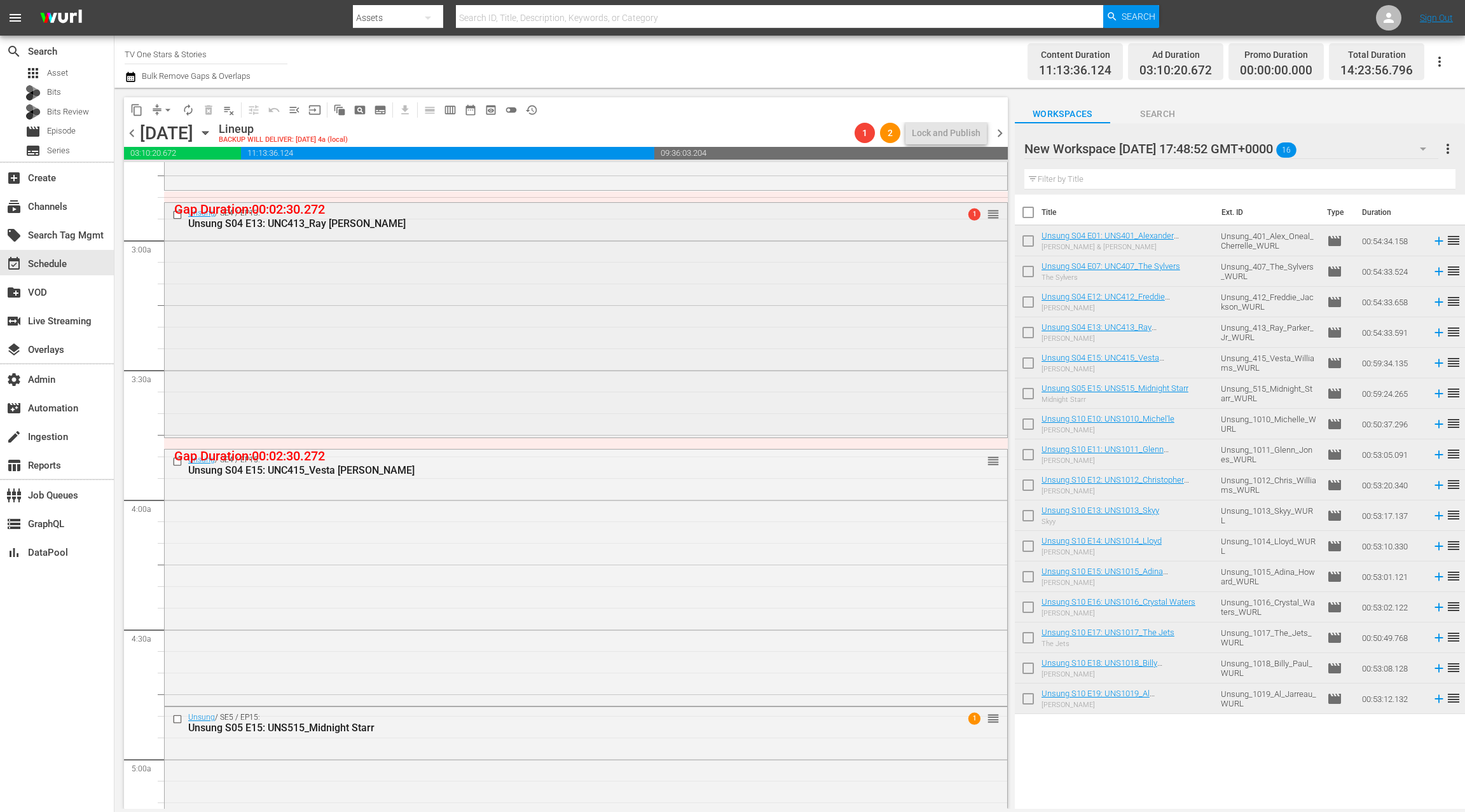
scroll to position [791, 0]
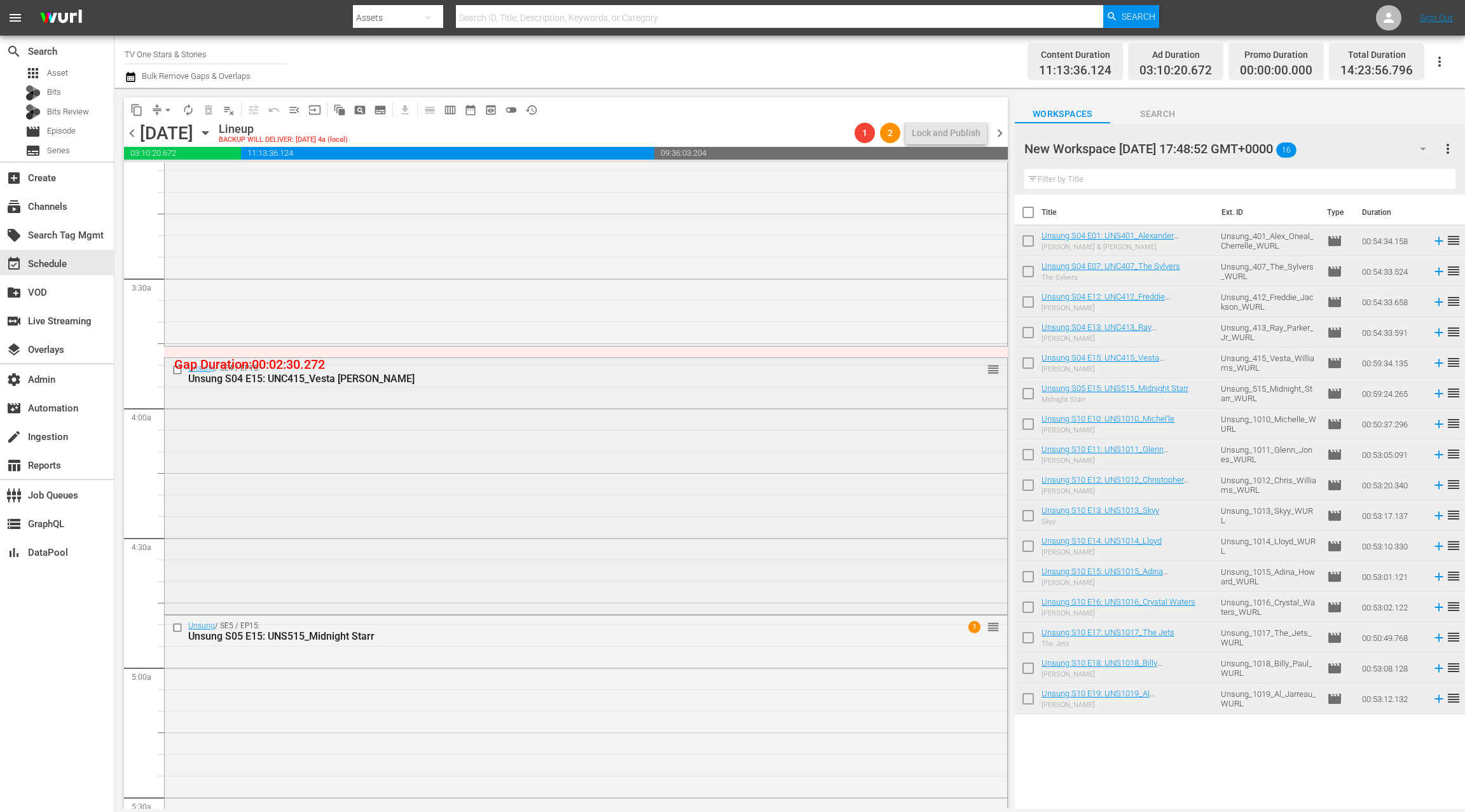
click at [430, 434] on div "Unsung / SE4 / EP15: Unsung S04 E15: UNC415_Vesta Williams reorder" at bounding box center [586, 484] width 843 height 254
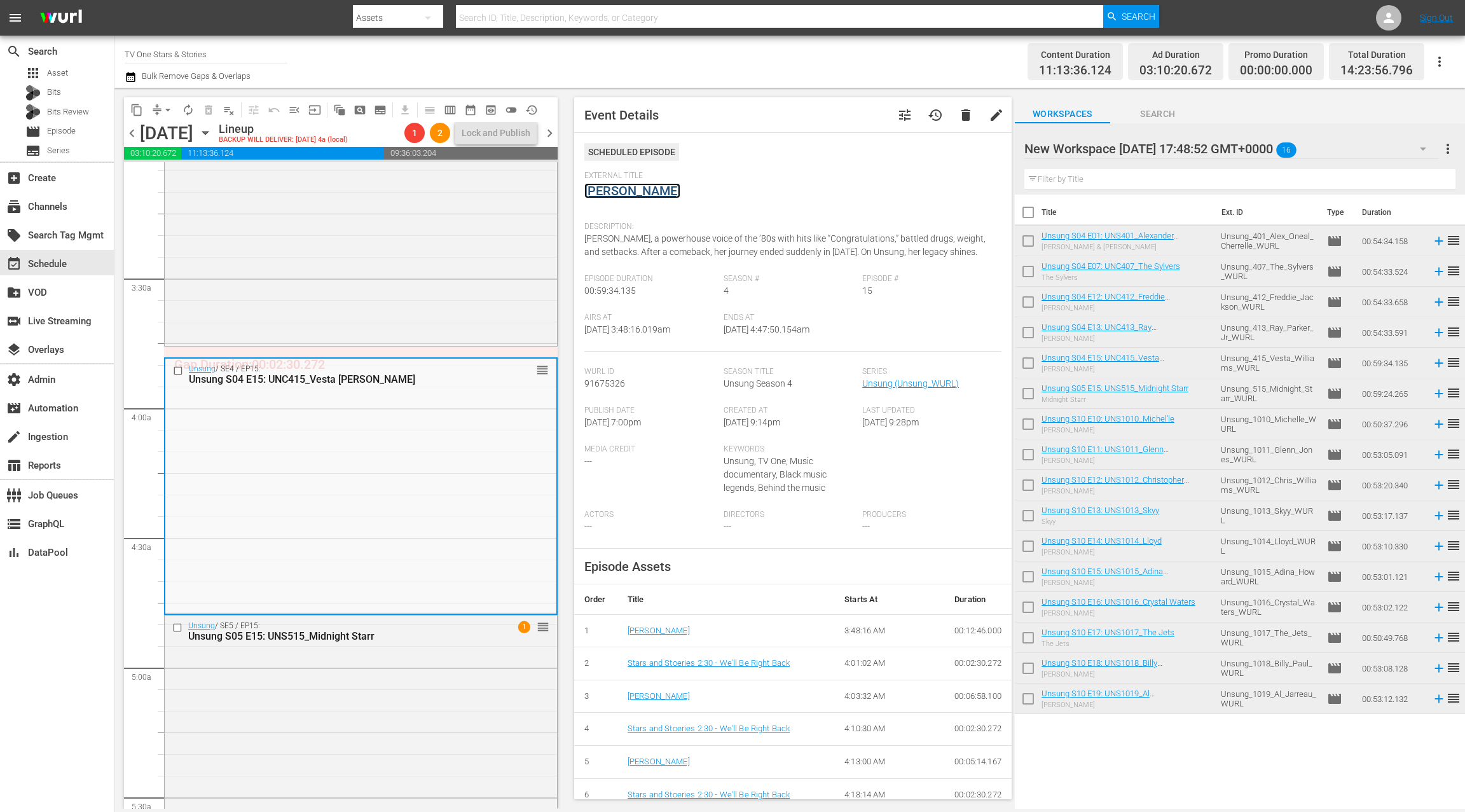
click at [637, 194] on link "Vesta Williams" at bounding box center [632, 191] width 96 height 15
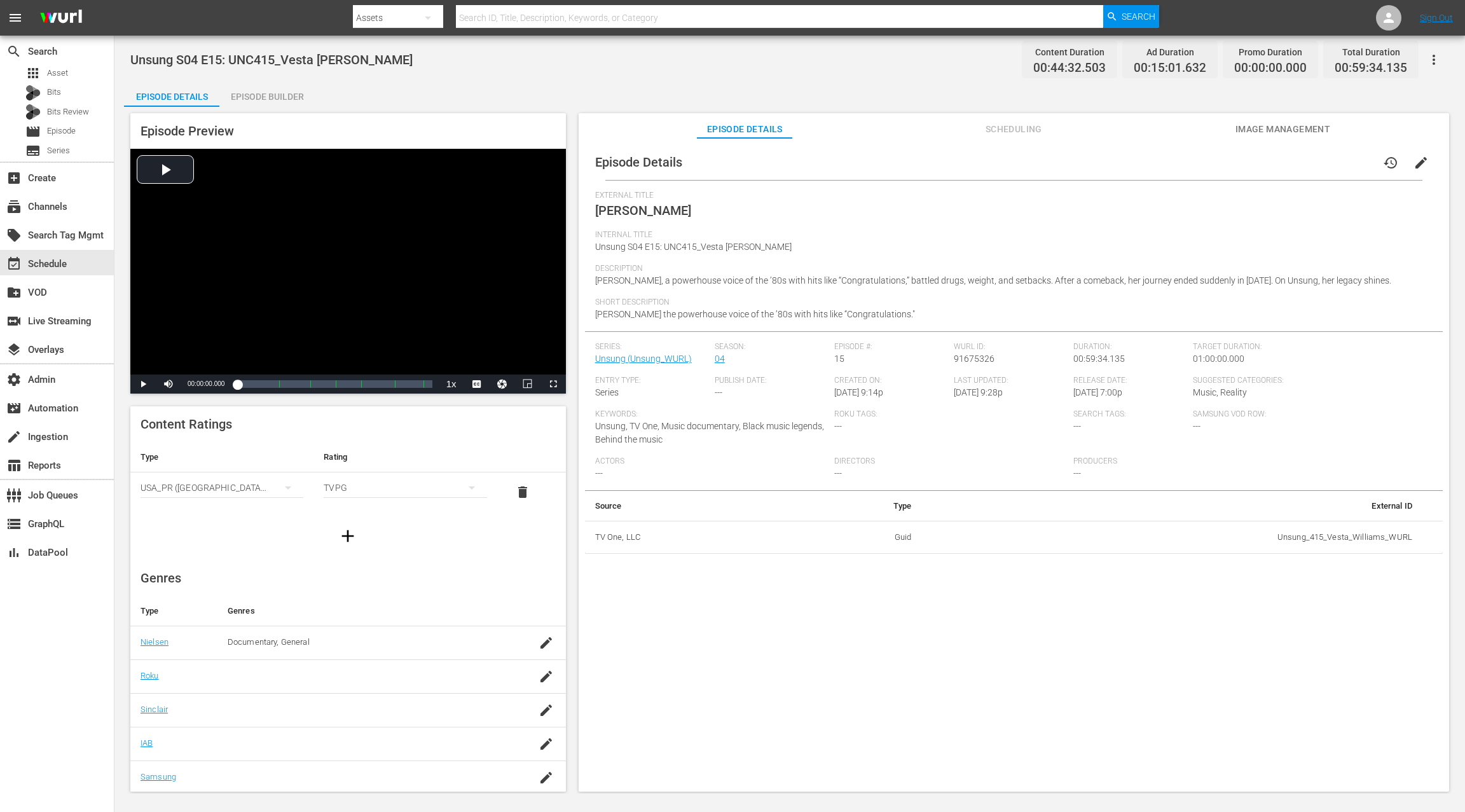
click at [295, 102] on div "Episode Builder" at bounding box center [267, 97] width 95 height 30
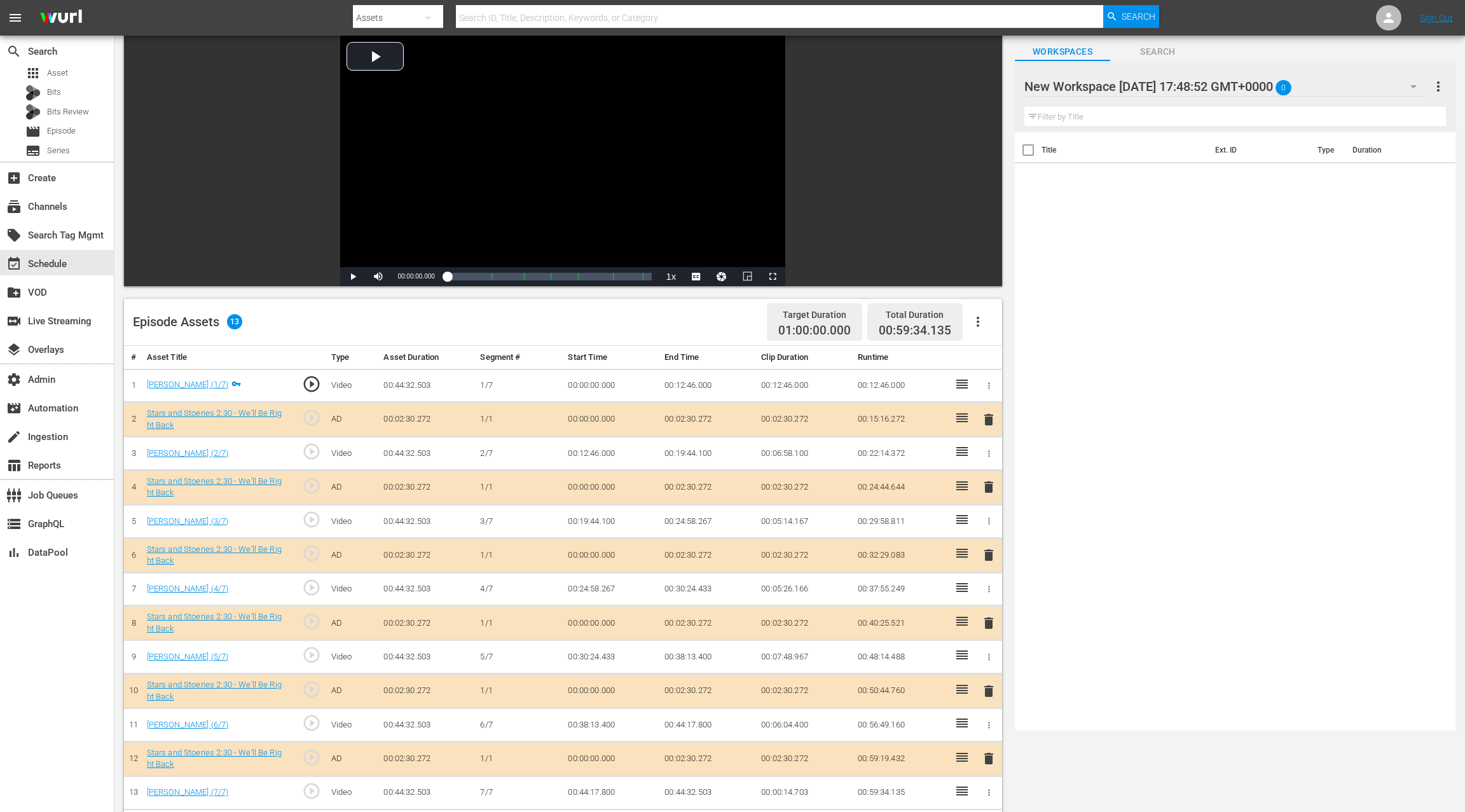
scroll to position [221, 0]
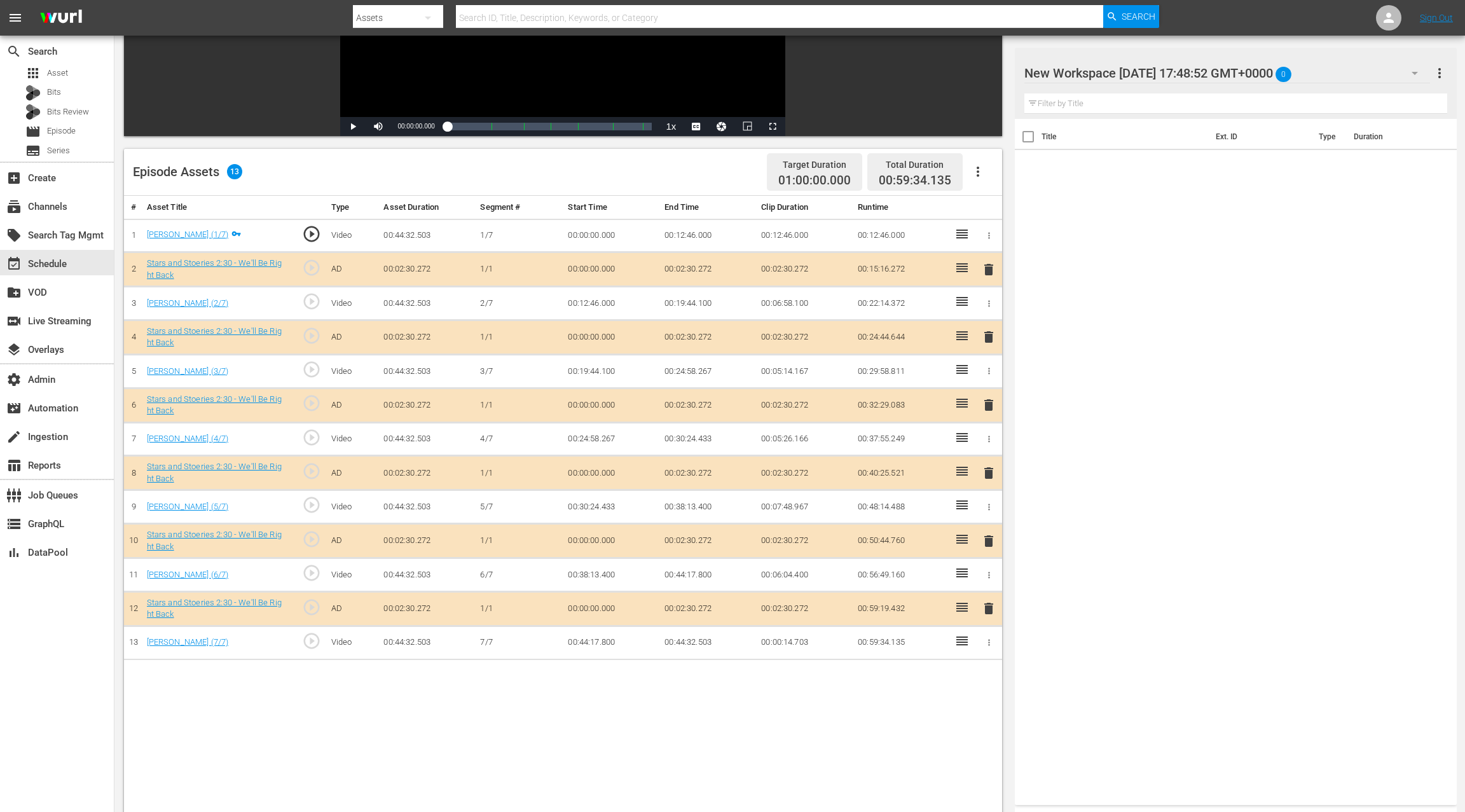
click at [991, 339] on span "delete" at bounding box center [988, 337] width 15 height 15
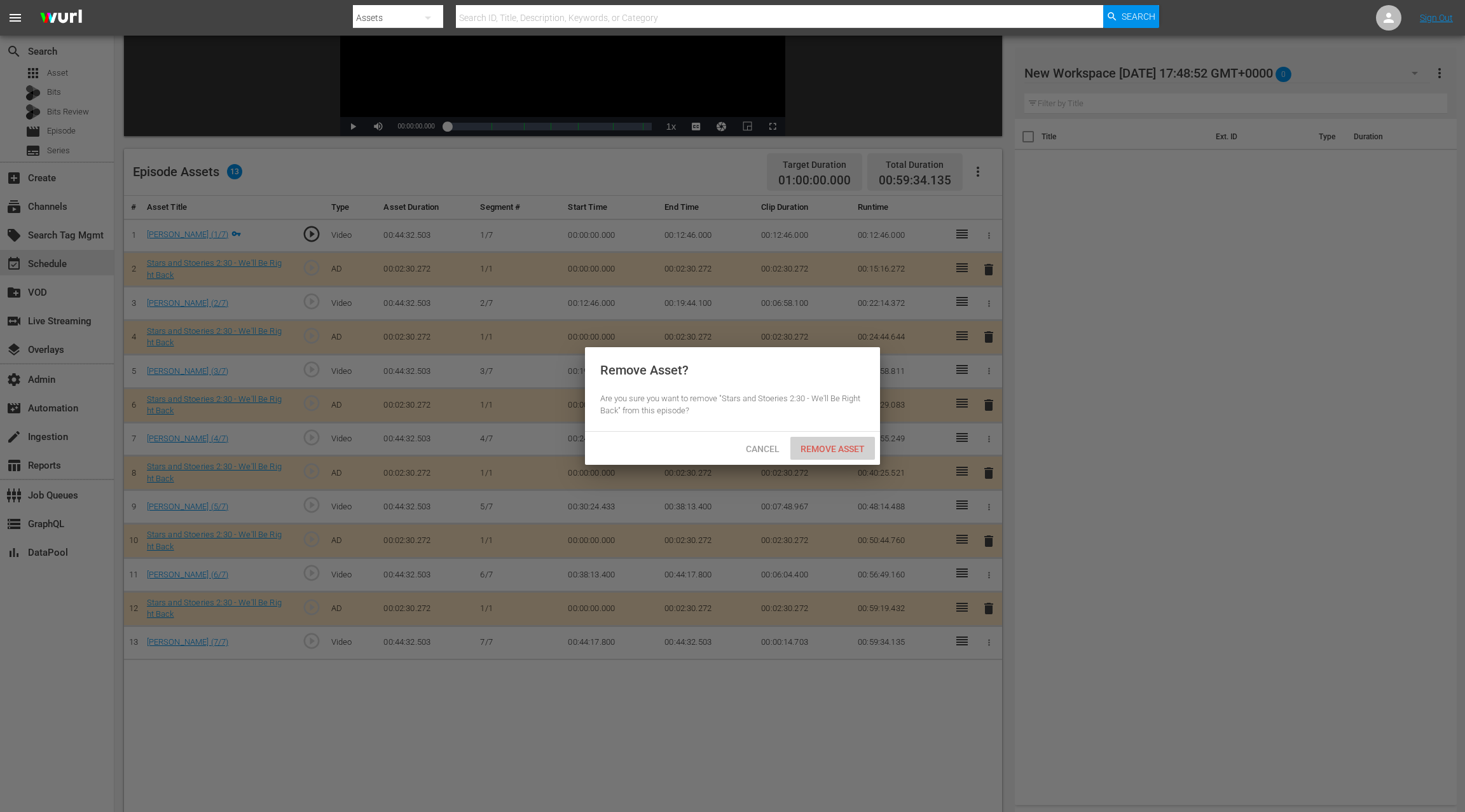
click at [853, 452] on span "Remove Asset" at bounding box center [832, 448] width 85 height 10
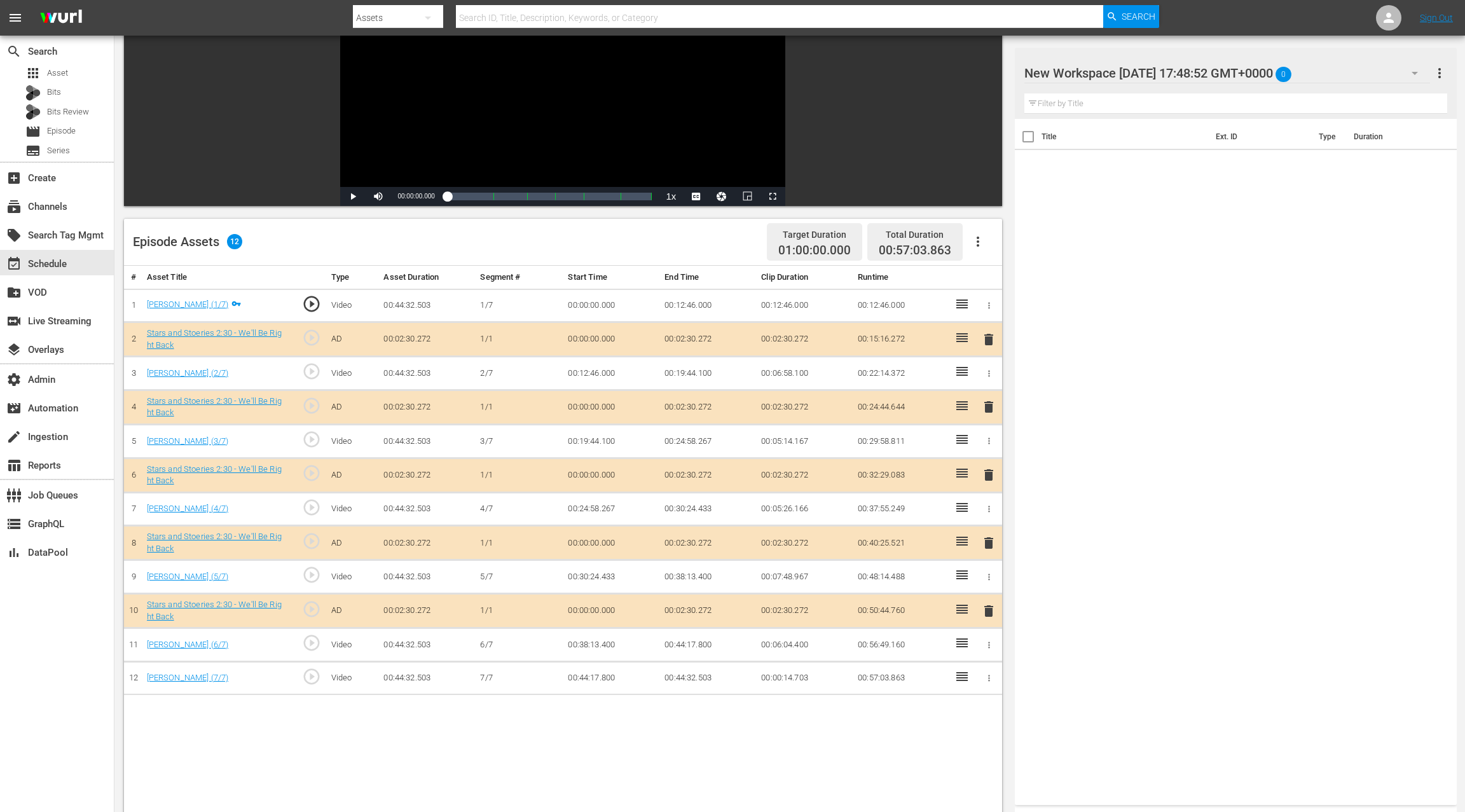
scroll to position [160, 0]
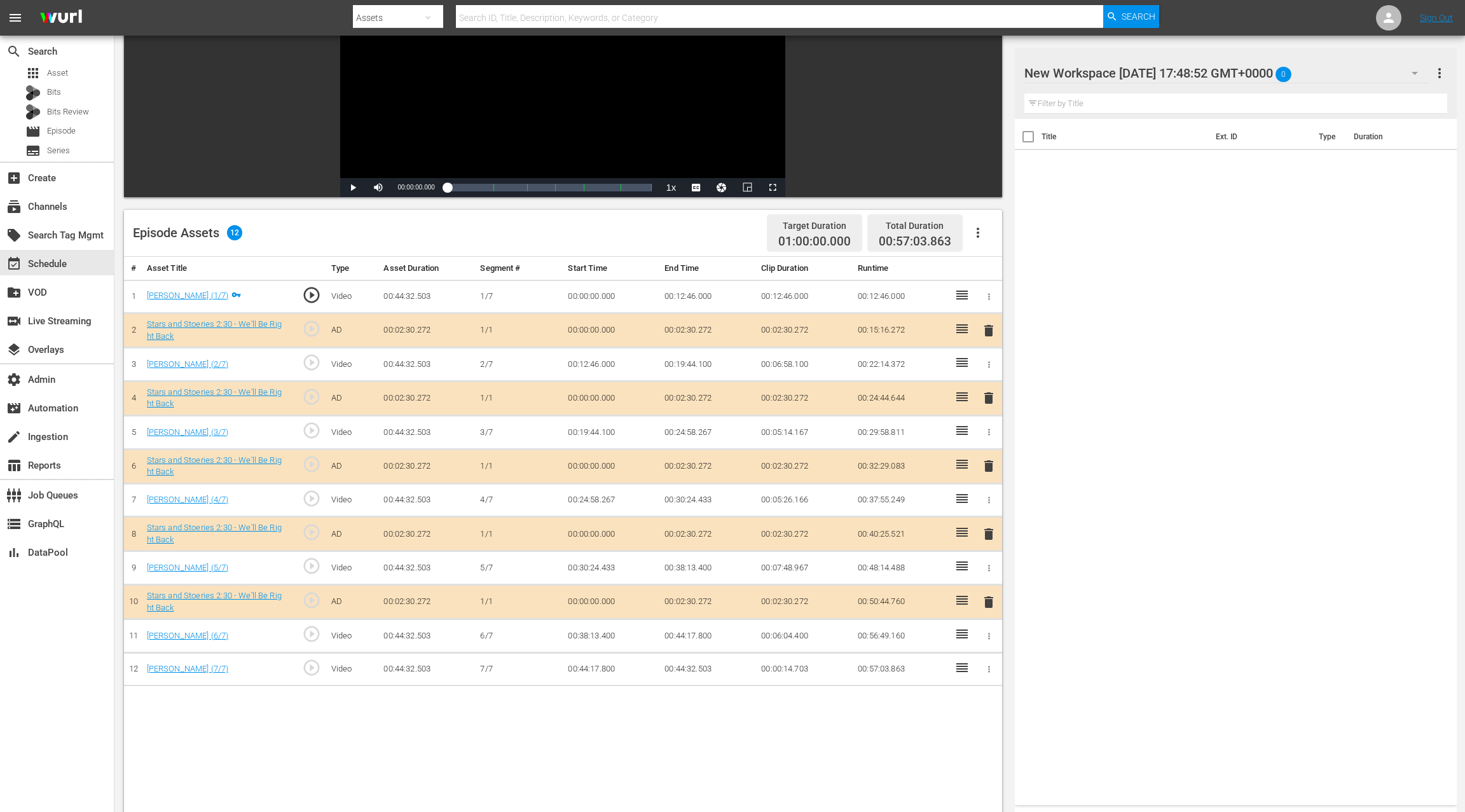
click at [984, 395] on span "delete" at bounding box center [988, 398] width 15 height 15
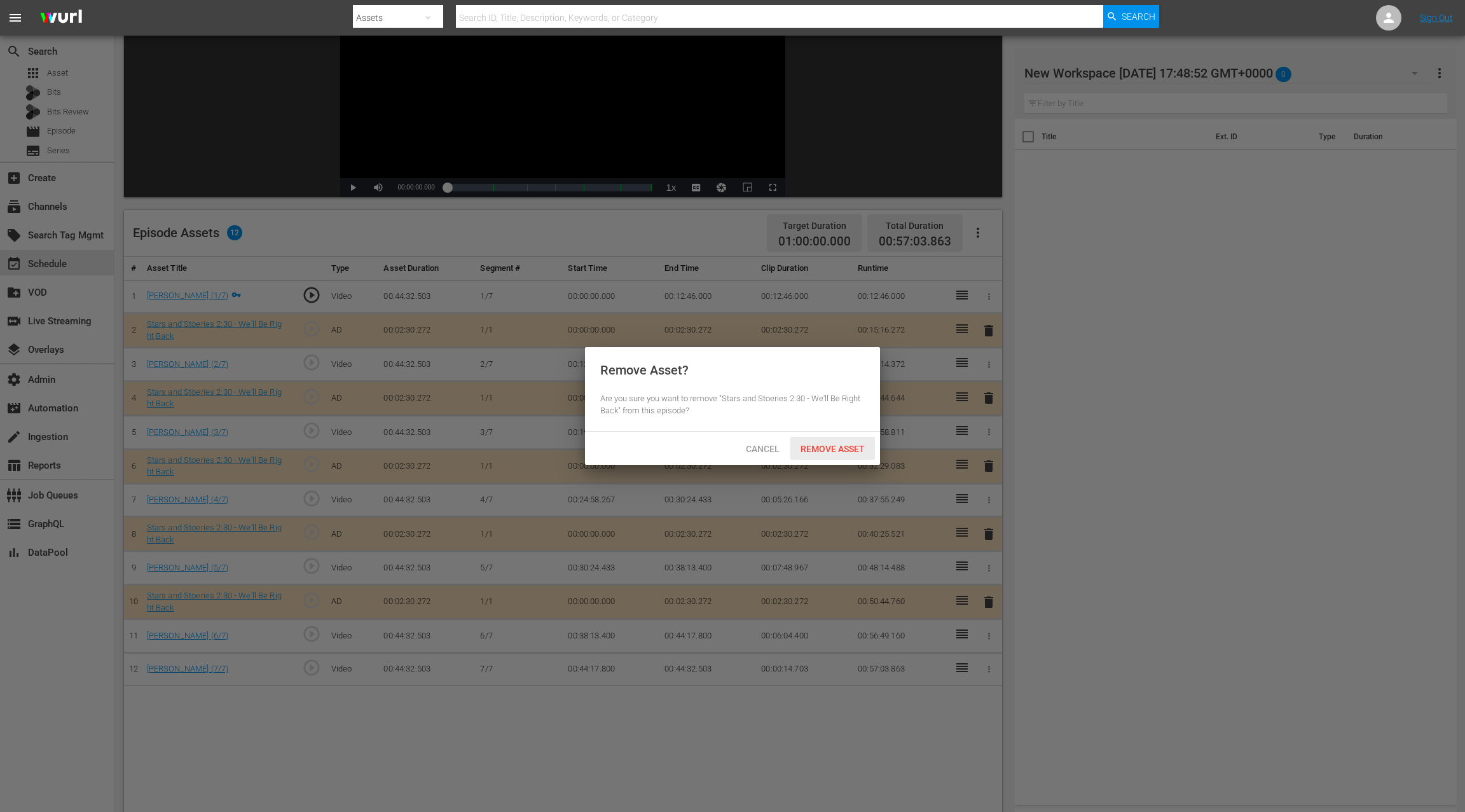
click at [842, 449] on span "Remove Asset" at bounding box center [832, 448] width 85 height 10
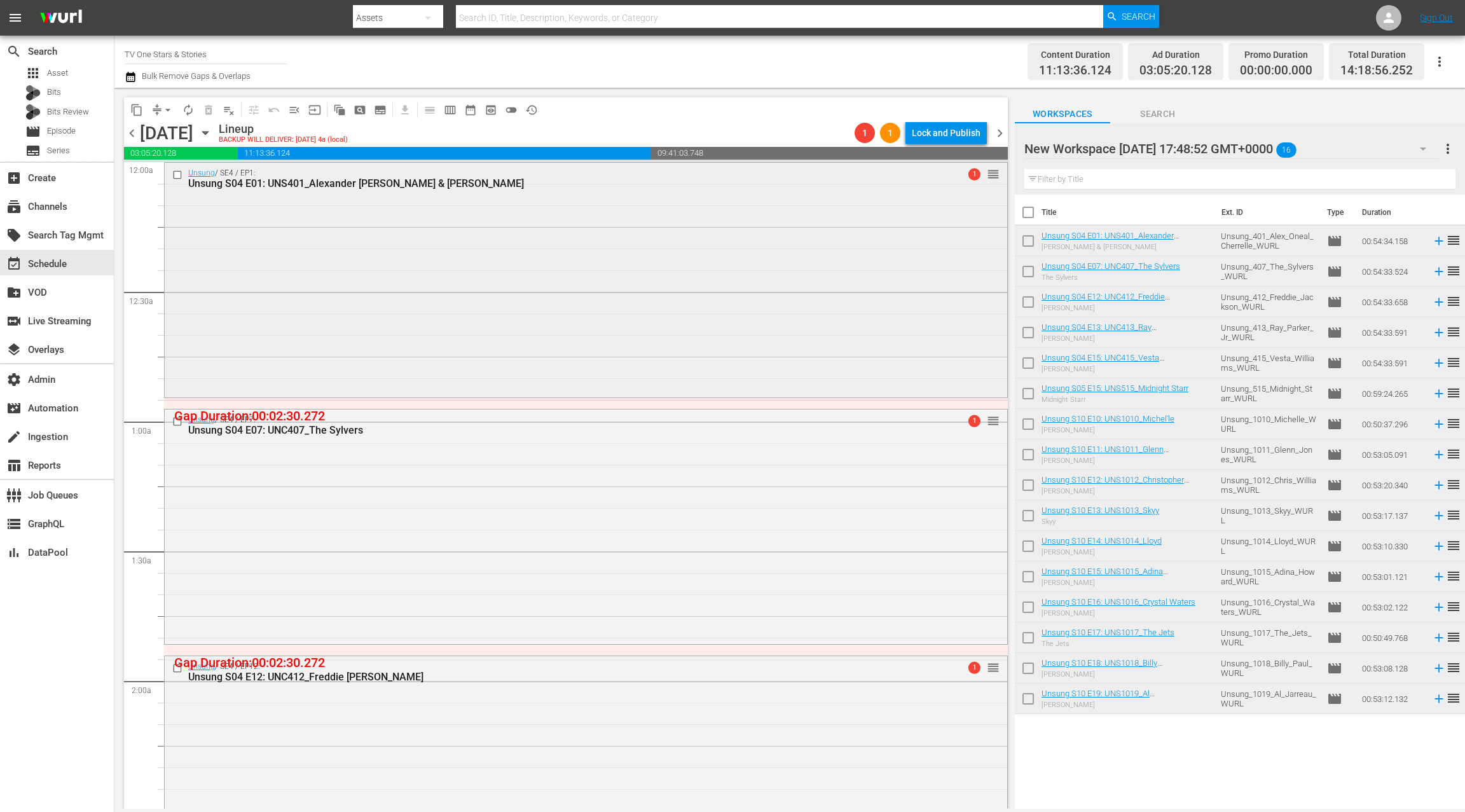
click at [483, 298] on div "Unsung / SE4 / EP1: Unsung S04 E01: UNS401_Alexander O'Neal & Cherrelle 1 reord…" at bounding box center [586, 278] width 843 height 232
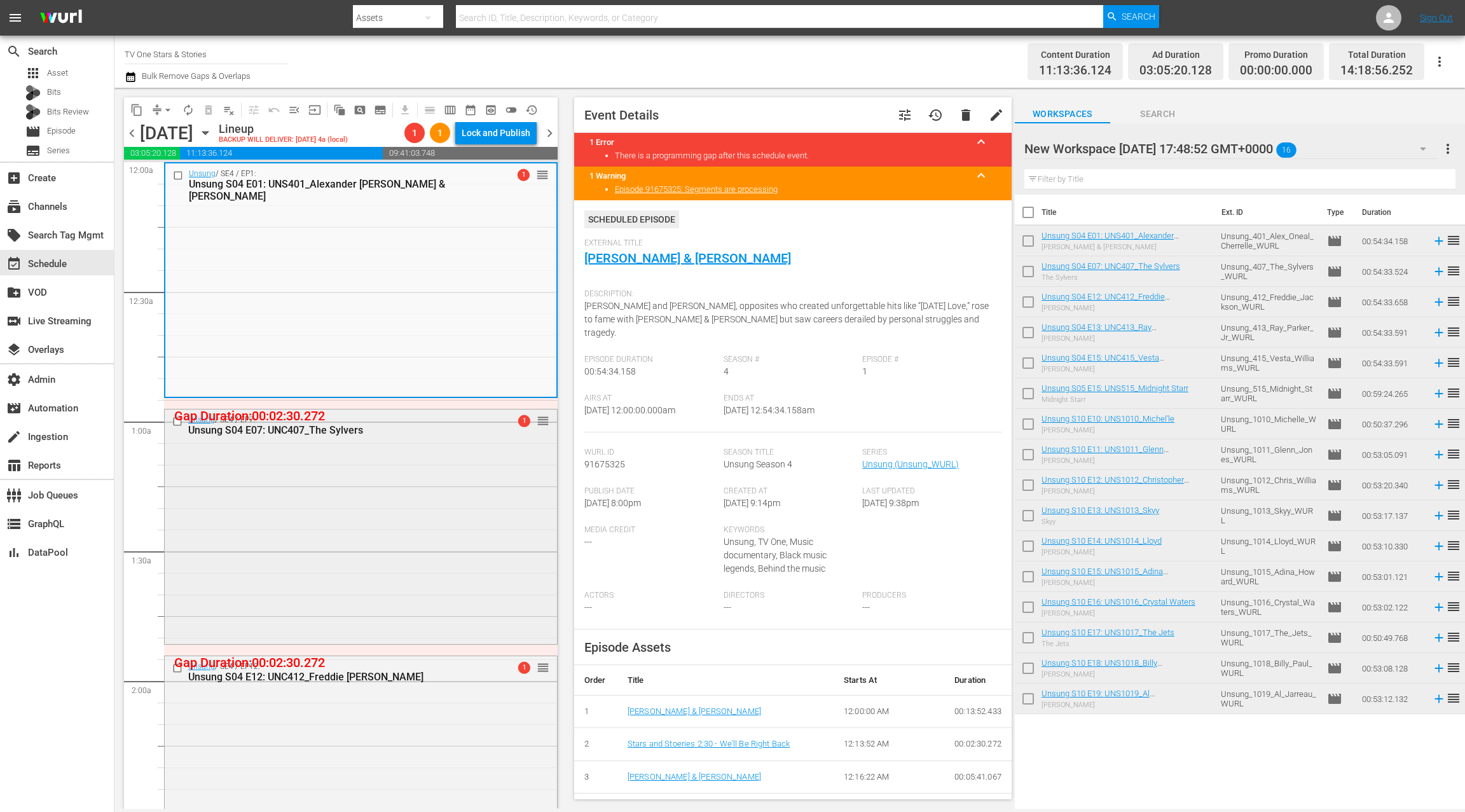
click at [421, 504] on div "Unsung / SE4 / EP7: Unsung S04 E07: UNC407_The Sylvers 1 reorder" at bounding box center [361, 525] width 392 height 232
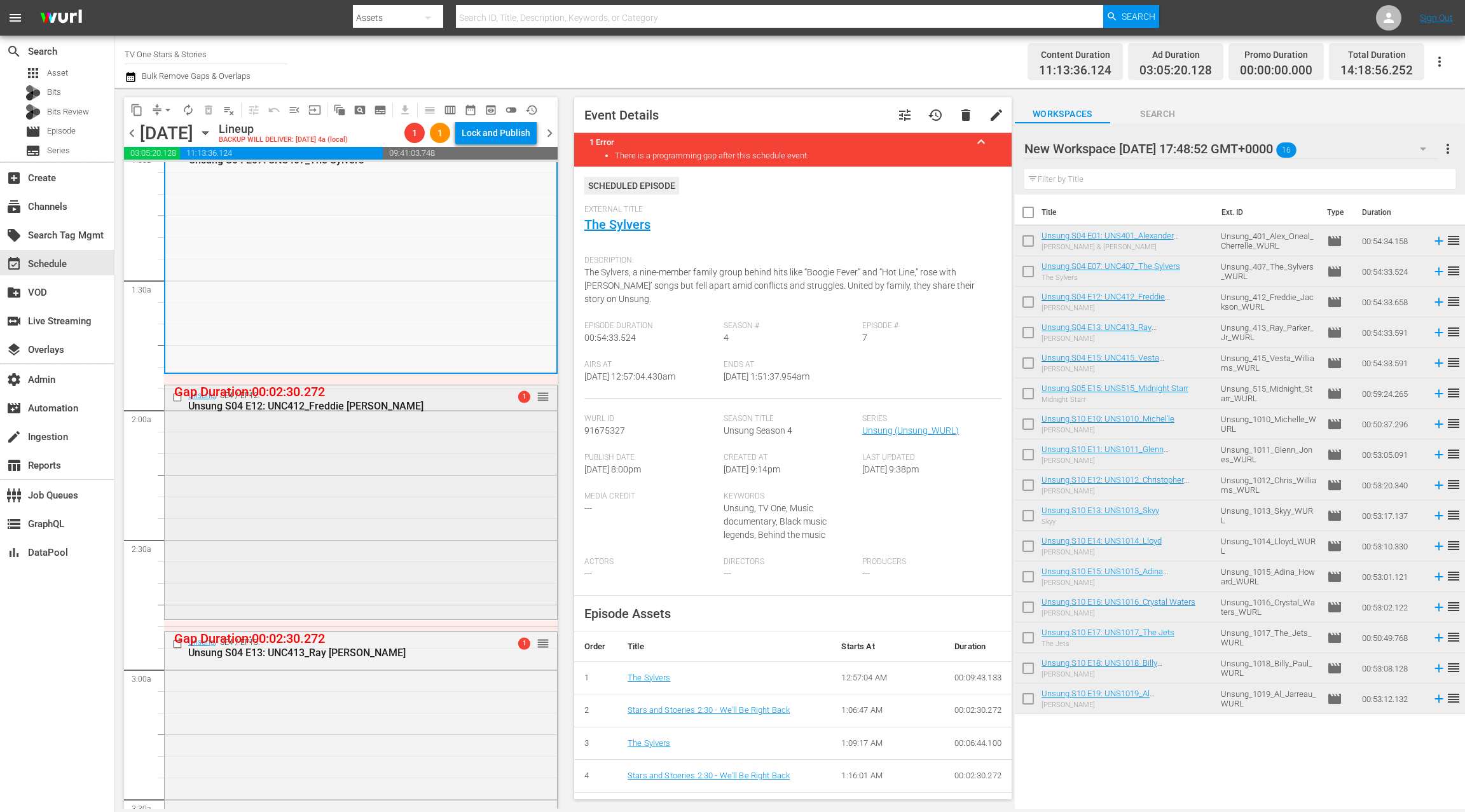
click at [418, 480] on div "Unsung / SE4 / EP12: Unsung S04 E12: UNC412_Freddie Jackson 1 reorder" at bounding box center [361, 501] width 392 height 232
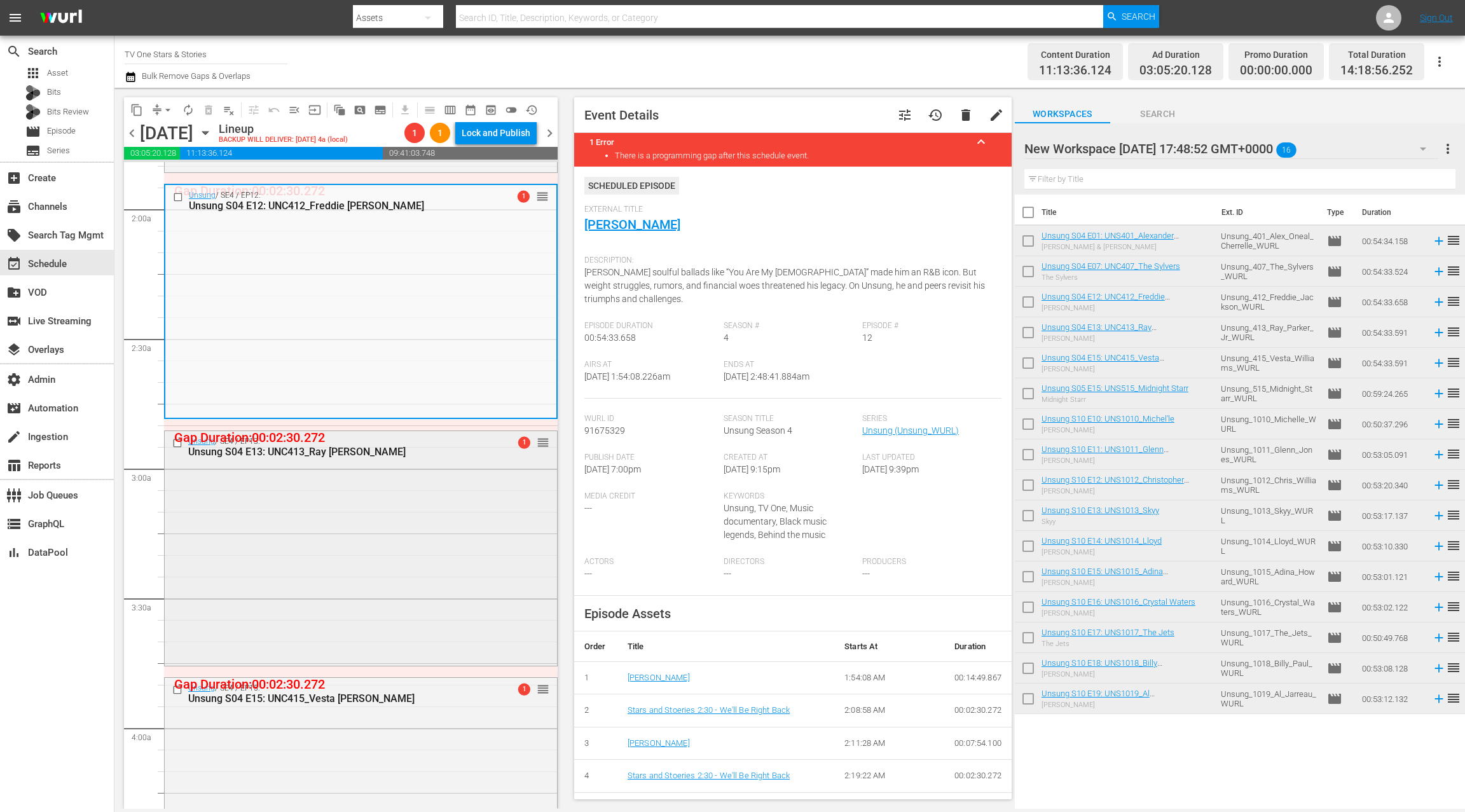
click at [418, 480] on div "Unsung / SE4 / EP13: Unsung S04 E13: UNC413_Ray Parker Jr. 1 reorder" at bounding box center [361, 547] width 392 height 232
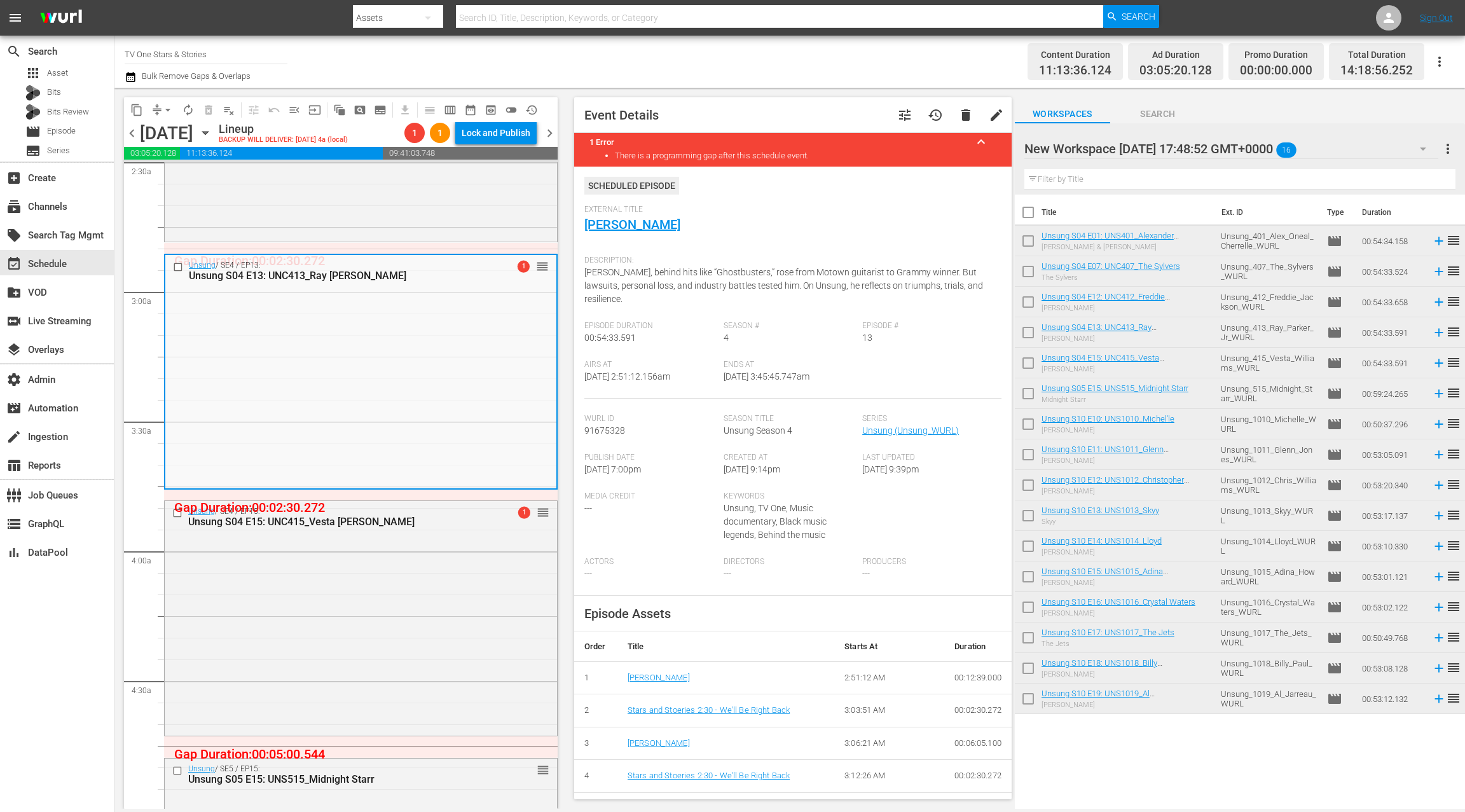
scroll to position [663, 0]
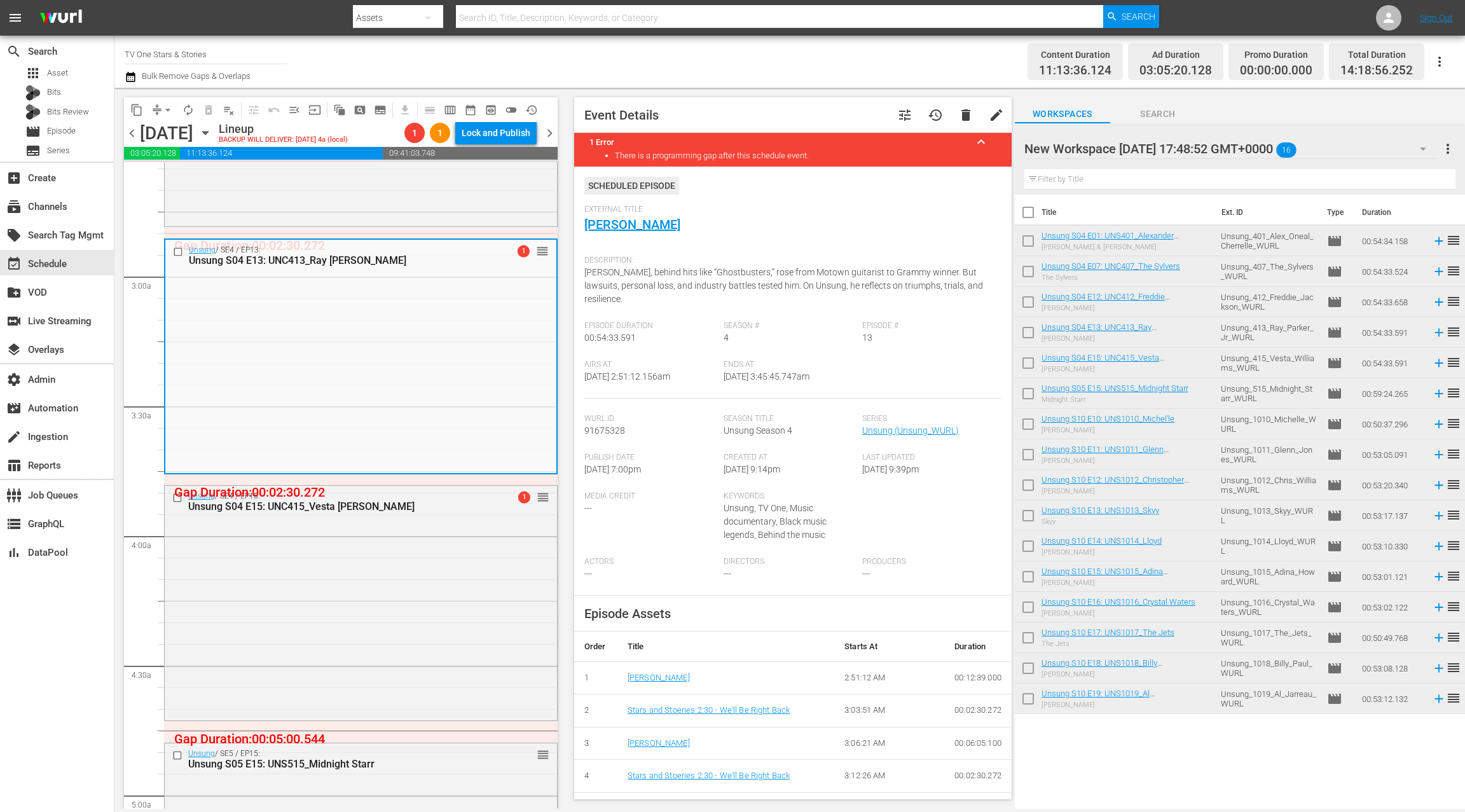
click at [403, 529] on div "Unsung / SE4 / EP15: Unsung S04 E15: UNC415_Vesta Williams 1 reorder" at bounding box center [361, 602] width 392 height 232
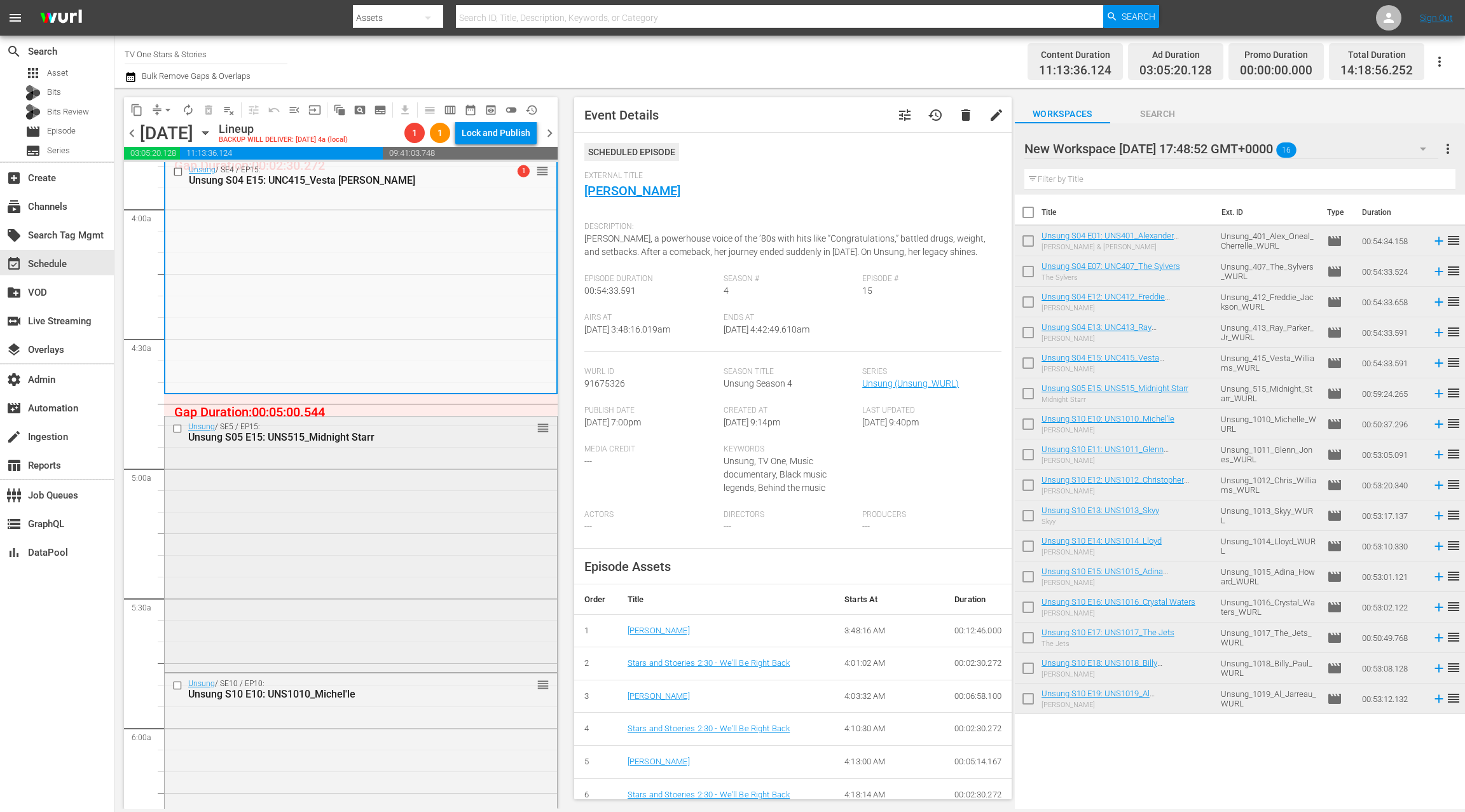
scroll to position [1022, 0]
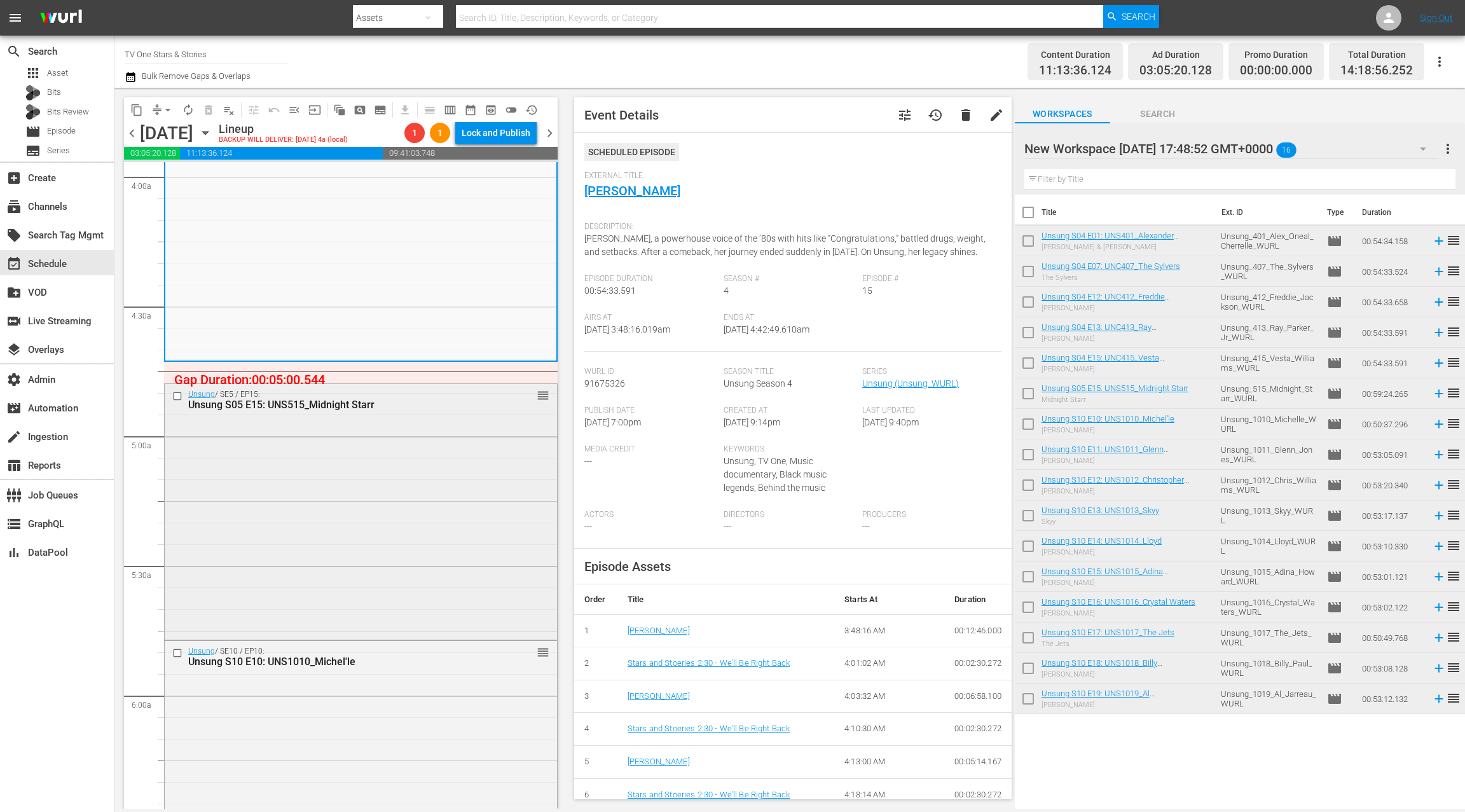
click at [408, 502] on div "Unsung / SE5 / EP15: Unsung S05 E15: UNS515_Midnight Starr reorder" at bounding box center [361, 511] width 392 height 253
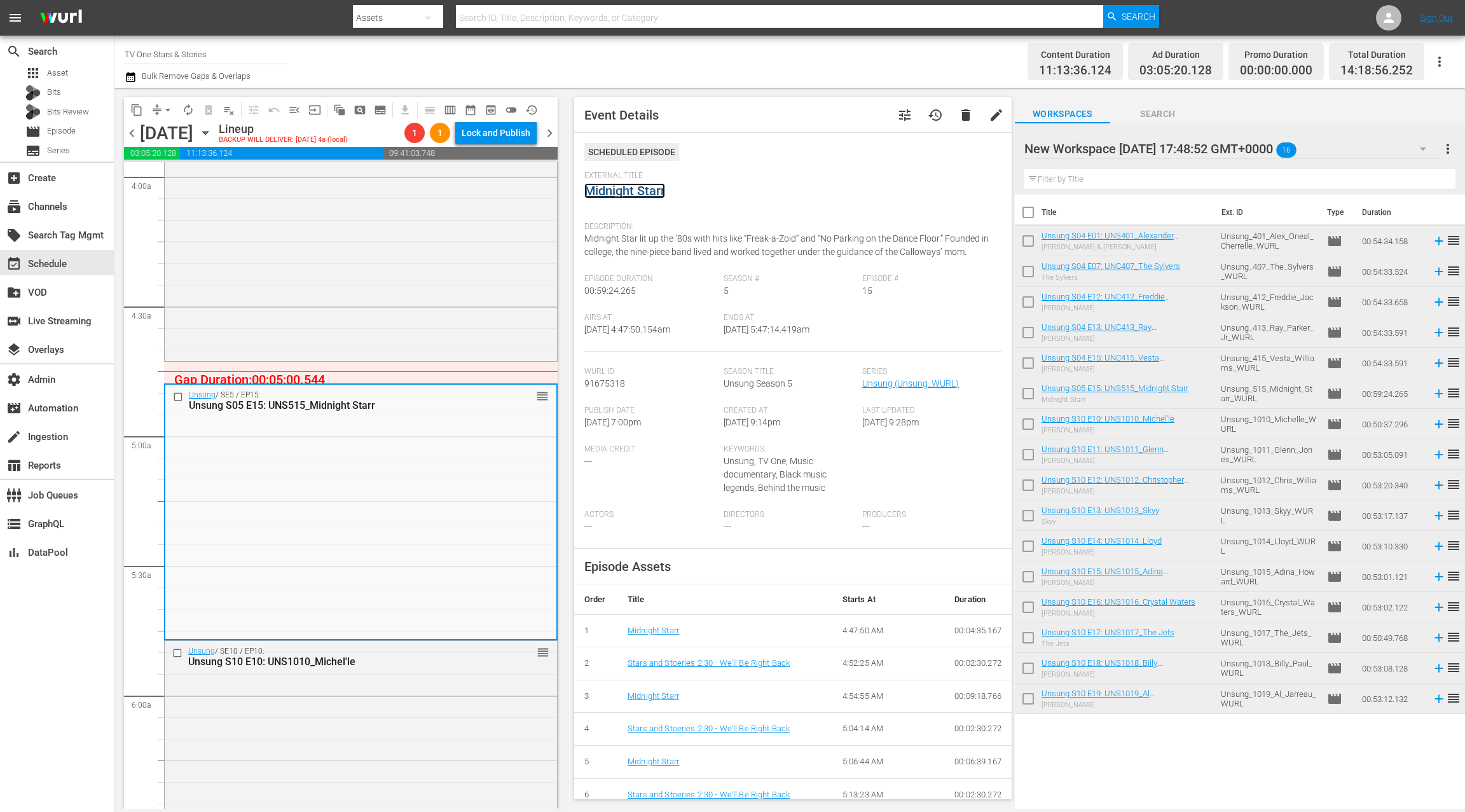
click at [619, 194] on link "Midnight Starr" at bounding box center [625, 191] width 81 height 15
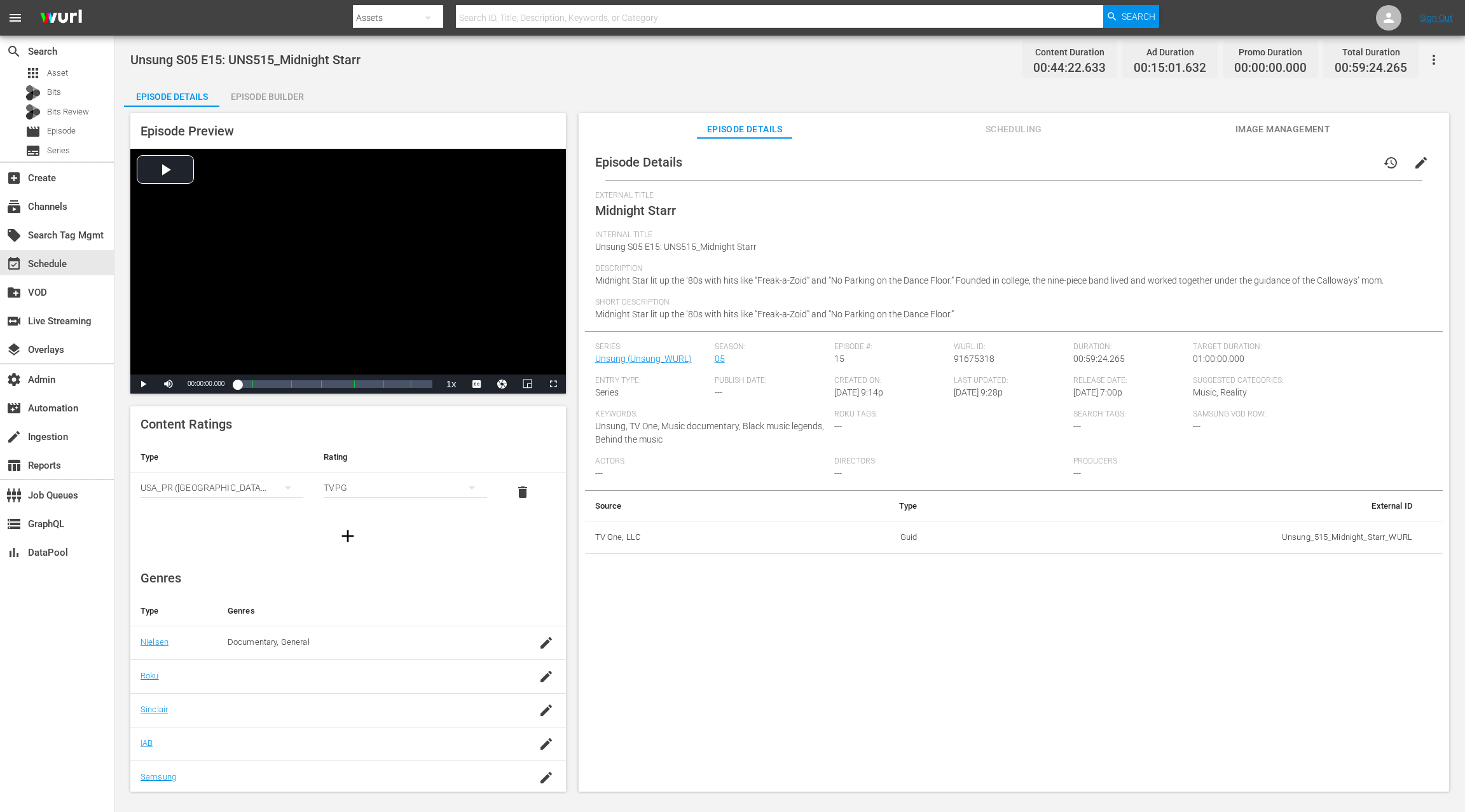
click at [284, 103] on div "Episode Builder" at bounding box center [267, 97] width 95 height 30
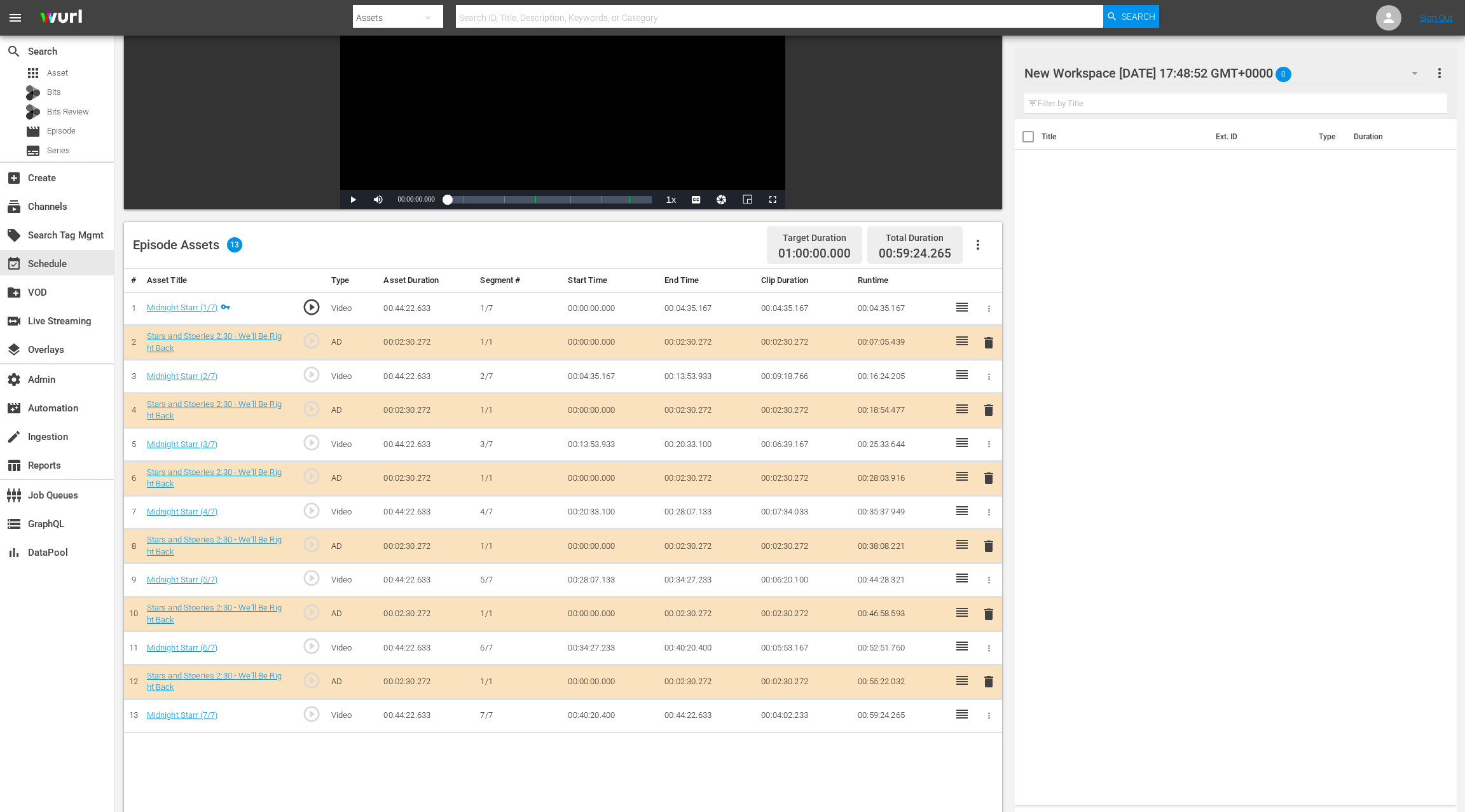
scroll to position [191, 0]
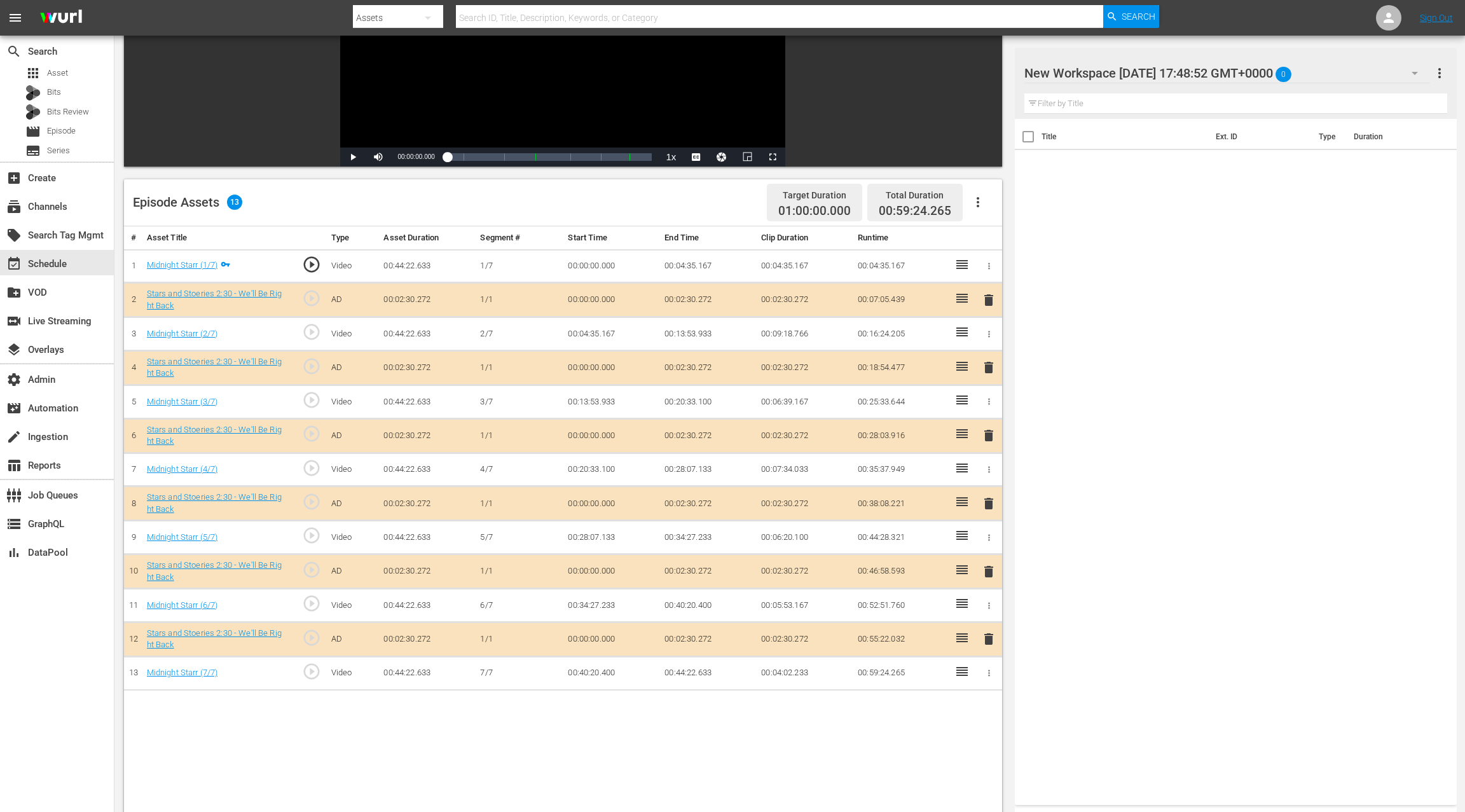
click at [990, 300] on span "delete" at bounding box center [988, 300] width 15 height 15
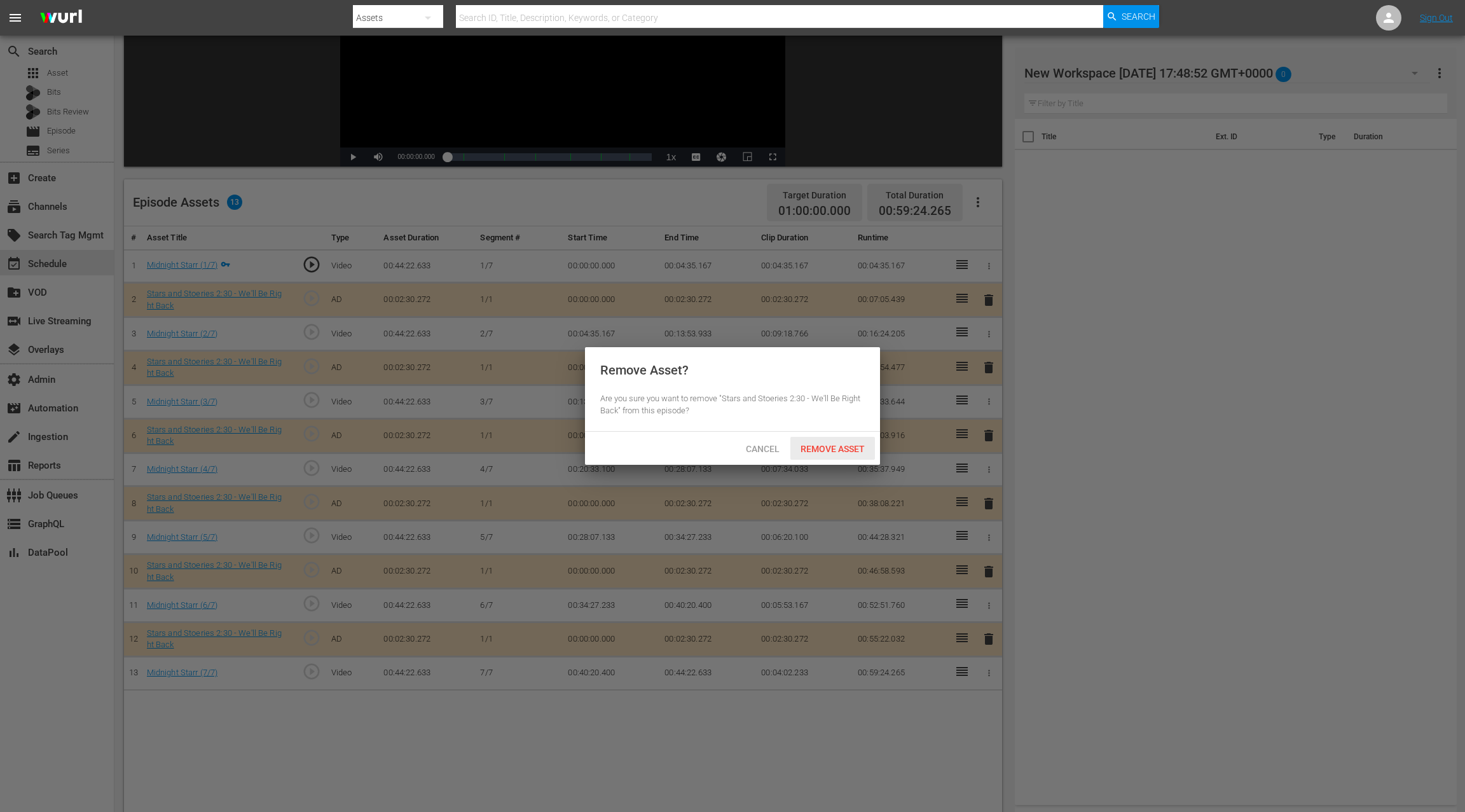
click at [833, 446] on span "Remove Asset" at bounding box center [832, 448] width 85 height 10
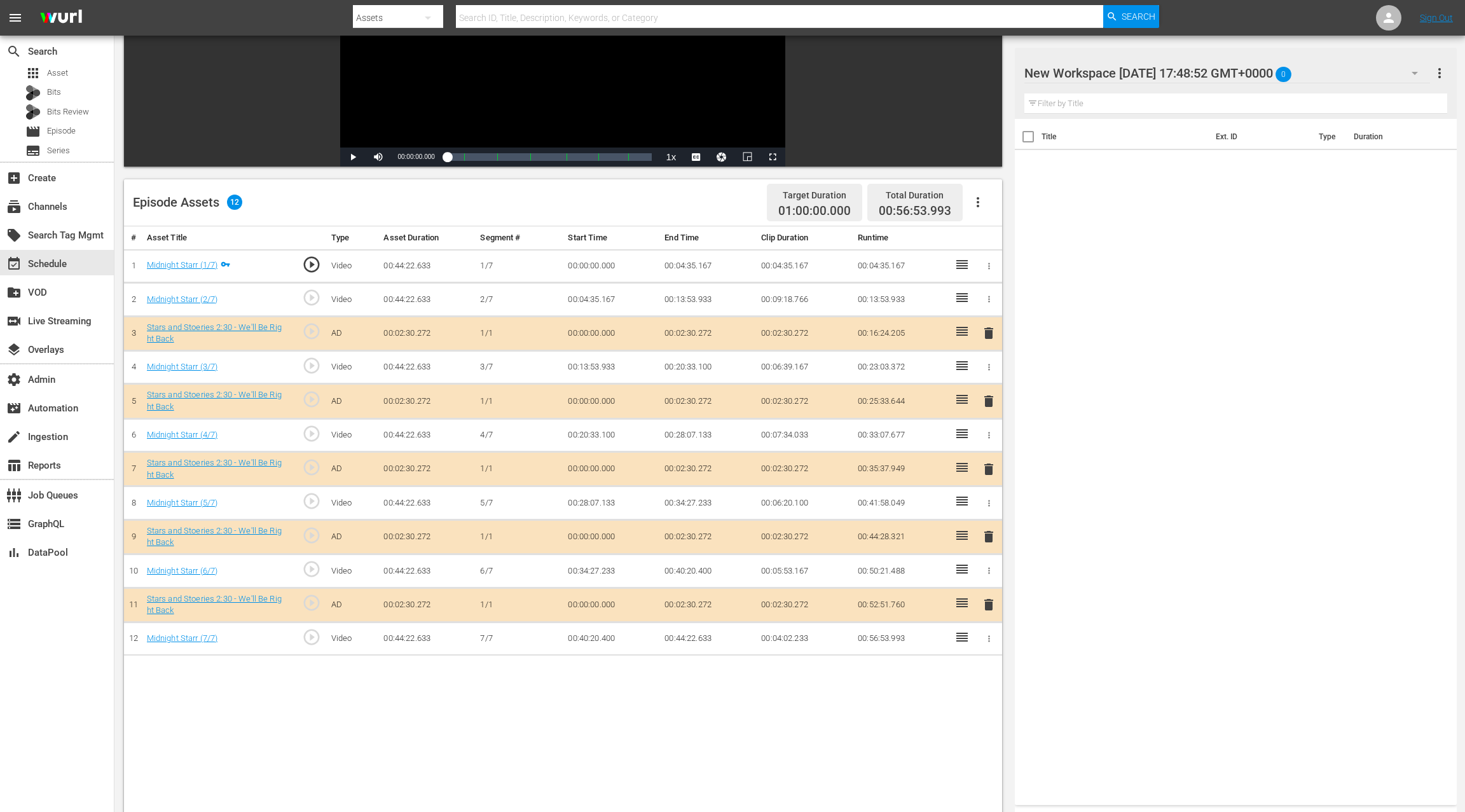
click at [991, 401] on span "delete" at bounding box center [988, 401] width 15 height 15
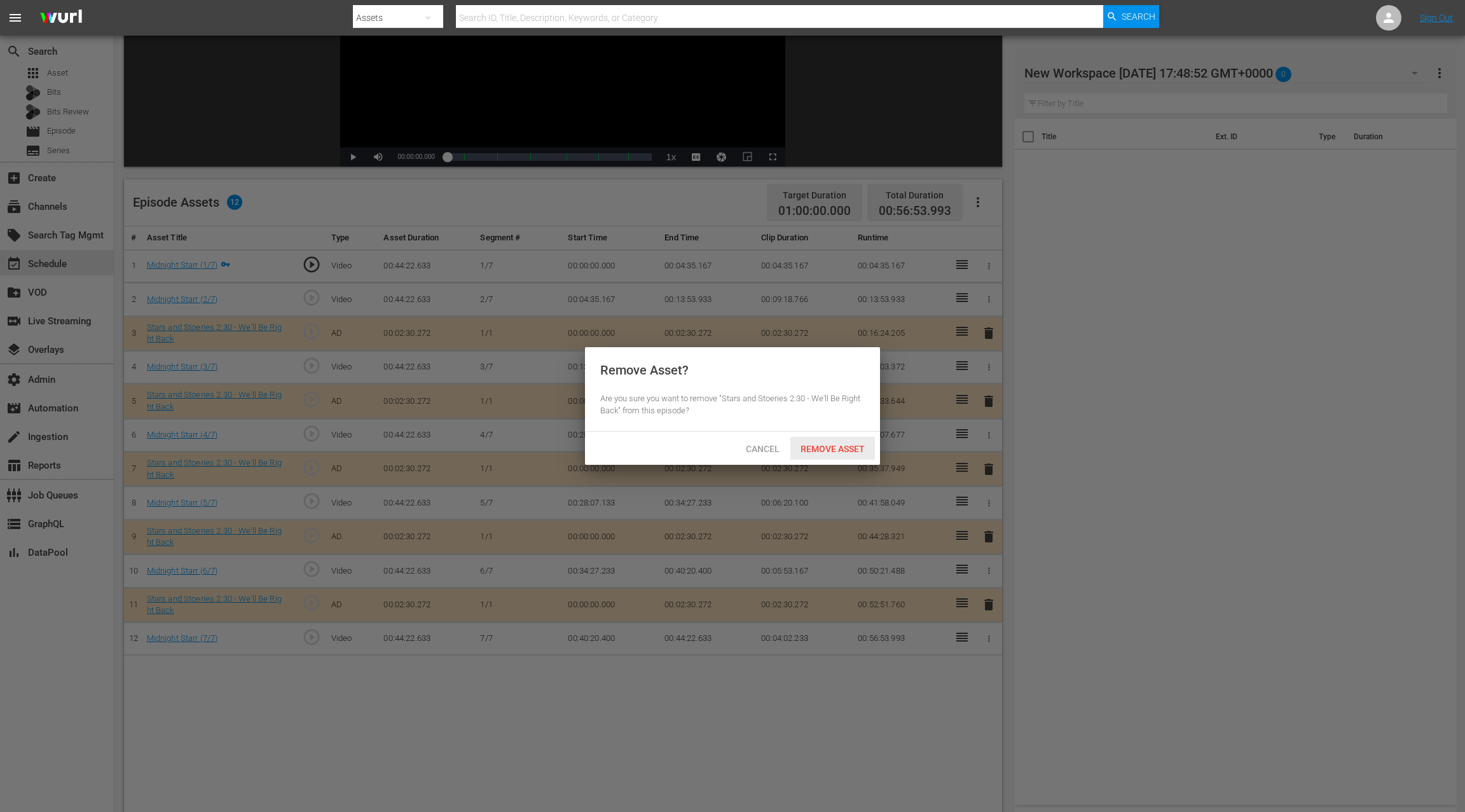
click at [847, 448] on span "Remove Asset" at bounding box center [832, 448] width 85 height 10
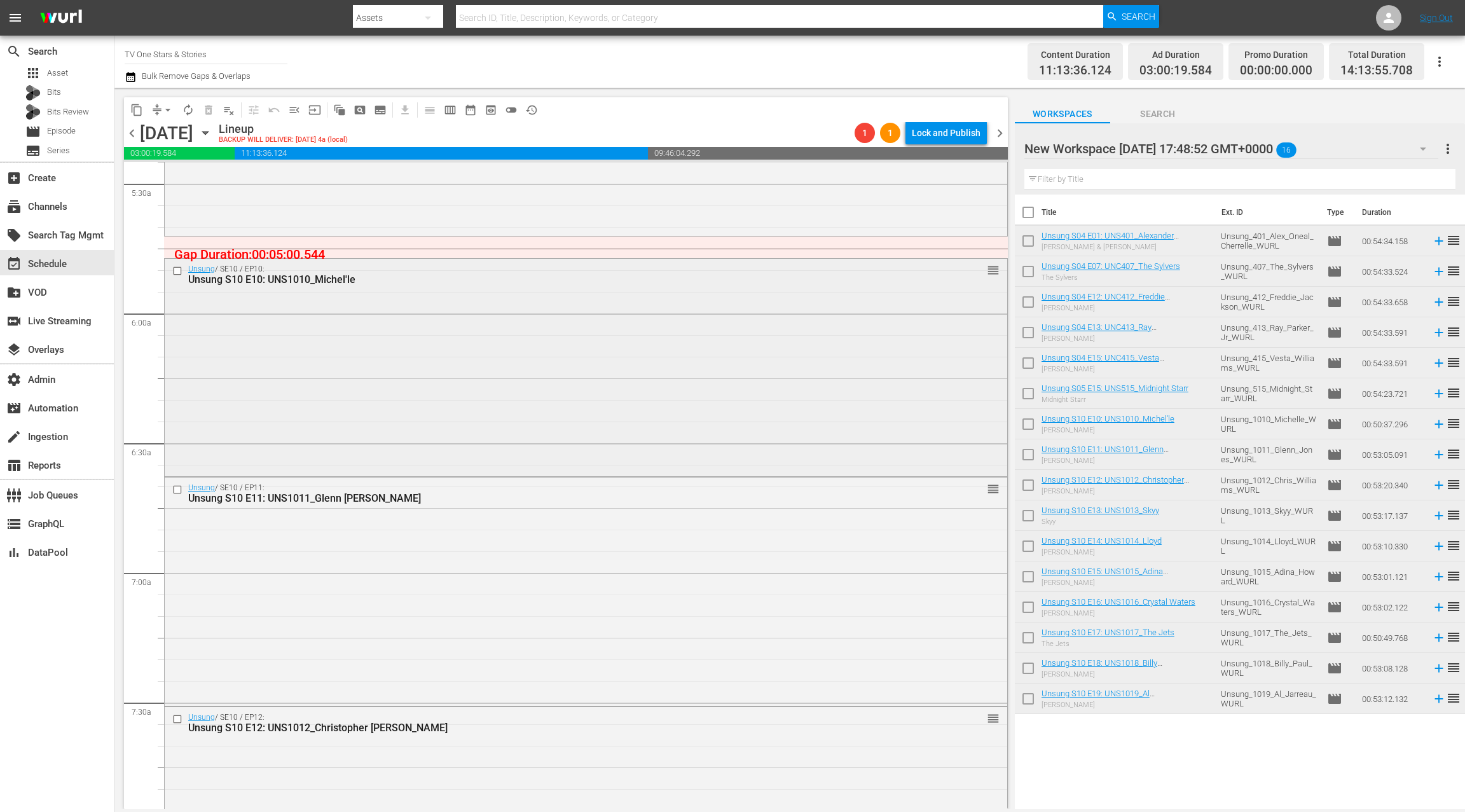
scroll to position [1456, 0]
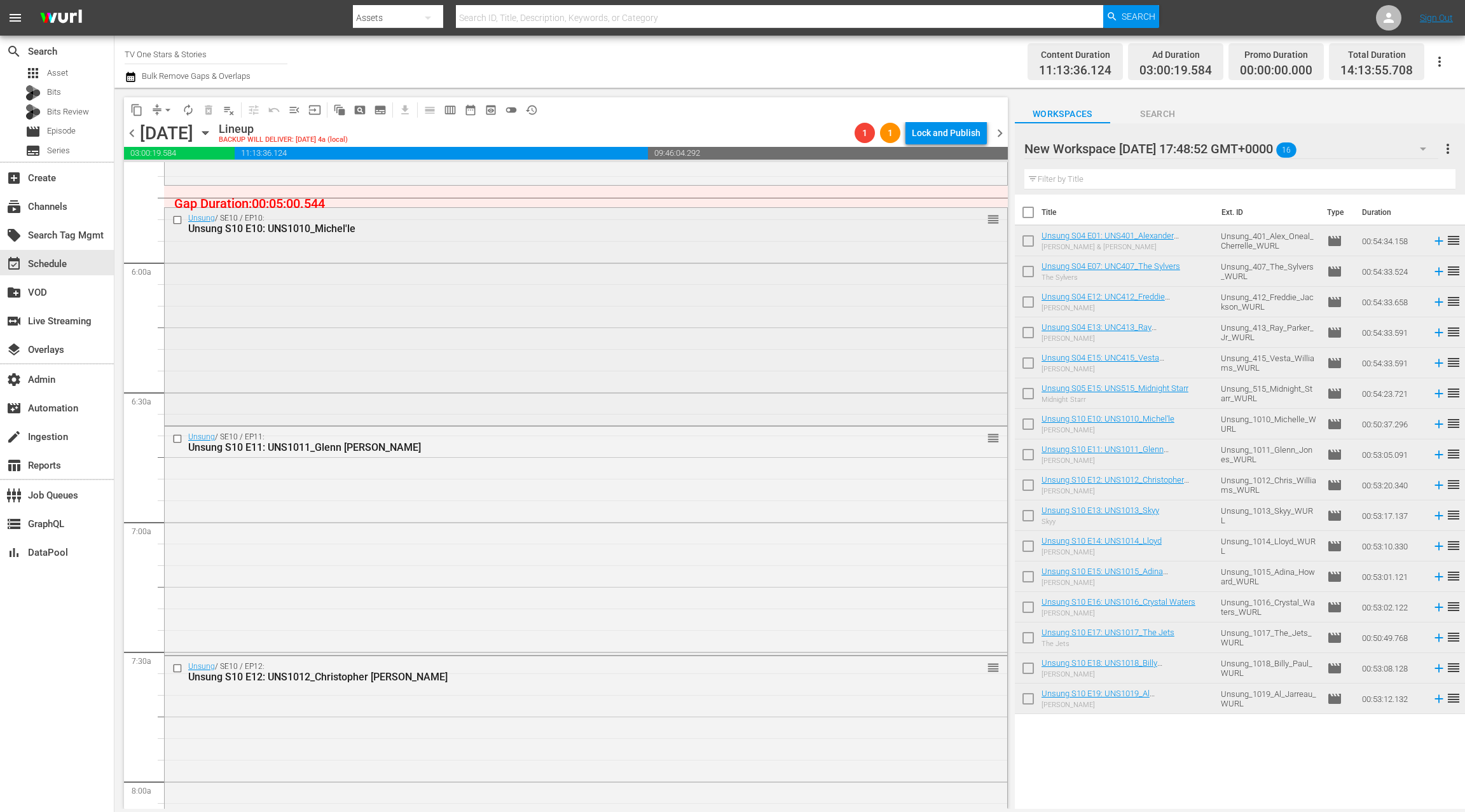
click at [464, 390] on div "Unsung / SE10 / EP10: Unsung S10 E10: UNS1010_Michel'le reorder" at bounding box center [586, 316] width 843 height 215
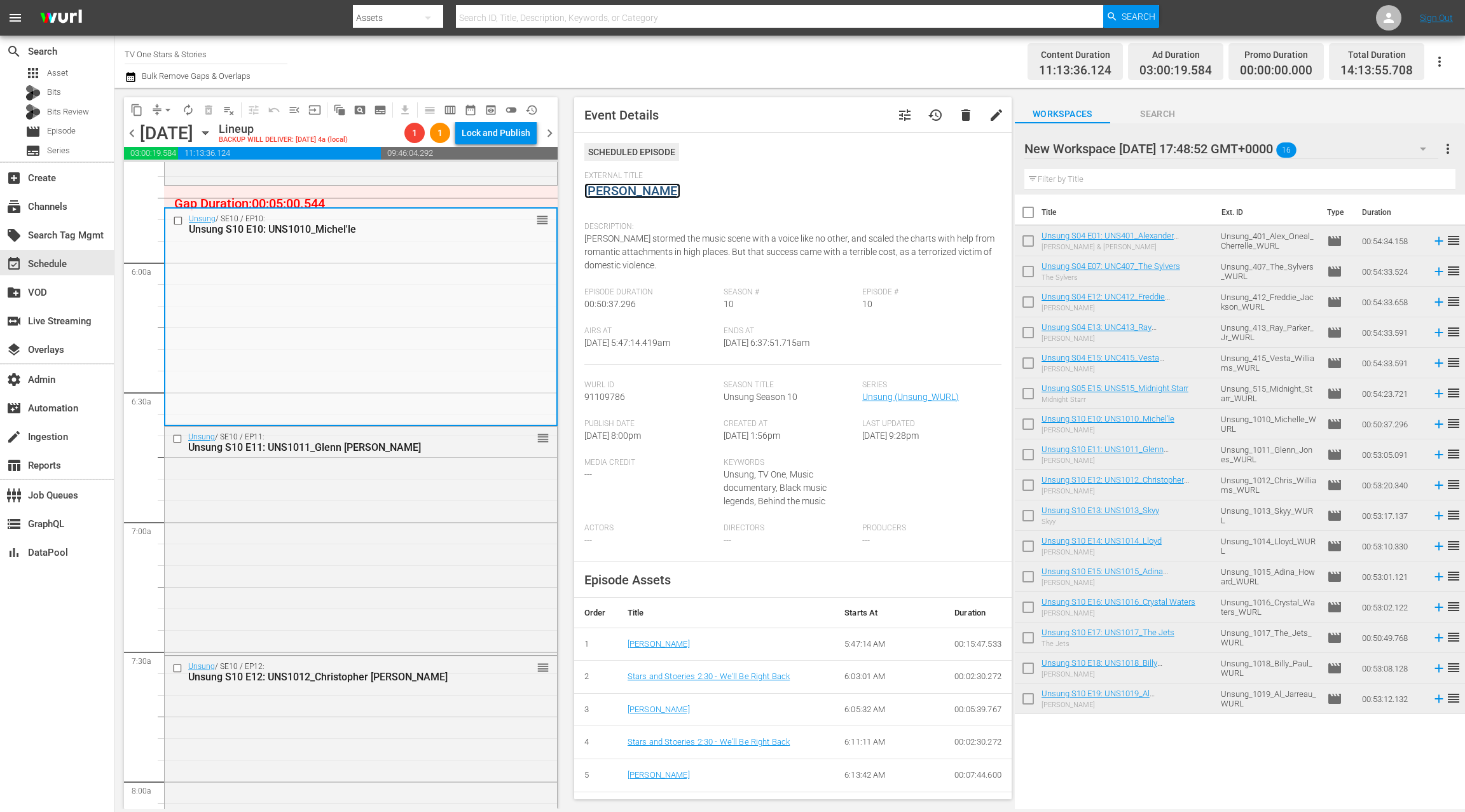
click at [599, 192] on link "Michel'le" at bounding box center [632, 191] width 96 height 15
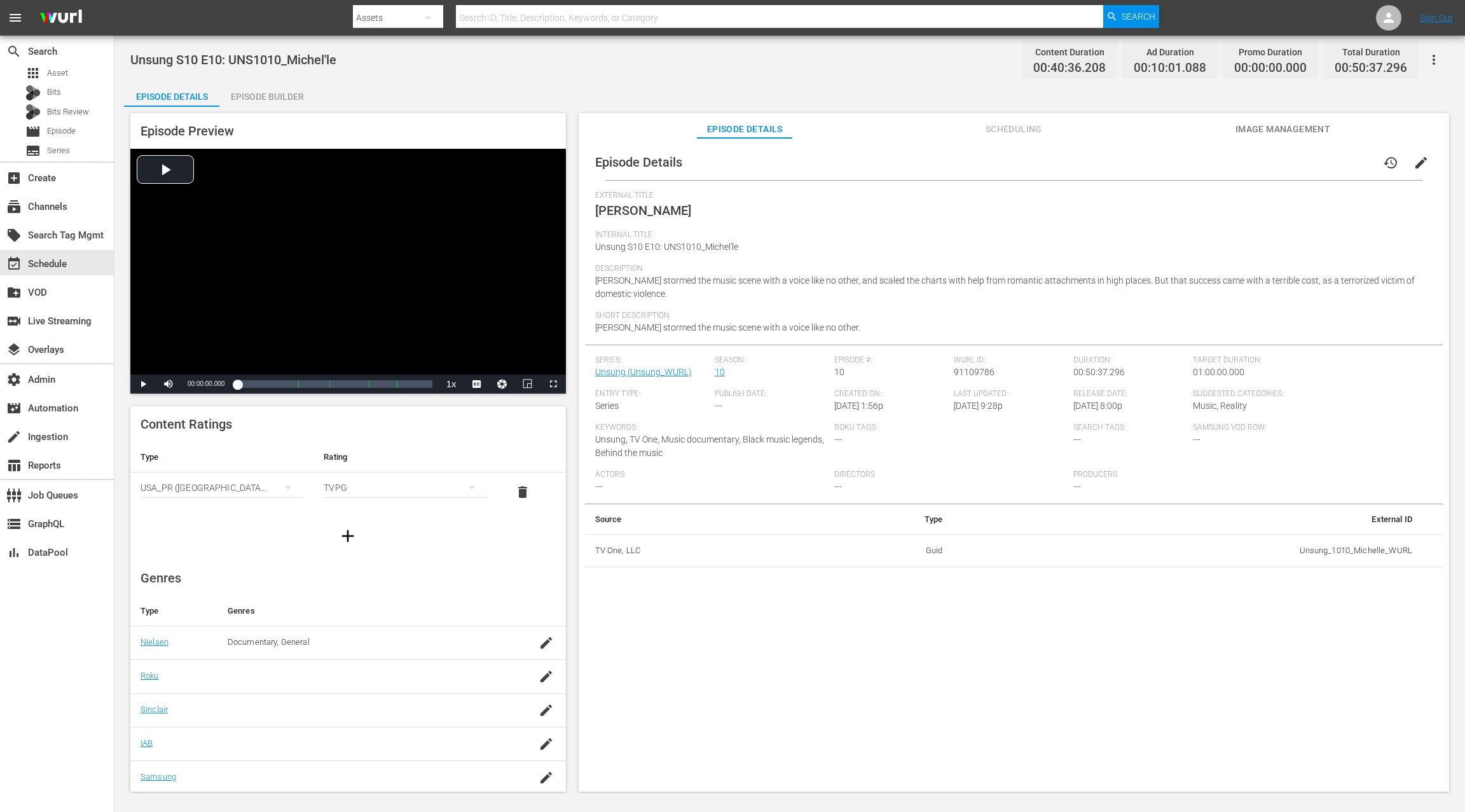
click at [289, 98] on div "Episode Builder" at bounding box center [267, 97] width 95 height 30
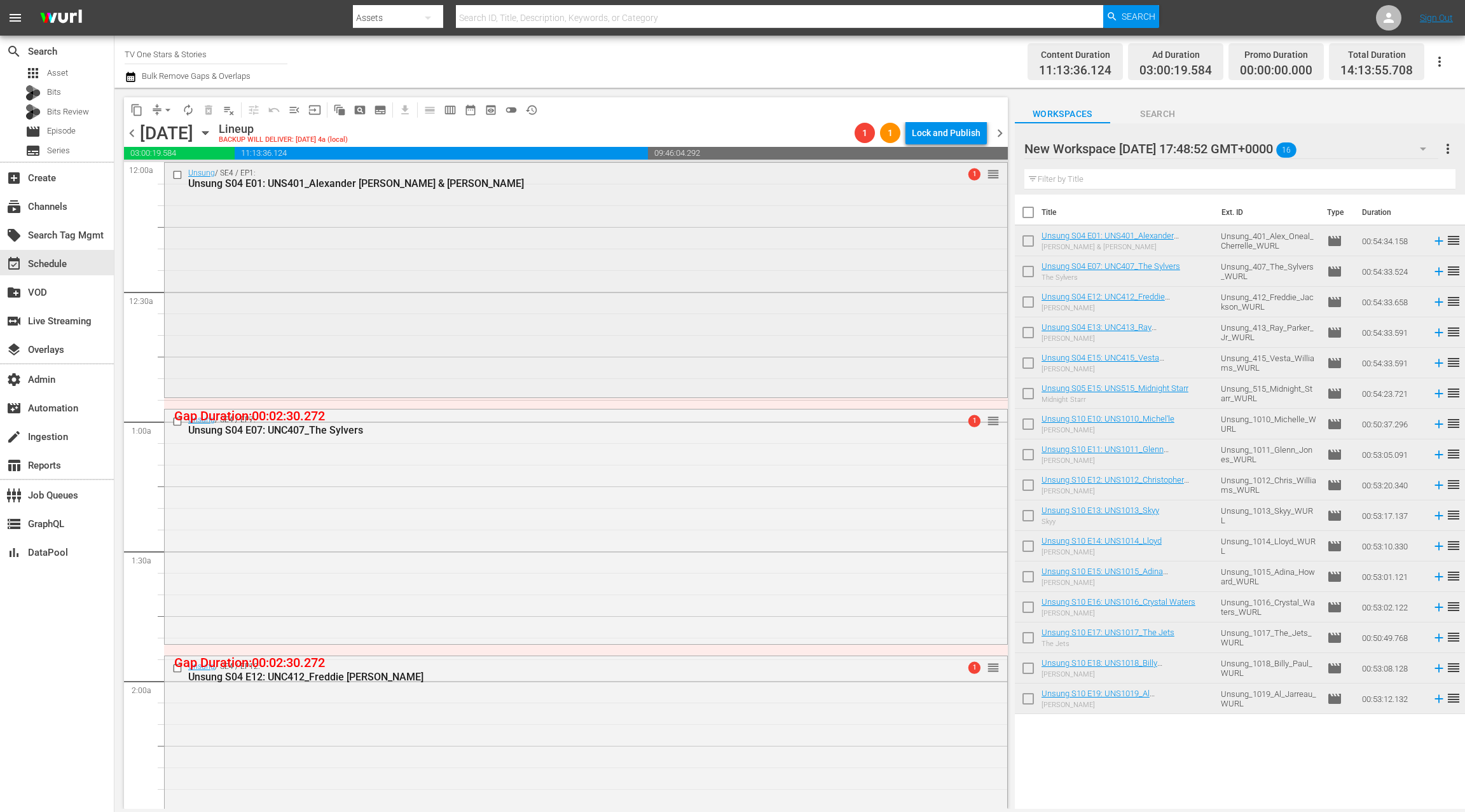
click at [449, 339] on div "Unsung / SE4 / EP1: Unsung S04 E01: UNS401_Alexander O'Neal & Cherrelle 1 reord…" at bounding box center [586, 278] width 843 height 232
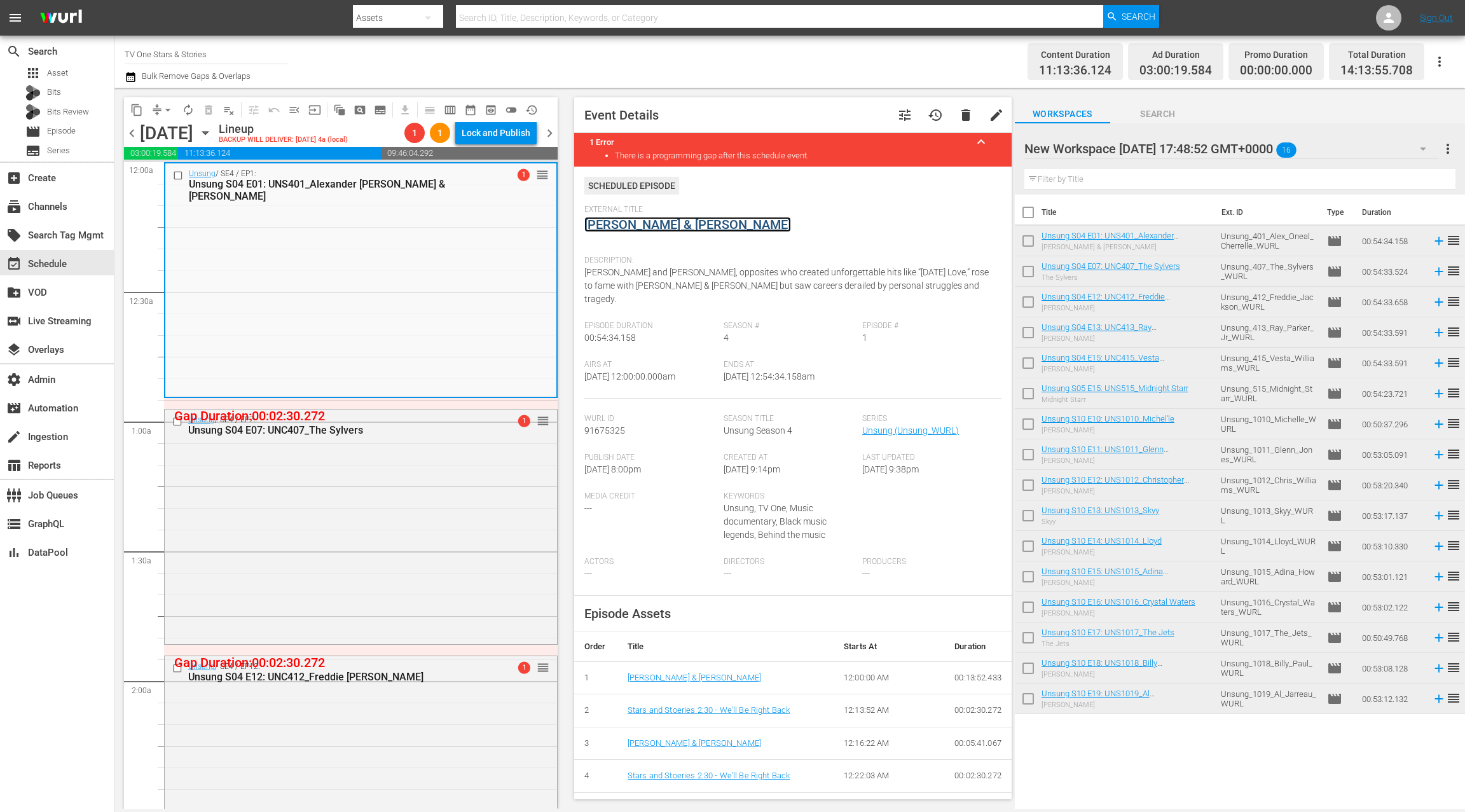
click at [689, 223] on link "Alexander O'Neal & Cherrelle" at bounding box center [687, 224] width 207 height 15
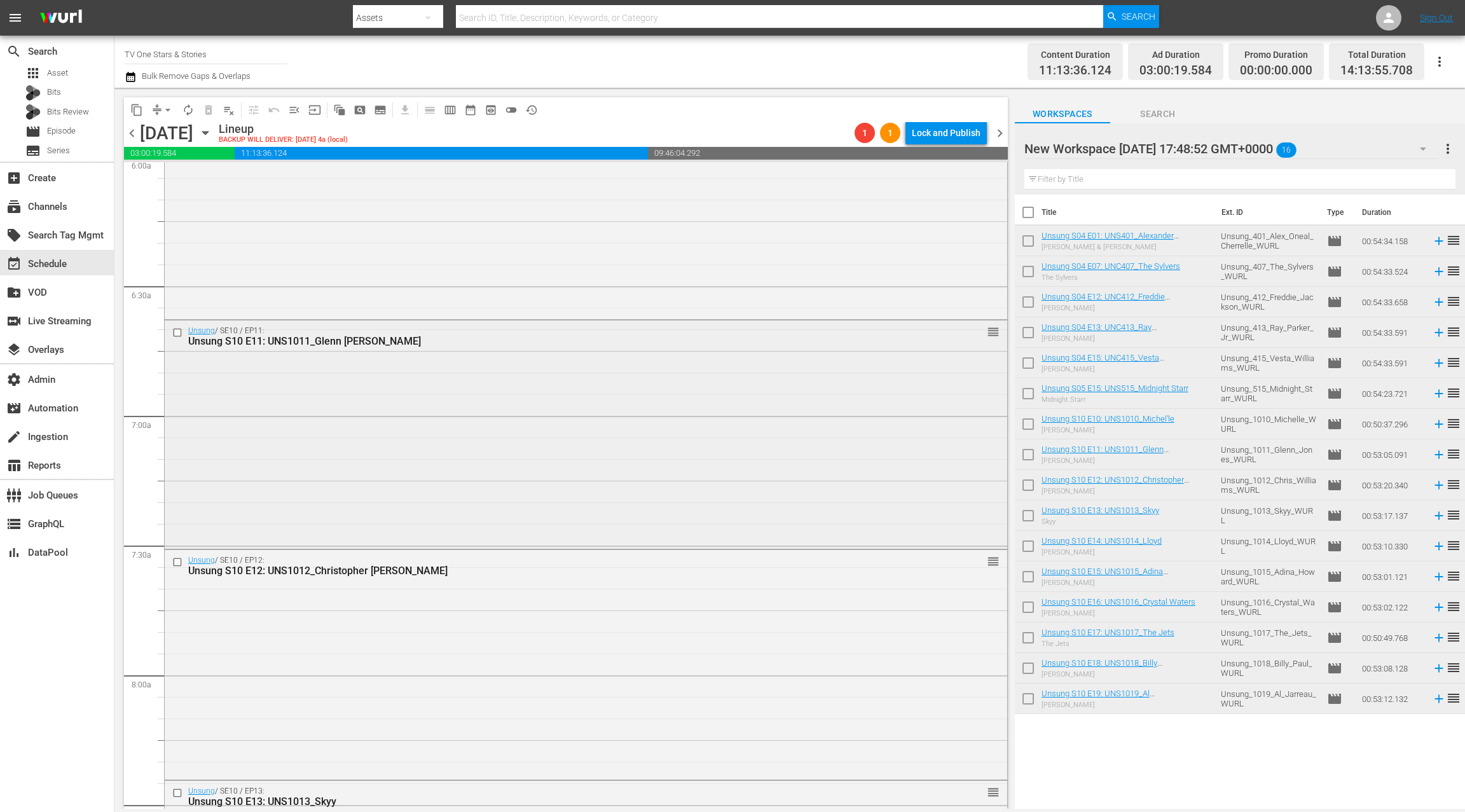
scroll to position [1603, 0]
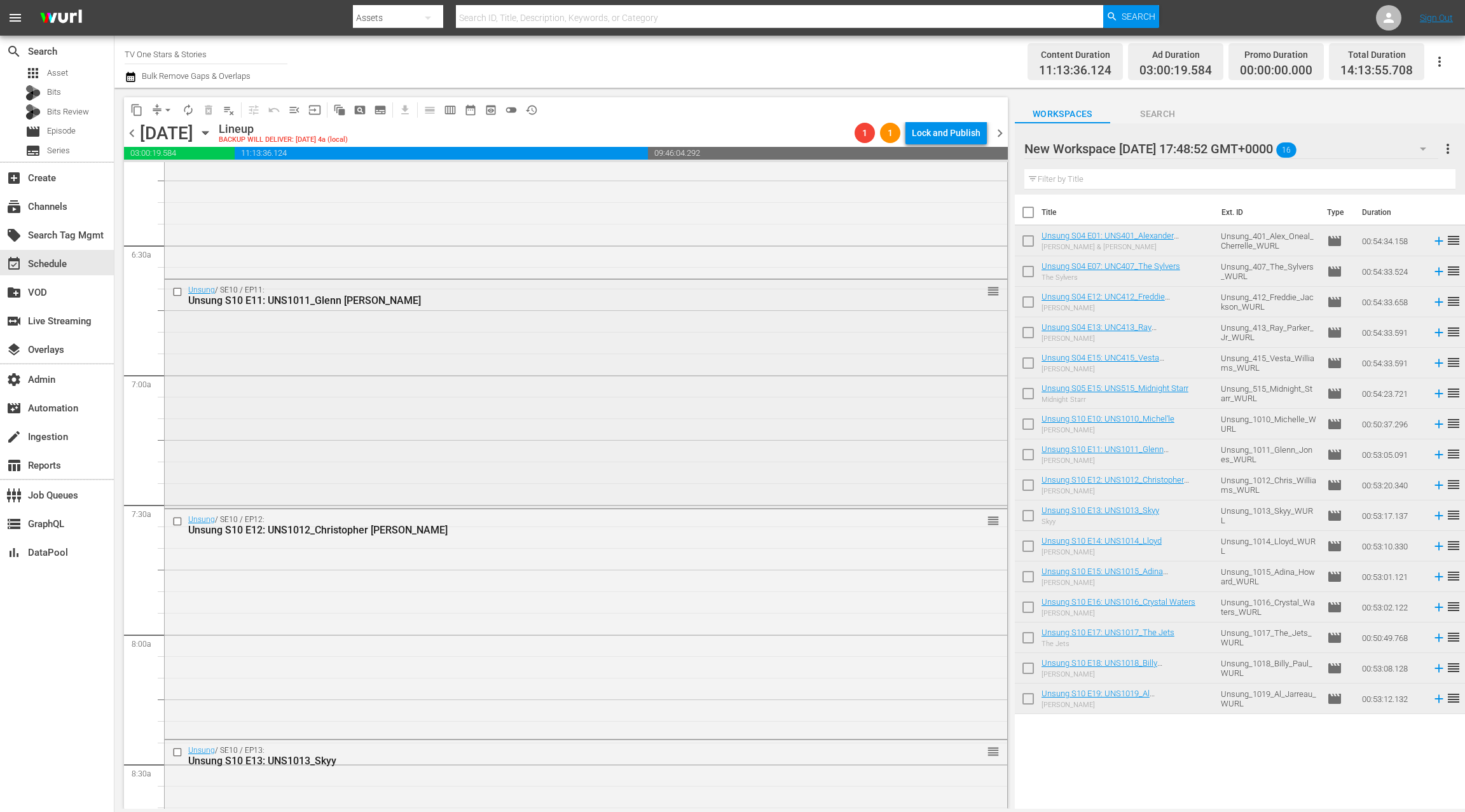
click at [429, 382] on div "Unsung / SE10 / EP11: Unsung S10 E11: UNS1011_Glenn Jones reorder" at bounding box center [586, 393] width 843 height 226
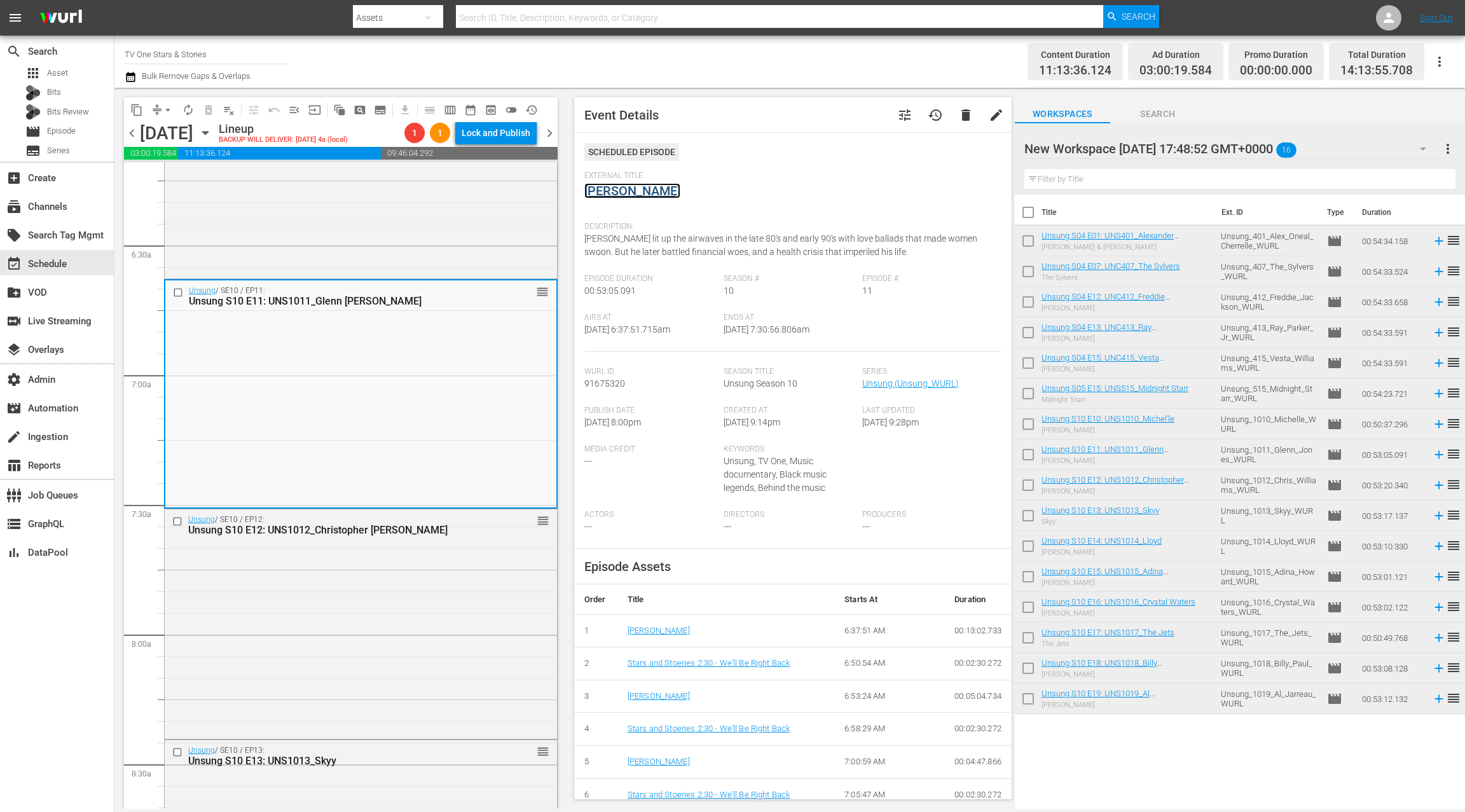
click at [612, 195] on link "Glenn Jones" at bounding box center [632, 191] width 96 height 15
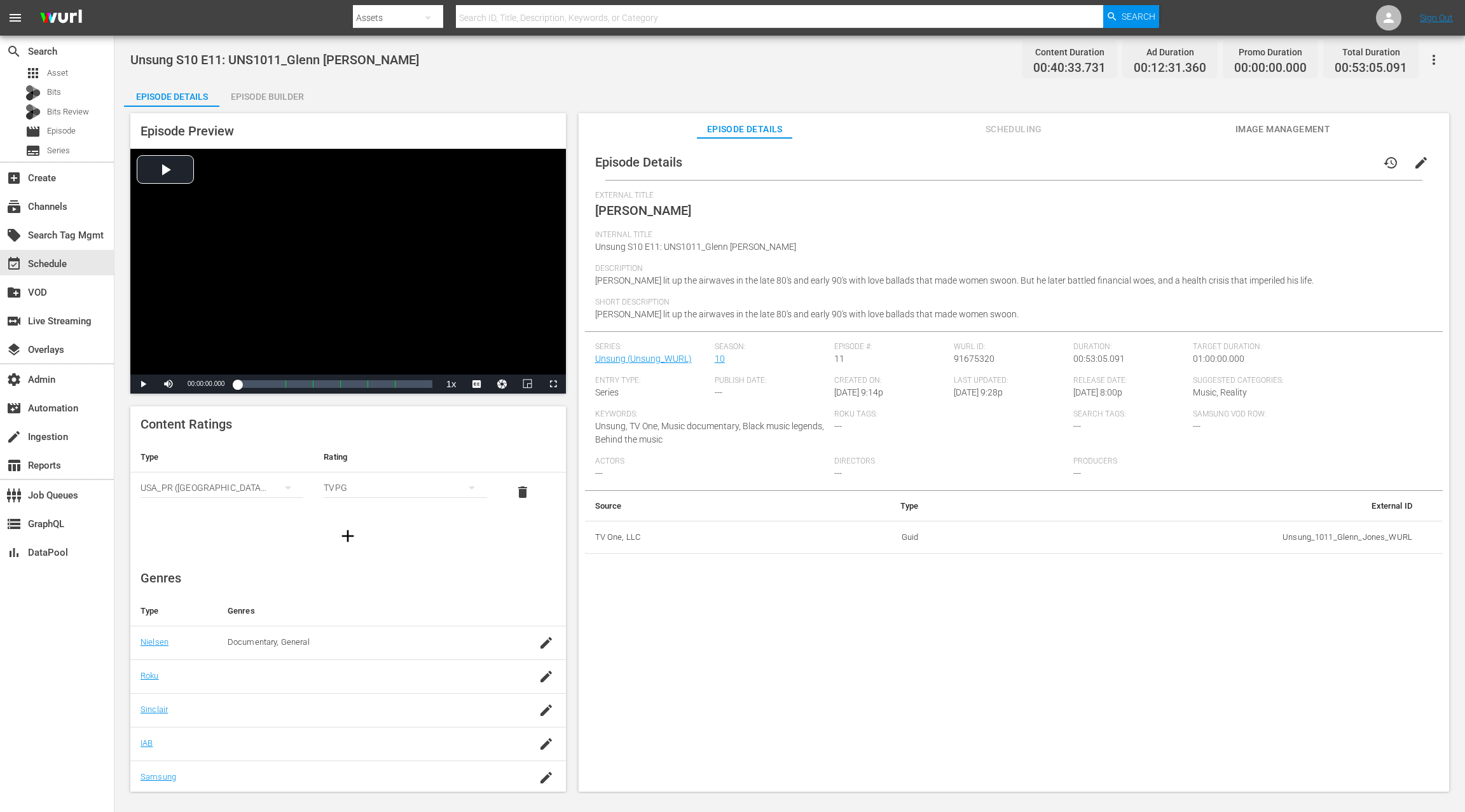
click at [284, 108] on div "Episode Preview Video Player is loading. Play Video Play Mute Current Time 00:0…" at bounding box center [790, 454] width 1332 height 695
click at [284, 101] on div "Episode Builder" at bounding box center [267, 97] width 95 height 30
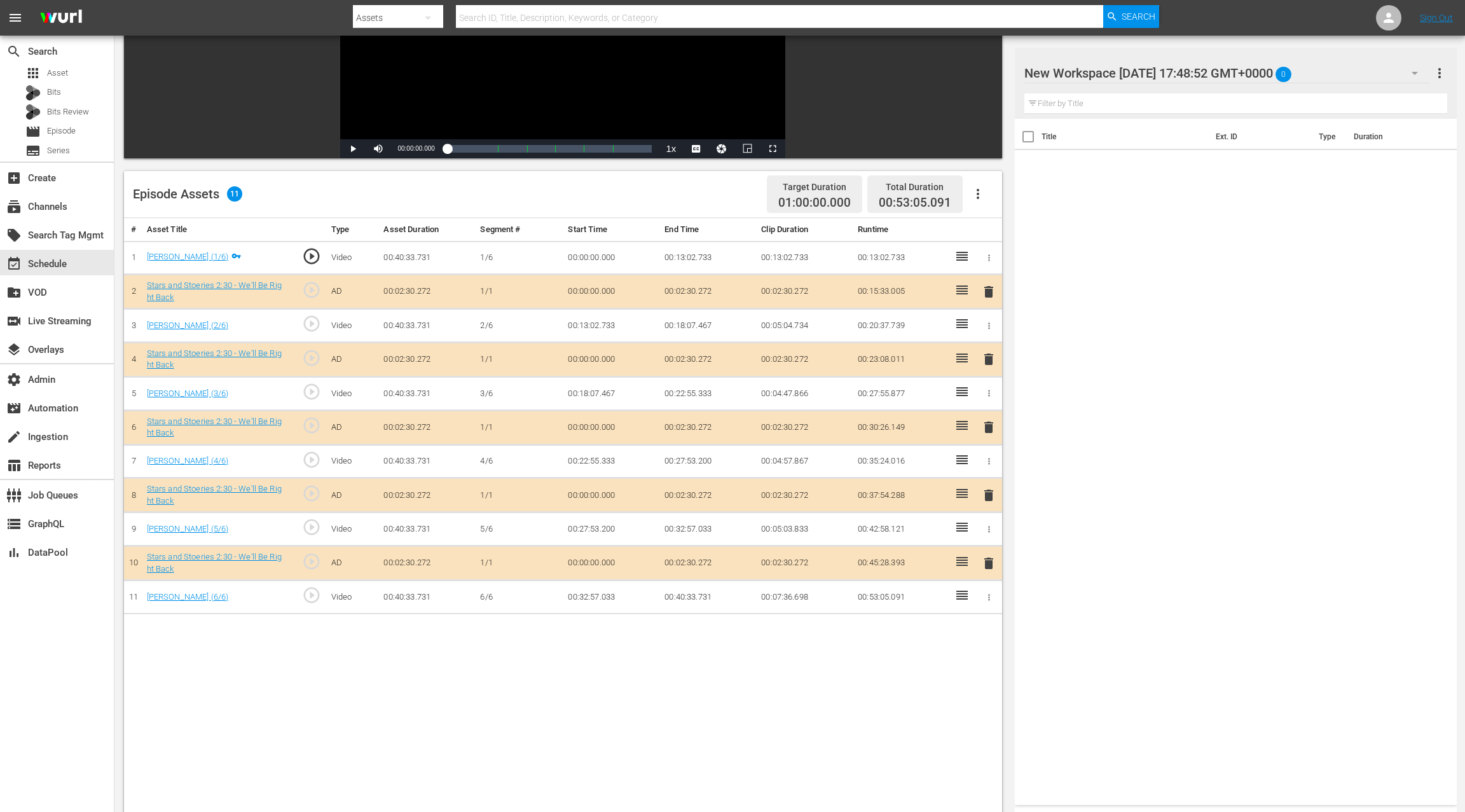
scroll to position [204, 0]
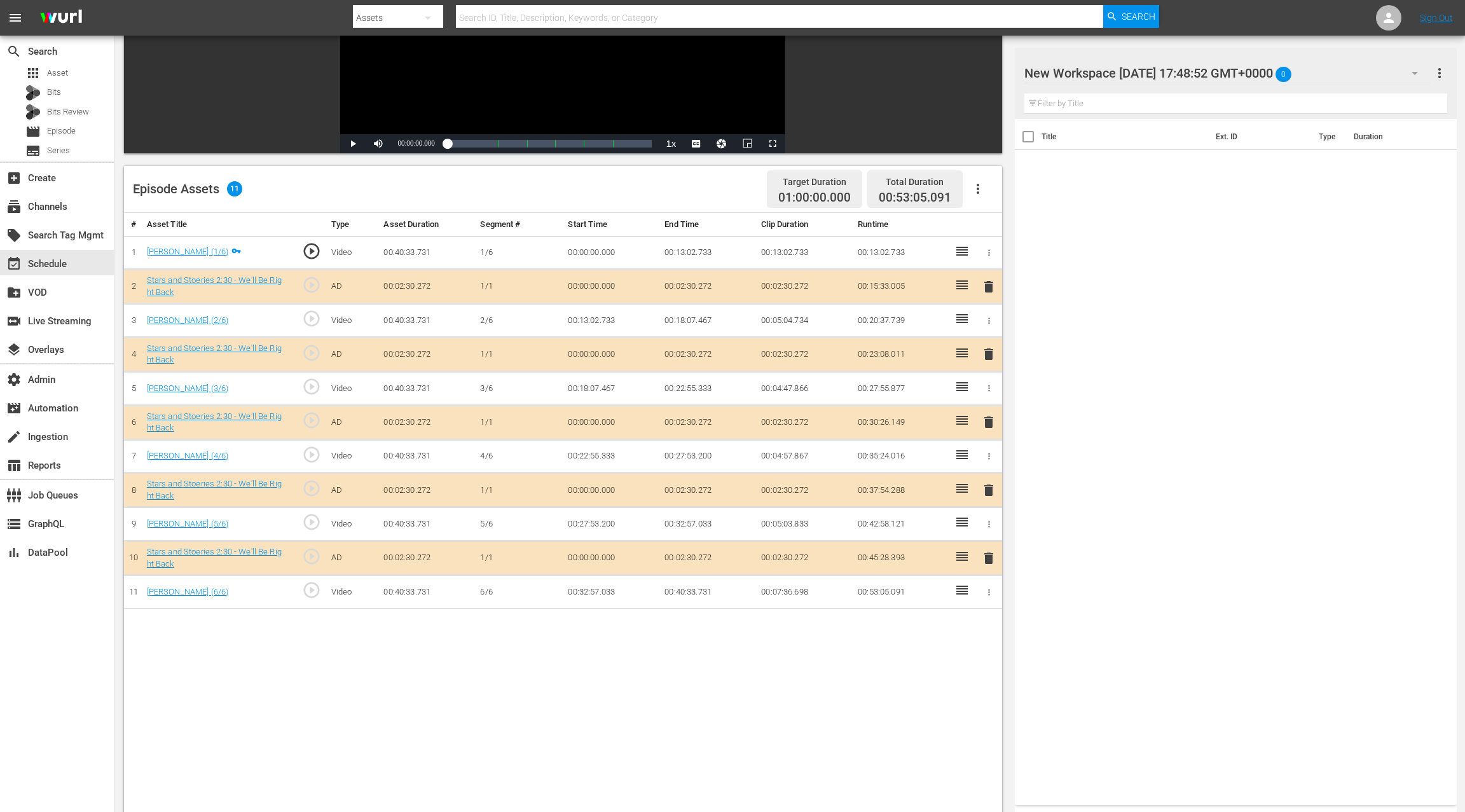
click at [989, 352] on span "delete" at bounding box center [988, 354] width 15 height 15
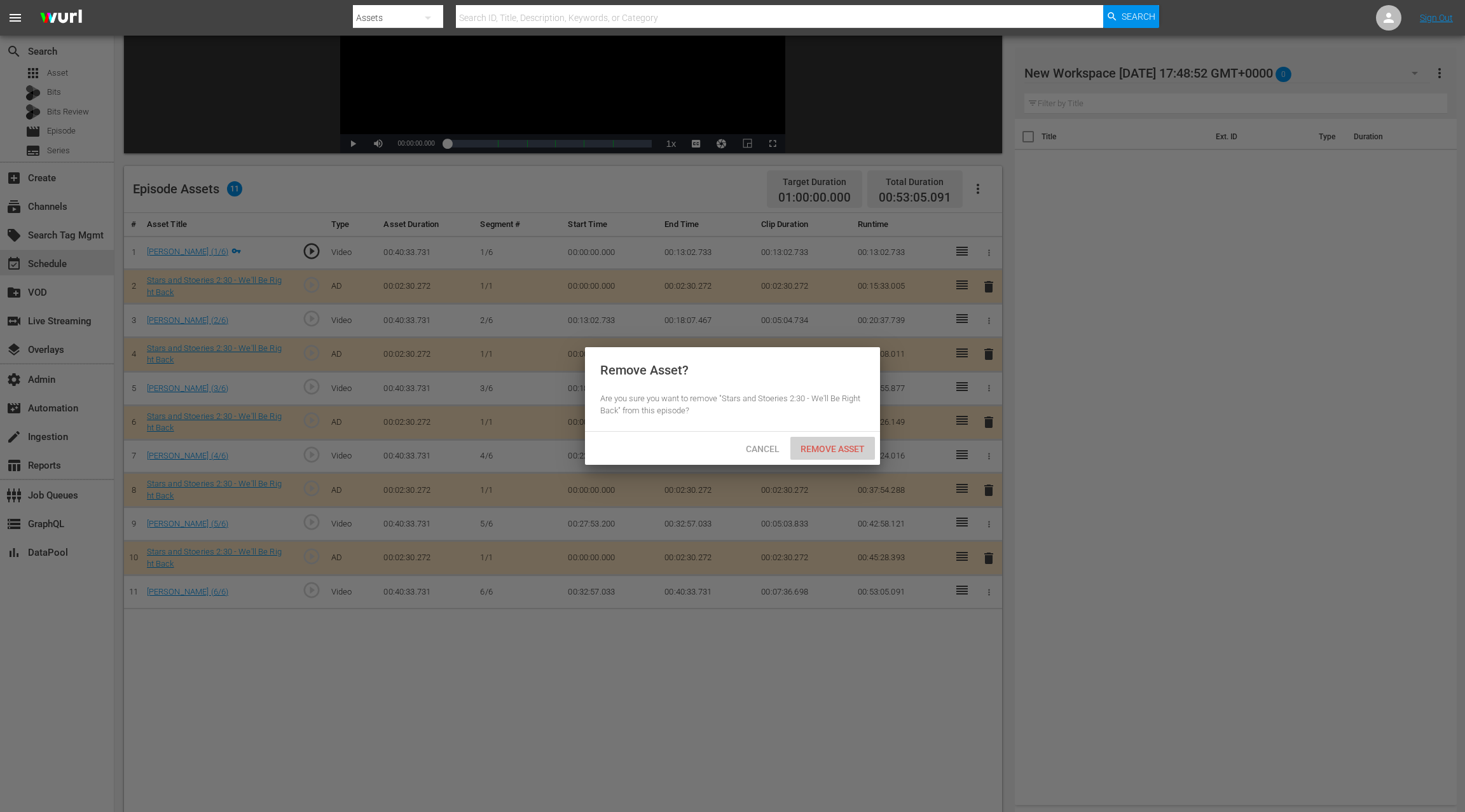
click at [847, 447] on span "Remove Asset" at bounding box center [832, 448] width 85 height 10
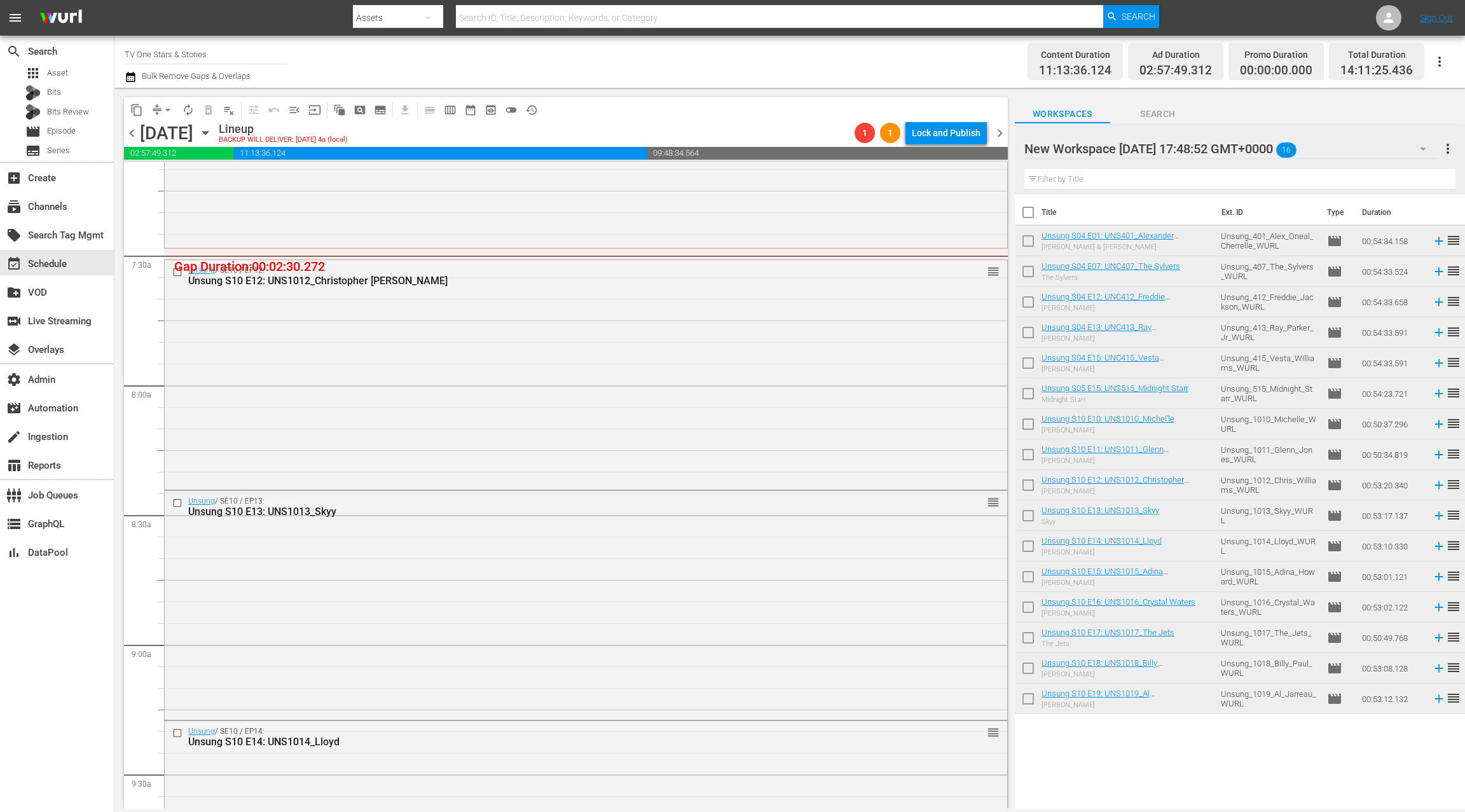
scroll to position [1862, 0]
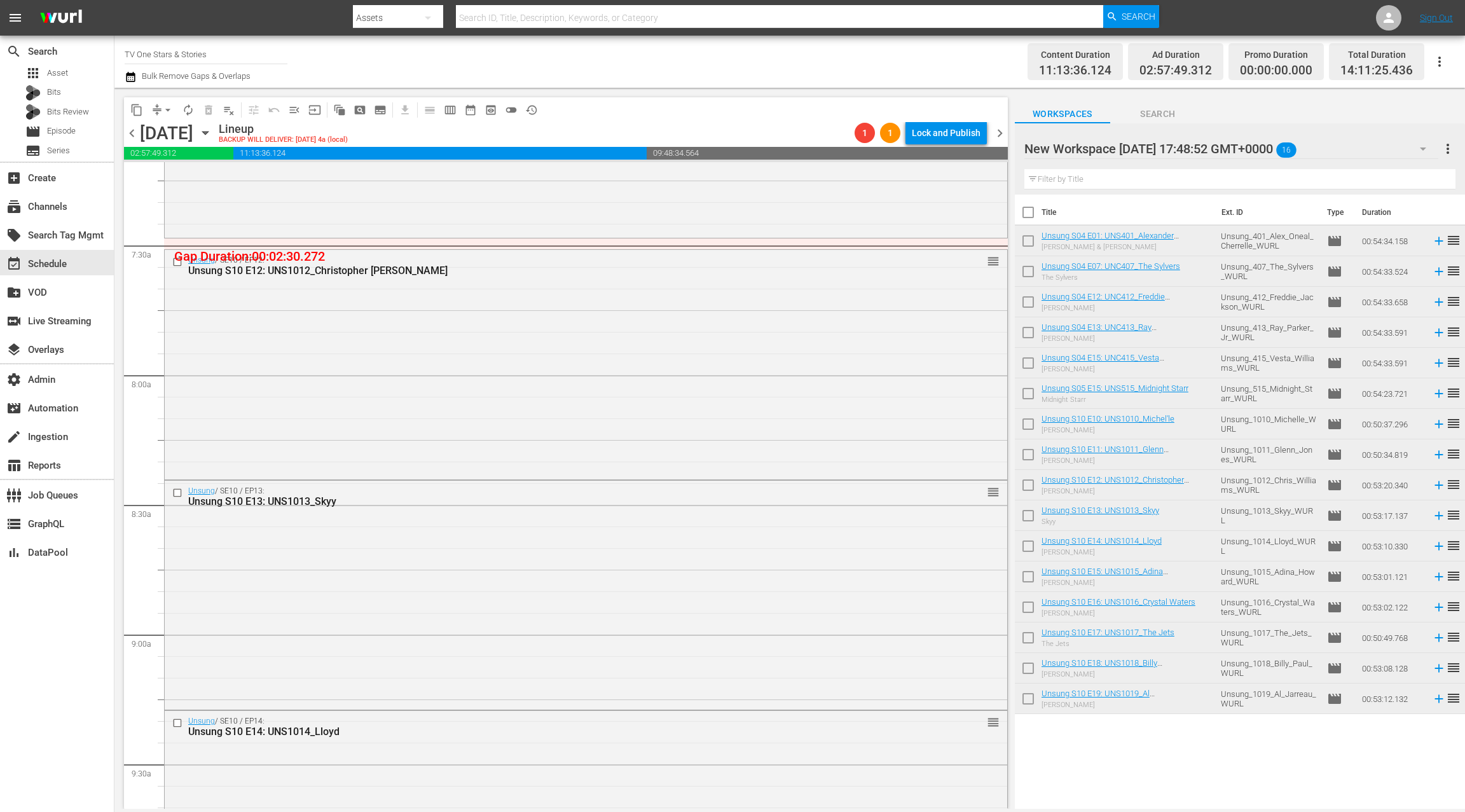
click at [545, 386] on div "Unsung / SE10 / EP12: Unsung S10 E12: UNS1012_Christopher Williams reorder" at bounding box center [586, 364] width 843 height 227
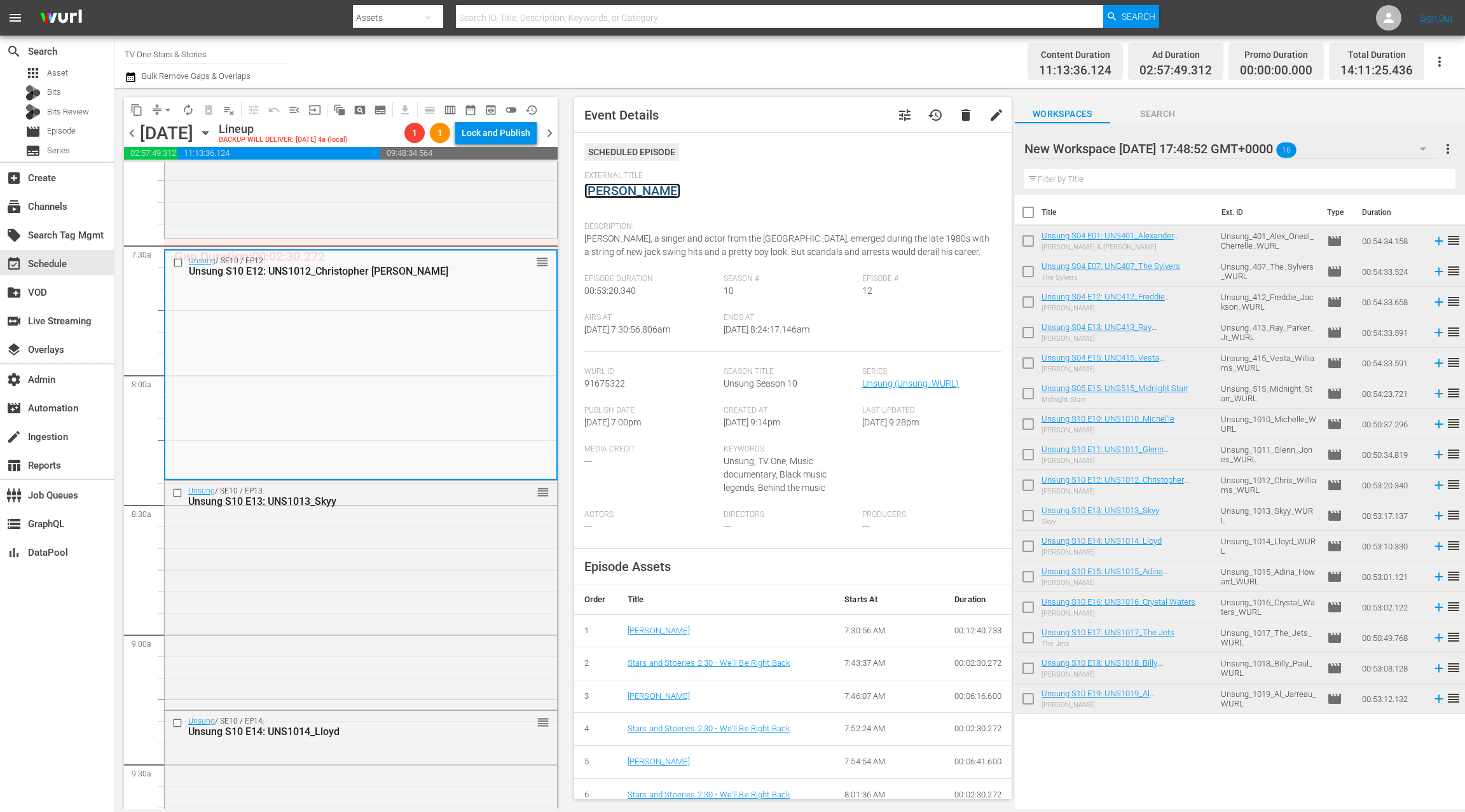
click at [631, 190] on link "Christopher Williams" at bounding box center [632, 191] width 96 height 15
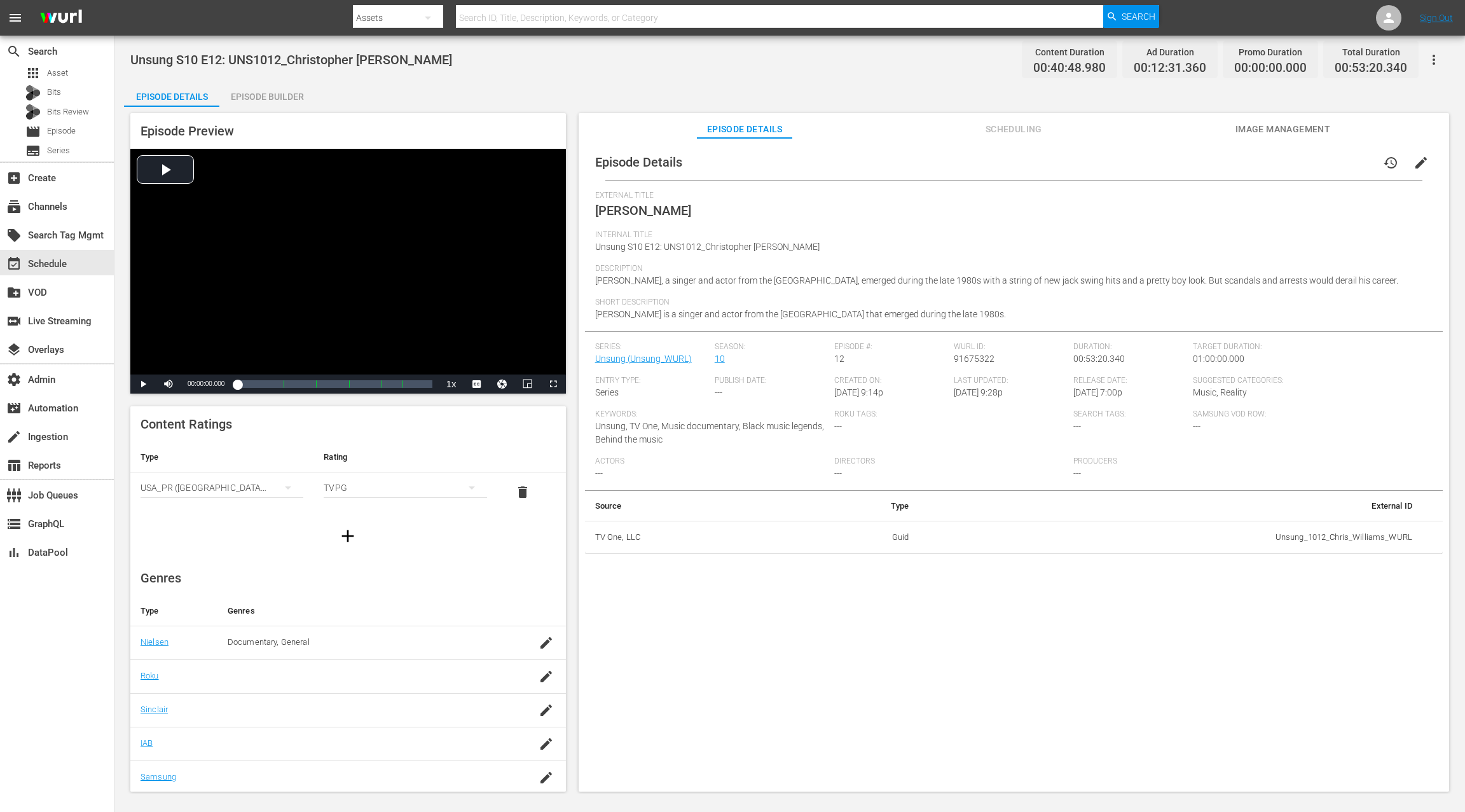
click at [279, 96] on div "Episode Builder" at bounding box center [267, 97] width 95 height 30
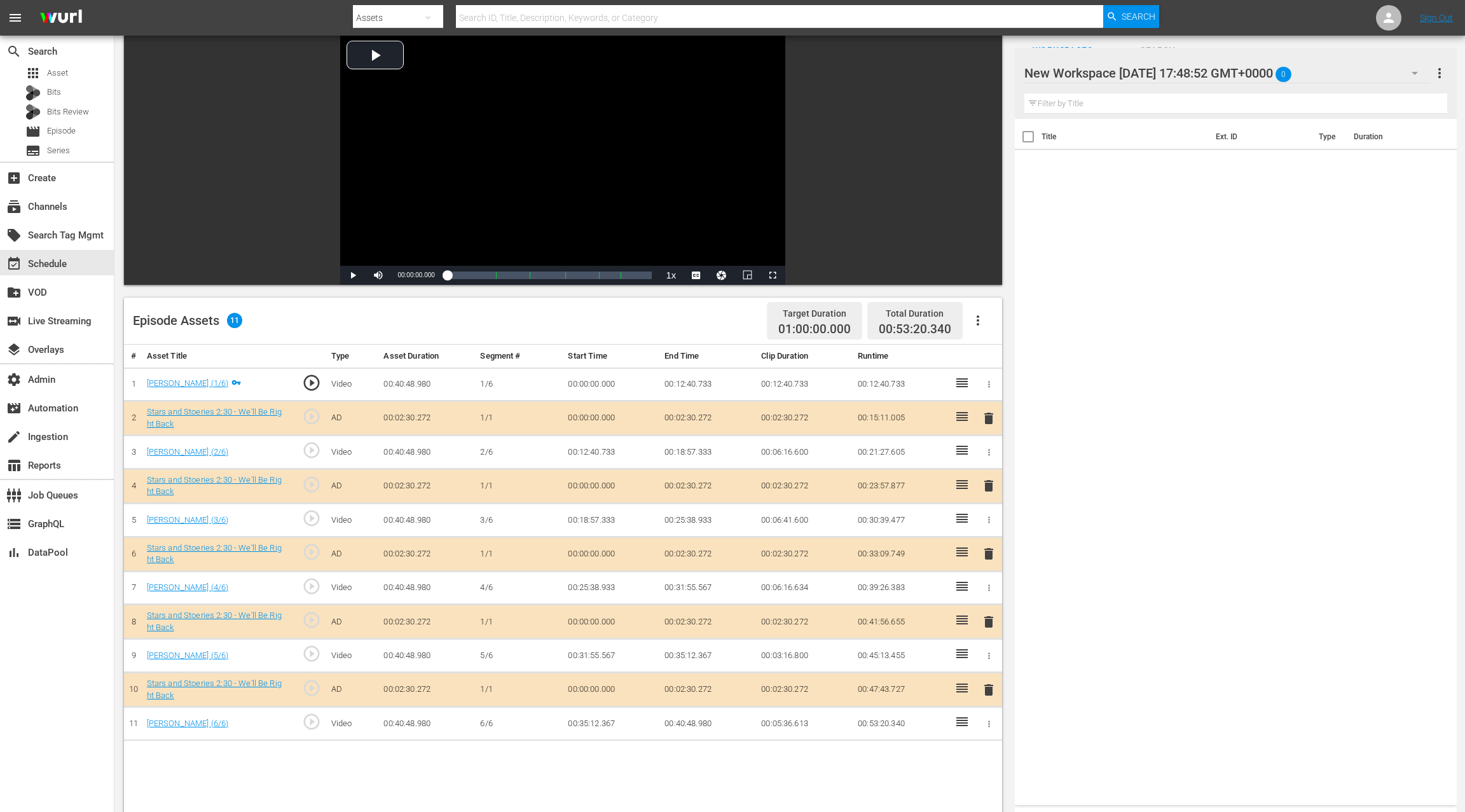
scroll to position [174, 0]
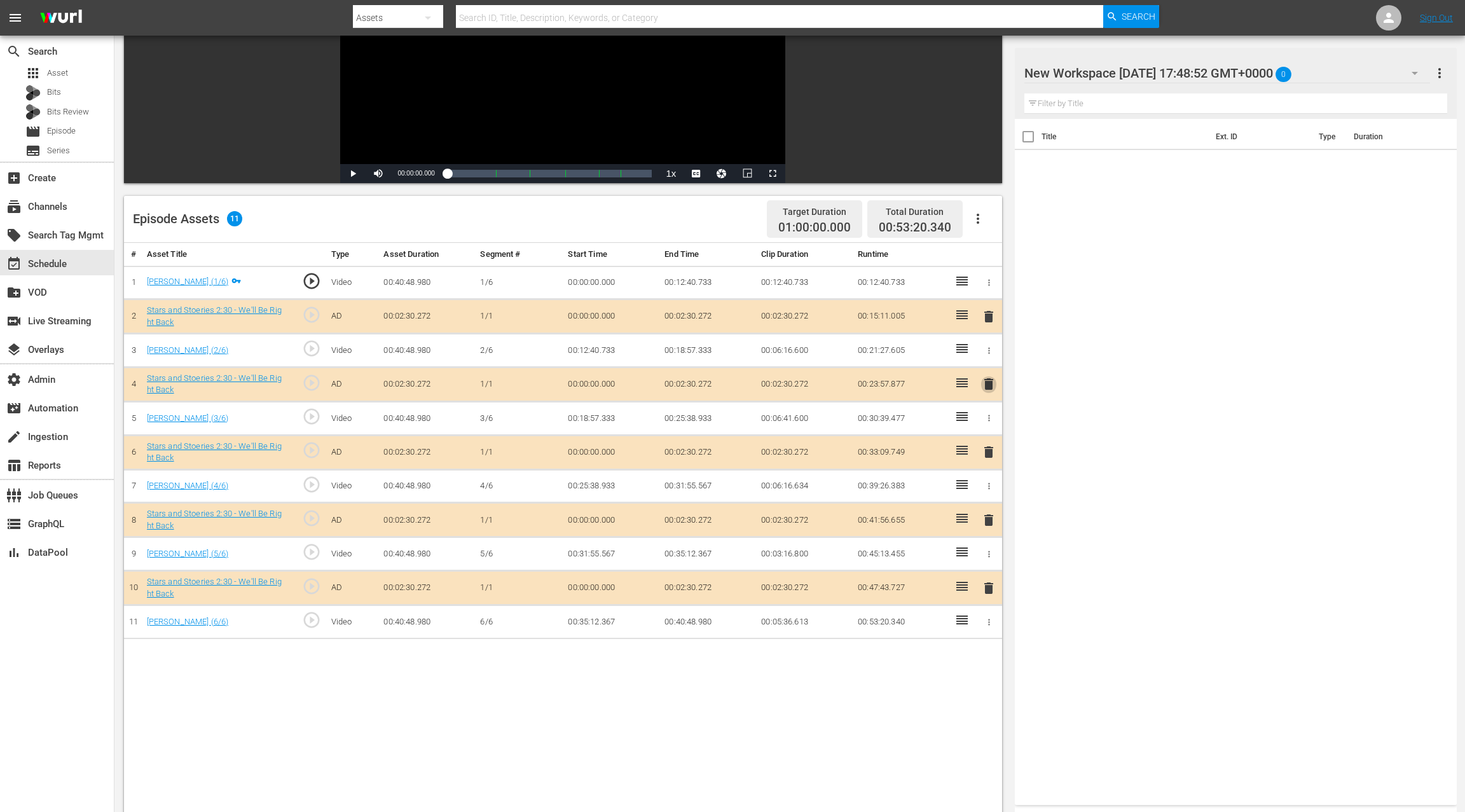
click at [989, 387] on span "delete" at bounding box center [988, 384] width 15 height 15
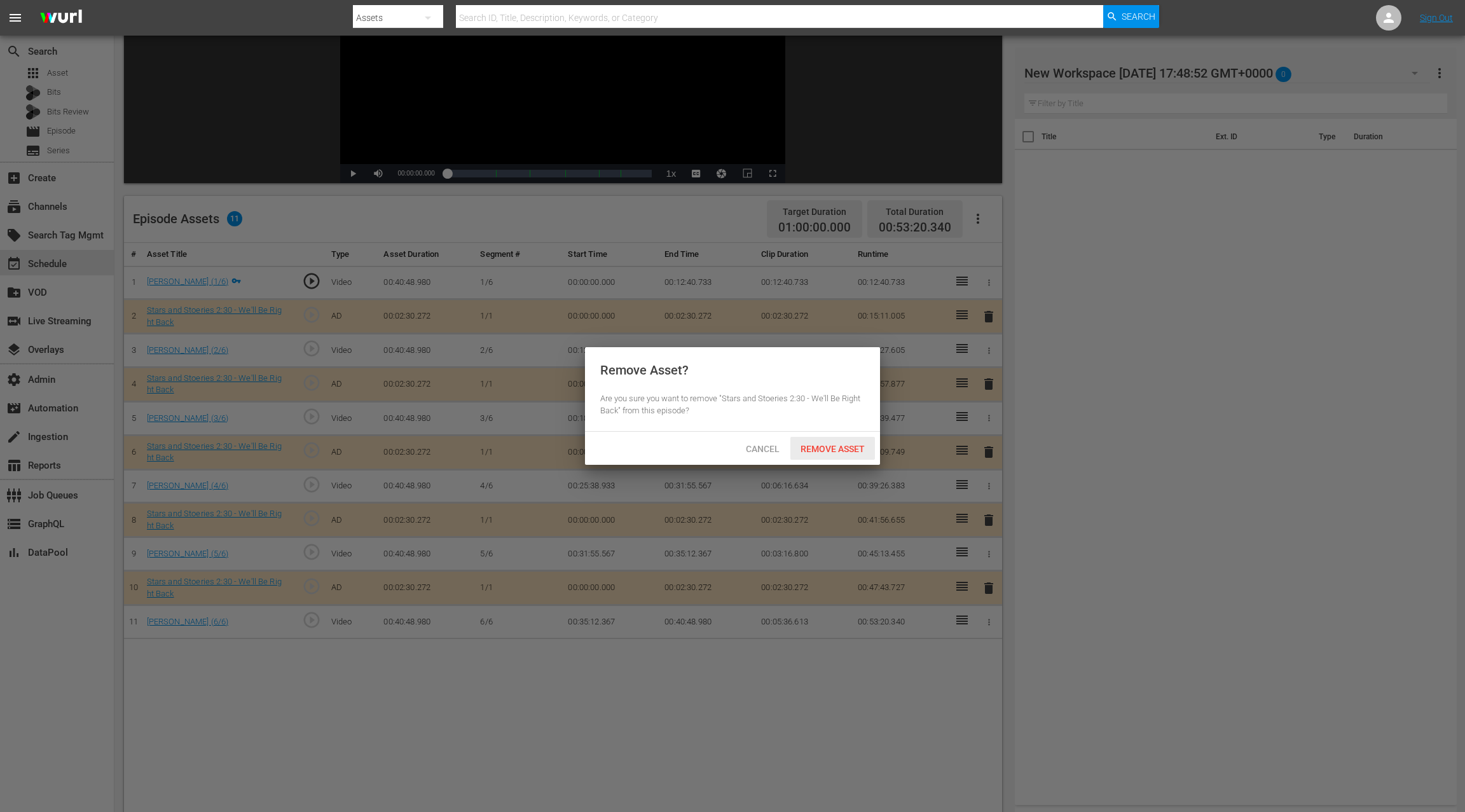
click at [856, 453] on span "Remove Asset" at bounding box center [832, 448] width 85 height 10
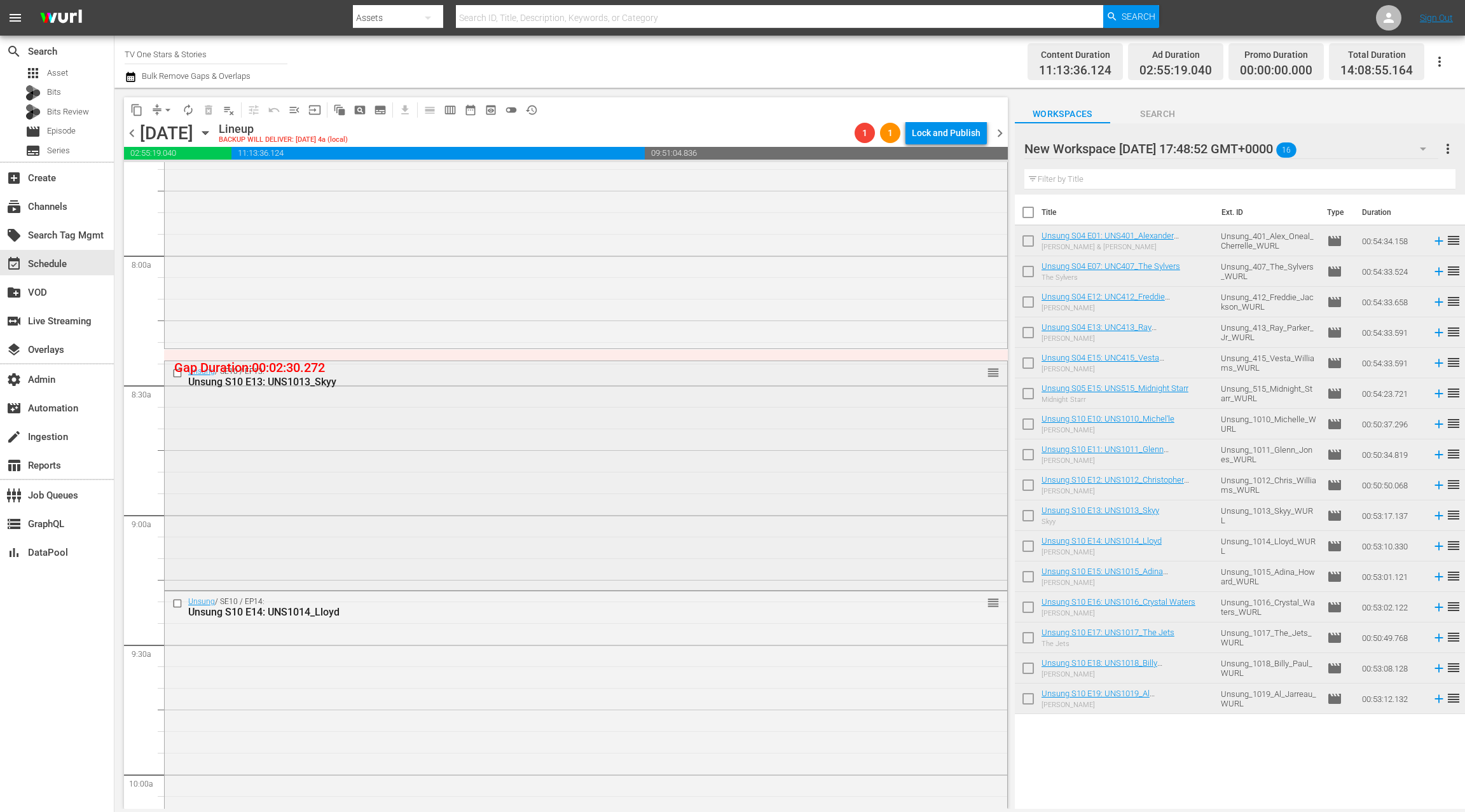
scroll to position [2008, 0]
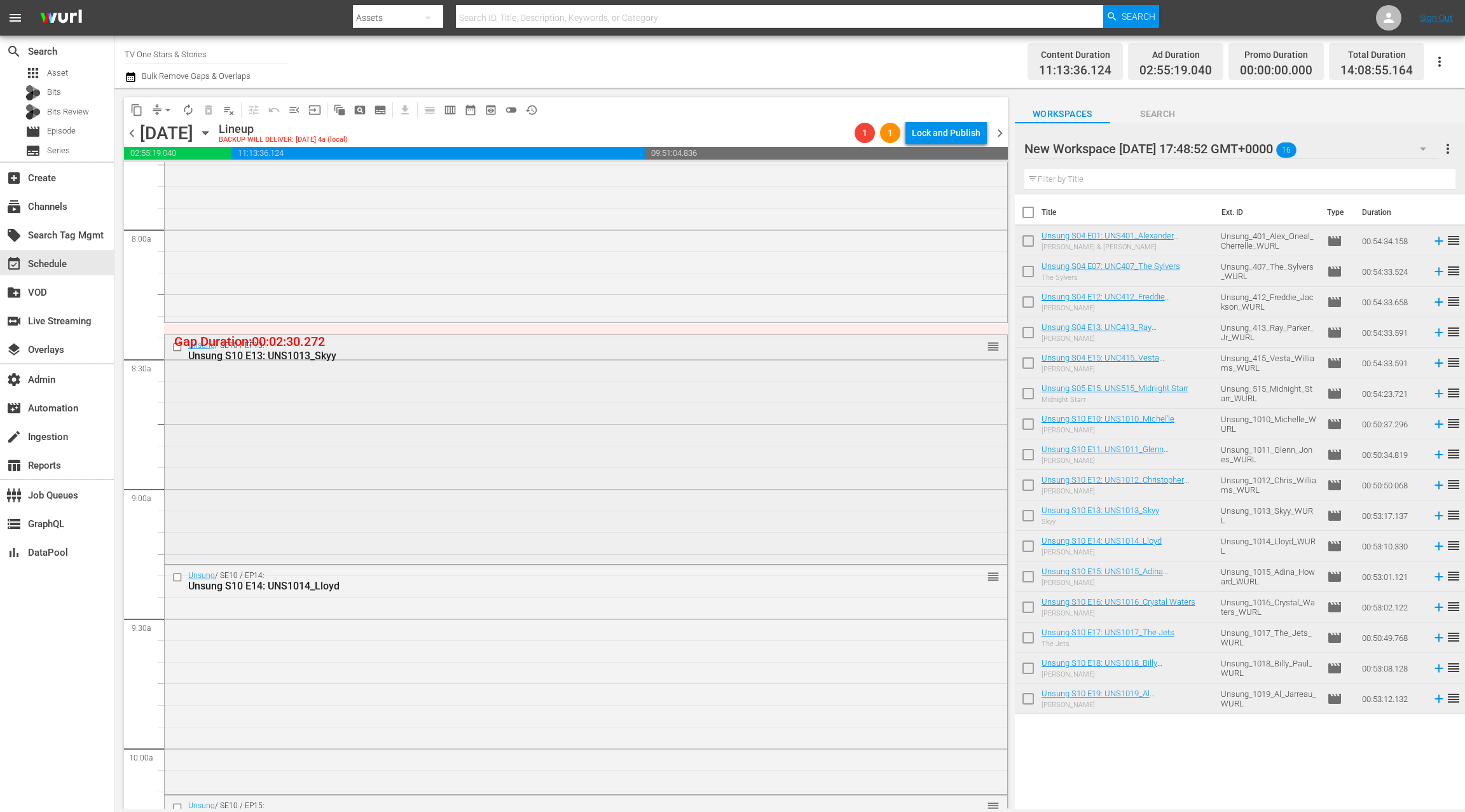
click at [504, 435] on div "Unsung / SE10 / EP13: Unsung S10 E13: UNS1013_Skyy reorder" at bounding box center [586, 448] width 843 height 226
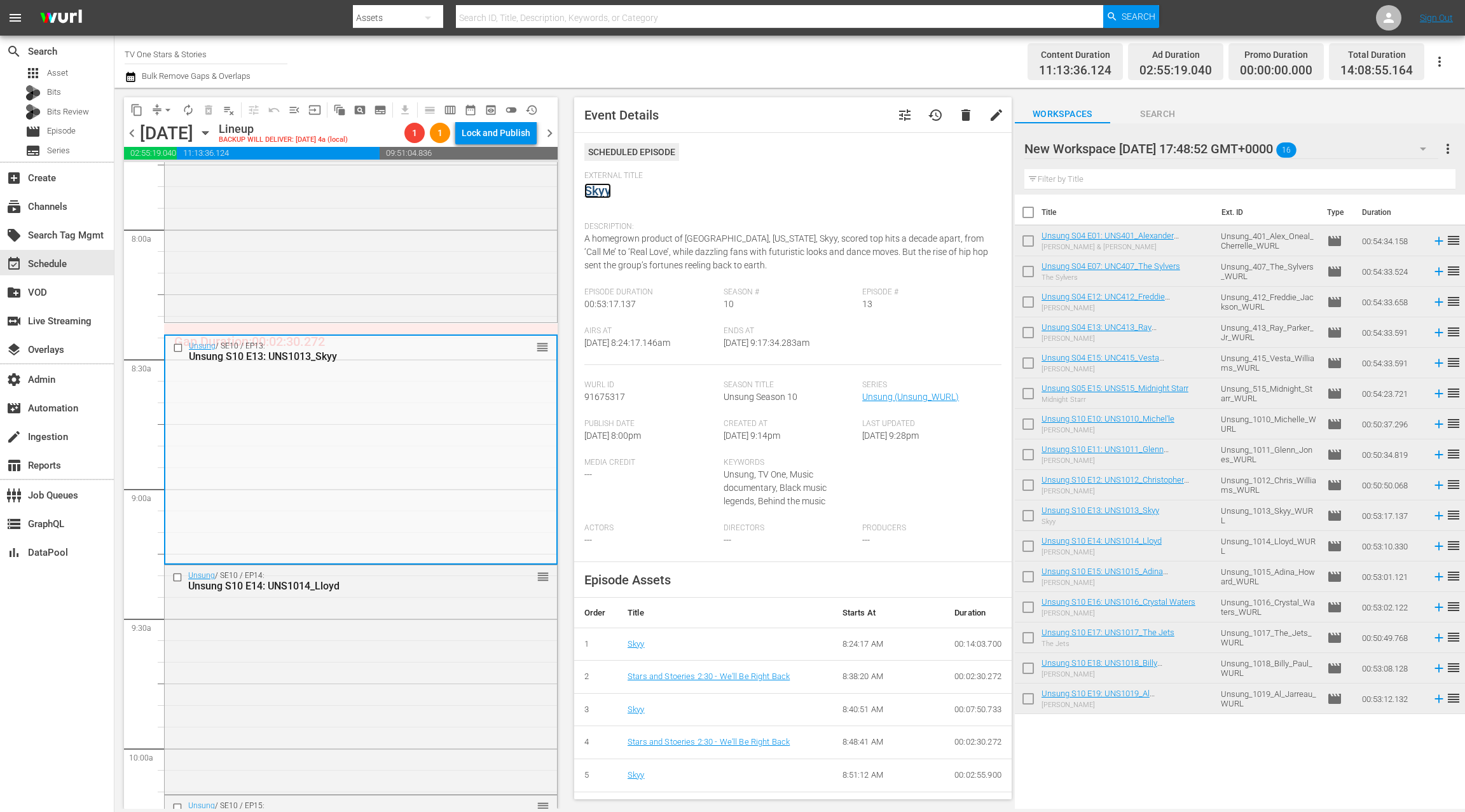
click at [607, 189] on link "Skyy" at bounding box center [597, 191] width 27 height 15
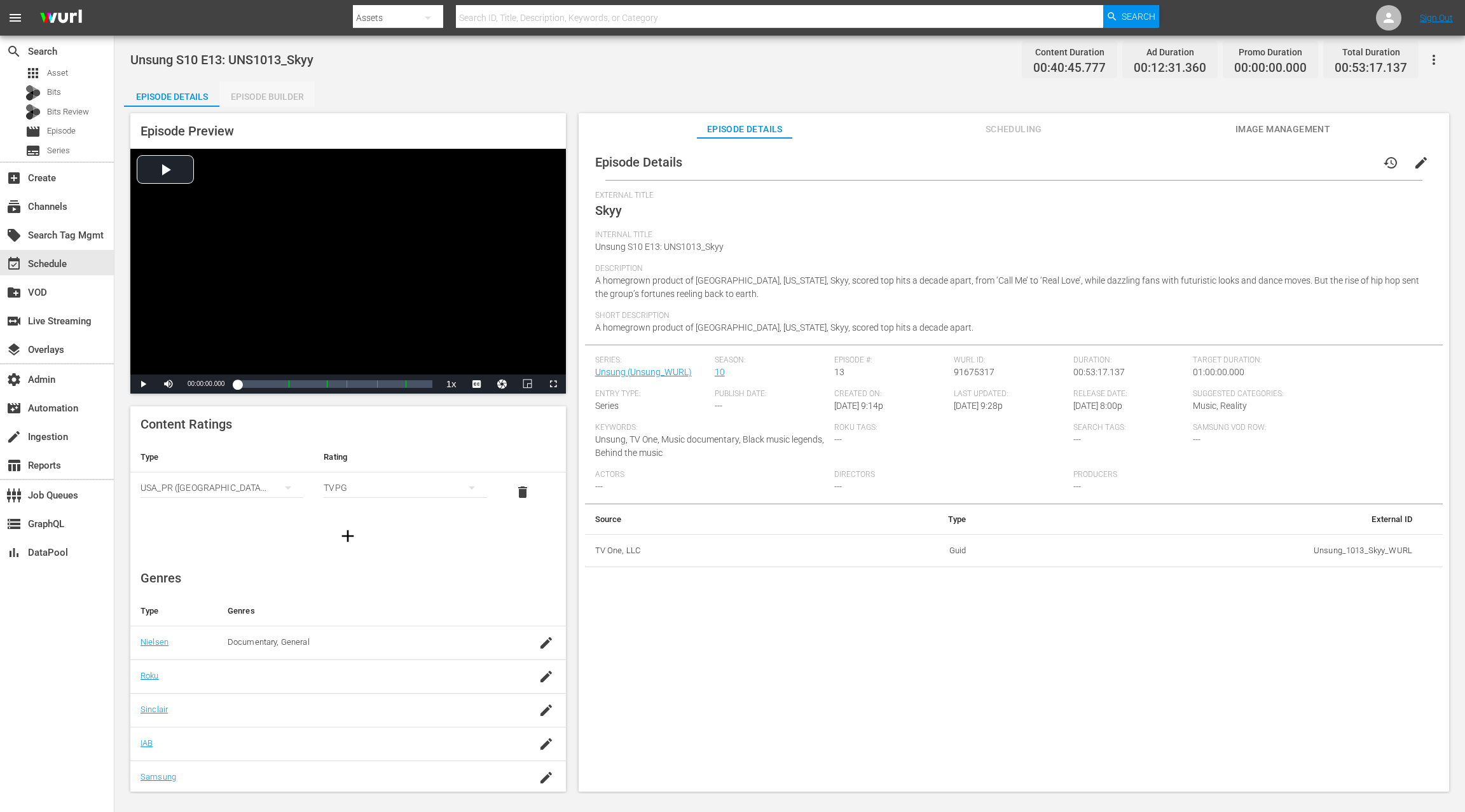
drag, startPoint x: 275, startPoint y: 96, endPoint x: 321, endPoint y: 115, distance: 49.8
click at [276, 96] on div "Episode Builder" at bounding box center [267, 97] width 95 height 30
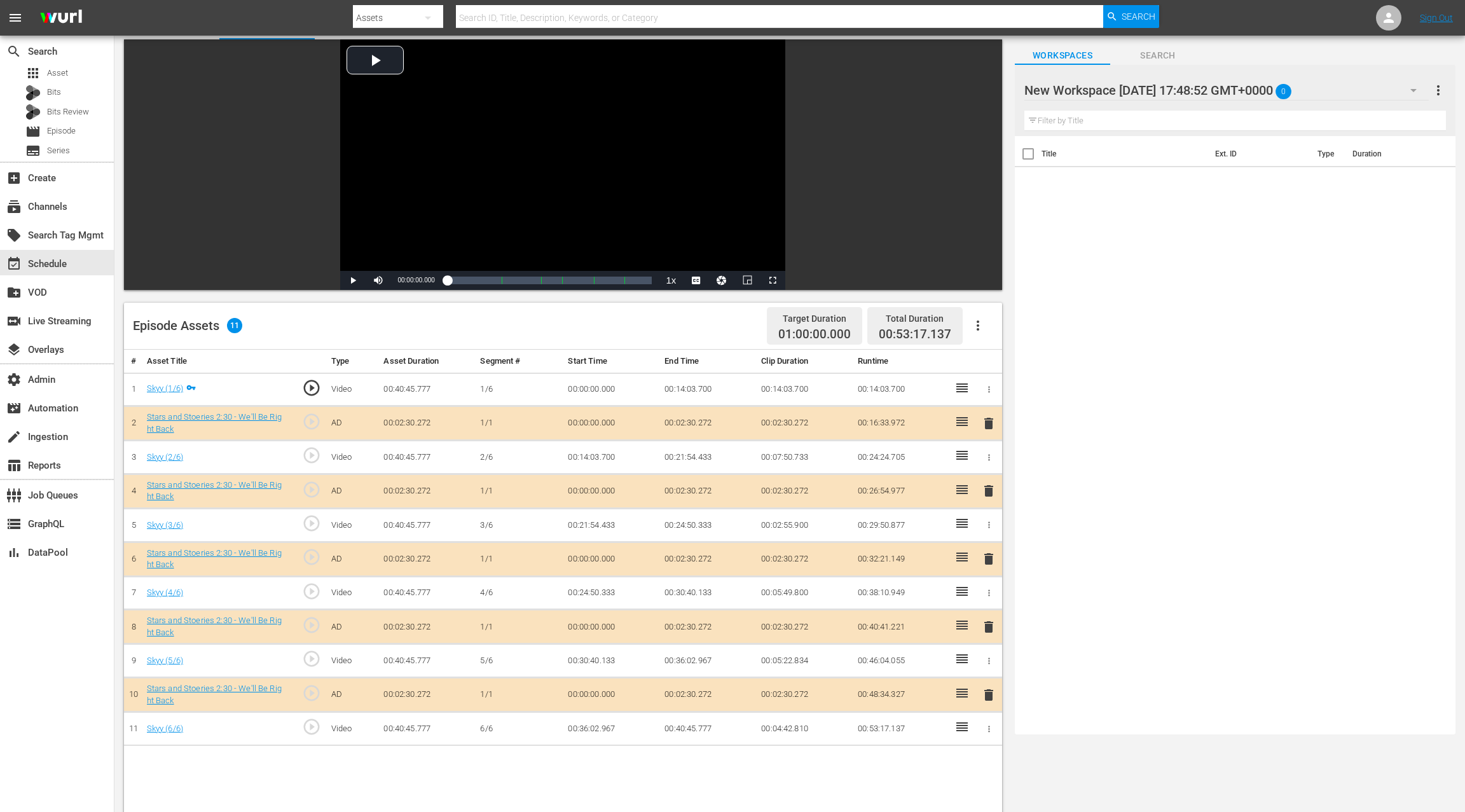
scroll to position [238, 0]
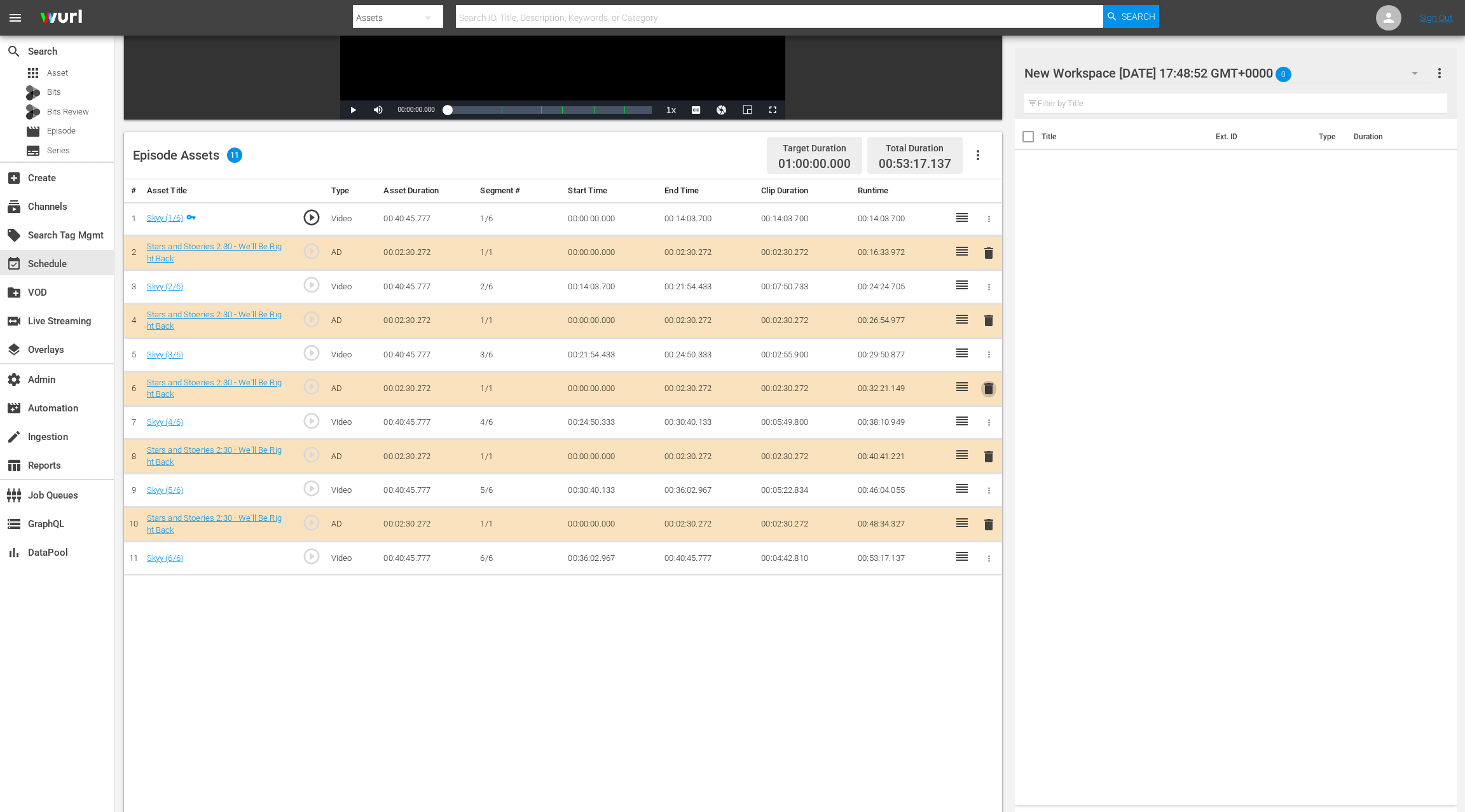
click at [992, 391] on span "delete" at bounding box center [988, 388] width 15 height 15
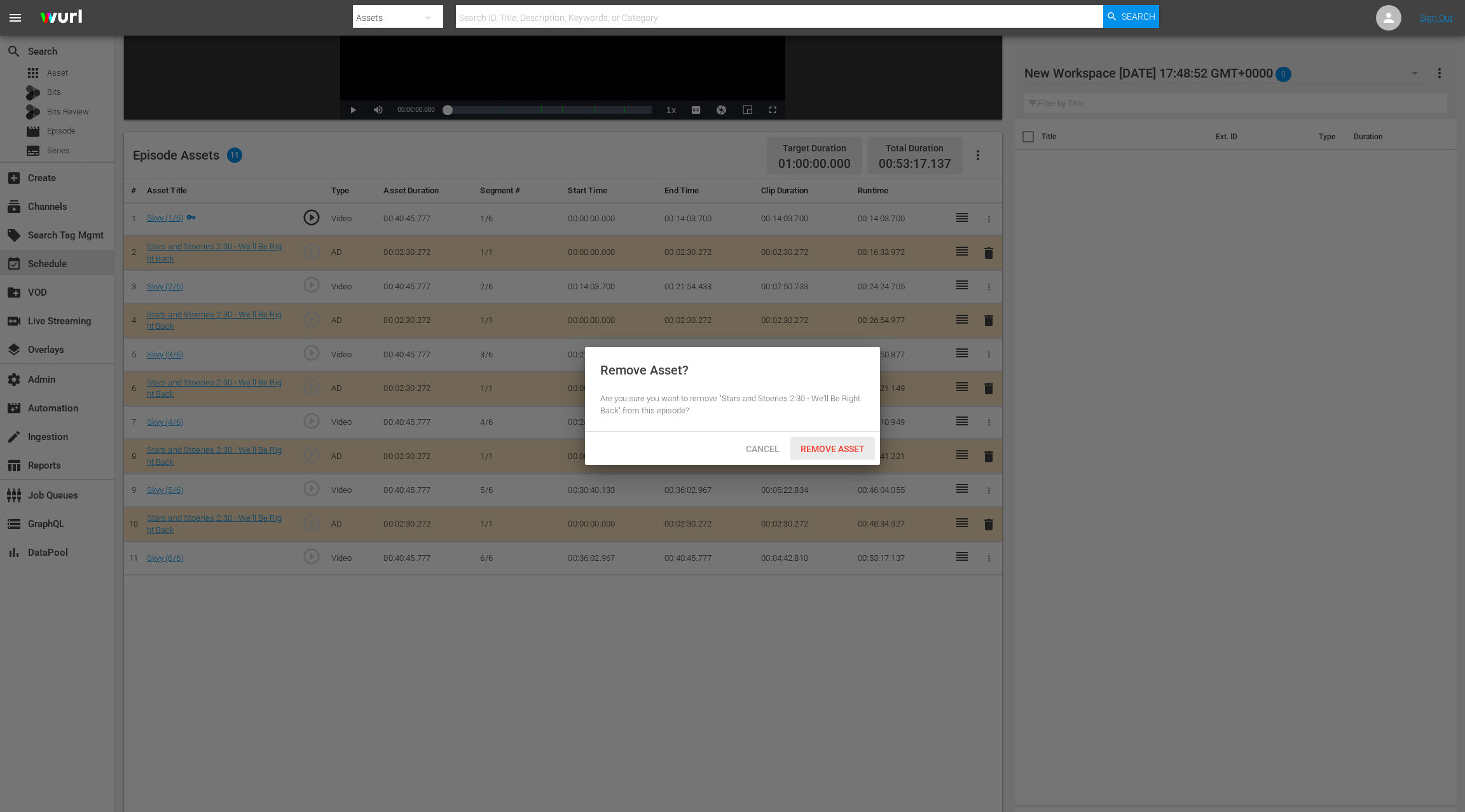
click at [827, 451] on span "Remove Asset" at bounding box center [832, 448] width 85 height 10
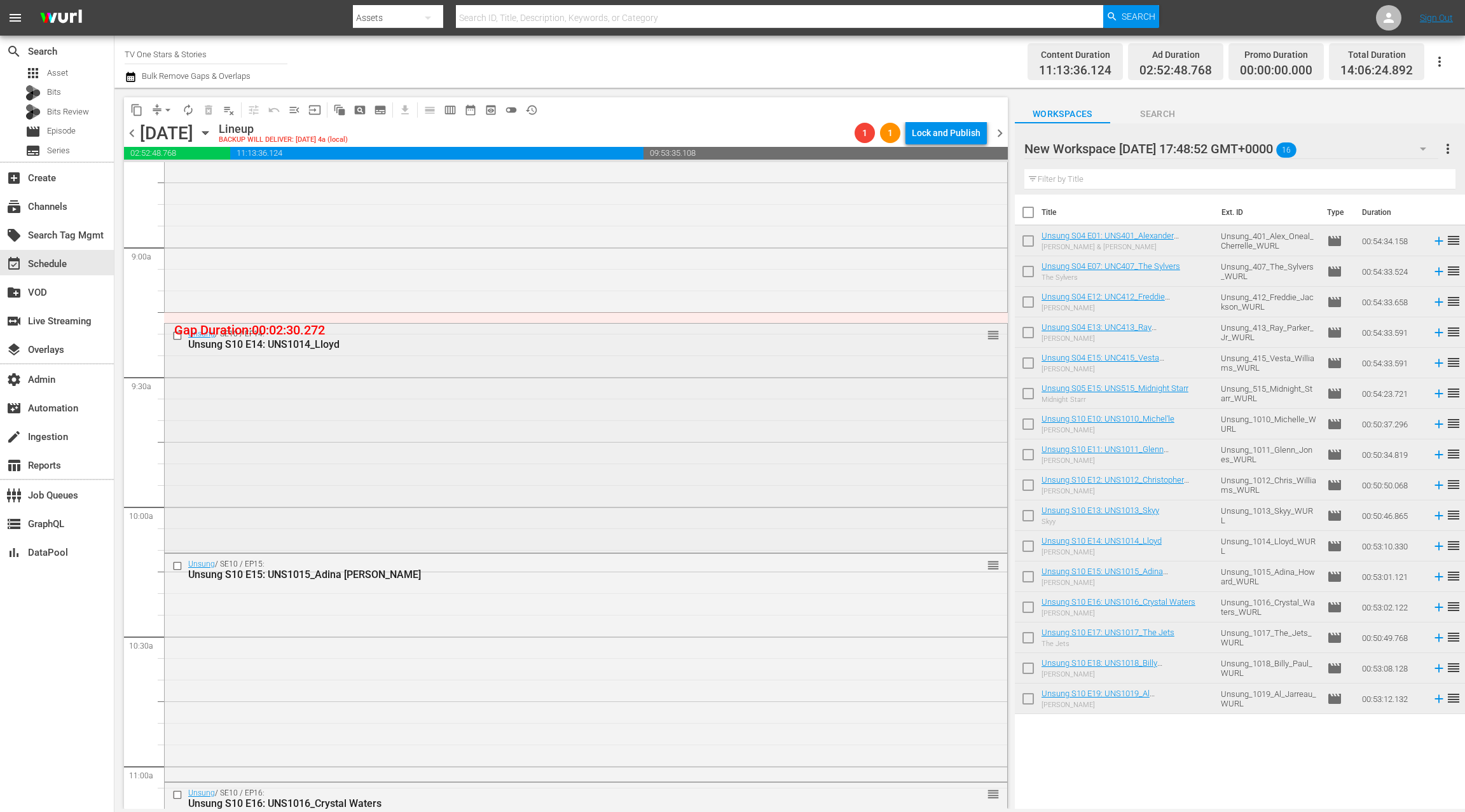
scroll to position [2254, 0]
click at [472, 438] on div "Unsung / SE10 / EP14: Unsung S10 E14: UNS1014_Lloyd reorder" at bounding box center [586, 432] width 843 height 226
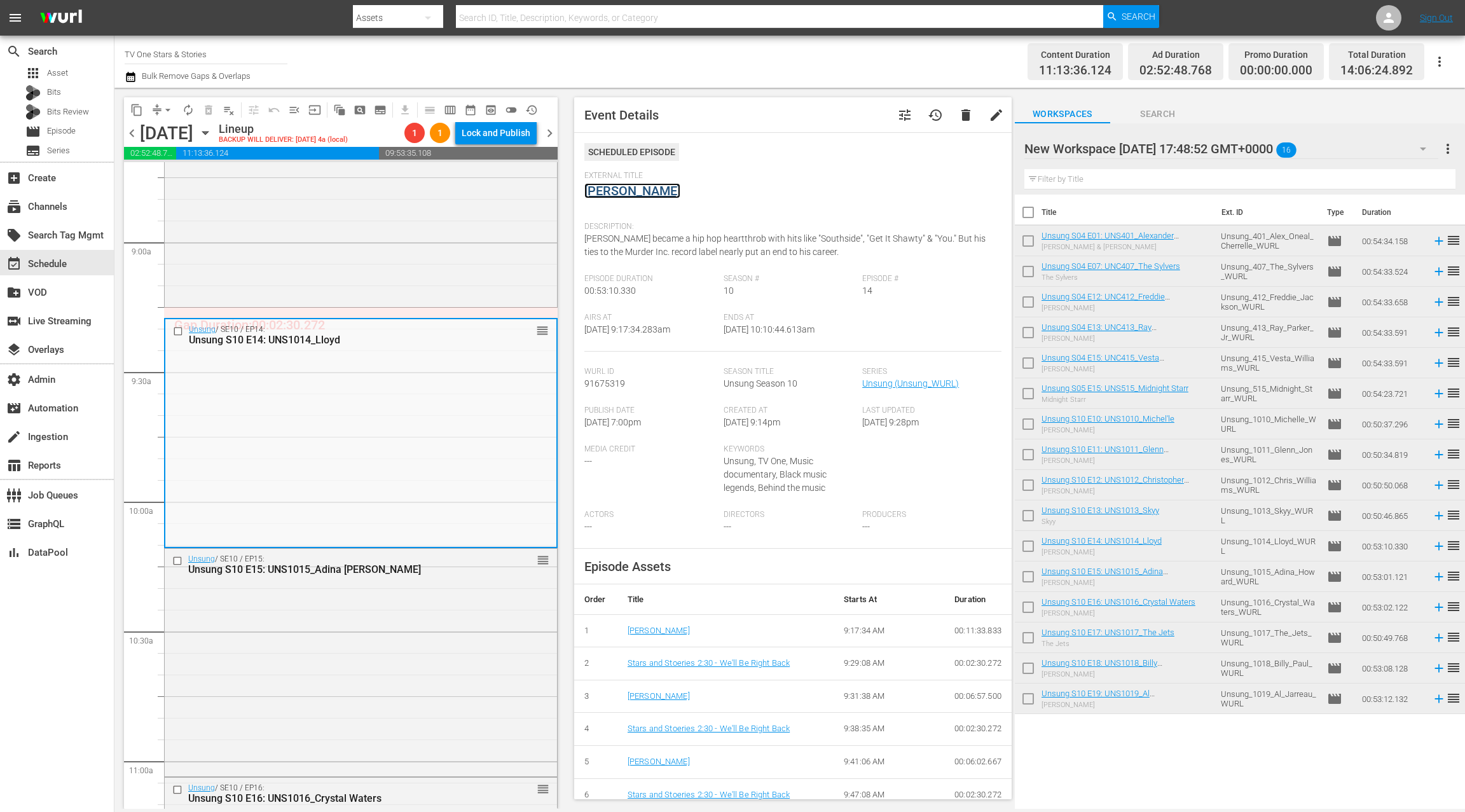
click at [609, 193] on link "Lloyd" at bounding box center [632, 191] width 96 height 15
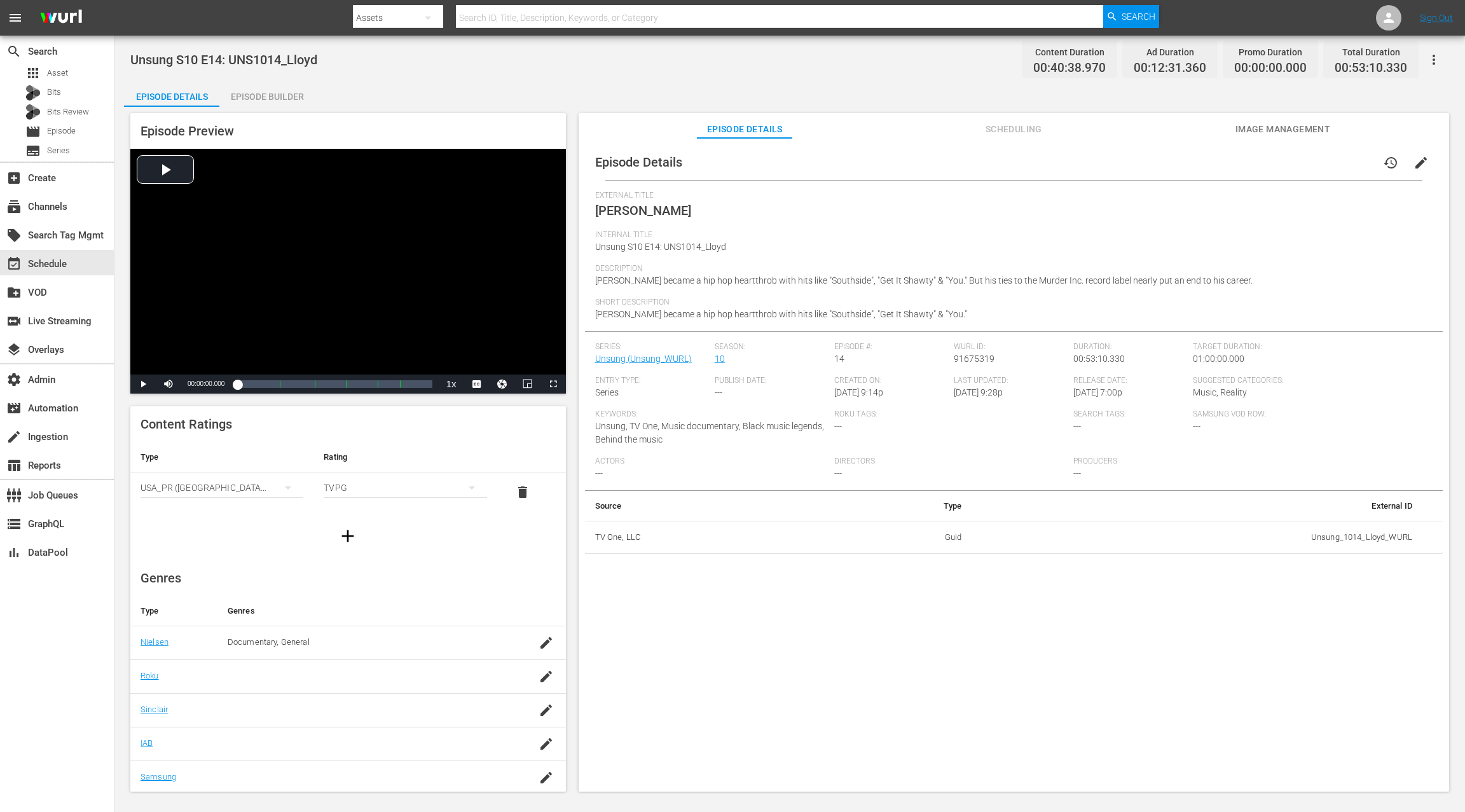
click at [277, 100] on div "Episode Builder" at bounding box center [267, 97] width 95 height 30
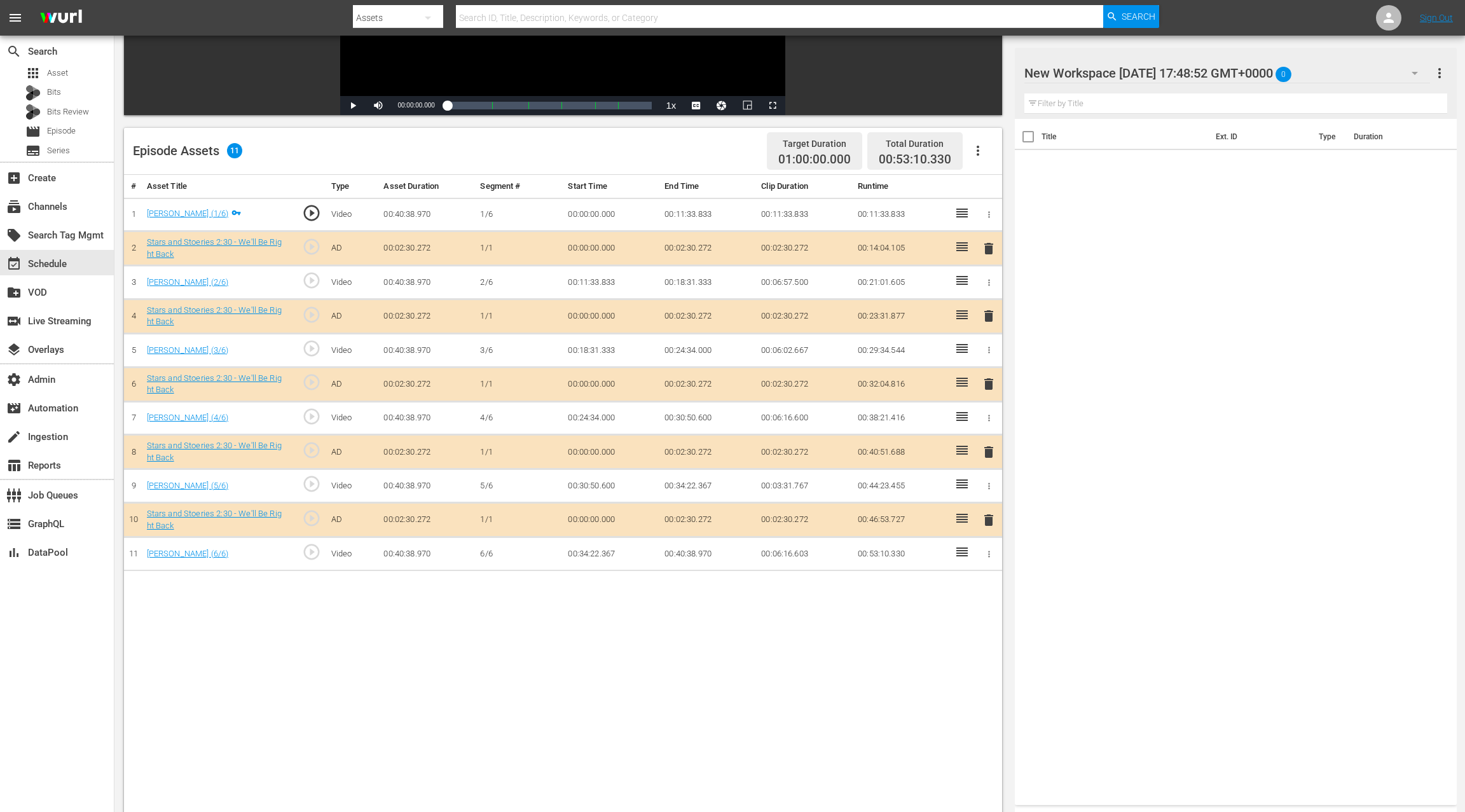
scroll to position [248, 0]
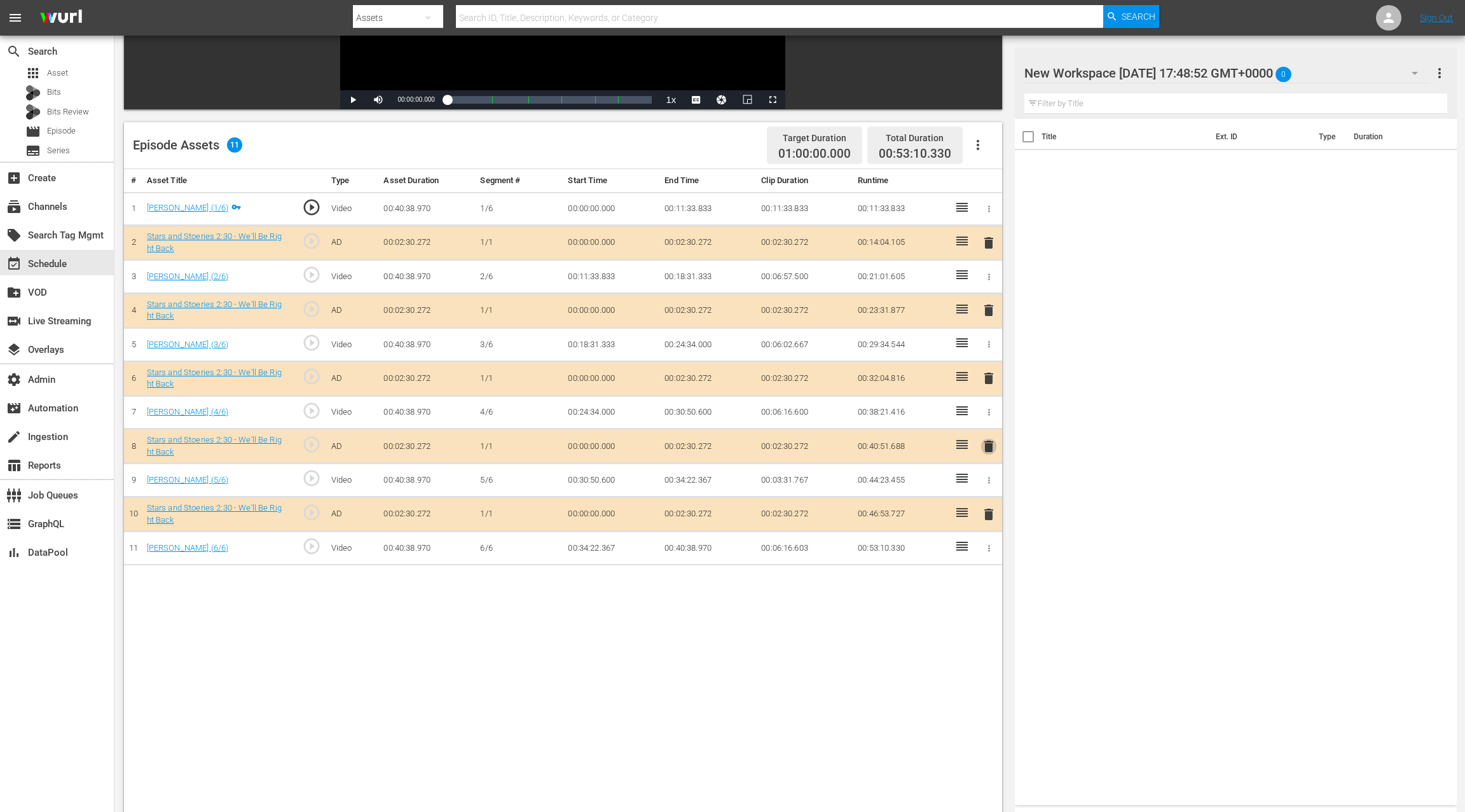
click at [987, 441] on span "delete" at bounding box center [988, 446] width 15 height 15
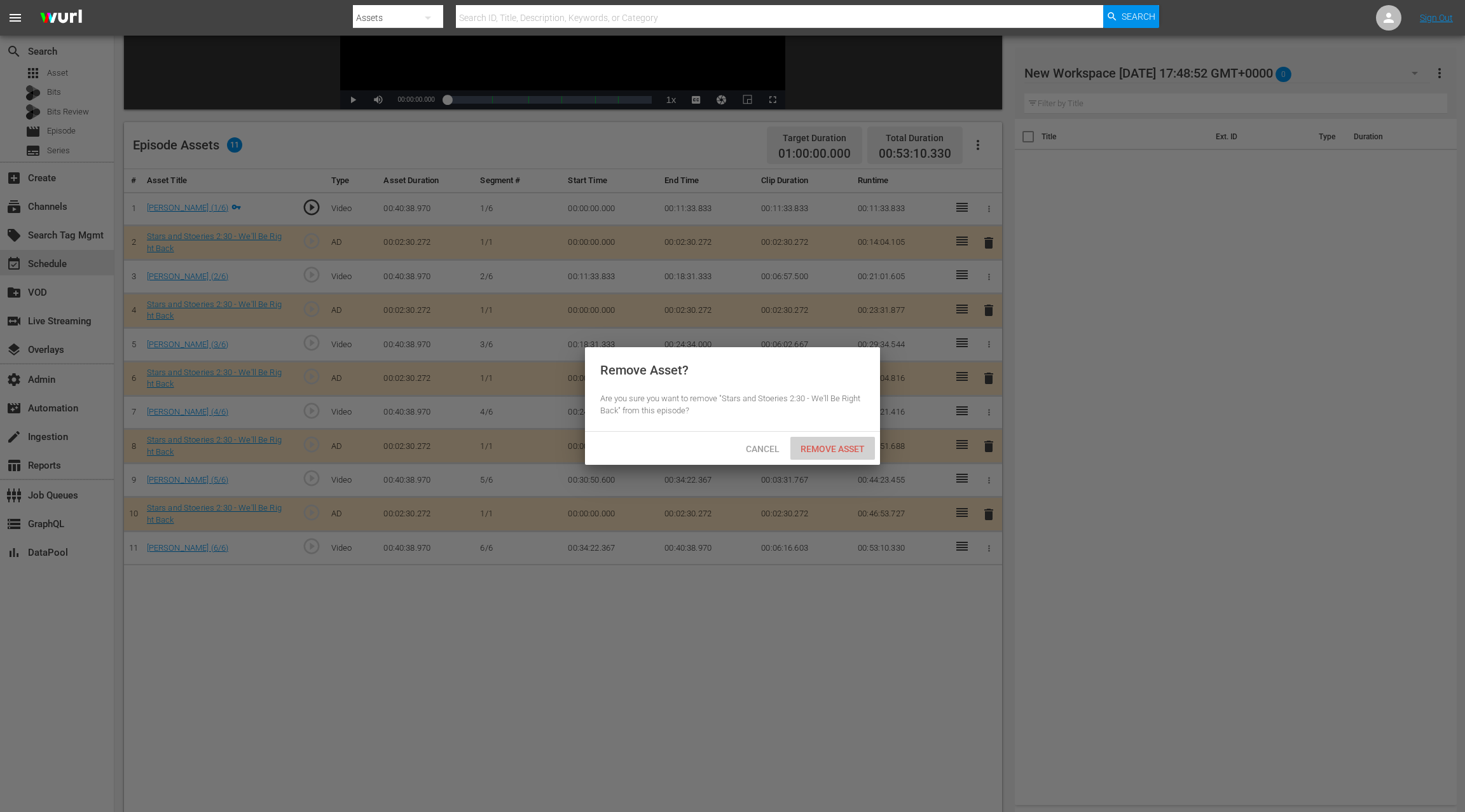
click at [852, 445] on span "Remove Asset" at bounding box center [832, 448] width 85 height 10
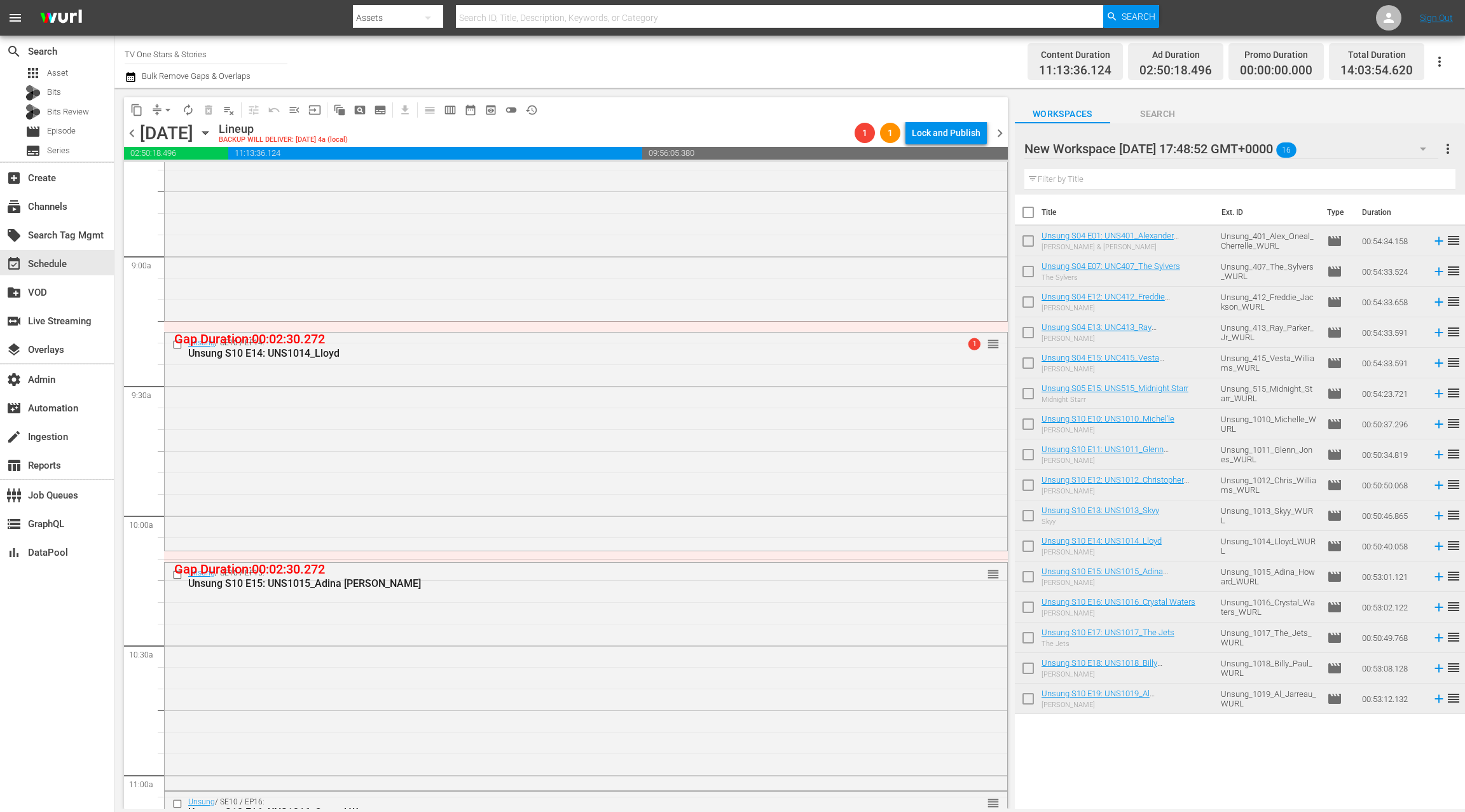
scroll to position [2291, 0]
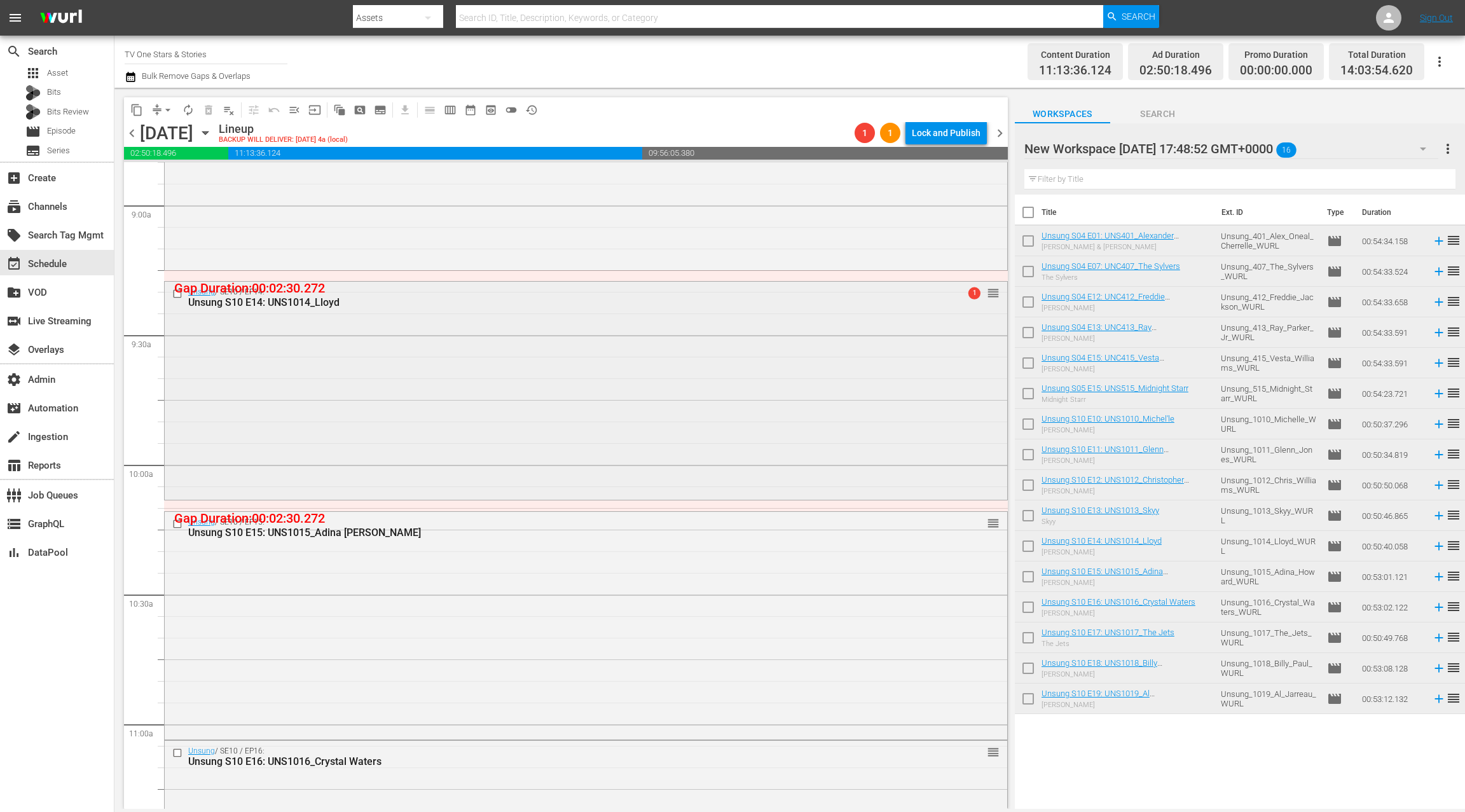
click at [521, 399] on div "Unsung / SE10 / EP14: Unsung S10 E14: UNS1014_Lloyd 1 reorder" at bounding box center [586, 389] width 843 height 216
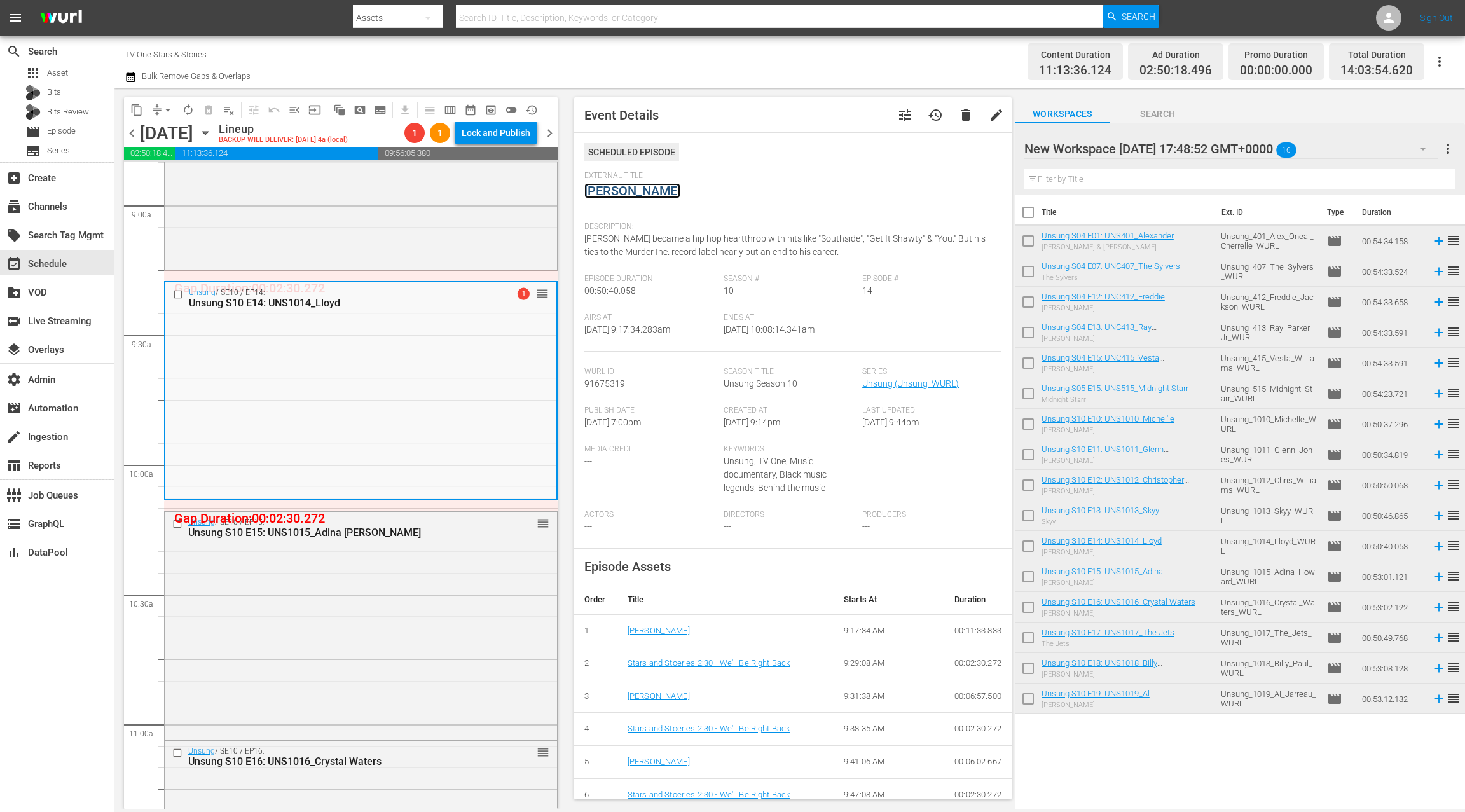
click at [602, 187] on link "Lloyd" at bounding box center [632, 191] width 96 height 15
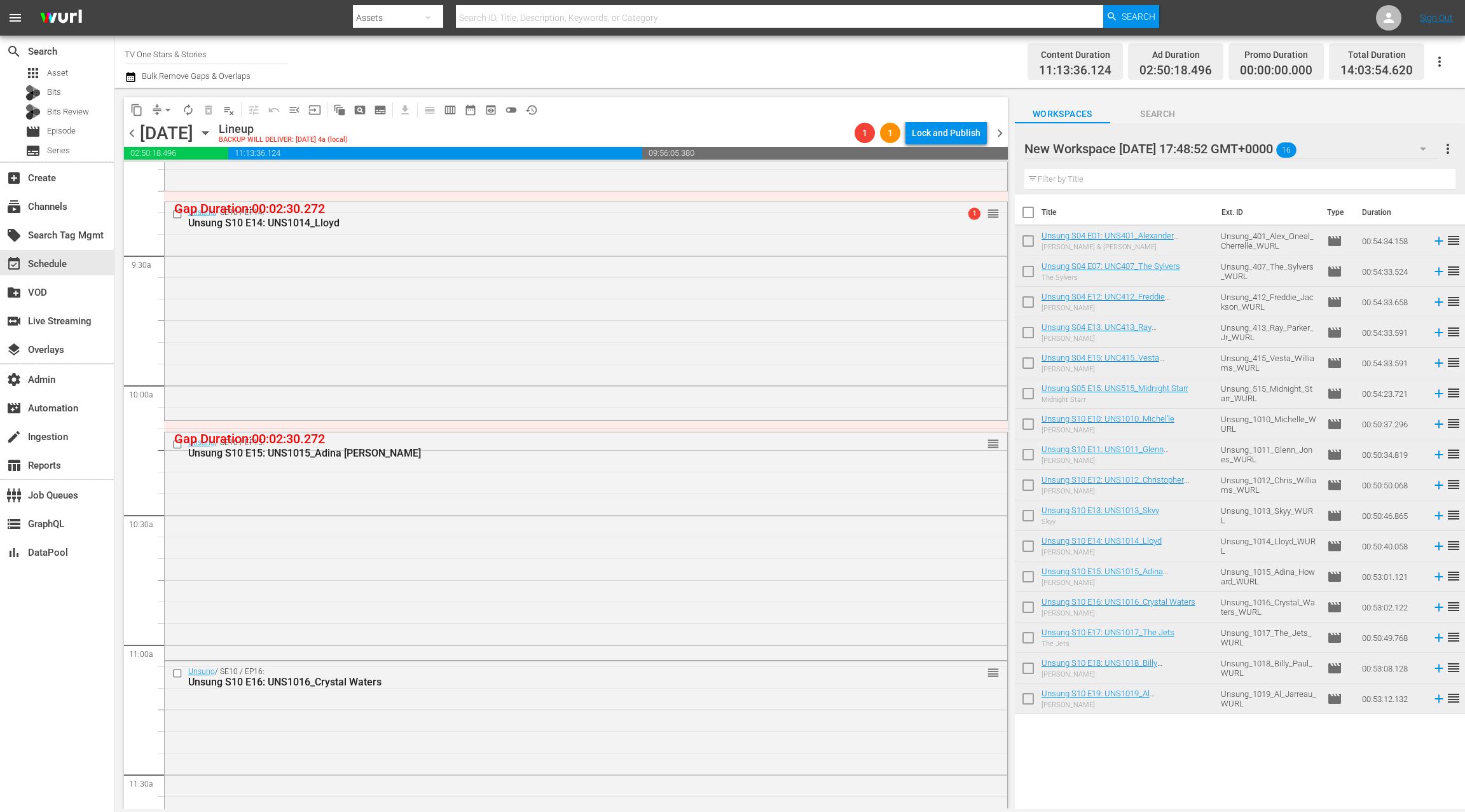
scroll to position [2342, 0]
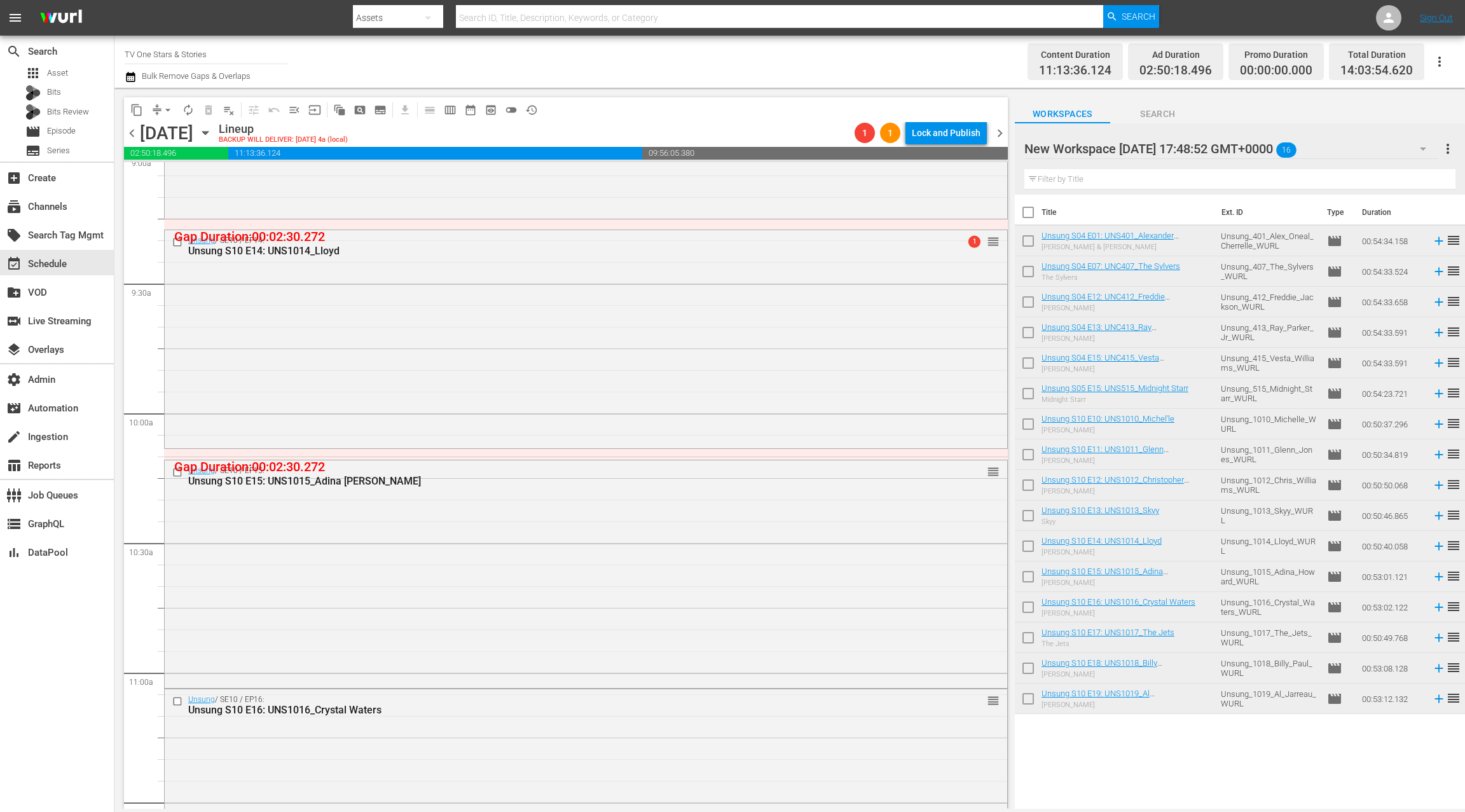
click at [579, 533] on div "Unsung / SE10 / EP15: Unsung S10 E15: UNS1015_Adina Howard reorder" at bounding box center [586, 573] width 843 height 226
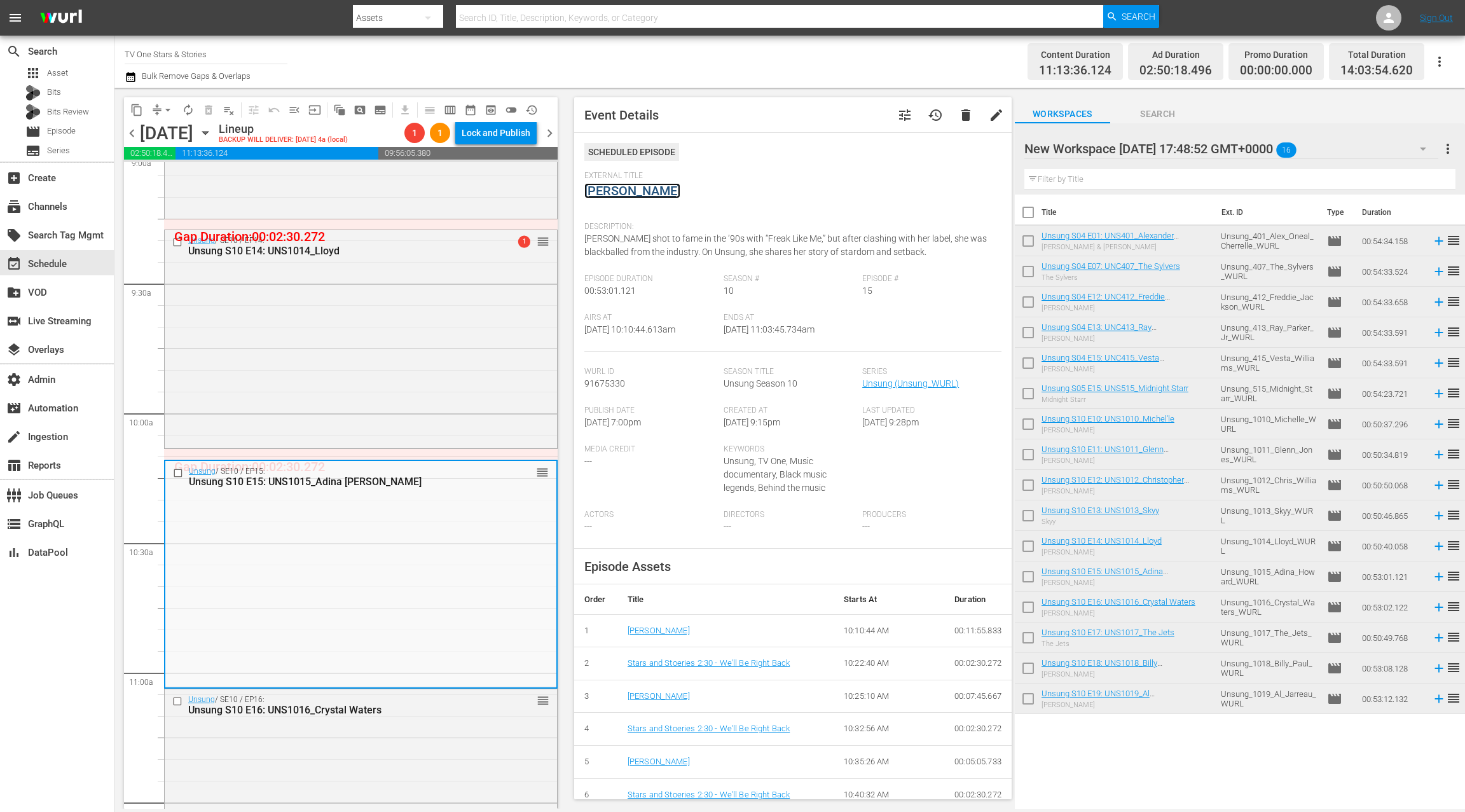
click at [651, 194] on link "Adina Howard" at bounding box center [632, 191] width 96 height 15
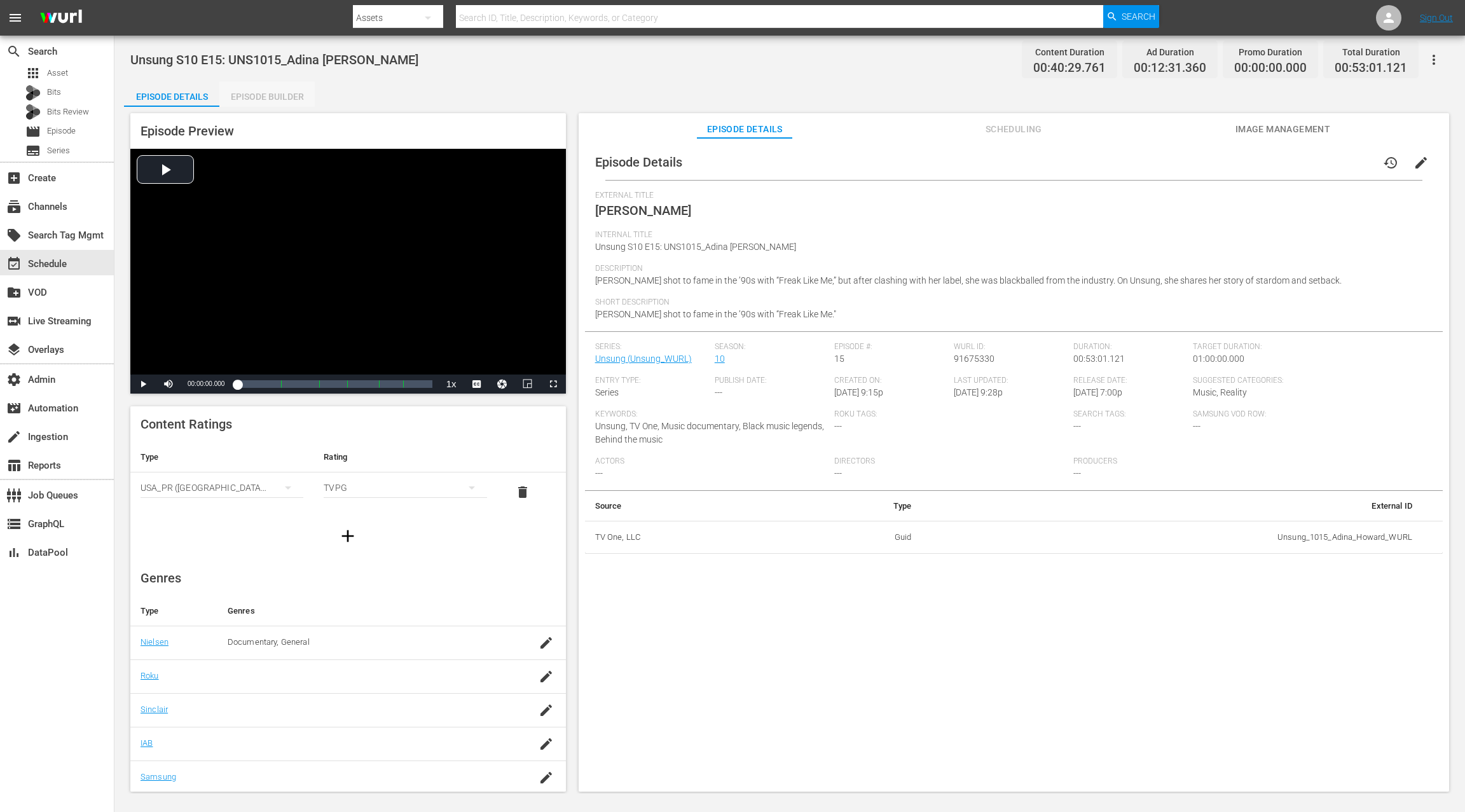
click at [280, 95] on div "Episode Builder" at bounding box center [267, 97] width 95 height 30
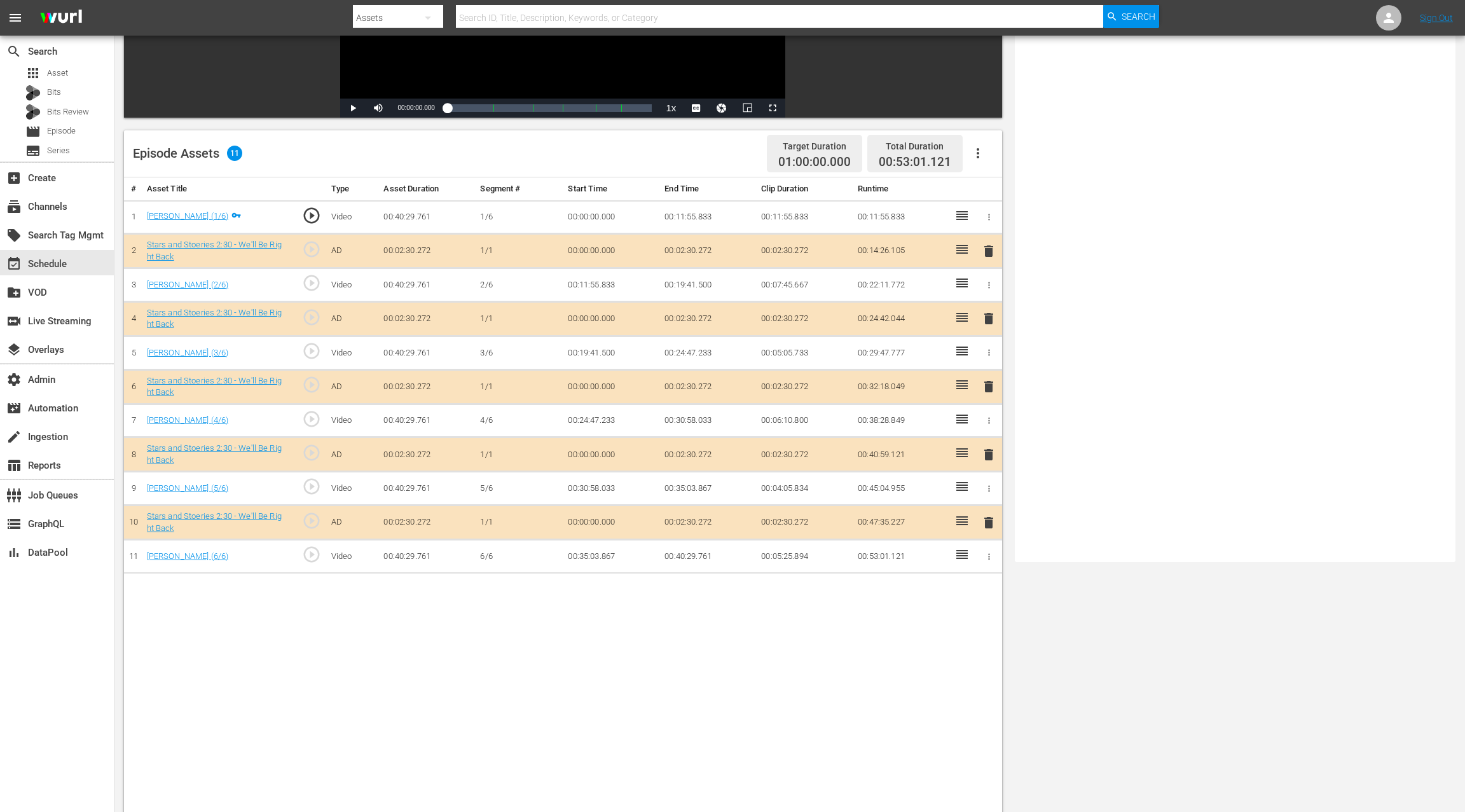
scroll to position [312, 0]
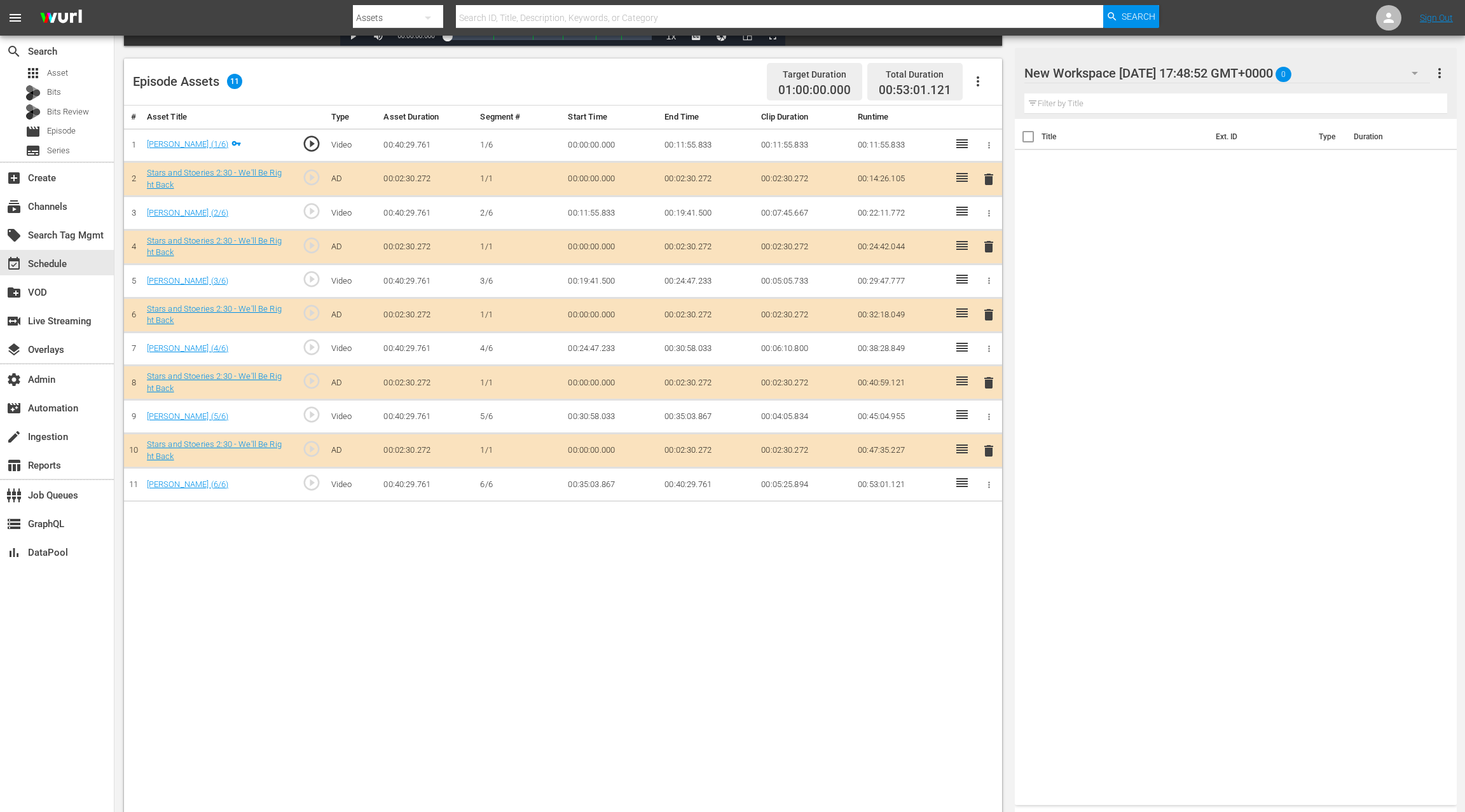
click at [985, 380] on span "delete" at bounding box center [988, 383] width 15 height 15
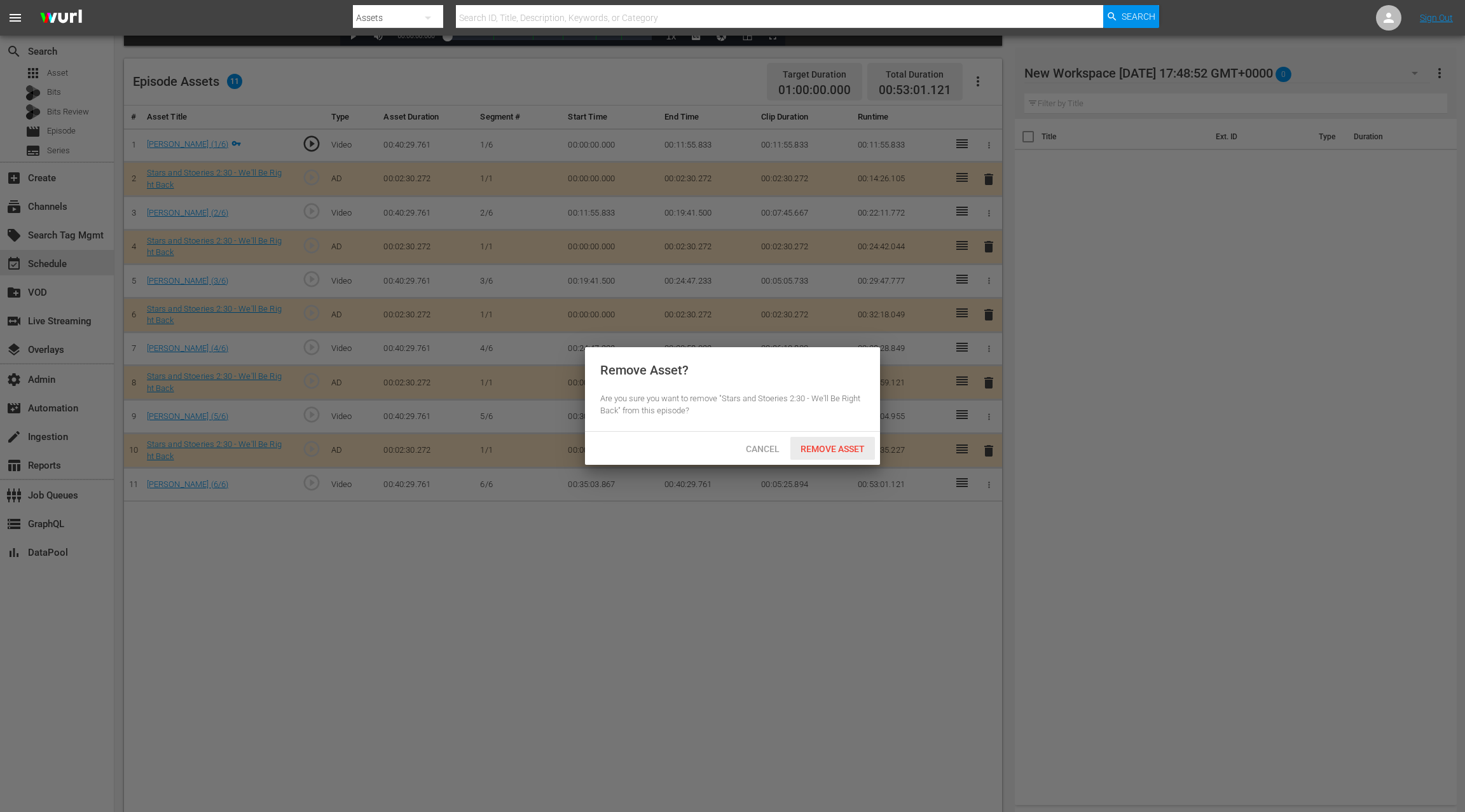
click at [857, 451] on span "Remove Asset" at bounding box center [832, 448] width 85 height 10
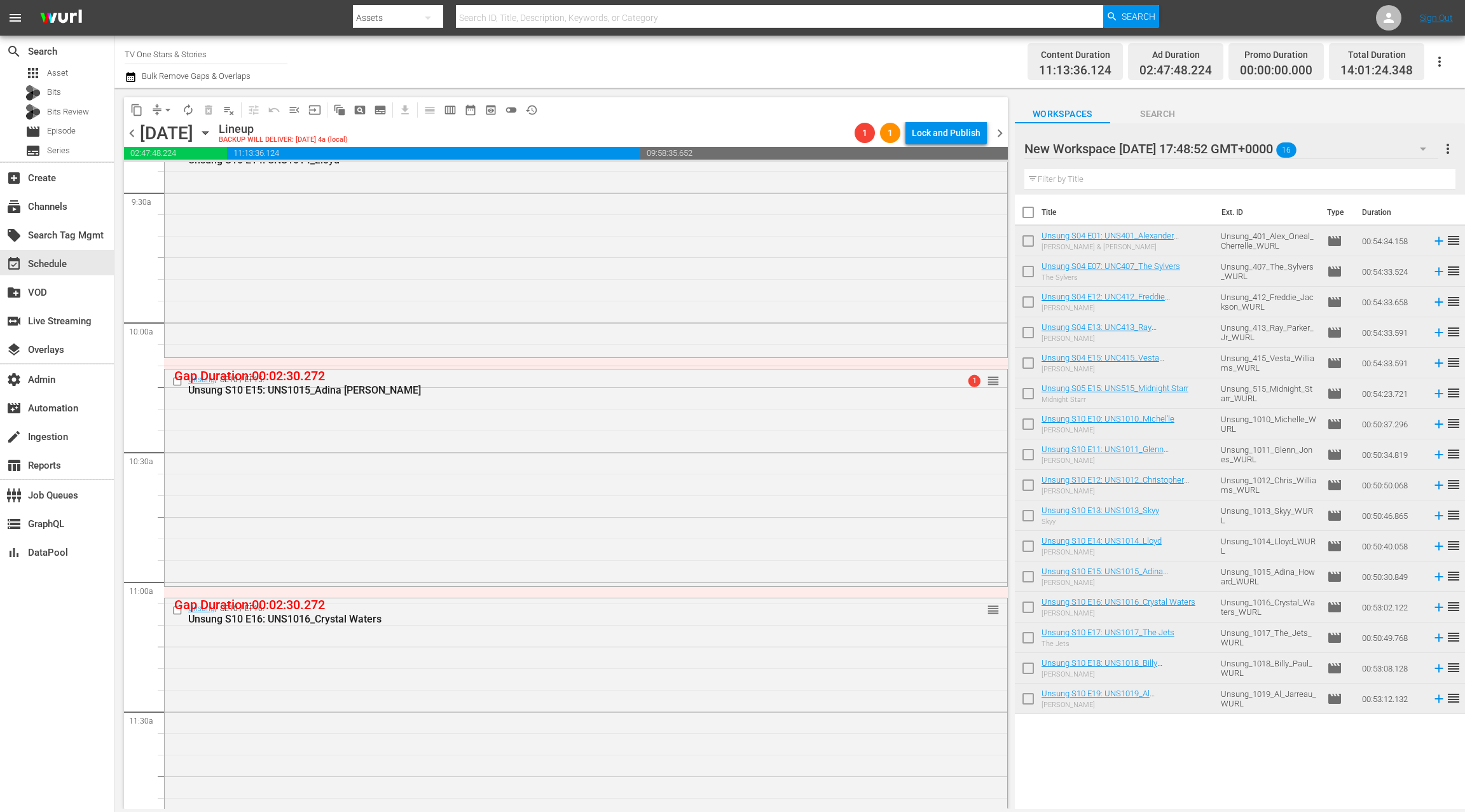
scroll to position [2476, 0]
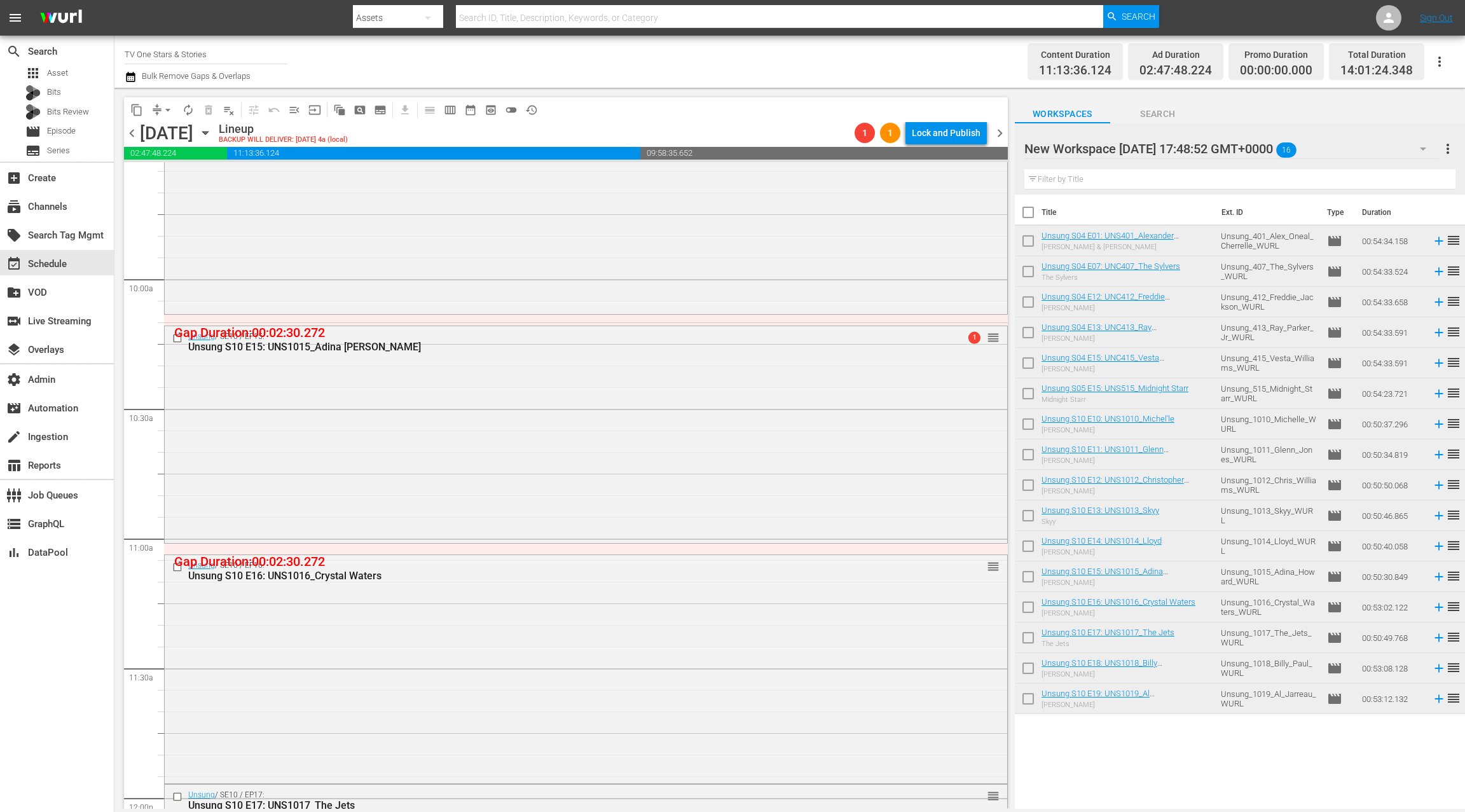
click at [533, 407] on div "Unsung / SE10 / EP15: Unsung S10 E15: UNS1015_Adina Howard 1 reorder" at bounding box center [586, 433] width 843 height 214
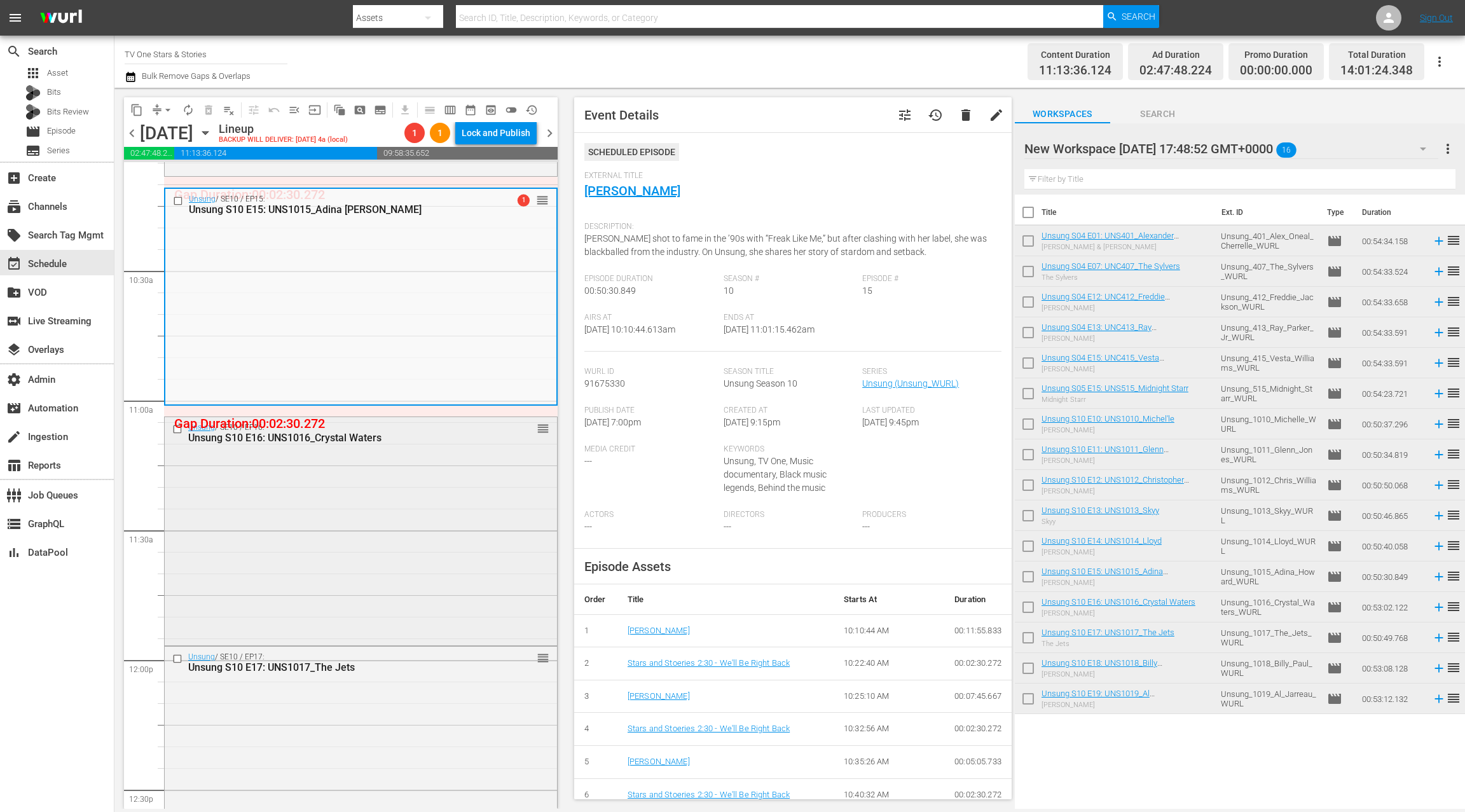
scroll to position [2667, 0]
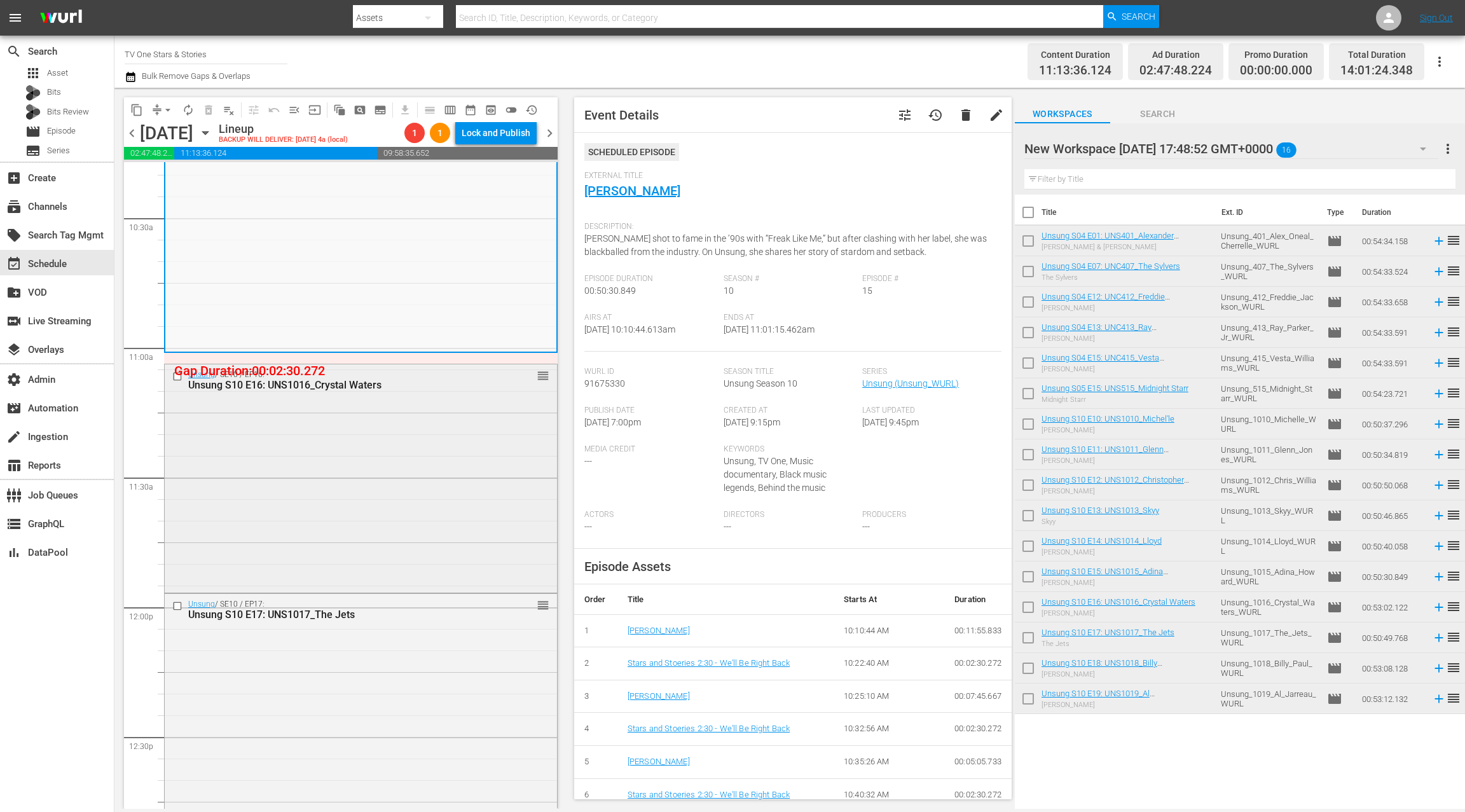
click at [452, 493] on div "Unsung / SE10 / EP16: Unsung S10 E16: UNS1016_Crystal Waters reorder" at bounding box center [361, 477] width 392 height 226
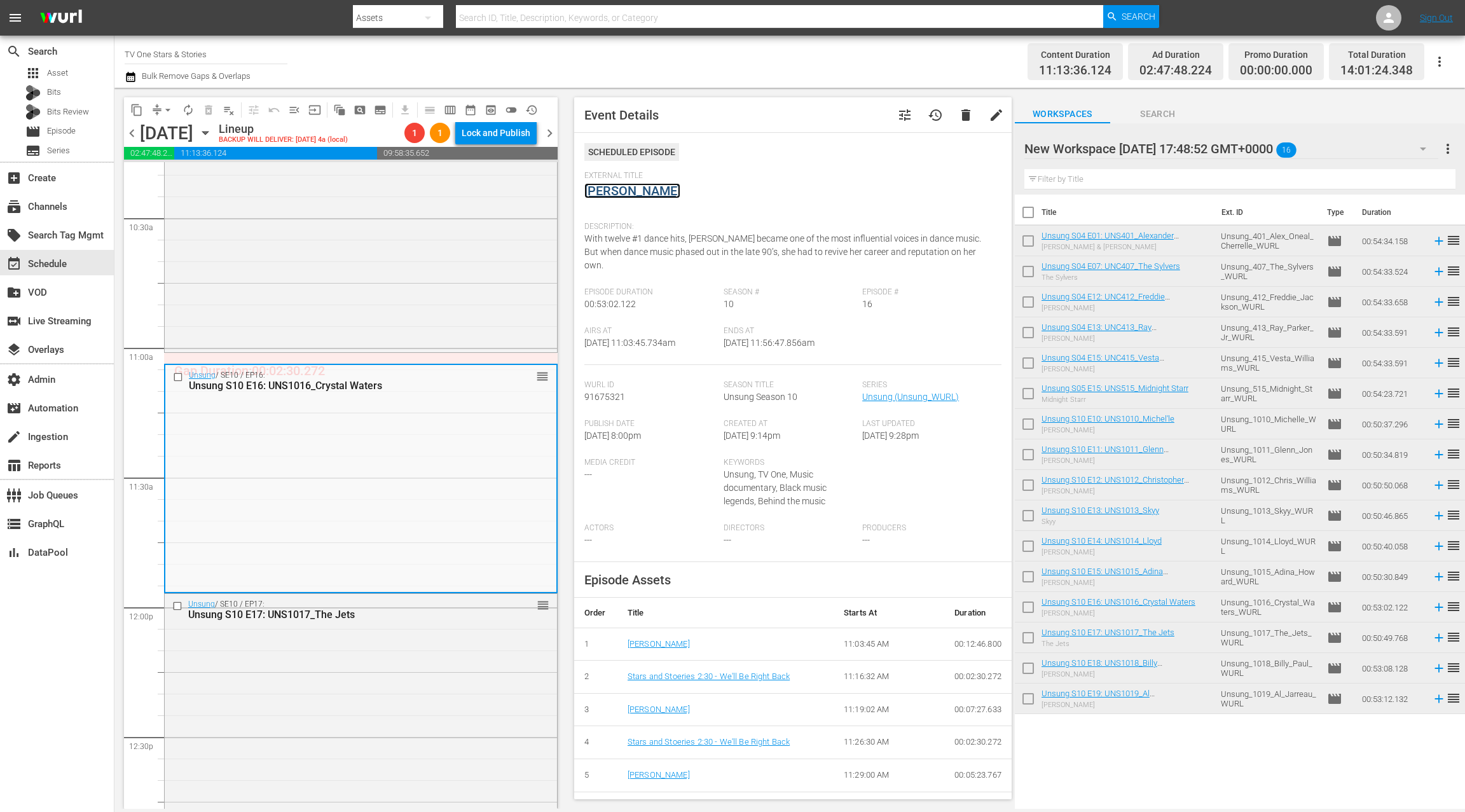
click at [623, 196] on link "Crystal Waters" at bounding box center [632, 191] width 96 height 15
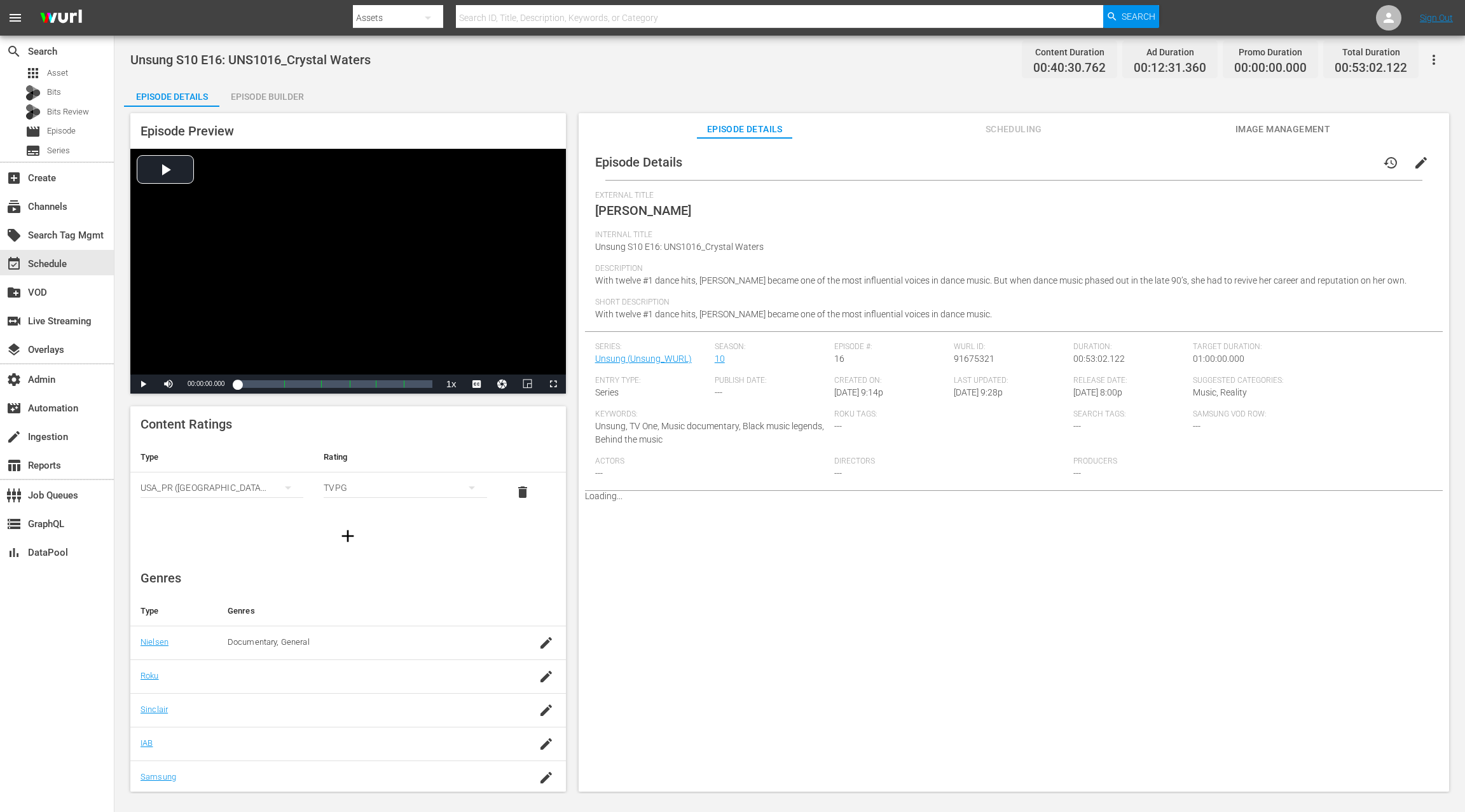
click at [275, 105] on div "Episode Builder" at bounding box center [267, 97] width 95 height 30
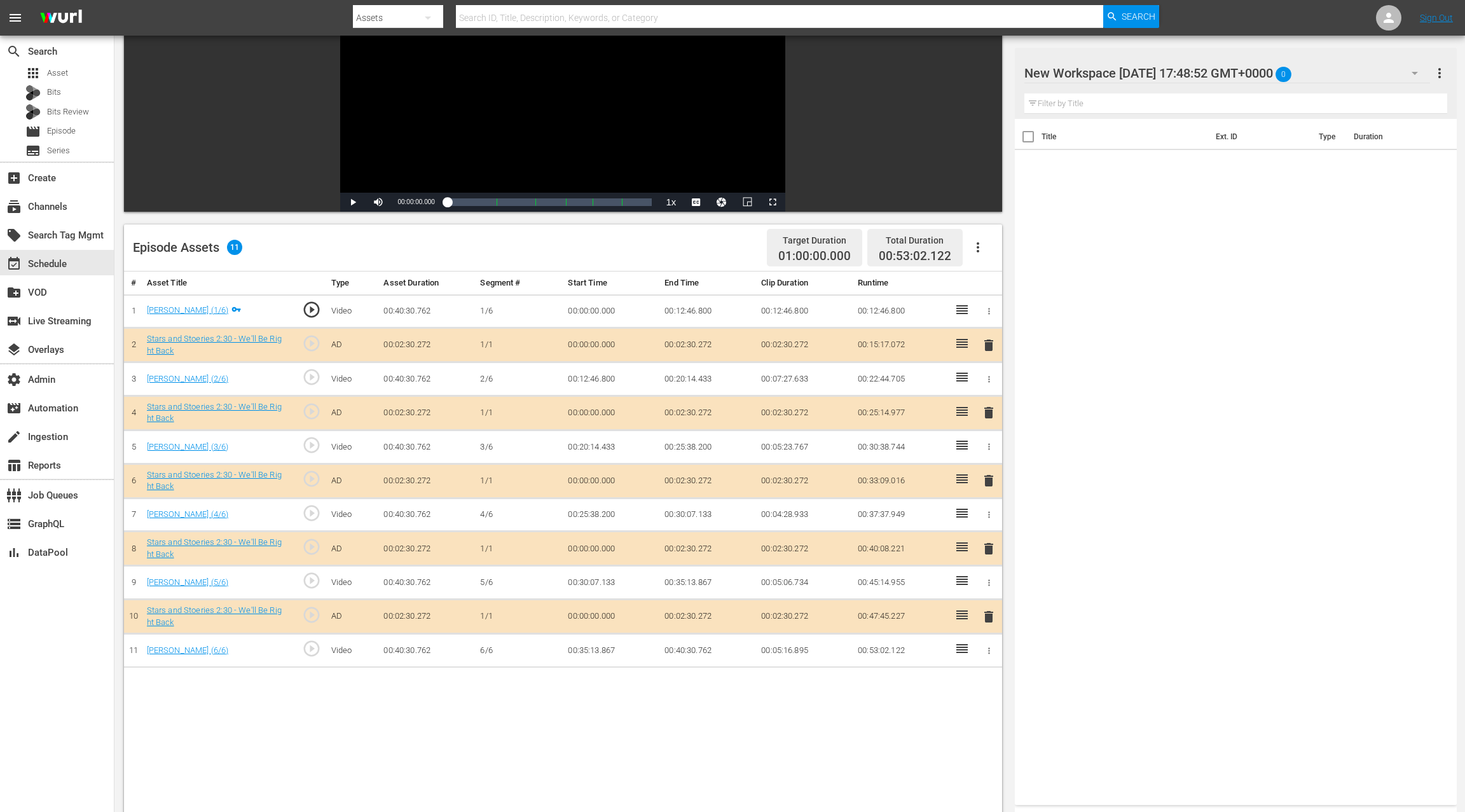
scroll to position [191, 0]
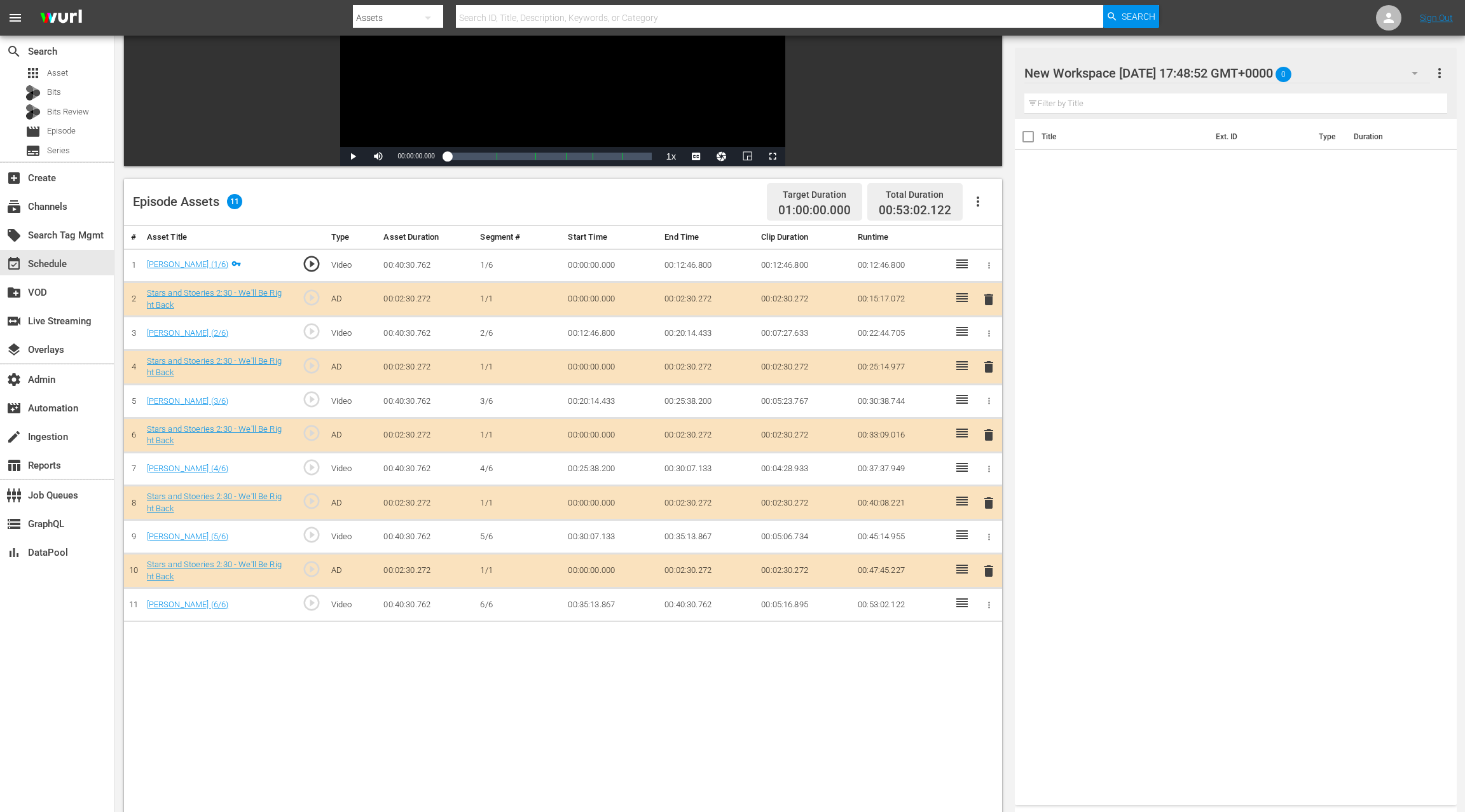
click at [994, 496] on span "delete" at bounding box center [988, 502] width 15 height 15
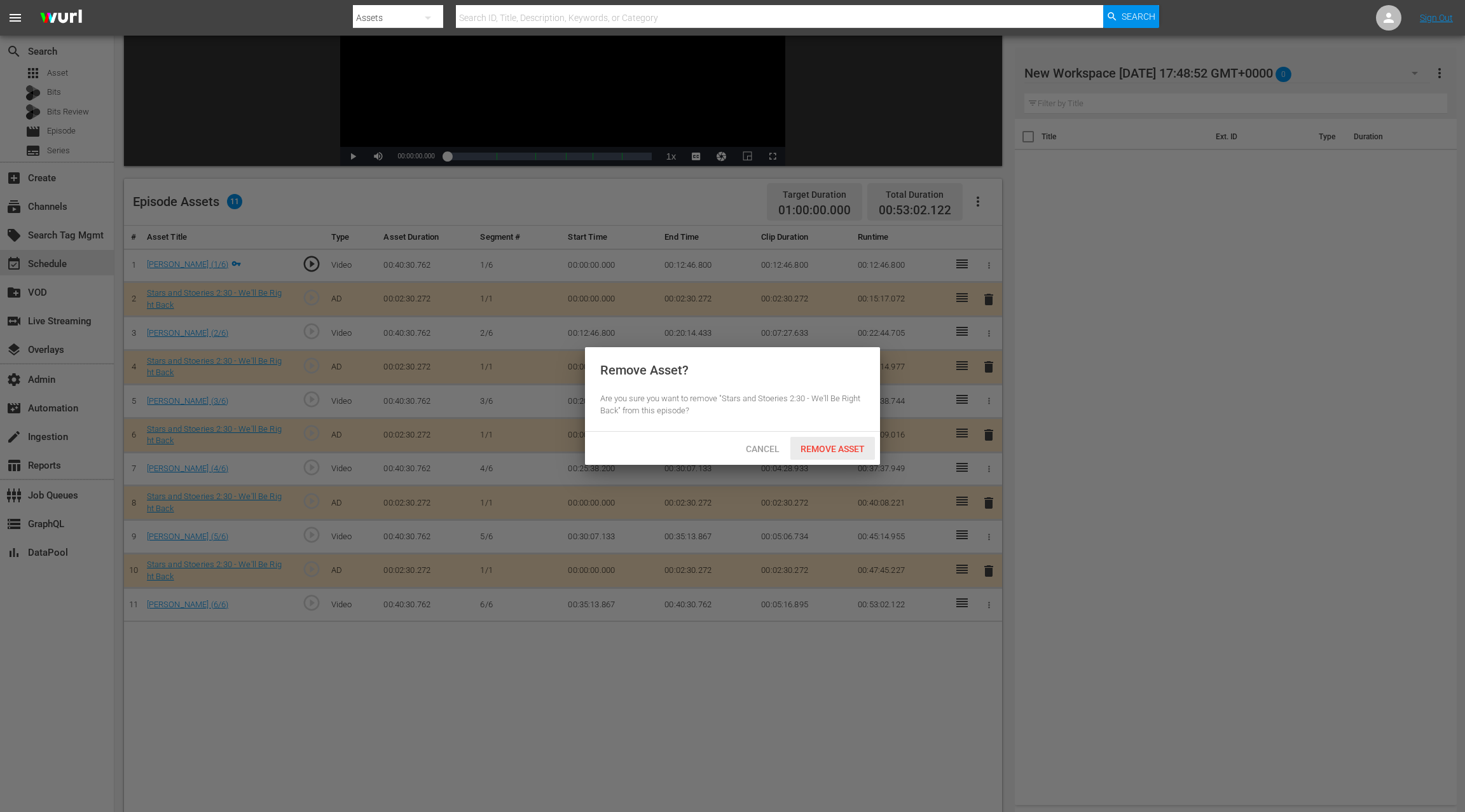
click at [849, 451] on span "Remove Asset" at bounding box center [832, 448] width 85 height 10
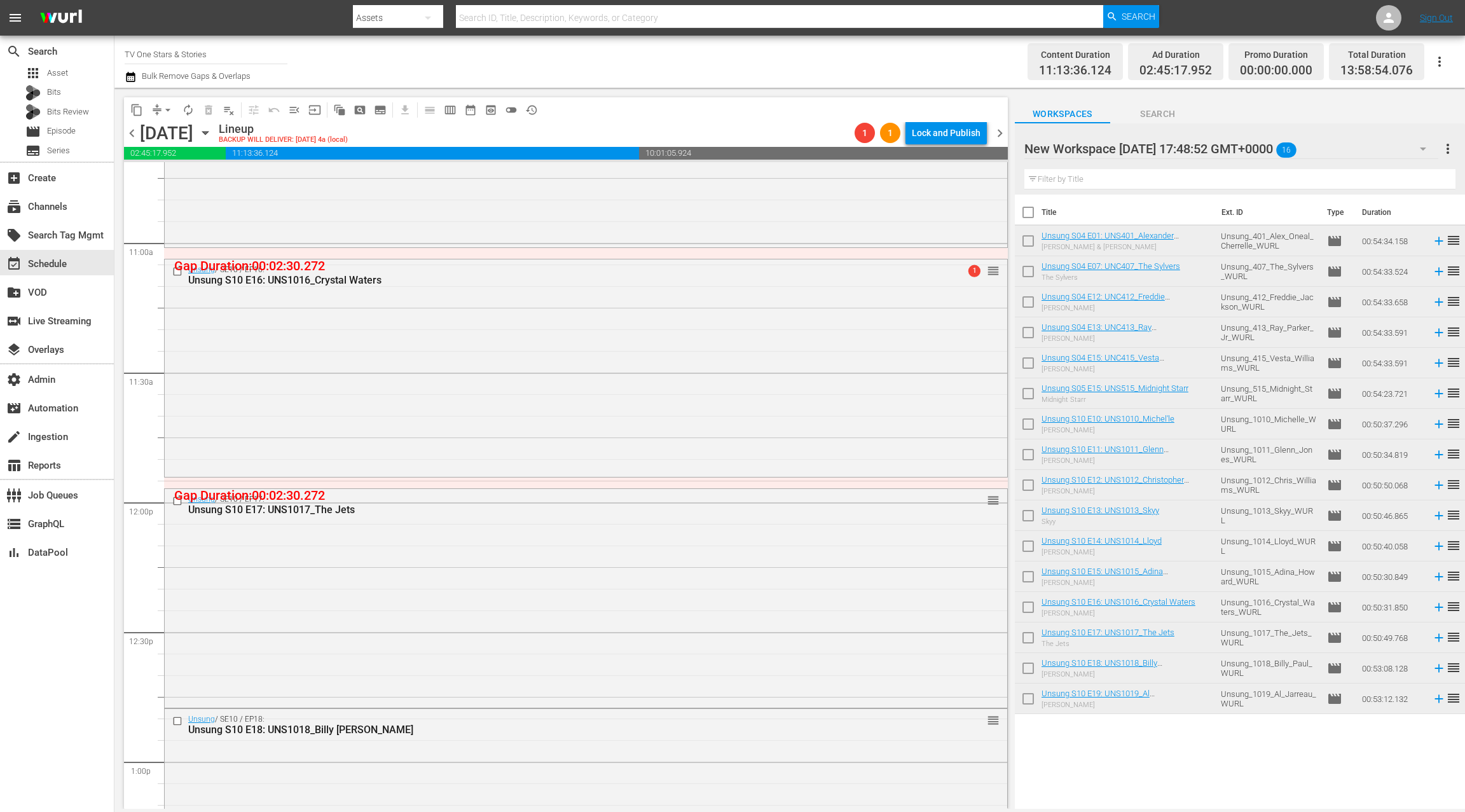
scroll to position [2843, 0]
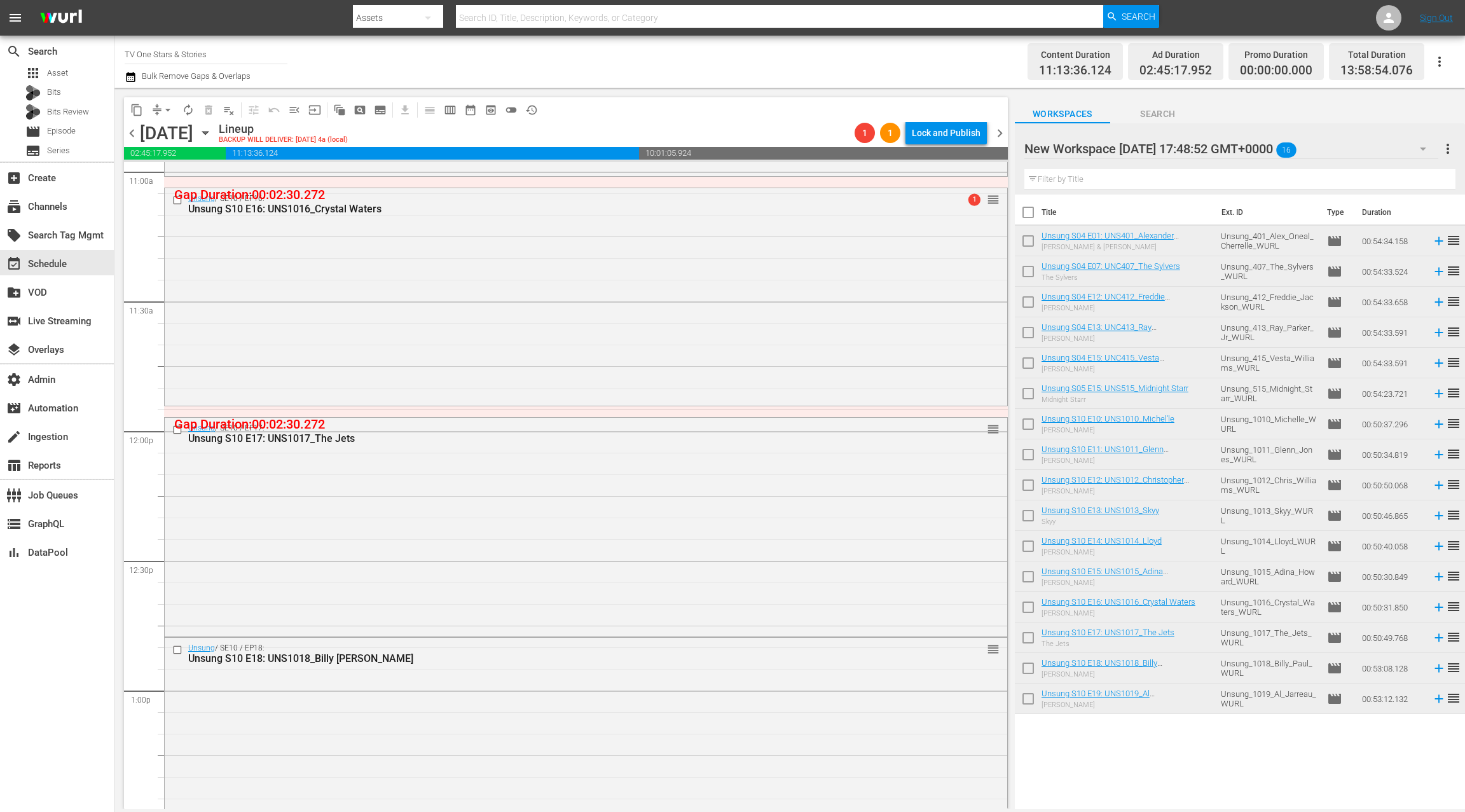
click at [575, 567] on div "Unsung / SE10 / EP17: Unsung S10 E17: UNS1017_The Jets reorder" at bounding box center [586, 525] width 843 height 216
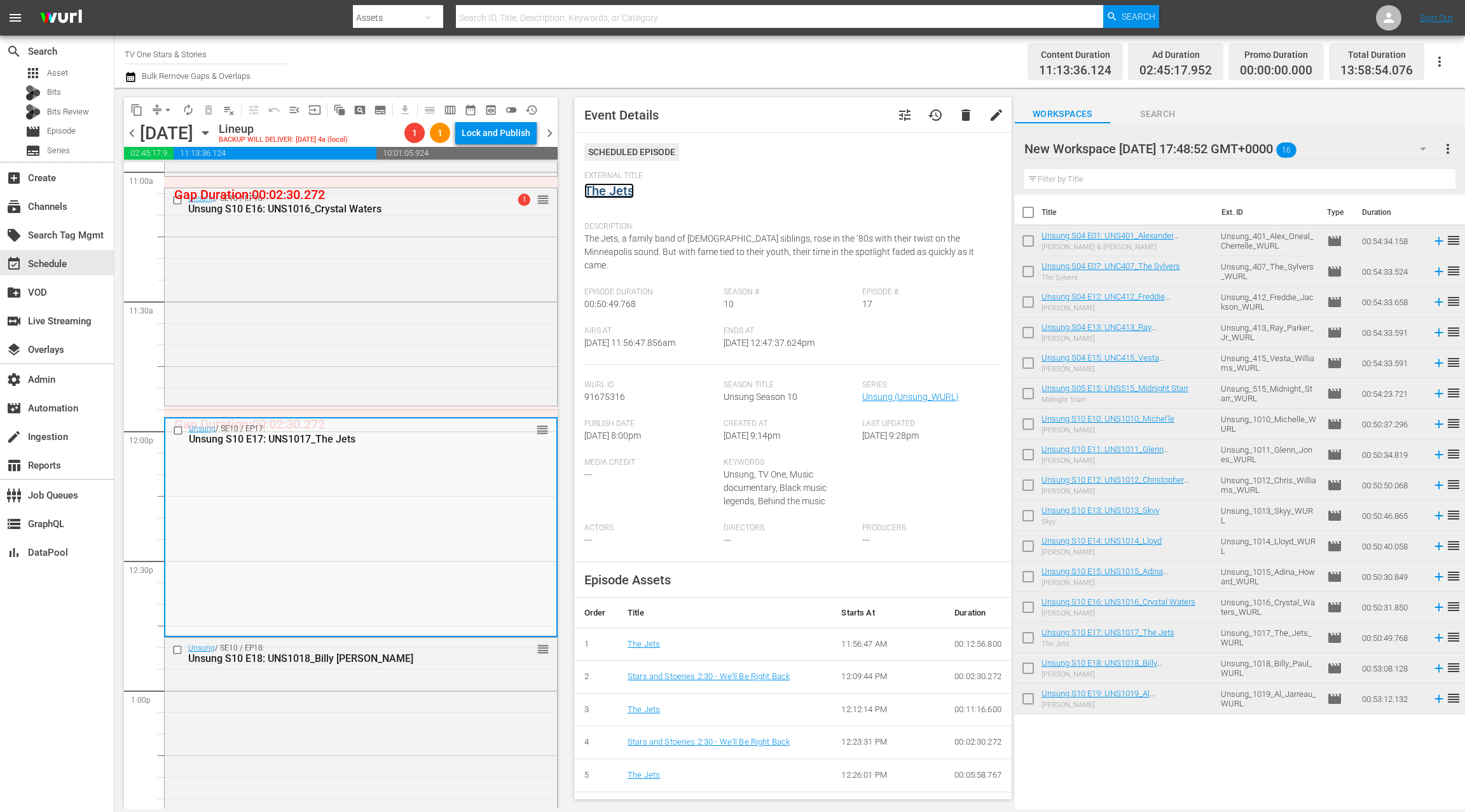
click at [628, 194] on link "The Jets" at bounding box center [609, 191] width 50 height 15
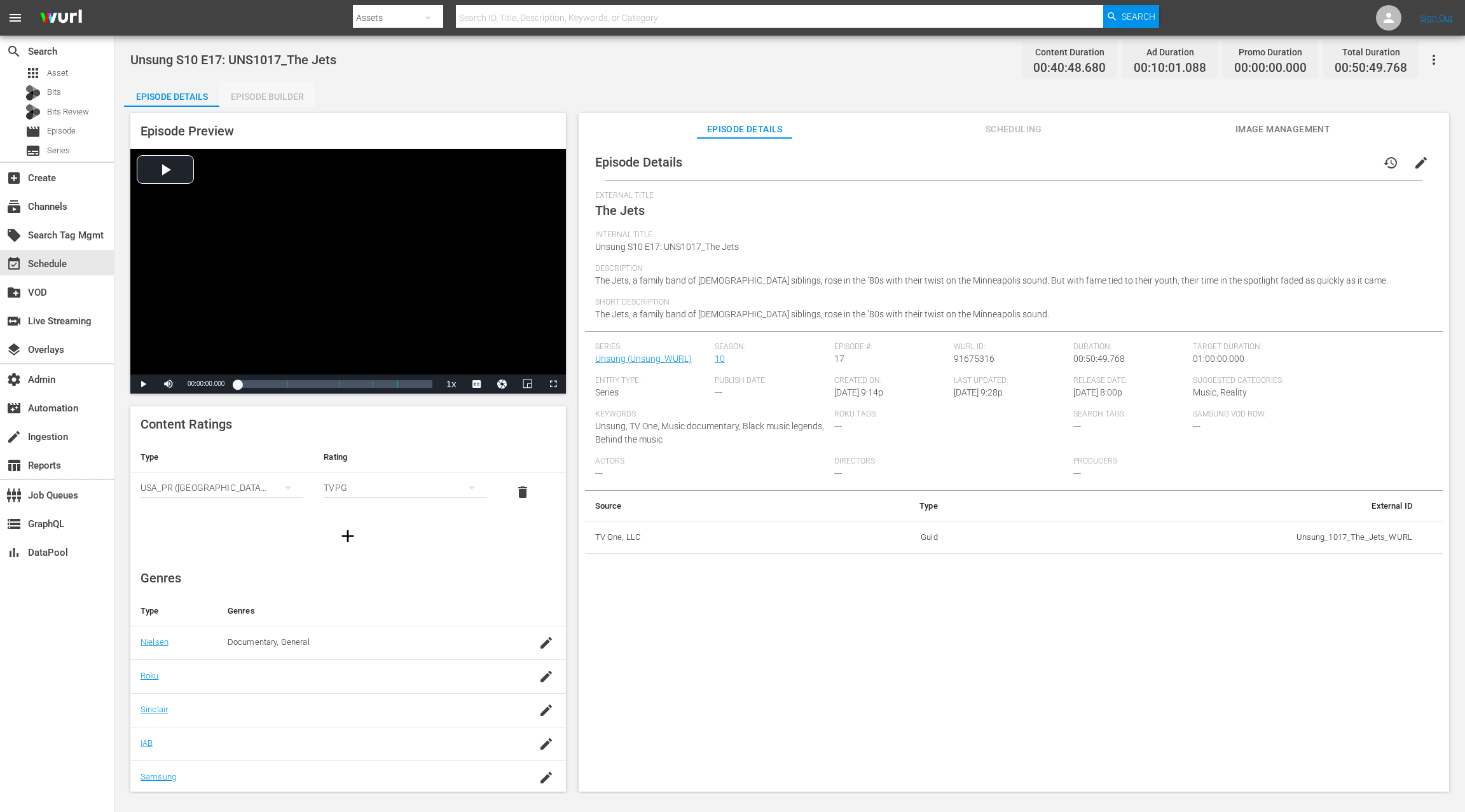
drag, startPoint x: 273, startPoint y: 98, endPoint x: 372, endPoint y: 149, distance: 111.4
click at [275, 98] on div "Episode Builder" at bounding box center [267, 97] width 95 height 30
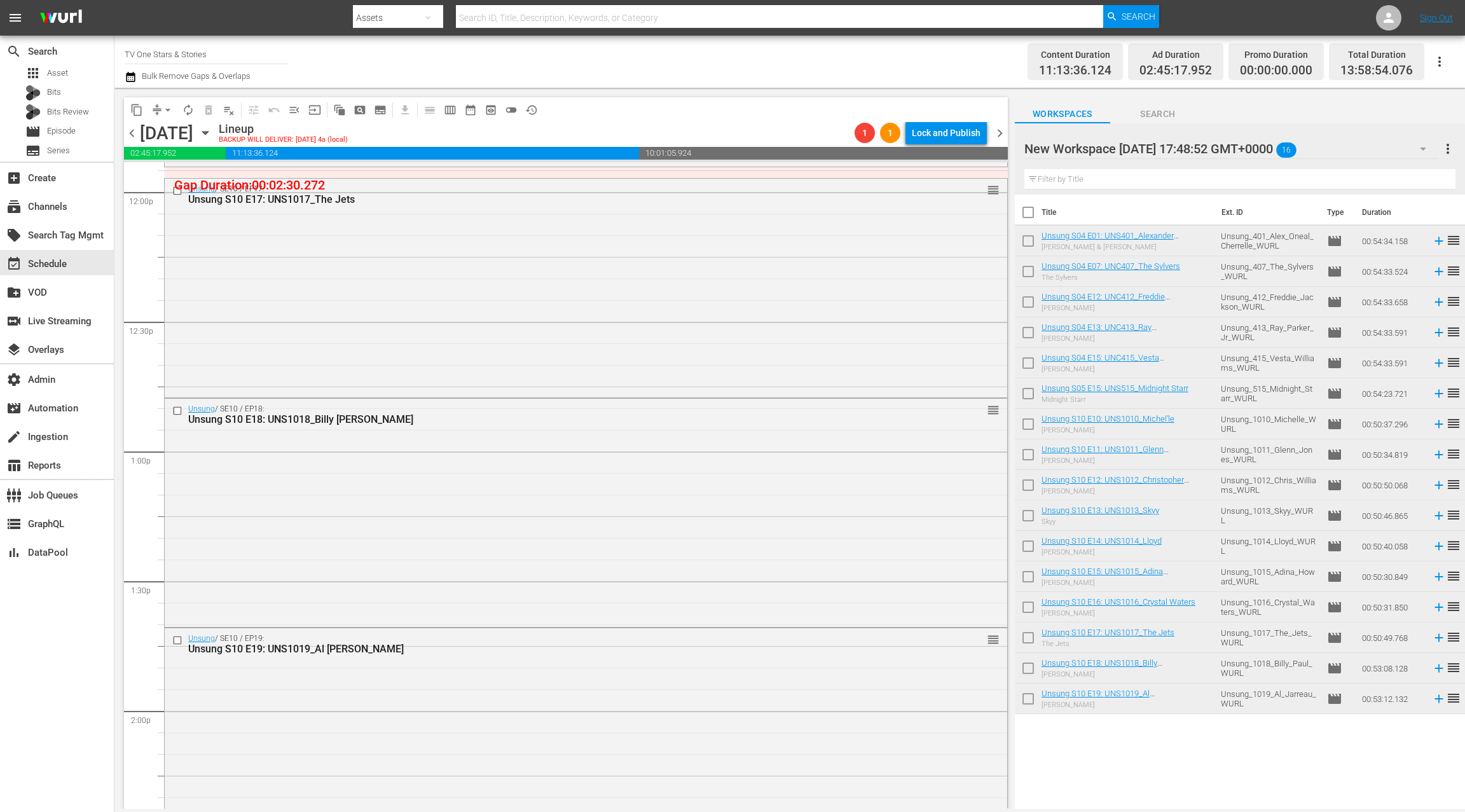
scroll to position [3034, 0]
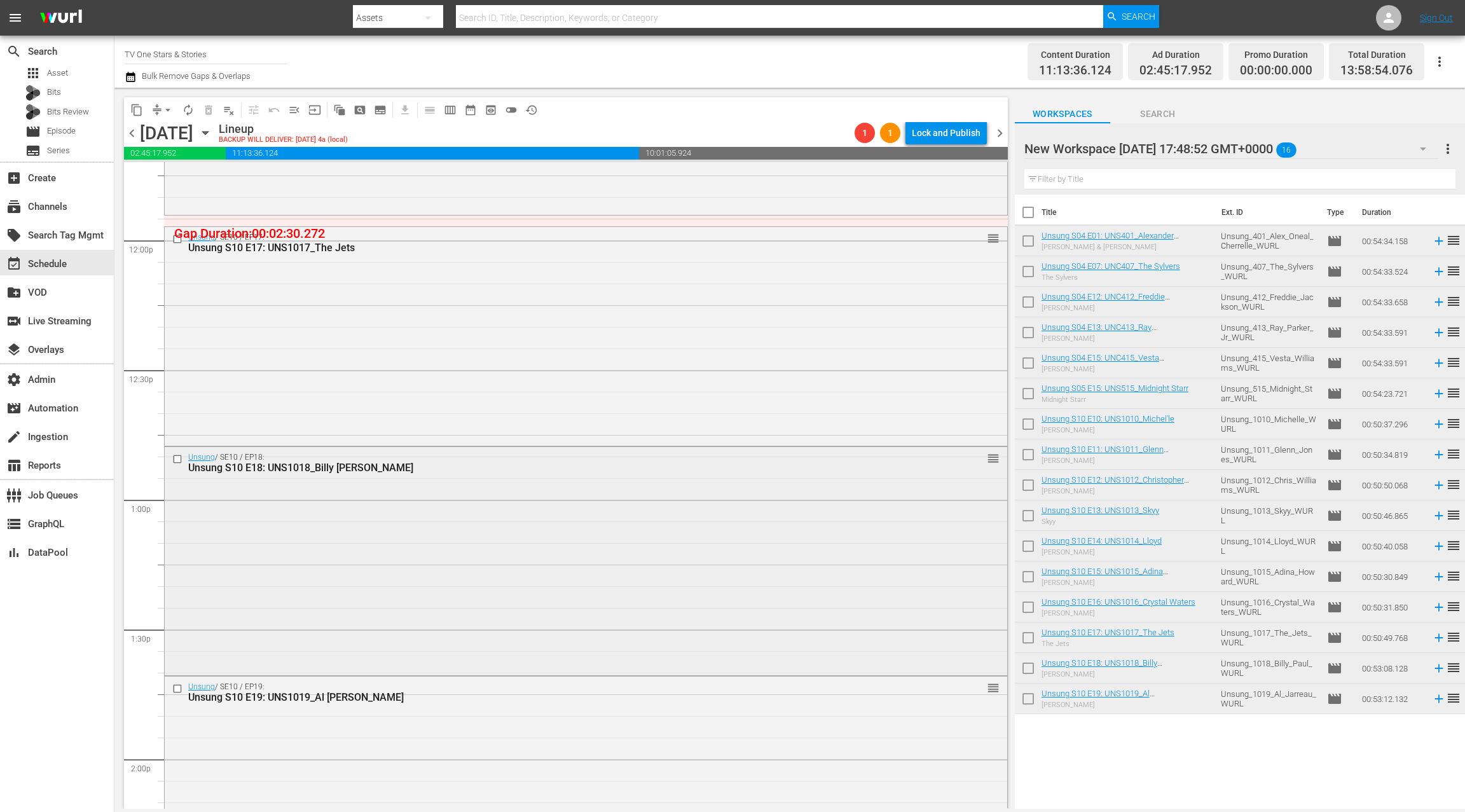
click at [567, 554] on div "Unsung / SE10 / EP18: Unsung S10 E18: UNS1018_Billy Paul reorder" at bounding box center [586, 560] width 843 height 226
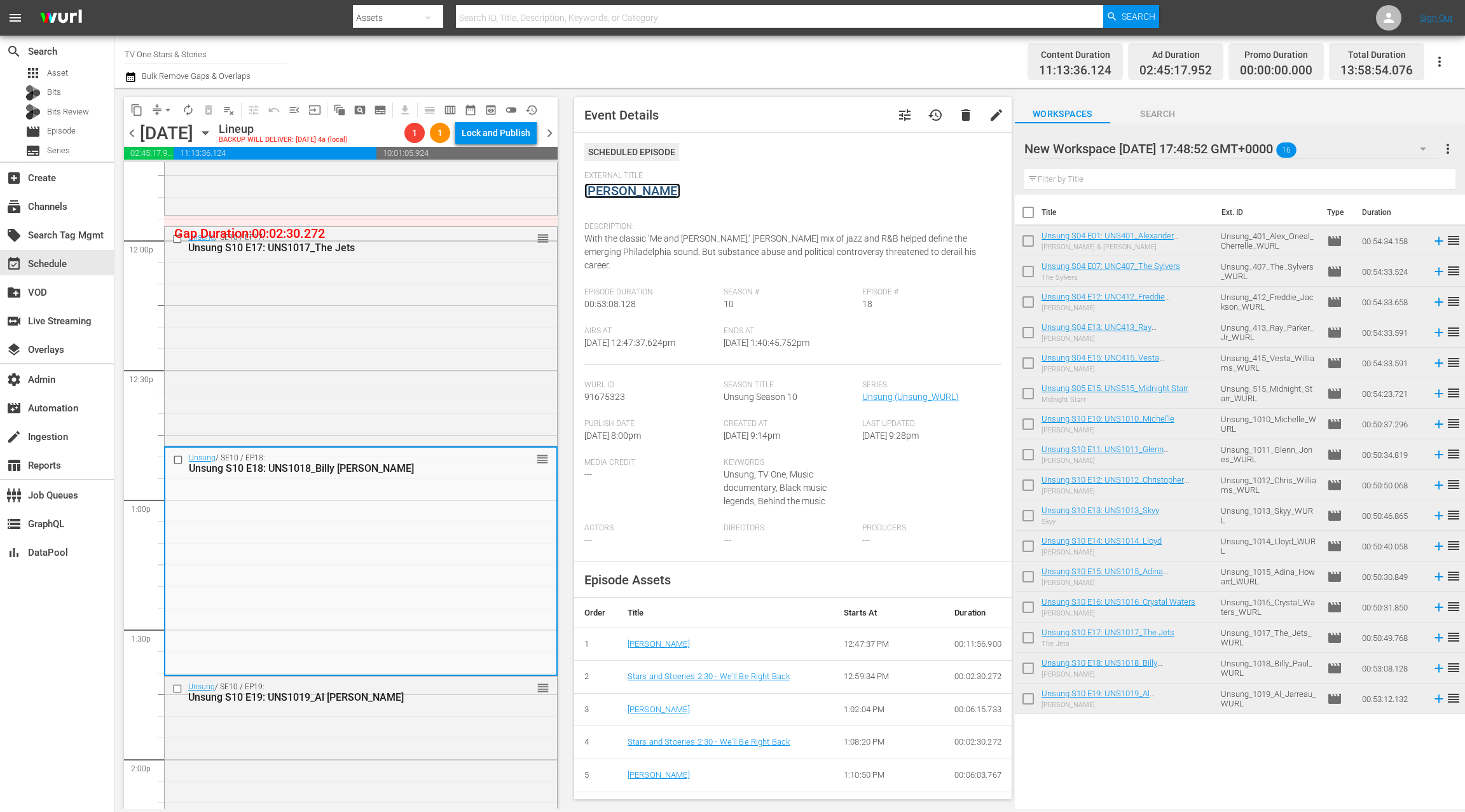
click at [609, 189] on link "Billy Paul" at bounding box center [632, 191] width 96 height 15
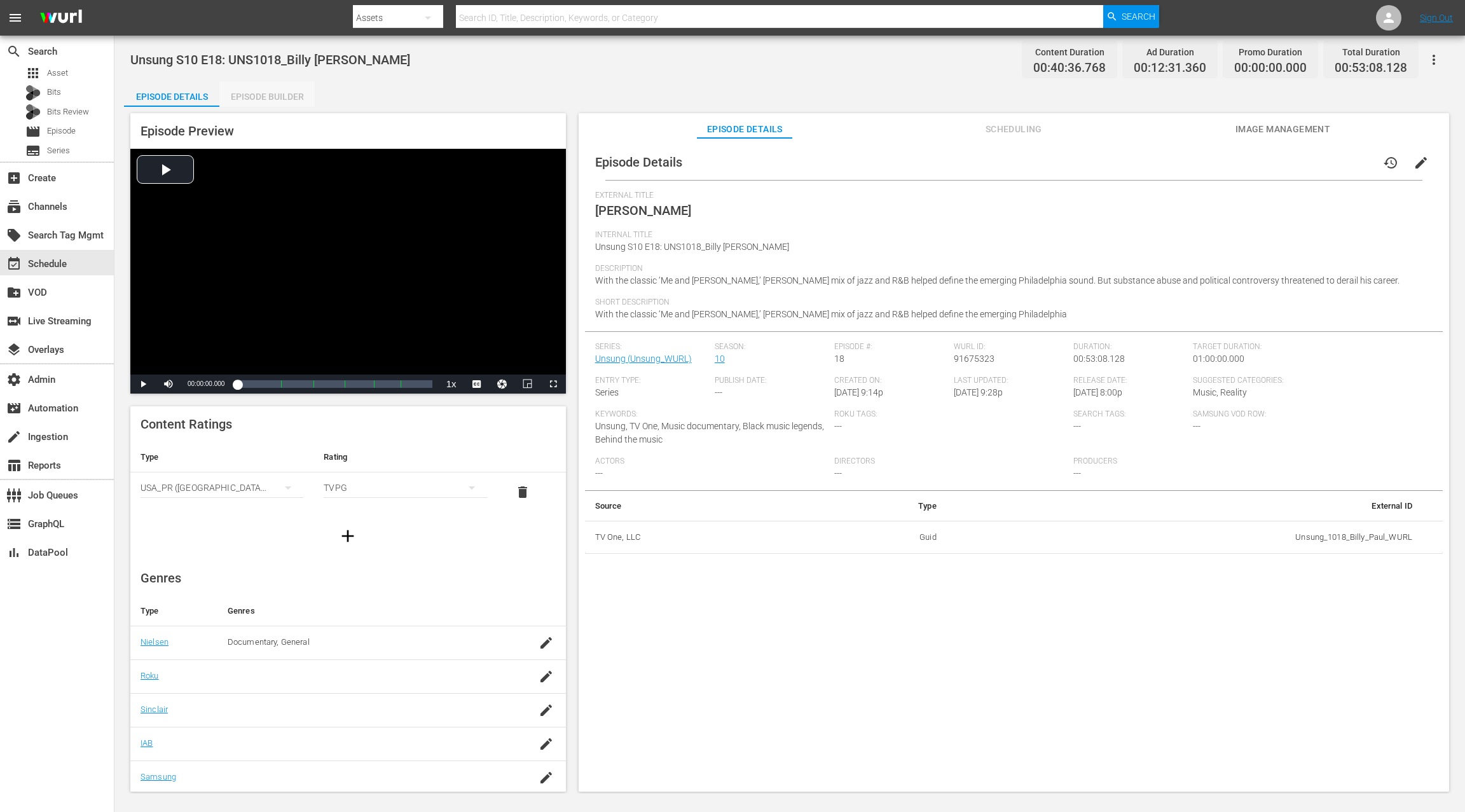
click at [286, 94] on div "Episode Builder" at bounding box center [267, 97] width 95 height 30
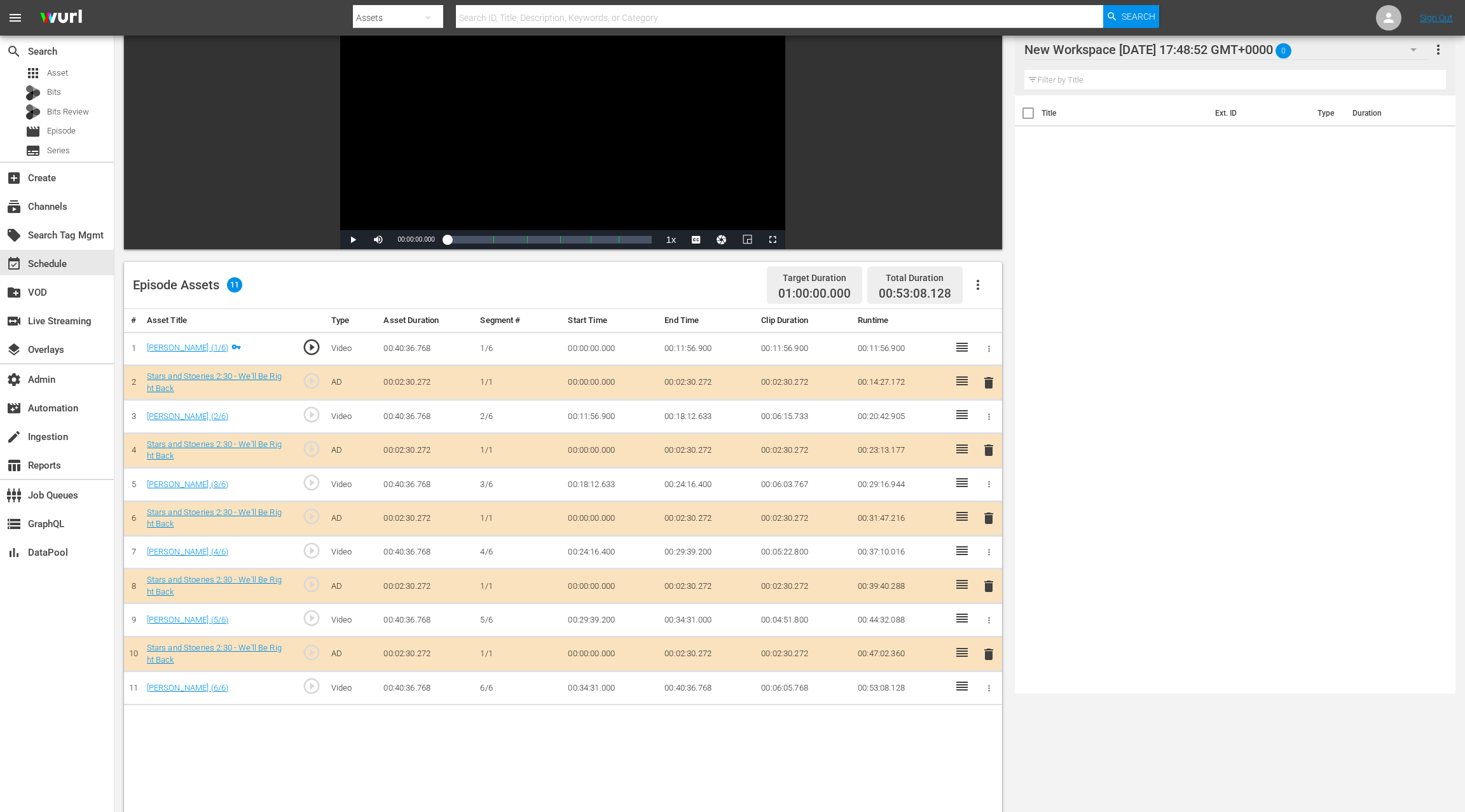
scroll to position [126, 0]
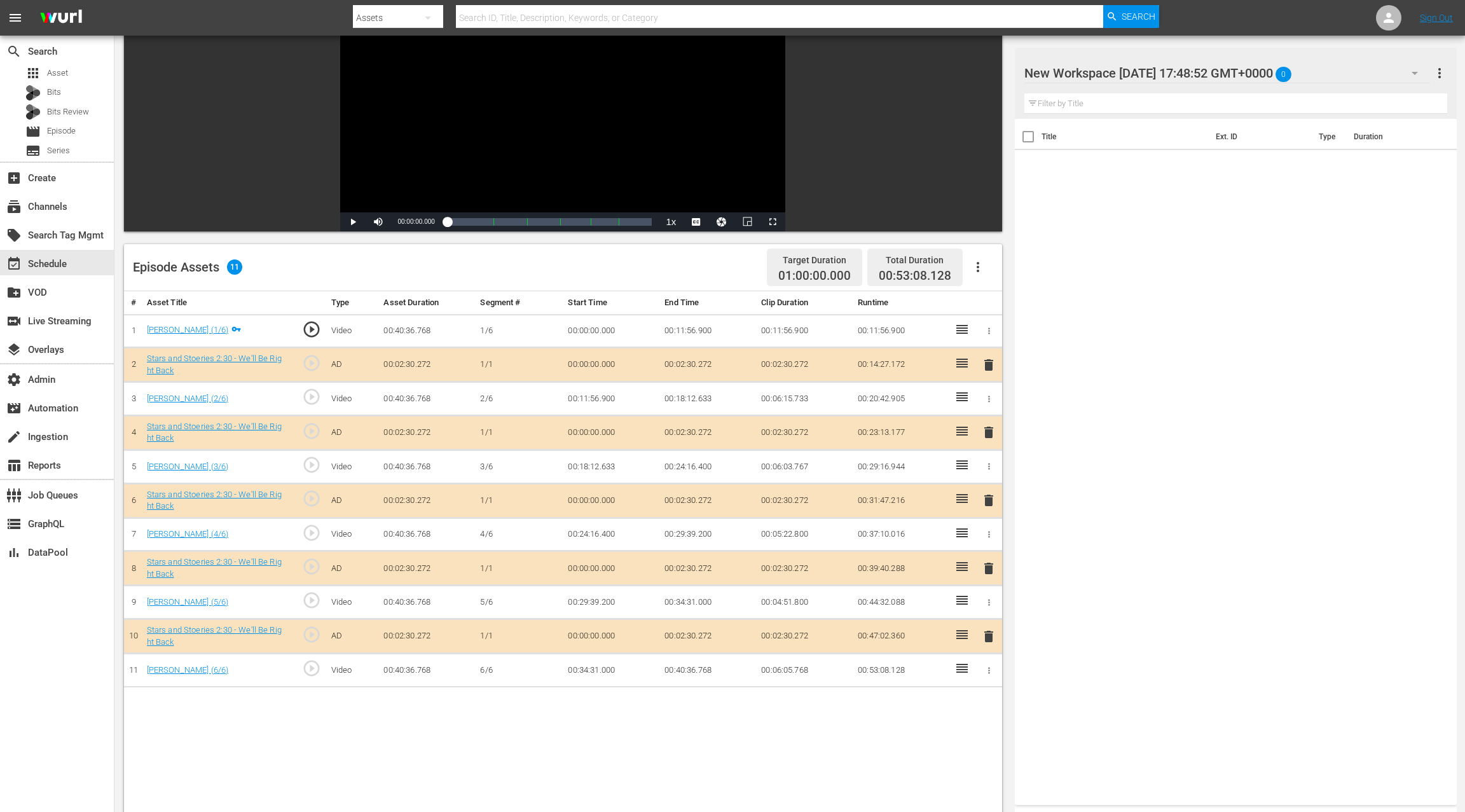
click at [988, 566] on span "delete" at bounding box center [988, 568] width 15 height 15
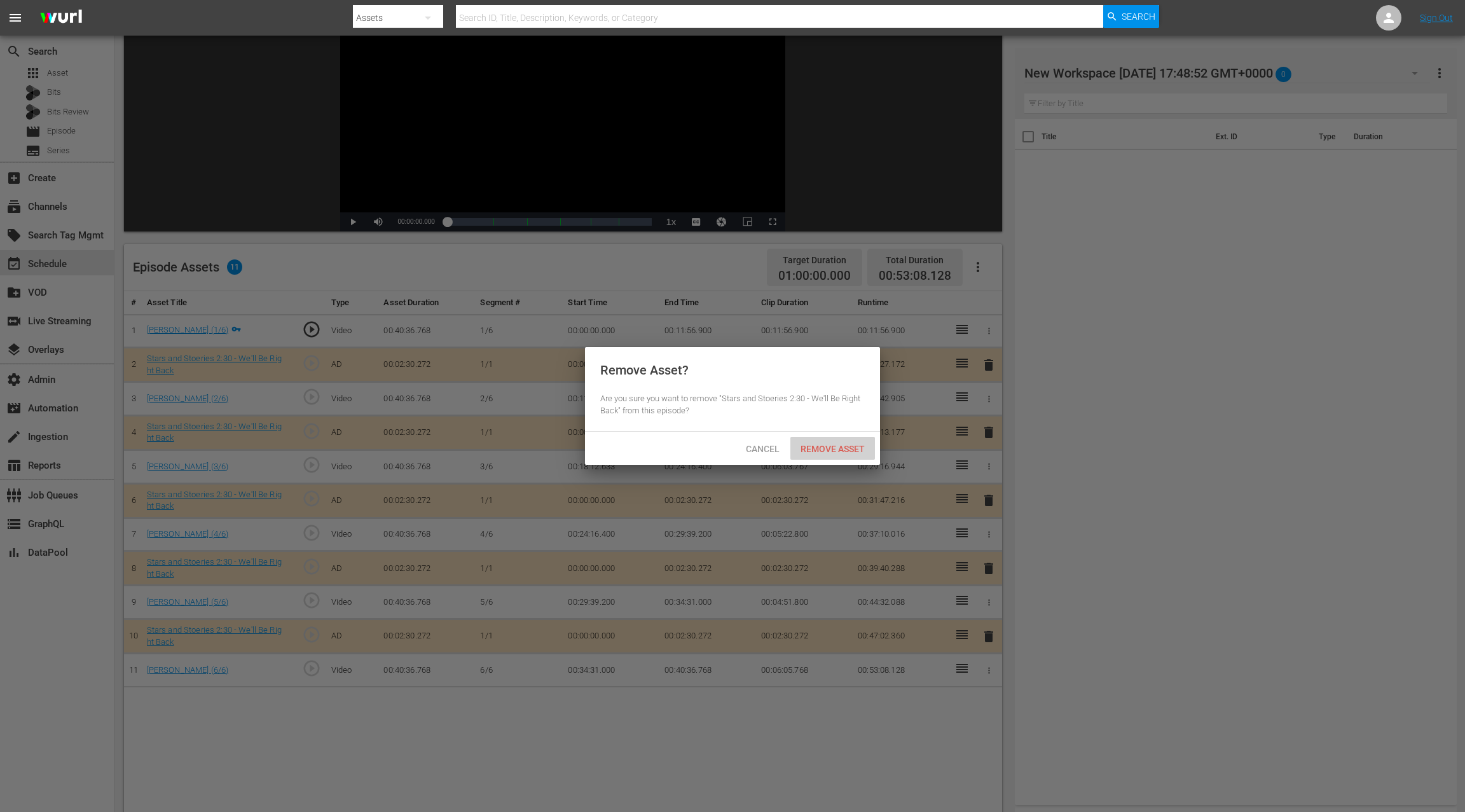
click at [840, 452] on span "Remove Asset" at bounding box center [832, 448] width 85 height 10
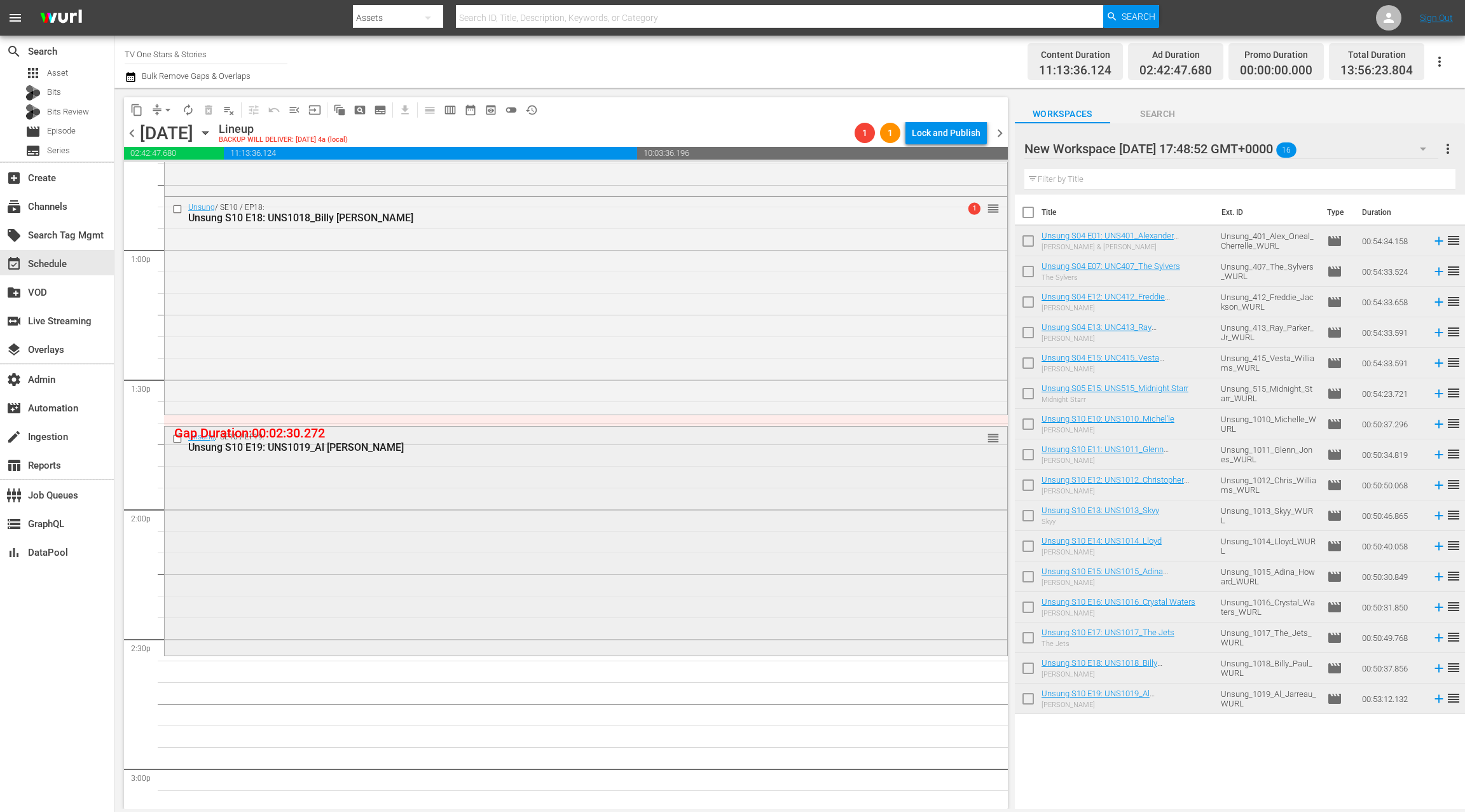
scroll to position [3343, 0]
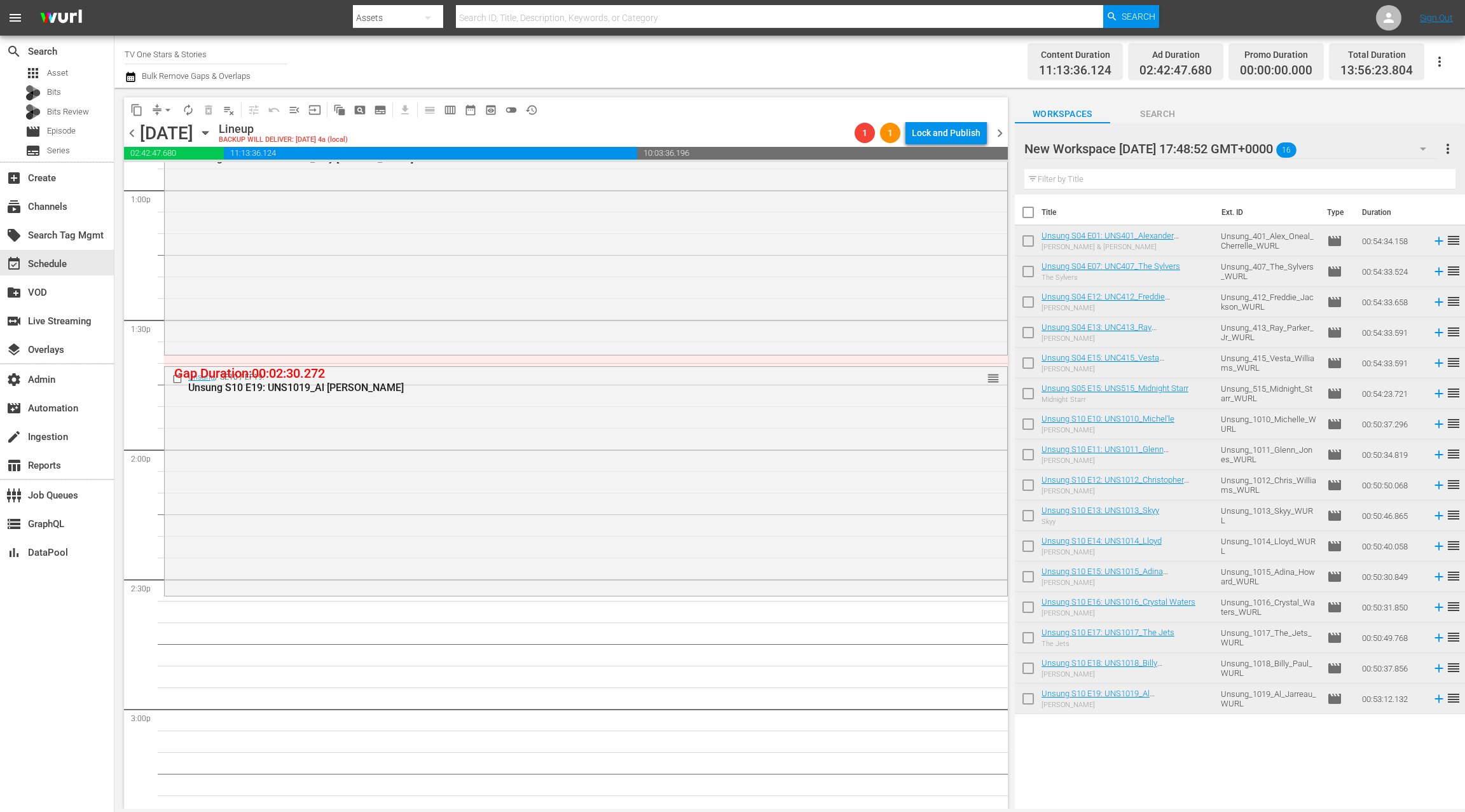
click at [654, 448] on div "Unsung / SE10 / EP19: Unsung S10 E19: UNS1019_Al Jarreau reorder" at bounding box center [586, 480] width 843 height 226
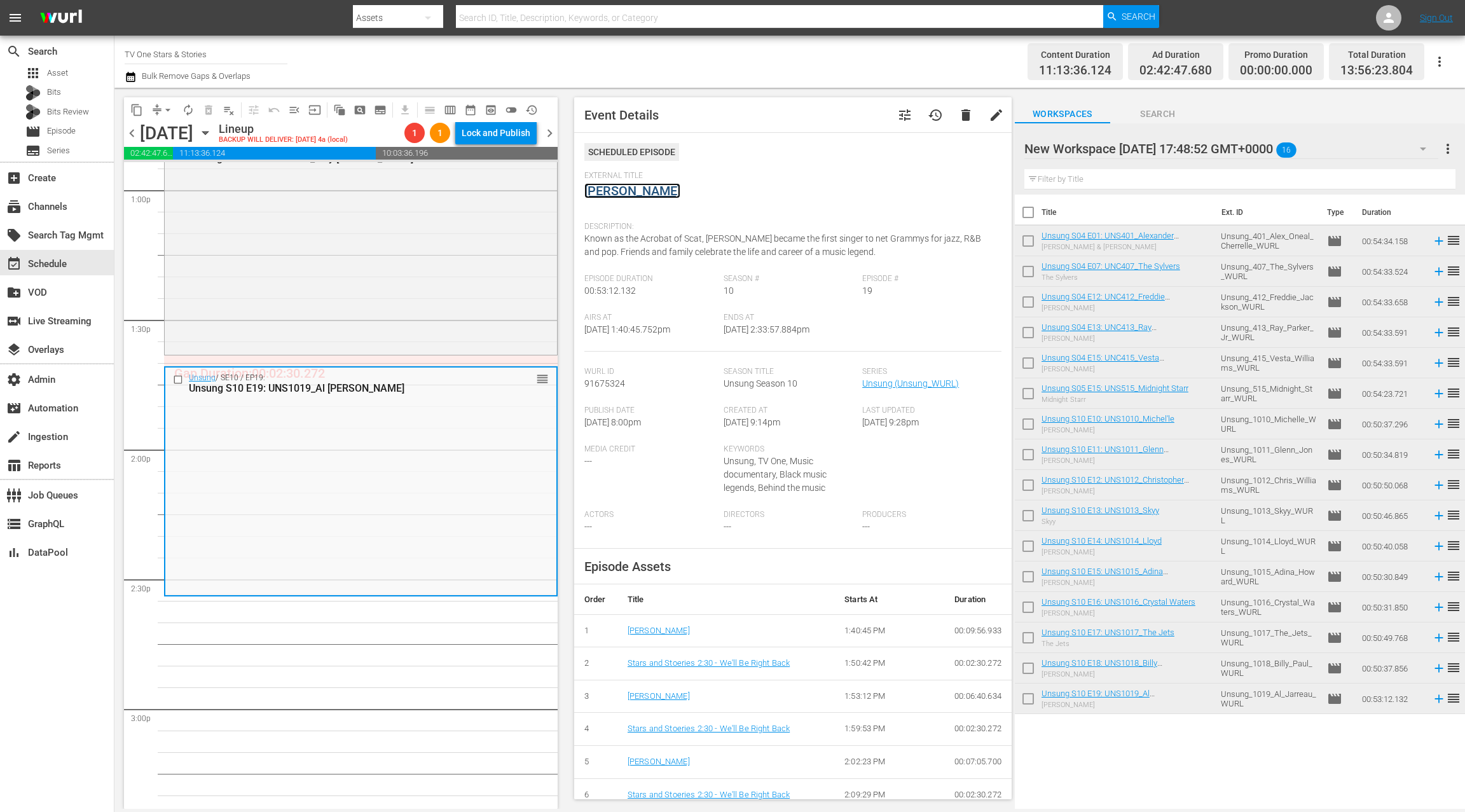
click at [625, 189] on link "Al Jarreau" at bounding box center [632, 191] width 96 height 15
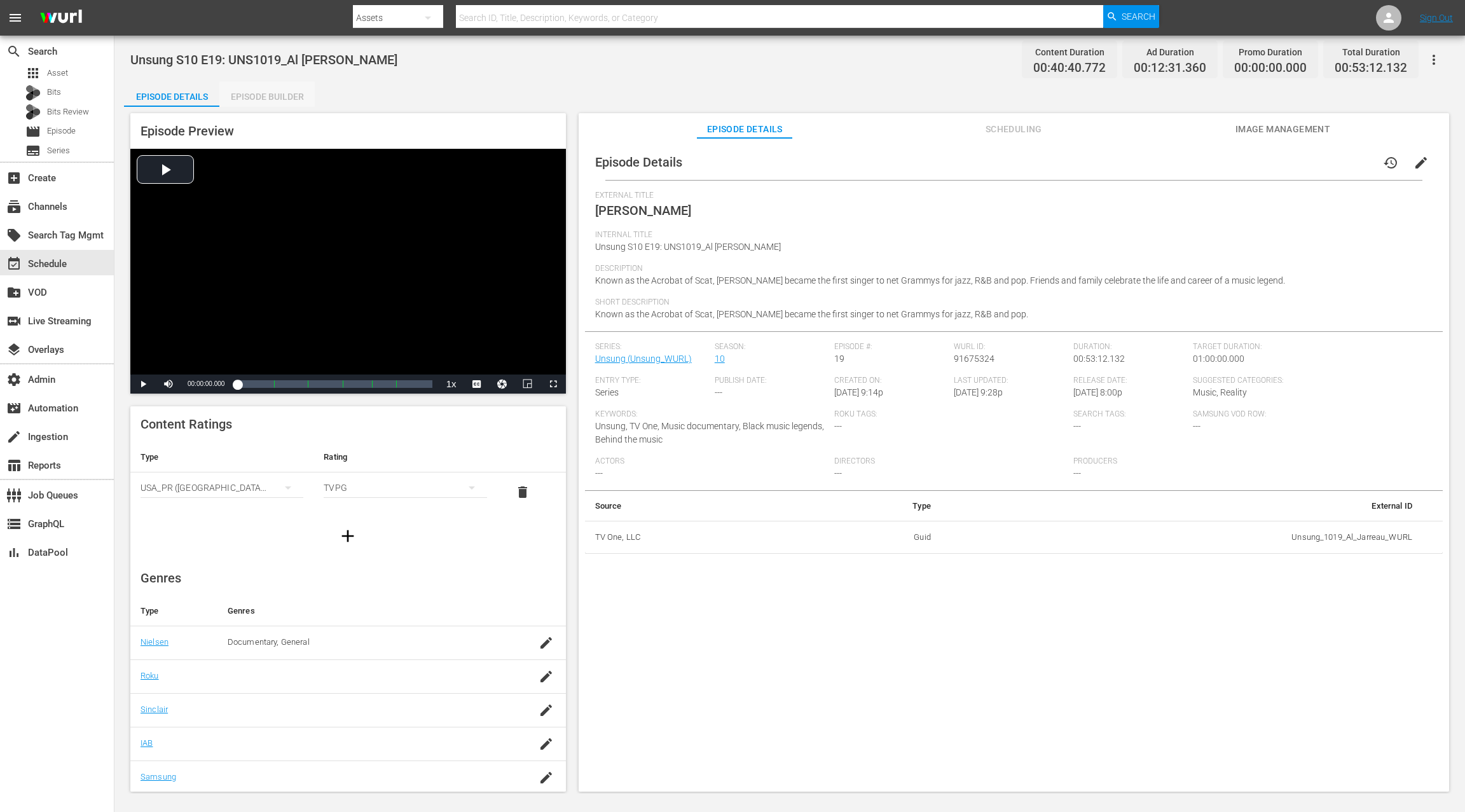
drag, startPoint x: 288, startPoint y: 101, endPoint x: 470, endPoint y: 172, distance: 195.4
click at [288, 101] on div "Episode Builder" at bounding box center [267, 97] width 95 height 30
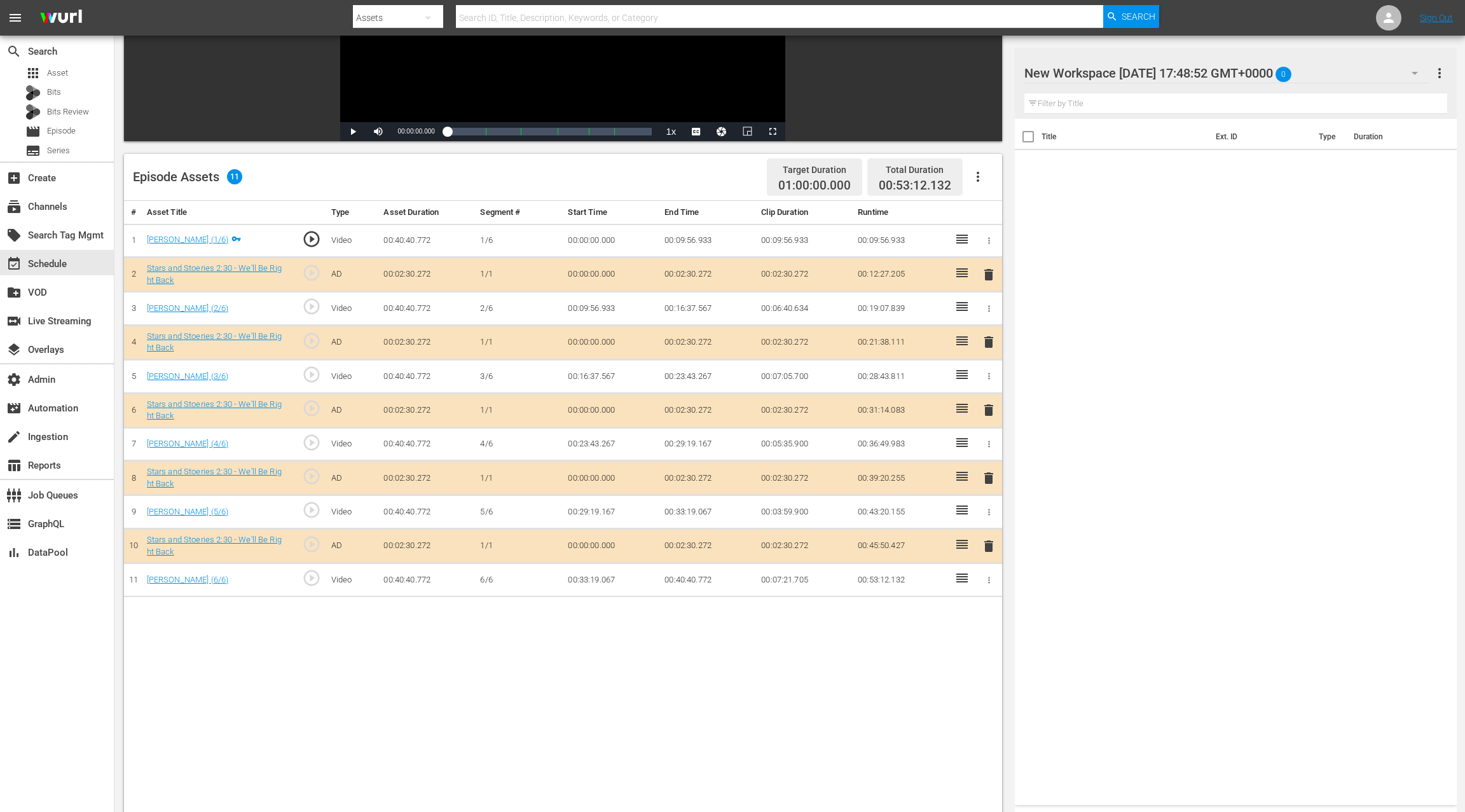
scroll to position [223, 0]
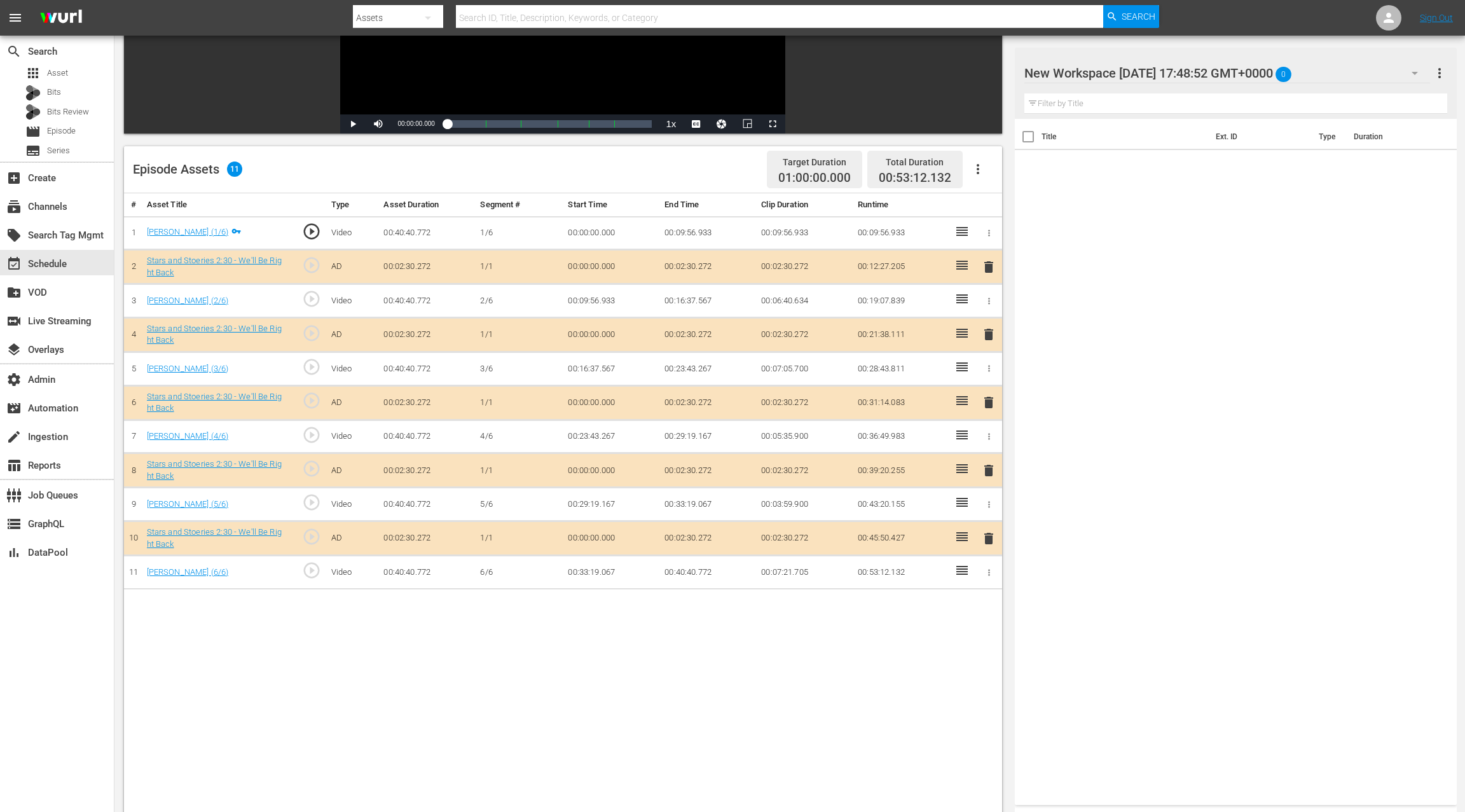
click at [991, 472] on span "delete" at bounding box center [988, 470] width 15 height 15
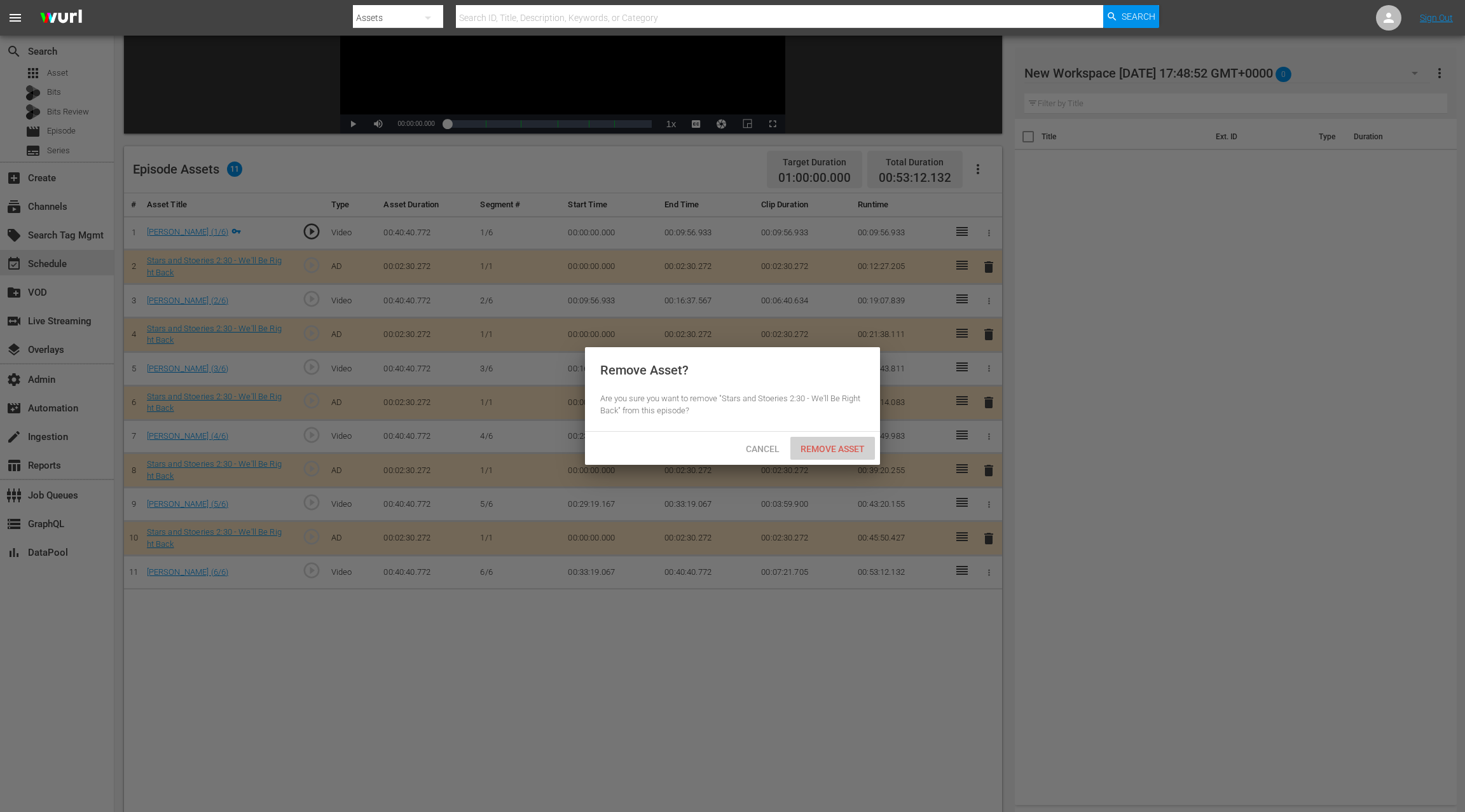
drag, startPoint x: 850, startPoint y: 448, endPoint x: 866, endPoint y: 426, distance: 27.2
click at [850, 448] on span "Remove Asset" at bounding box center [832, 448] width 85 height 10
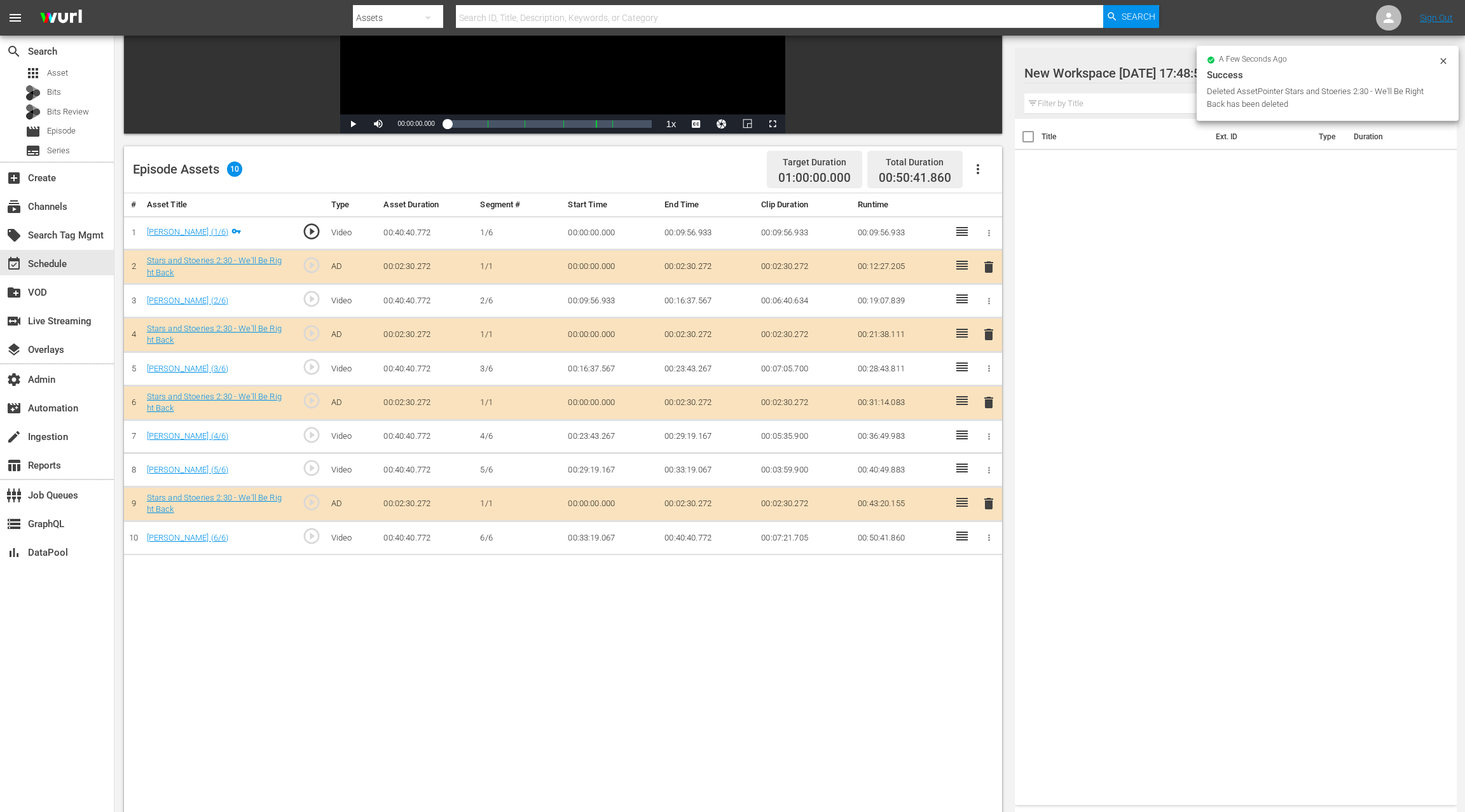
scroll to position [0, 0]
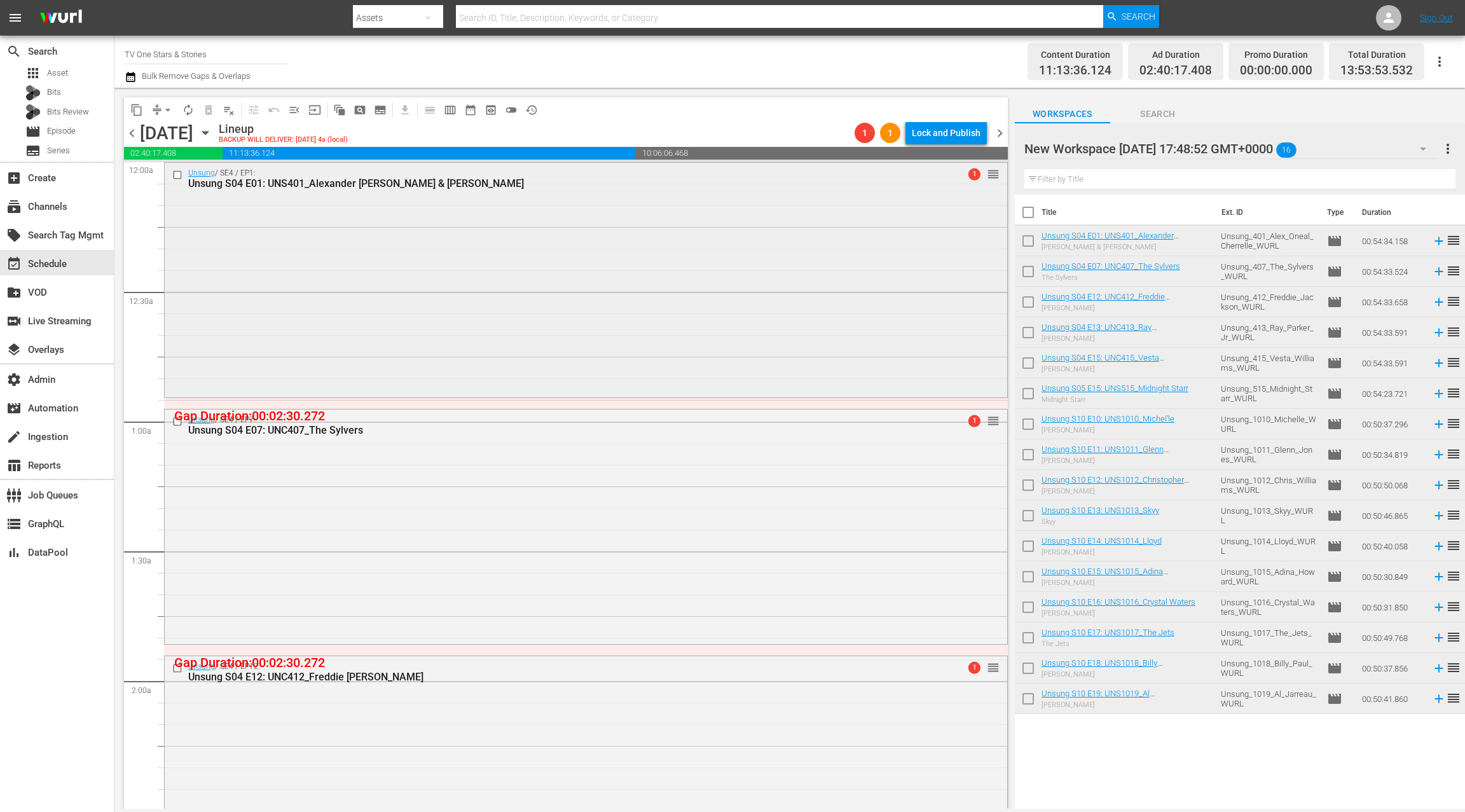
click at [530, 307] on div "Unsung / SE4 / EP1: Unsung S04 E01: UNS401_Alexander O'Neal & Cherrelle 1 reord…" at bounding box center [586, 278] width 843 height 232
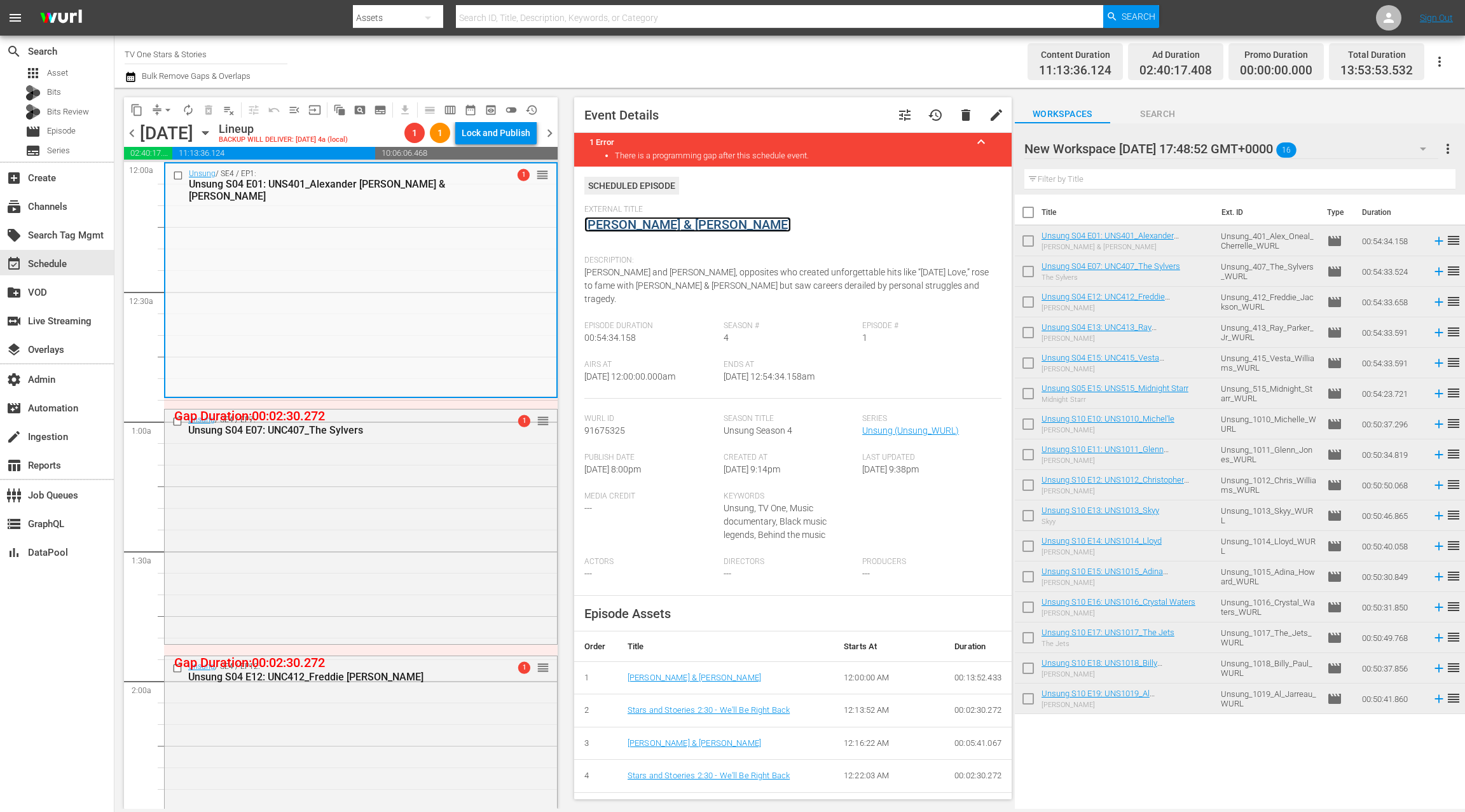
click at [663, 228] on link "Alexander O'Neal & Cherrelle" at bounding box center [687, 224] width 207 height 15
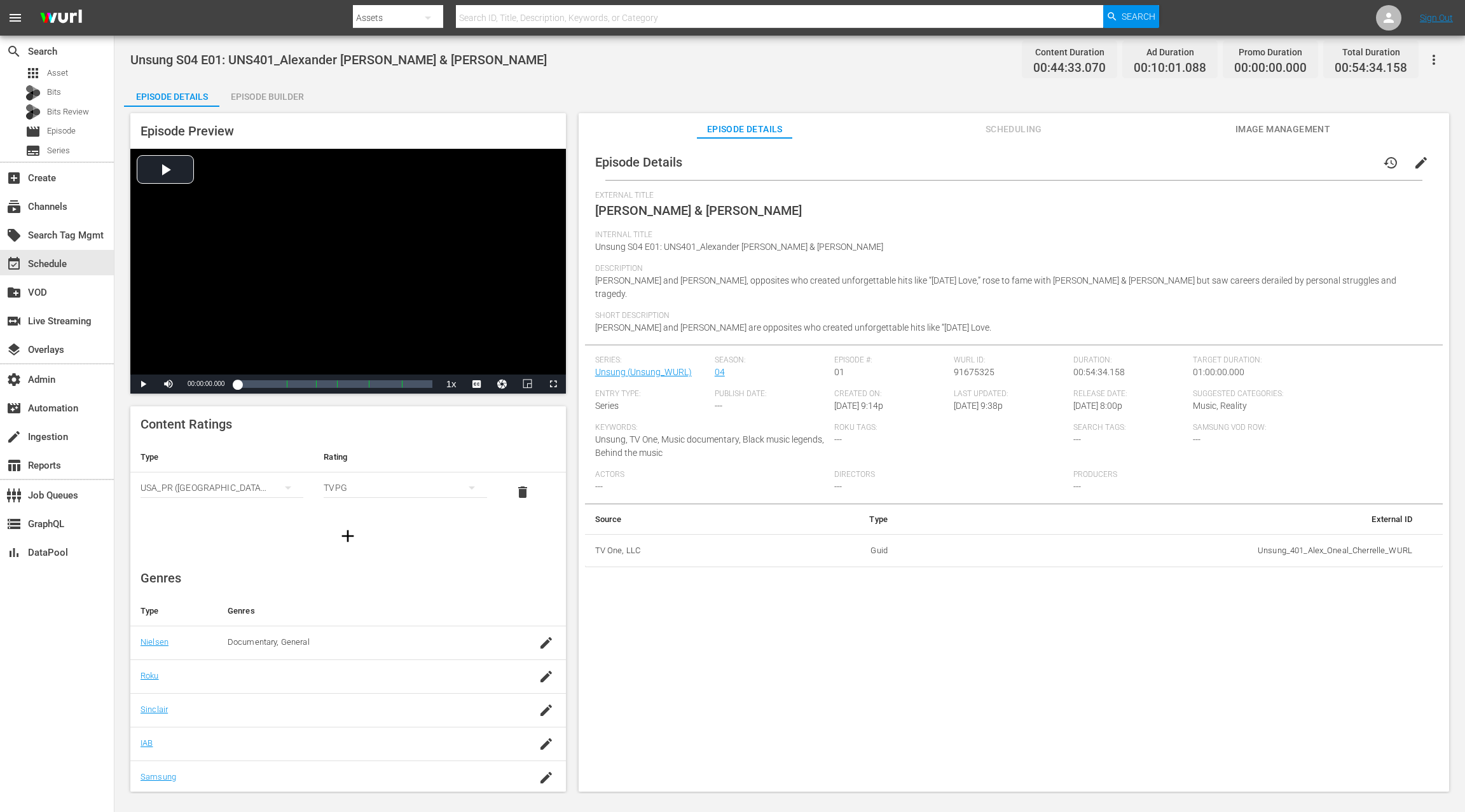
drag, startPoint x: 271, startPoint y: 95, endPoint x: 583, endPoint y: 226, distance: 338.4
click at [272, 95] on div "Episode Builder" at bounding box center [267, 97] width 95 height 30
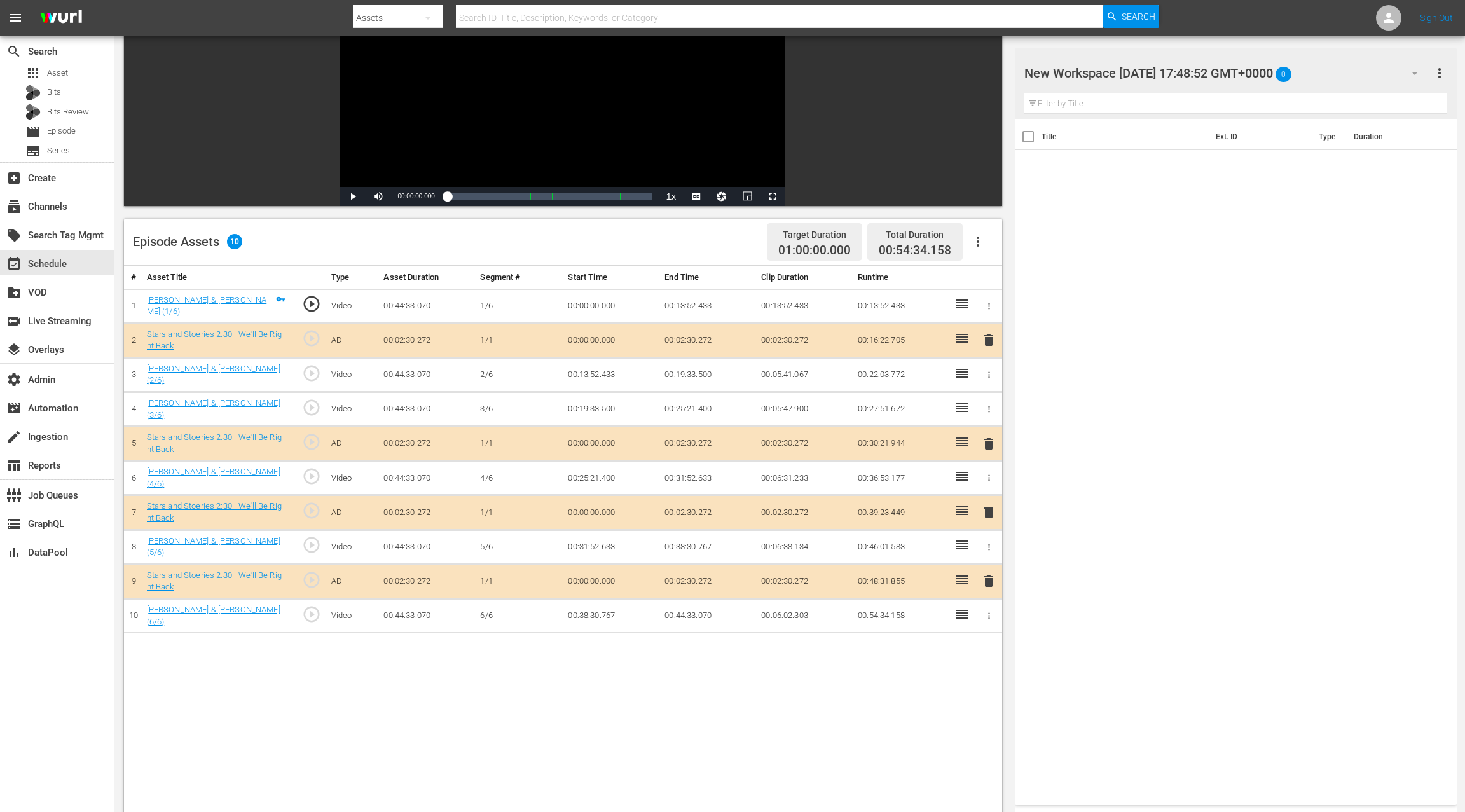
scroll to position [220, 0]
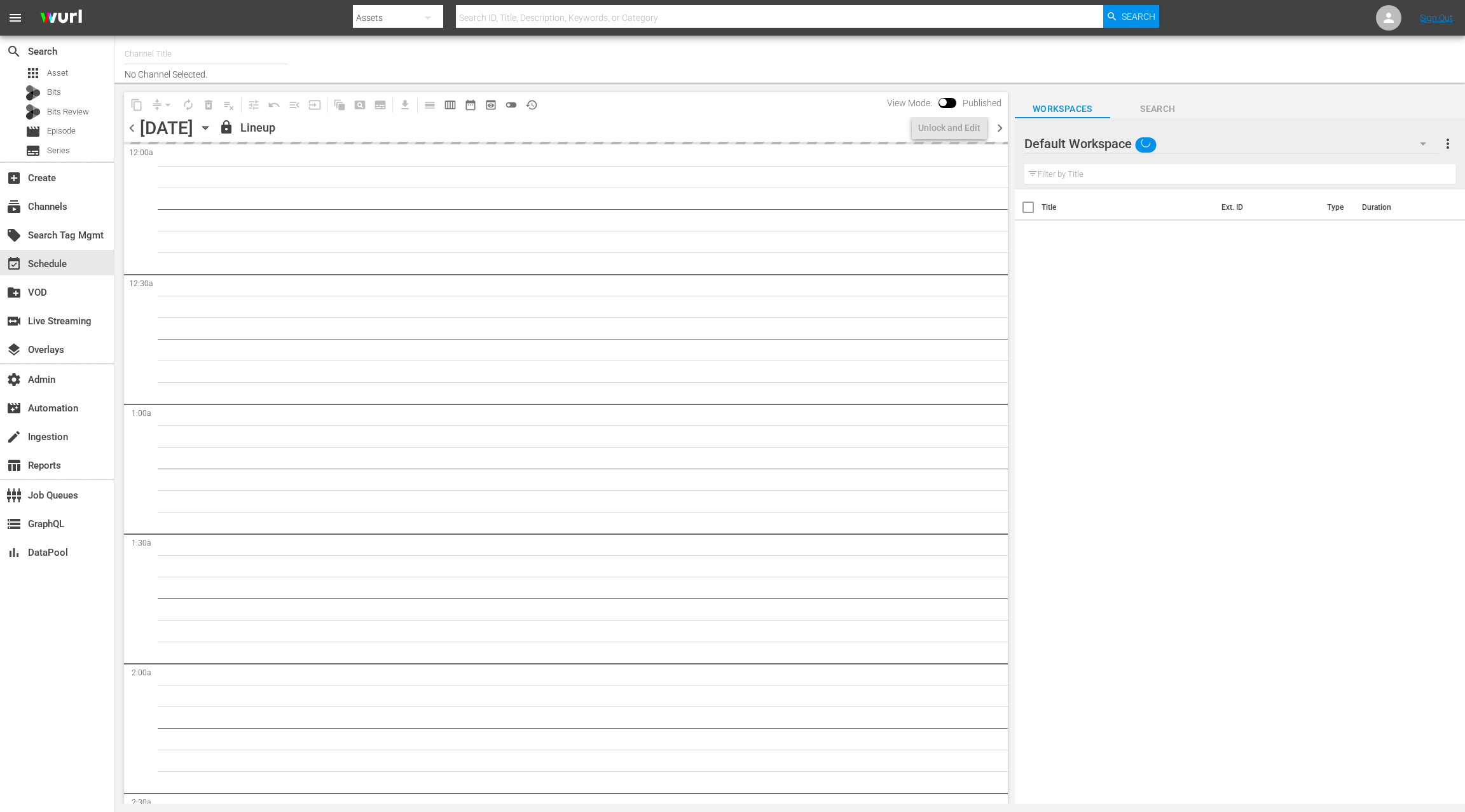
type input "WeatherSpy (International) (Playout) (388)"
